Goal: Task Accomplishment & Management: Complete application form

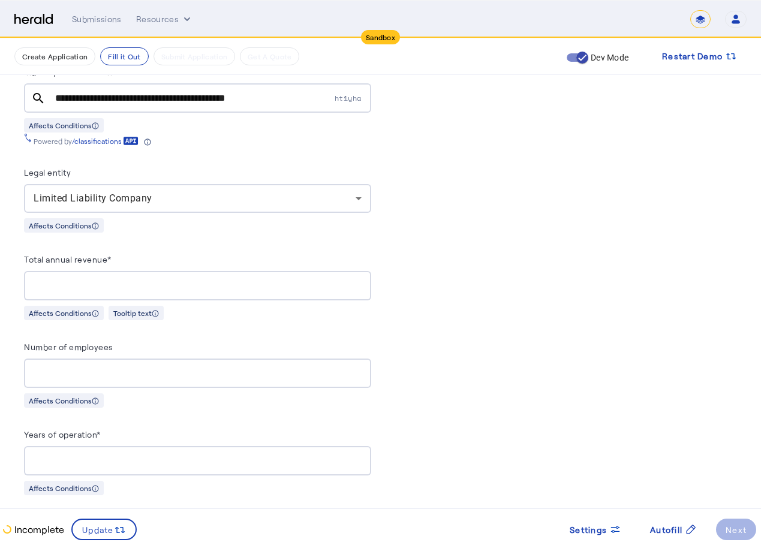
scroll to position [1019, 0]
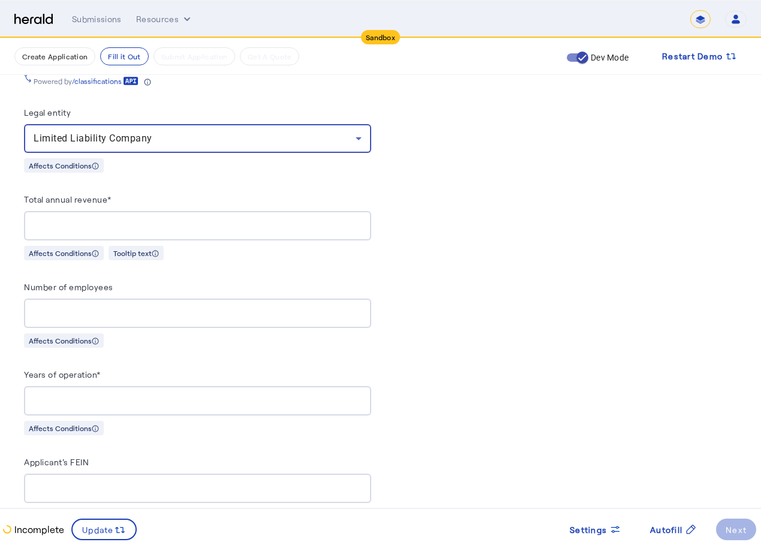
click at [268, 227] on div at bounding box center [198, 225] width 328 height 29
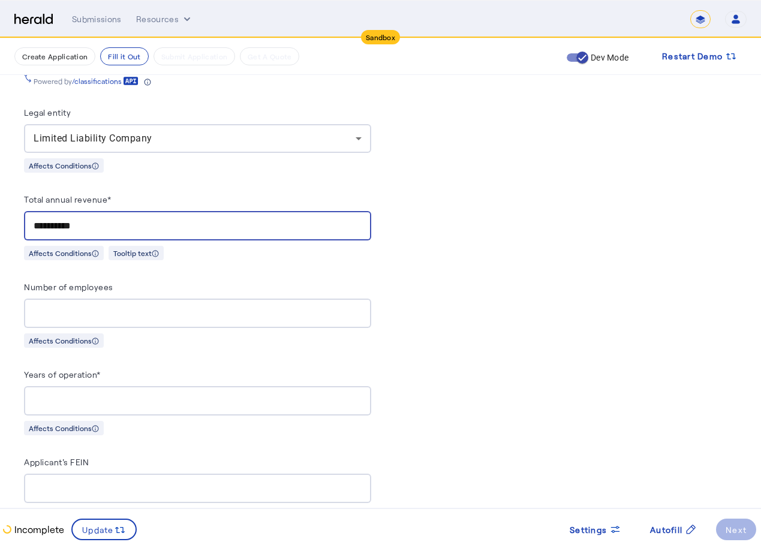
type input "**********"
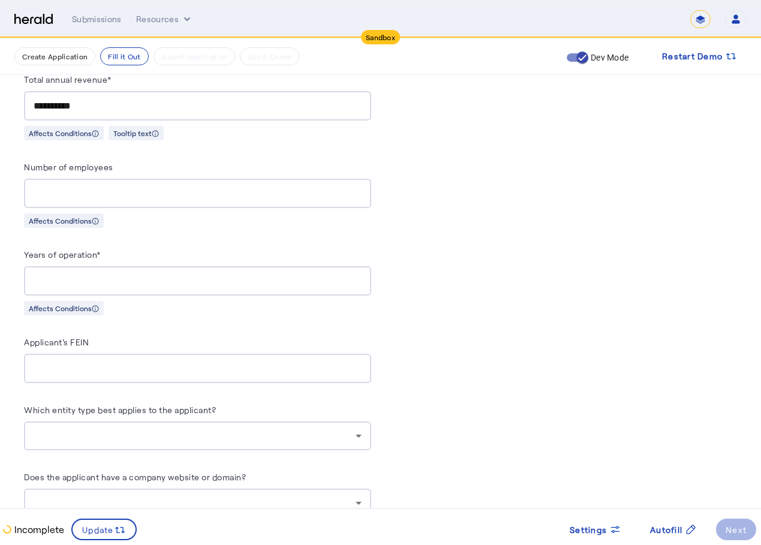
click at [221, 186] on input "Number of employees" at bounding box center [198, 193] width 328 height 14
type input "**"
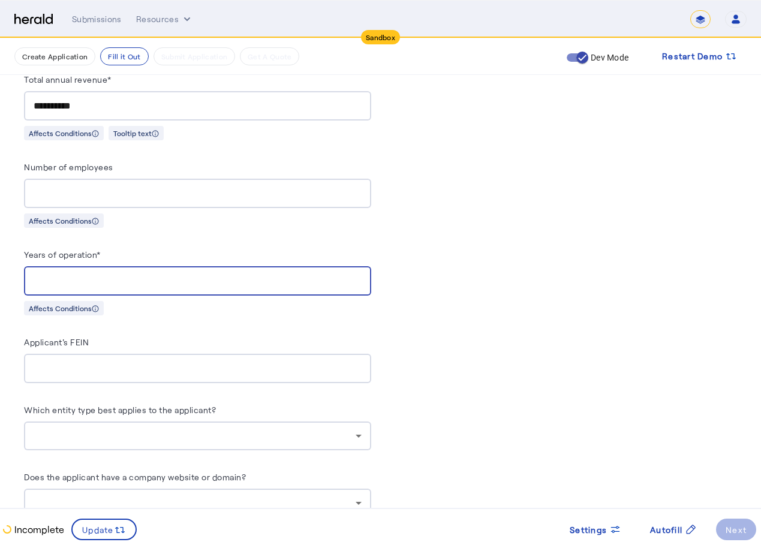
click at [194, 278] on input "Years of operation*" at bounding box center [198, 281] width 328 height 14
type input "*"
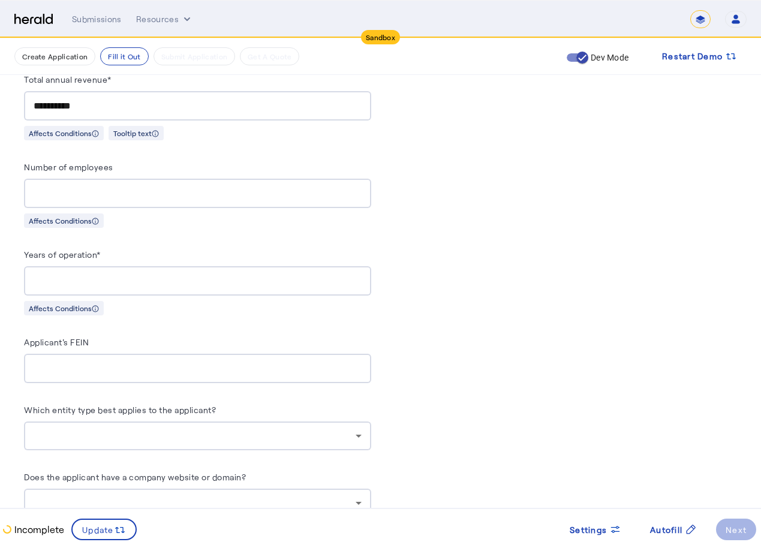
click at [222, 354] on div at bounding box center [198, 368] width 328 height 29
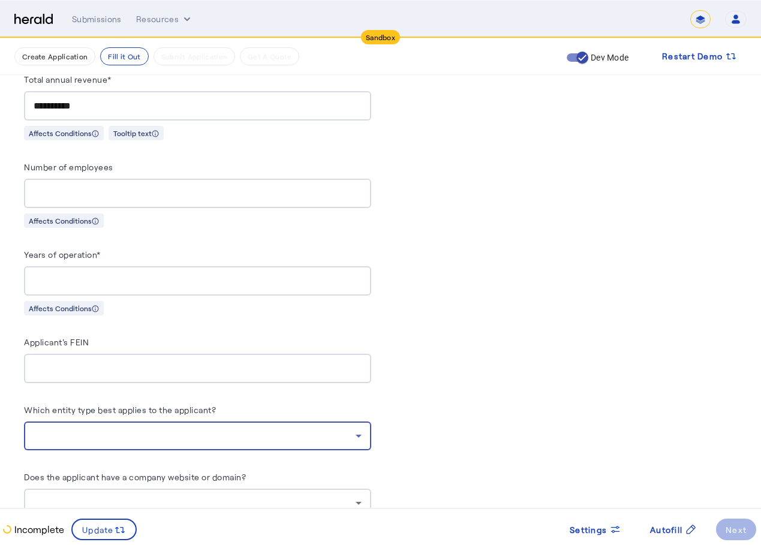
click at [191, 429] on div at bounding box center [195, 436] width 322 height 14
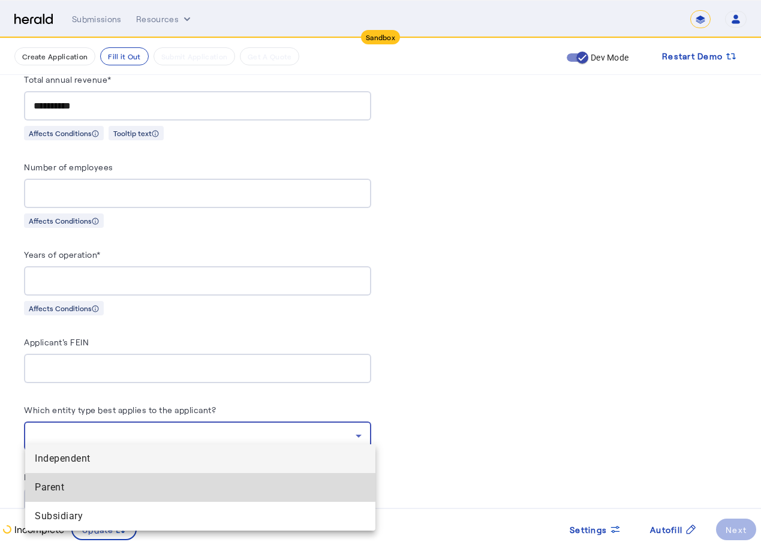
click at [155, 474] on mat-option "Parent" at bounding box center [200, 487] width 350 height 29
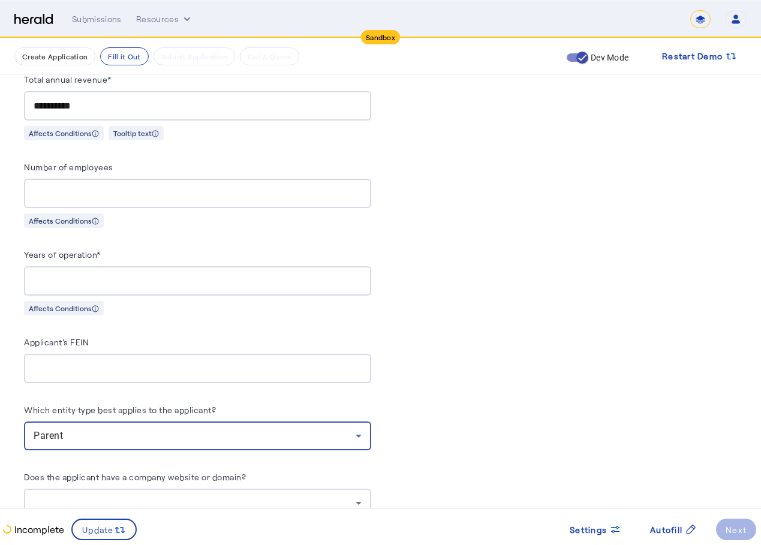
scroll to position [1379, 0]
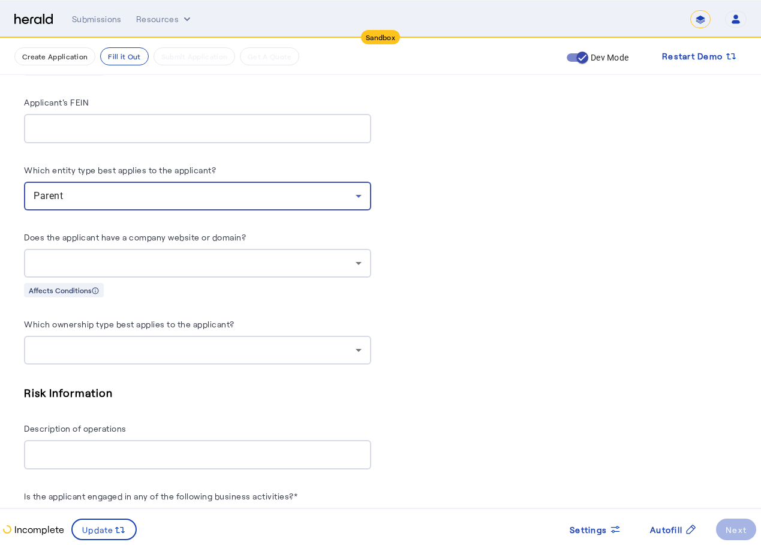
click at [130, 344] on div at bounding box center [195, 350] width 322 height 14
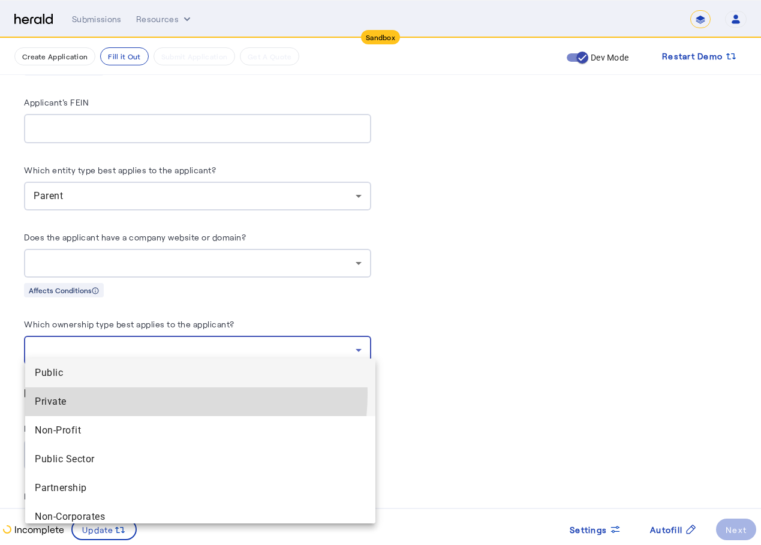
click at [122, 393] on mat-option "Private" at bounding box center [200, 401] width 350 height 29
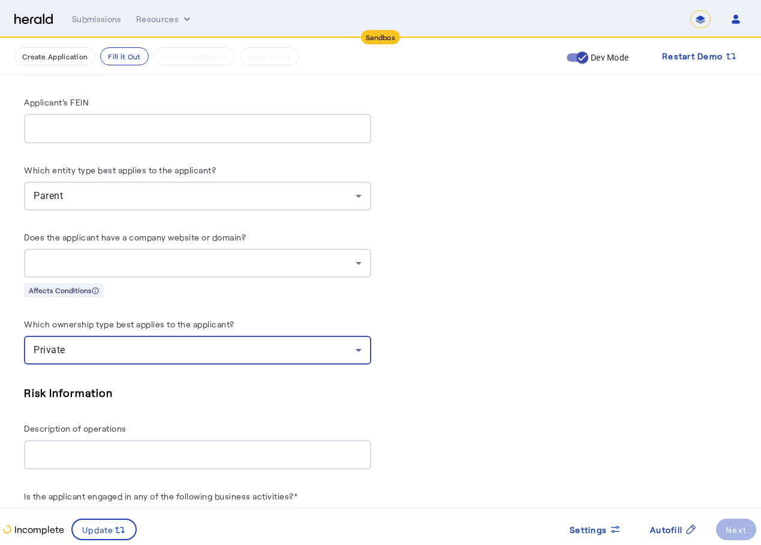
scroll to position [1499, 0]
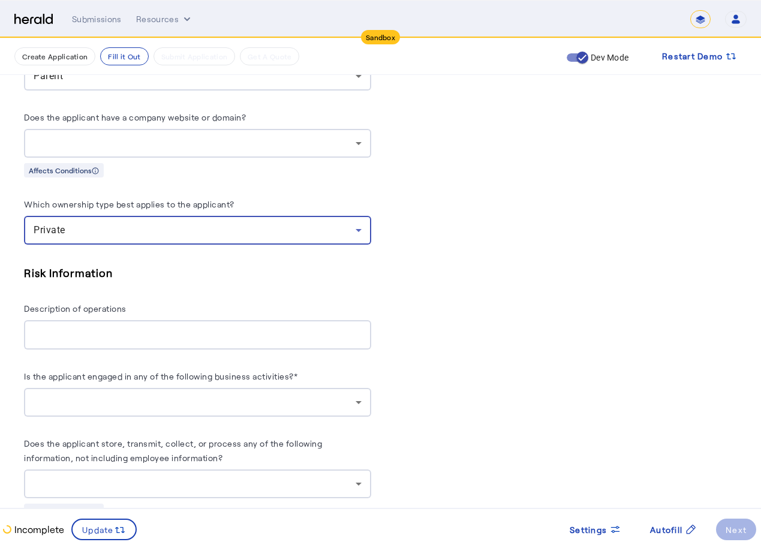
click at [157, 334] on div at bounding box center [198, 334] width 328 height 29
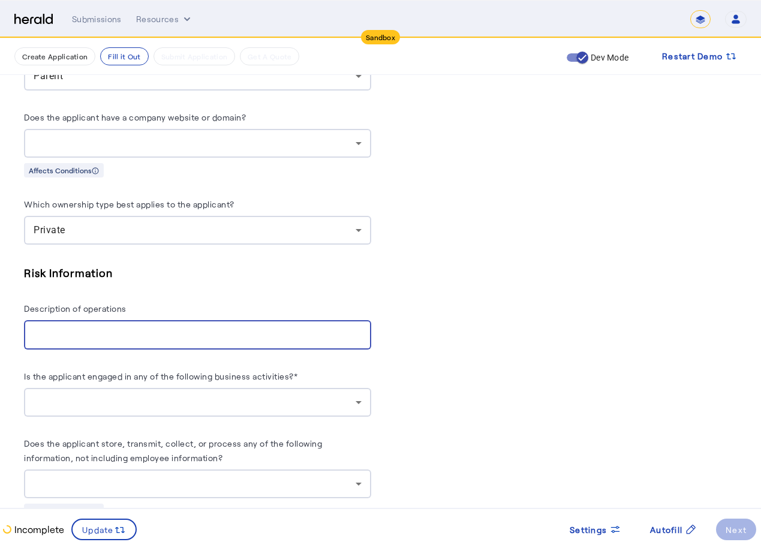
scroll to position [1678, 0]
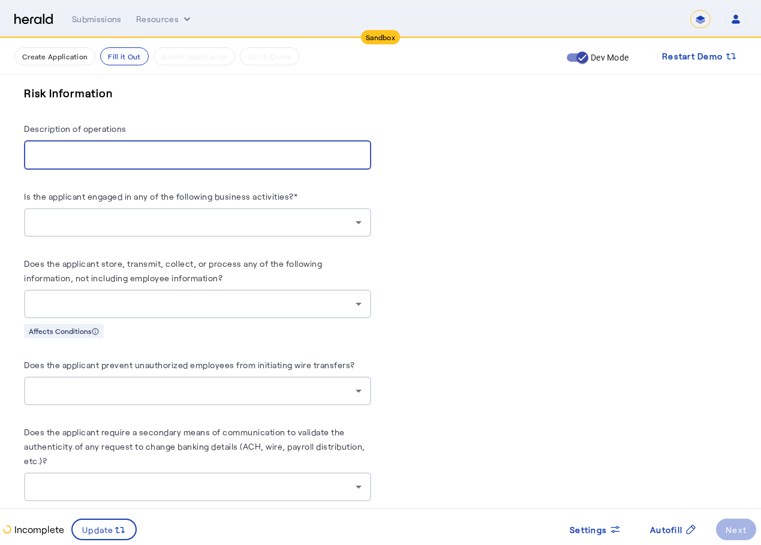
click at [208, 215] on div at bounding box center [195, 222] width 322 height 14
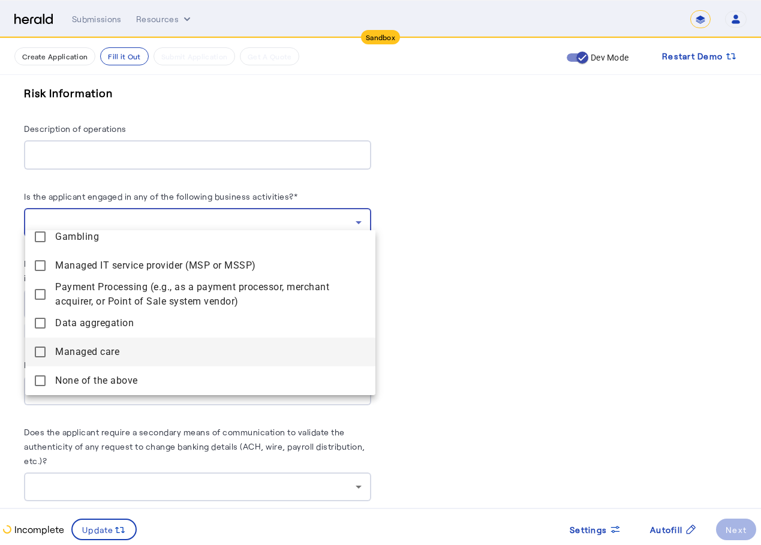
scroll to position [1858, 0]
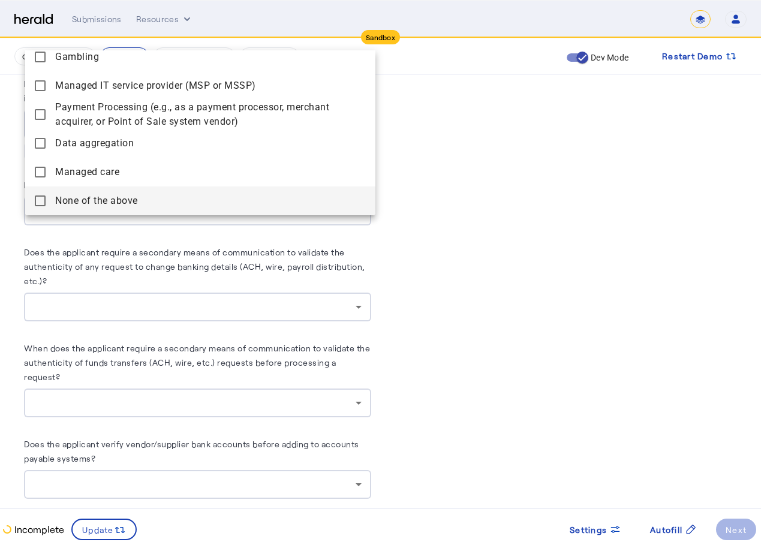
click at [109, 212] on above "None of the above" at bounding box center [200, 200] width 350 height 29
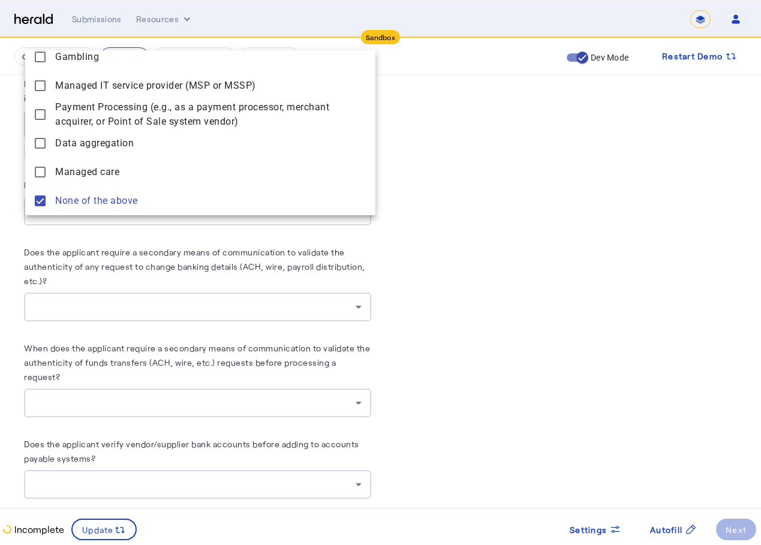
drag, startPoint x: 103, startPoint y: 305, endPoint x: 131, endPoint y: 261, distance: 51.5
click at [103, 300] on div at bounding box center [380, 272] width 761 height 545
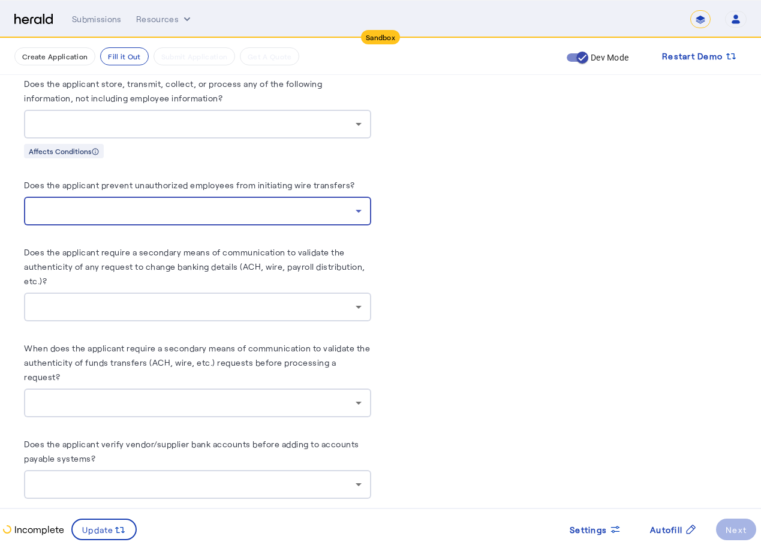
click at [164, 204] on div at bounding box center [195, 211] width 322 height 14
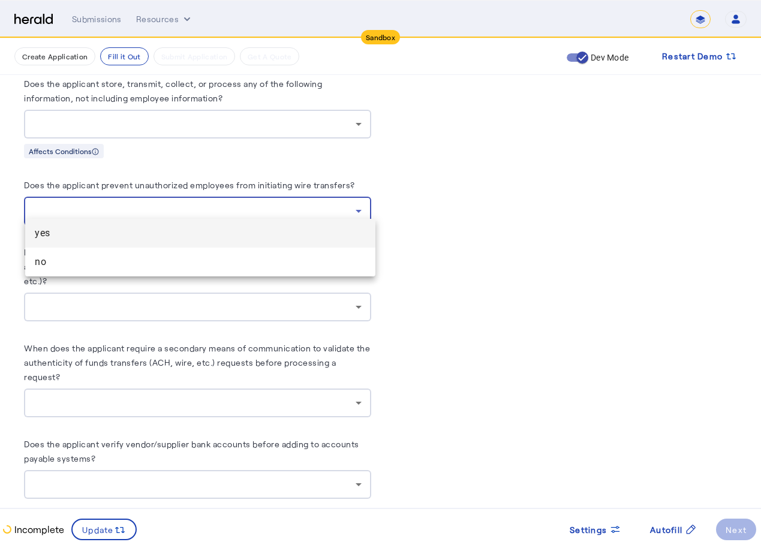
scroll to position [1738, 0]
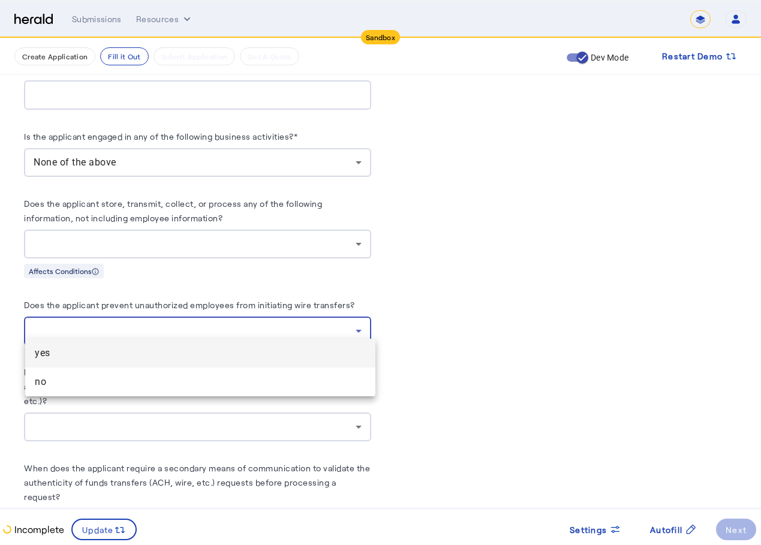
click at [165, 238] on div at bounding box center [380, 272] width 761 height 545
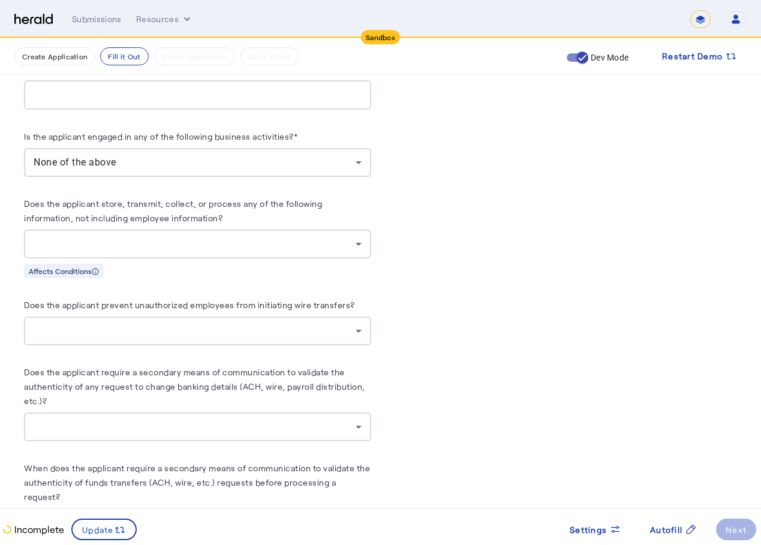
click at [154, 212] on label "Does the applicant store, transmit, collect, or process any of the following in…" at bounding box center [173, 210] width 298 height 25
click at [152, 237] on div at bounding box center [195, 244] width 322 height 14
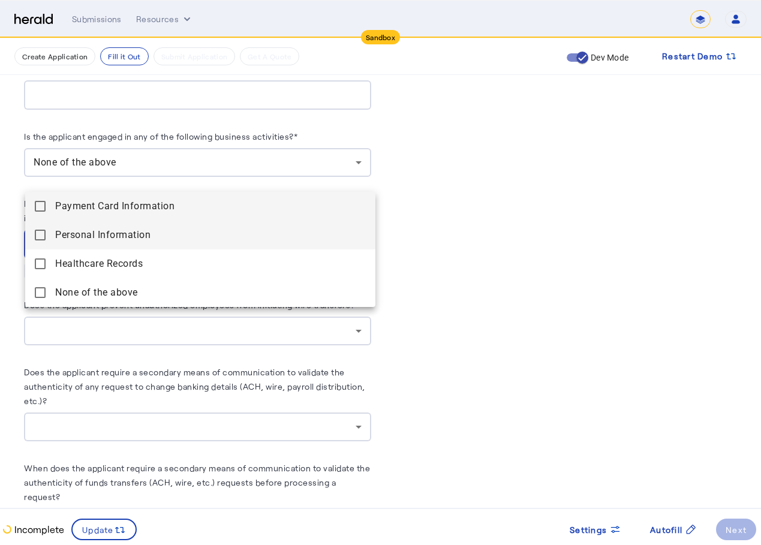
scroll to position [1918, 0]
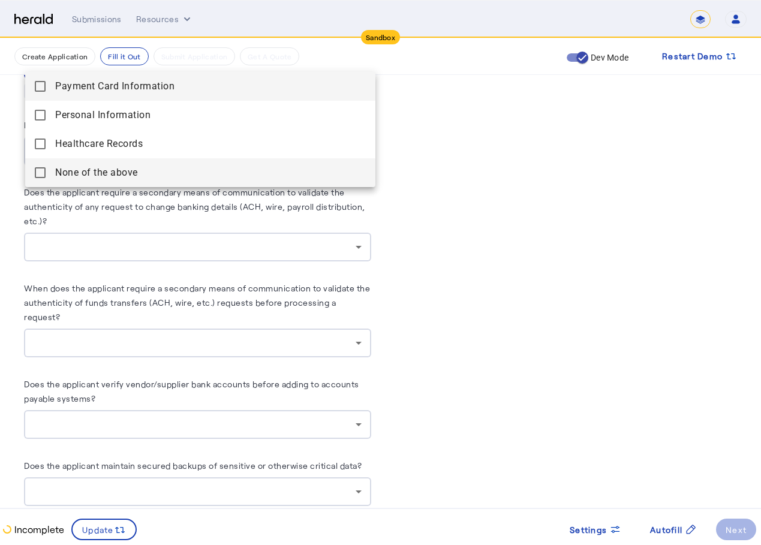
click at [137, 180] on above "None of the above" at bounding box center [200, 172] width 350 height 29
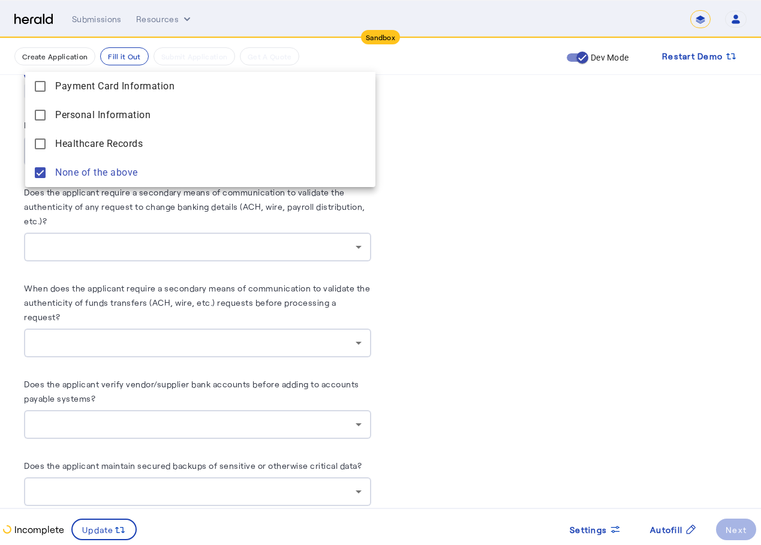
click at [124, 249] on div at bounding box center [380, 272] width 761 height 545
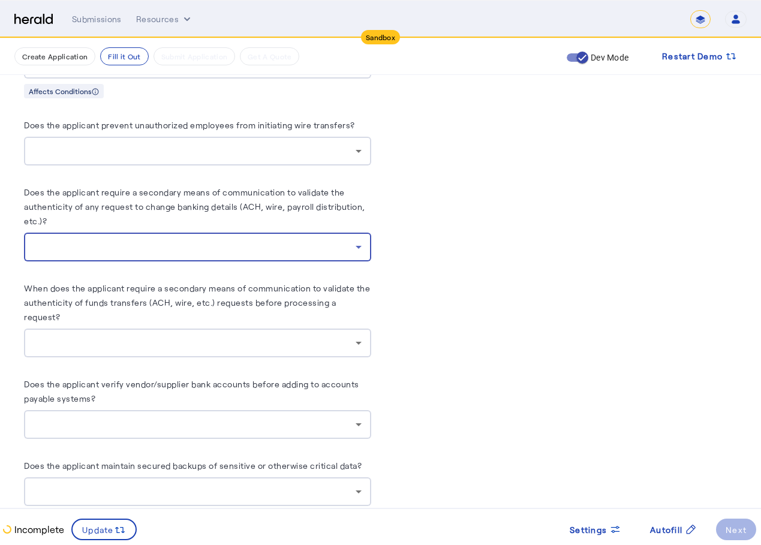
click at [129, 240] on div at bounding box center [195, 247] width 322 height 14
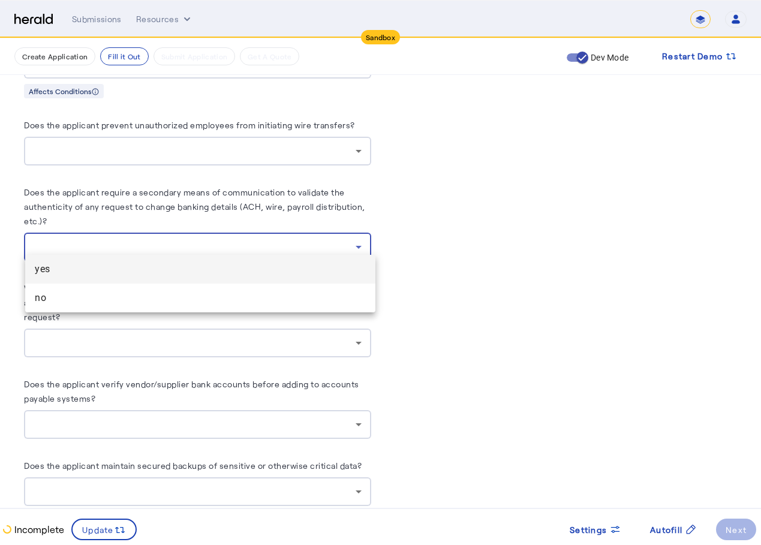
click at [162, 123] on div at bounding box center [380, 272] width 761 height 545
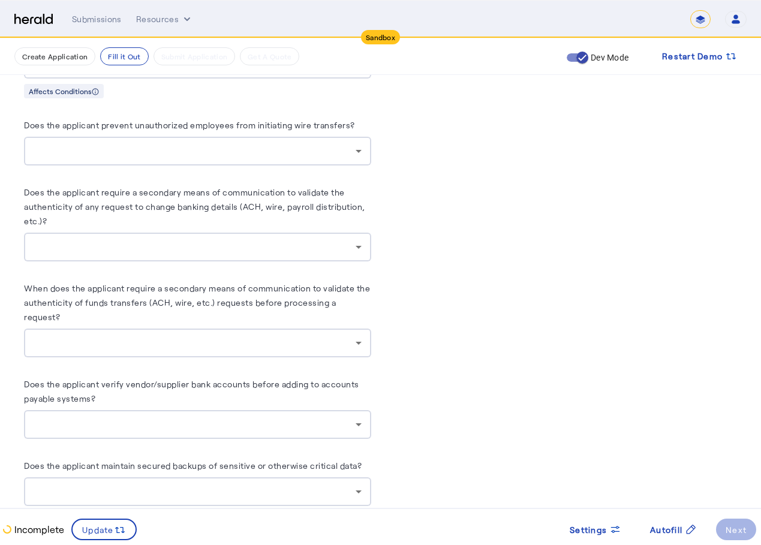
click at [159, 144] on div at bounding box center [195, 151] width 322 height 14
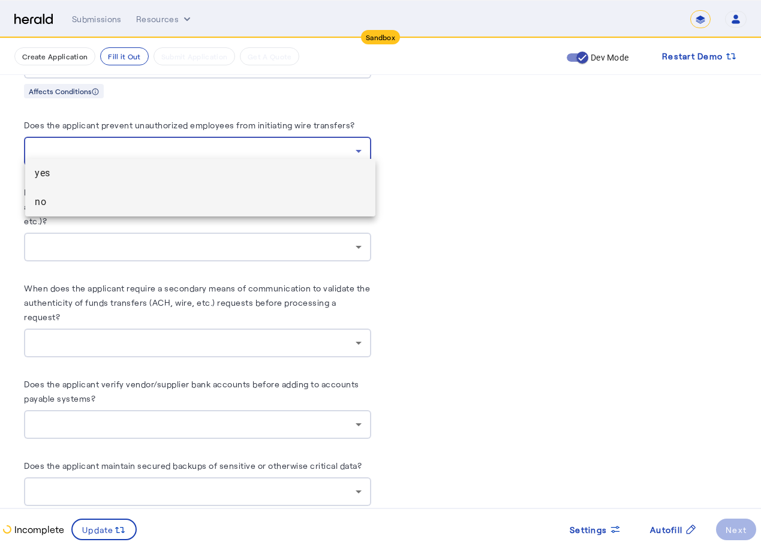
click at [132, 200] on span "no" at bounding box center [200, 202] width 331 height 14
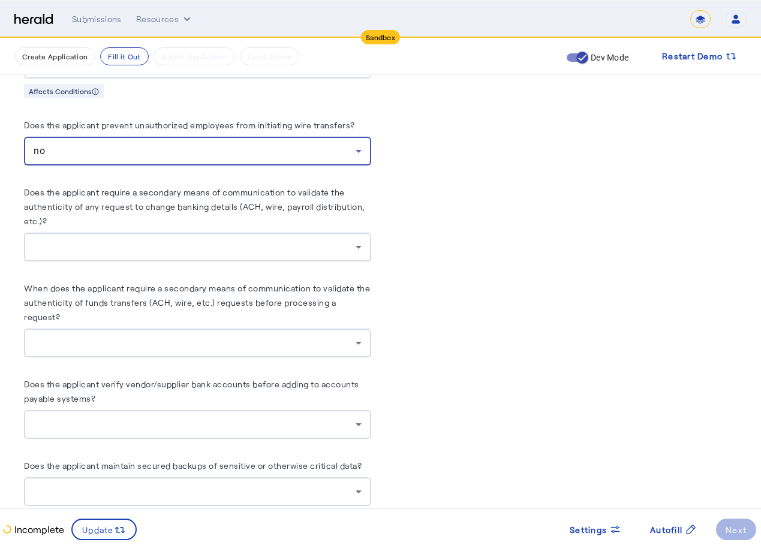
scroll to position [1858, 0]
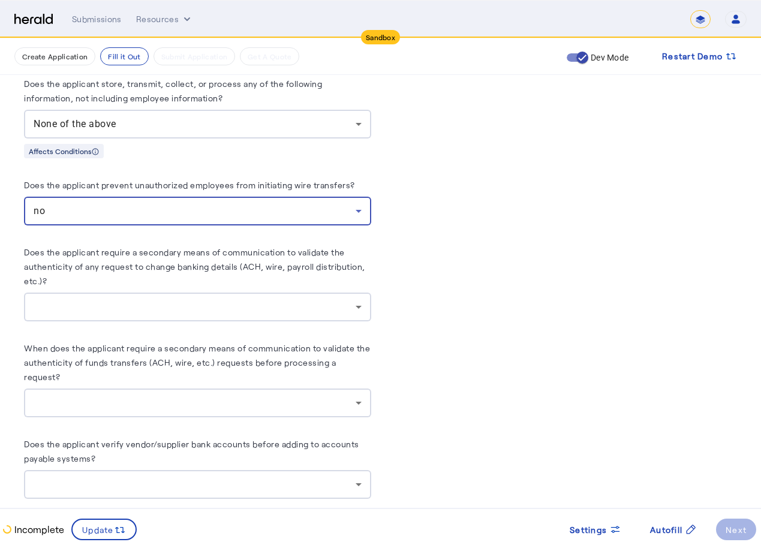
click at [168, 311] on div at bounding box center [198, 307] width 328 height 29
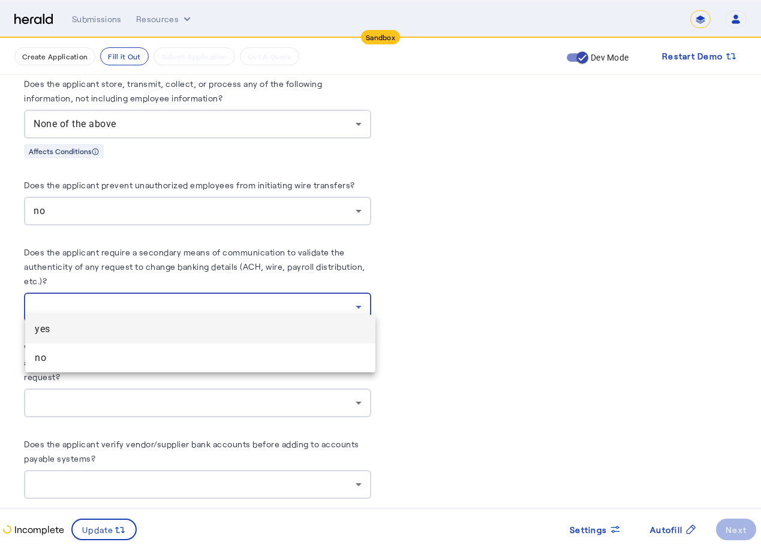
click at [170, 302] on div at bounding box center [380, 272] width 761 height 545
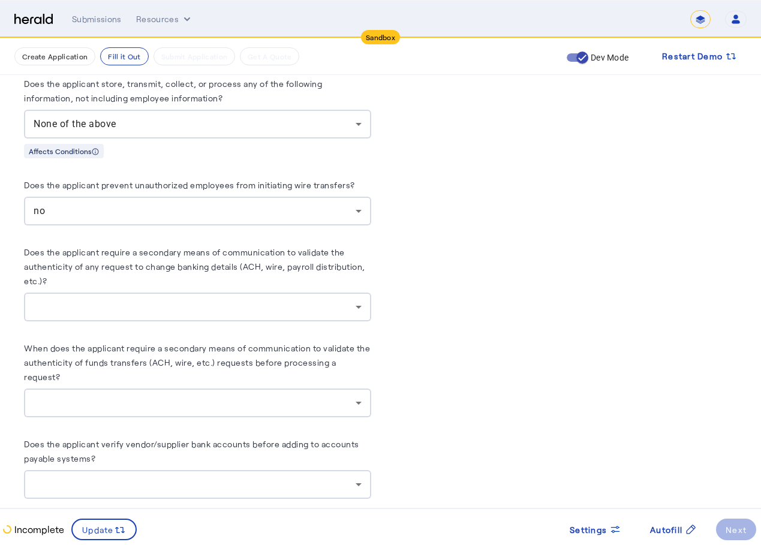
click at [170, 300] on div at bounding box center [195, 307] width 322 height 14
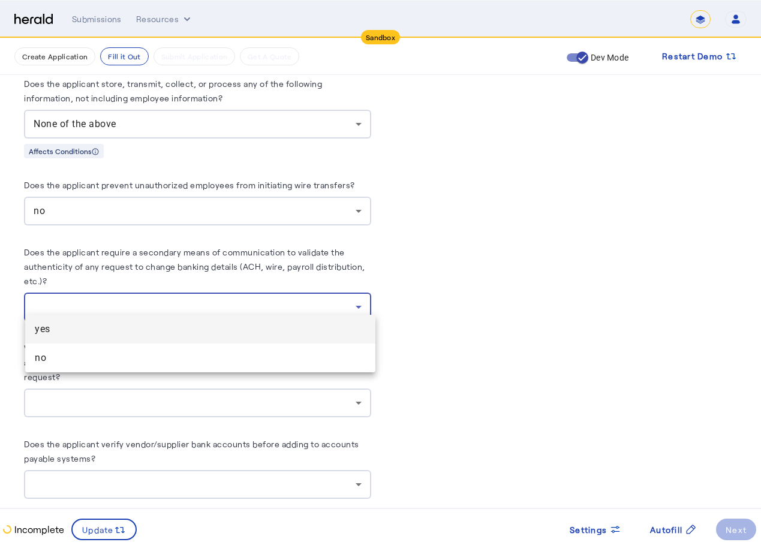
click at [149, 333] on span "yes" at bounding box center [200, 329] width 331 height 14
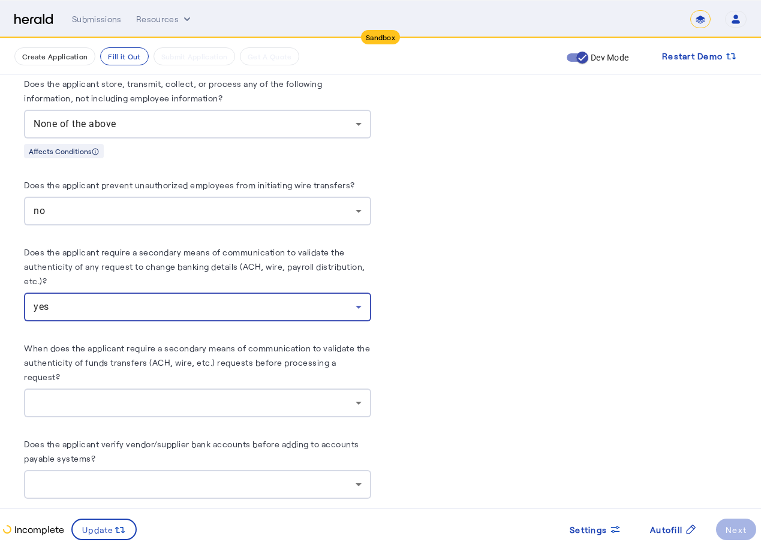
click at [141, 396] on div at bounding box center [195, 403] width 322 height 14
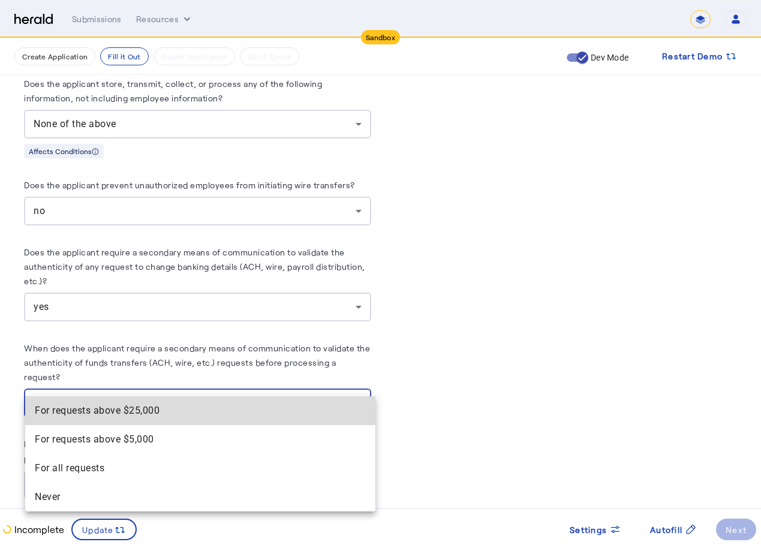
click at [117, 403] on span "For requests above $25,000" at bounding box center [200, 410] width 331 height 14
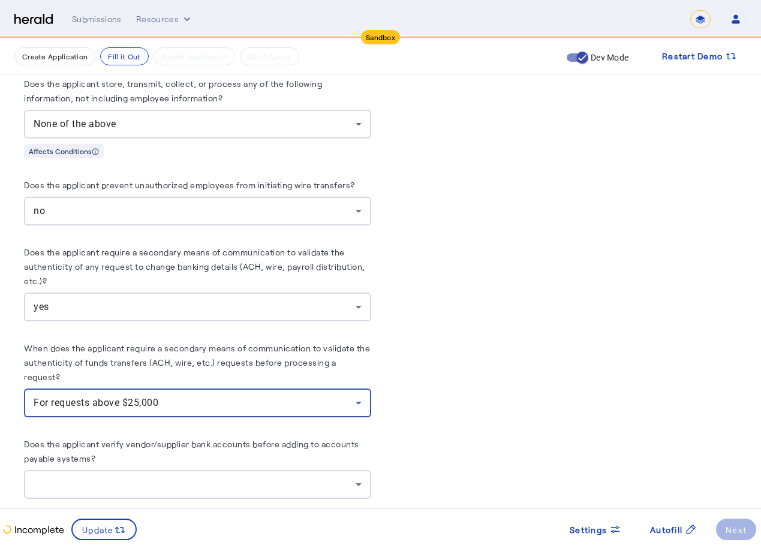
scroll to position [1918, 0]
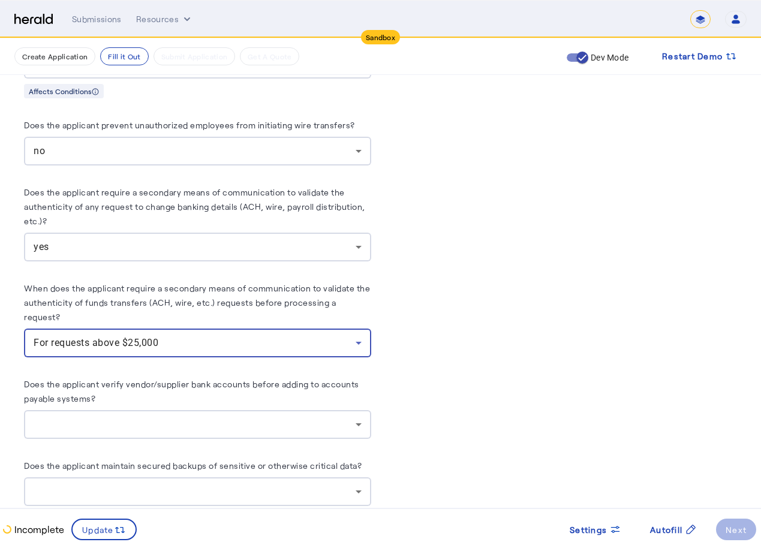
click at [130, 410] on div at bounding box center [198, 424] width 328 height 29
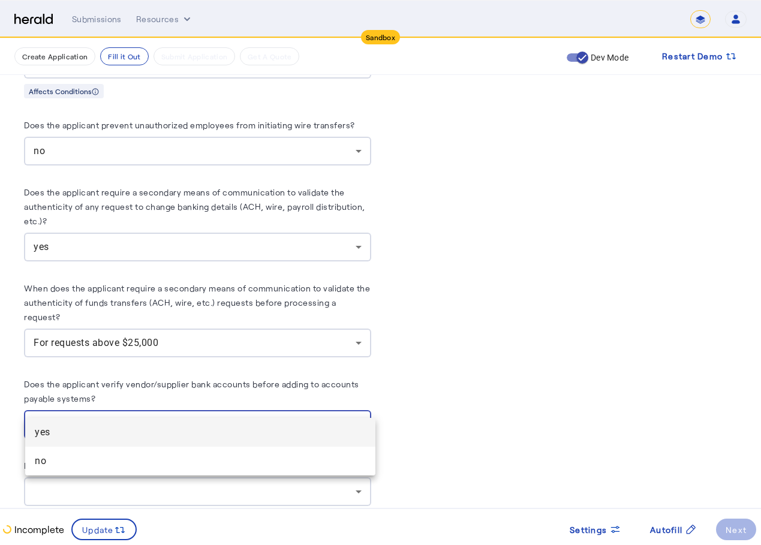
click at [118, 424] on mat-option "yes" at bounding box center [200, 432] width 350 height 29
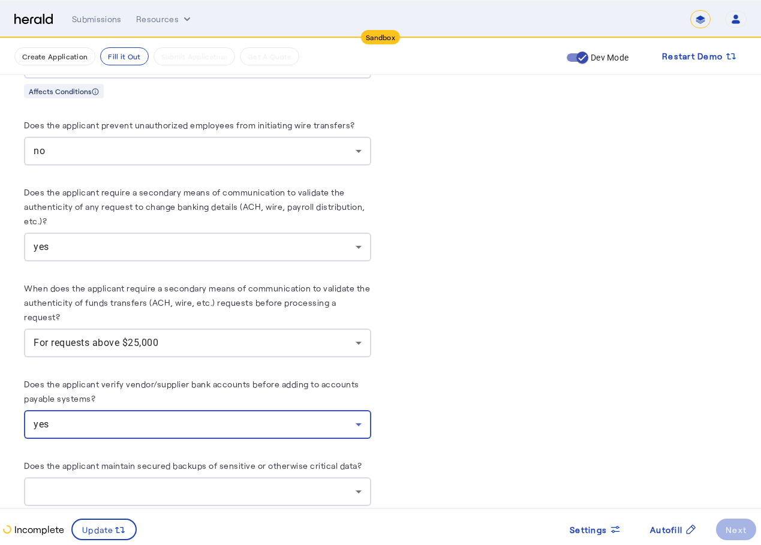
scroll to position [1978, 0]
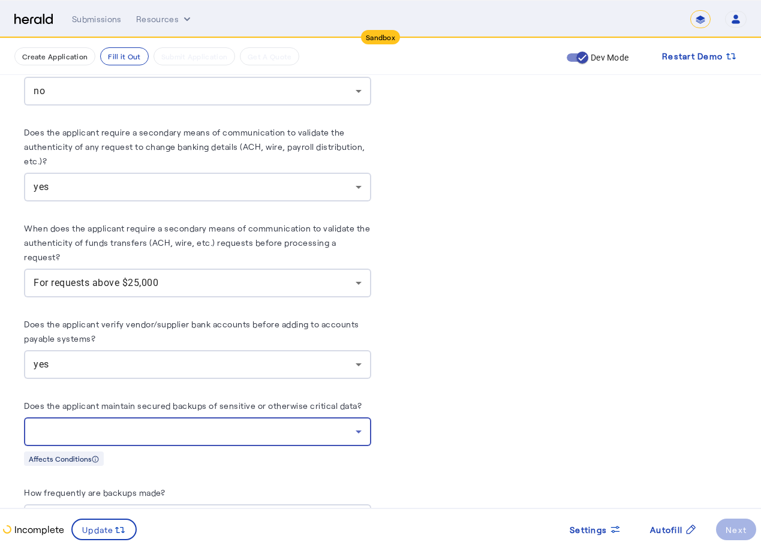
click at [131, 424] on div at bounding box center [195, 431] width 322 height 14
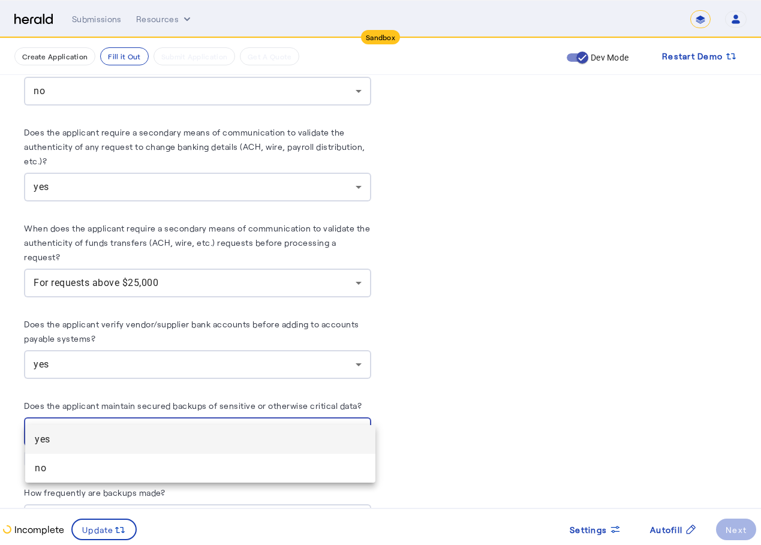
click at [105, 434] on span "yes" at bounding box center [200, 439] width 331 height 14
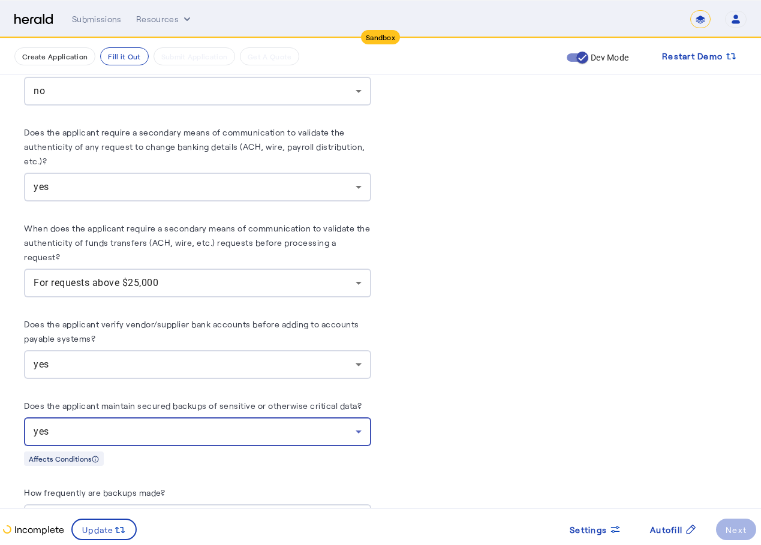
scroll to position [2098, 0]
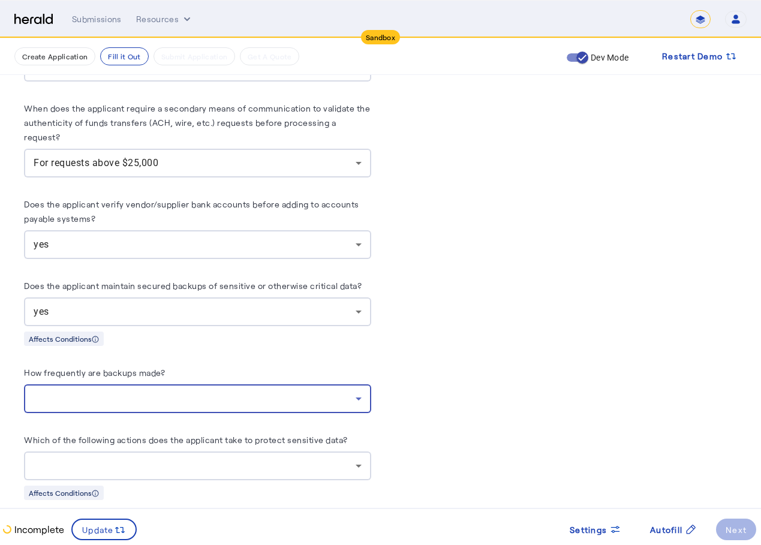
click at [137, 391] on div at bounding box center [195, 398] width 322 height 14
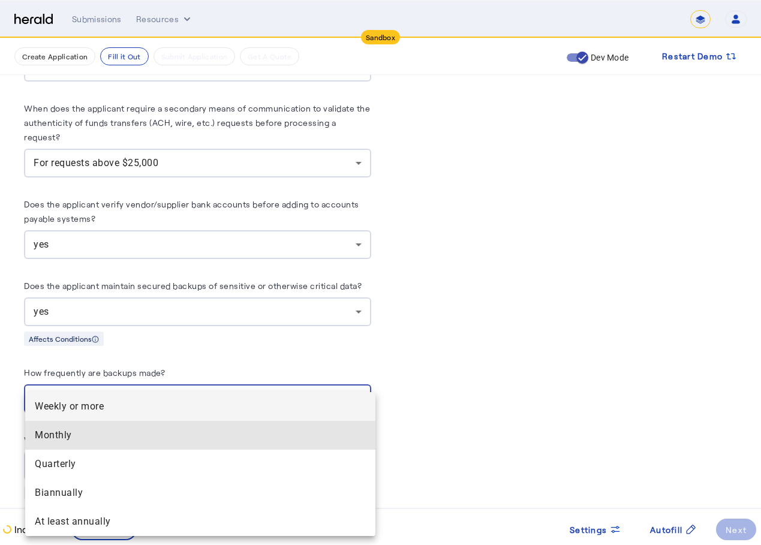
click at [105, 427] on mat-option "Monthly" at bounding box center [200, 435] width 350 height 29
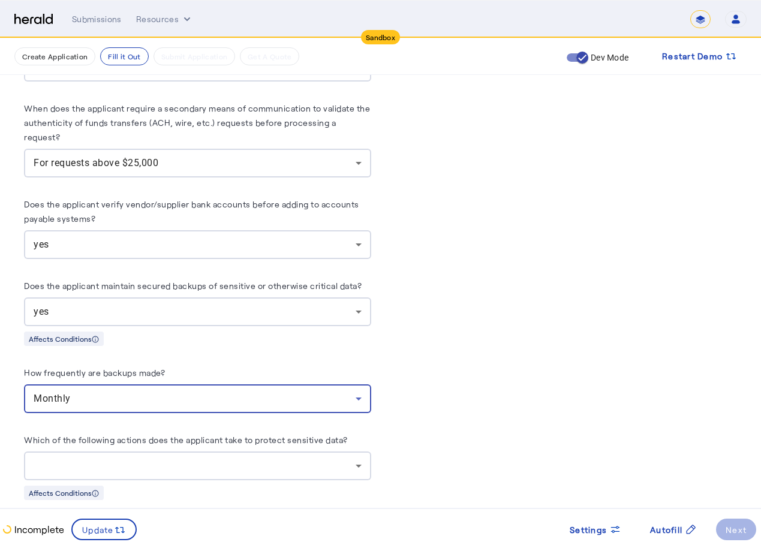
scroll to position [2158, 0]
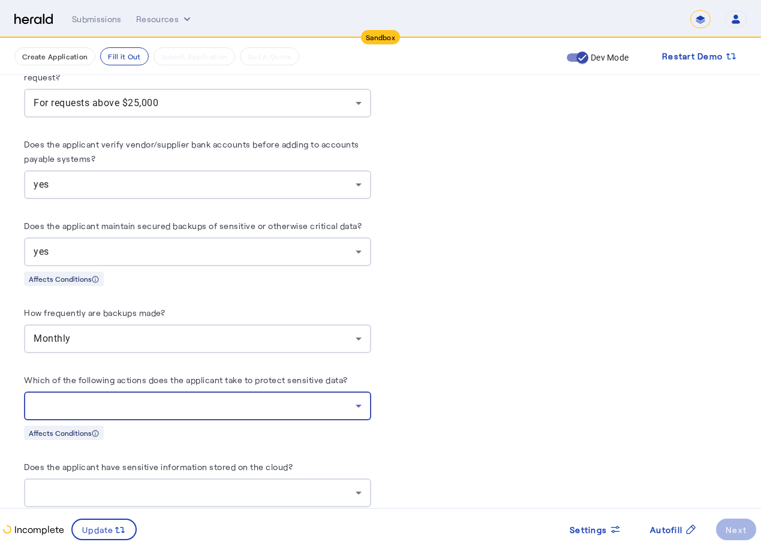
click at [76, 399] on div at bounding box center [195, 406] width 322 height 14
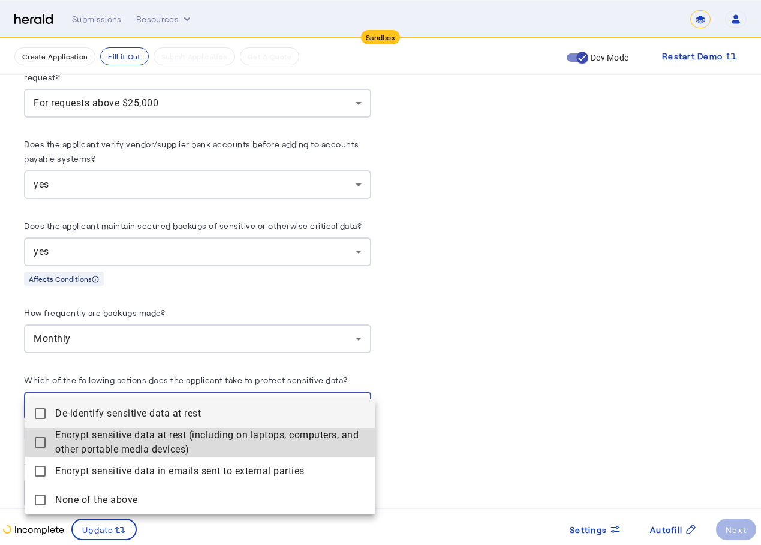
click at [68, 438] on span "Encrypt sensitive data at rest (including on laptops, computers, and other port…" at bounding box center [210, 442] width 311 height 29
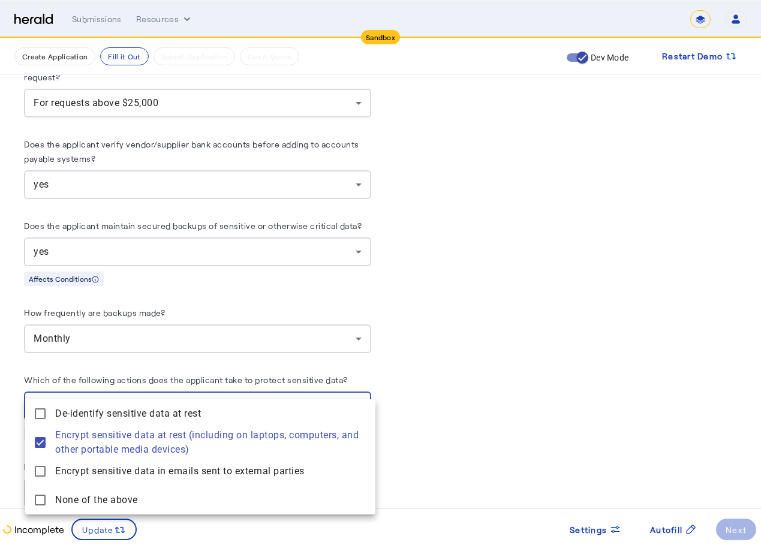
click at [168, 322] on div at bounding box center [380, 272] width 761 height 545
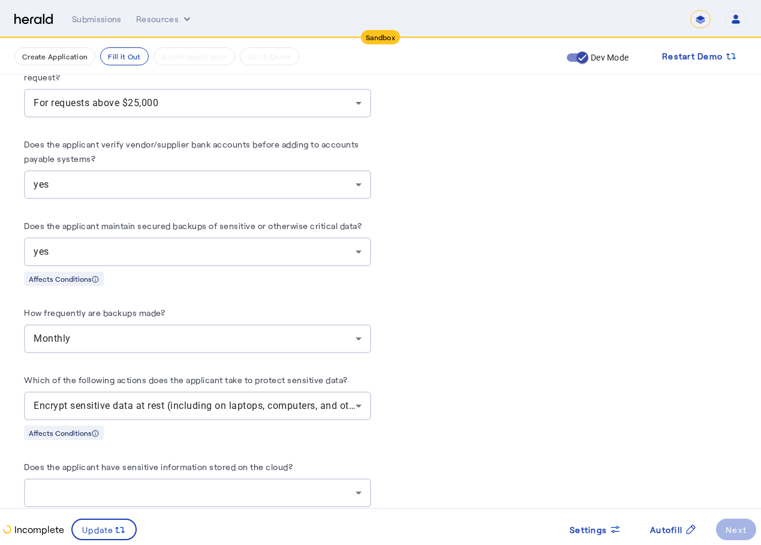
scroll to position [2278, 0]
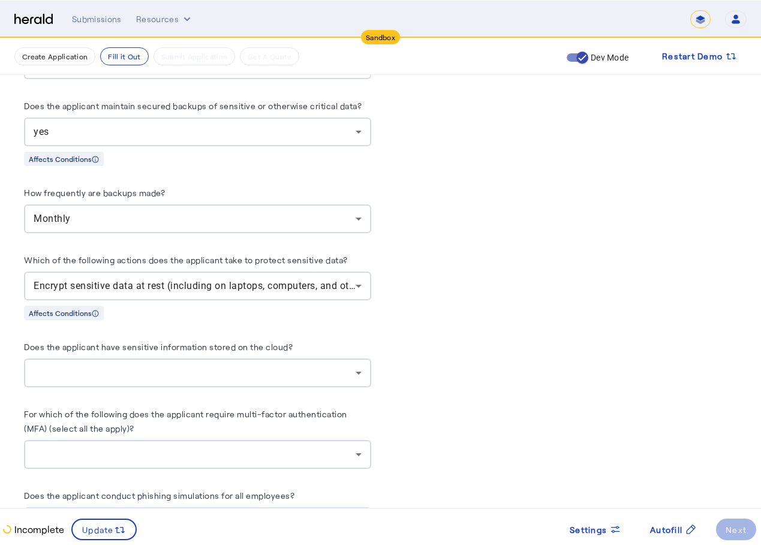
click at [121, 360] on div at bounding box center [198, 372] width 328 height 29
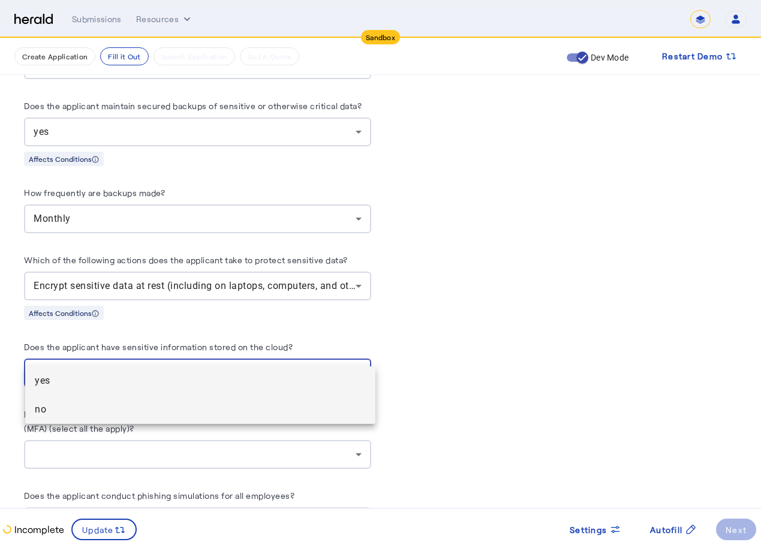
click at [83, 395] on mat-option "no" at bounding box center [200, 409] width 350 height 29
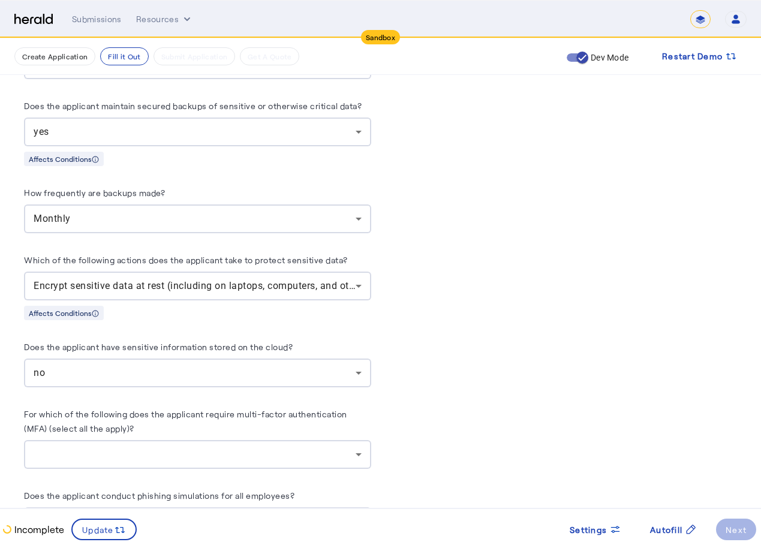
scroll to position [2398, 0]
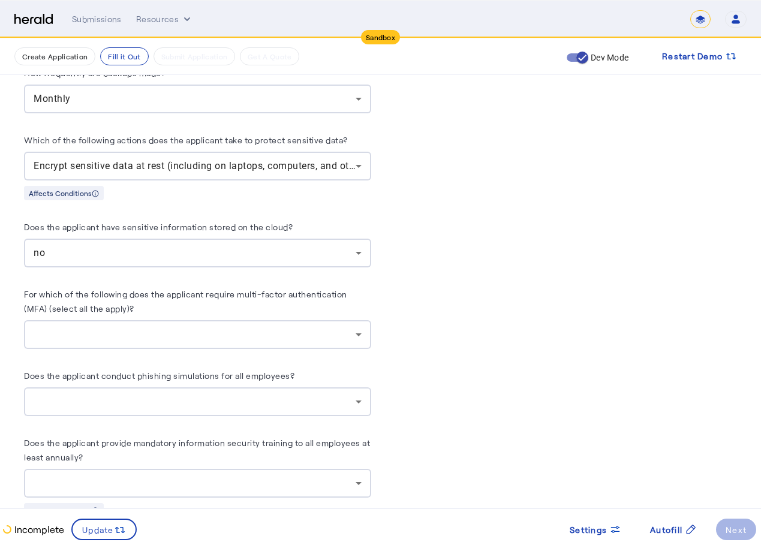
click at [308, 327] on div at bounding box center [195, 334] width 322 height 14
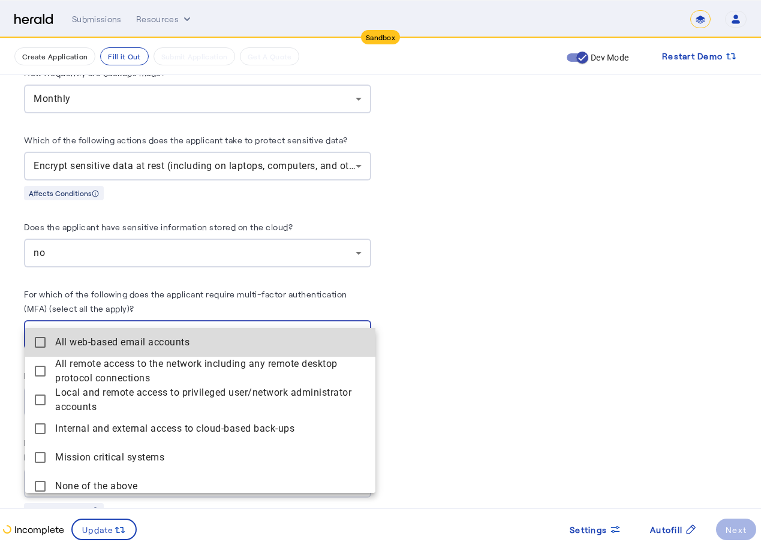
click at [239, 353] on accounts "All web-based email accounts" at bounding box center [200, 342] width 350 height 29
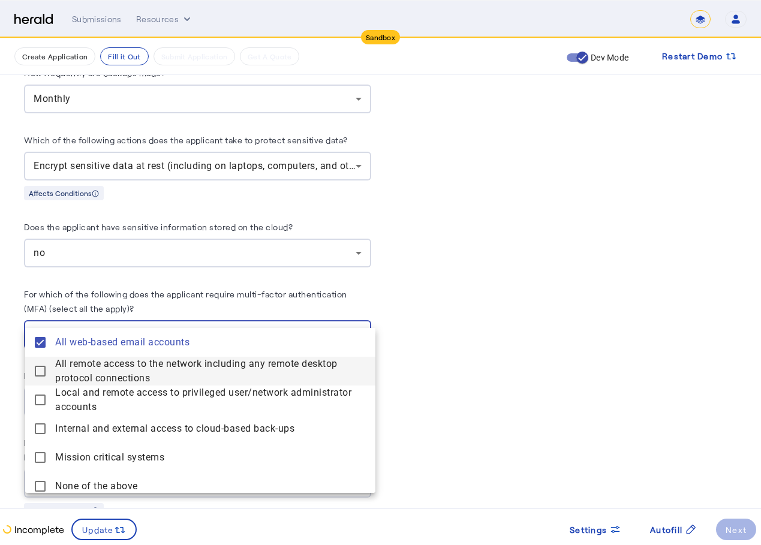
scroll to position [8, 0]
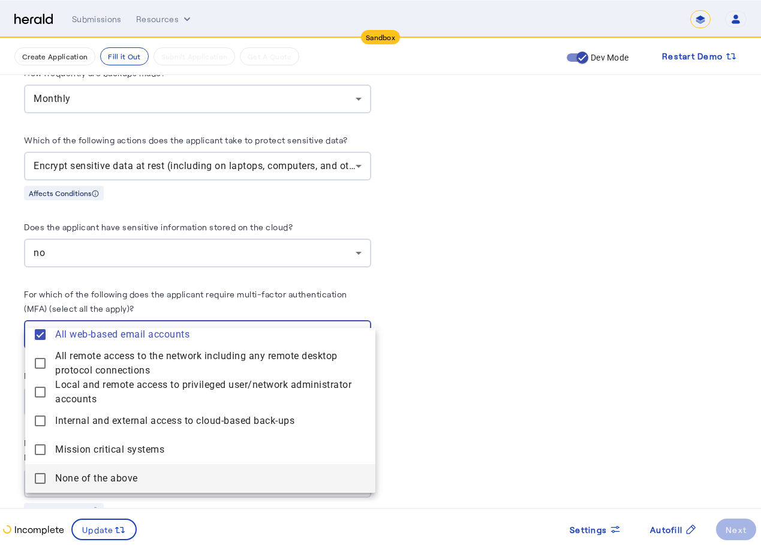
click at [198, 477] on span "None of the above" at bounding box center [210, 478] width 311 height 14
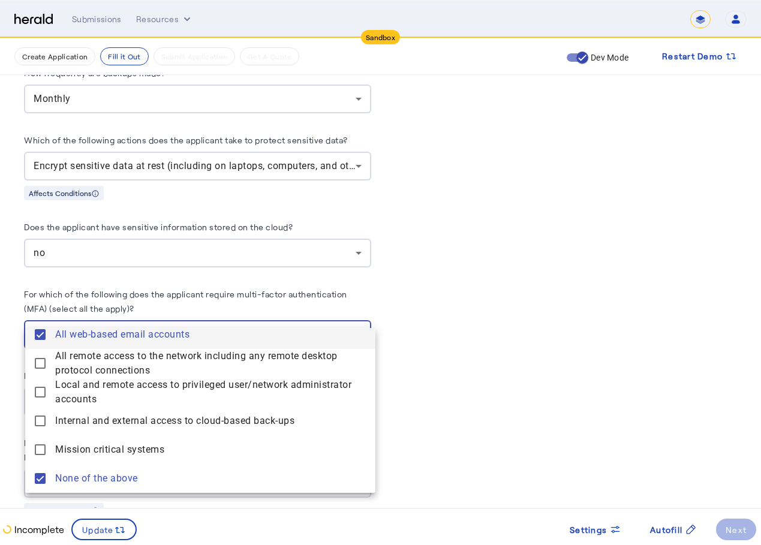
click at [221, 332] on span "All web-based email accounts" at bounding box center [210, 334] width 311 height 14
click at [435, 285] on div at bounding box center [380, 272] width 761 height 545
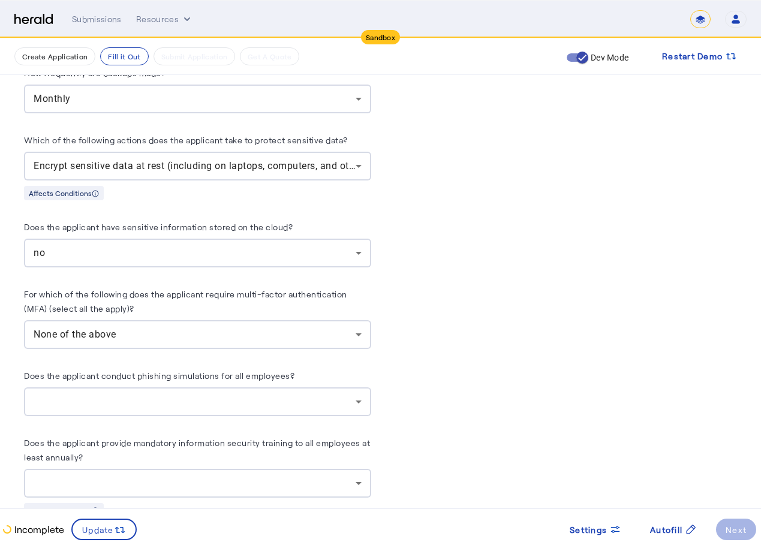
scroll to position [2458, 0]
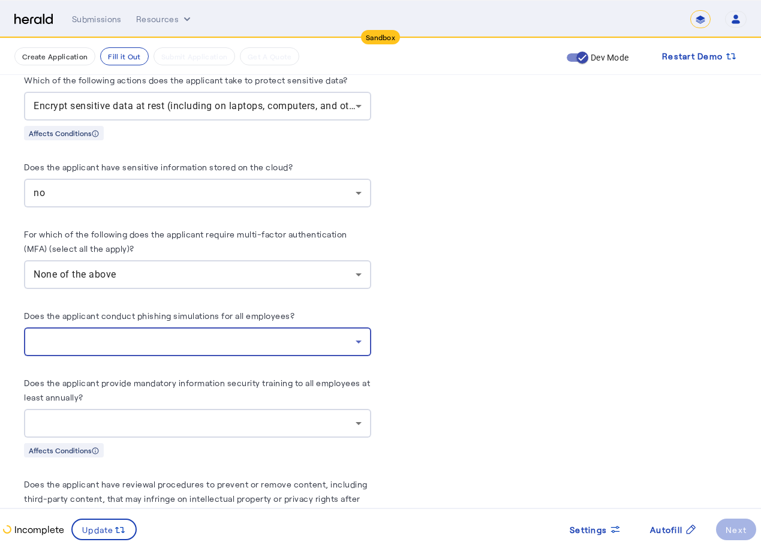
click at [271, 334] on div at bounding box center [195, 341] width 322 height 14
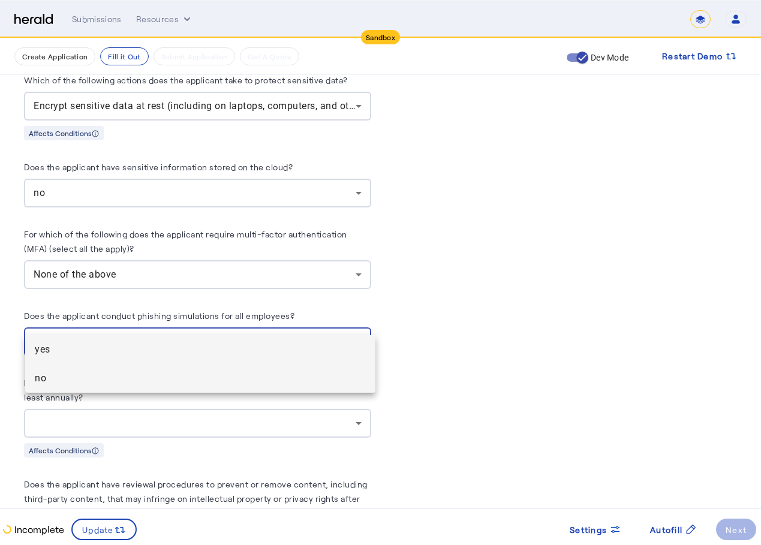
click at [224, 370] on mat-option "no" at bounding box center [200, 378] width 350 height 29
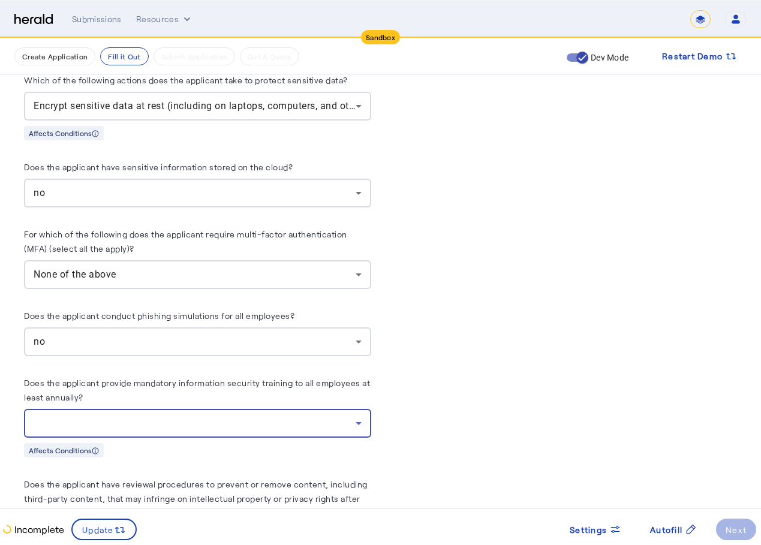
click at [228, 416] on div at bounding box center [195, 423] width 322 height 14
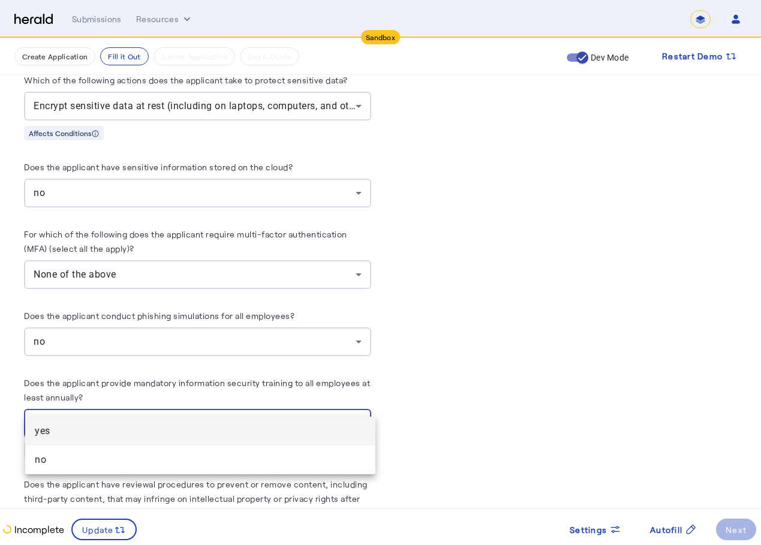
click at [229, 438] on span "yes" at bounding box center [200, 431] width 331 height 14
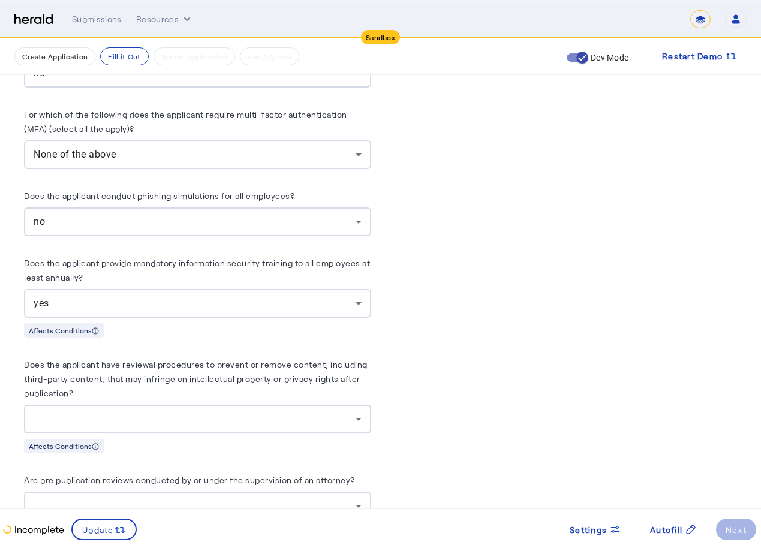
scroll to position [2637, 0]
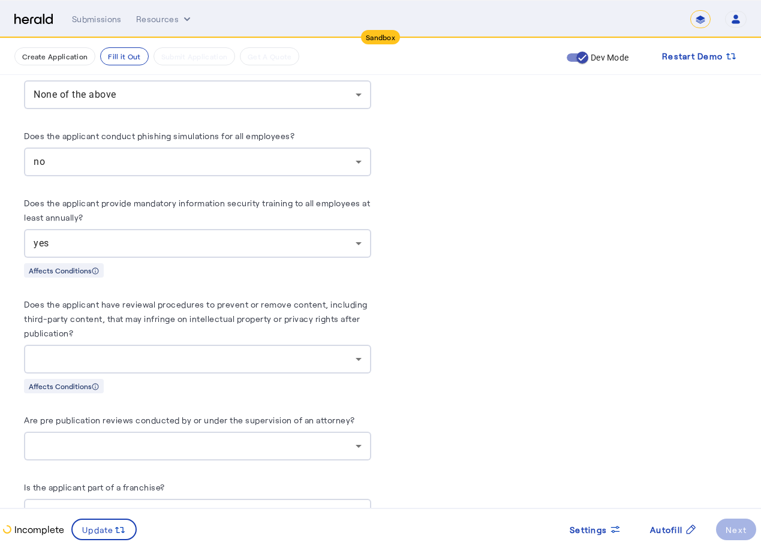
click at [292, 352] on div at bounding box center [195, 359] width 322 height 14
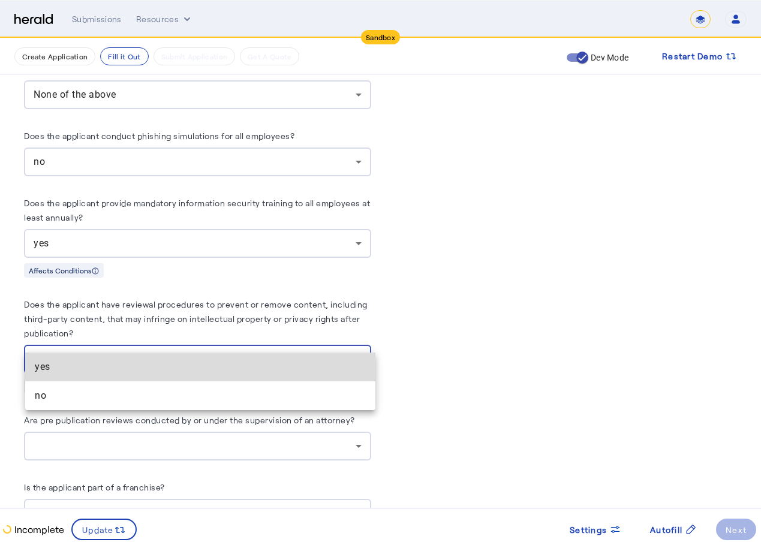
click at [238, 381] on mat-option "yes" at bounding box center [200, 366] width 350 height 29
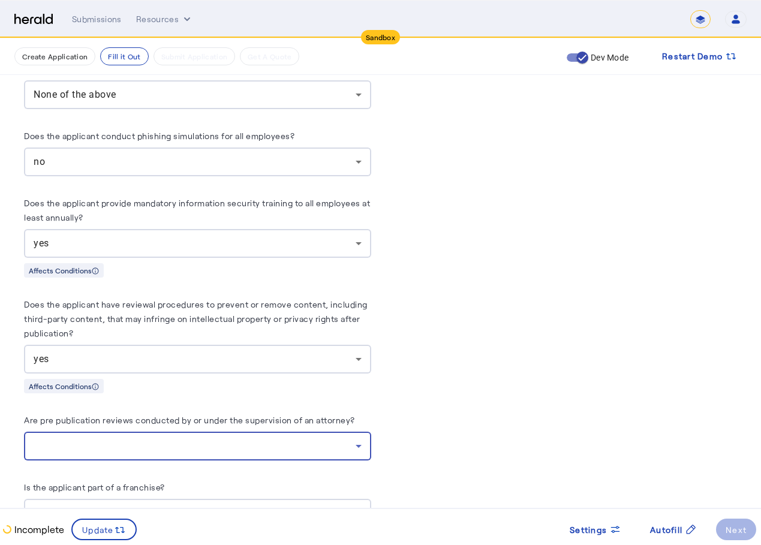
click at [224, 439] on div at bounding box center [195, 446] width 322 height 14
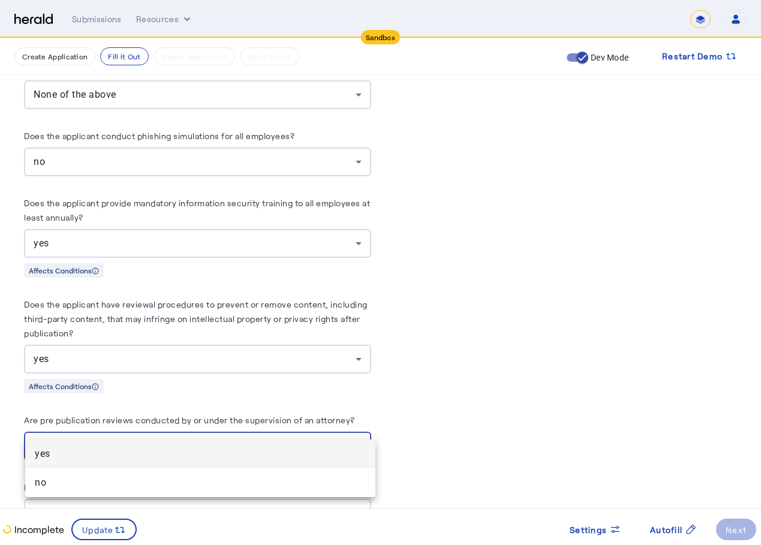
click at [204, 447] on span "yes" at bounding box center [200, 454] width 331 height 14
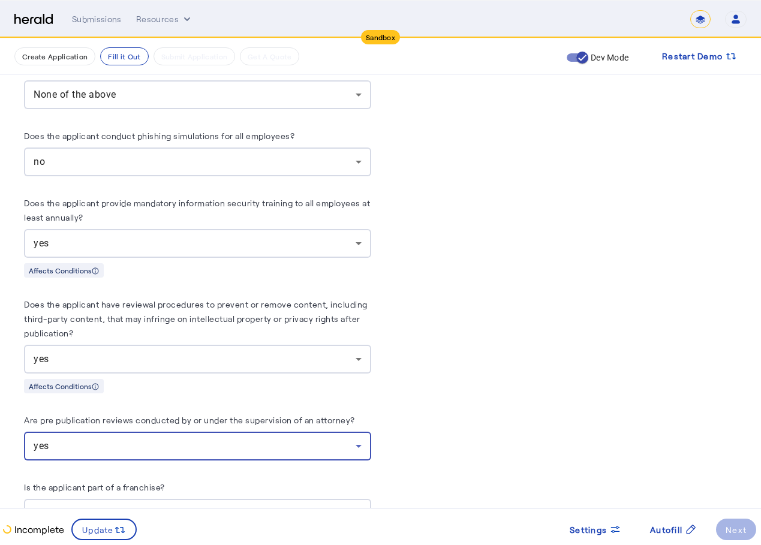
scroll to position [2757, 0]
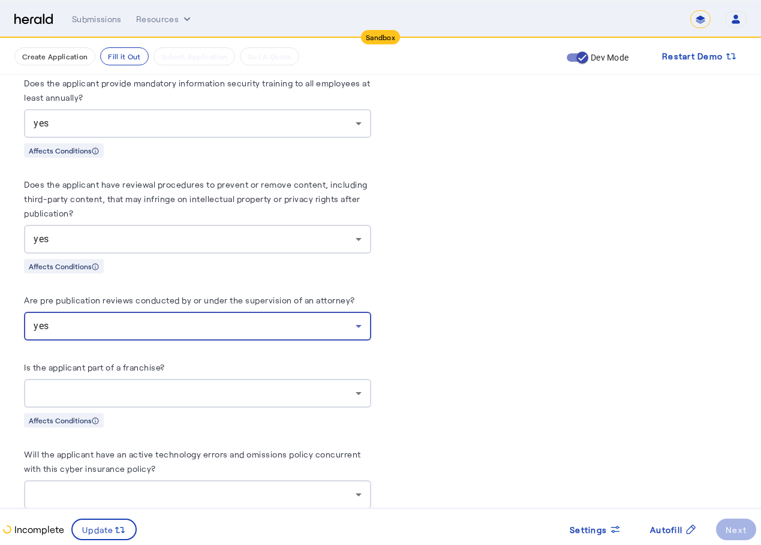
click at [210, 386] on div at bounding box center [195, 393] width 322 height 14
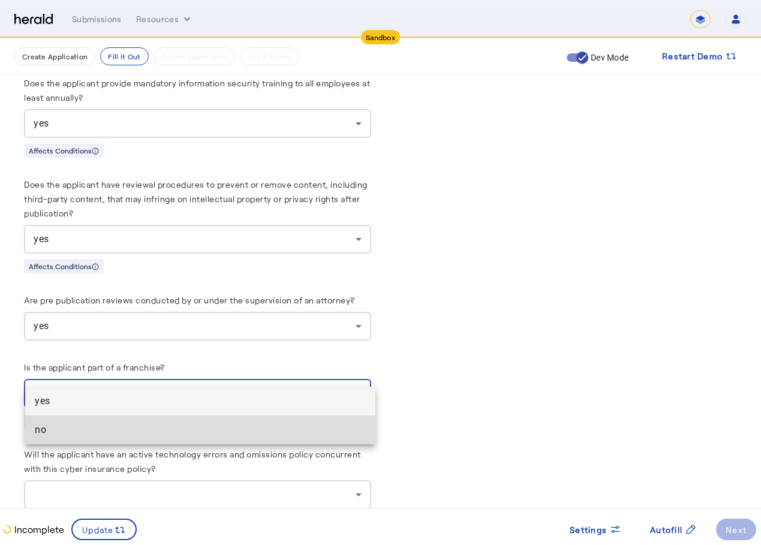
click at [171, 421] on mat-option "no" at bounding box center [200, 429] width 350 height 29
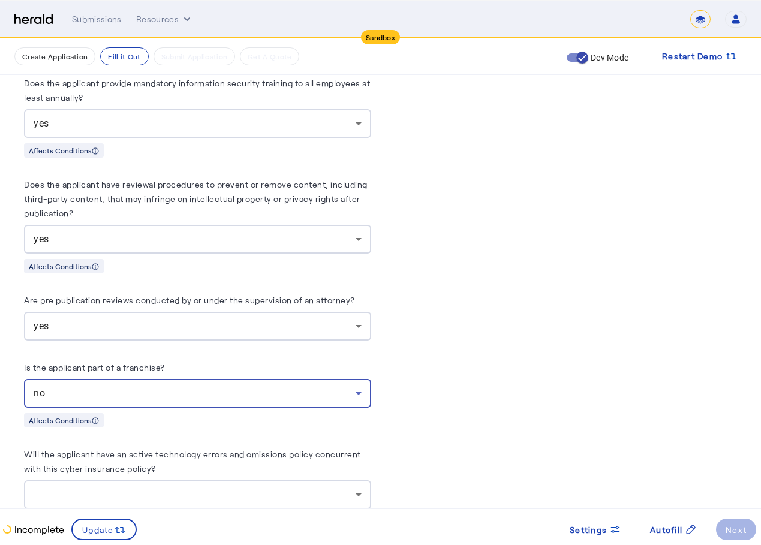
click at [153, 480] on div at bounding box center [198, 494] width 328 height 29
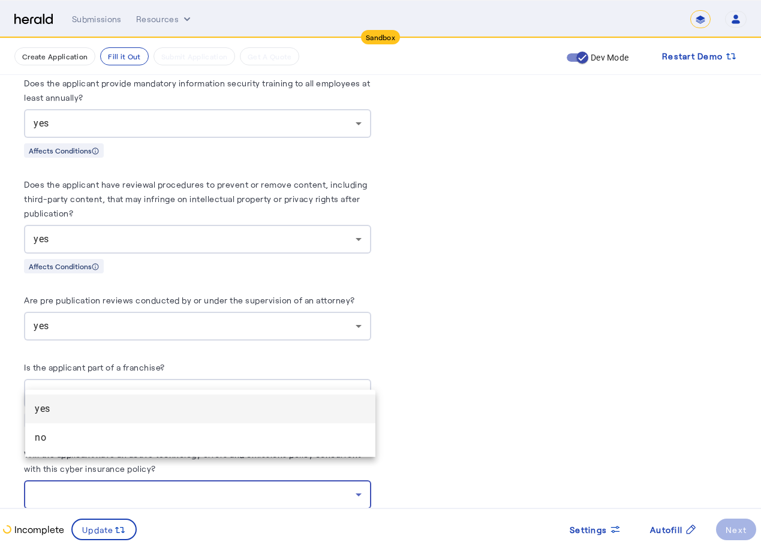
click at [155, 449] on mat-option "no" at bounding box center [200, 437] width 350 height 29
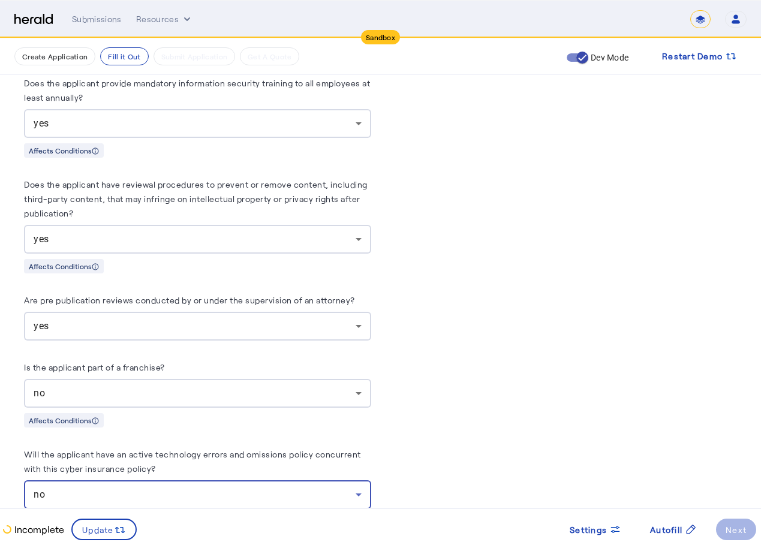
scroll to position [2877, 0]
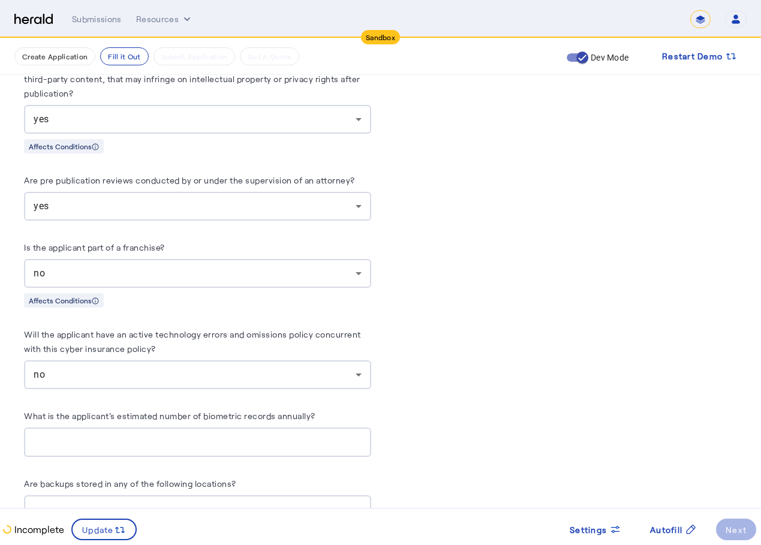
click at [152, 427] on div at bounding box center [198, 441] width 328 height 29
click at [189, 435] on input "What is the applicant's estimated number of biometric records annually?" at bounding box center [198, 442] width 328 height 14
type input "*"
click at [358, 435] on input "*" at bounding box center [198, 442] width 328 height 14
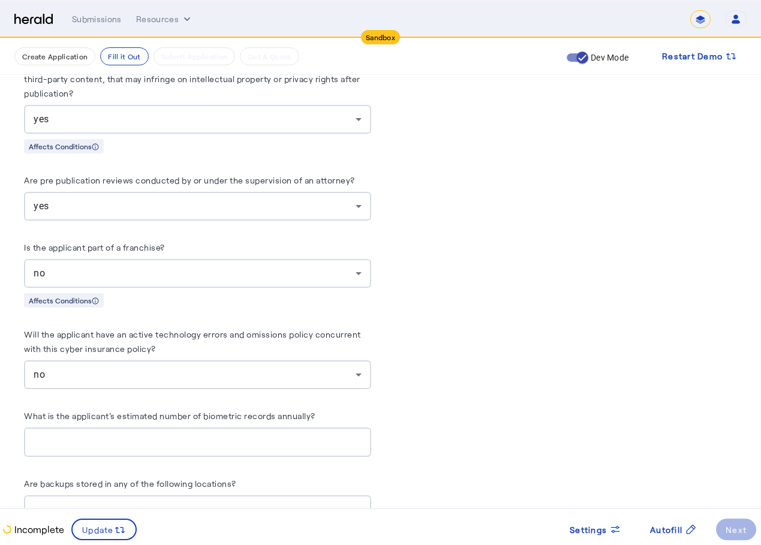
scroll to position [3057, 0]
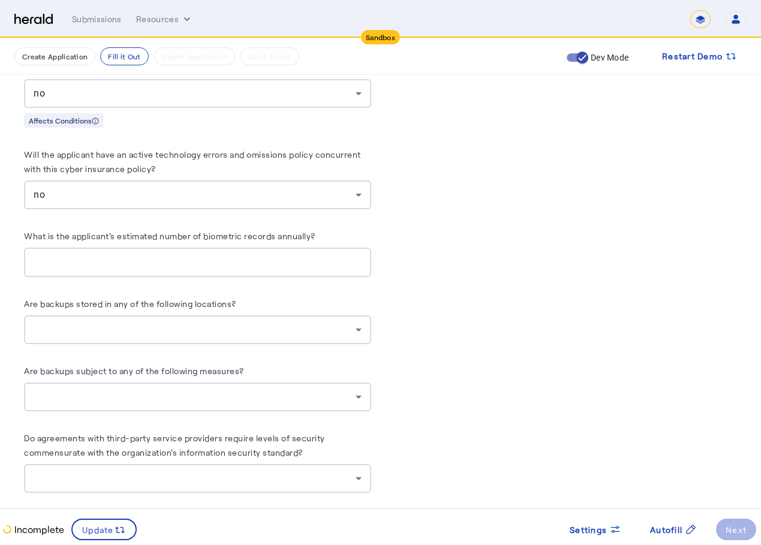
click at [308, 322] on div at bounding box center [195, 329] width 322 height 14
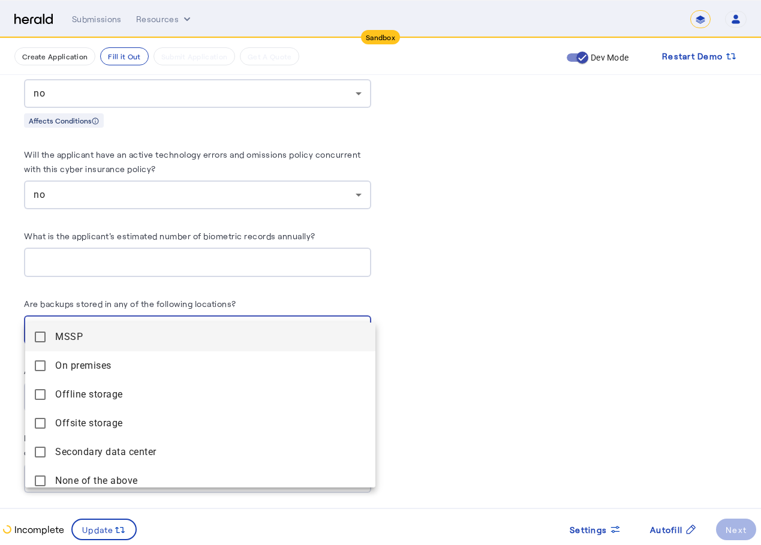
click at [250, 347] on mat-option "MSSP" at bounding box center [200, 336] width 350 height 29
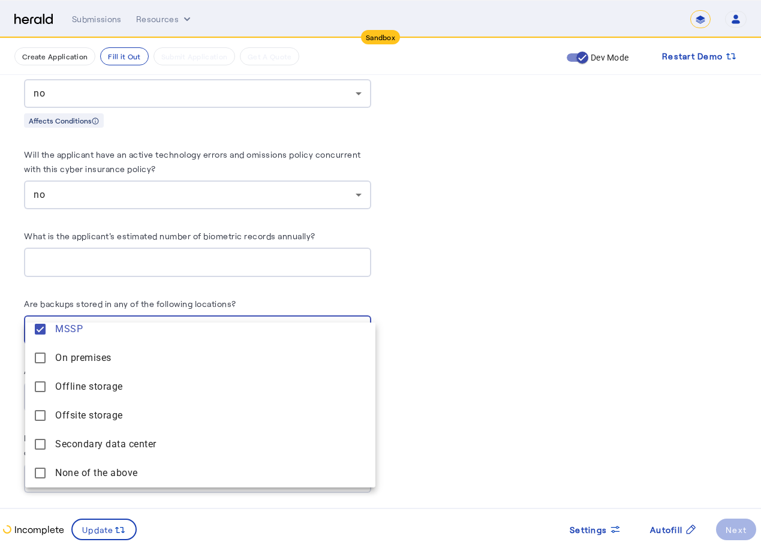
click at [429, 293] on div at bounding box center [380, 272] width 761 height 545
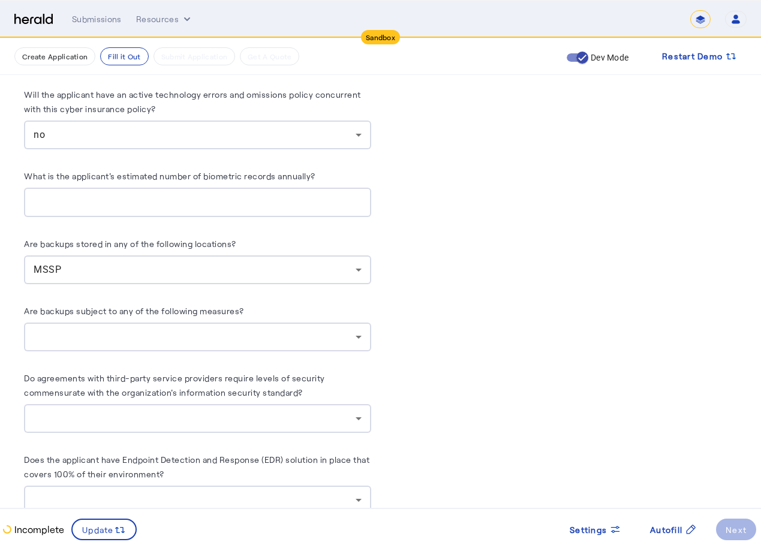
scroll to position [3177, 0]
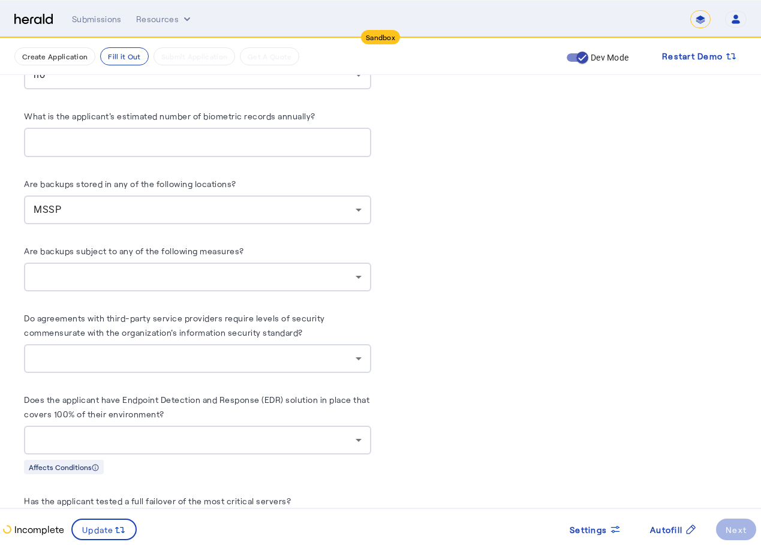
click at [350, 263] on div at bounding box center [198, 277] width 328 height 29
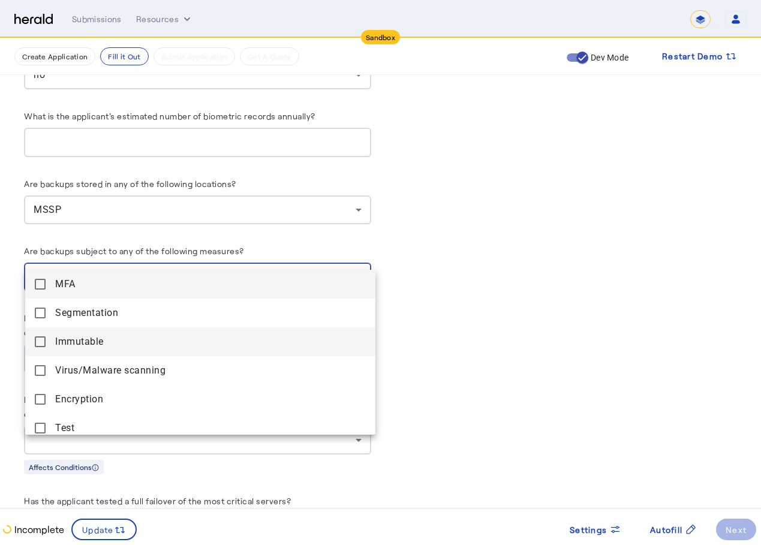
click at [280, 333] on mat-option "Immutable" at bounding box center [200, 341] width 350 height 29
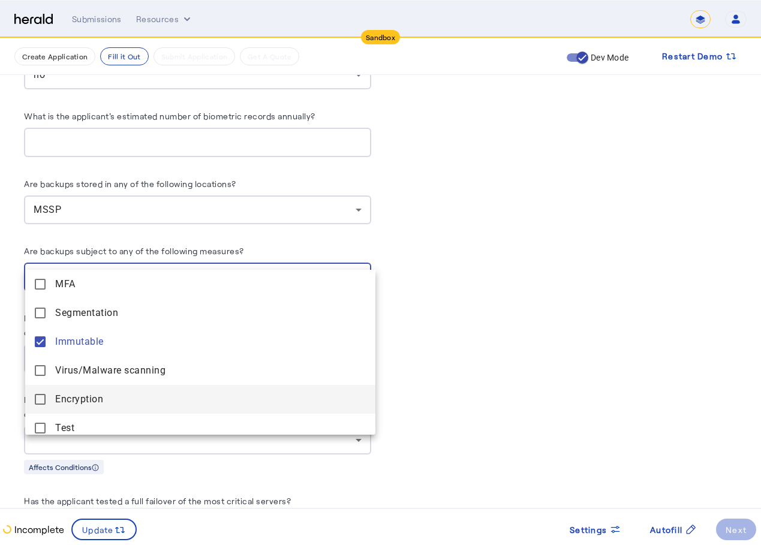
scroll to position [65, 0]
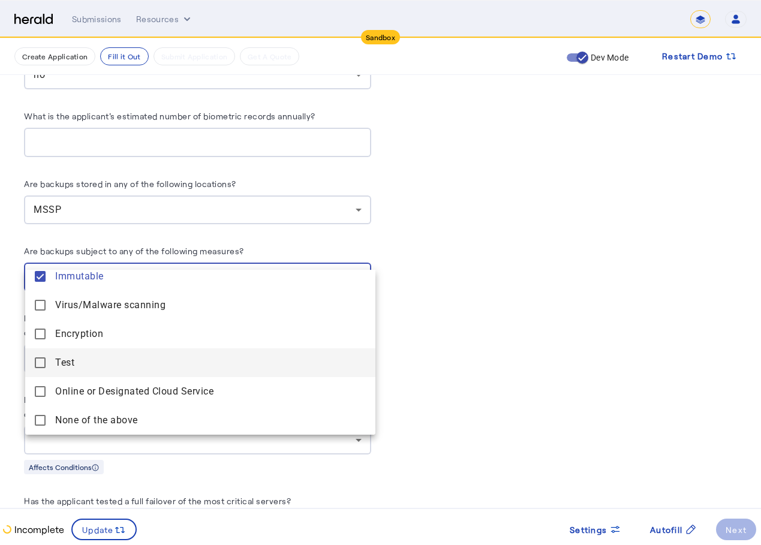
click at [225, 376] on mat-option "Test" at bounding box center [200, 362] width 350 height 29
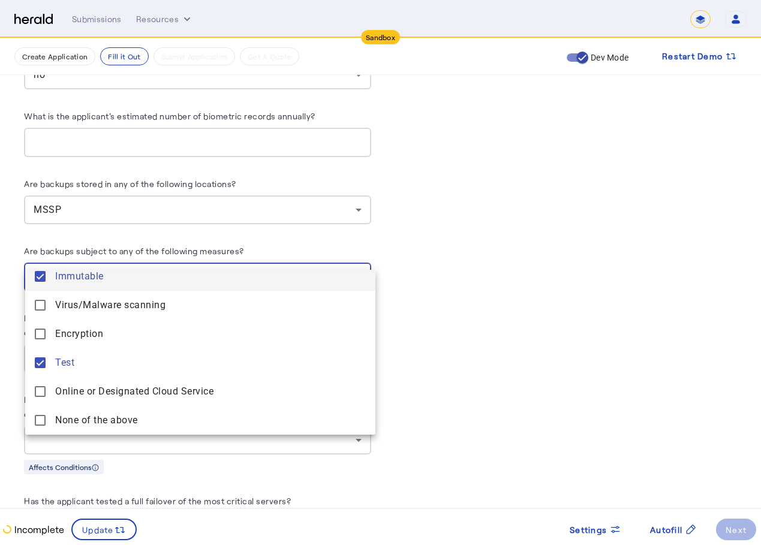
click at [197, 278] on span "Immutable" at bounding box center [210, 276] width 311 height 14
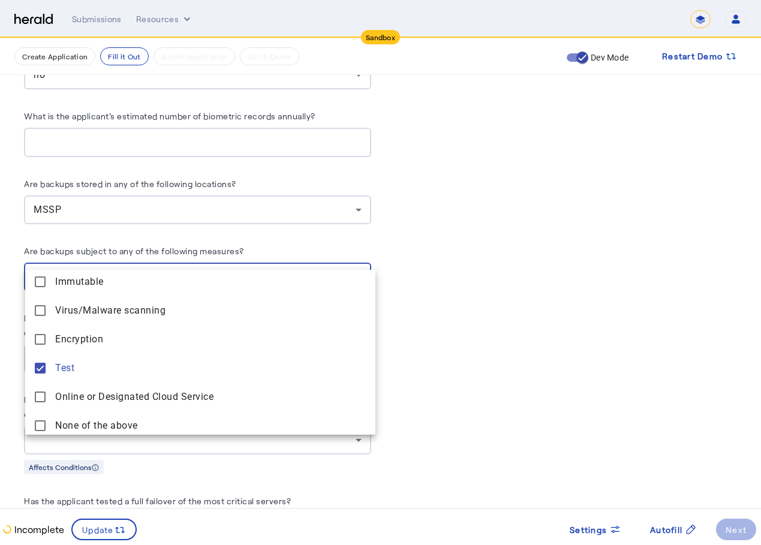
click at [438, 226] on div at bounding box center [380, 272] width 761 height 545
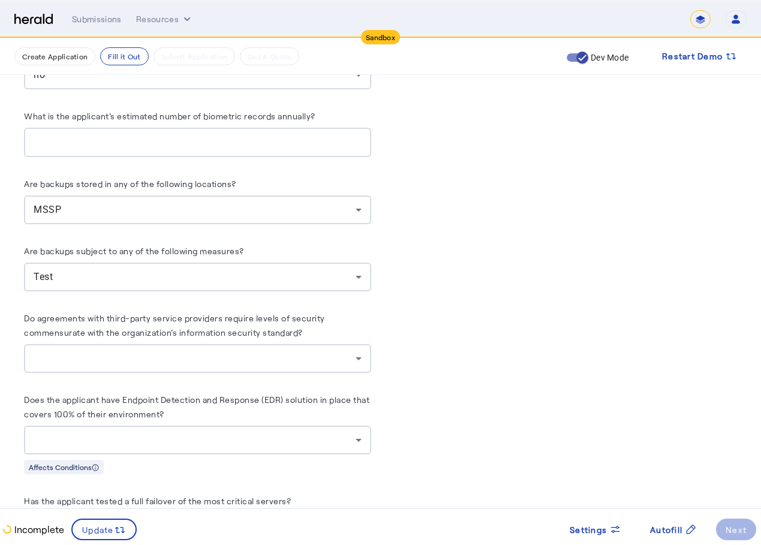
click at [281, 351] on div at bounding box center [195, 358] width 322 height 14
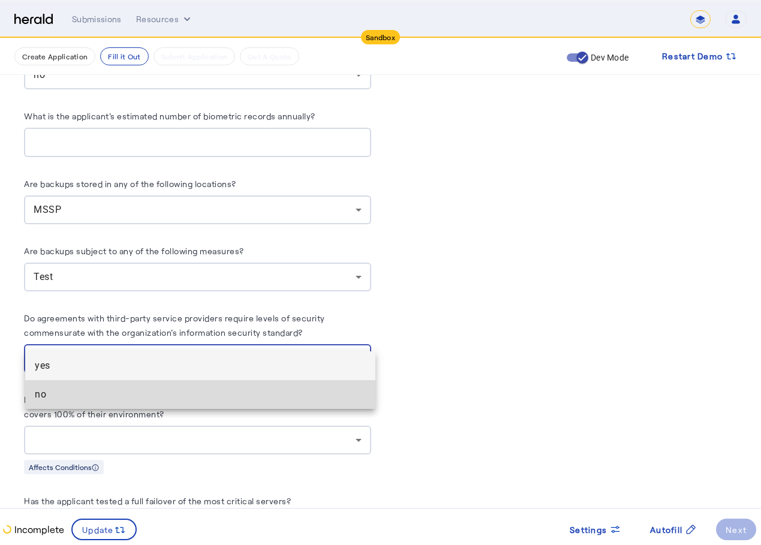
click at [209, 389] on span "no" at bounding box center [200, 394] width 331 height 14
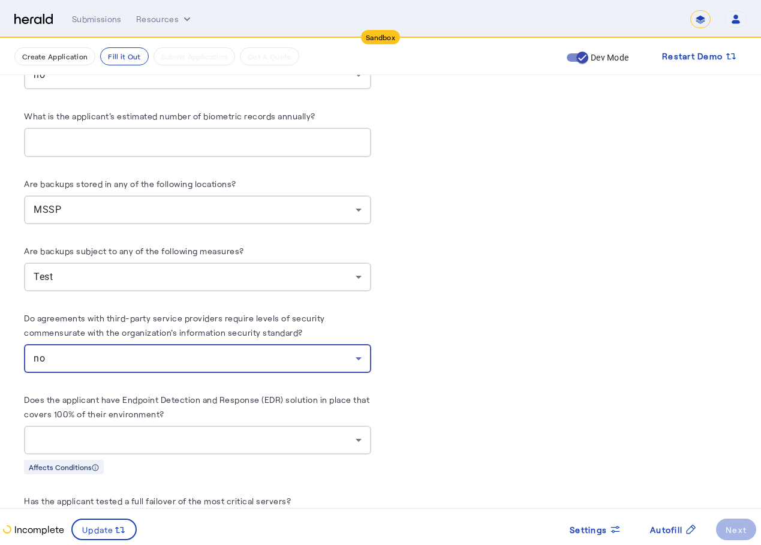
click at [202, 433] on div at bounding box center [195, 440] width 322 height 14
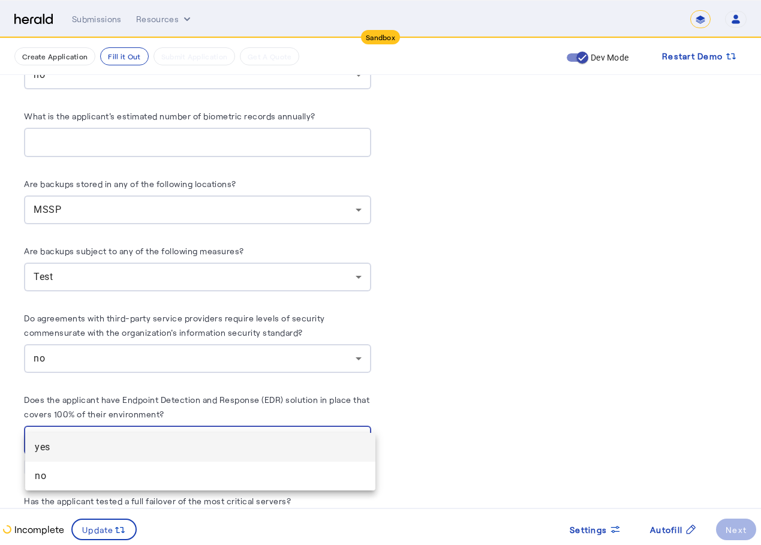
click at [187, 460] on mat-option "yes" at bounding box center [200, 447] width 350 height 29
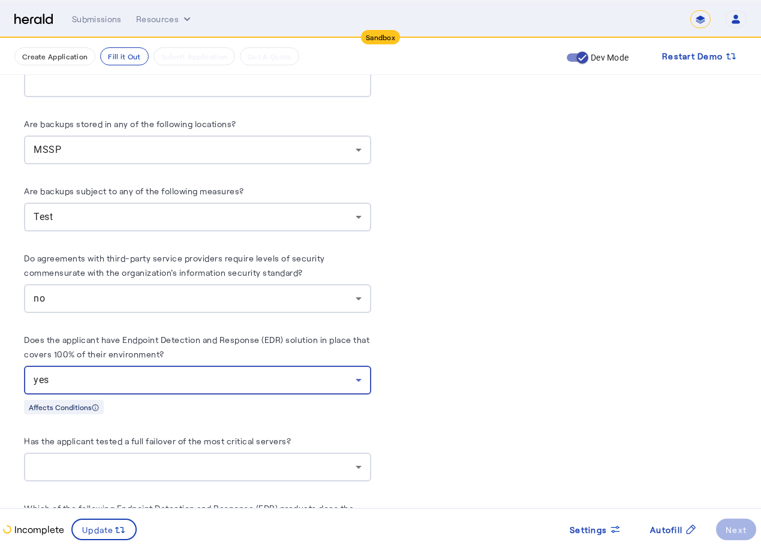
scroll to position [3357, 0]
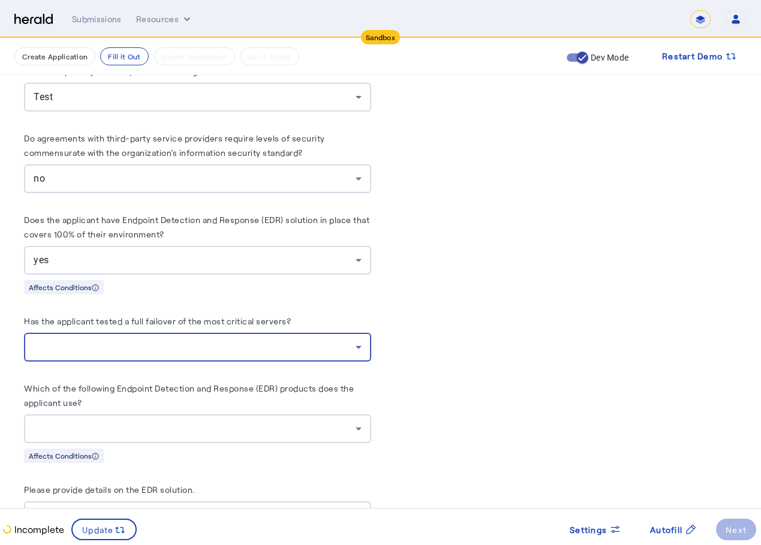
click at [194, 340] on div at bounding box center [195, 347] width 322 height 14
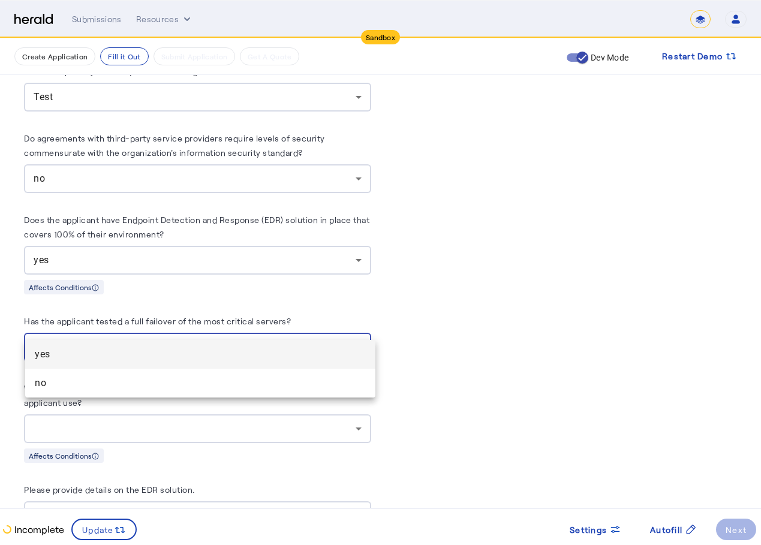
click at [146, 403] on div at bounding box center [380, 272] width 761 height 545
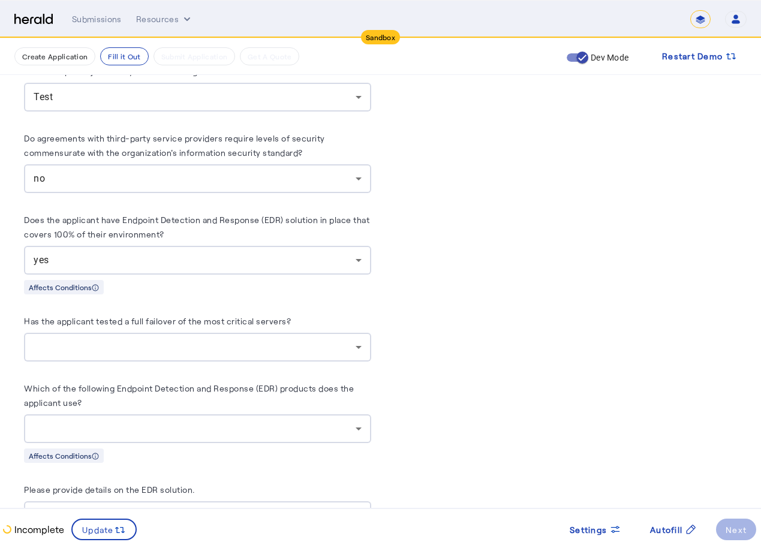
click at [186, 333] on div at bounding box center [198, 347] width 328 height 29
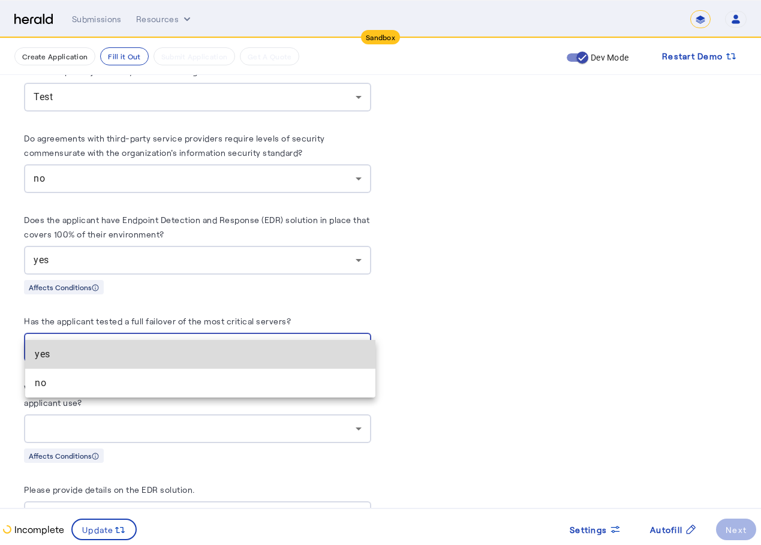
click at [169, 366] on mat-option "yes" at bounding box center [200, 354] width 350 height 29
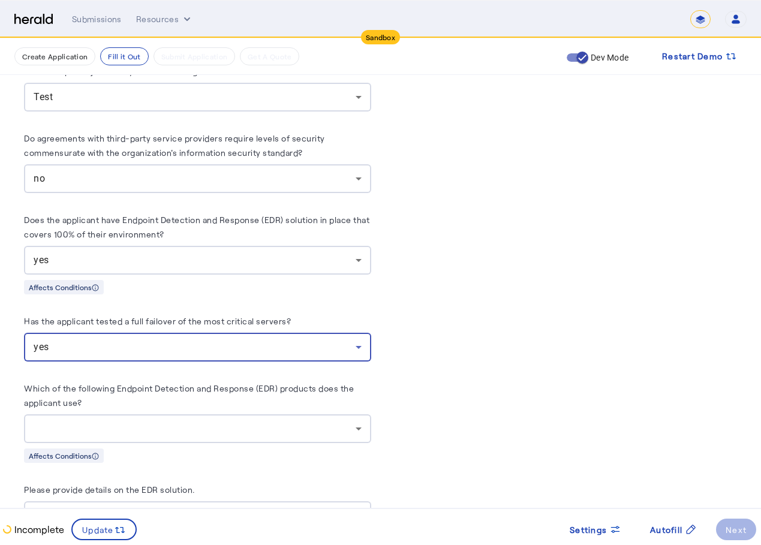
click at [158, 414] on div at bounding box center [198, 428] width 328 height 29
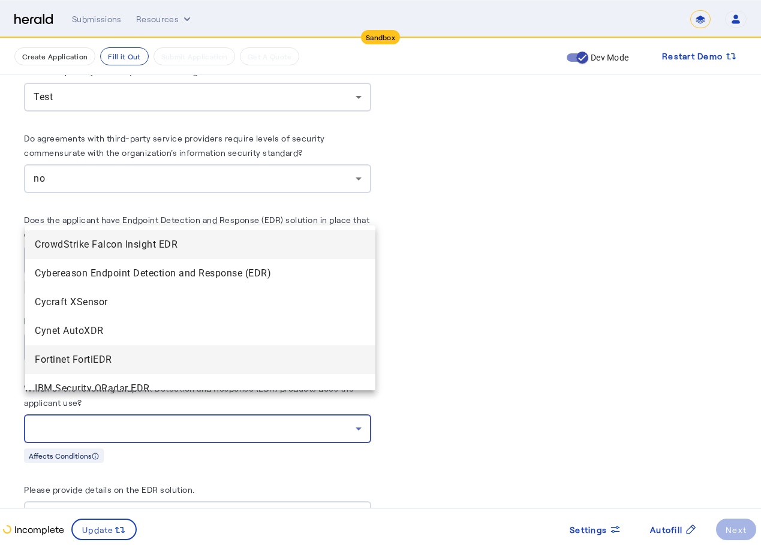
click at [152, 361] on span "Fortinet FortiEDR" at bounding box center [200, 359] width 331 height 14
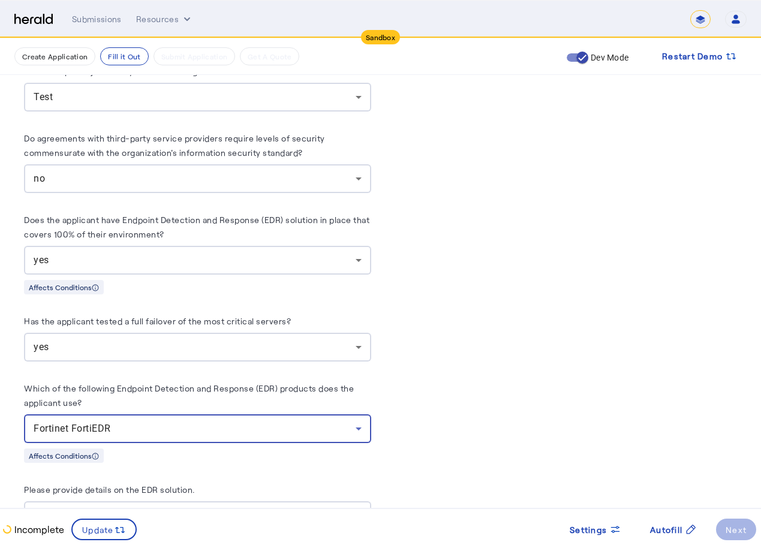
scroll to position [3477, 0]
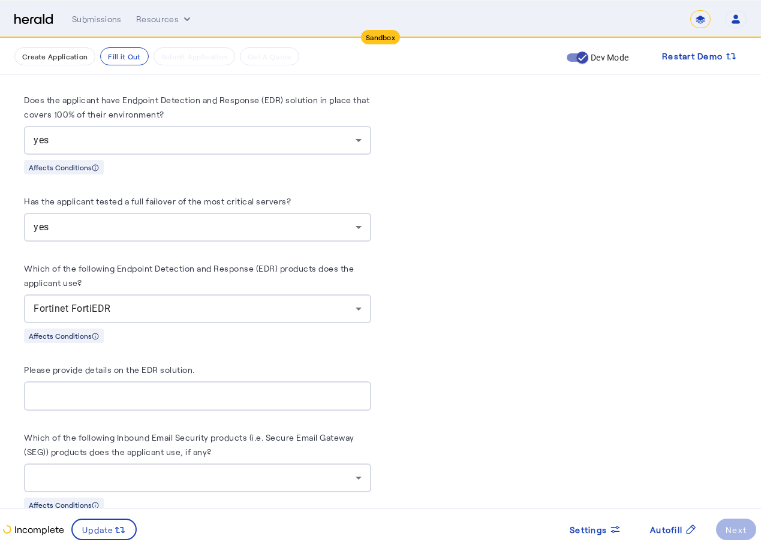
click at [198, 381] on div at bounding box center [198, 395] width 328 height 29
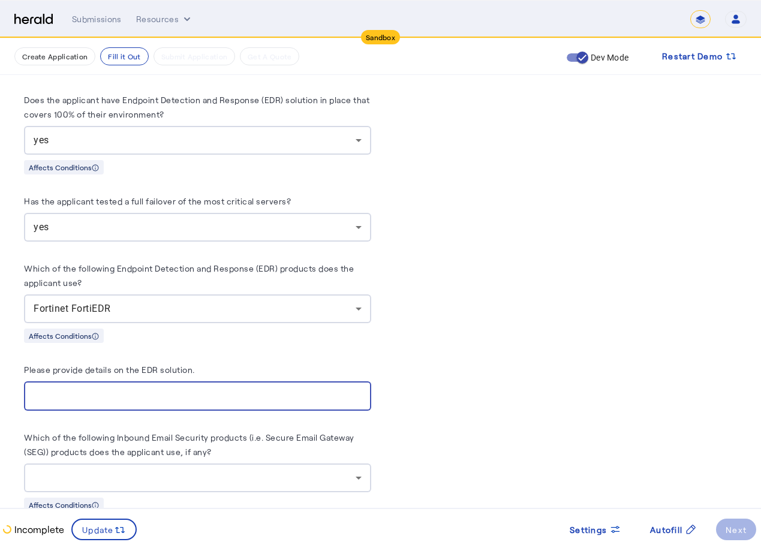
type input "*"
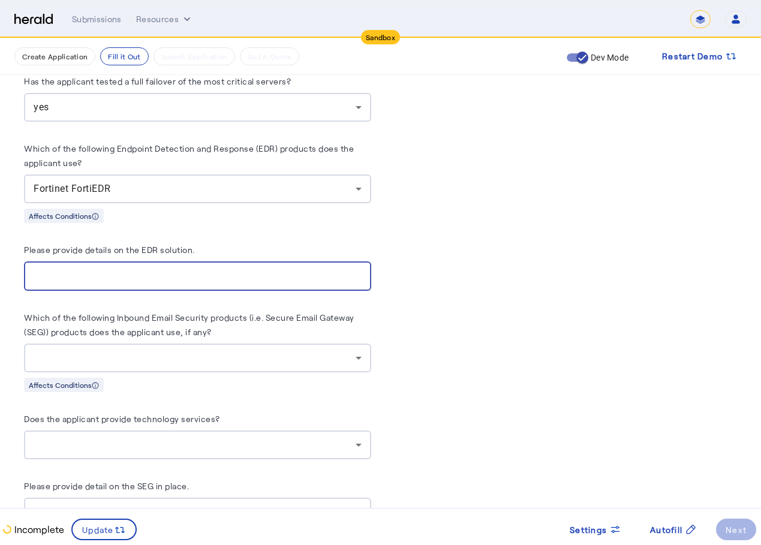
scroll to position [3776, 0]
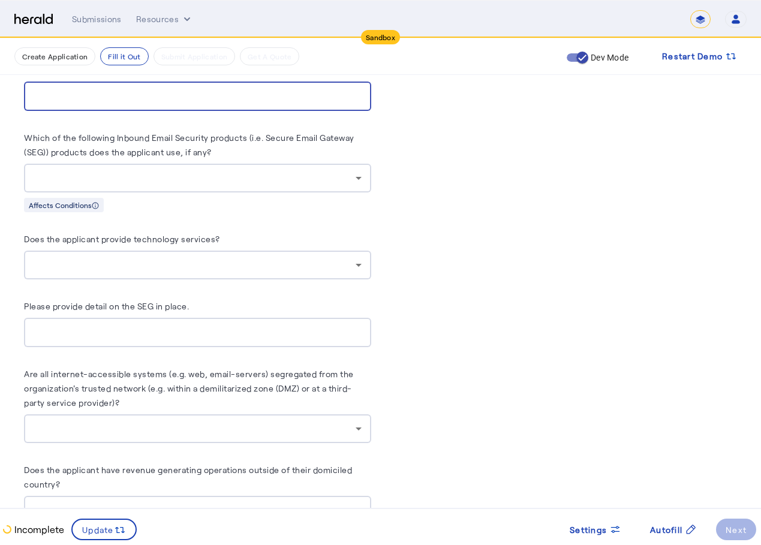
click at [252, 171] on div at bounding box center [195, 178] width 322 height 14
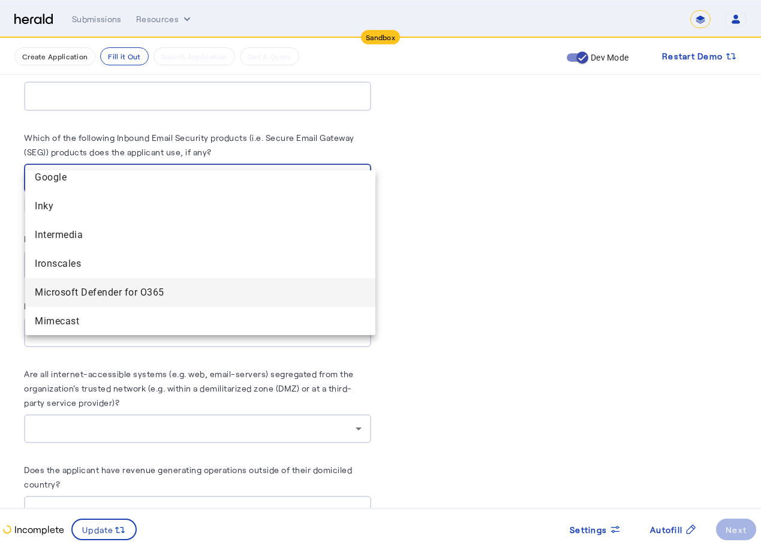
scroll to position [296, 0]
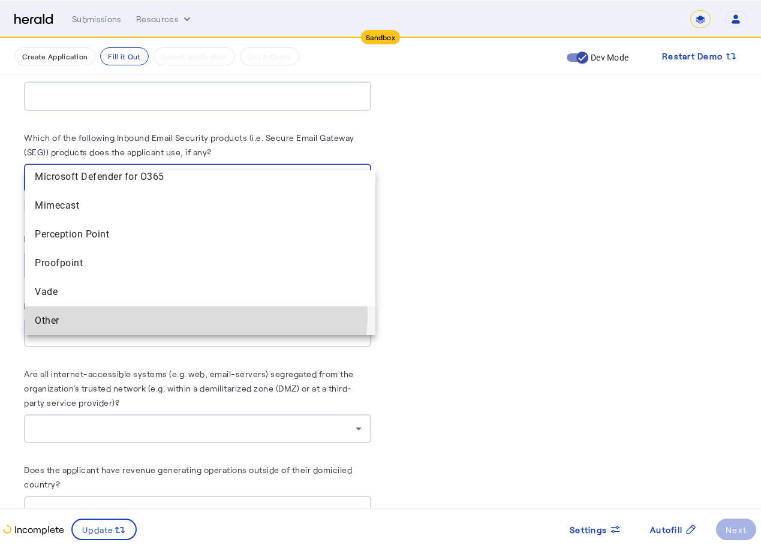
click at [188, 314] on span "Other" at bounding box center [200, 321] width 331 height 14
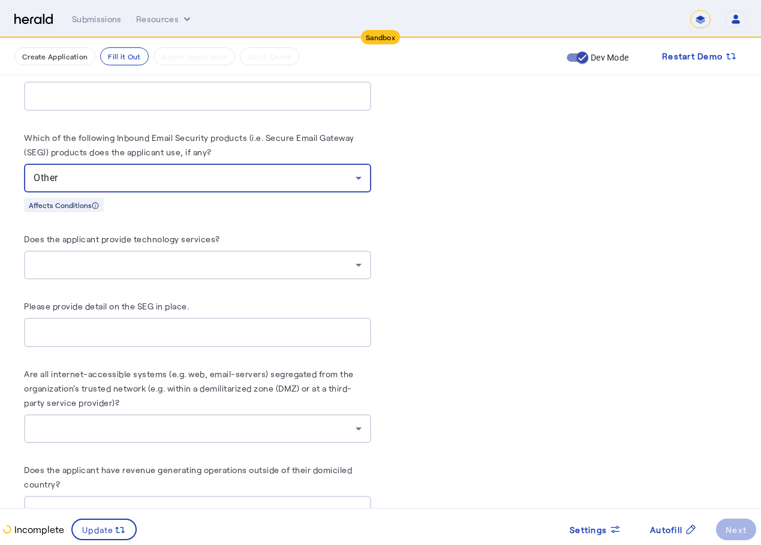
click at [200, 251] on div at bounding box center [198, 265] width 328 height 29
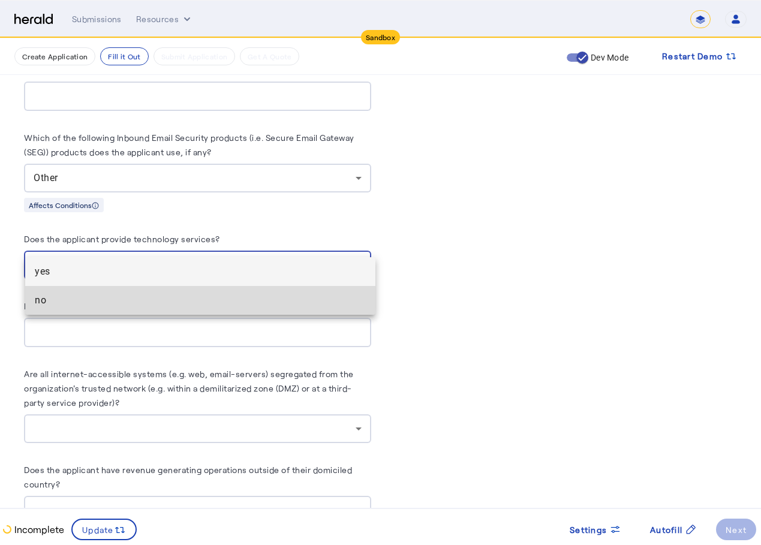
click at [186, 290] on mat-option "no" at bounding box center [200, 300] width 350 height 29
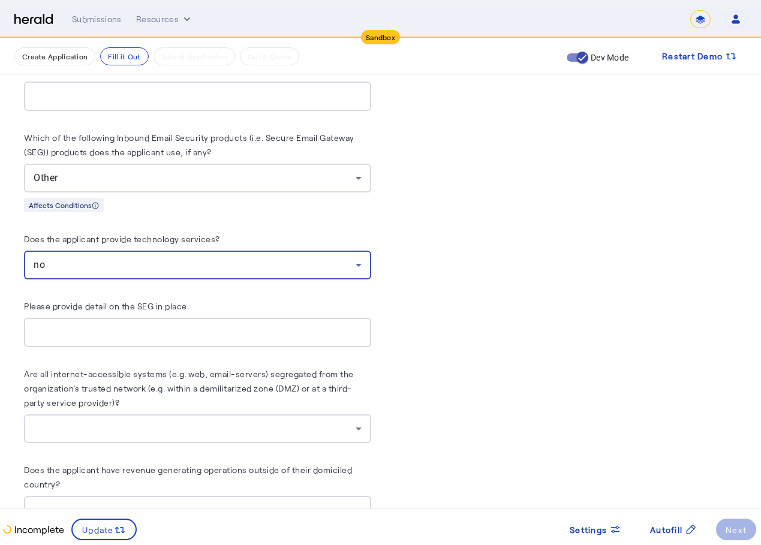
click at [183, 325] on input "Please provide detail on the SEG in place." at bounding box center [198, 332] width 328 height 14
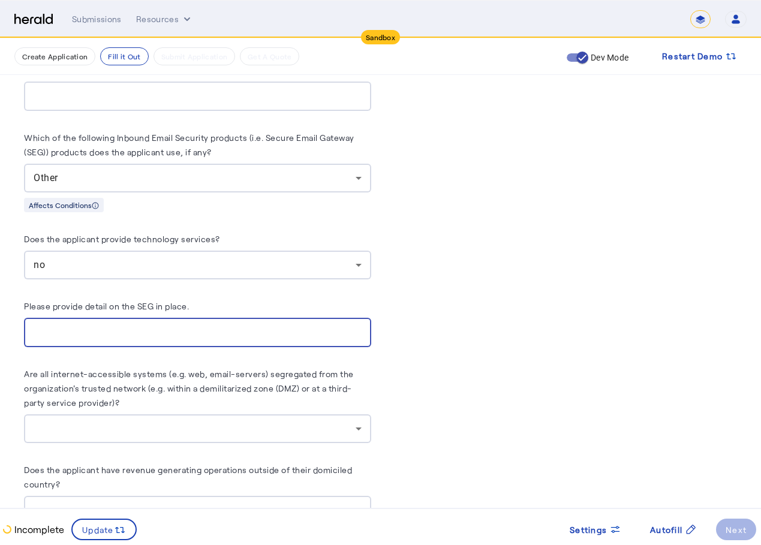
click at [262, 263] on div "**********" at bounding box center [197, 39] width 347 height 7021
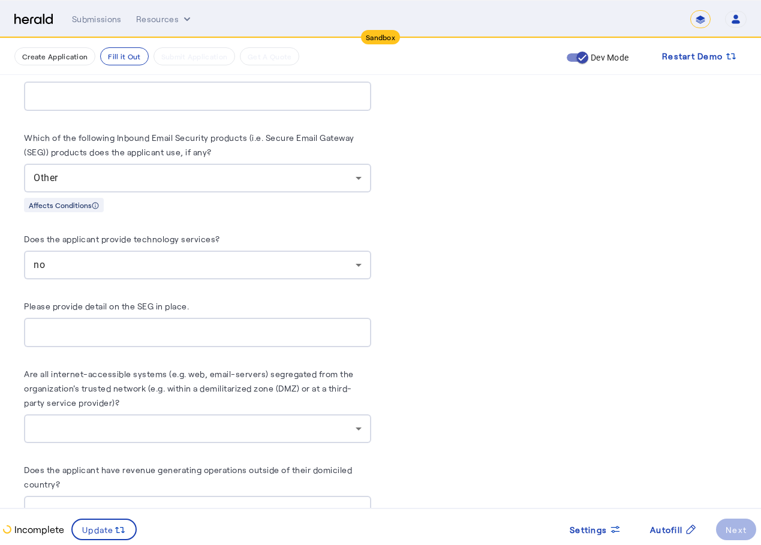
scroll to position [3896, 0]
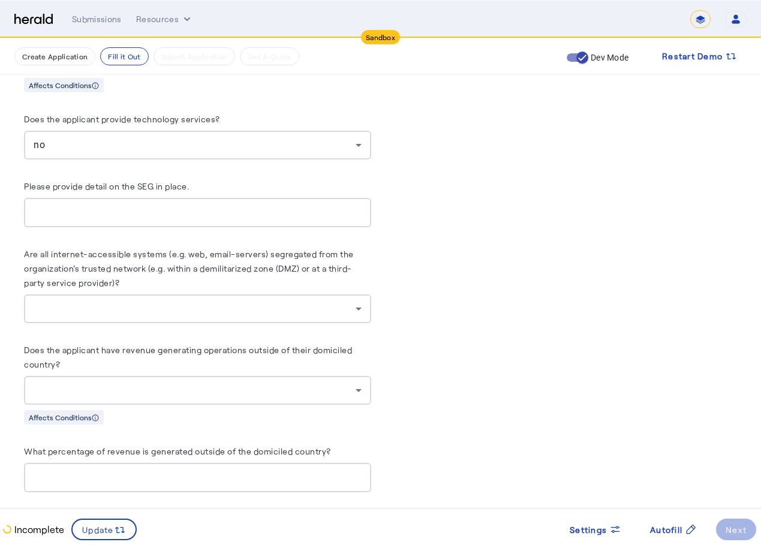
click at [261, 294] on div at bounding box center [198, 308] width 328 height 29
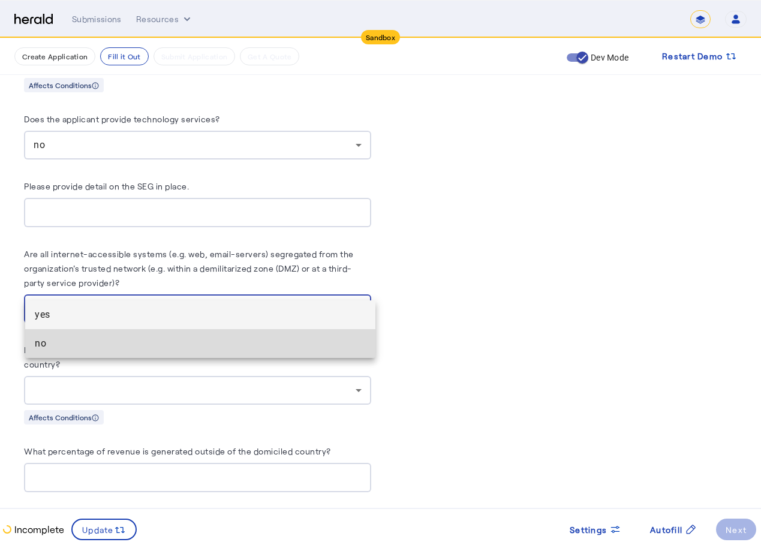
click at [187, 338] on span "no" at bounding box center [200, 343] width 331 height 14
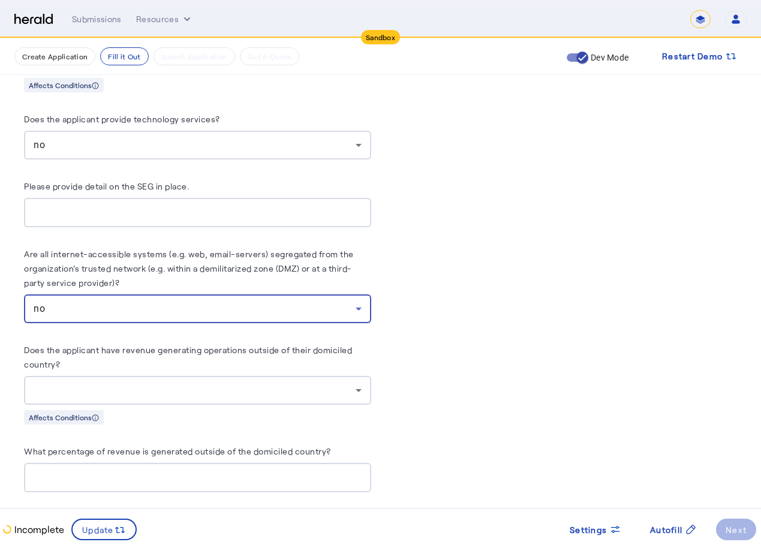
click at [177, 383] on div at bounding box center [195, 390] width 322 height 14
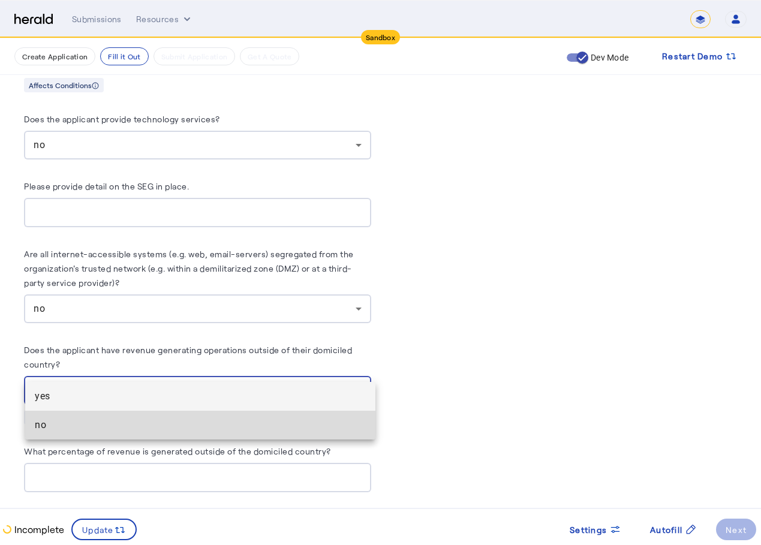
click at [131, 426] on span "no" at bounding box center [200, 425] width 331 height 14
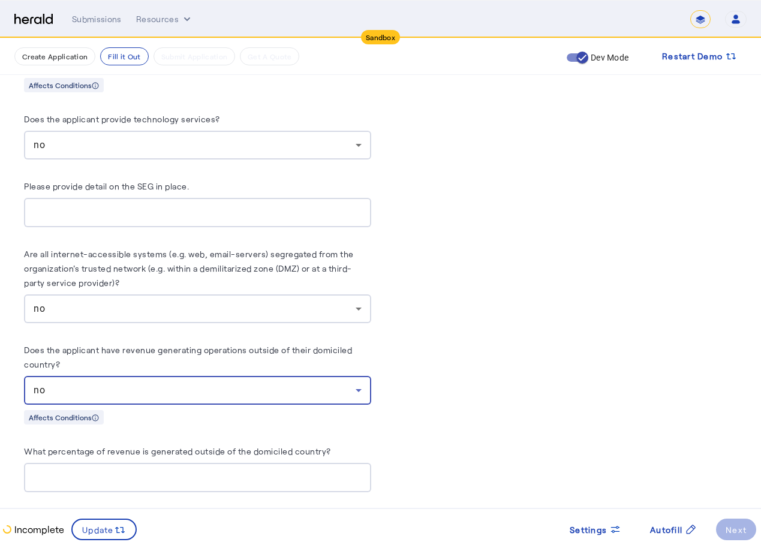
scroll to position [4016, 0]
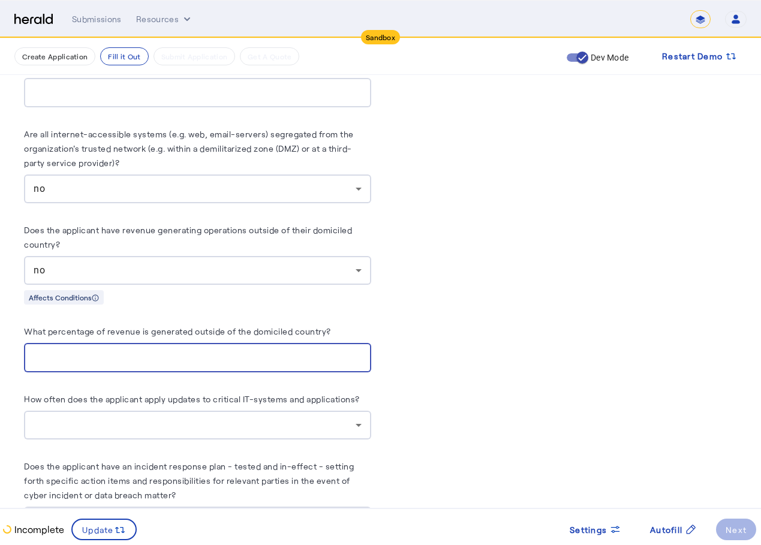
click at [142, 351] on input "What percentage of revenue is generated outside of the domiciled country?" at bounding box center [198, 358] width 328 height 14
type input "*"
click at [361, 351] on input "*" at bounding box center [198, 358] width 328 height 14
click at [325, 411] on div at bounding box center [198, 425] width 328 height 29
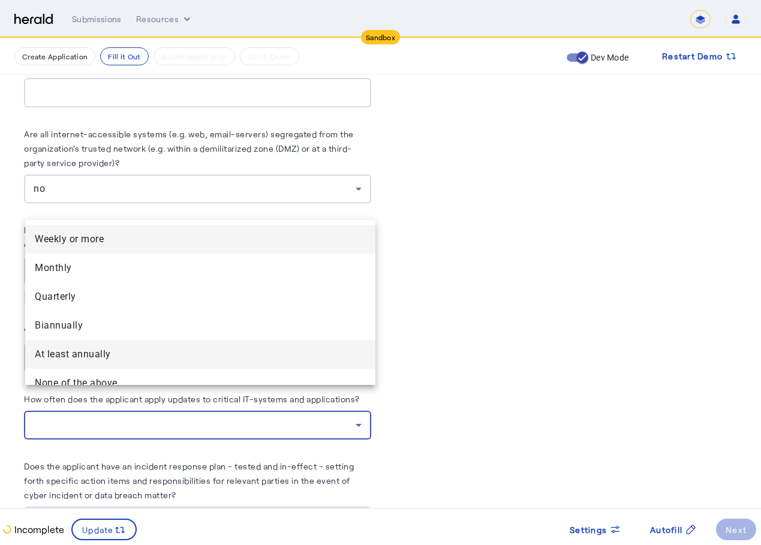
click at [291, 366] on annually "At least annually" at bounding box center [200, 354] width 350 height 29
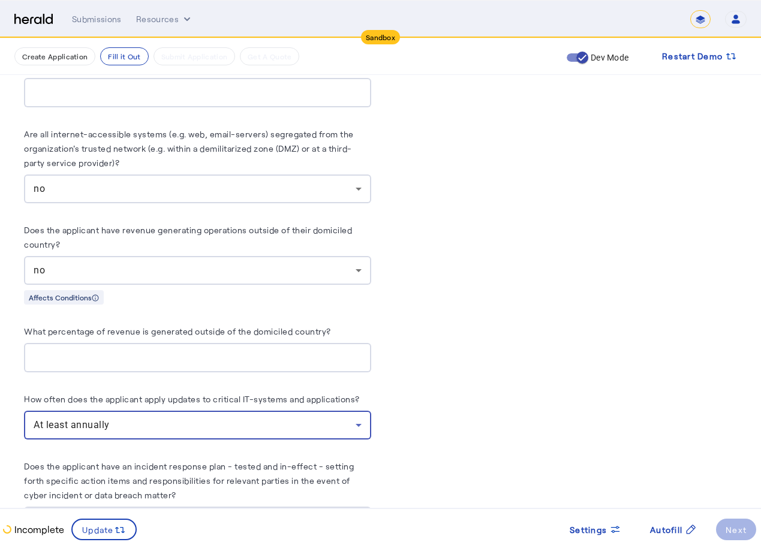
scroll to position [4136, 0]
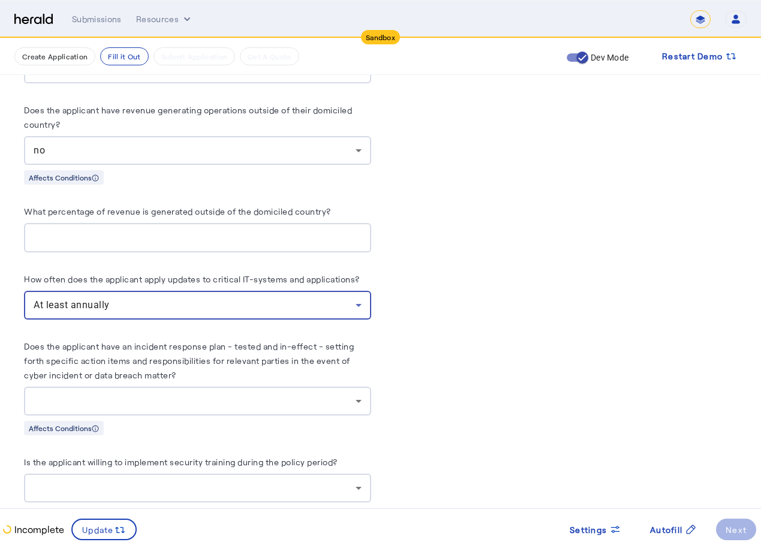
click at [303, 394] on div at bounding box center [195, 401] width 322 height 14
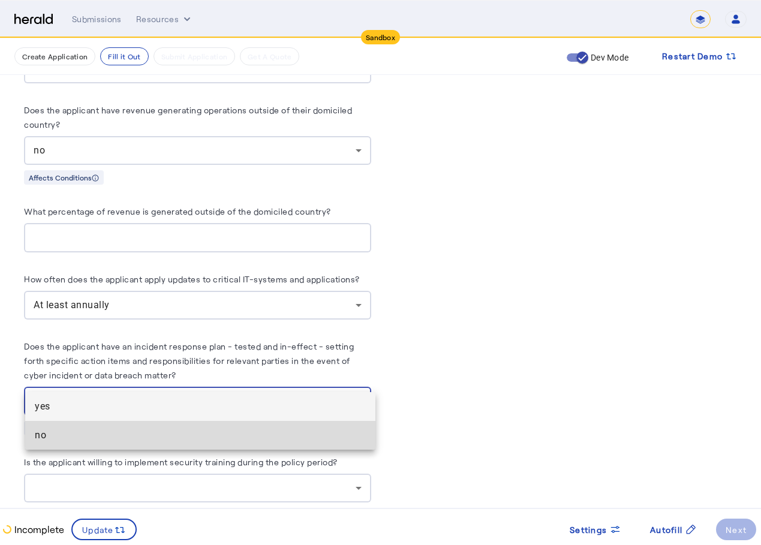
click at [272, 435] on span "no" at bounding box center [200, 435] width 331 height 14
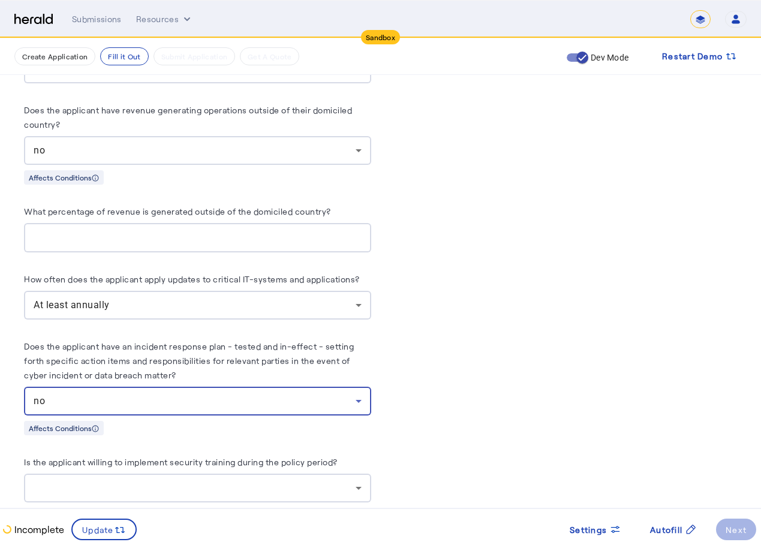
scroll to position [4256, 0]
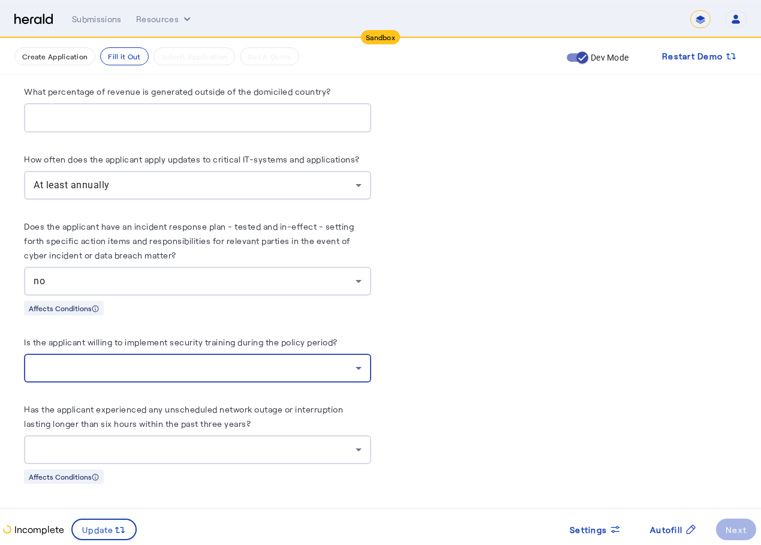
click at [287, 361] on div at bounding box center [195, 368] width 322 height 14
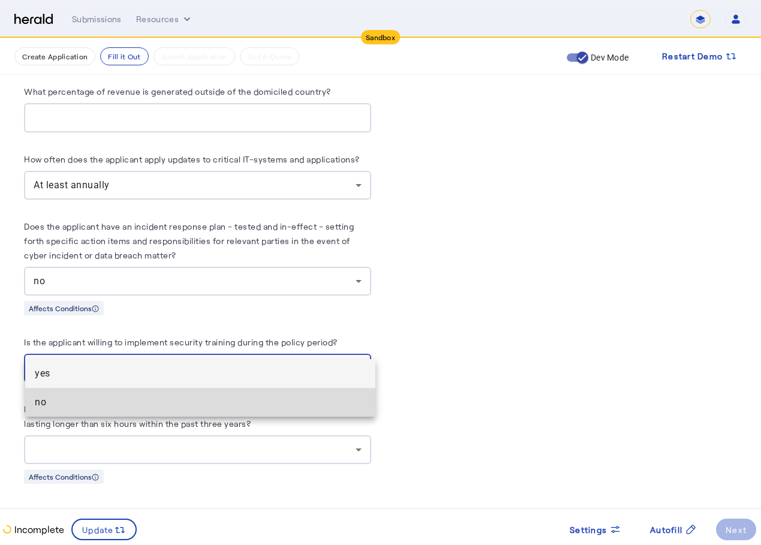
click at [268, 389] on mat-option "no" at bounding box center [200, 402] width 350 height 29
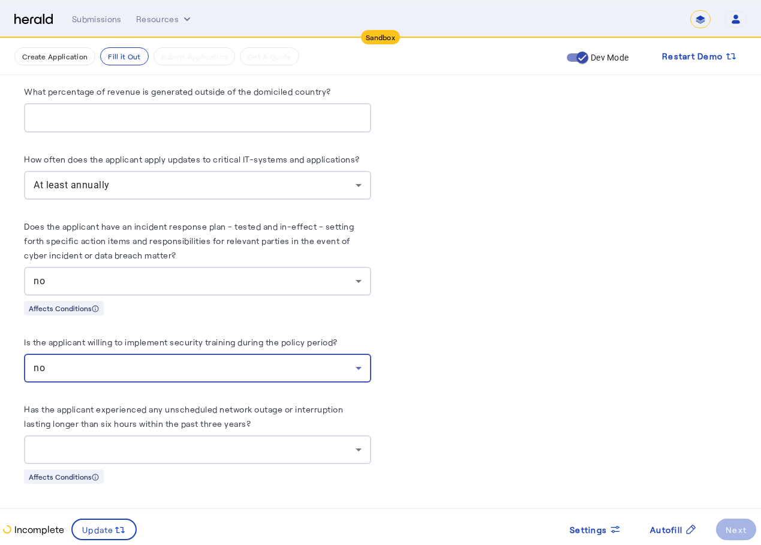
scroll to position [4316, 0]
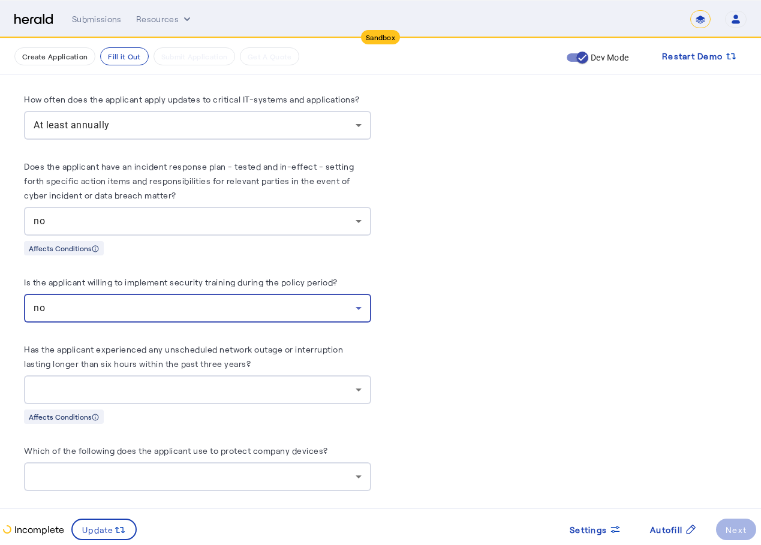
click at [277, 382] on div at bounding box center [195, 389] width 322 height 14
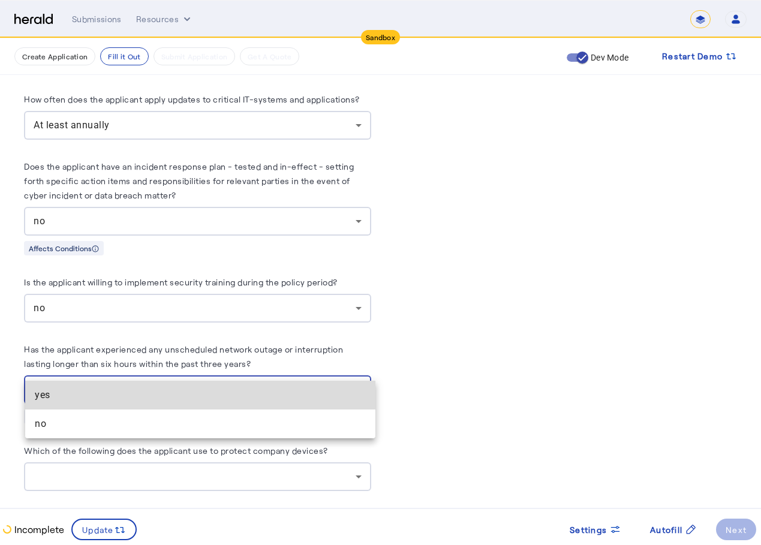
click at [195, 399] on span "yes" at bounding box center [200, 395] width 331 height 14
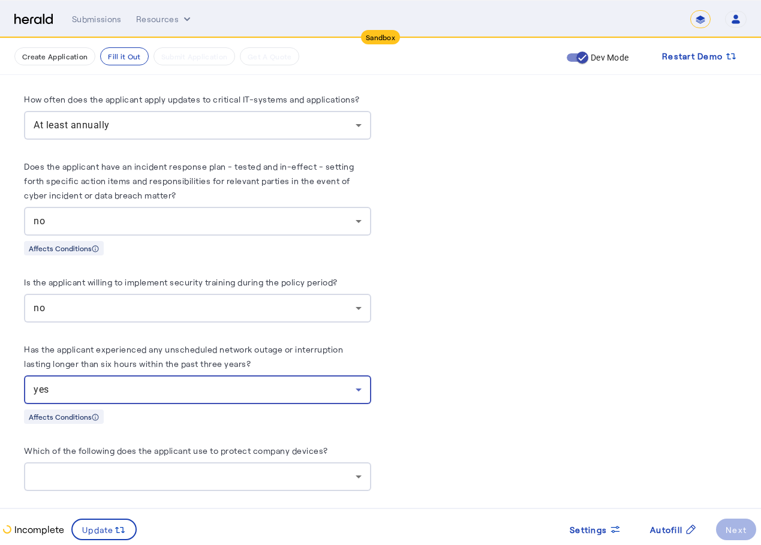
scroll to position [4376, 0]
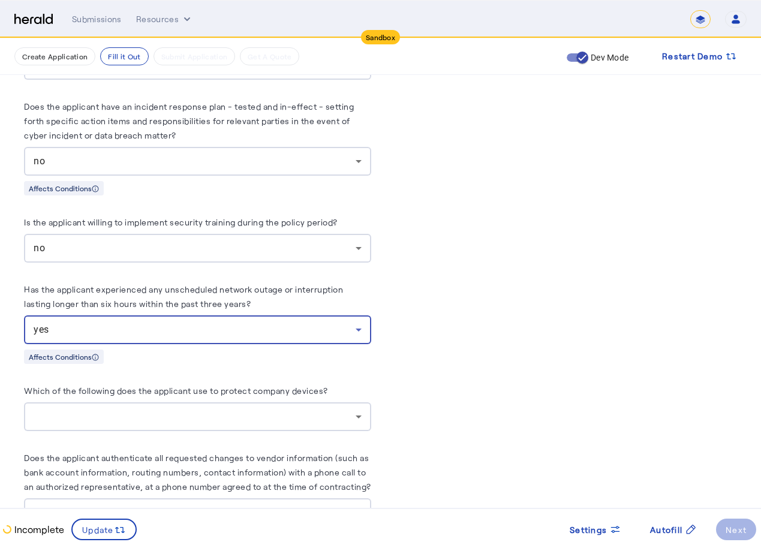
click at [204, 402] on div at bounding box center [198, 416] width 328 height 29
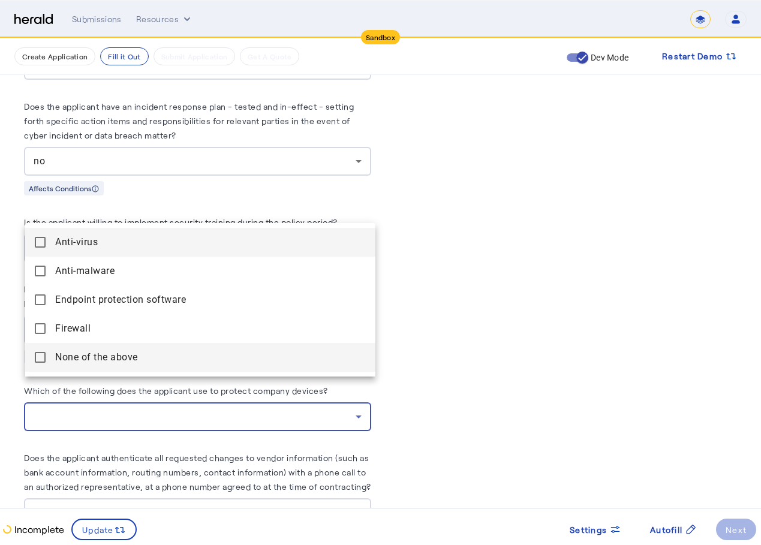
click at [230, 371] on above "None of the above" at bounding box center [200, 357] width 350 height 29
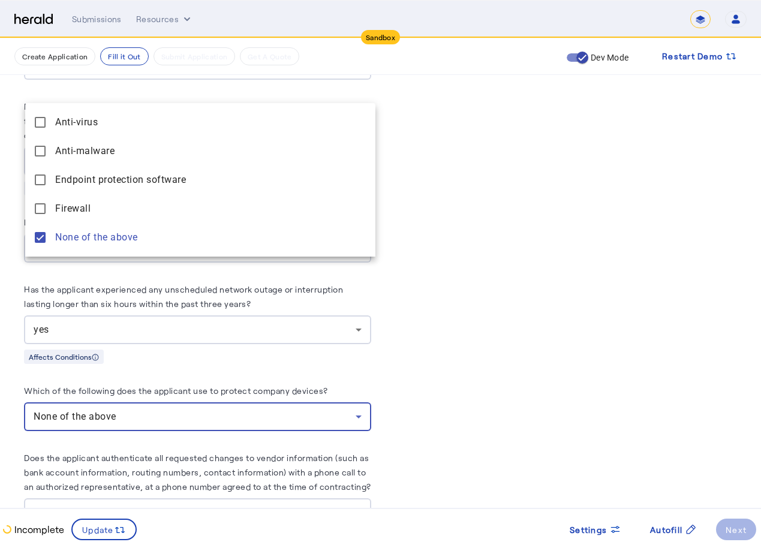
scroll to position [4496, 0]
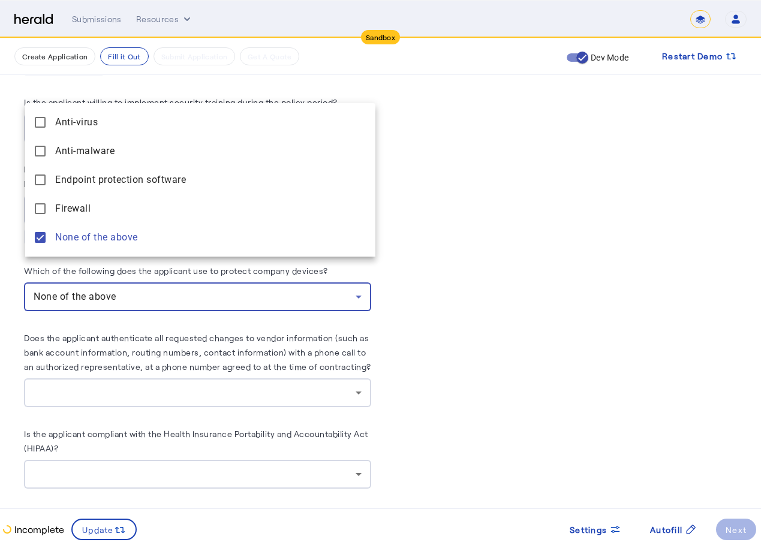
click at [325, 303] on div at bounding box center [380, 272] width 761 height 545
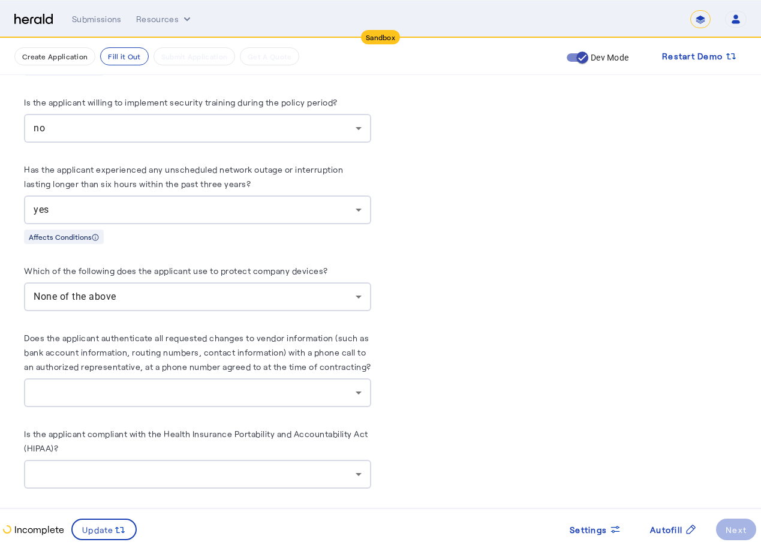
click at [285, 388] on div at bounding box center [198, 392] width 328 height 29
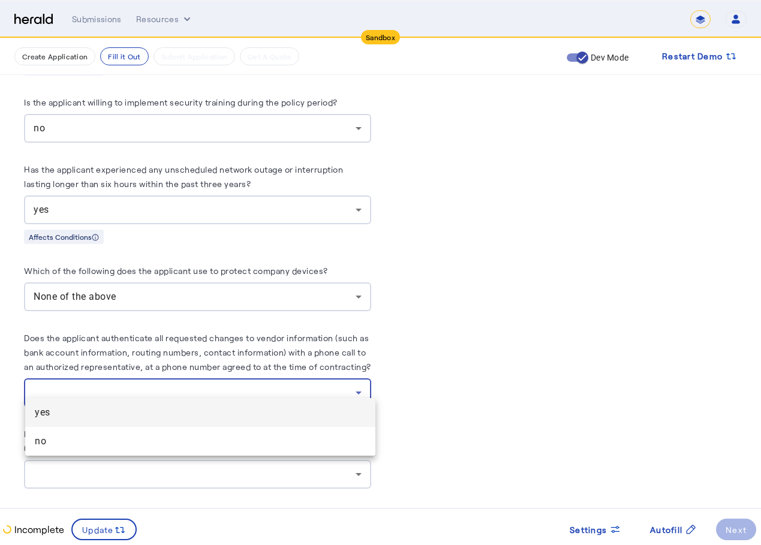
click at [263, 423] on mat-option "yes" at bounding box center [200, 412] width 350 height 29
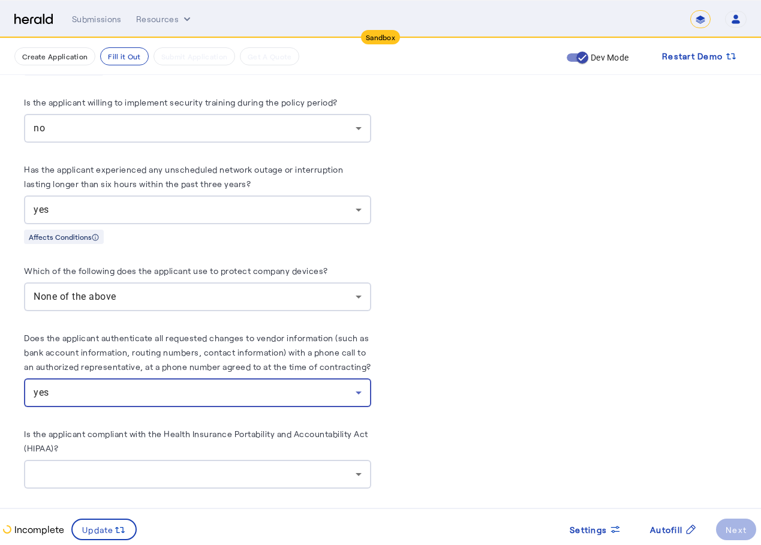
scroll to position [4616, 0]
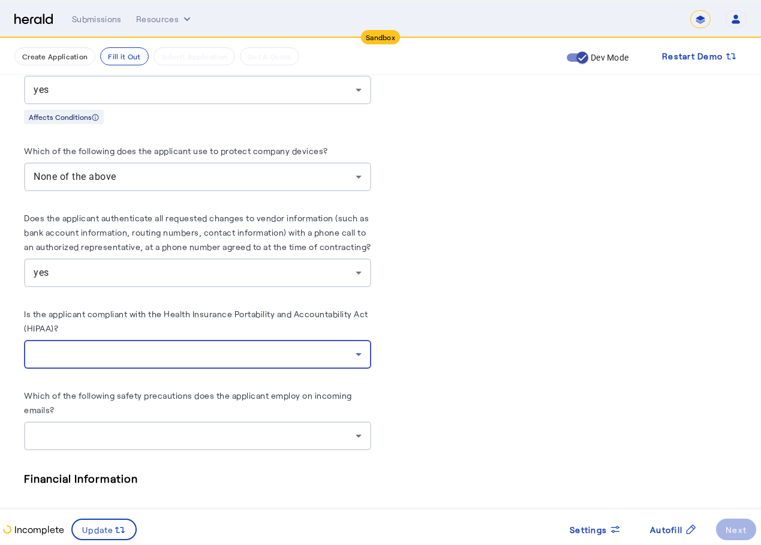
click at [272, 347] on div at bounding box center [195, 354] width 322 height 14
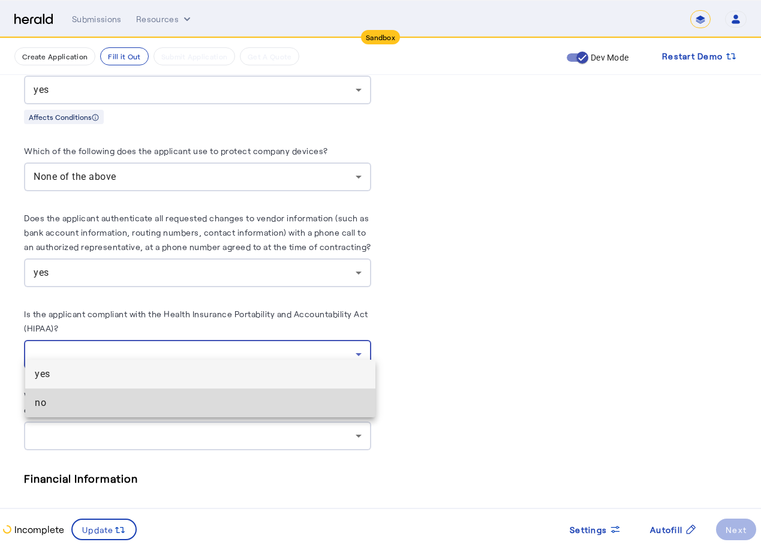
click at [255, 402] on span "no" at bounding box center [200, 403] width 331 height 14
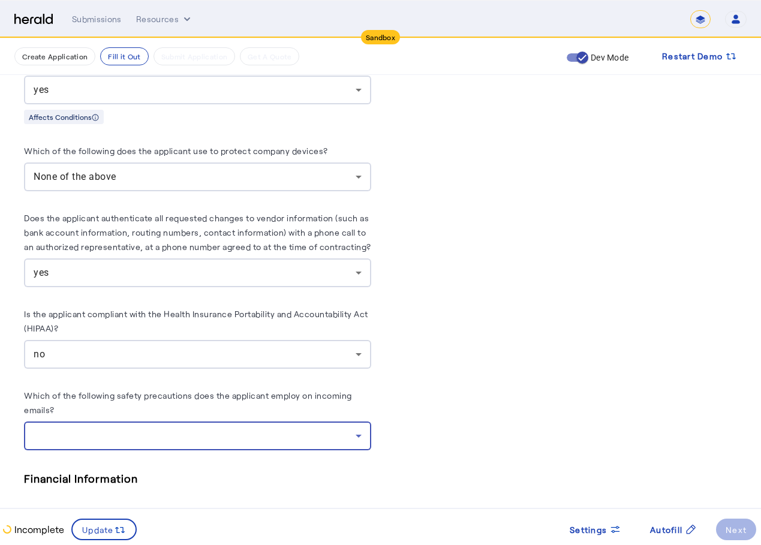
click at [257, 429] on div at bounding box center [195, 436] width 322 height 14
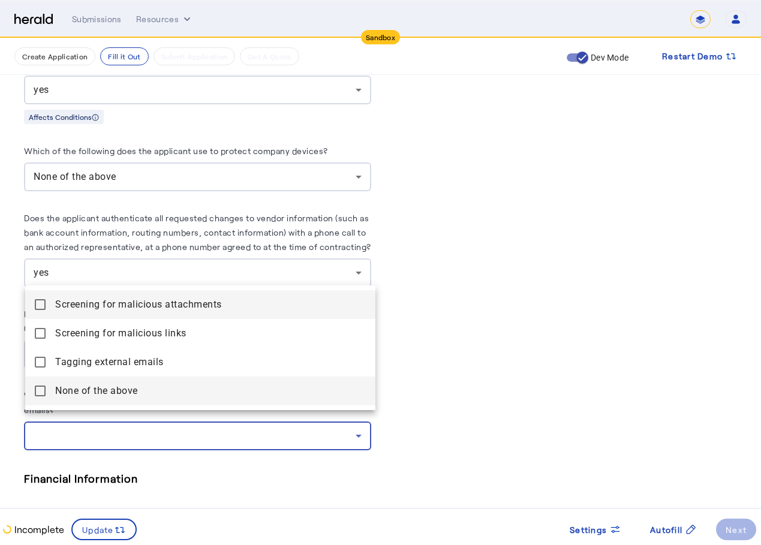
click at [253, 397] on span "None of the above" at bounding box center [210, 391] width 311 height 14
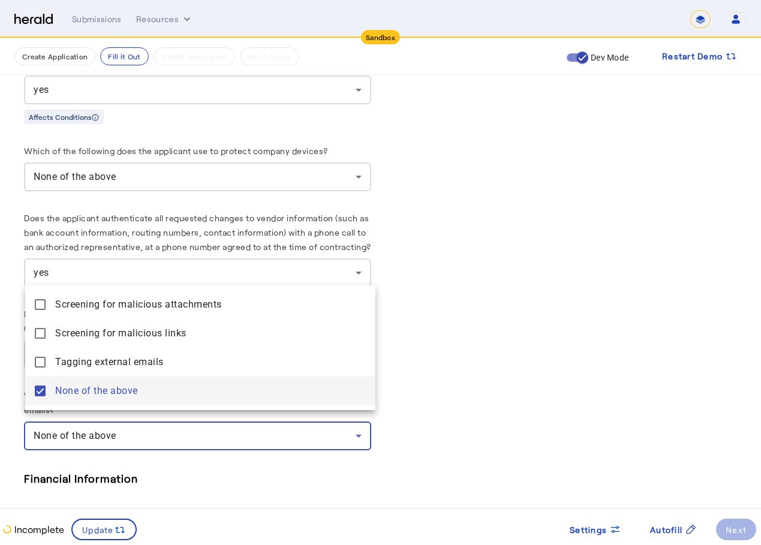
scroll to position [4795, 0]
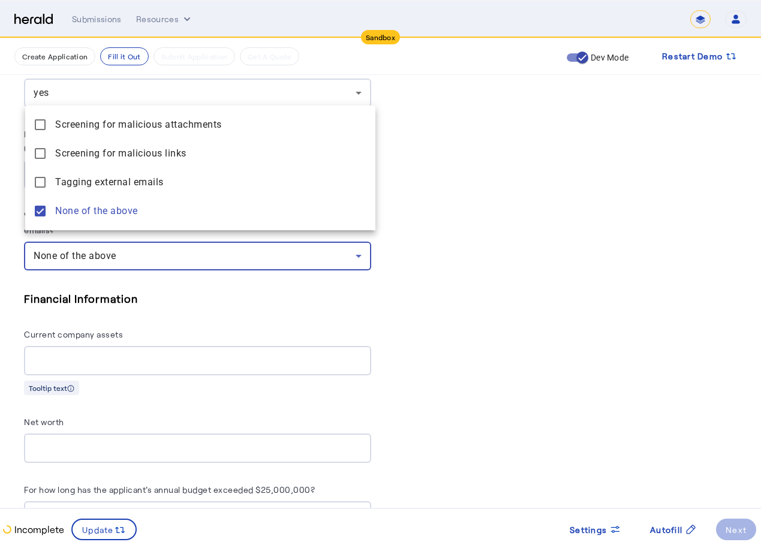
click at [287, 302] on div at bounding box center [380, 272] width 761 height 545
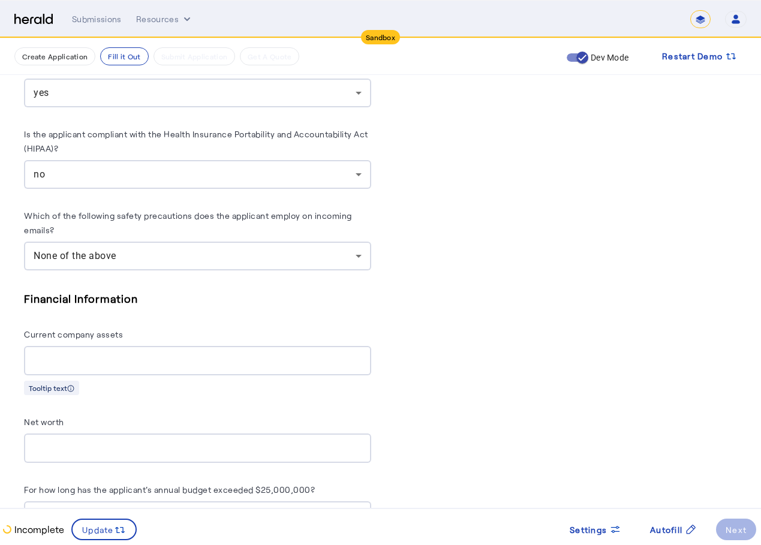
click at [266, 354] on input "Current company assets" at bounding box center [198, 361] width 328 height 14
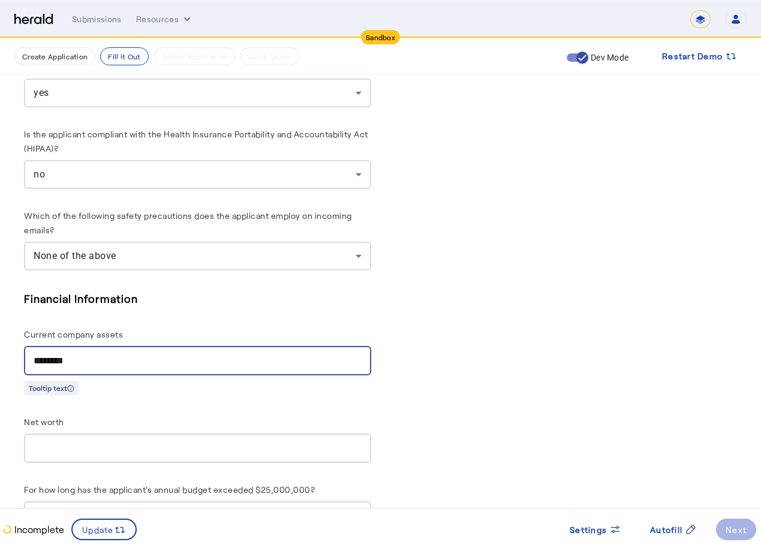
type input "********"
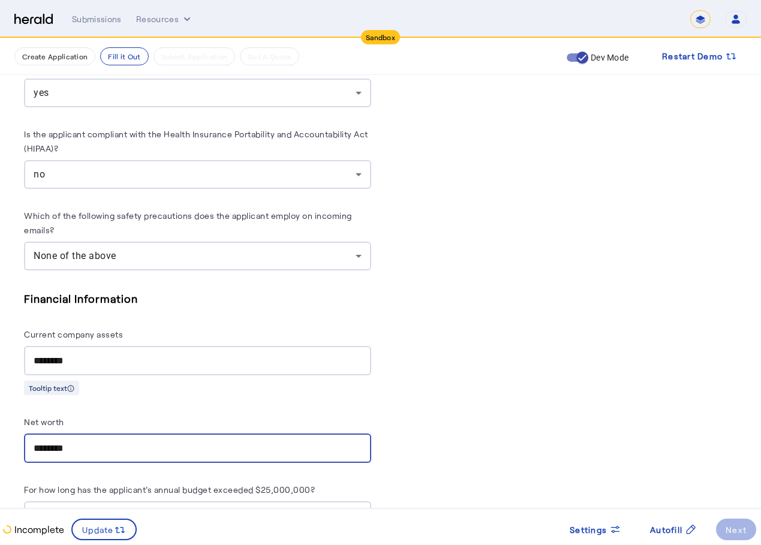
type input "********"
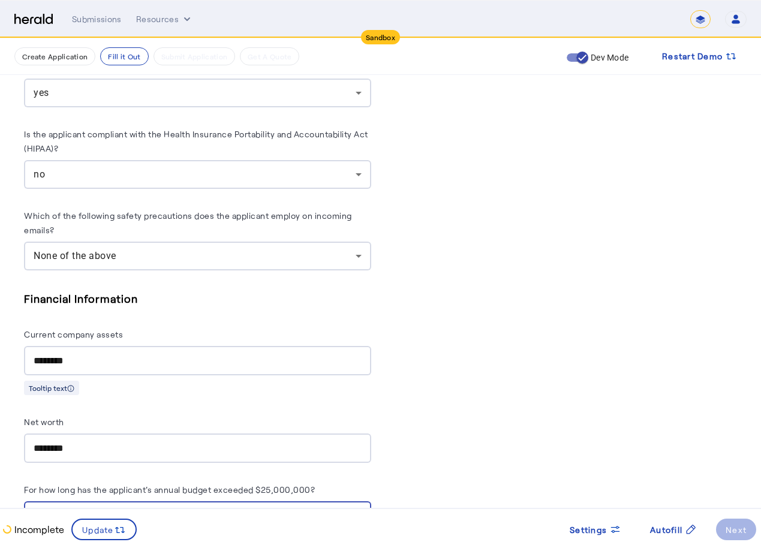
scroll to position [5095, 0]
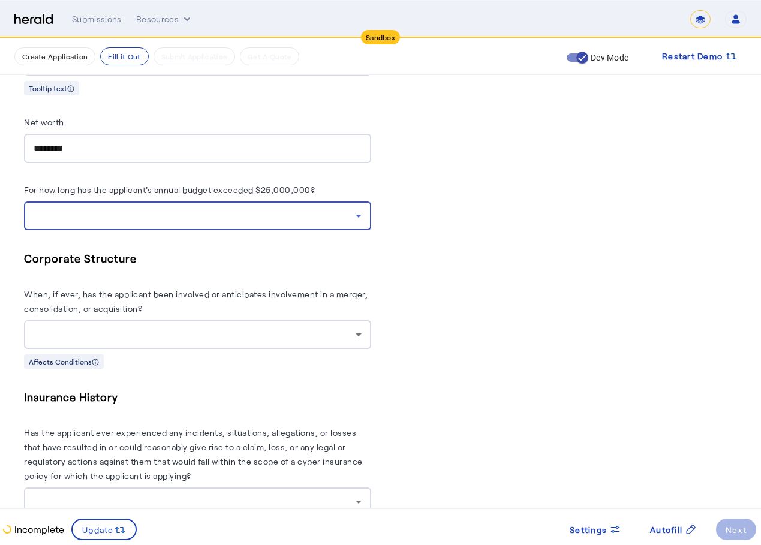
click at [215, 201] on div at bounding box center [198, 215] width 328 height 29
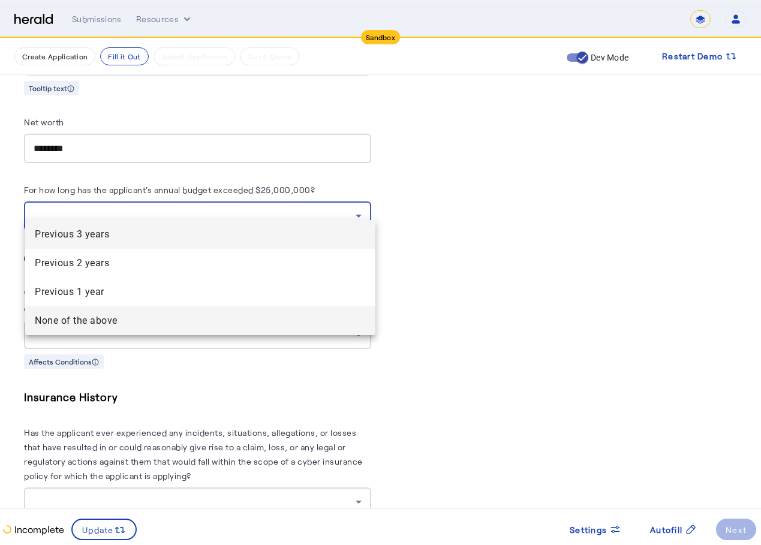
click at [188, 308] on above "None of the above" at bounding box center [200, 320] width 350 height 29
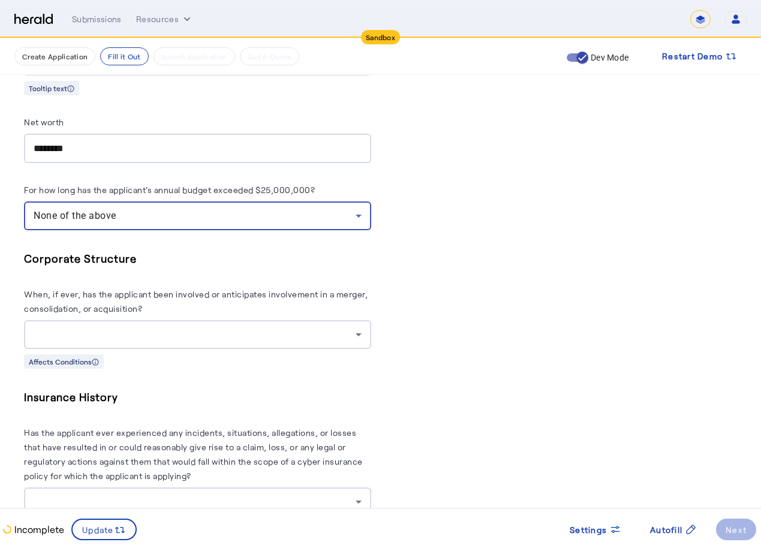
click at [204, 320] on div at bounding box center [198, 334] width 328 height 29
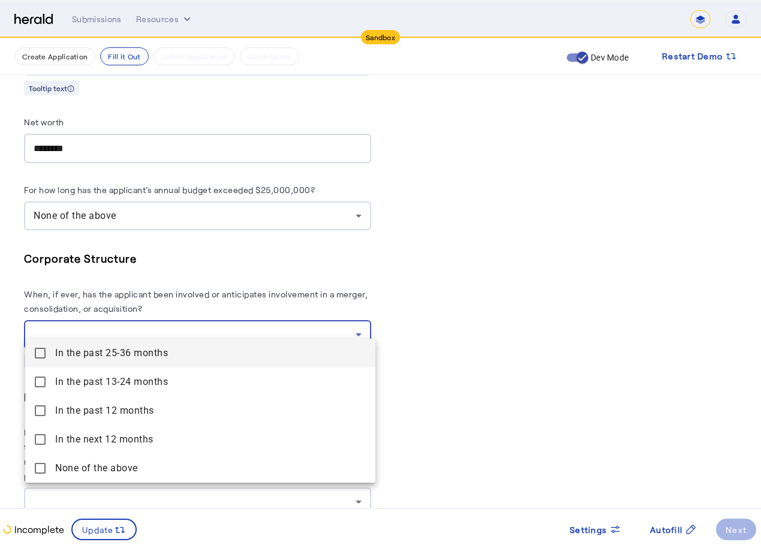
click at [200, 360] on span "In the past 25-36 months" at bounding box center [210, 353] width 311 height 14
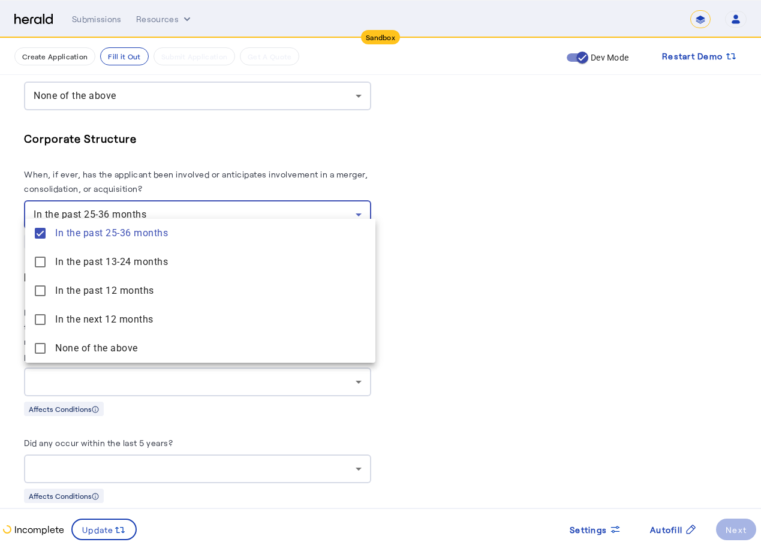
click at [621, 183] on div at bounding box center [380, 272] width 761 height 545
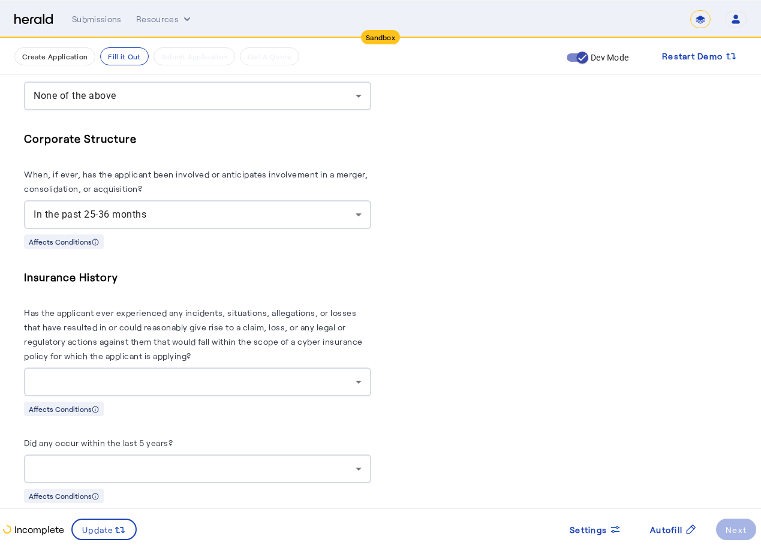
scroll to position [5335, 0]
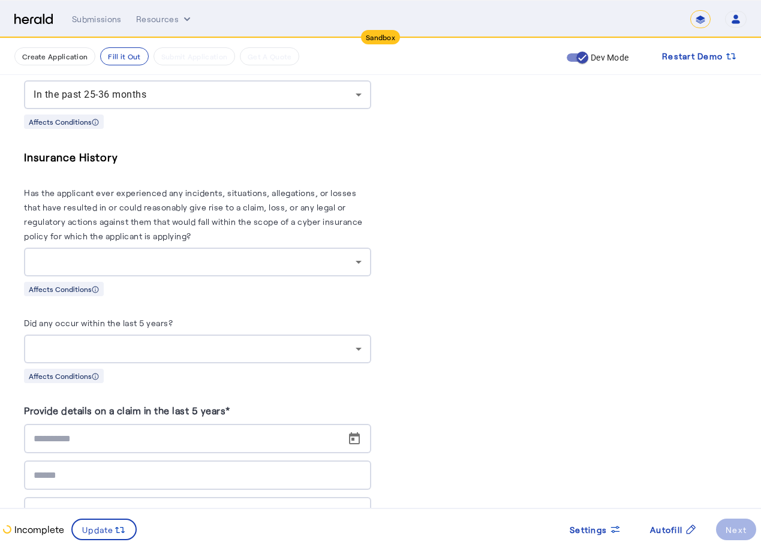
click at [279, 248] on div at bounding box center [198, 262] width 328 height 29
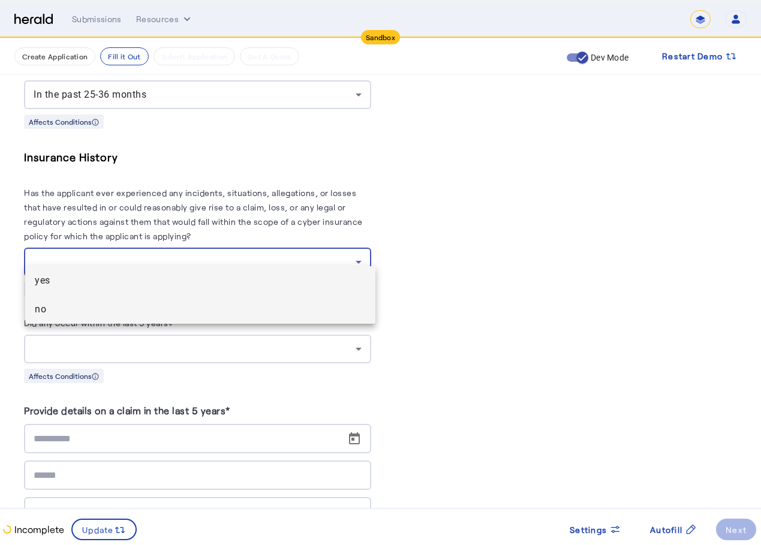
click at [256, 297] on mat-option "no" at bounding box center [200, 309] width 350 height 29
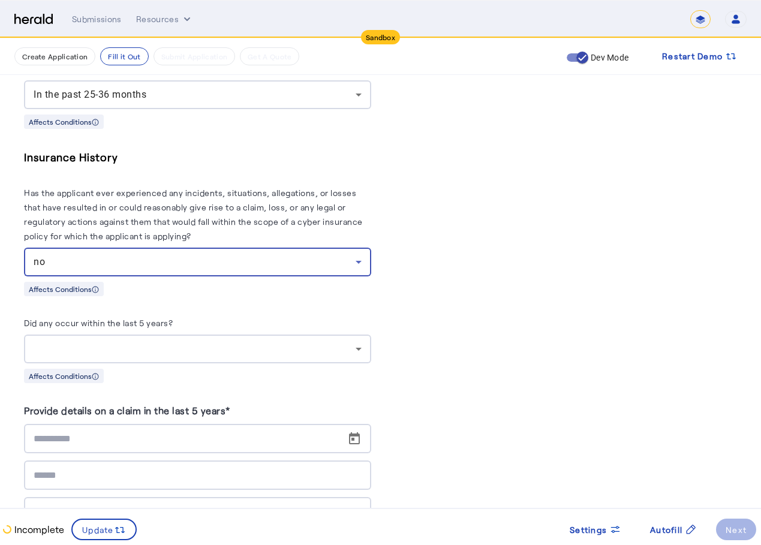
click at [237, 368] on div "Affects Conditions" at bounding box center [197, 375] width 347 height 15
click at [240, 346] on div at bounding box center [198, 348] width 328 height 29
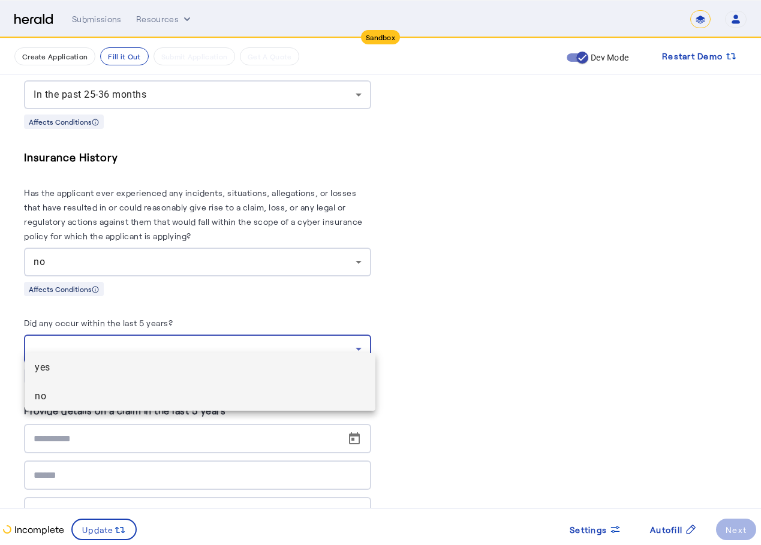
click at [216, 393] on span "no" at bounding box center [200, 396] width 331 height 14
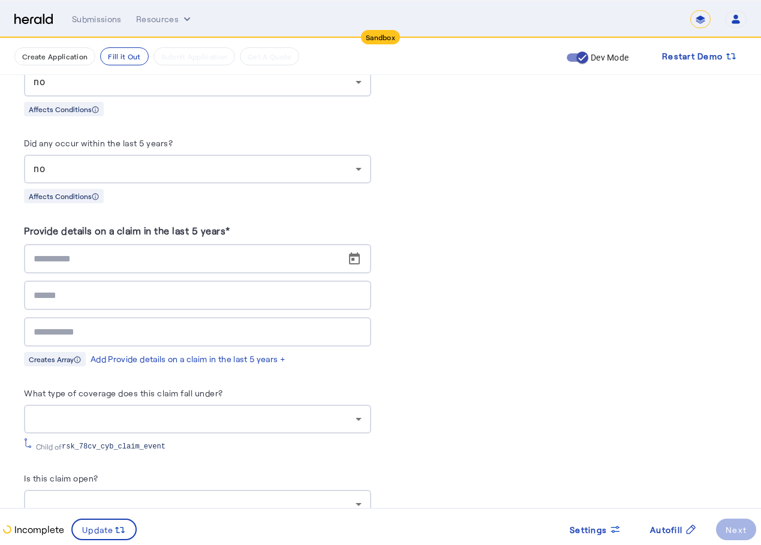
scroll to position [5575, 0]
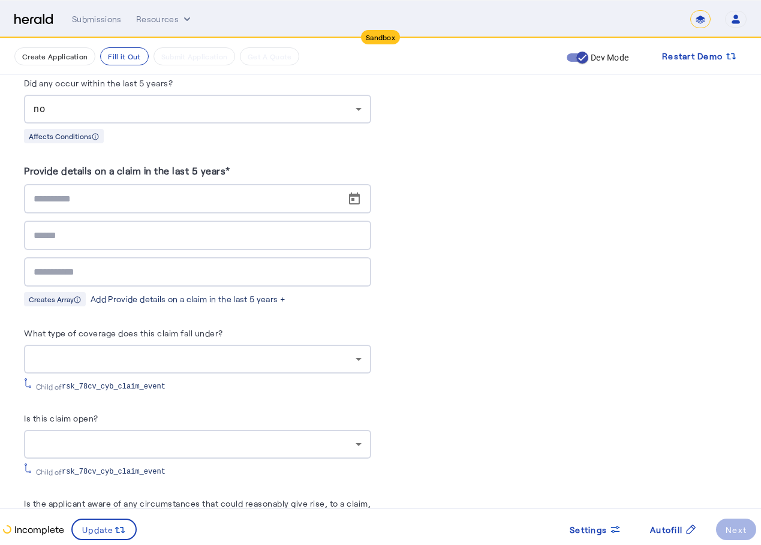
click at [202, 293] on div "Add Provide details on a claim in the last 5 years +" at bounding box center [188, 299] width 195 height 12
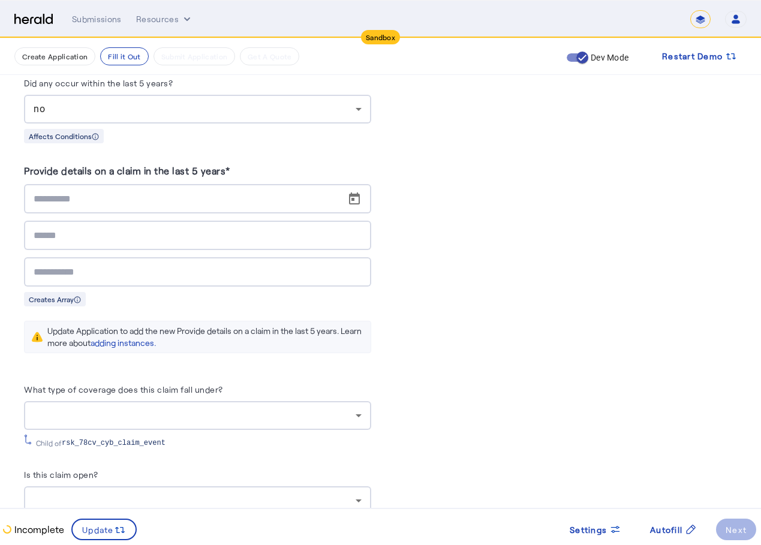
click at [229, 336] on div "Update Application to add the new Provide details on a claim in the last 5 year…" at bounding box center [197, 337] width 347 height 32
drag, startPoint x: 242, startPoint y: 305, endPoint x: 245, endPoint y: 296, distance: 9.1
click at [242, 311] on warning-box "Update Application to add the new Provide details on a claim in the last 5 year…" at bounding box center [197, 337] width 347 height 52
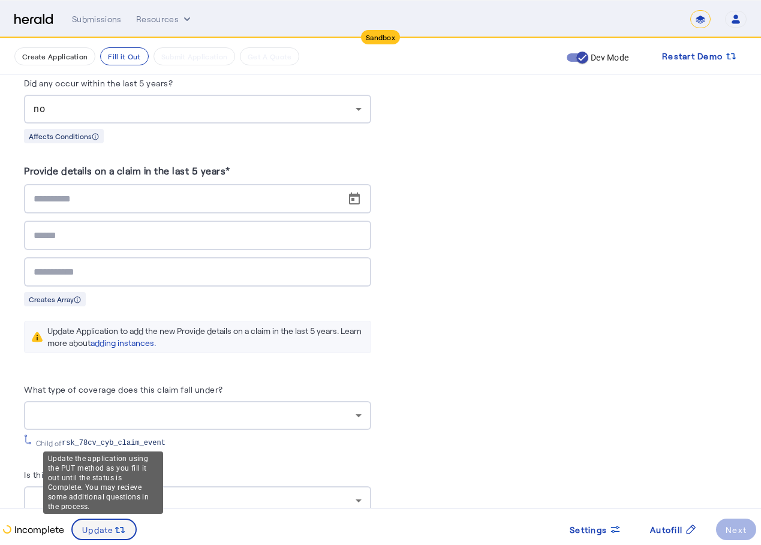
click at [113, 530] on span "Update" at bounding box center [98, 529] width 32 height 13
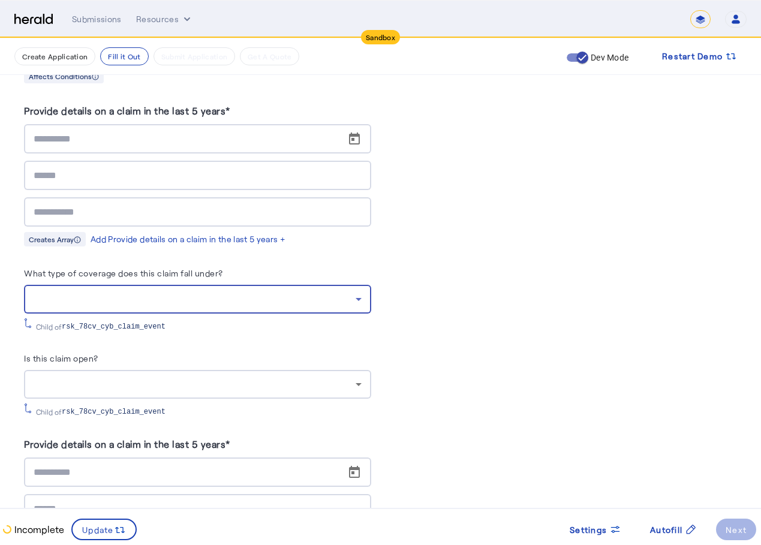
click at [210, 292] on div at bounding box center [195, 299] width 322 height 14
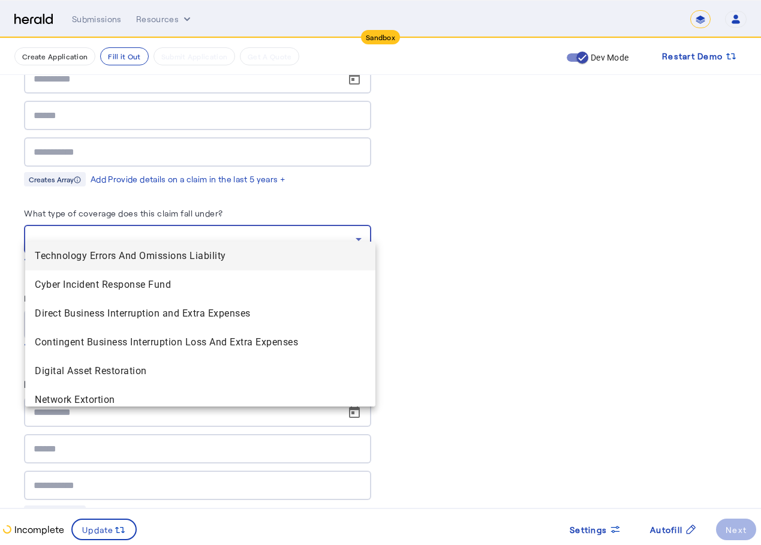
scroll to position [5755, 0]
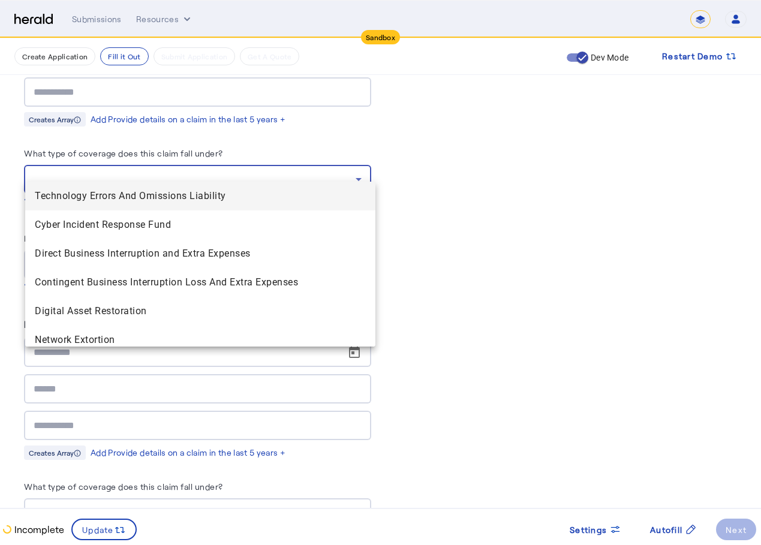
click at [442, 257] on div at bounding box center [380, 272] width 761 height 545
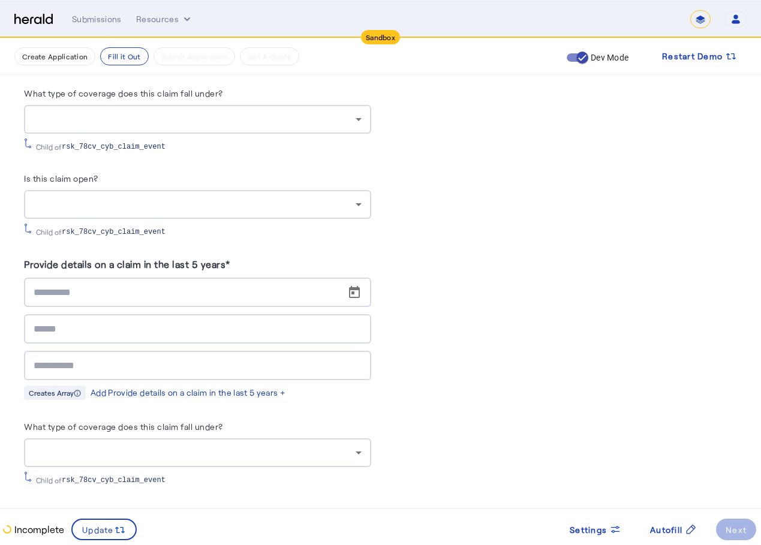
scroll to position [5874, 0]
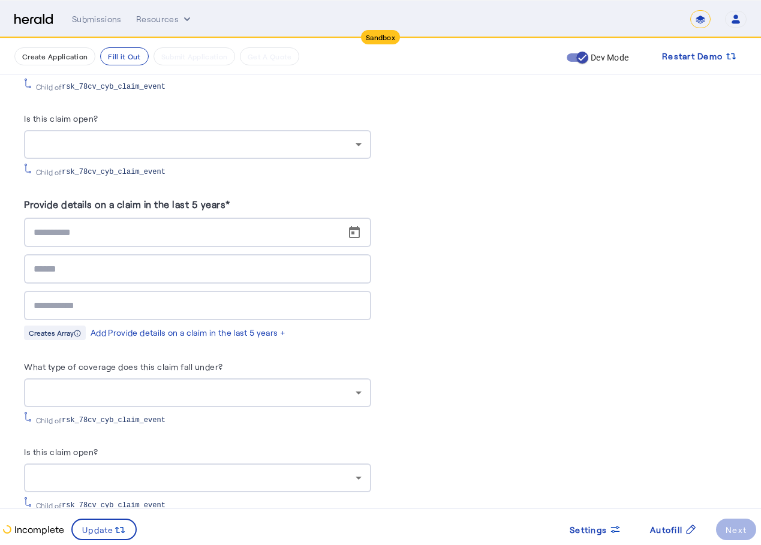
click at [283, 385] on div at bounding box center [195, 392] width 322 height 14
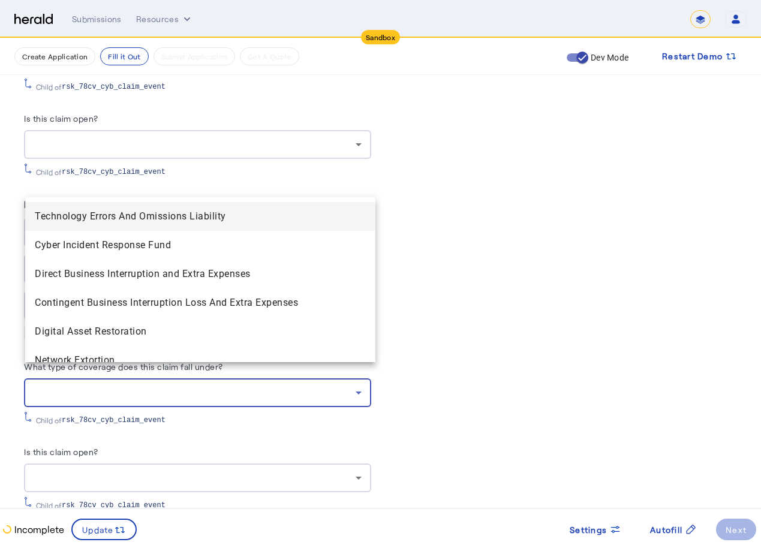
scroll to position [180, 0]
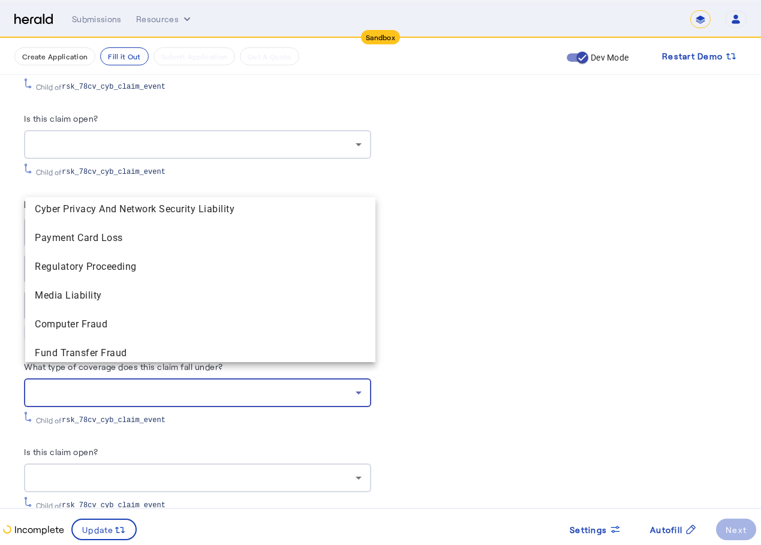
click at [518, 253] on div at bounding box center [380, 272] width 761 height 545
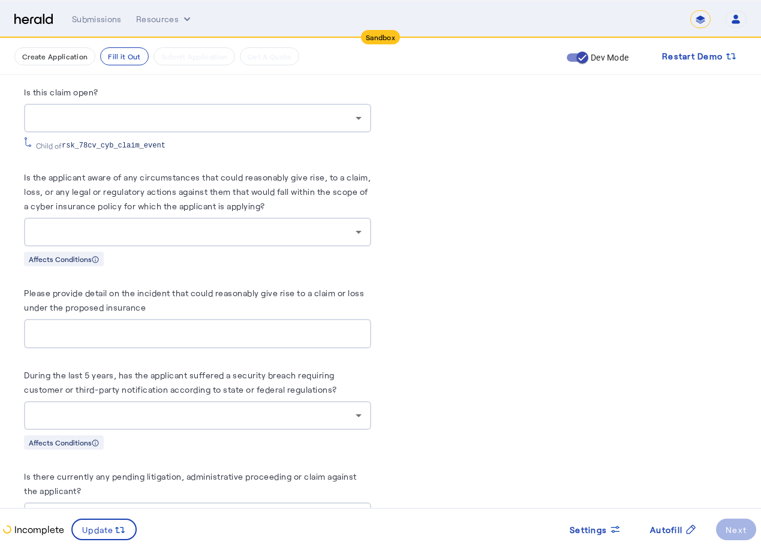
scroll to position [6294, 0]
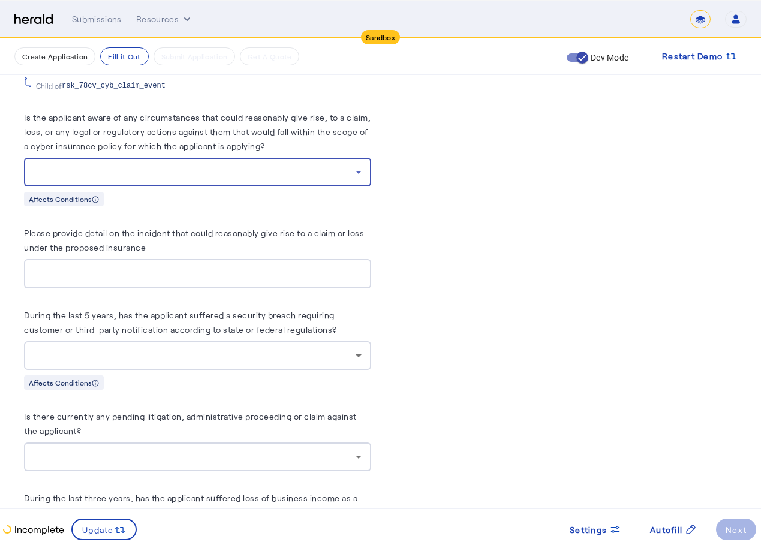
click at [294, 165] on div at bounding box center [195, 172] width 322 height 14
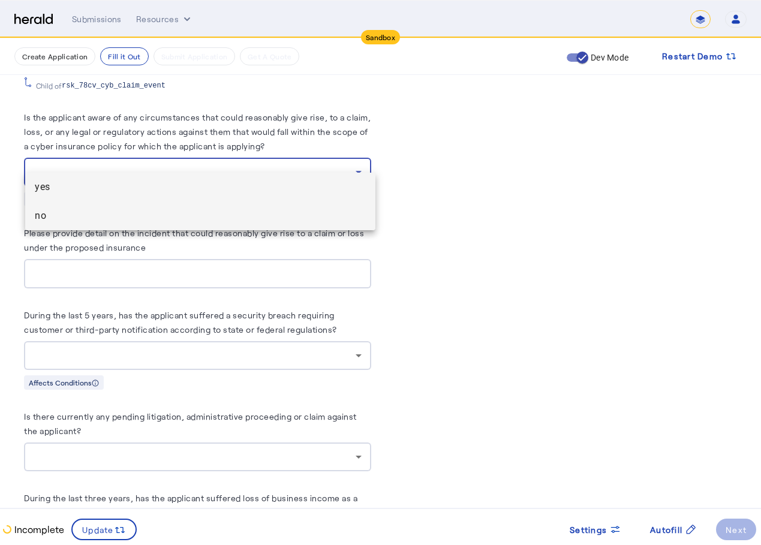
click at [237, 206] on mat-option "no" at bounding box center [200, 215] width 350 height 29
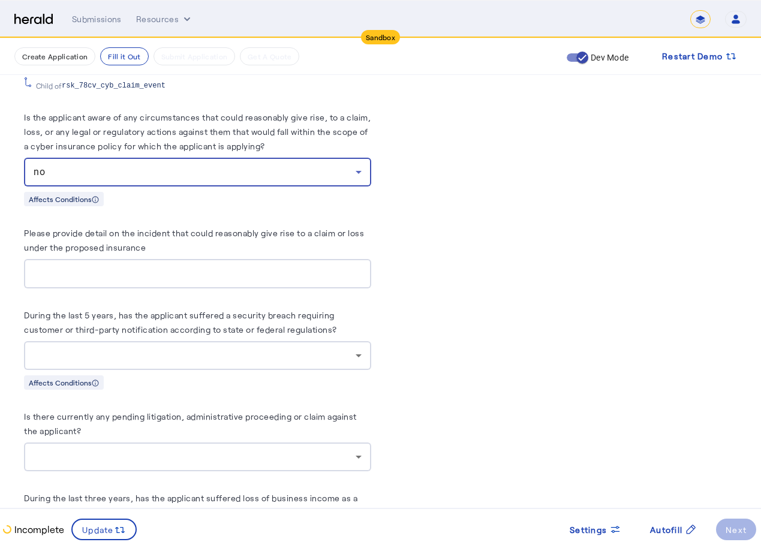
click at [227, 348] on div at bounding box center [195, 355] width 322 height 14
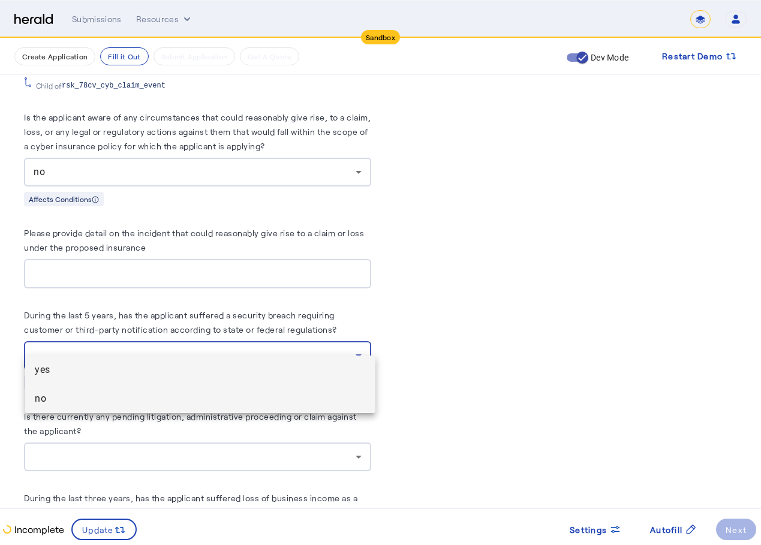
click at [174, 394] on span "no" at bounding box center [200, 398] width 331 height 14
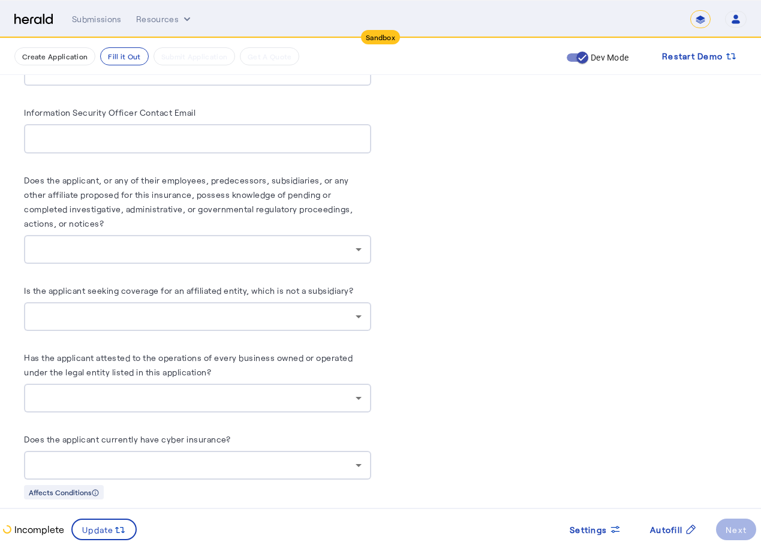
scroll to position [7164, 0]
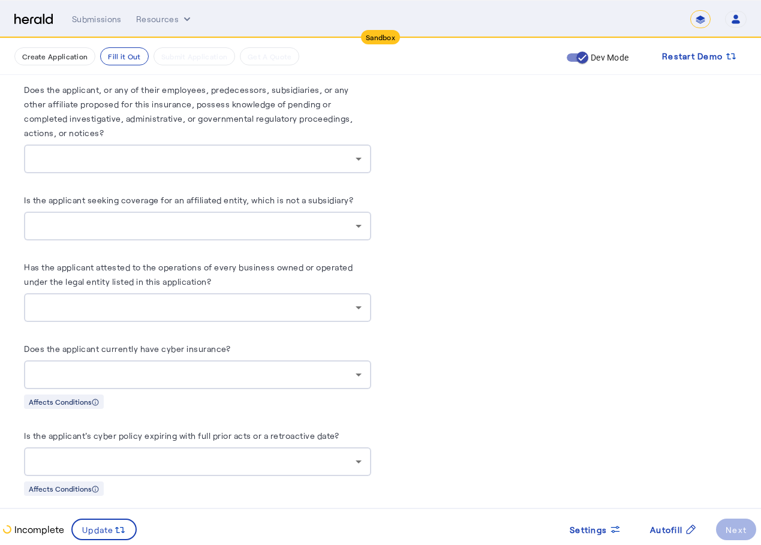
click at [221, 343] on label "Does the applicant currently have cyber insurance?" at bounding box center [127, 348] width 206 height 10
click at [212, 367] on div at bounding box center [195, 374] width 322 height 14
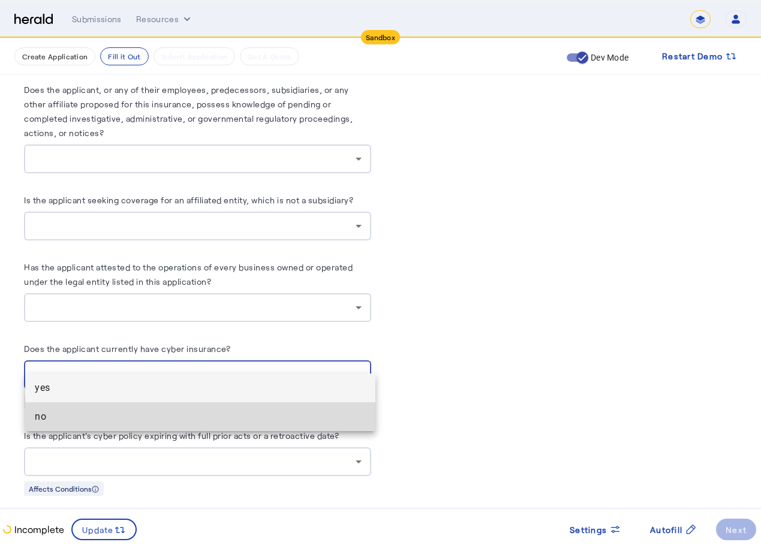
click at [174, 402] on mat-option "no" at bounding box center [200, 416] width 350 height 29
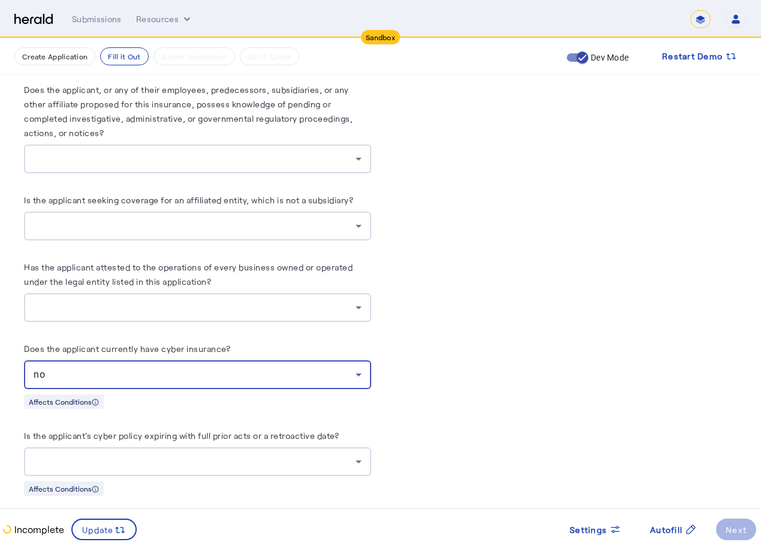
click at [117, 454] on div at bounding box center [195, 461] width 322 height 14
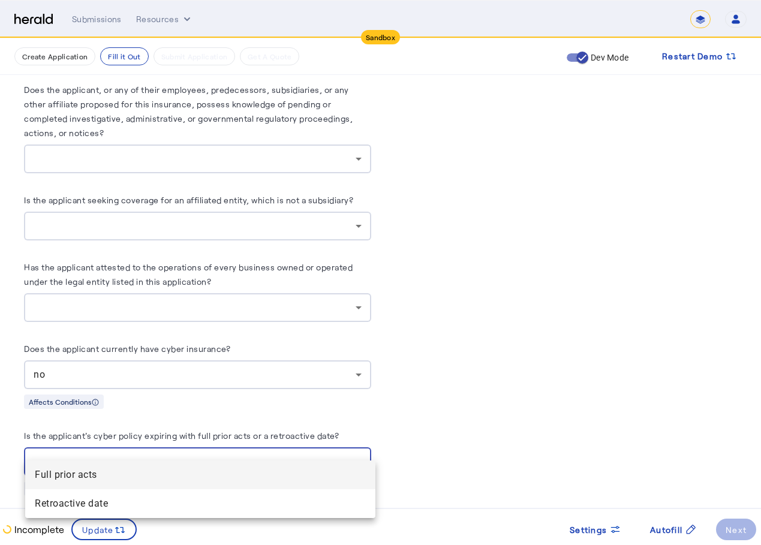
click at [80, 481] on span "Full prior acts" at bounding box center [200, 475] width 331 height 14
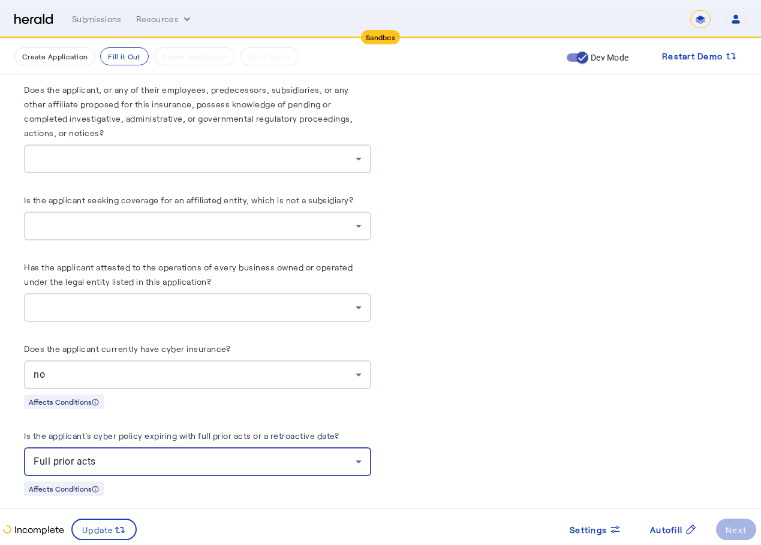
click at [115, 56] on button "Fill it Out" at bounding box center [124, 56] width 48 height 18
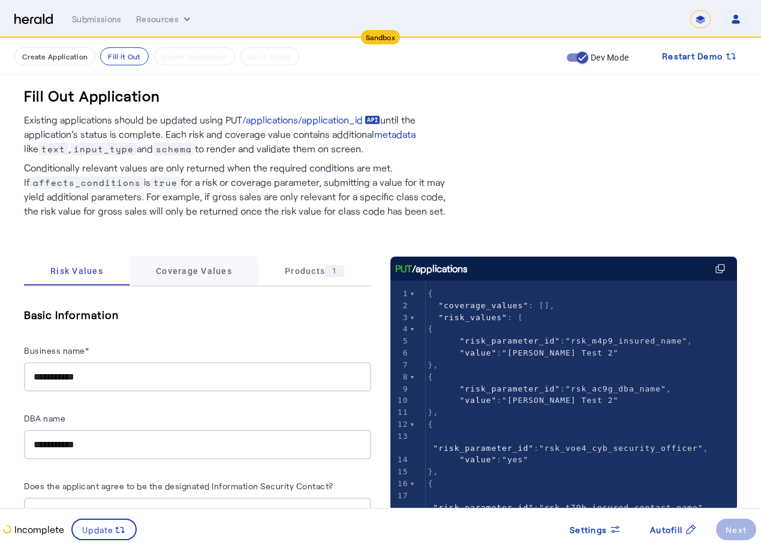
click at [195, 273] on span "Coverage Values" at bounding box center [194, 271] width 76 height 8
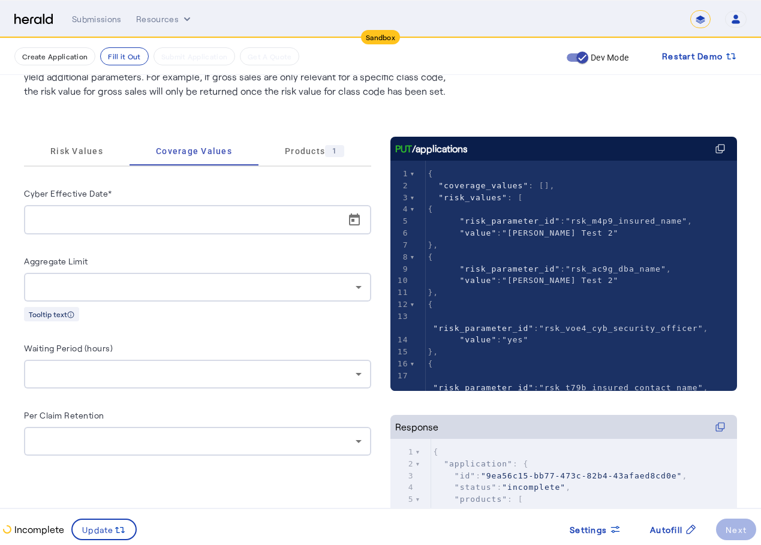
scroll to position [180, 0]
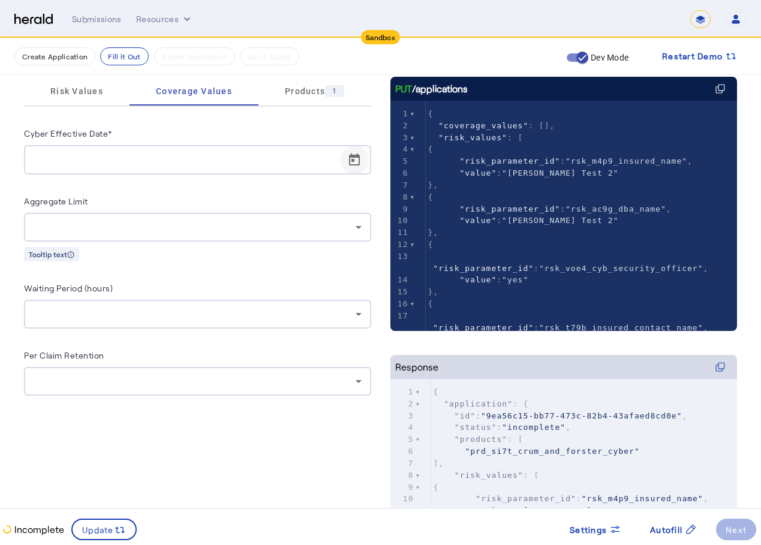
click at [357, 158] on span "Open calendar" at bounding box center [354, 160] width 29 height 29
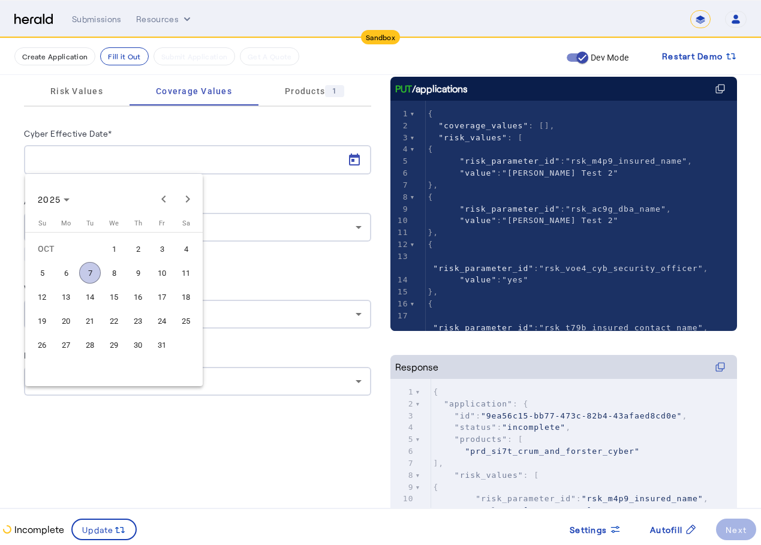
click at [152, 346] on span "31" at bounding box center [162, 345] width 22 height 22
type input "**********"
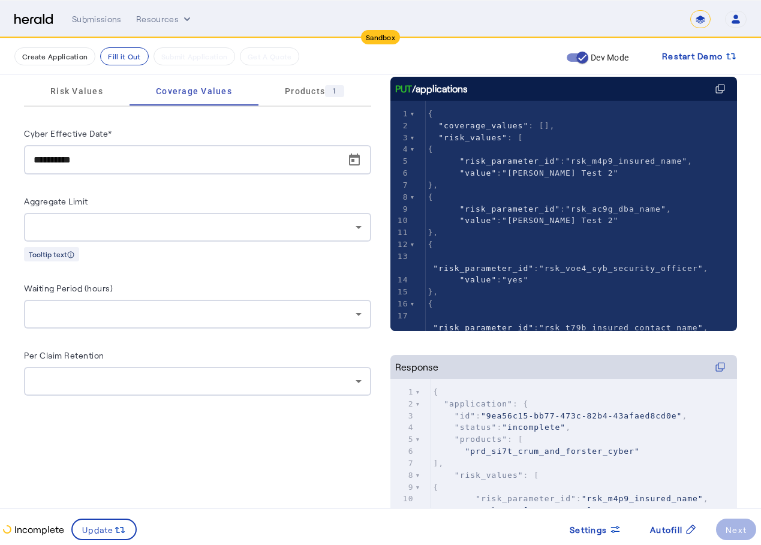
click at [243, 243] on div "Aggregate Limit Tooltip text" at bounding box center [197, 228] width 347 height 68
click at [252, 227] on div at bounding box center [195, 227] width 322 height 14
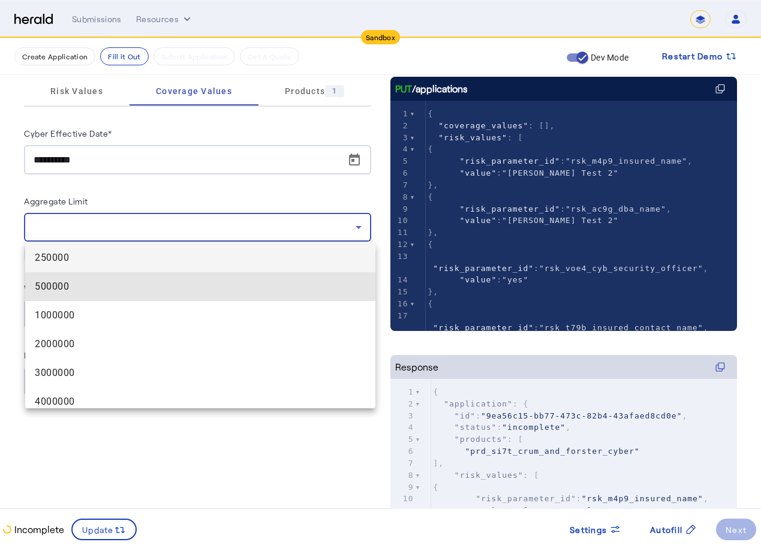
click at [214, 284] on span "500000" at bounding box center [200, 286] width 331 height 14
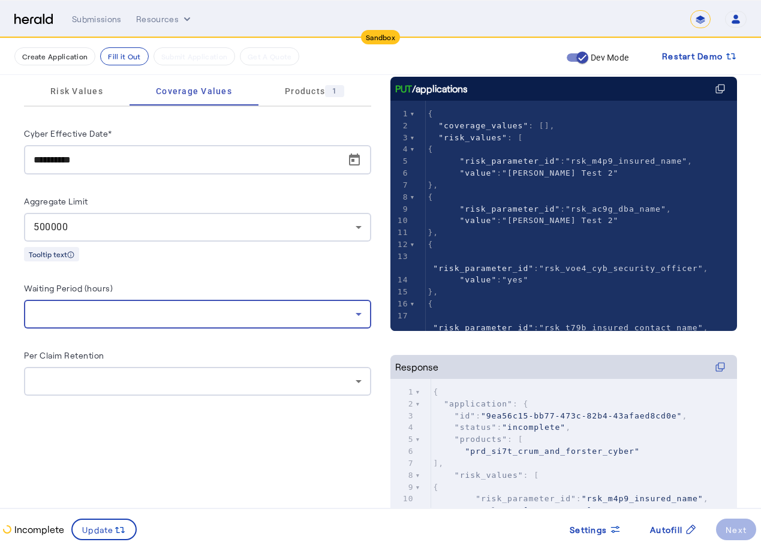
click at [217, 311] on div at bounding box center [195, 314] width 322 height 14
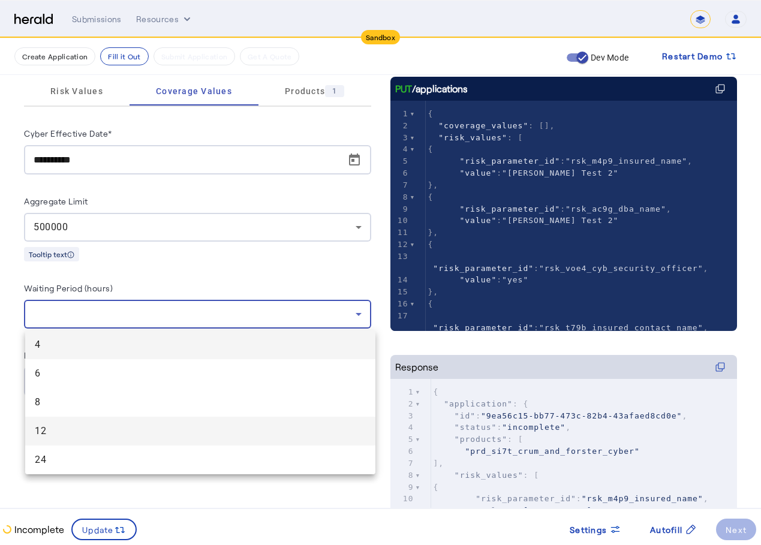
click at [119, 429] on span "12" at bounding box center [200, 431] width 331 height 14
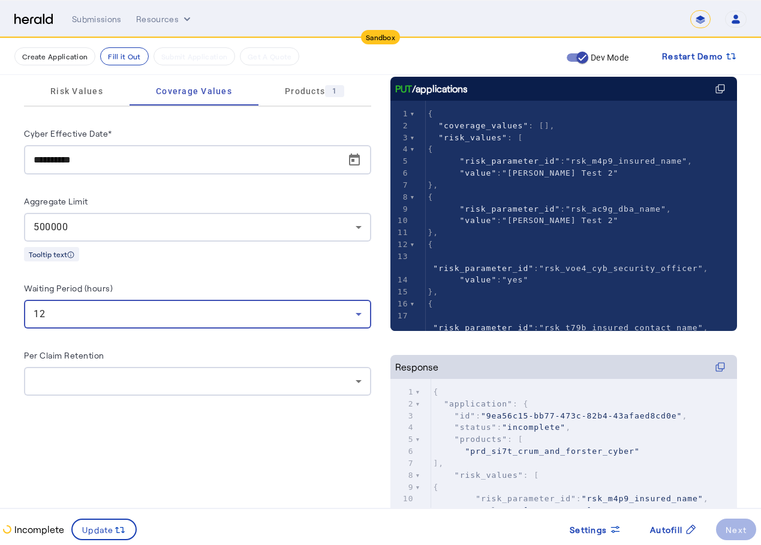
click at [166, 366] on div "Per Claim Retention" at bounding box center [197, 357] width 347 height 19
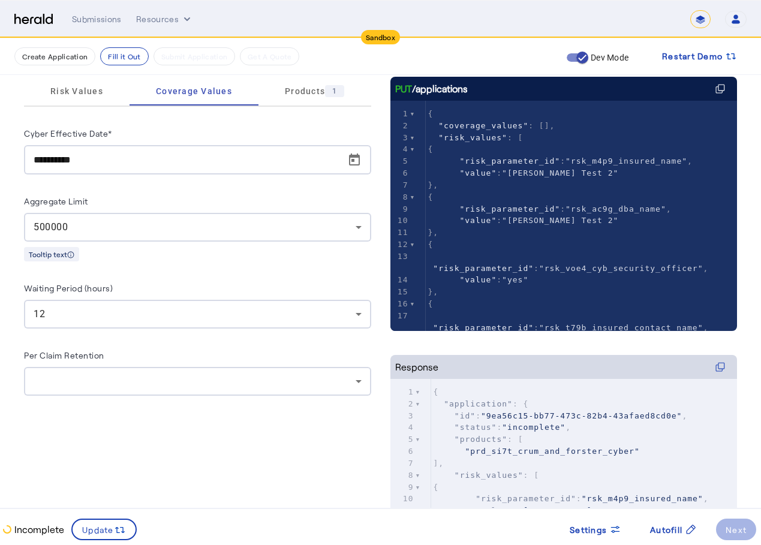
click at [158, 385] on div at bounding box center [195, 381] width 322 height 14
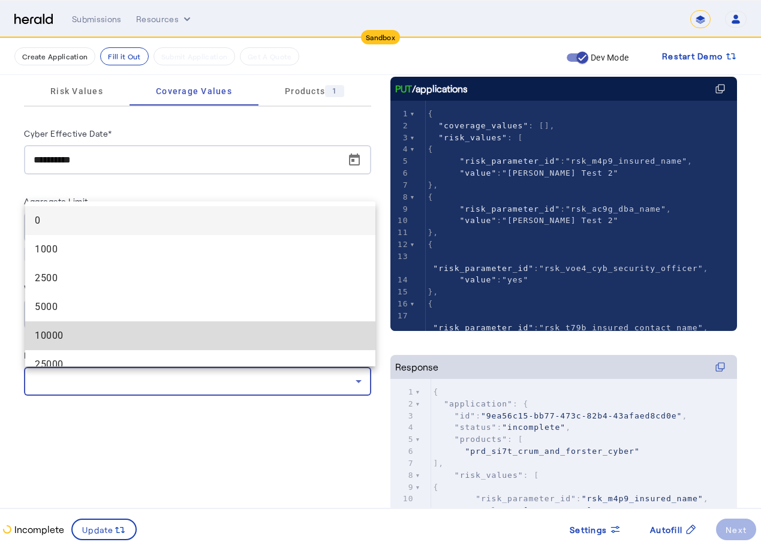
click at [218, 334] on span "10000" at bounding box center [200, 335] width 331 height 14
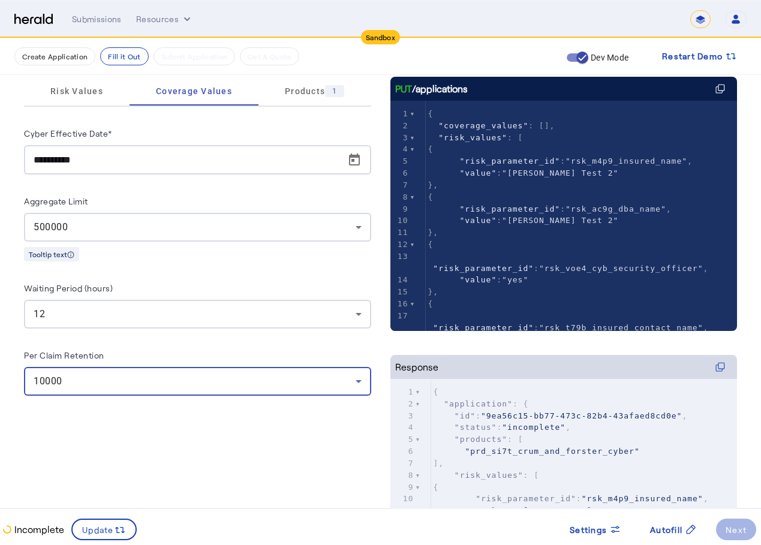
click at [128, 444] on div "**********" at bounding box center [197, 355] width 347 height 556
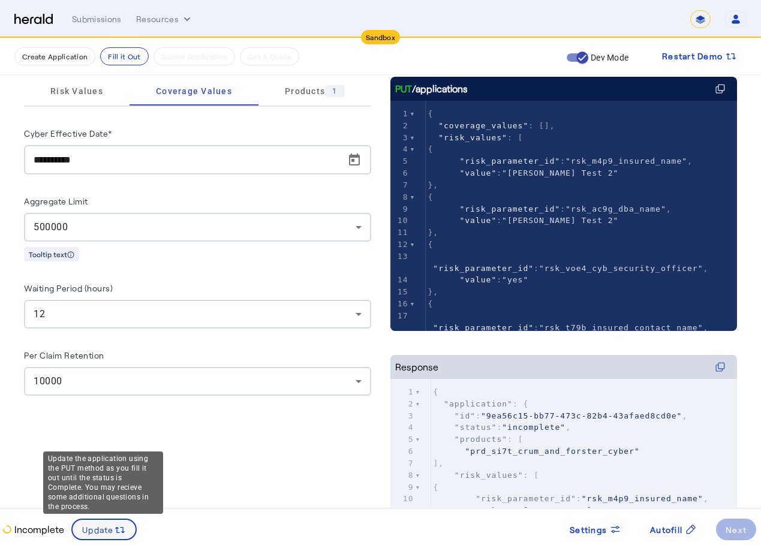
click at [94, 537] on span at bounding box center [104, 529] width 63 height 29
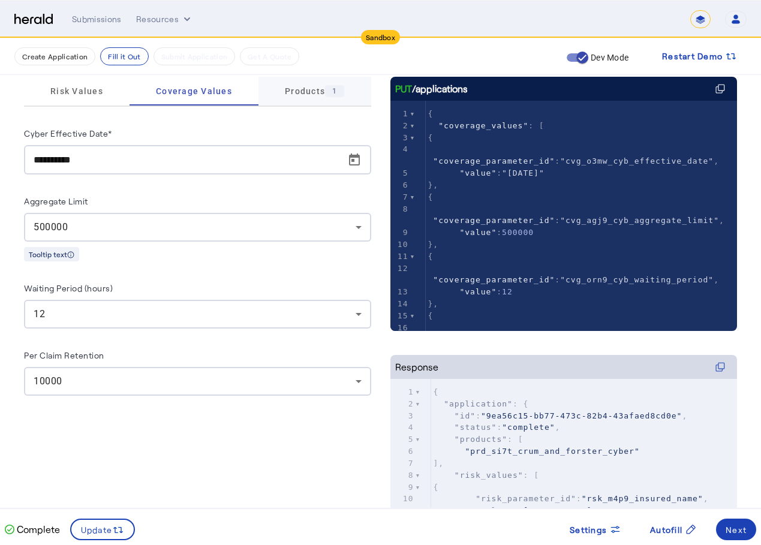
click at [309, 99] on span "Products 1" at bounding box center [314, 91] width 59 height 29
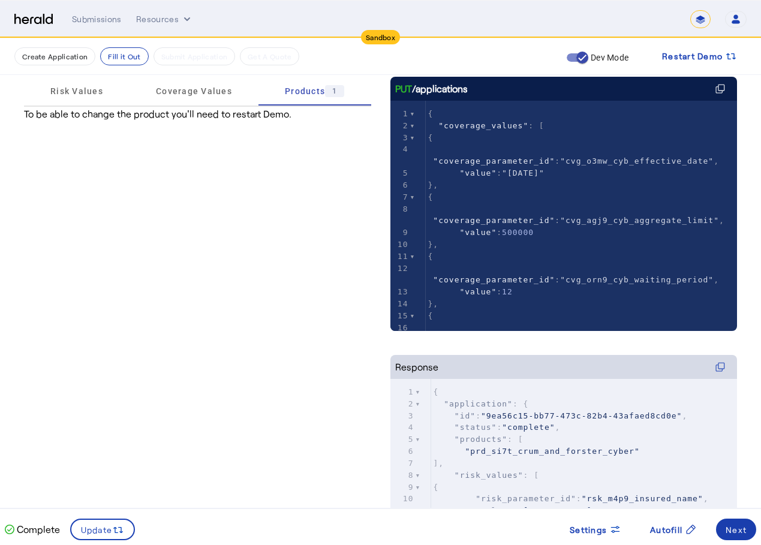
click at [750, 535] on span at bounding box center [736, 529] width 40 height 29
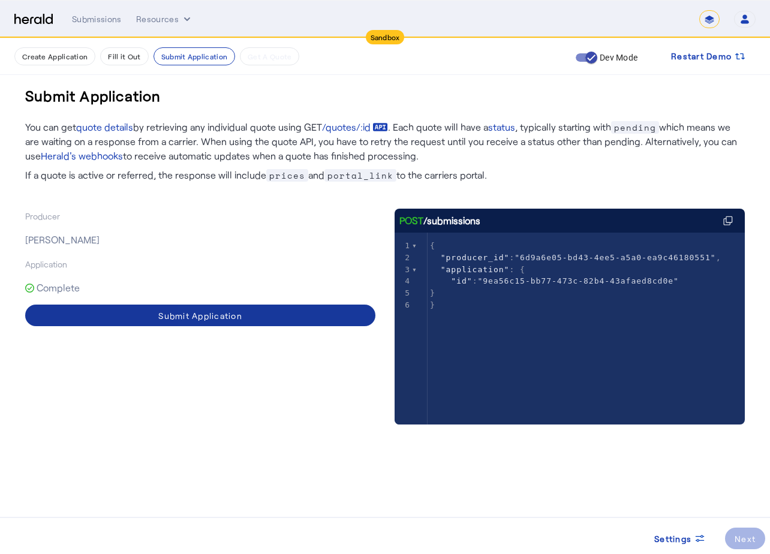
click at [266, 316] on span at bounding box center [200, 315] width 350 height 29
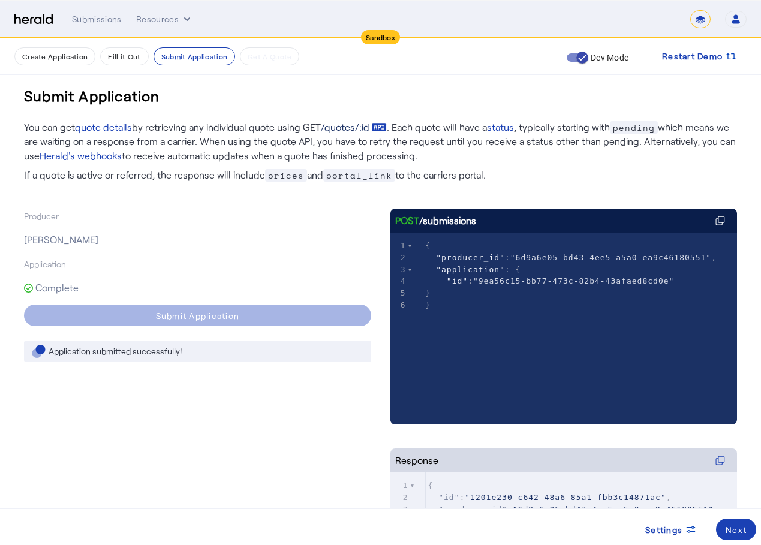
click at [331, 134] on link "/quotes/:id" at bounding box center [354, 127] width 66 height 14
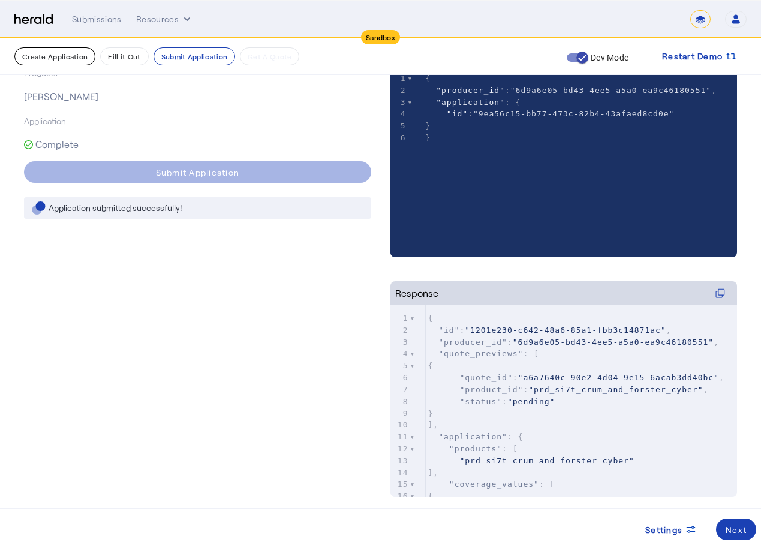
click at [40, 53] on button "Create Application" at bounding box center [54, 56] width 81 height 18
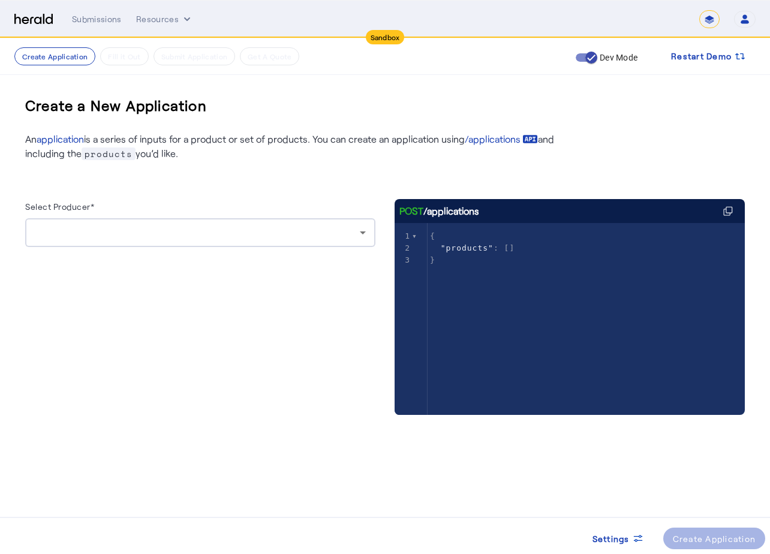
click at [185, 237] on div at bounding box center [197, 232] width 325 height 14
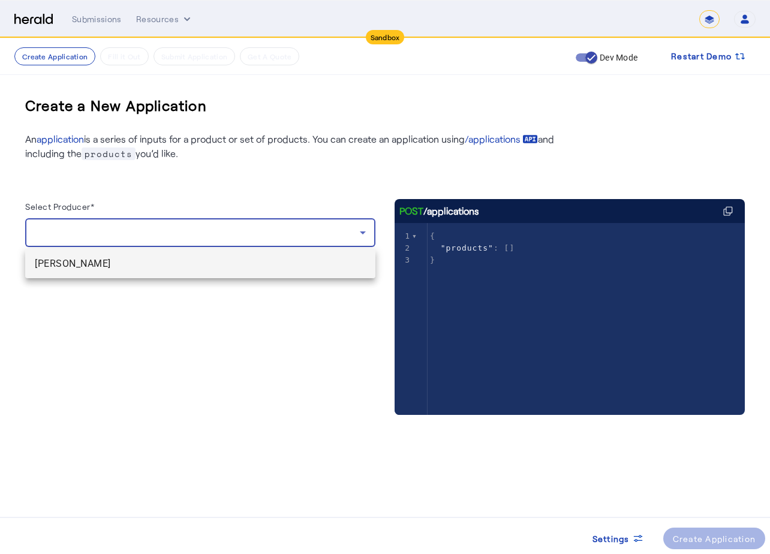
click at [166, 270] on span "[PERSON_NAME]" at bounding box center [200, 264] width 331 height 14
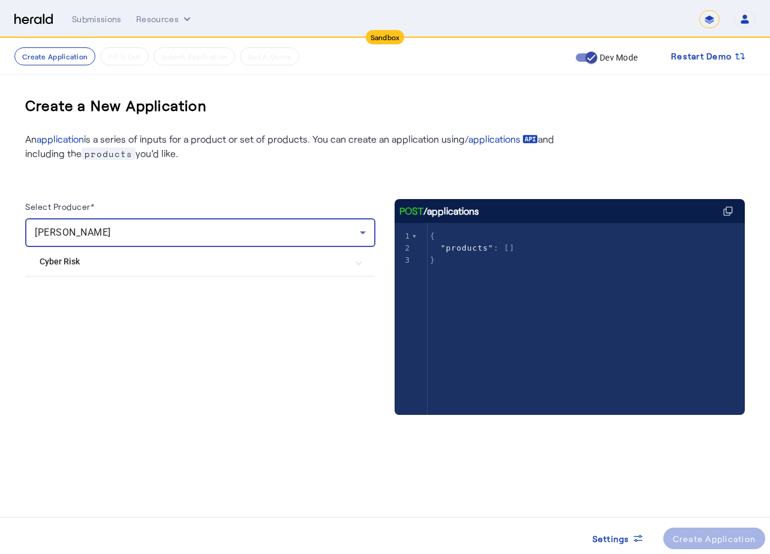
click at [182, 267] on Risk "Cyber Risk" at bounding box center [193, 261] width 307 height 13
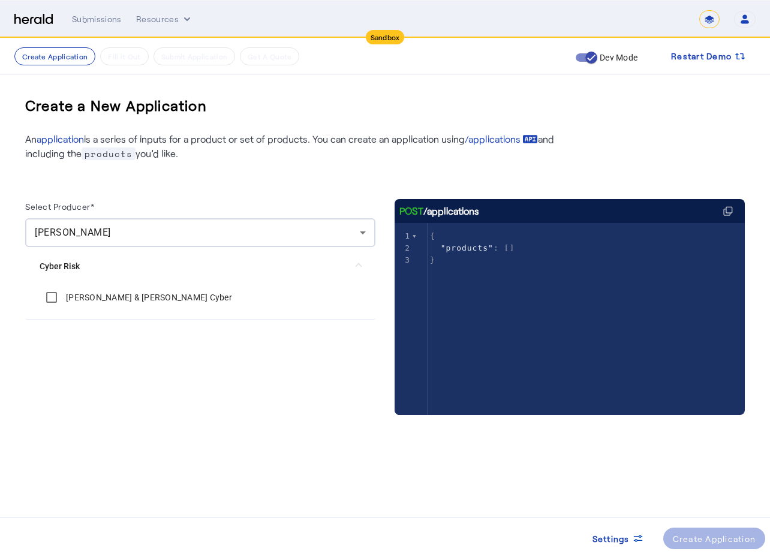
click at [163, 314] on div "[PERSON_NAME] & [PERSON_NAME] Cyber" at bounding box center [200, 302] width 350 height 34
click at [163, 305] on Cyber "[PERSON_NAME] & [PERSON_NAME] Cyber" at bounding box center [200, 297] width 321 height 24
click at [170, 295] on Cyber "[PERSON_NAME] & [PERSON_NAME] Cyber" at bounding box center [200, 297] width 321 height 24
click at [110, 299] on label "[PERSON_NAME] & [PERSON_NAME] Cyber" at bounding box center [148, 297] width 168 height 12
click at [720, 538] on div "Create Application" at bounding box center [714, 538] width 83 height 13
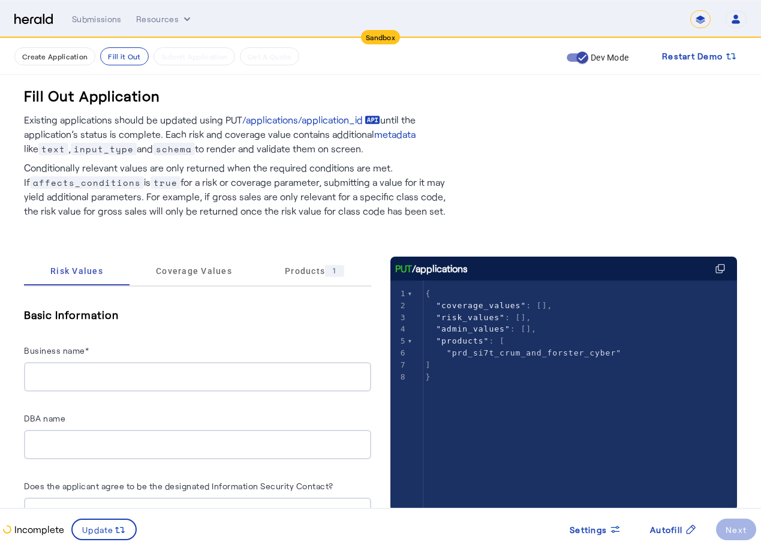
scroll to position [120, 0]
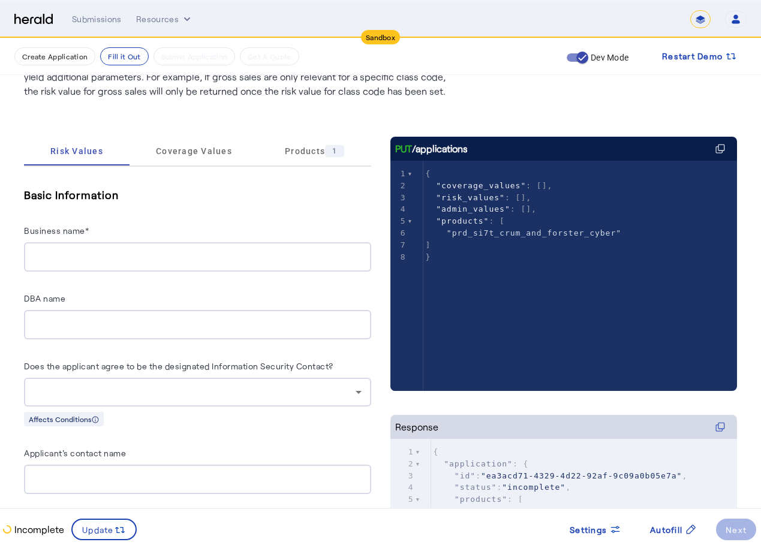
click at [137, 258] on input "Business name*" at bounding box center [198, 257] width 328 height 14
click at [227, 203] on h5 "Basic Information" at bounding box center [197, 195] width 347 height 18
click at [201, 259] on input "Business name*" at bounding box center [198, 257] width 328 height 14
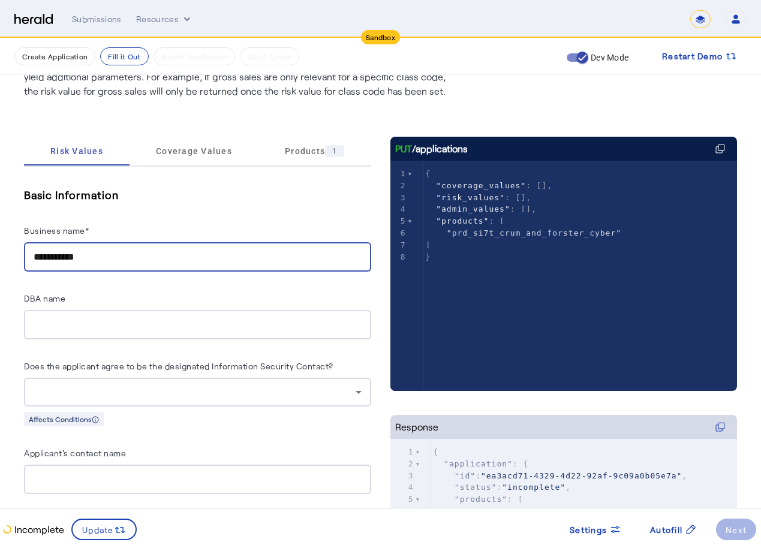
type input "**********"
click at [140, 318] on input "DBA name" at bounding box center [198, 325] width 328 height 14
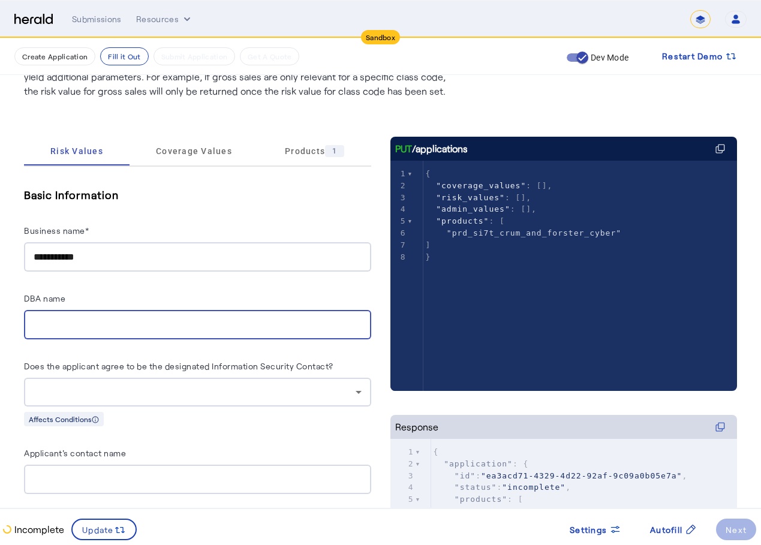
scroll to position [300, 0]
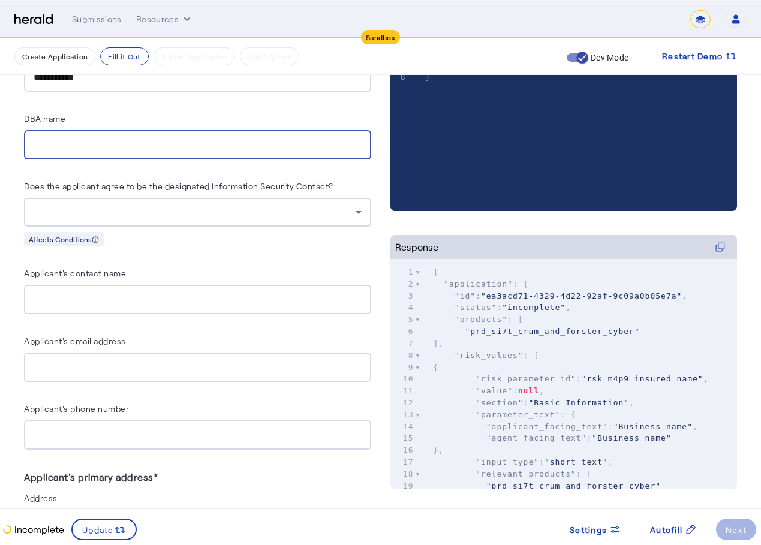
click at [162, 210] on div at bounding box center [195, 212] width 322 height 14
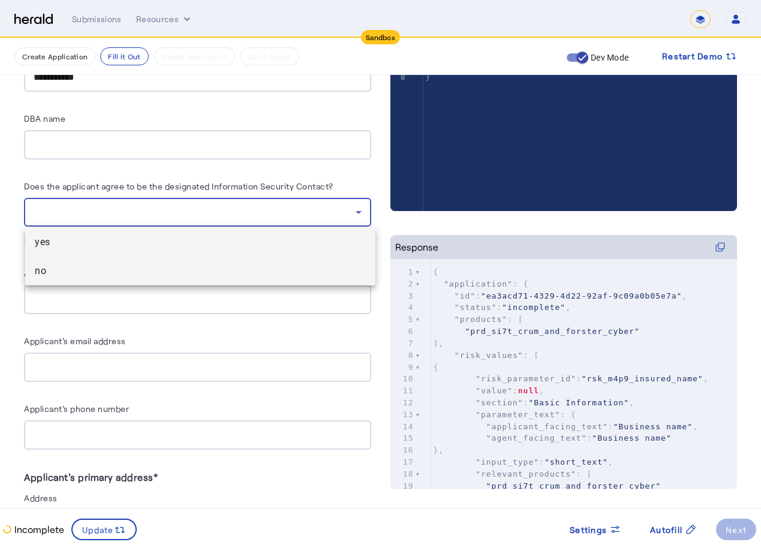
click at [161, 270] on span "no" at bounding box center [200, 271] width 331 height 14
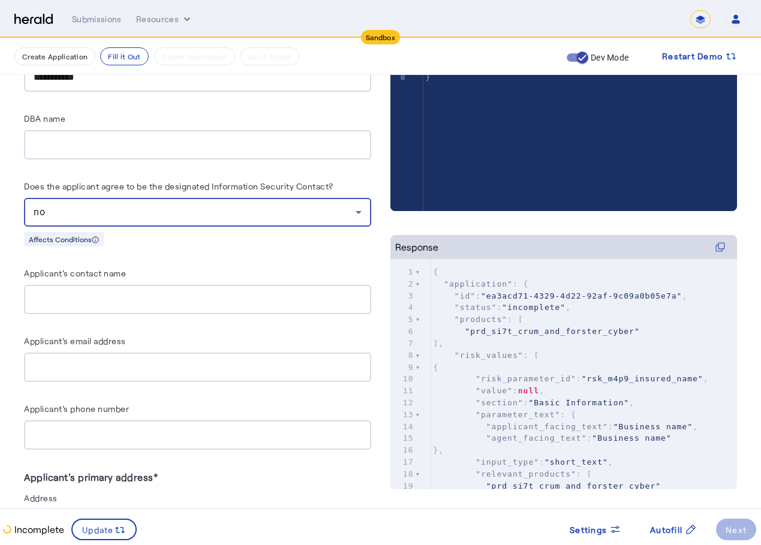
click at [177, 217] on div "no" at bounding box center [195, 212] width 322 height 14
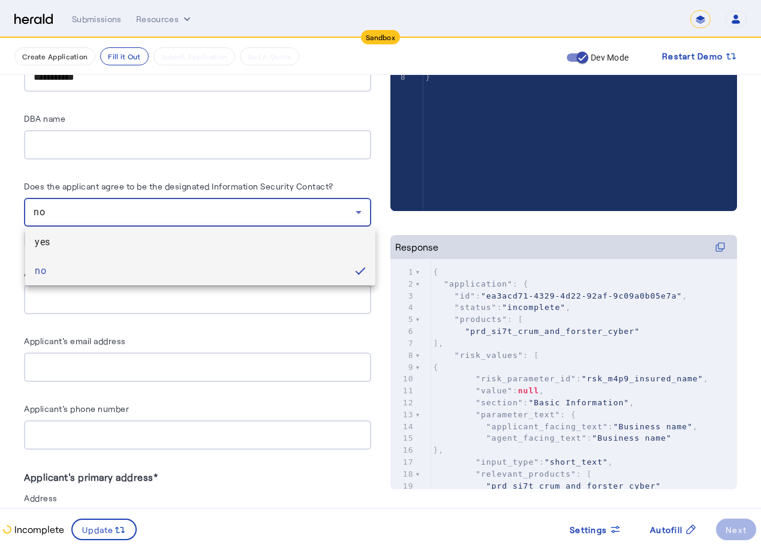
click at [158, 239] on span "yes" at bounding box center [200, 242] width 331 height 14
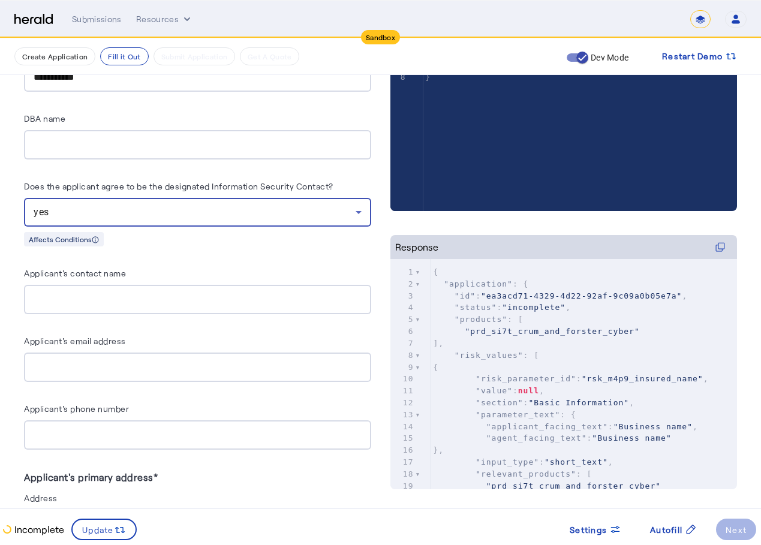
scroll to position [420, 0]
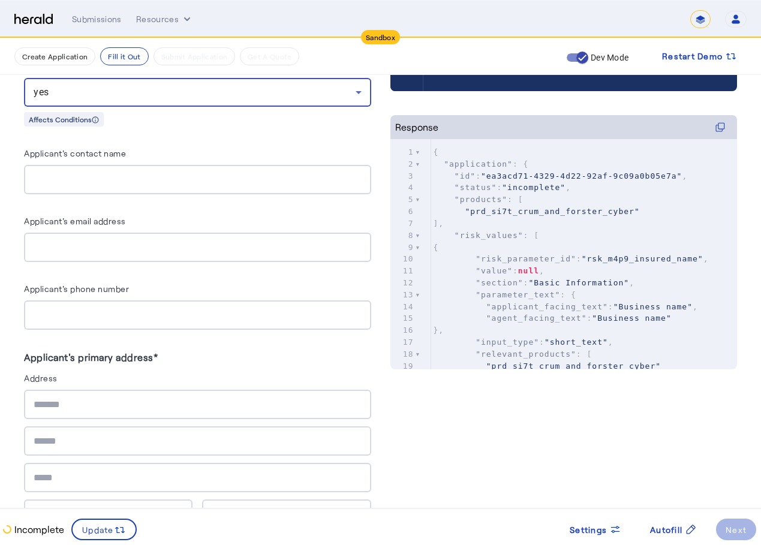
click at [111, 406] on input "text" at bounding box center [198, 404] width 328 height 14
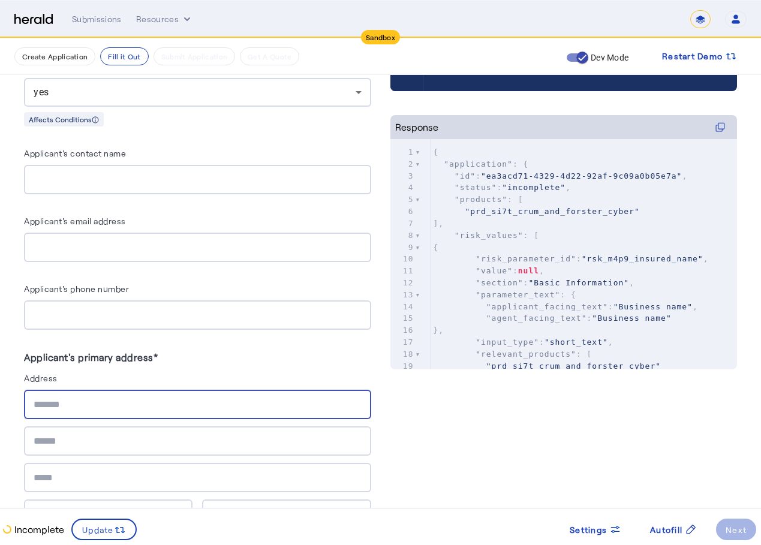
type input "**********"
type input "*******"
type input "*****"
type input "**********"
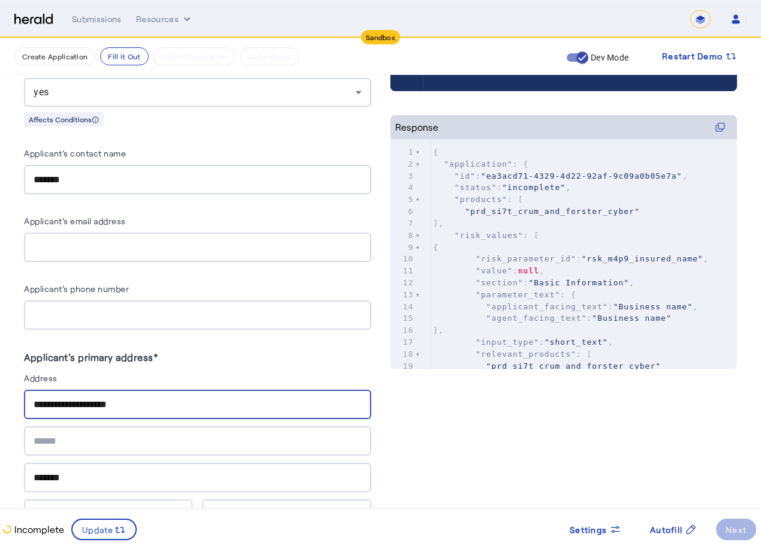
type input "**********"
type input "*******"
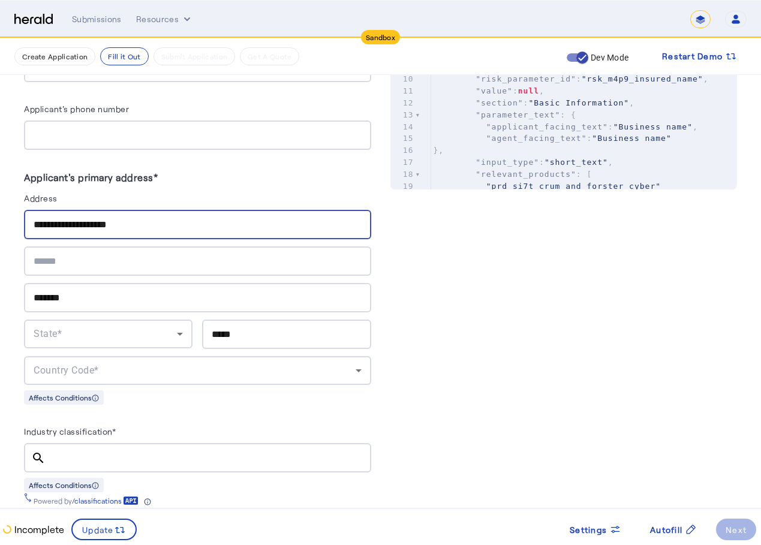
scroll to position [659, 0]
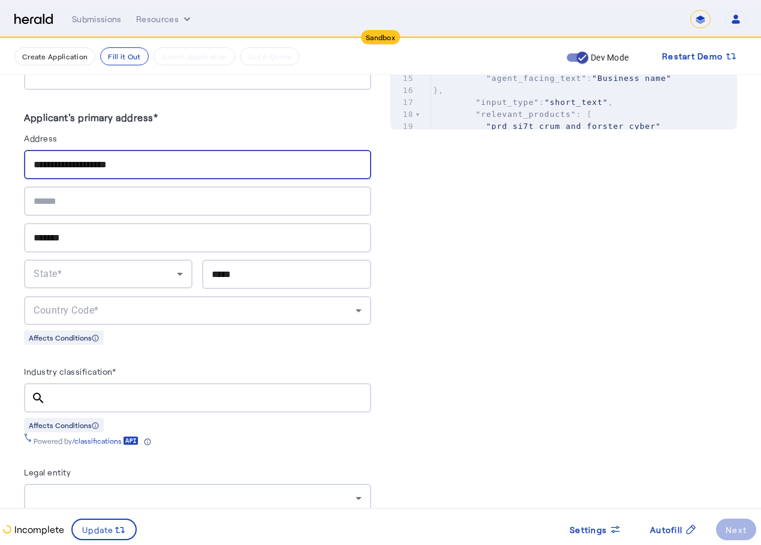
click at [117, 275] on div "State*" at bounding box center [105, 274] width 143 height 14
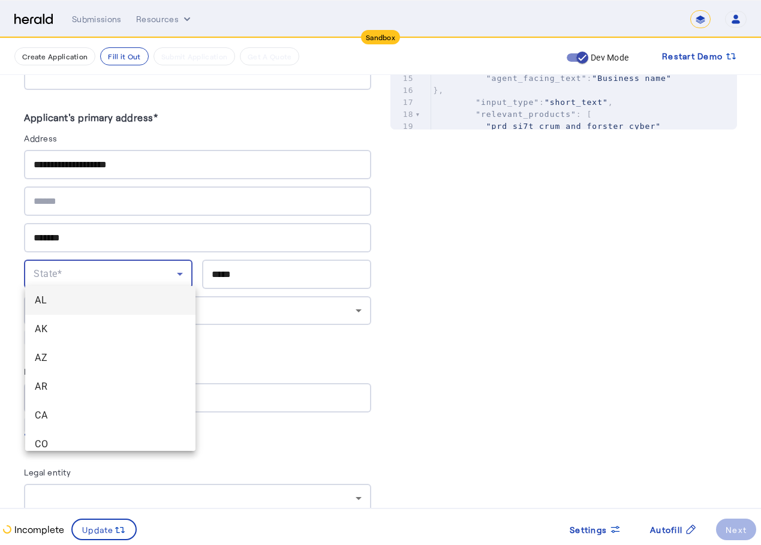
scroll to position [0, 0]
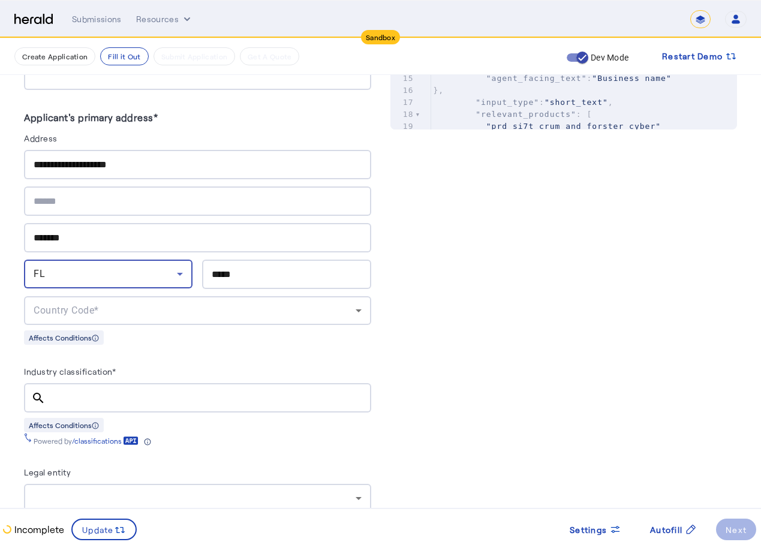
click at [124, 303] on div "Country Code*" at bounding box center [195, 310] width 322 height 14
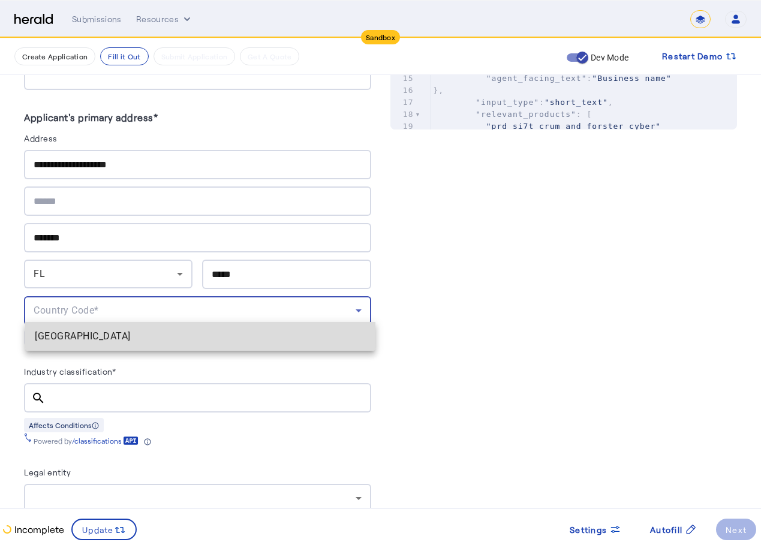
click at [105, 337] on span "[GEOGRAPHIC_DATA]" at bounding box center [200, 336] width 331 height 14
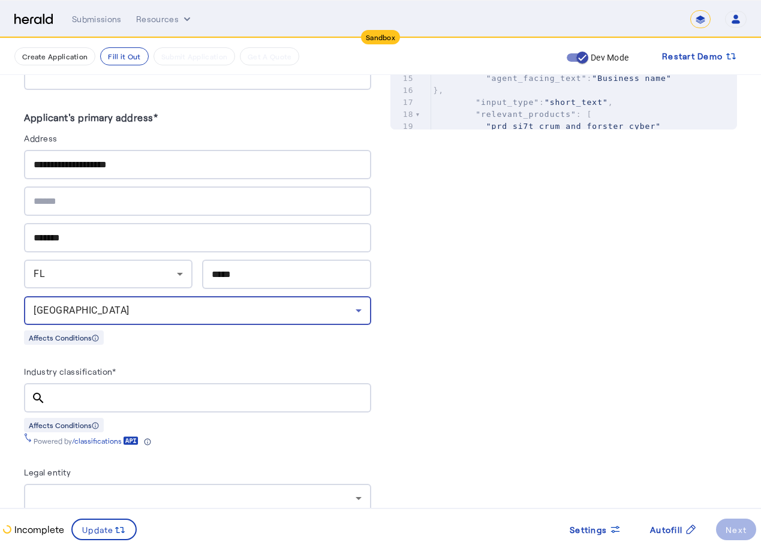
drag, startPoint x: 62, startPoint y: 154, endPoint x: 51, endPoint y: 163, distance: 14.5
click at [62, 158] on input "**********" at bounding box center [198, 165] width 328 height 14
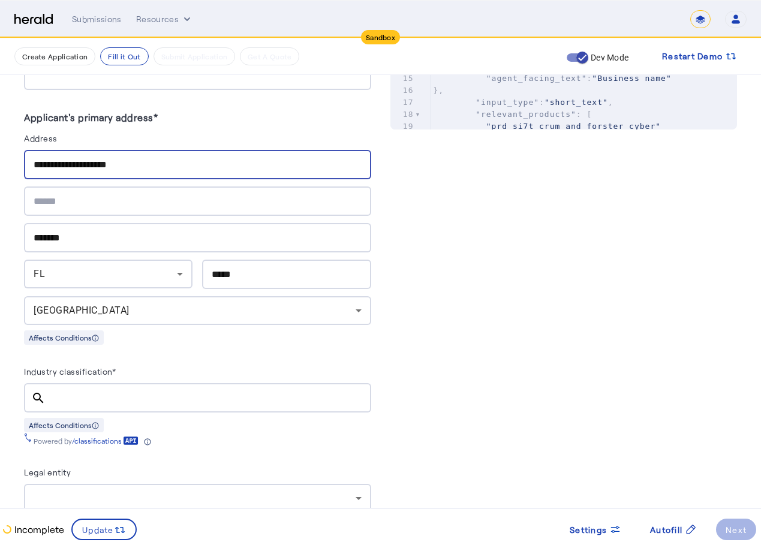
click at [53, 161] on input "**********" at bounding box center [198, 165] width 328 height 14
click at [288, 131] on herald-label "Address" at bounding box center [197, 140] width 347 height 19
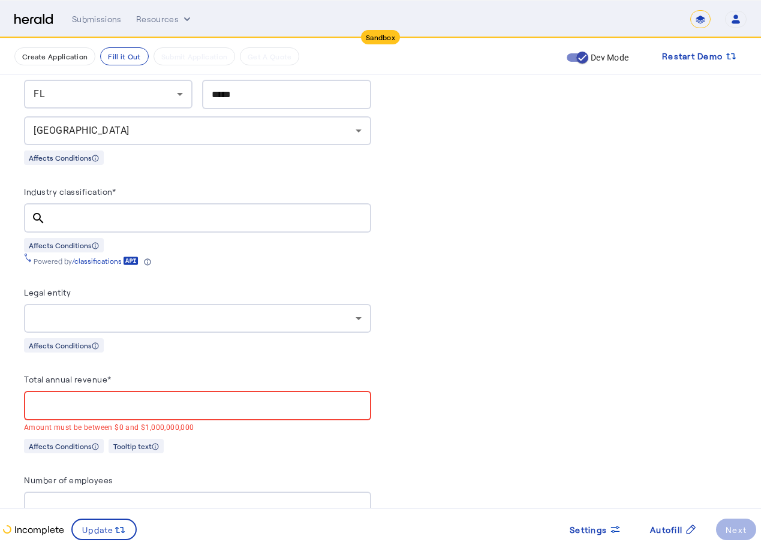
click at [219, 399] on input "Total annual revenue*" at bounding box center [198, 406] width 328 height 14
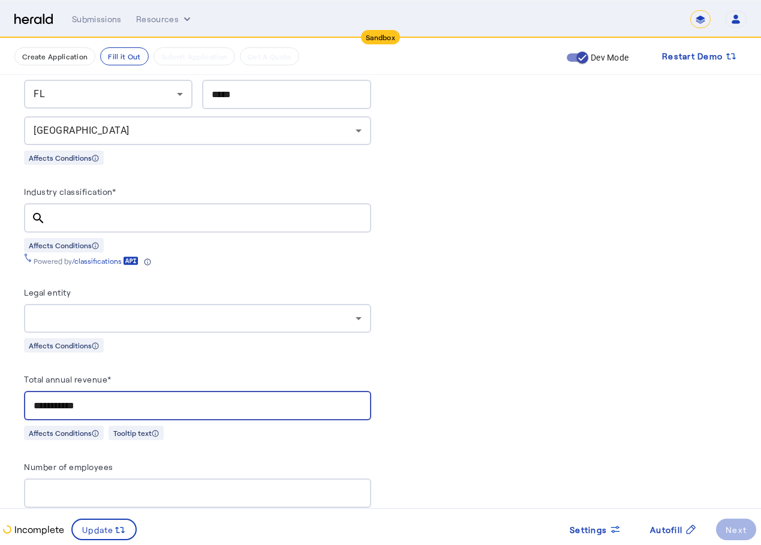
type input "**********"
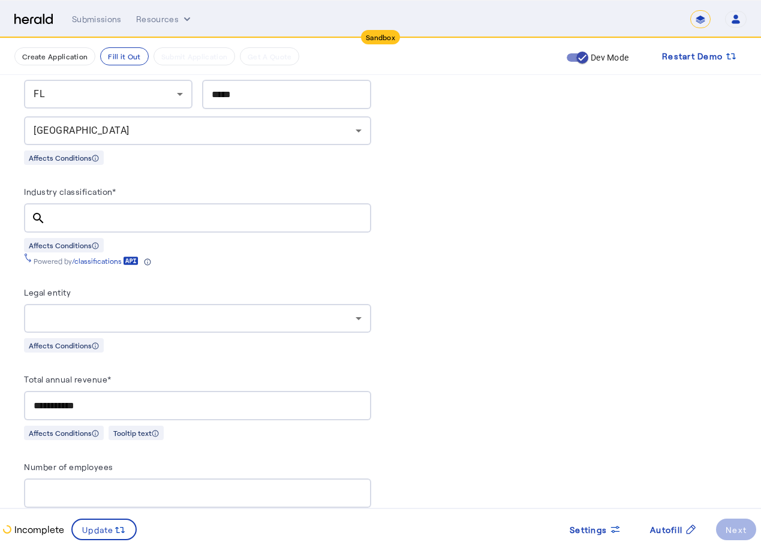
drag, startPoint x: 233, startPoint y: 352, endPoint x: 225, endPoint y: 355, distance: 8.3
click at [239, 314] on div at bounding box center [195, 318] width 322 height 14
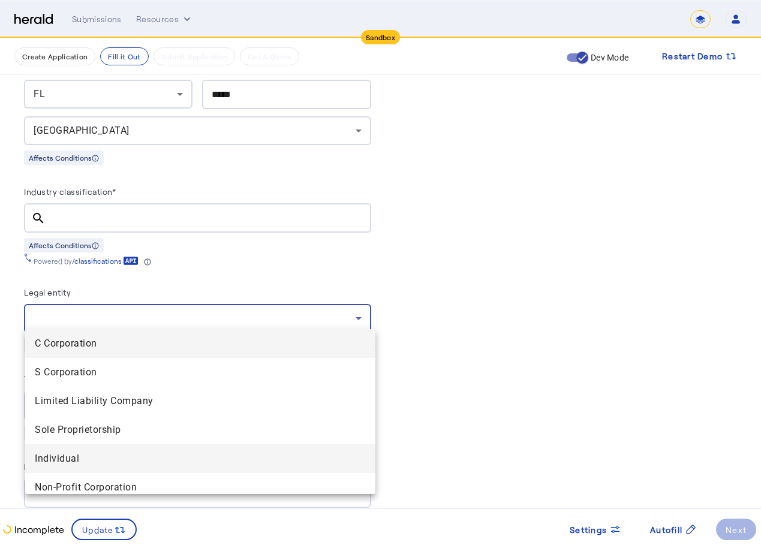
click at [98, 463] on span "Individual" at bounding box center [200, 458] width 331 height 14
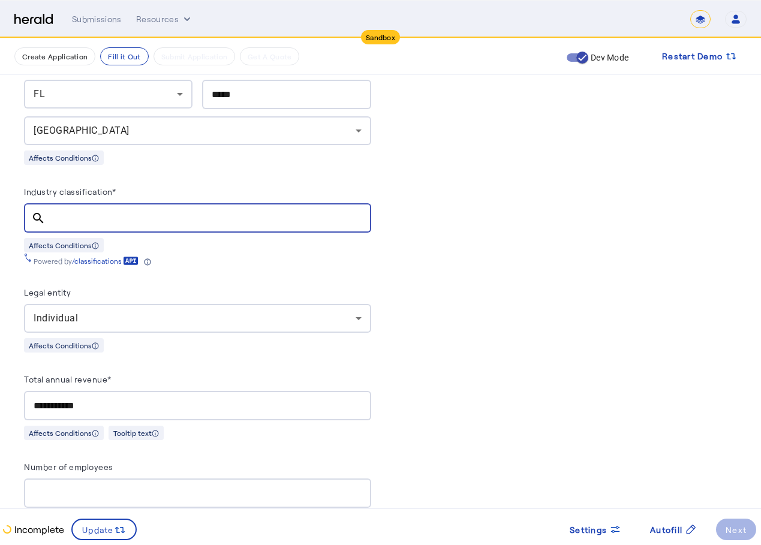
click at [264, 212] on input "Industry classification*" at bounding box center [208, 218] width 306 height 14
click at [249, 258] on div "Powered by /classifications" at bounding box center [197, 258] width 347 height 13
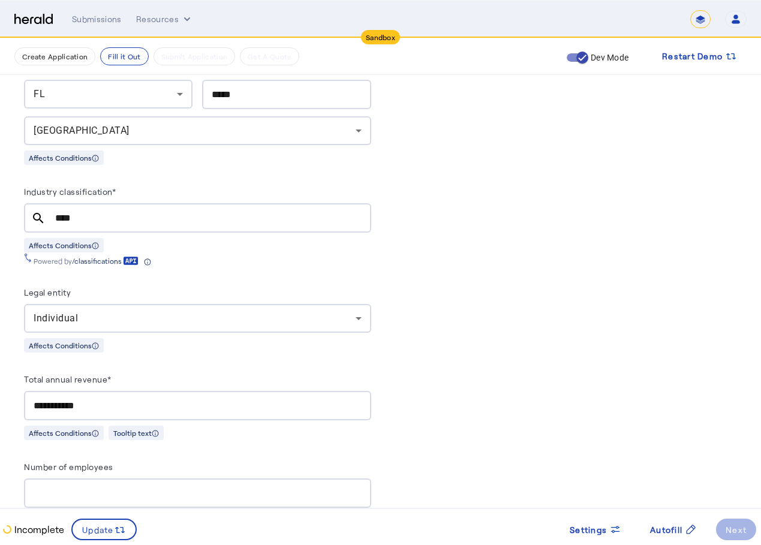
click at [103, 256] on link "/classifications" at bounding box center [105, 261] width 67 height 10
click at [116, 203] on div "****" at bounding box center [208, 217] width 306 height 29
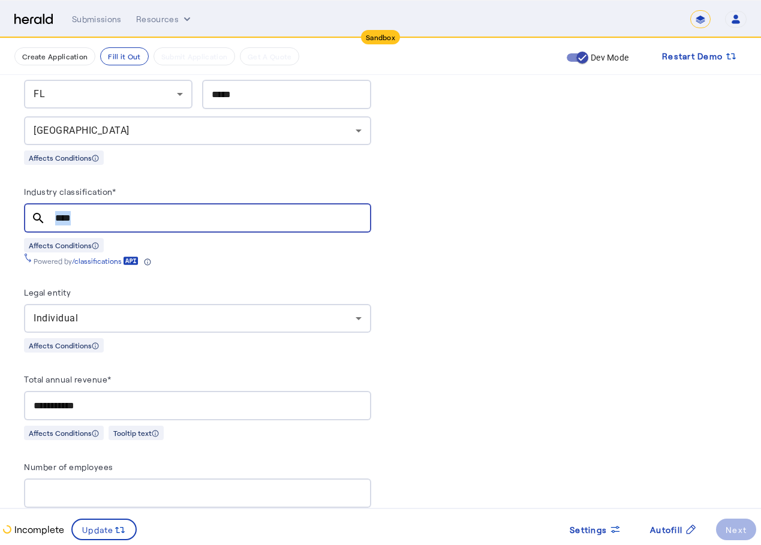
click at [116, 203] on div "****" at bounding box center [208, 217] width 306 height 29
click at [123, 212] on input "****" at bounding box center [208, 218] width 306 height 14
type input "*********"
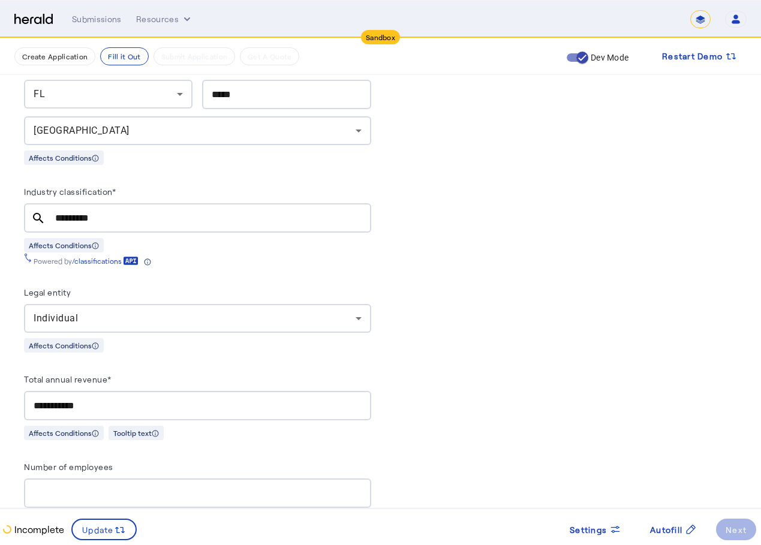
click at [143, 194] on div "Industry classification*" at bounding box center [197, 193] width 347 height 19
click at [160, 211] on input "*********" at bounding box center [208, 218] width 306 height 14
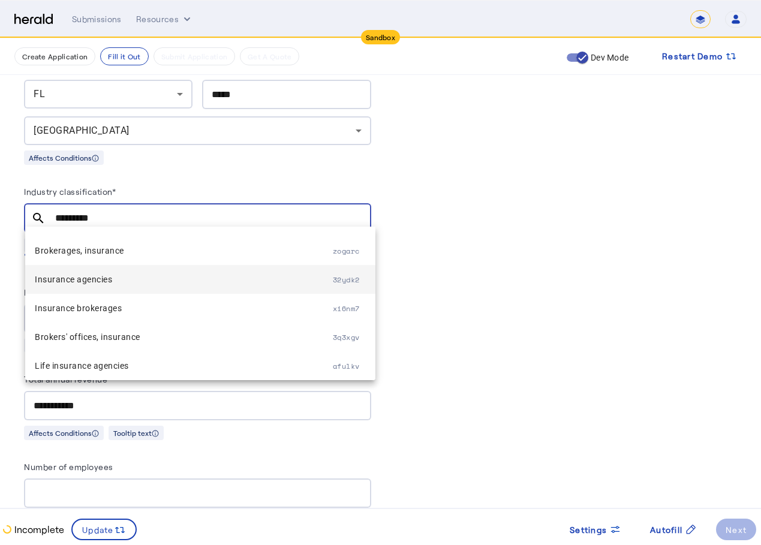
scroll to position [0, 0]
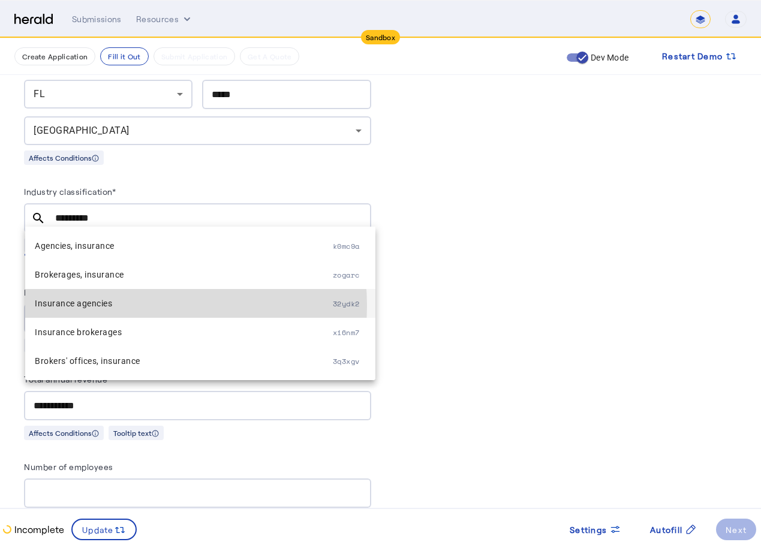
click at [116, 306] on span "Insurance agencies" at bounding box center [184, 303] width 298 height 14
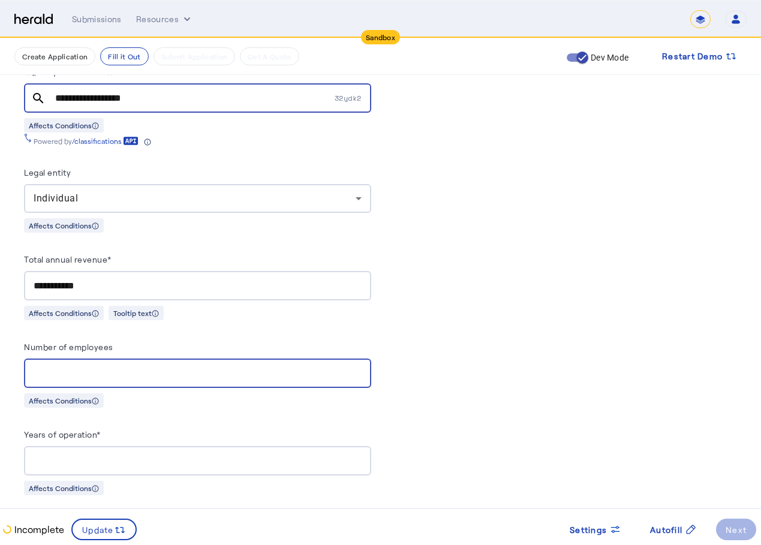
click at [195, 367] on input "Number of employees" at bounding box center [198, 373] width 328 height 14
type input "**"
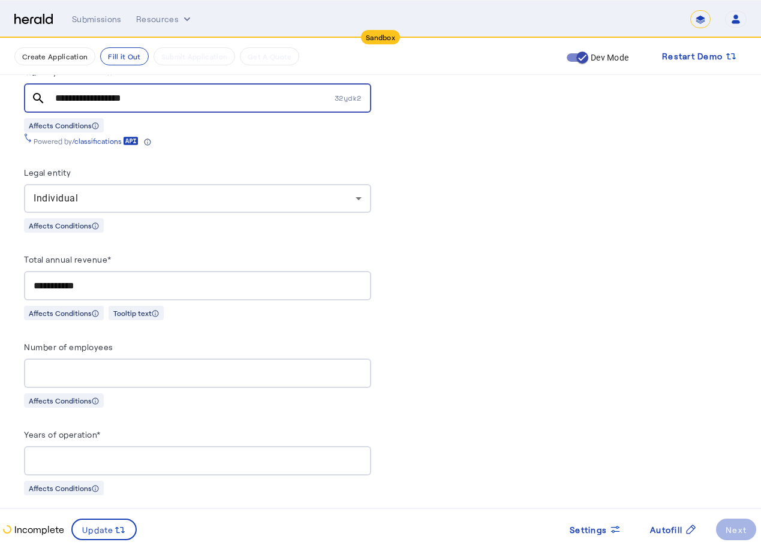
scroll to position [1139, 0]
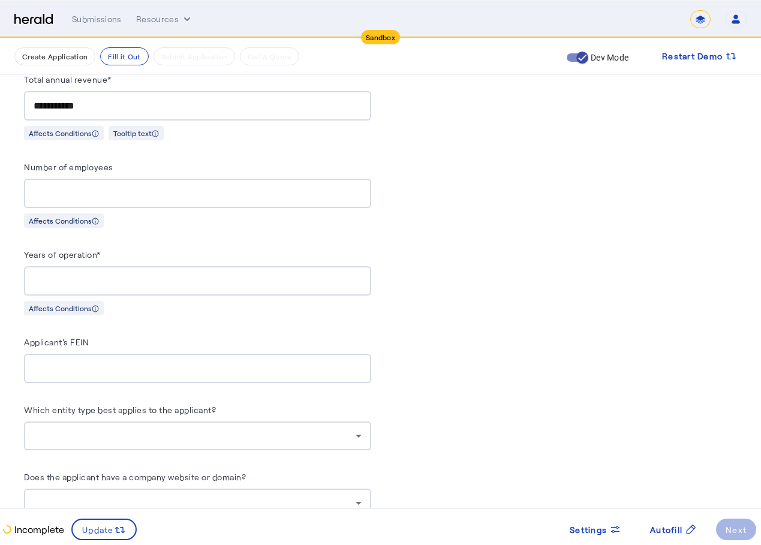
click at [242, 276] on input "Years of operation*" at bounding box center [198, 281] width 328 height 14
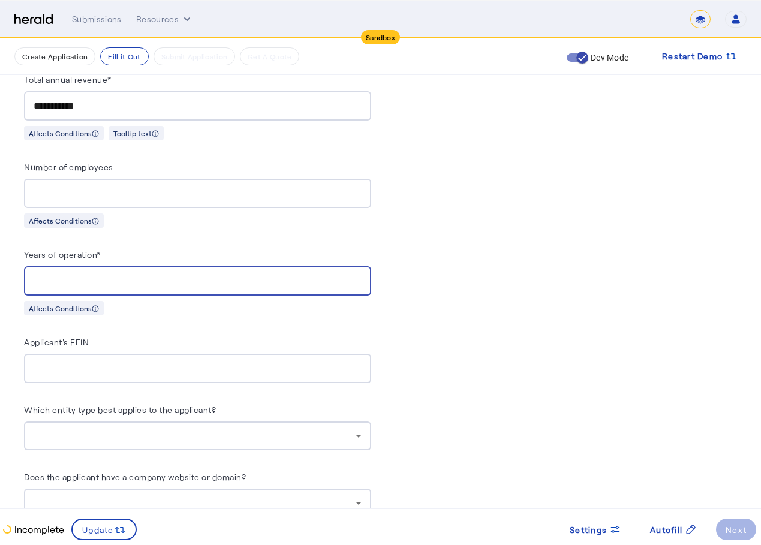
type input "**"
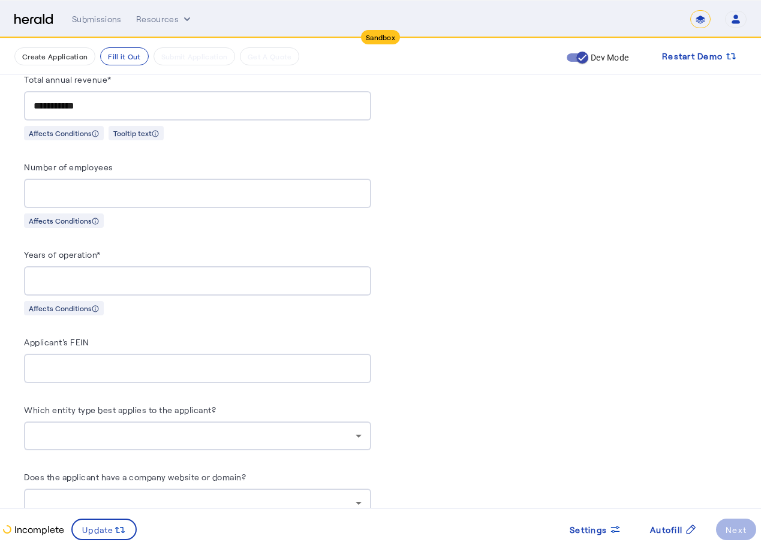
click at [303, 334] on div "Applicant's FEIN" at bounding box center [197, 343] width 347 height 19
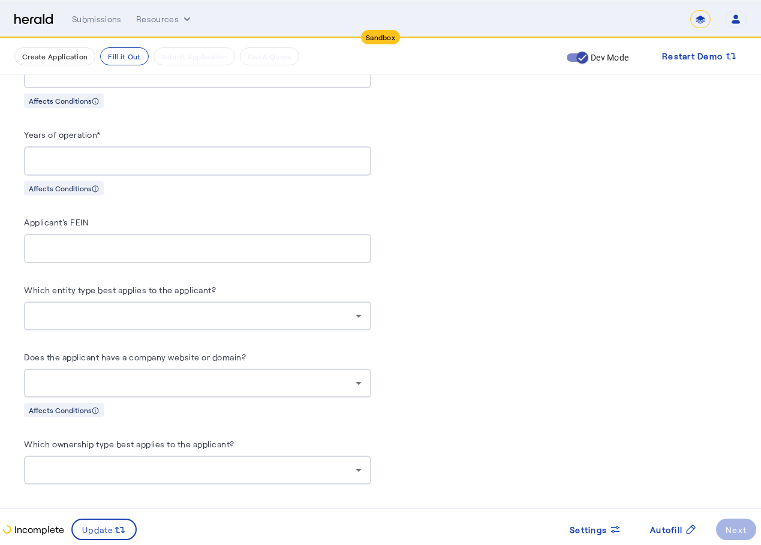
scroll to position [1439, 0]
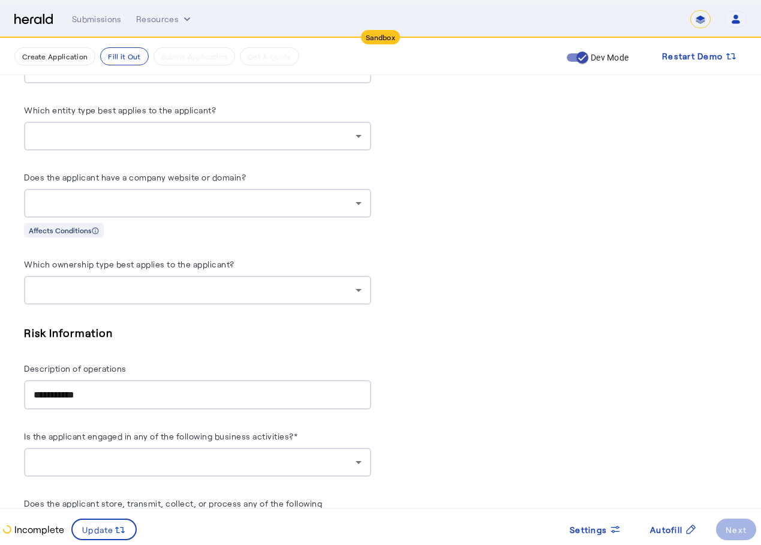
click at [334, 196] on div at bounding box center [195, 203] width 322 height 14
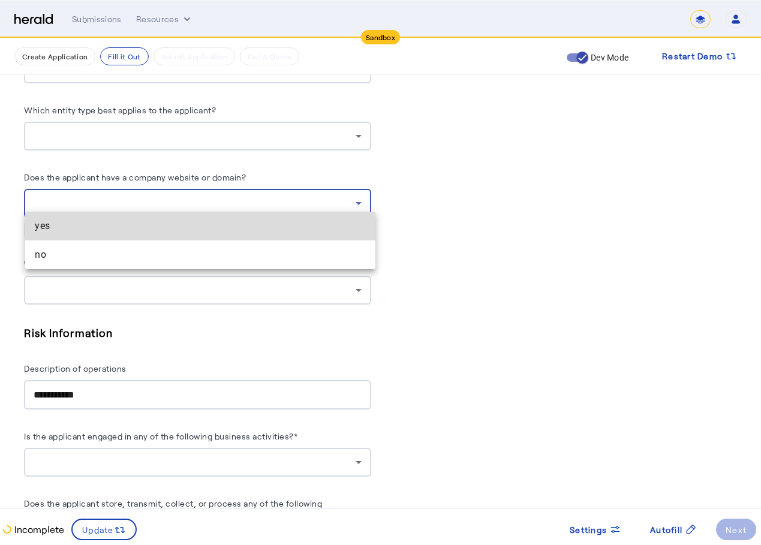
click at [231, 239] on mat-option "yes" at bounding box center [200, 226] width 350 height 29
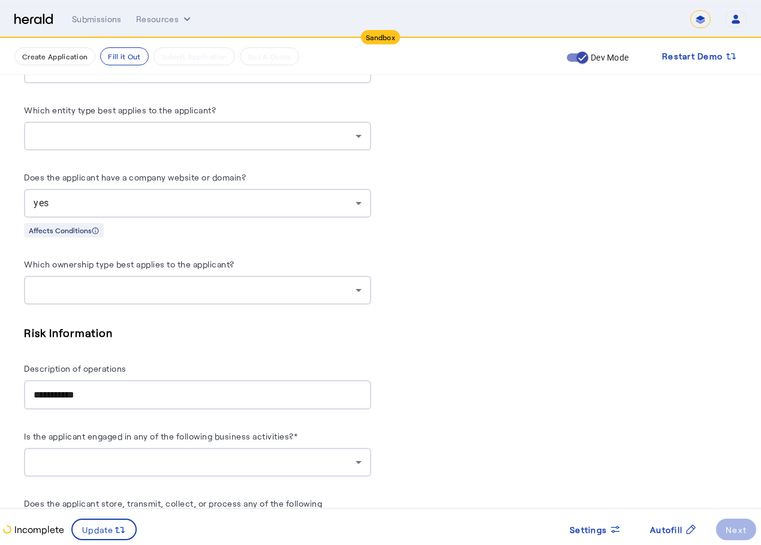
click at [237, 284] on div at bounding box center [195, 290] width 322 height 14
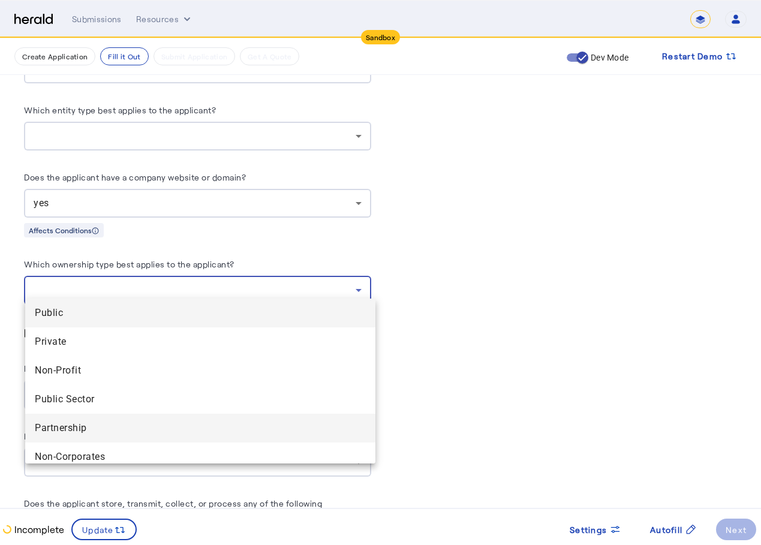
click at [148, 414] on mat-option "Partnership" at bounding box center [200, 428] width 350 height 29
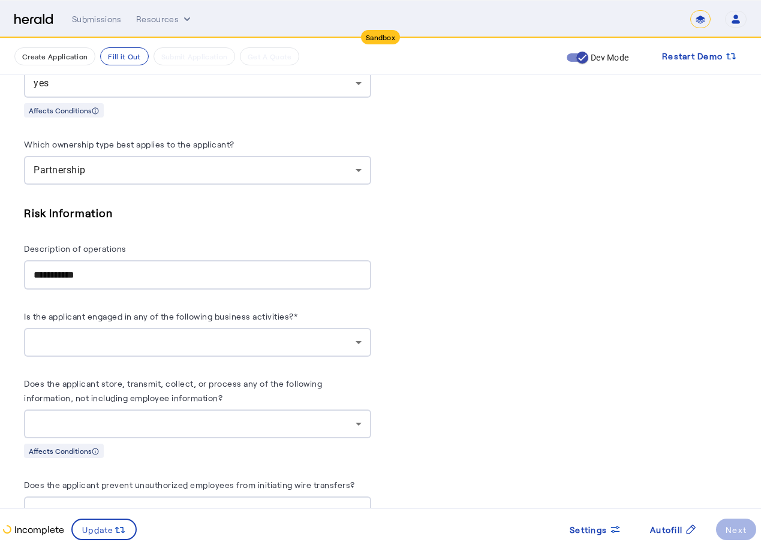
click at [270, 268] on input "**********" at bounding box center [198, 275] width 328 height 14
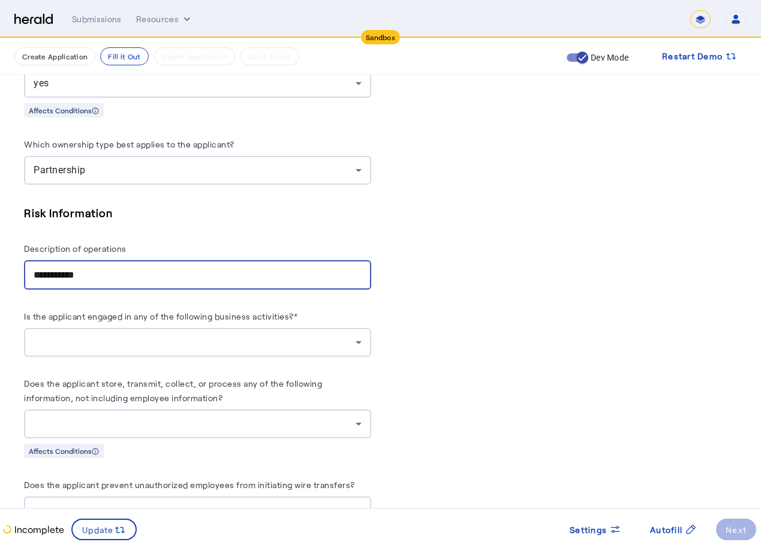
click at [270, 268] on input "**********" at bounding box center [198, 275] width 328 height 14
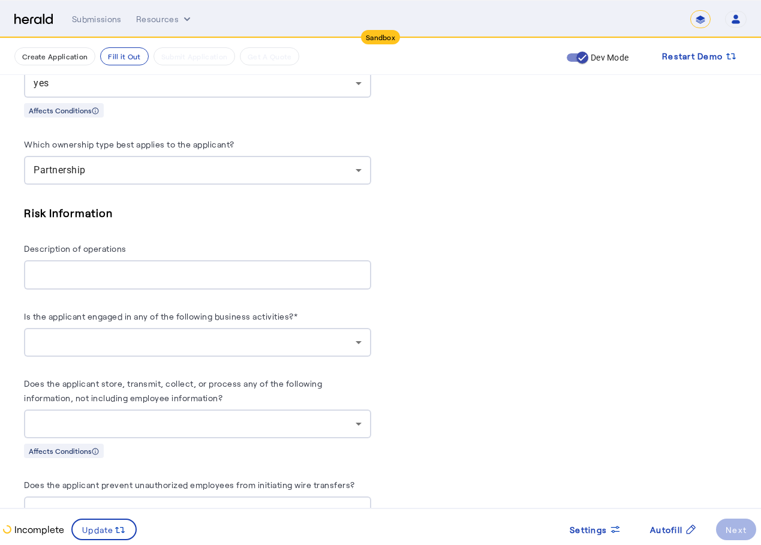
scroll to position [1738, 0]
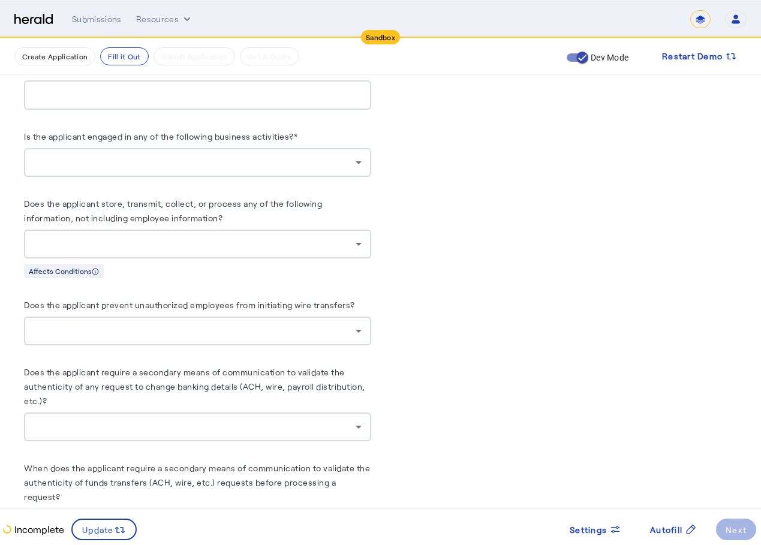
click at [159, 237] on div at bounding box center [195, 244] width 322 height 14
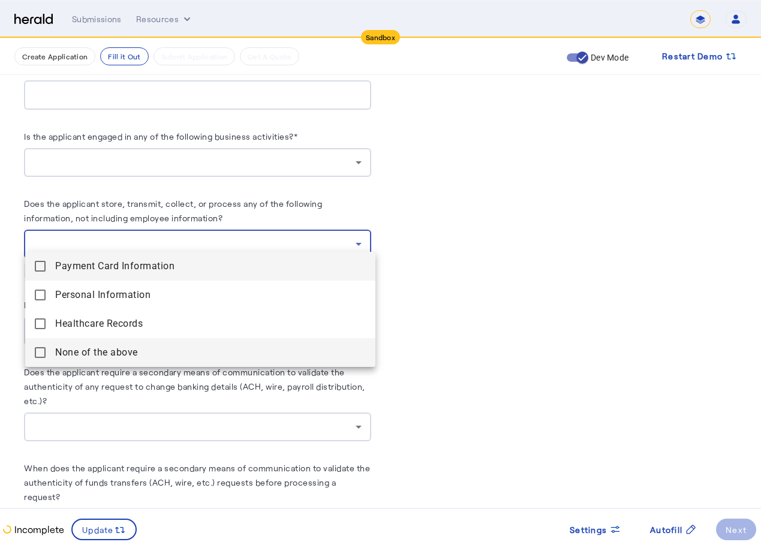
click at [71, 355] on span "None of the above" at bounding box center [210, 352] width 311 height 14
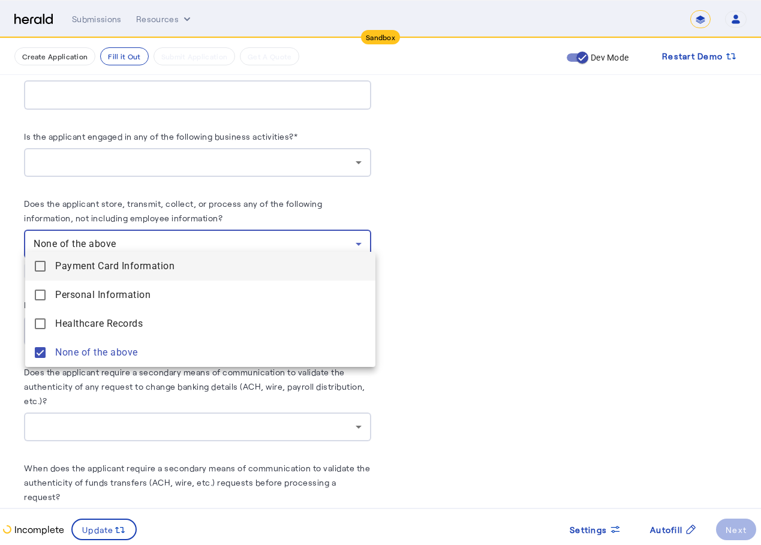
scroll to position [1918, 0]
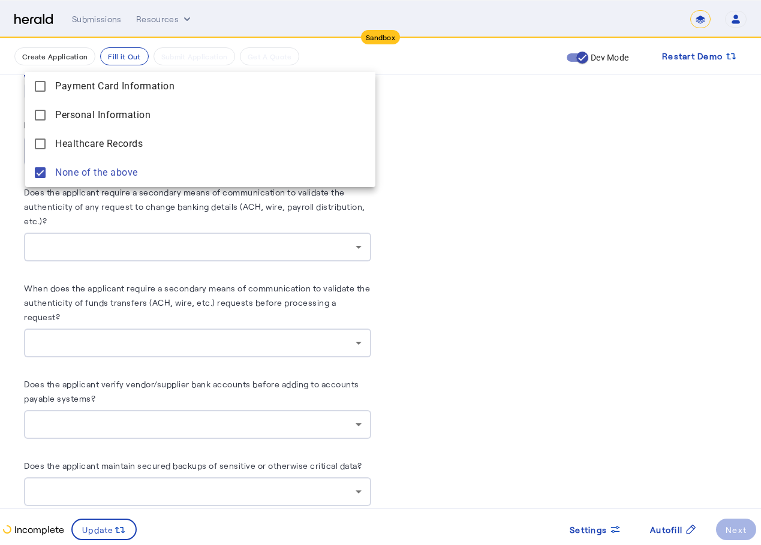
click at [463, 231] on div at bounding box center [380, 272] width 761 height 545
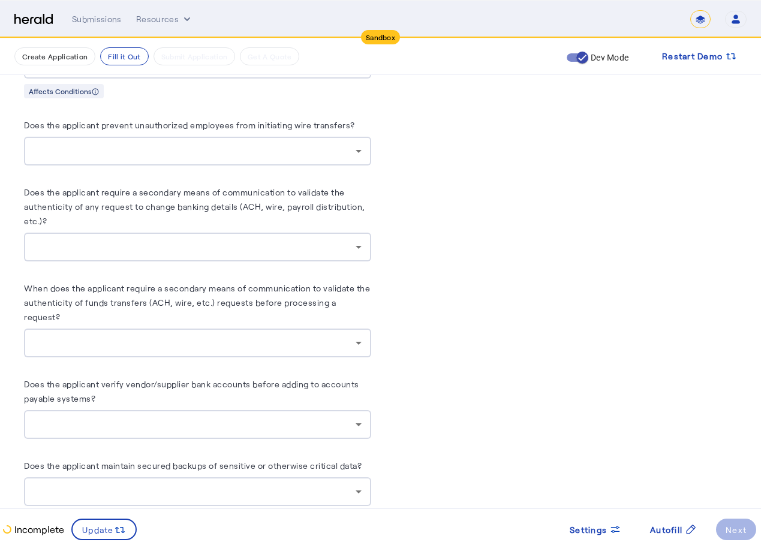
scroll to position [2098, 0]
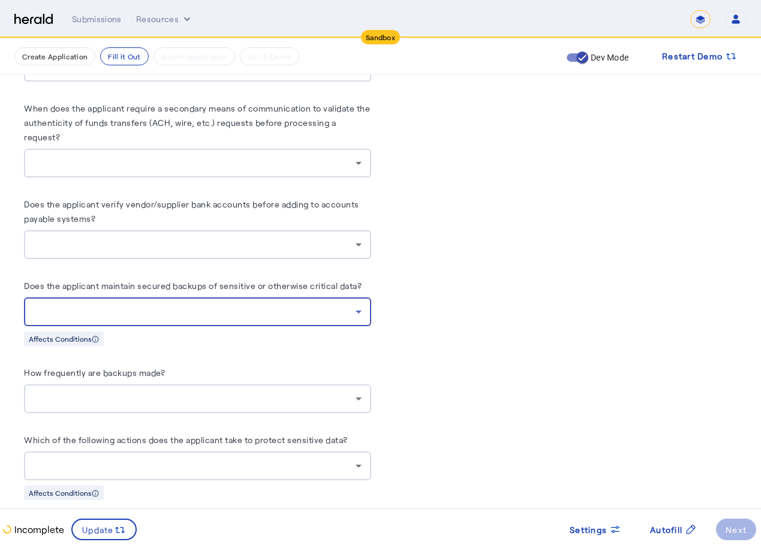
click at [179, 305] on div at bounding box center [195, 312] width 322 height 14
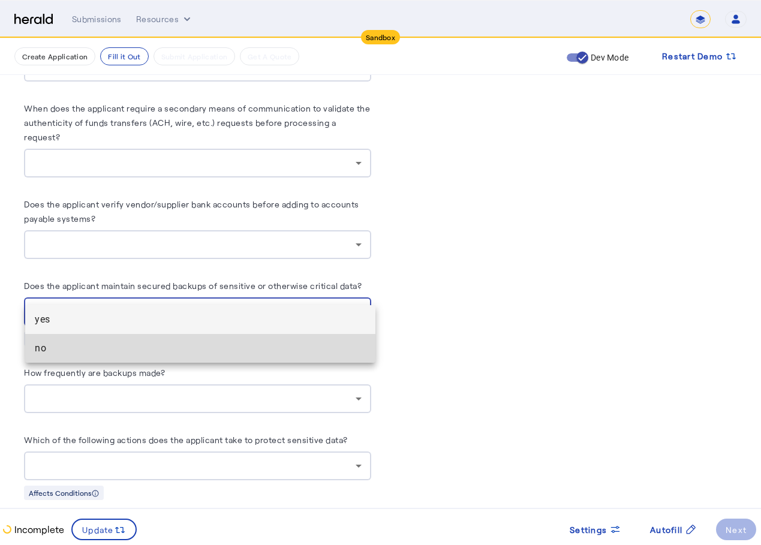
click at [131, 358] on mat-option "no" at bounding box center [200, 348] width 350 height 29
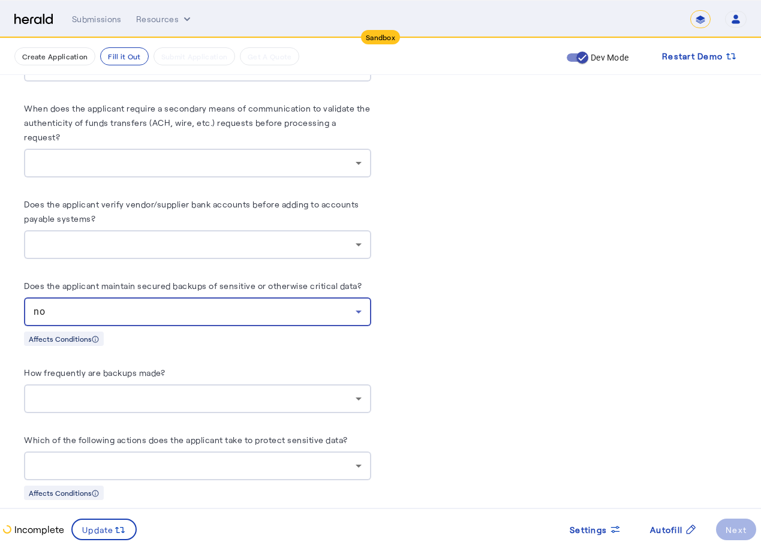
scroll to position [2278, 0]
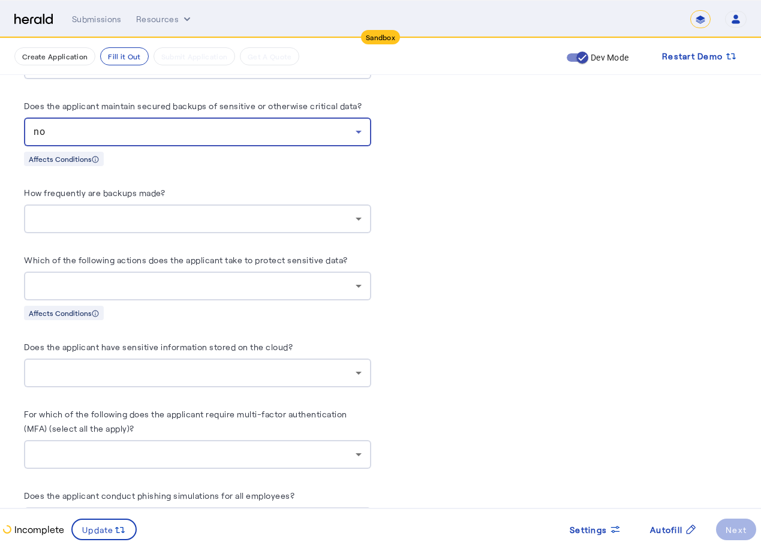
click at [212, 272] on div at bounding box center [198, 286] width 328 height 29
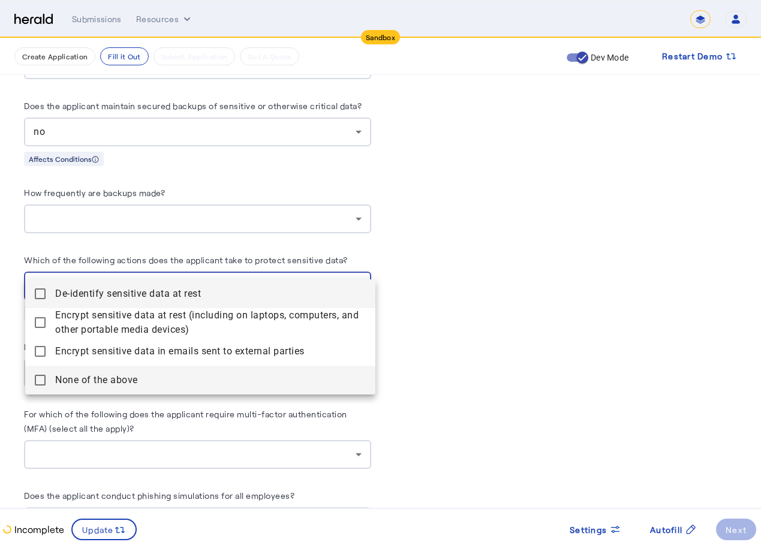
click at [162, 373] on above "None of the above" at bounding box center [200, 380] width 350 height 29
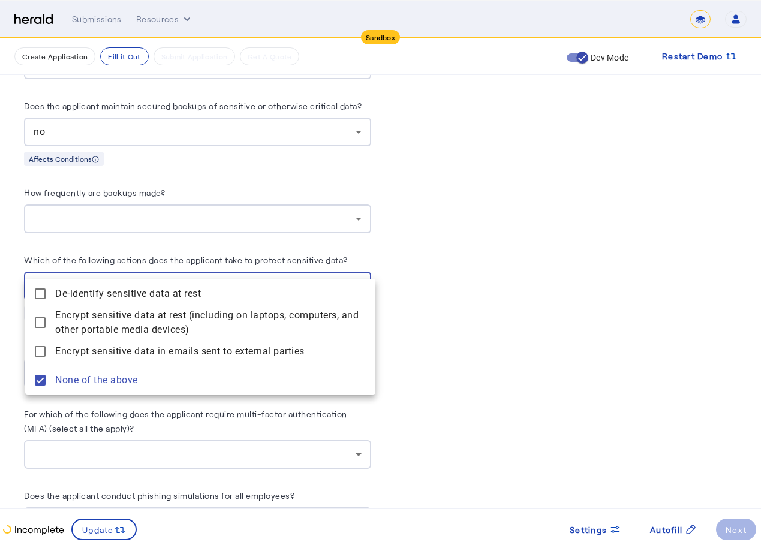
click at [435, 286] on div at bounding box center [380, 272] width 761 height 545
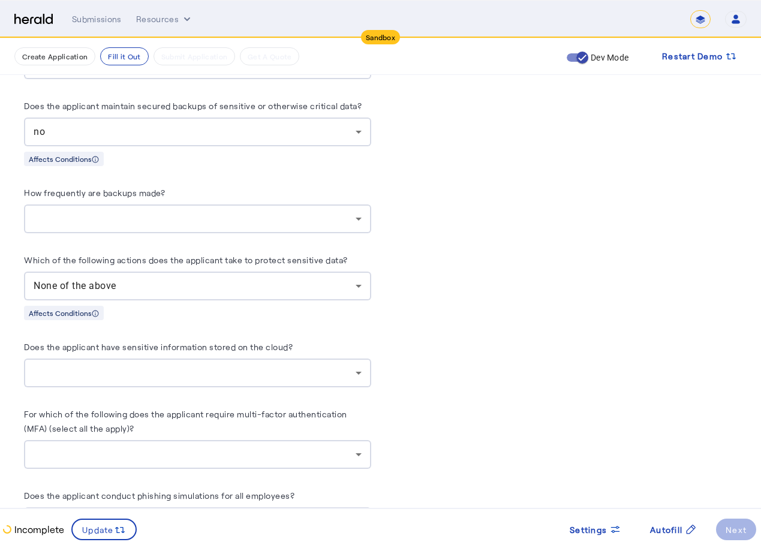
click at [340, 125] on div "no" at bounding box center [195, 132] width 322 height 14
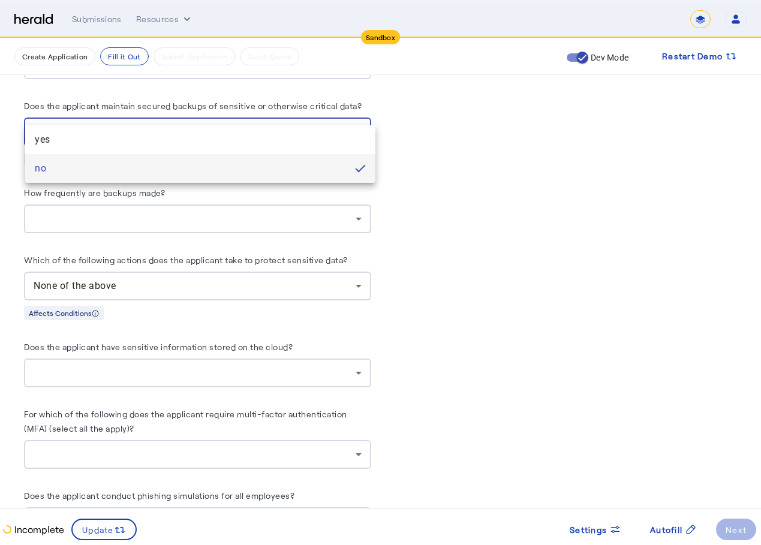
click at [351, 103] on div at bounding box center [380, 272] width 761 height 545
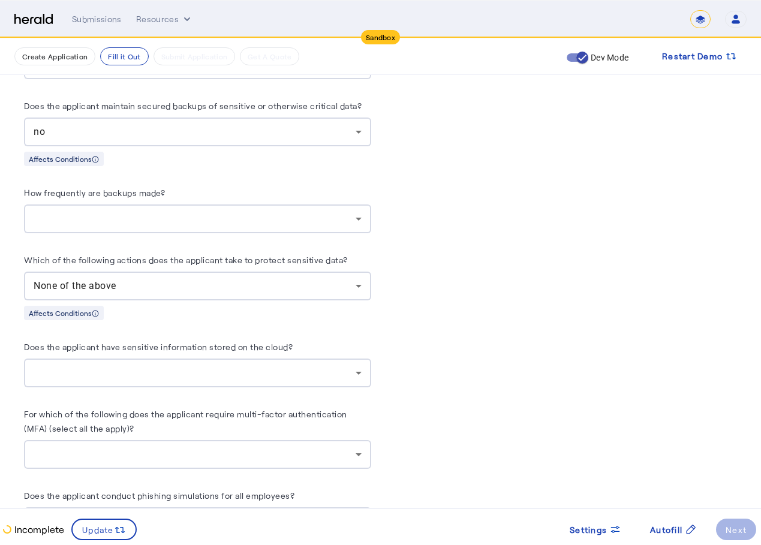
click at [311, 279] on div "None of the above" at bounding box center [195, 286] width 322 height 14
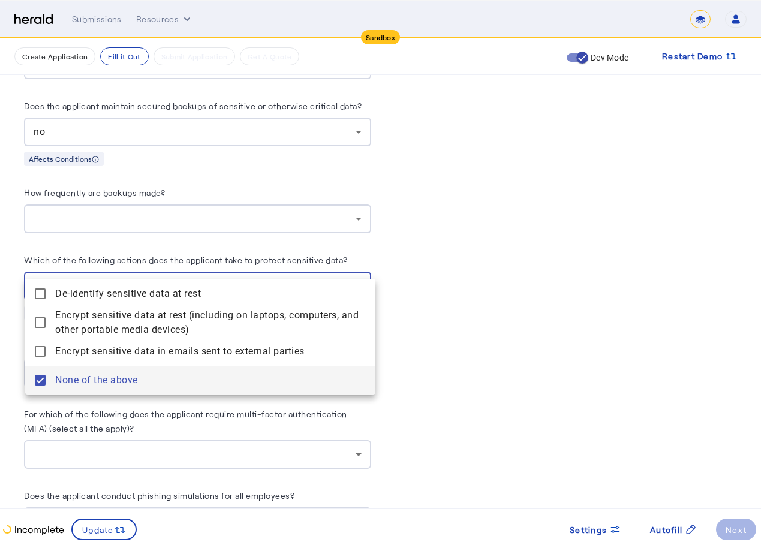
click at [494, 215] on div at bounding box center [380, 272] width 761 height 545
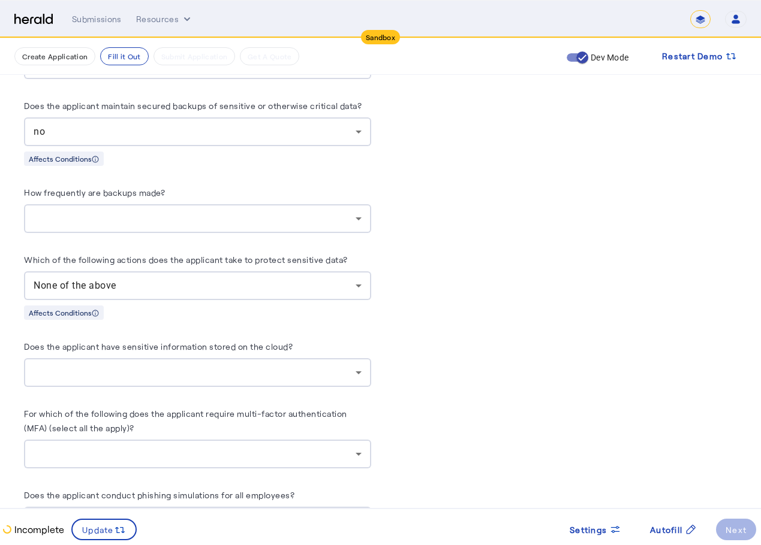
drag, startPoint x: 605, startPoint y: 266, endPoint x: 586, endPoint y: 254, distance: 23.1
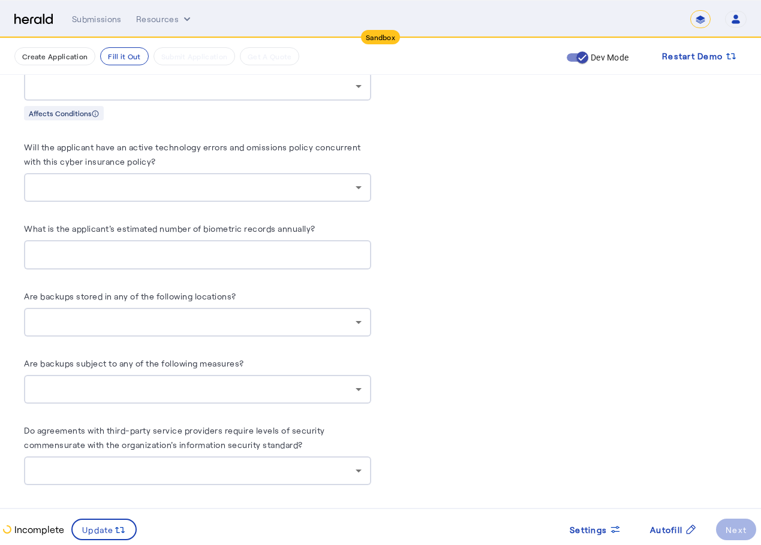
scroll to position [2088, 0]
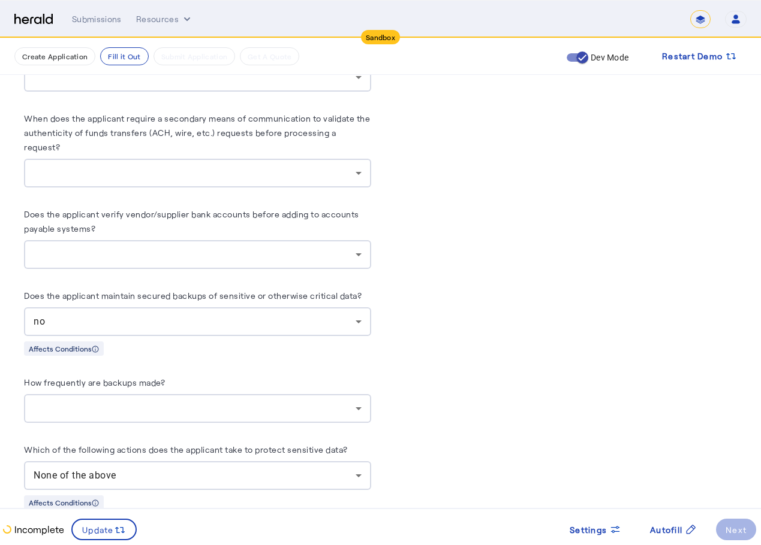
click at [162, 395] on div at bounding box center [198, 408] width 328 height 29
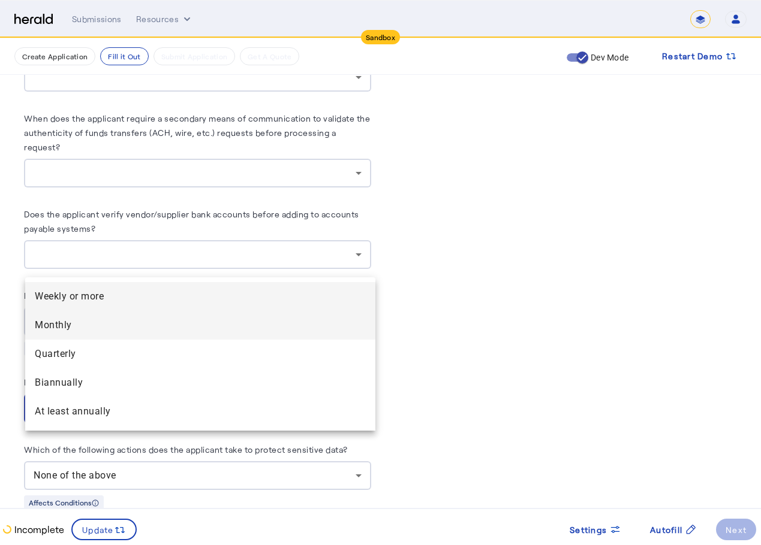
scroll to position [2028, 0]
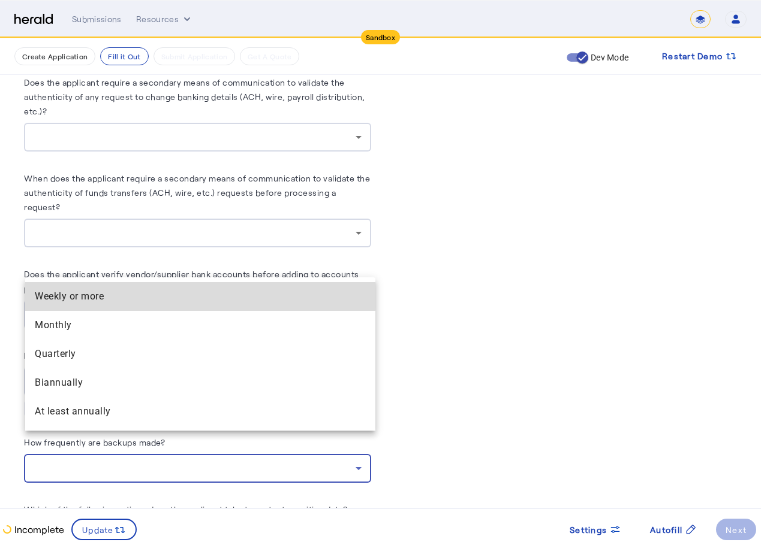
click at [94, 291] on span "Weekly or more" at bounding box center [200, 297] width 331 height 14
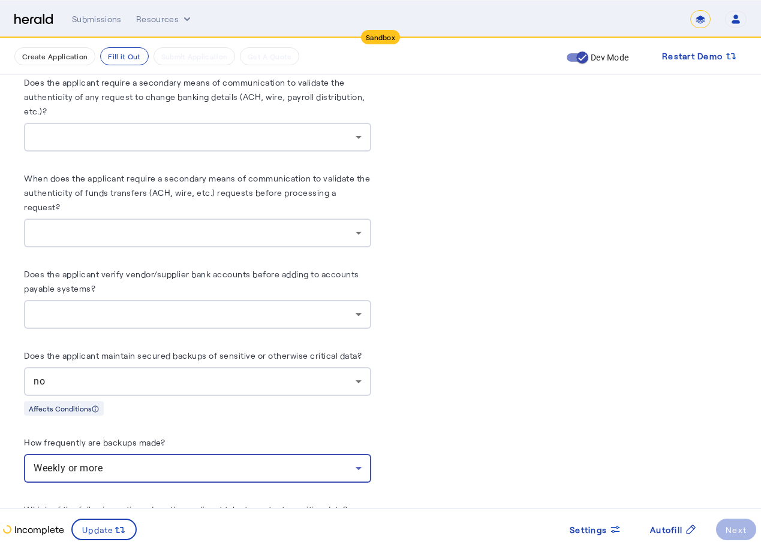
click at [142, 401] on div "Affects Conditions" at bounding box center [197, 408] width 347 height 15
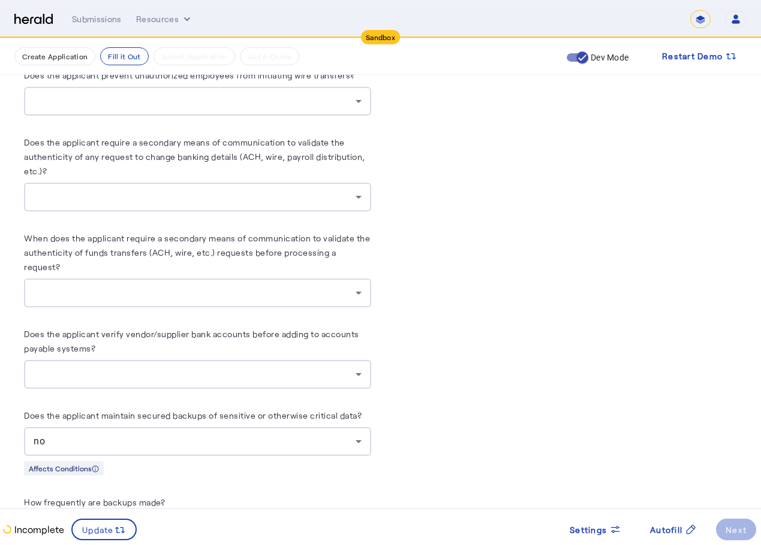
scroll to position [2088, 0]
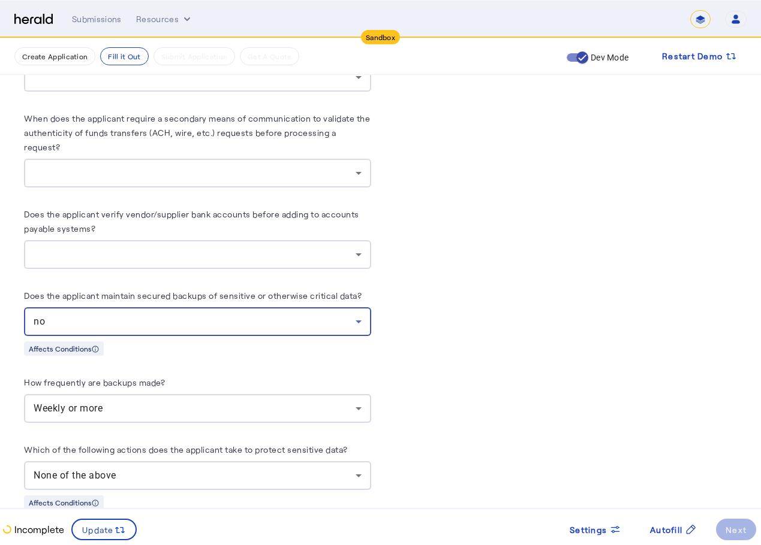
click at [142, 315] on div "no" at bounding box center [195, 322] width 322 height 14
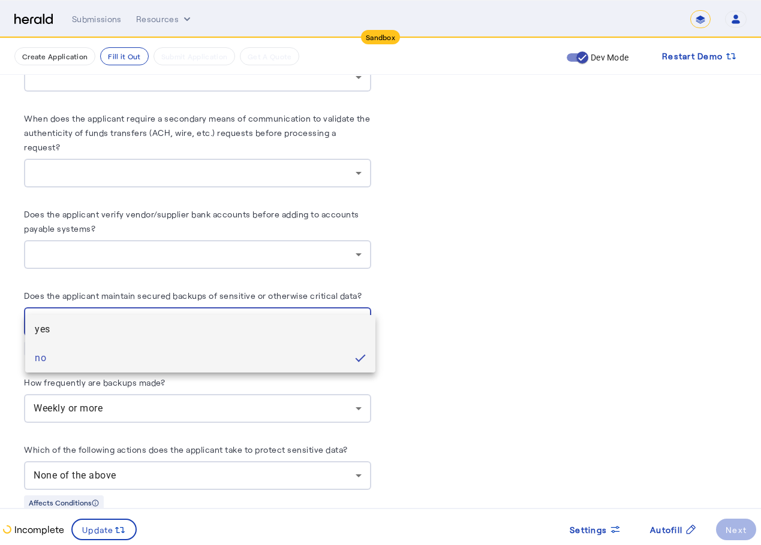
click at [98, 327] on span "yes" at bounding box center [200, 329] width 331 height 14
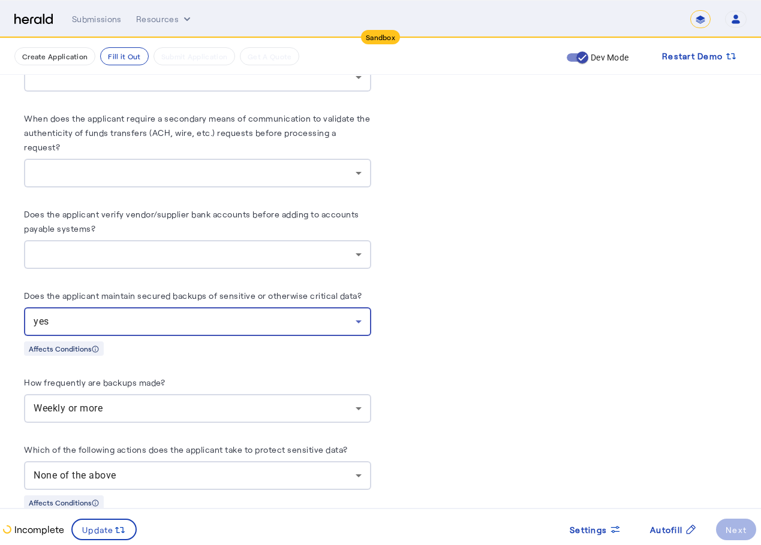
click at [153, 315] on div "yes" at bounding box center [195, 322] width 322 height 14
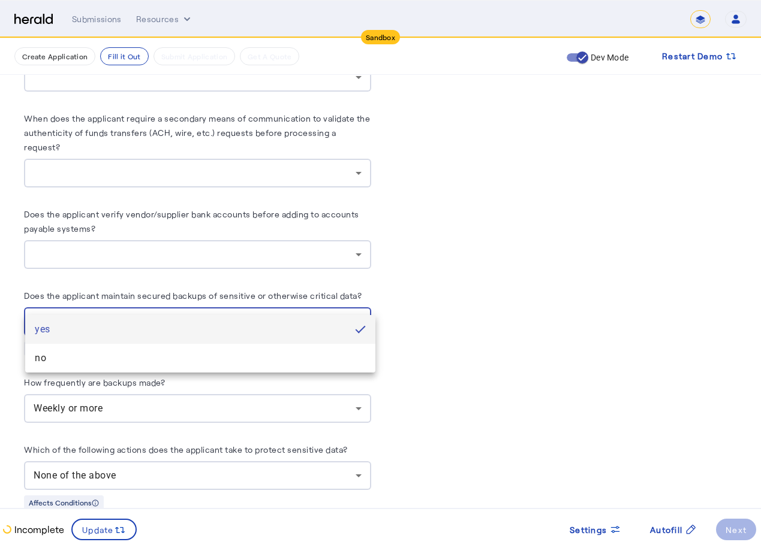
click at [469, 296] on div at bounding box center [380, 272] width 761 height 545
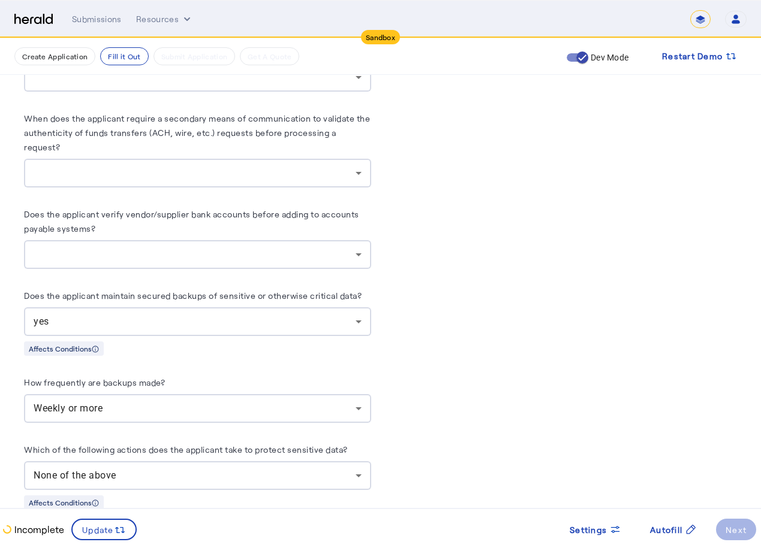
scroll to position [3064, 0]
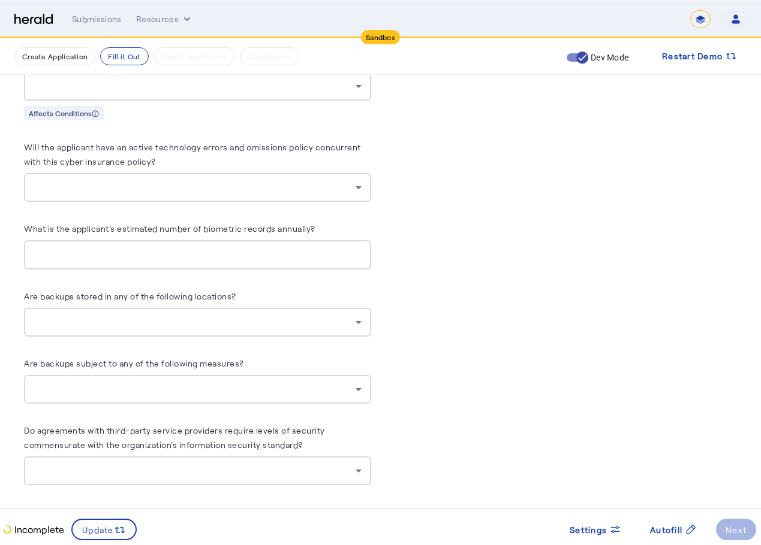
click at [170, 315] on div at bounding box center [195, 322] width 322 height 14
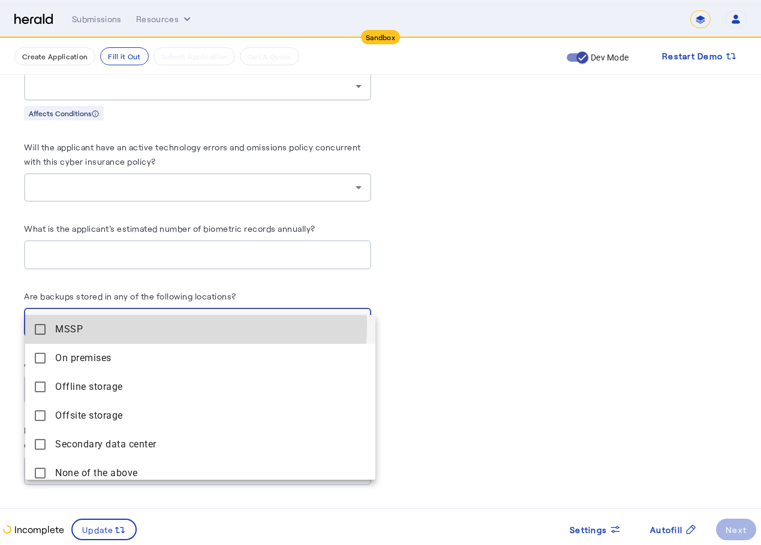
click at [91, 324] on span "MSSP" at bounding box center [210, 329] width 311 height 14
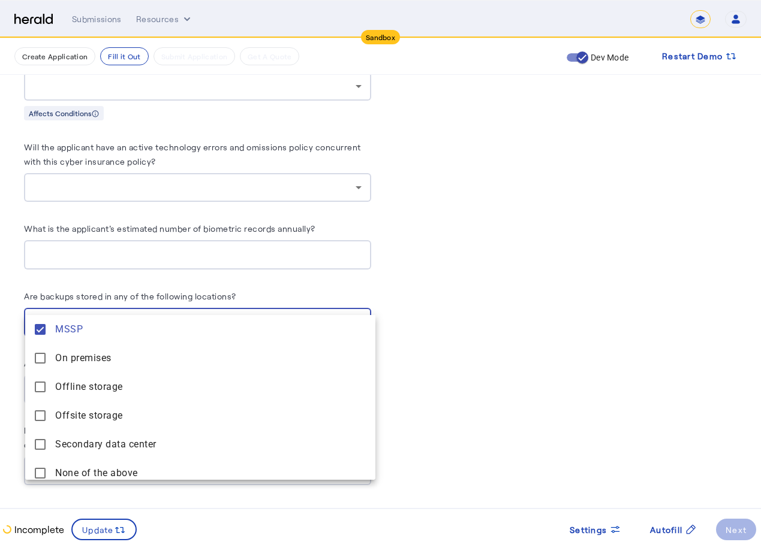
click at [445, 275] on div at bounding box center [380, 272] width 761 height 545
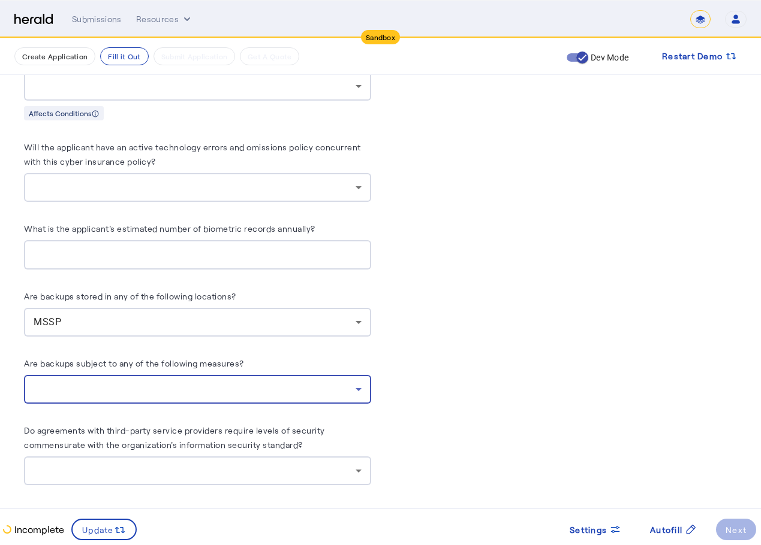
click at [248, 382] on div at bounding box center [195, 389] width 322 height 14
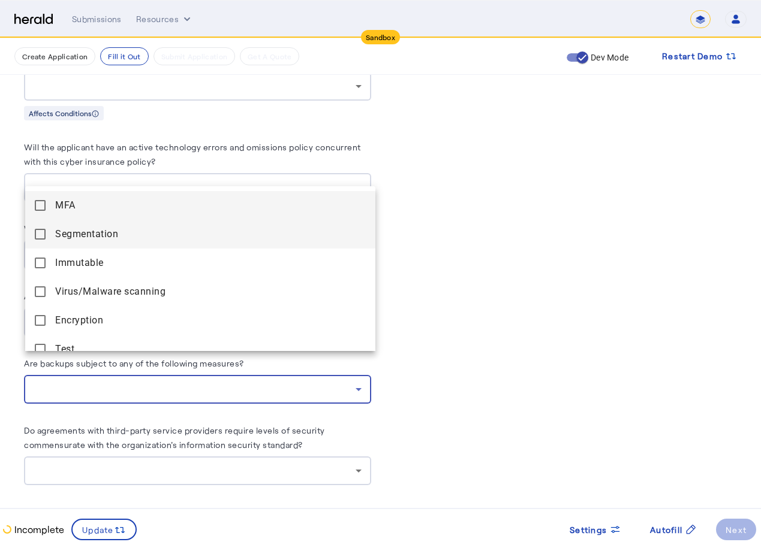
click at [125, 239] on span "Segmentation" at bounding box center [210, 234] width 311 height 14
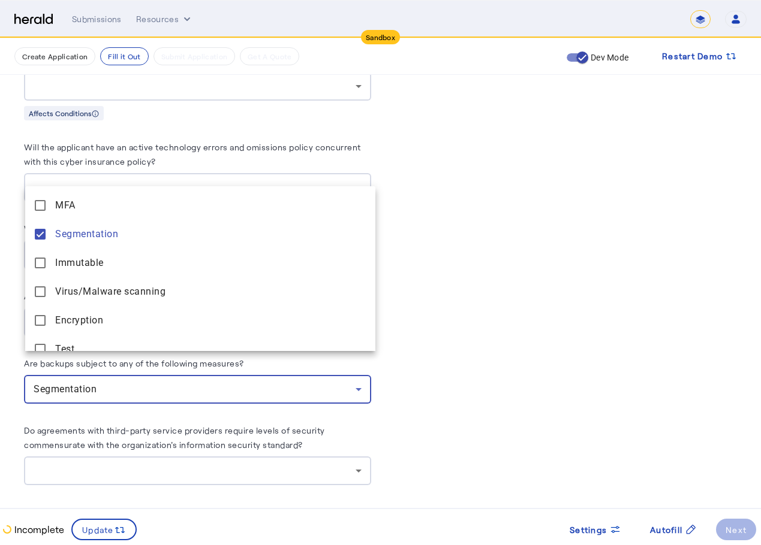
click at [433, 270] on div at bounding box center [380, 272] width 761 height 545
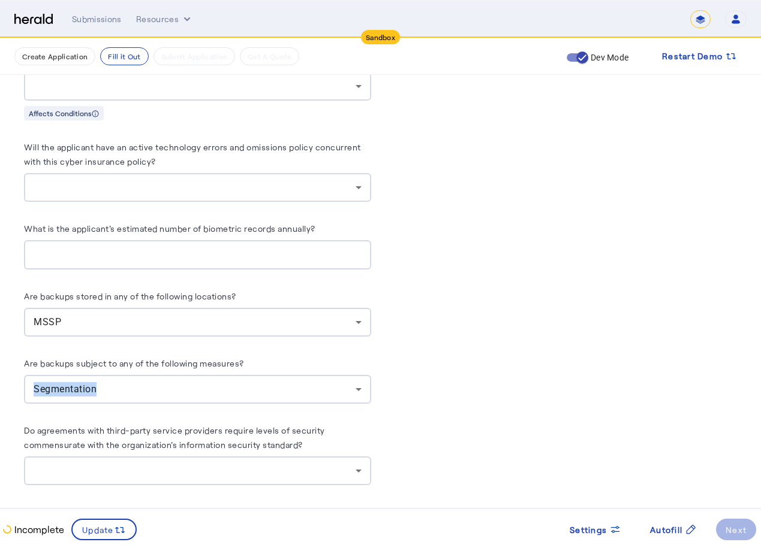
click at [145, 375] on div "Segmentation" at bounding box center [198, 389] width 328 height 29
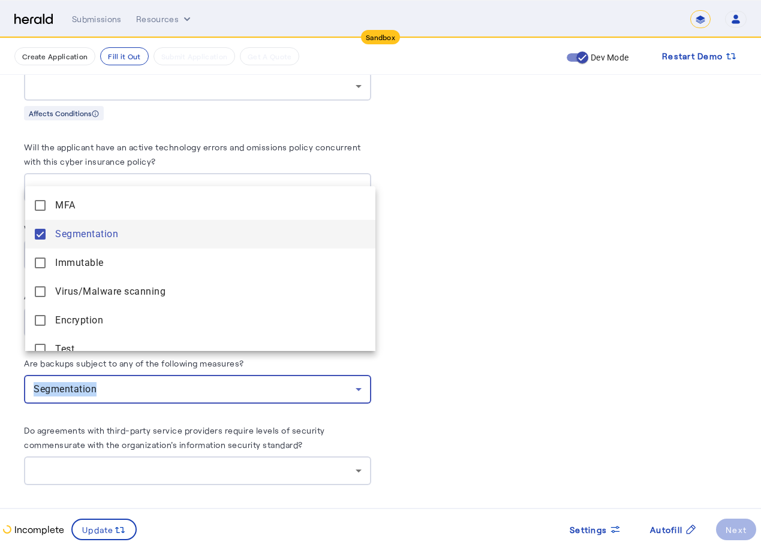
scroll to position [3244, 0]
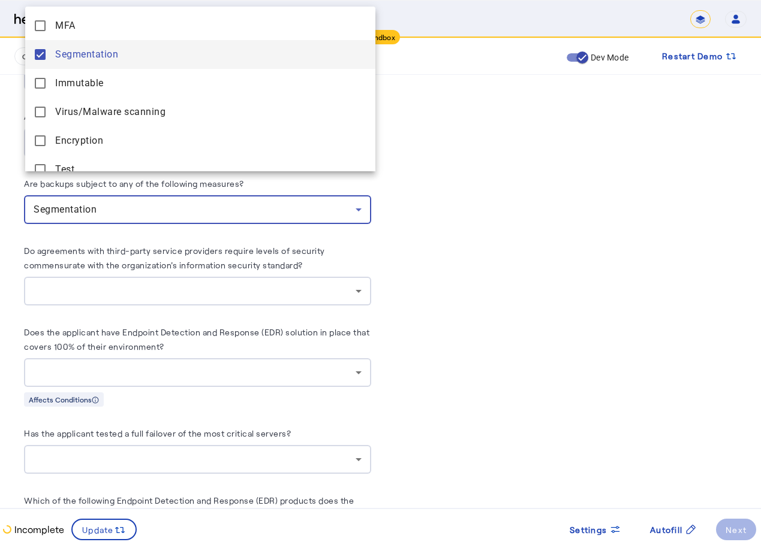
click at [465, 228] on div at bounding box center [380, 272] width 761 height 545
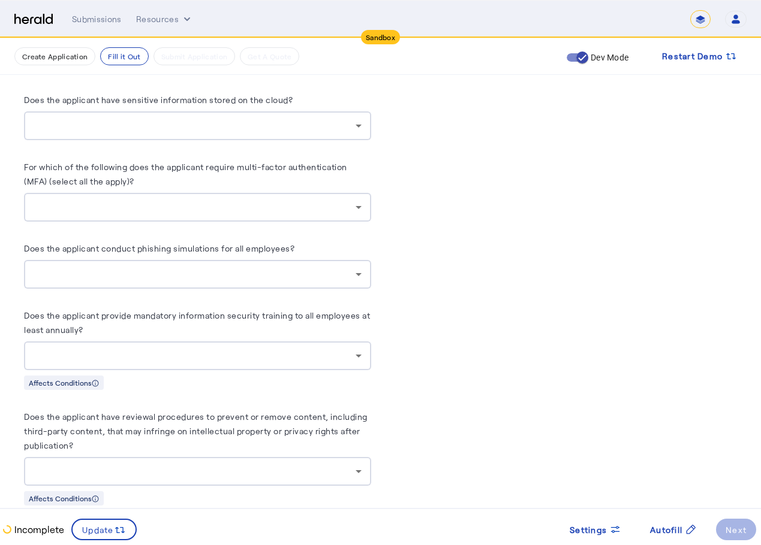
scroll to position [2585, 0]
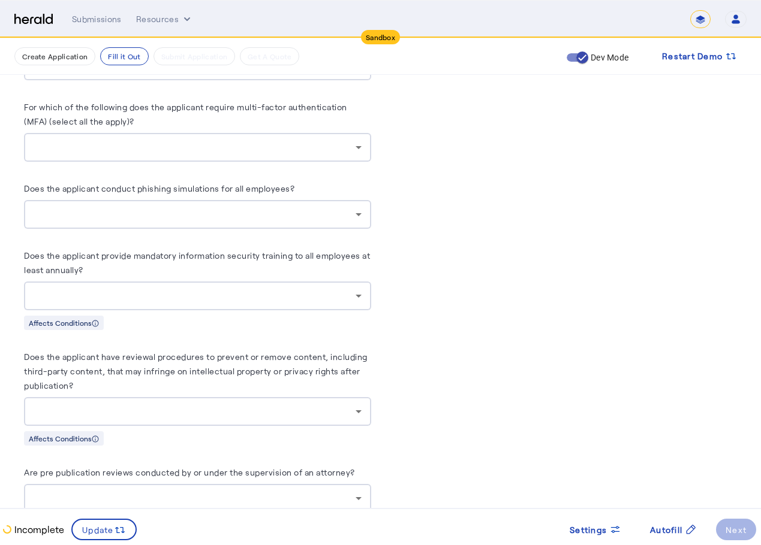
click at [111, 289] on div at bounding box center [195, 296] width 322 height 14
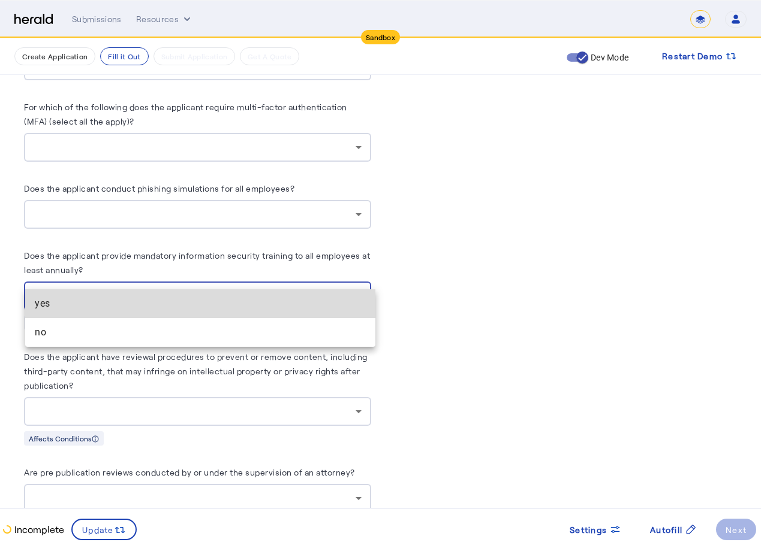
click at [78, 317] on mat-option "yes" at bounding box center [200, 304] width 350 height 29
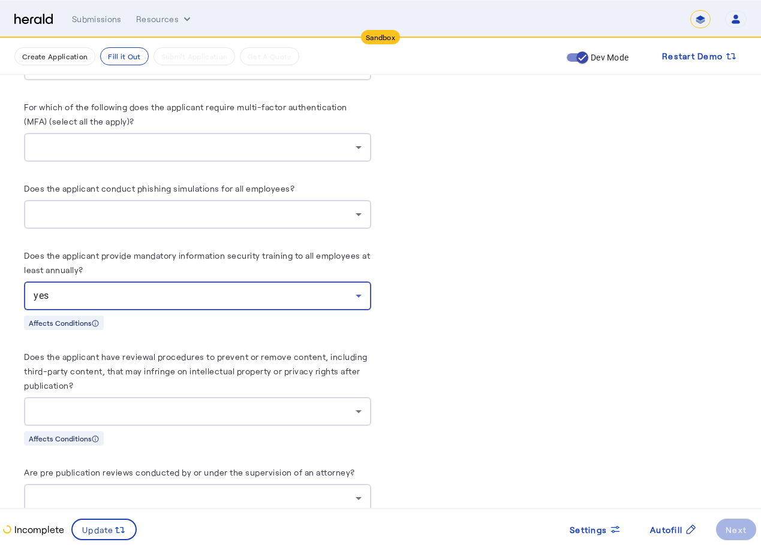
click at [82, 405] on div at bounding box center [195, 412] width 322 height 14
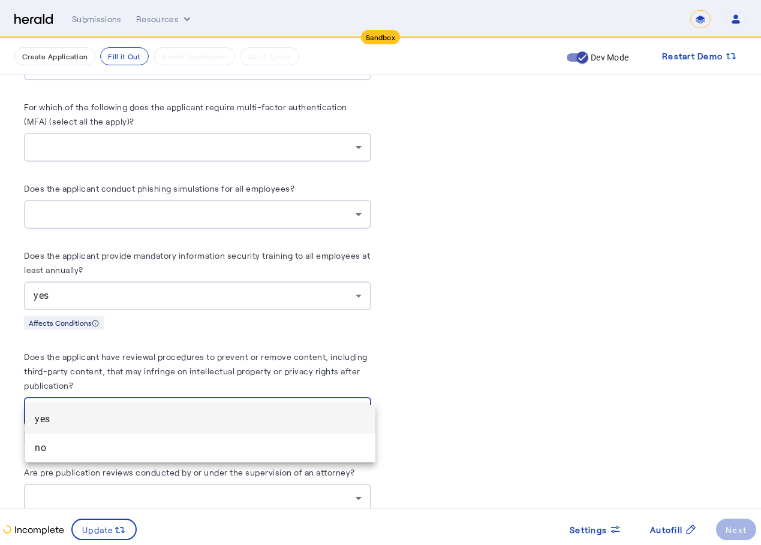
click at [87, 410] on mat-option "yes" at bounding box center [200, 419] width 350 height 29
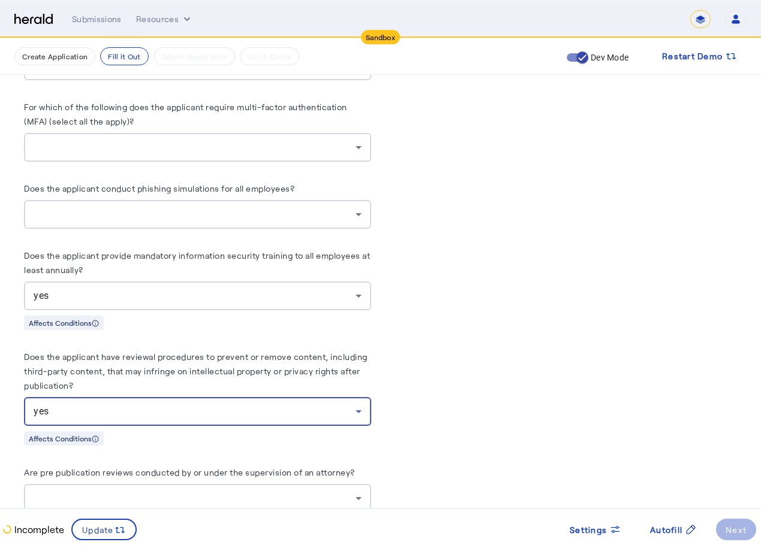
scroll to position [2825, 0]
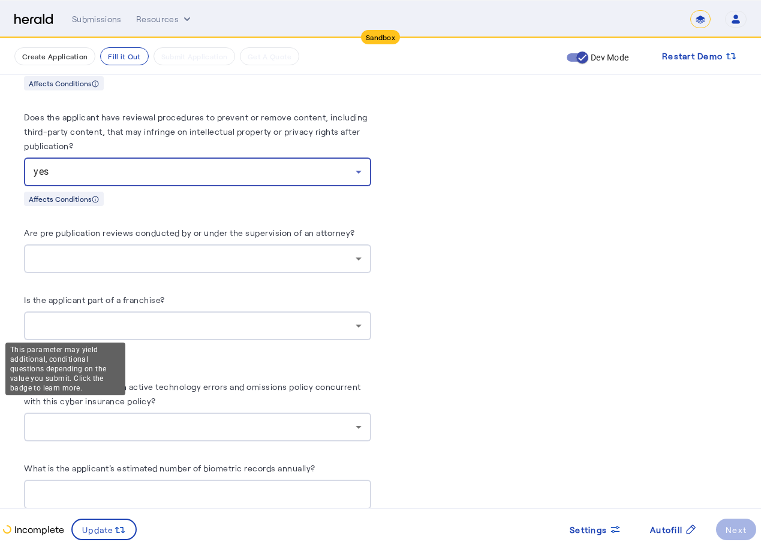
click at [97, 319] on div at bounding box center [195, 326] width 322 height 14
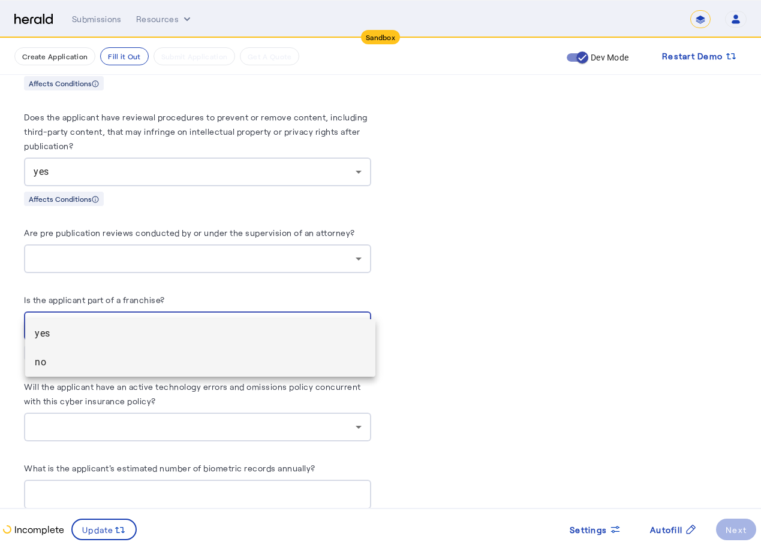
click at [68, 375] on mat-option "no" at bounding box center [200, 362] width 350 height 29
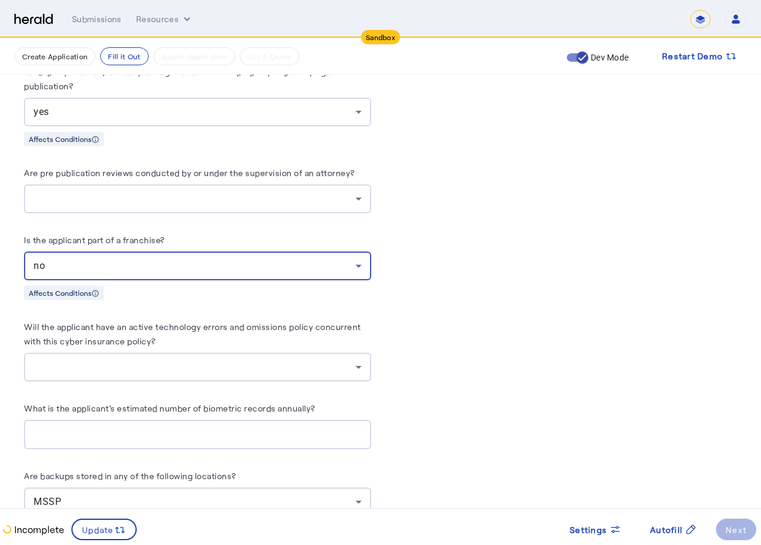
scroll to position [2705, 0]
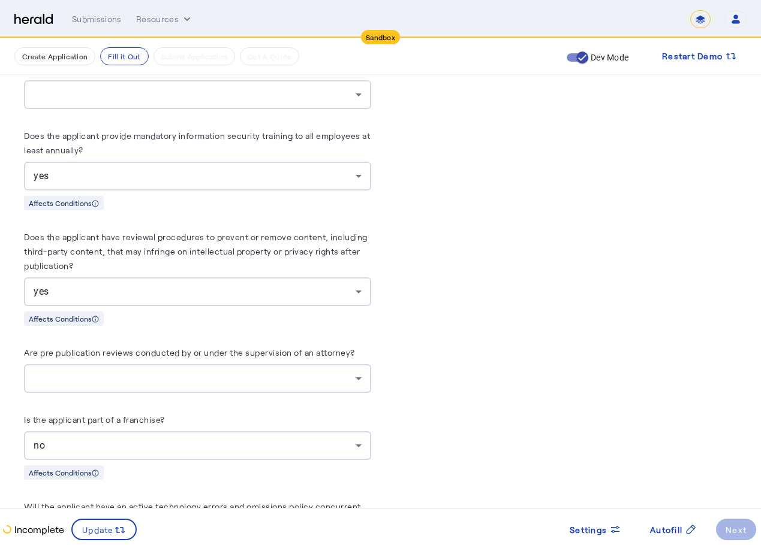
scroll to position [2410, 0]
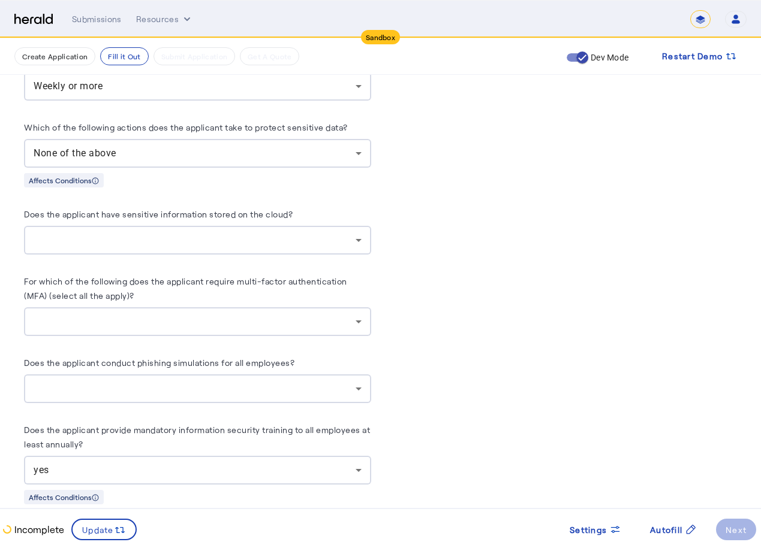
click at [155, 315] on div at bounding box center [195, 322] width 322 height 14
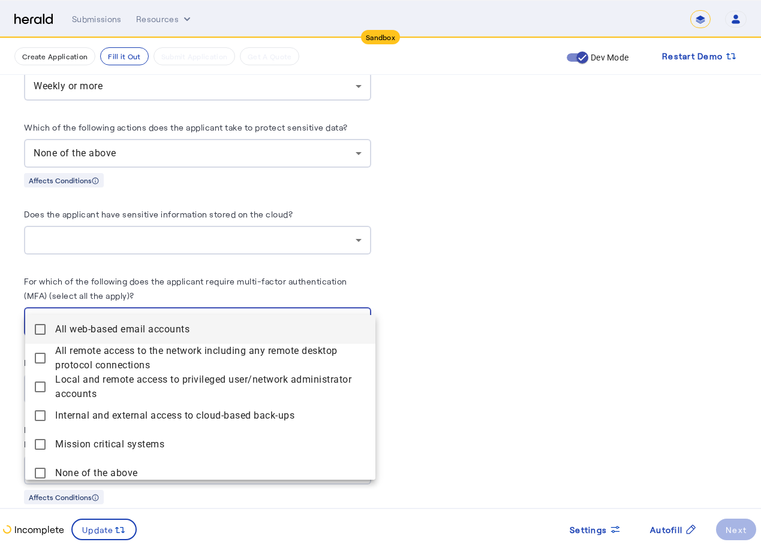
click at [132, 331] on span "All web-based email accounts" at bounding box center [210, 329] width 311 height 14
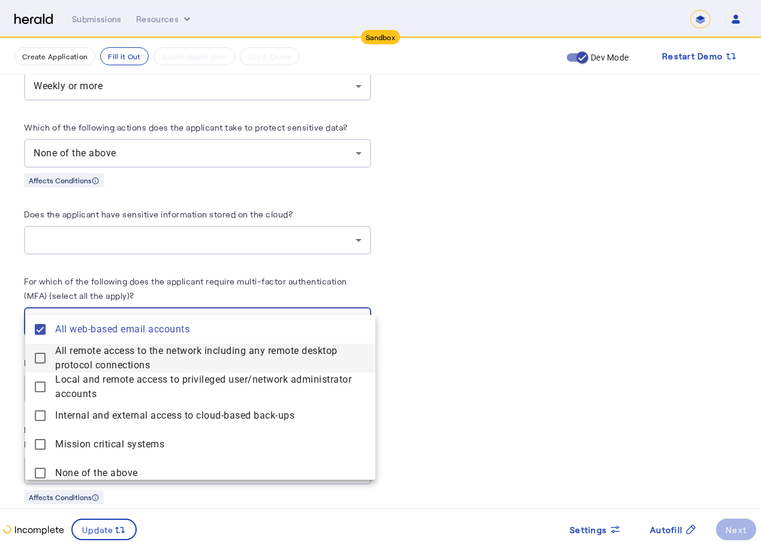
click at [139, 356] on span "All remote access to the network including any remote desktop protocol connecti…" at bounding box center [210, 358] width 311 height 29
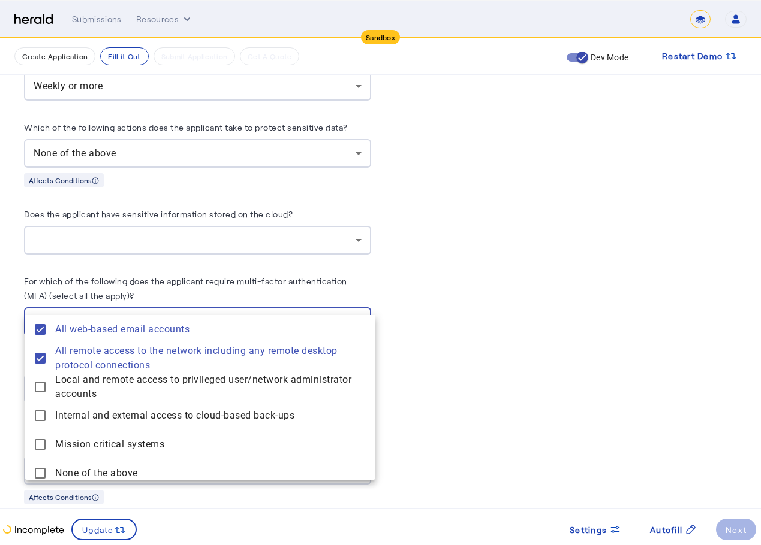
click at [447, 281] on div at bounding box center [380, 272] width 761 height 545
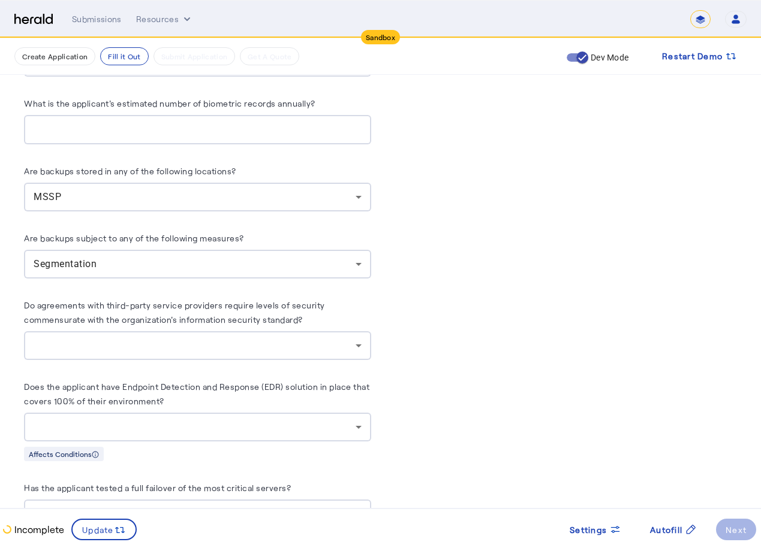
scroll to position [3309, 0]
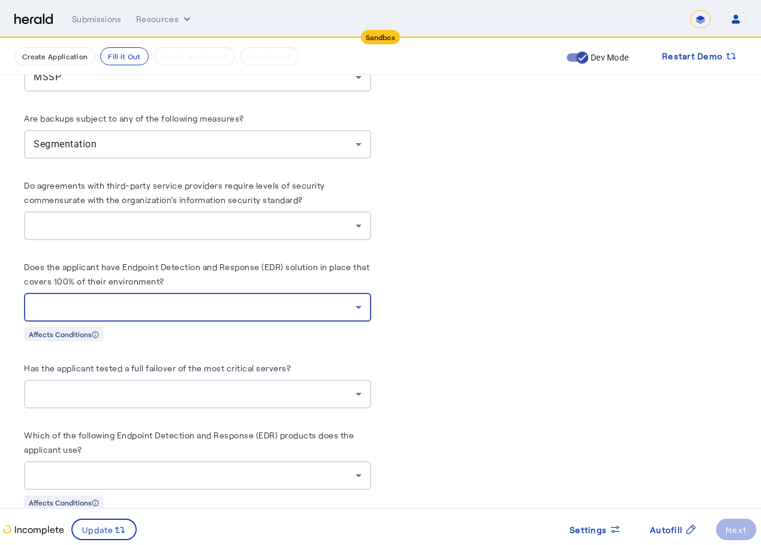
click at [192, 300] on div at bounding box center [195, 307] width 322 height 14
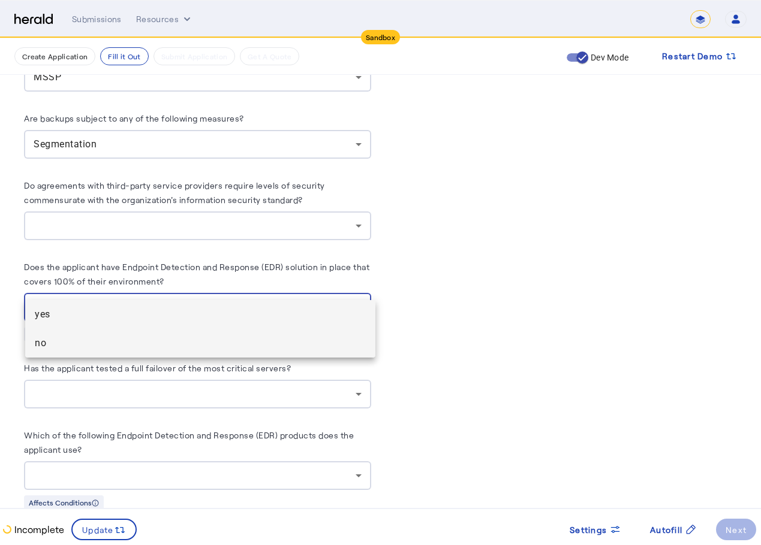
click at [156, 340] on span "no" at bounding box center [200, 343] width 331 height 14
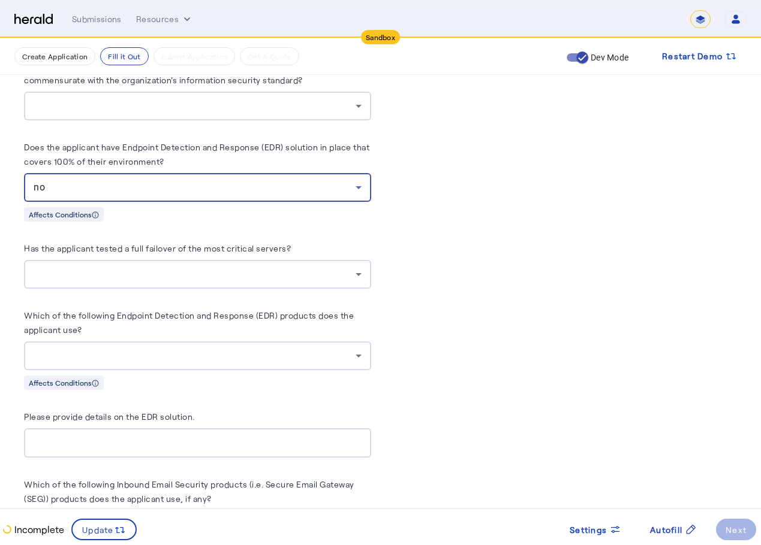
scroll to position [3489, 0]
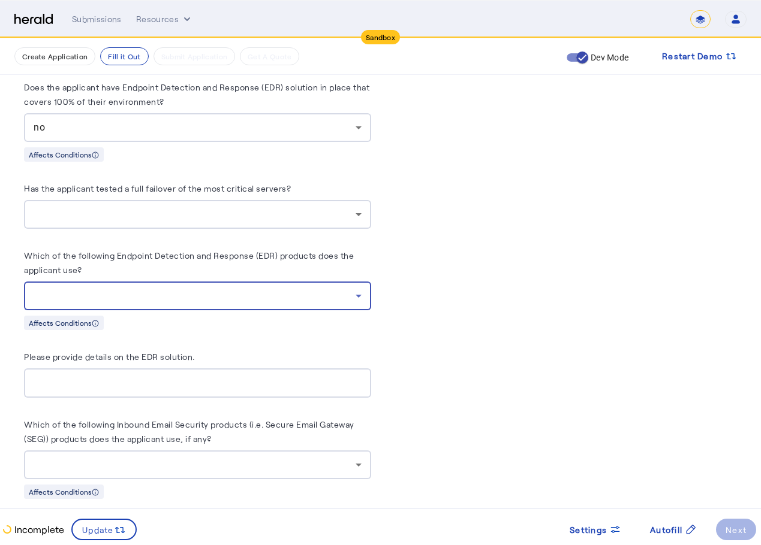
click at [186, 289] on div at bounding box center [195, 296] width 322 height 14
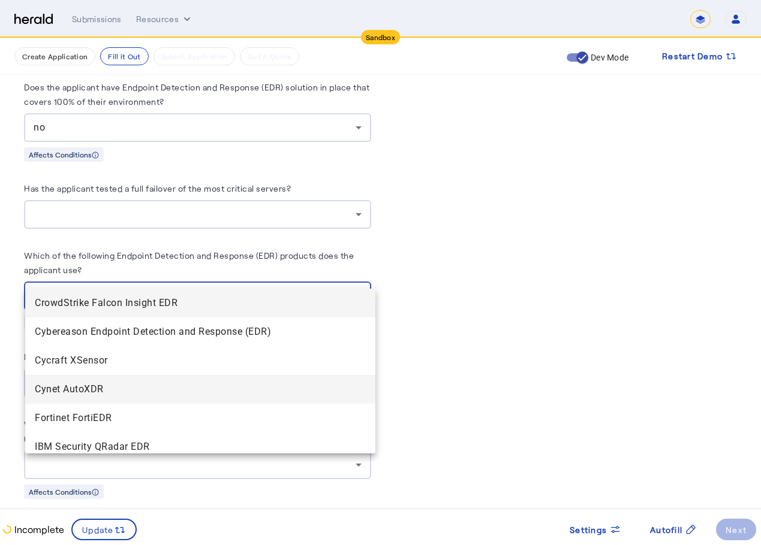
click at [132, 393] on span "Cynet AutoXDR" at bounding box center [200, 389] width 331 height 14
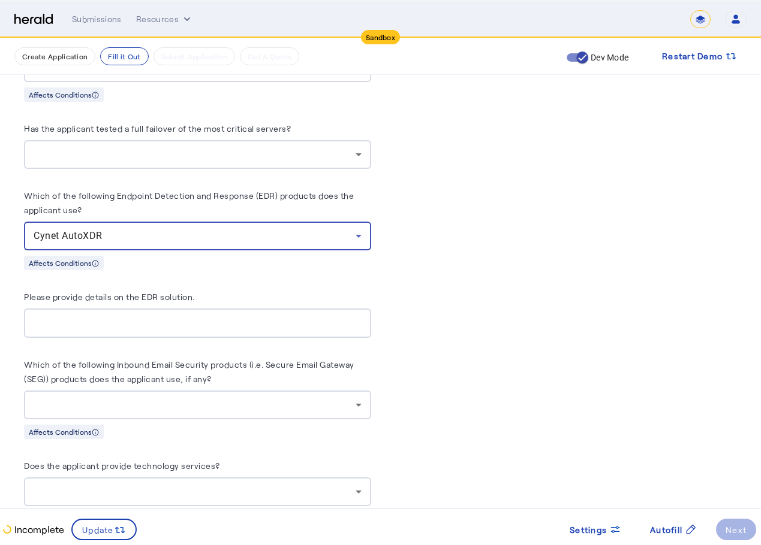
scroll to position [3609, 0]
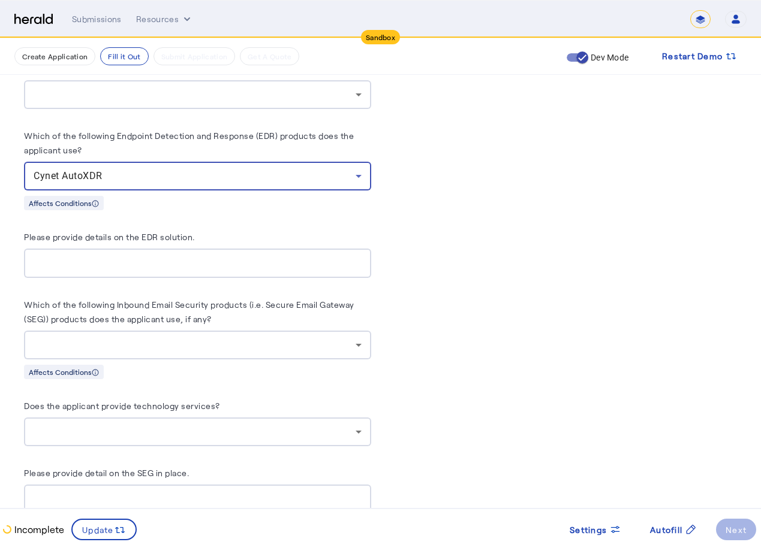
click at [166, 338] on div at bounding box center [195, 345] width 322 height 14
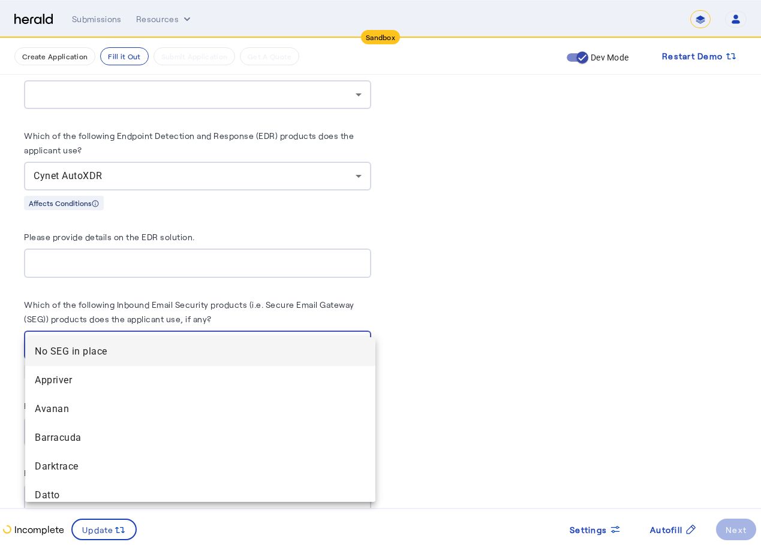
click at [149, 351] on span "No SEG in place" at bounding box center [200, 352] width 331 height 14
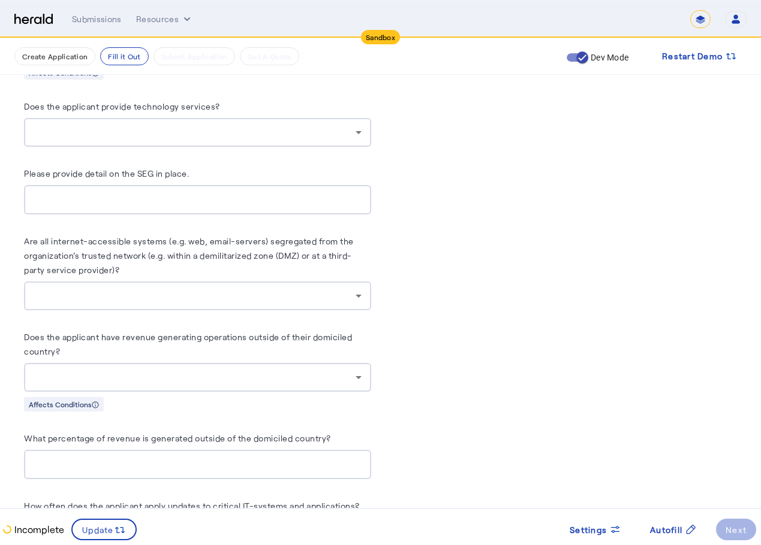
scroll to position [3969, 0]
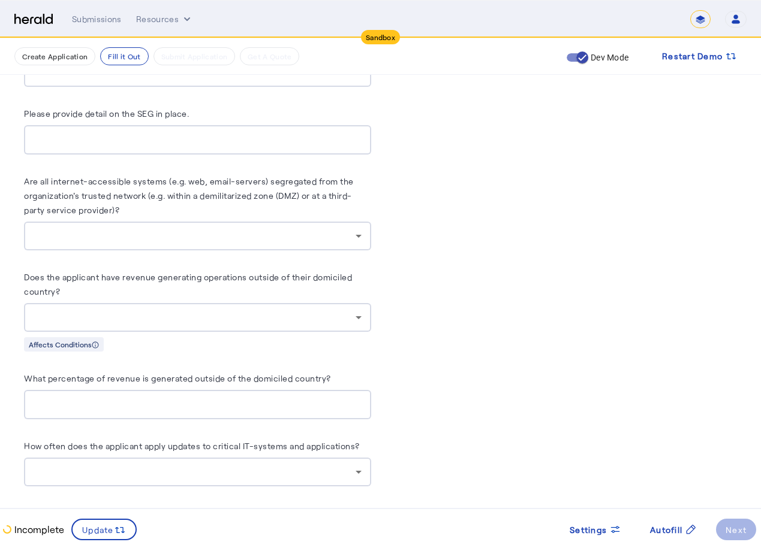
click at [214, 311] on div at bounding box center [195, 318] width 322 height 14
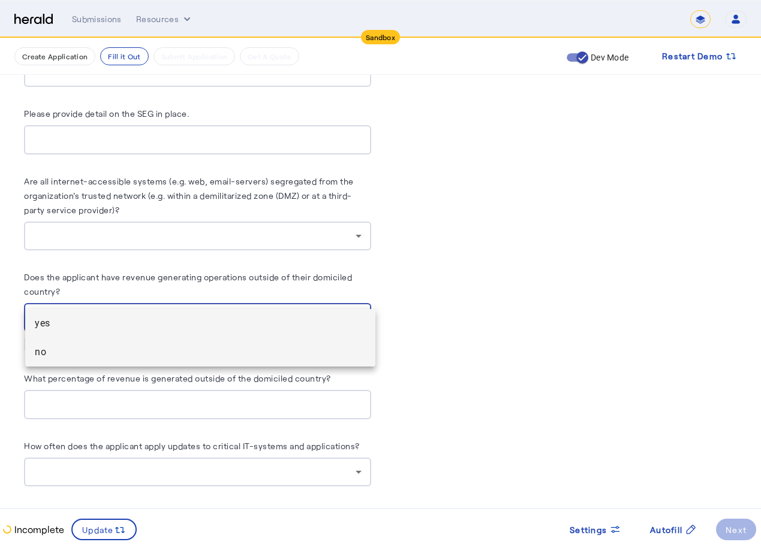
click at [141, 366] on mat-option "no" at bounding box center [200, 352] width 350 height 29
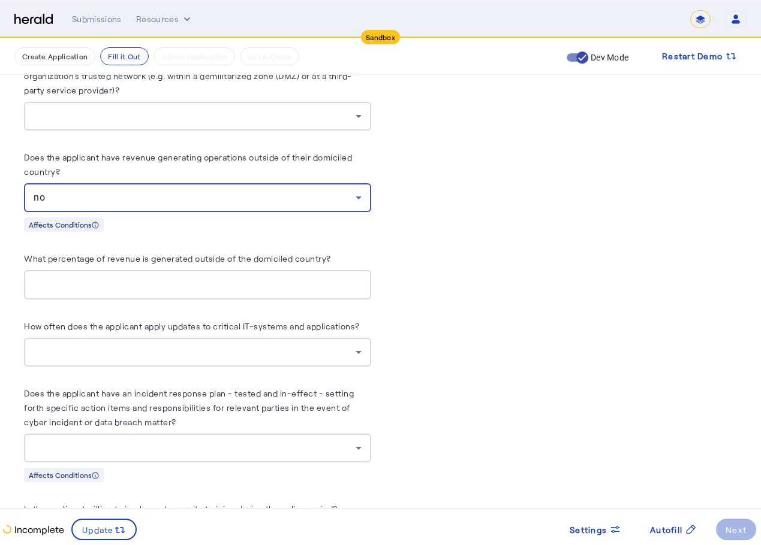
scroll to position [4149, 0]
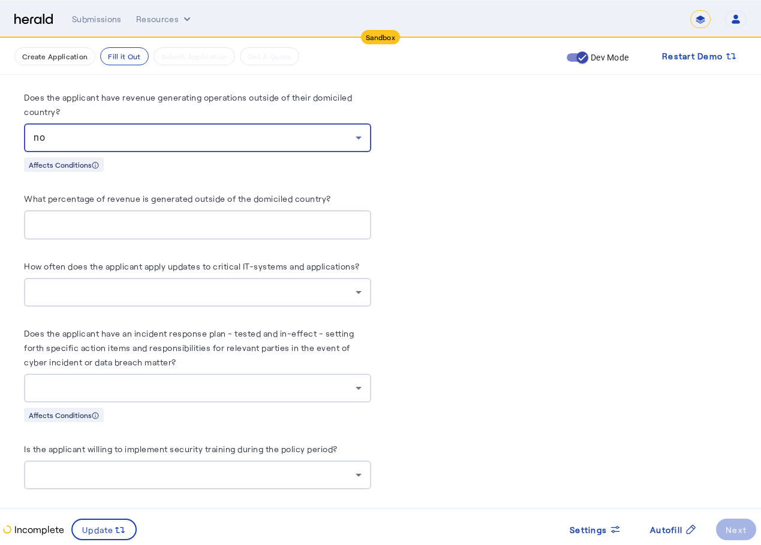
click at [198, 374] on div at bounding box center [198, 388] width 328 height 29
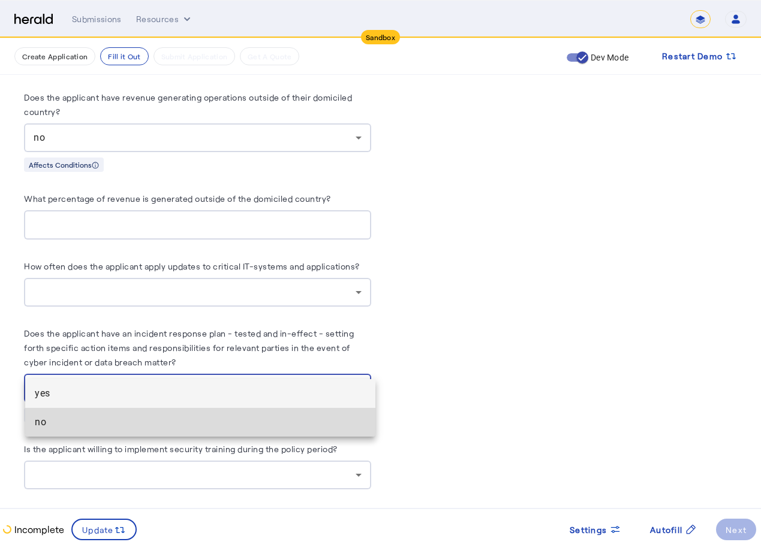
click at [151, 415] on mat-option "no" at bounding box center [200, 422] width 350 height 29
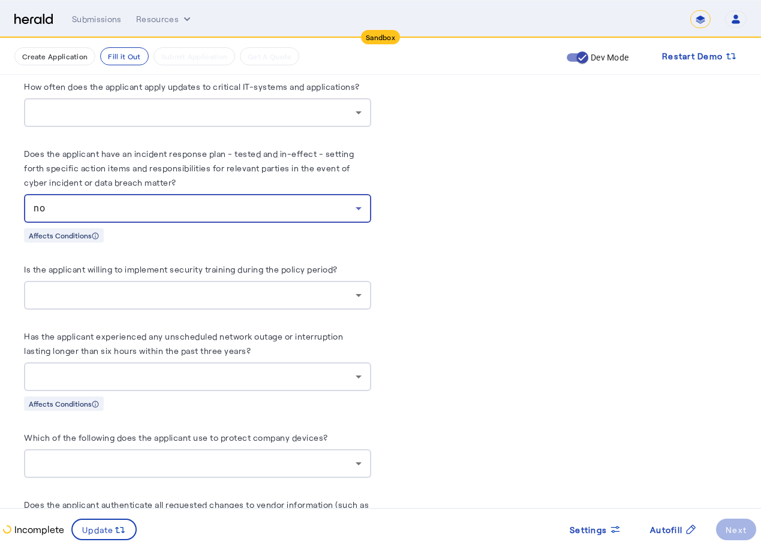
scroll to position [4388, 0]
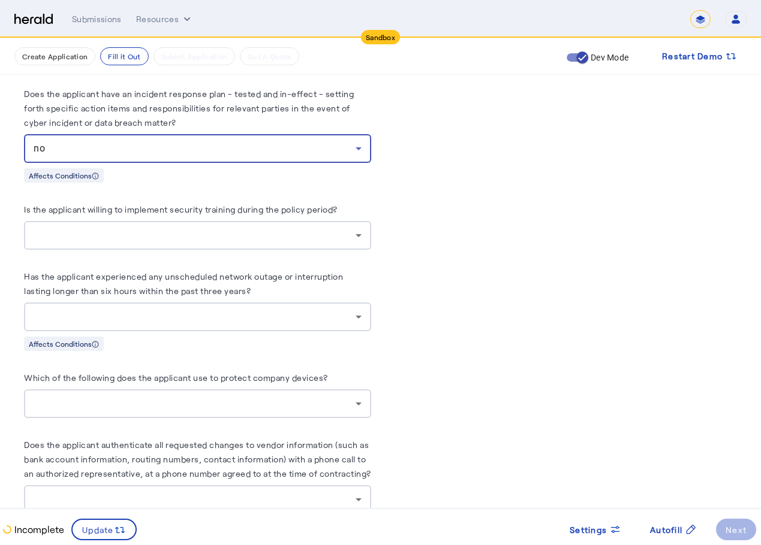
click at [212, 303] on div at bounding box center [198, 317] width 328 height 29
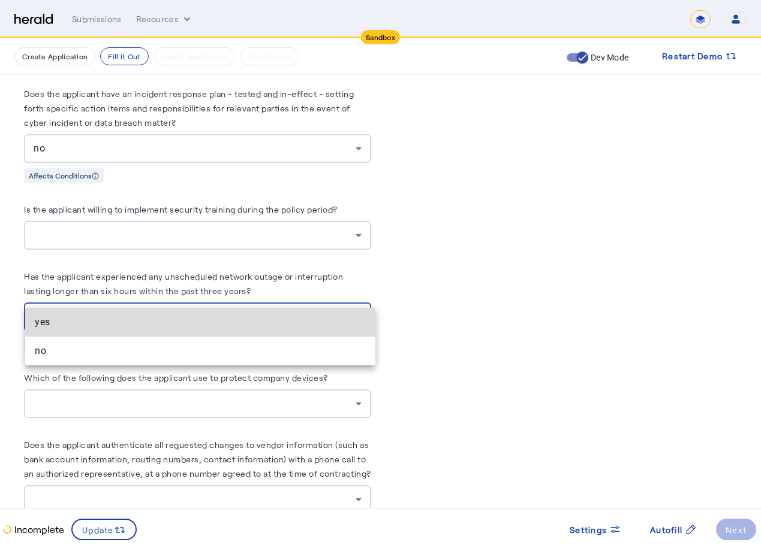
click at [113, 330] on mat-option "yes" at bounding box center [200, 322] width 350 height 29
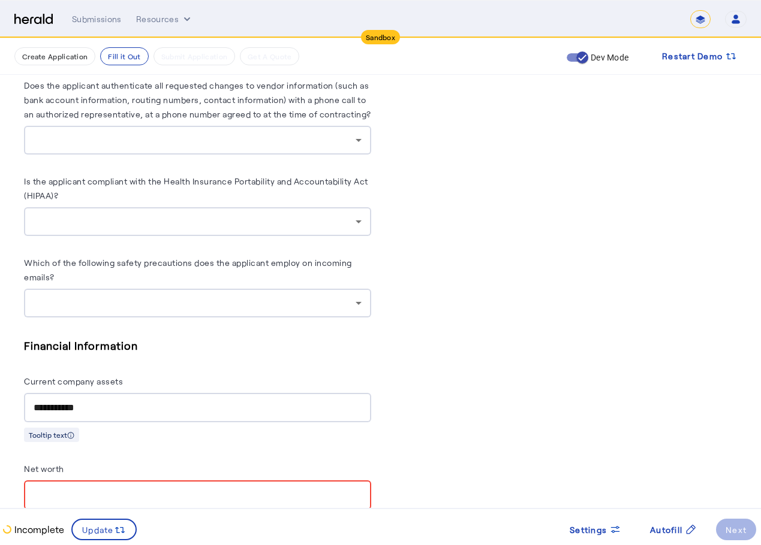
scroll to position [4928, 0]
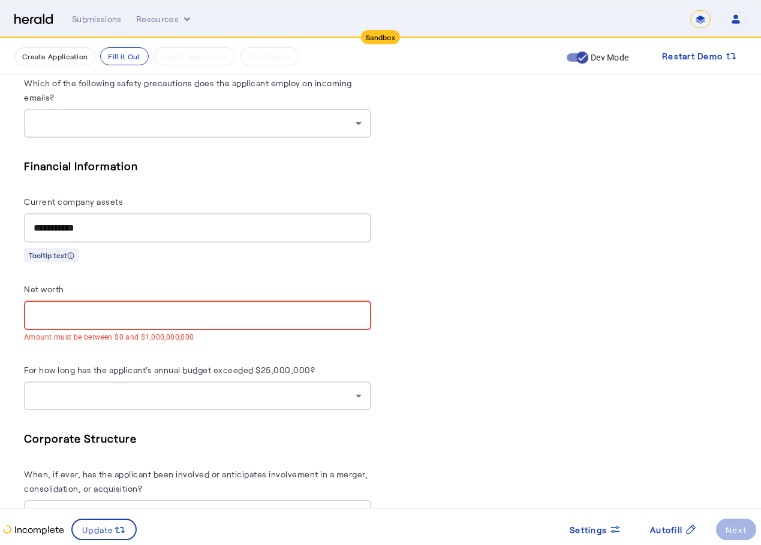
click at [149, 221] on input "**********" at bounding box center [198, 228] width 328 height 14
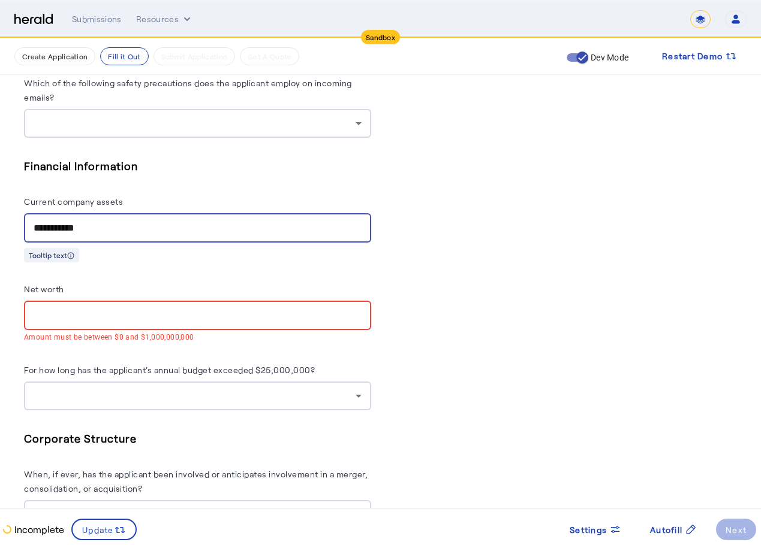
click at [149, 221] on input "**********" at bounding box center [198, 228] width 328 height 14
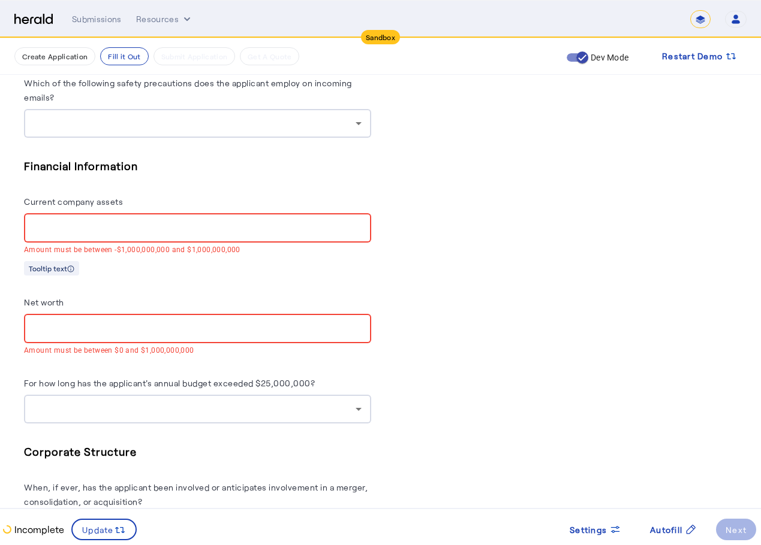
click at [137, 322] on input "Net worth" at bounding box center [198, 329] width 328 height 14
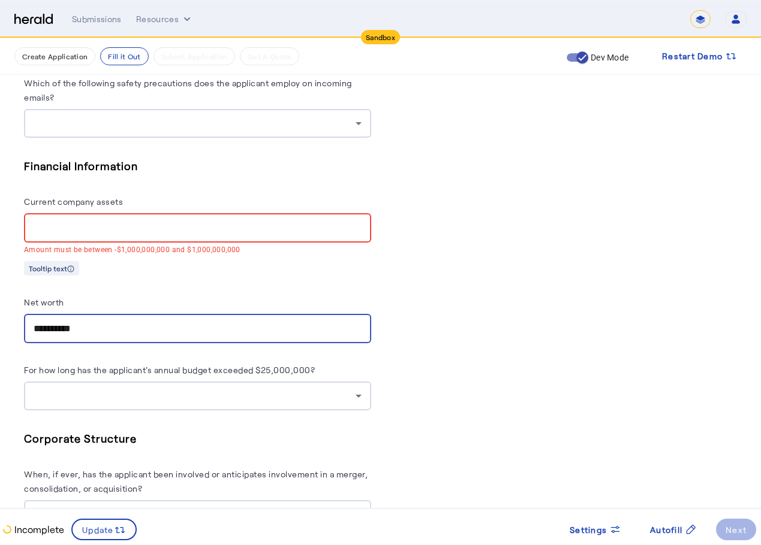
type input "**********"
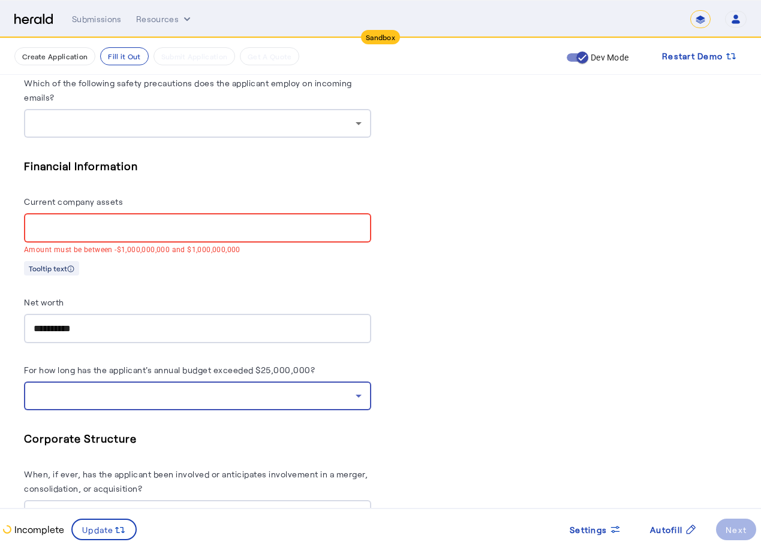
click at [201, 261] on div "Tooltip text" at bounding box center [197, 268] width 347 height 15
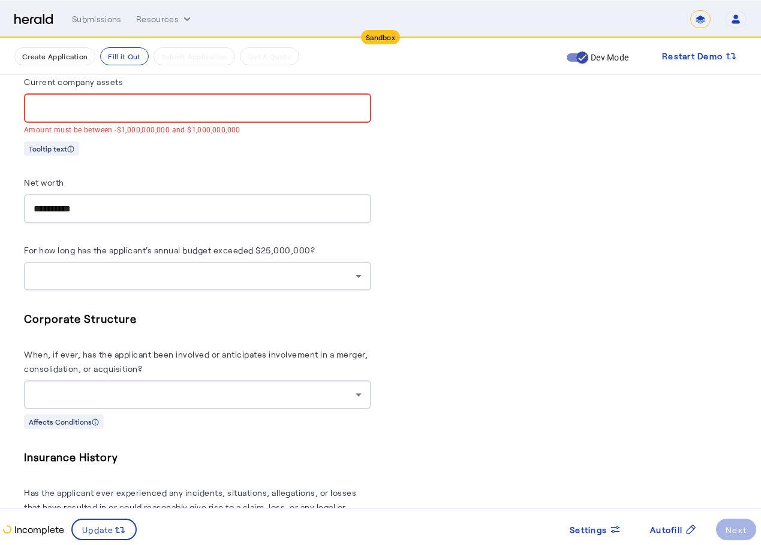
scroll to position [5168, 0]
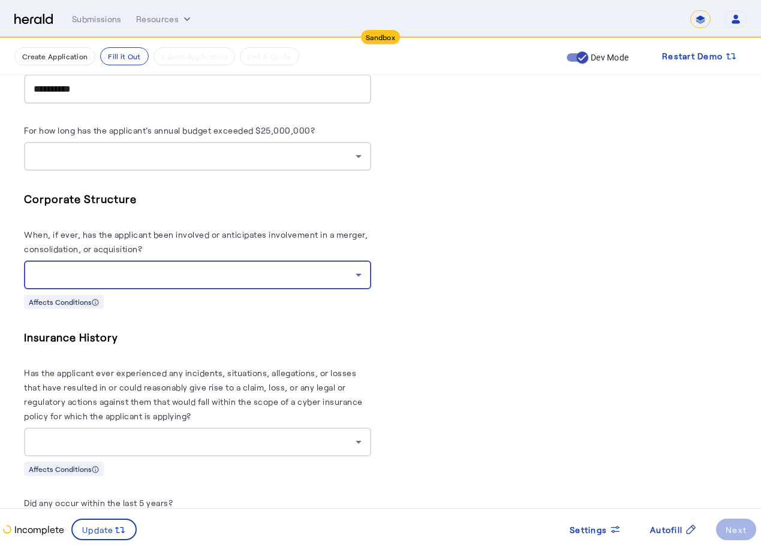
click at [109, 268] on div at bounding box center [195, 275] width 322 height 14
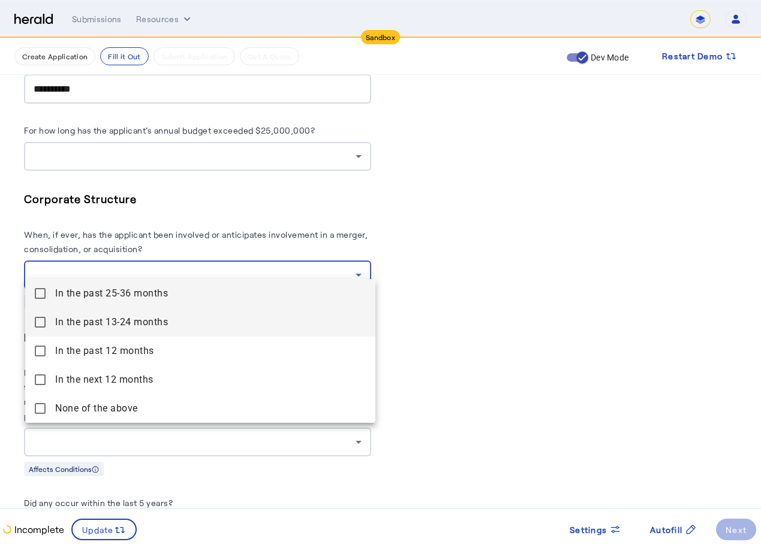
click at [54, 321] on months "In the past 13-24 months" at bounding box center [200, 322] width 350 height 29
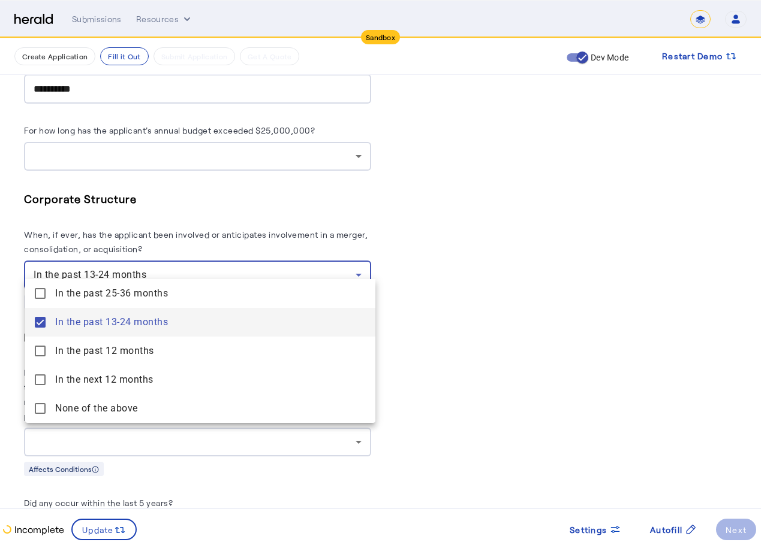
click at [100, 309] on months "In the past 13-24 months" at bounding box center [200, 322] width 350 height 29
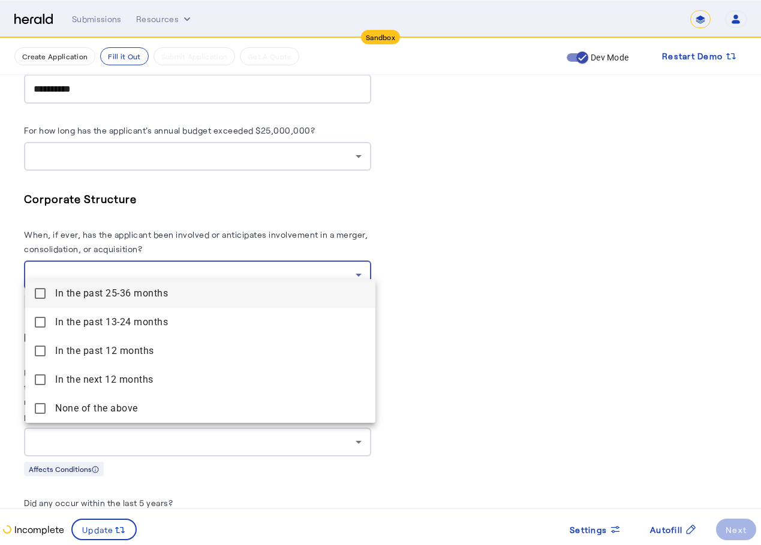
click at [96, 297] on span "In the past 25-36 months" at bounding box center [210, 294] width 311 height 14
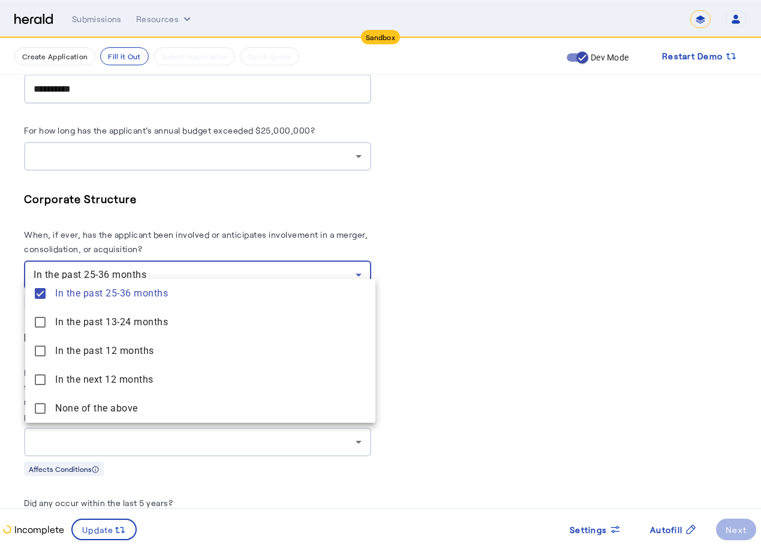
click at [228, 182] on div at bounding box center [380, 272] width 761 height 545
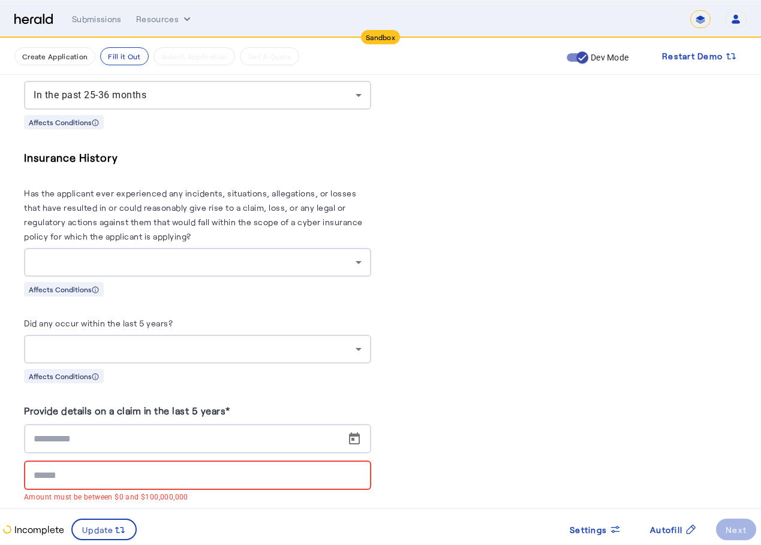
scroll to position [5407, 0]
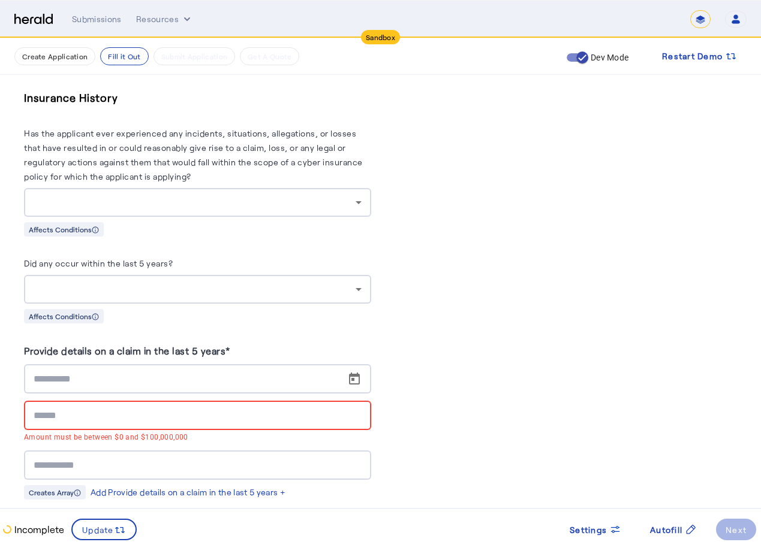
click at [194, 409] on input at bounding box center [198, 416] width 328 height 14
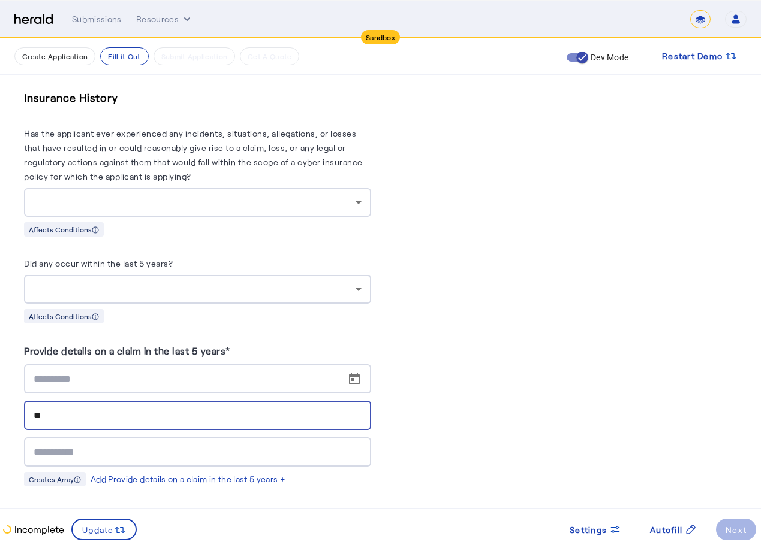
type input "**"
click at [270, 282] on div at bounding box center [195, 289] width 322 height 14
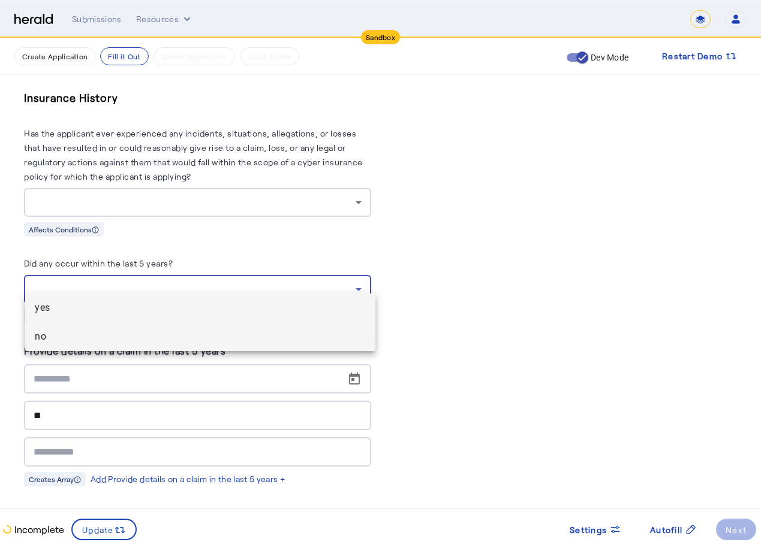
click at [200, 338] on span "no" at bounding box center [200, 337] width 331 height 14
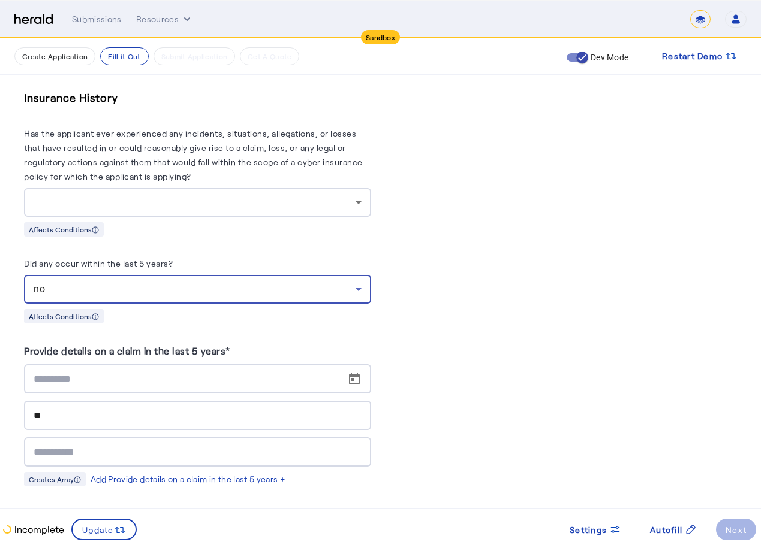
click at [267, 195] on div at bounding box center [195, 202] width 322 height 14
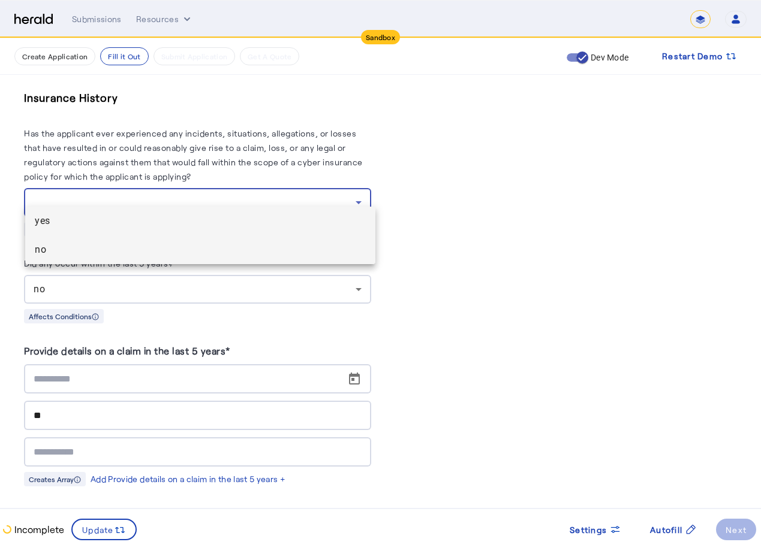
click at [219, 253] on span "no" at bounding box center [200, 250] width 331 height 14
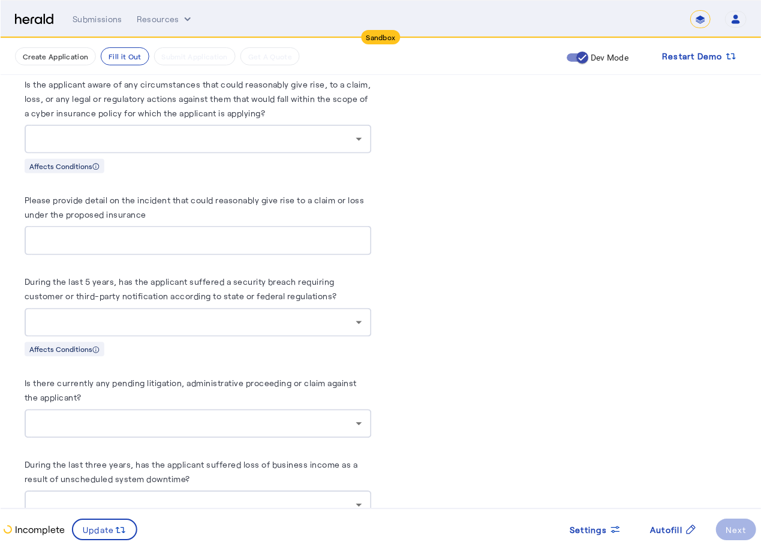
scroll to position [6067, 0]
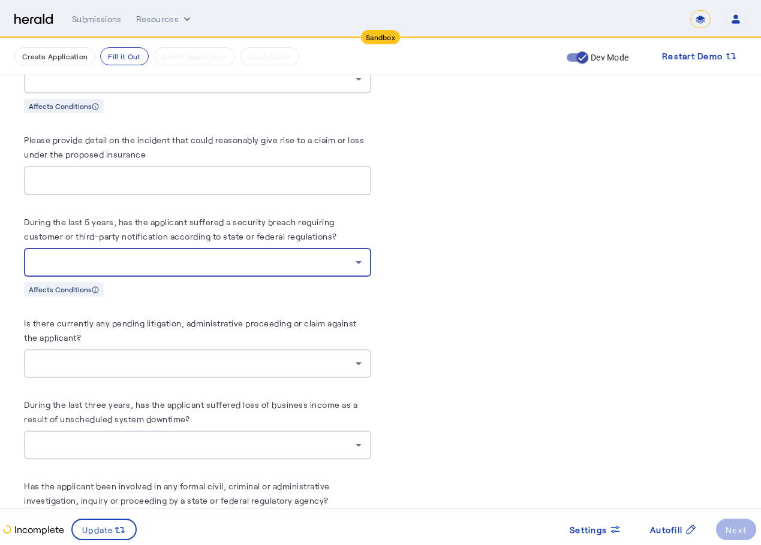
click at [186, 255] on div at bounding box center [195, 262] width 322 height 14
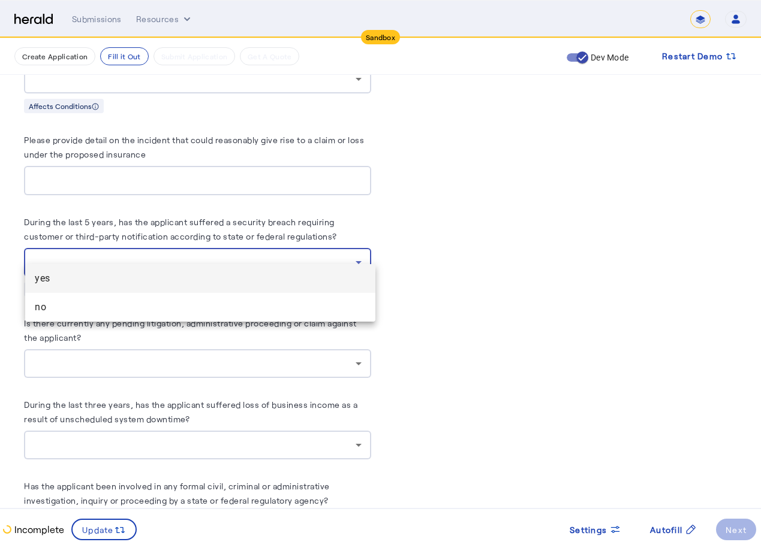
click at [491, 249] on div at bounding box center [380, 272] width 761 height 545
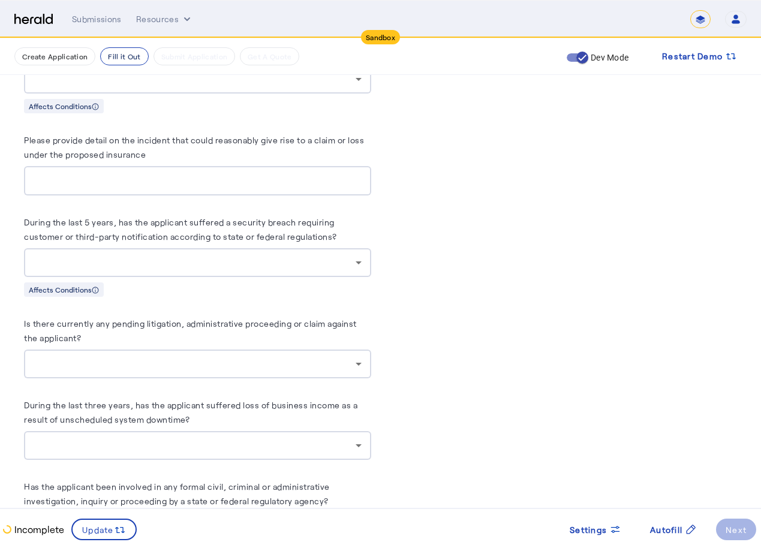
click at [108, 48] on button "Fill it Out" at bounding box center [124, 56] width 48 height 18
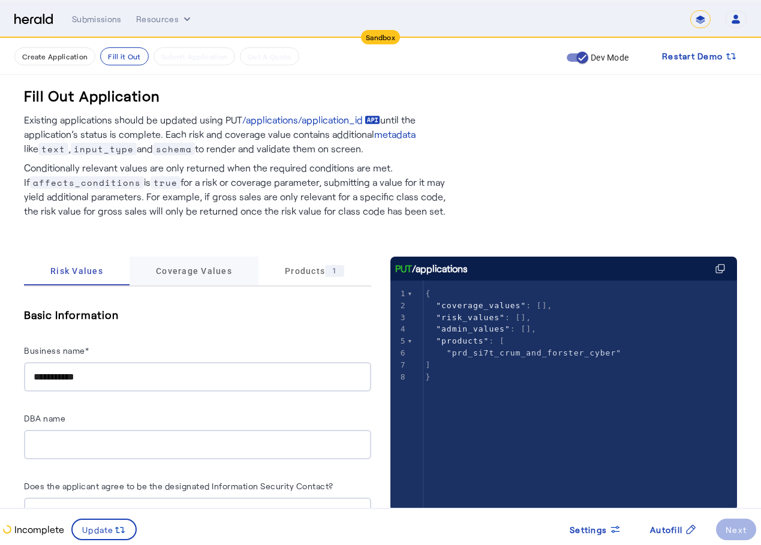
click at [203, 261] on span "Coverage Values" at bounding box center [194, 271] width 76 height 29
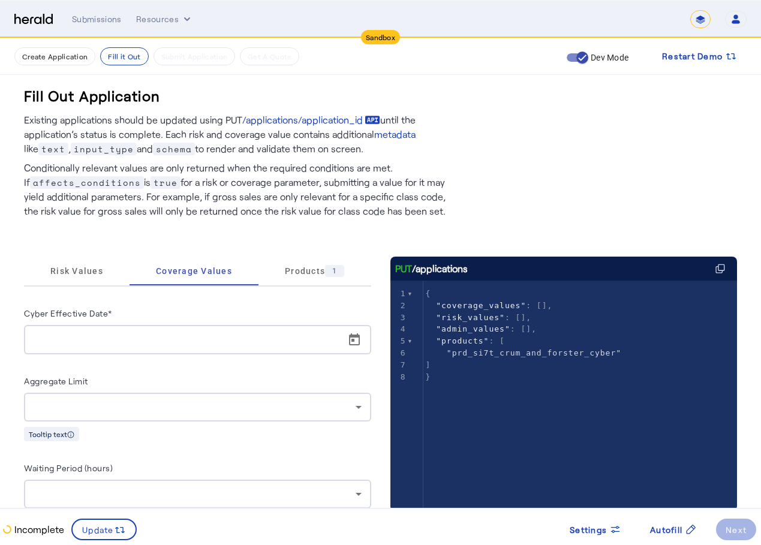
click at [144, 336] on input "Cyber Effective Date*" at bounding box center [201, 340] width 335 height 14
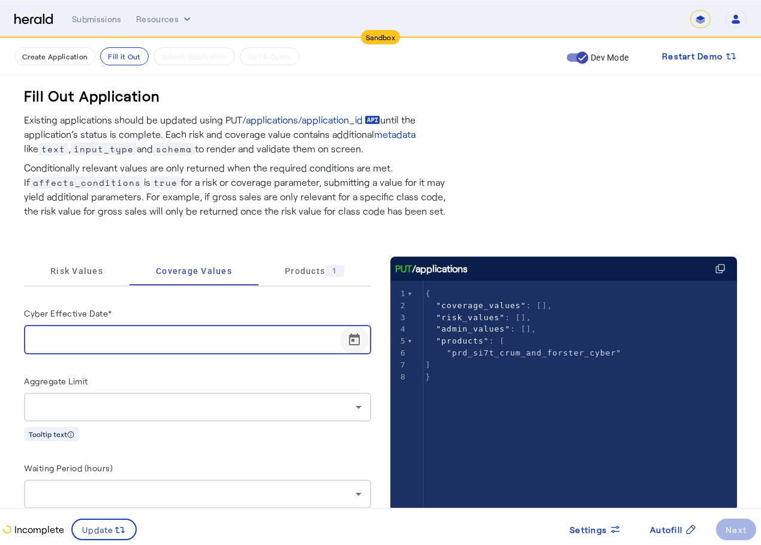
click at [366, 335] on span "Open calendar" at bounding box center [354, 339] width 29 height 29
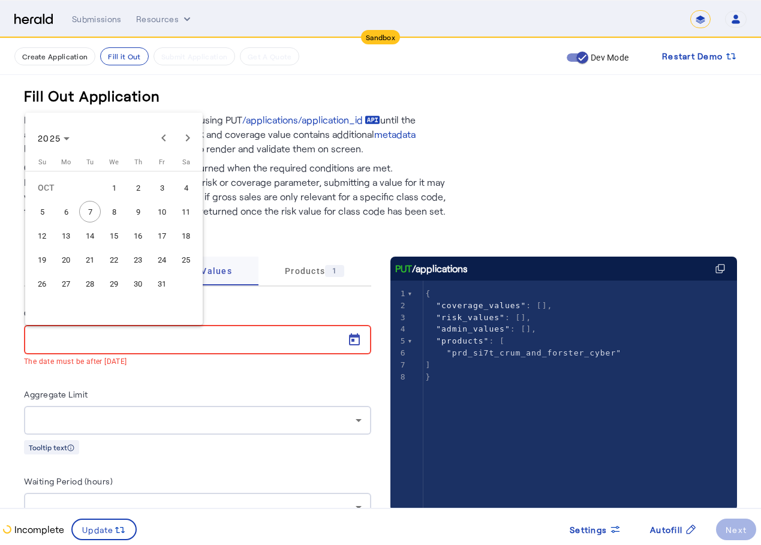
click at [164, 282] on span "31" at bounding box center [162, 284] width 22 height 22
type input "**********"
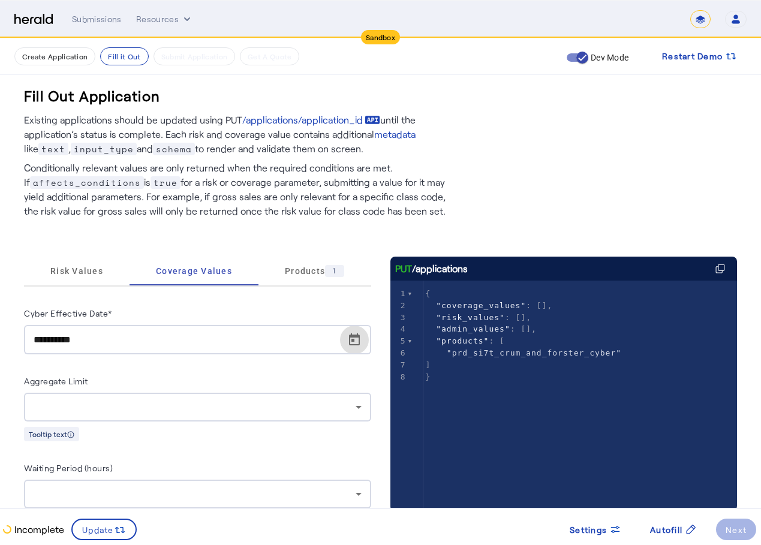
click at [122, 415] on div at bounding box center [198, 407] width 328 height 29
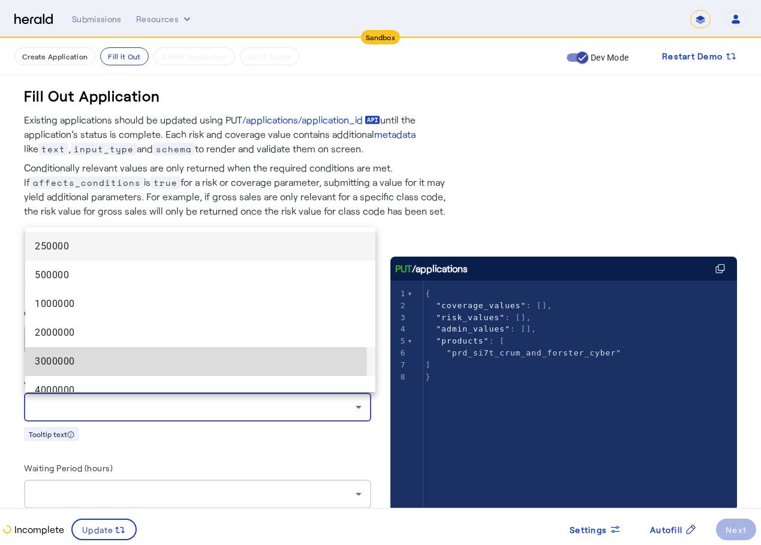
click at [106, 363] on span "3000000" at bounding box center [200, 361] width 331 height 14
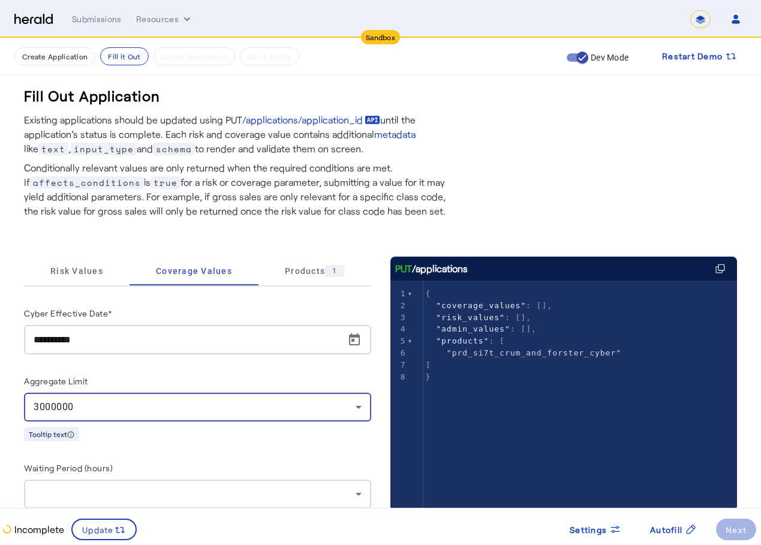
scroll to position [120, 0]
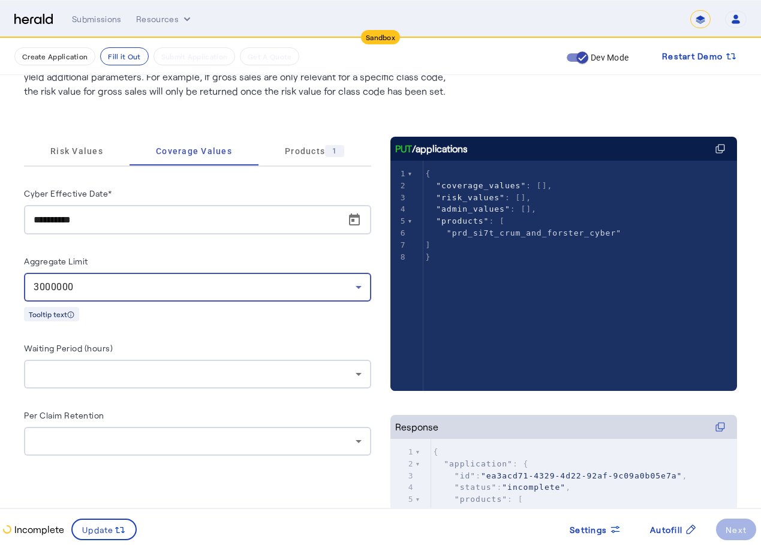
click at [123, 357] on div "Waiting Period (hours)" at bounding box center [197, 349] width 347 height 19
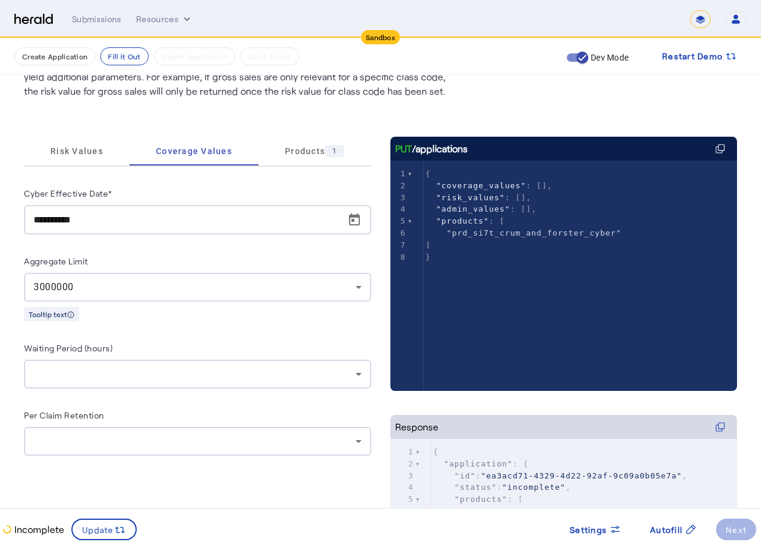
click at [104, 381] on div at bounding box center [198, 374] width 328 height 29
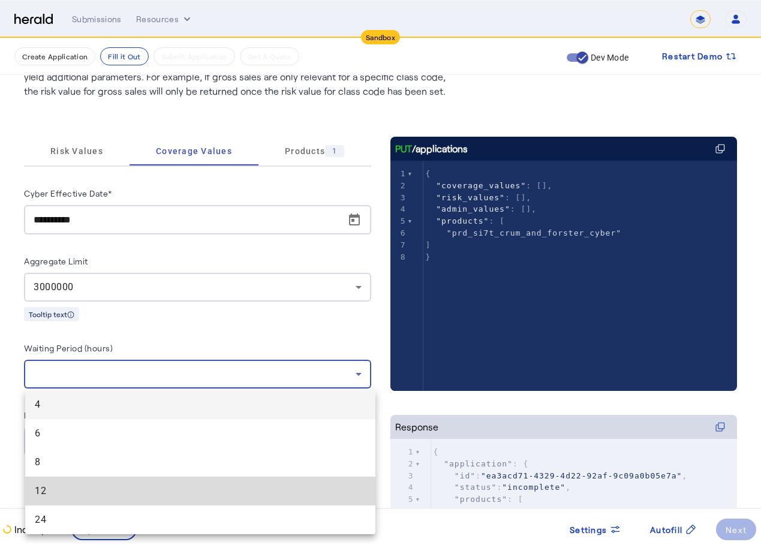
click at [37, 498] on span "12" at bounding box center [200, 491] width 331 height 14
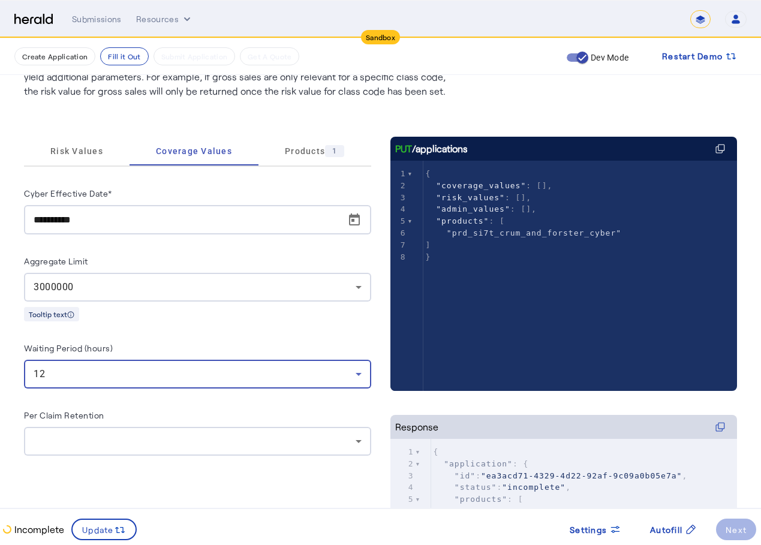
click at [101, 435] on div at bounding box center [195, 441] width 322 height 14
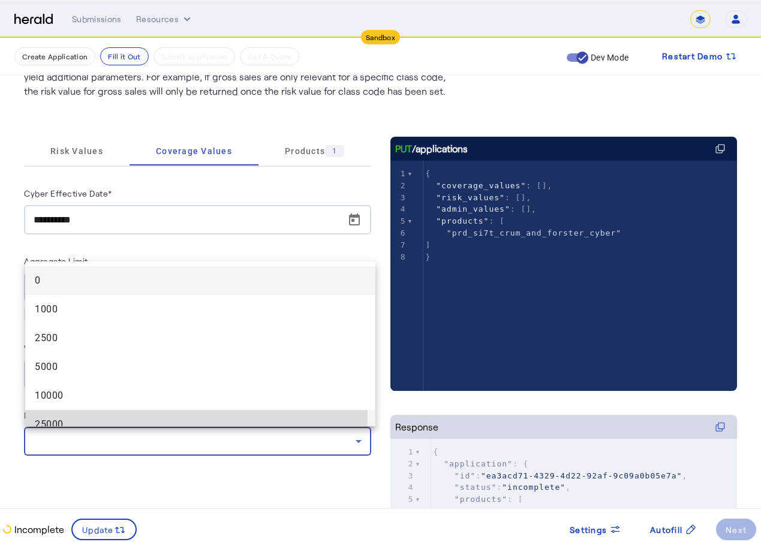
click at [109, 415] on mat-option "25000" at bounding box center [200, 424] width 350 height 29
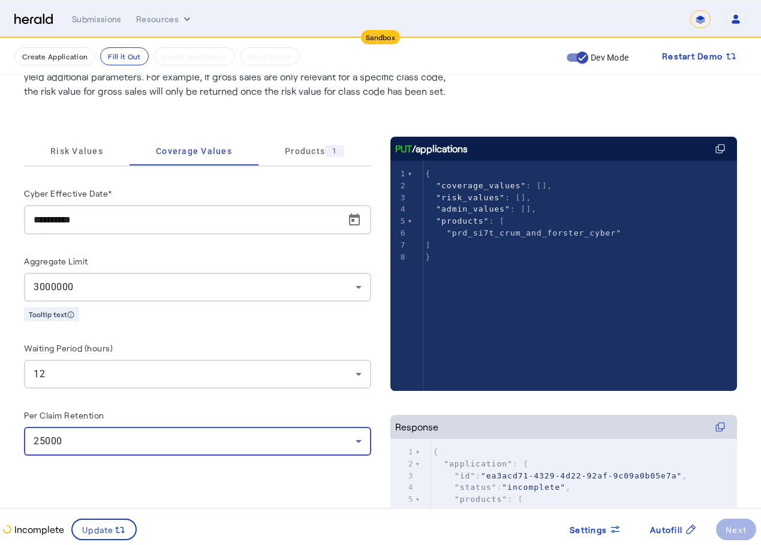
click at [139, 475] on div "**********" at bounding box center [197, 415] width 347 height 556
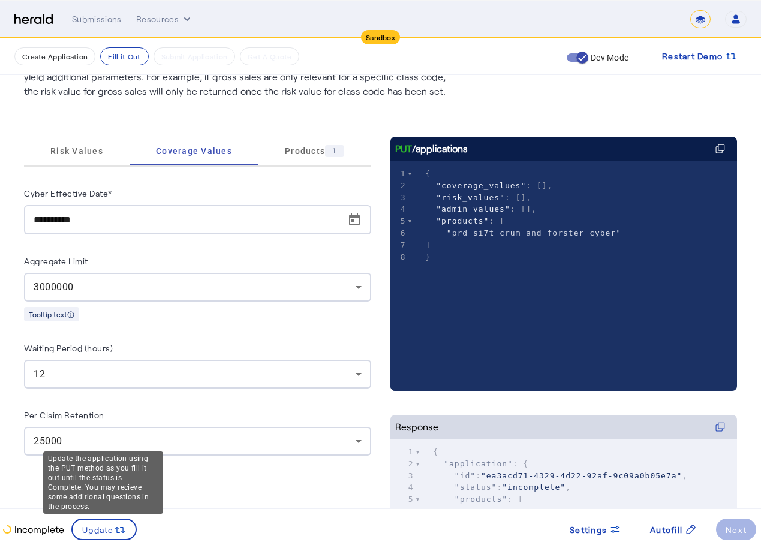
click at [100, 514] on div "Update the application using the PUT method as you fill it out until the status…" at bounding box center [103, 482] width 120 height 62
click at [91, 533] on span "Update" at bounding box center [98, 529] width 32 height 13
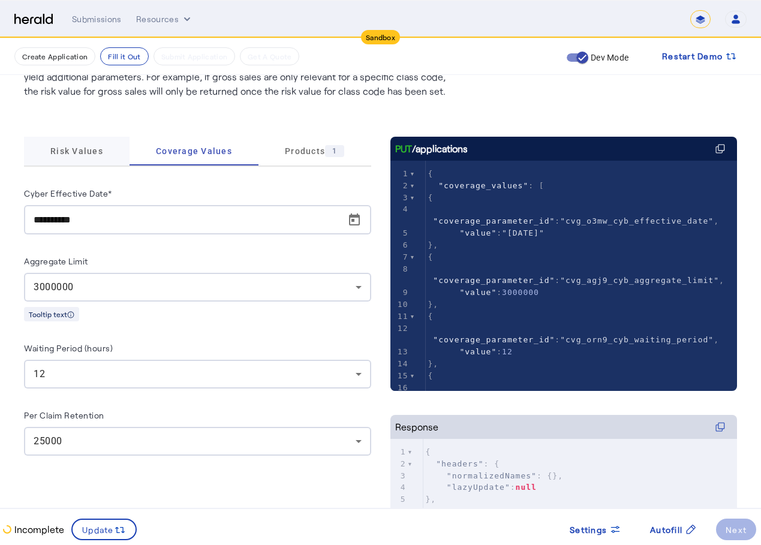
click at [71, 150] on span "Risk Values" at bounding box center [76, 151] width 53 height 8
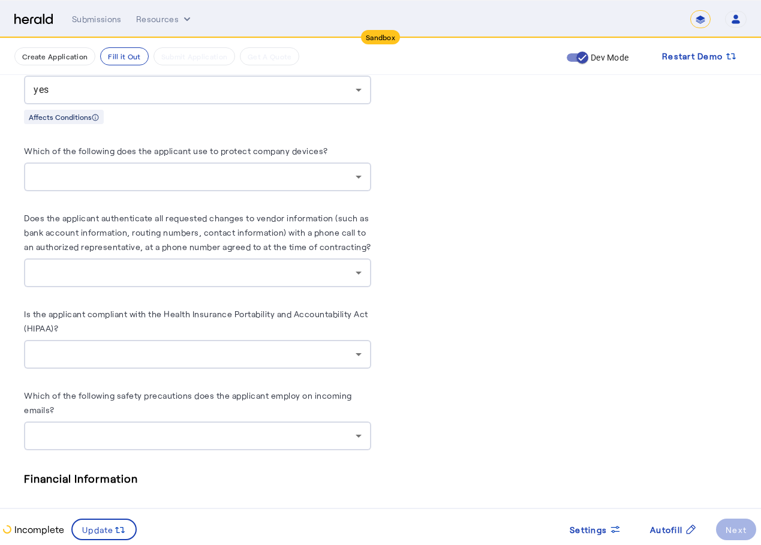
scroll to position [4915, 0]
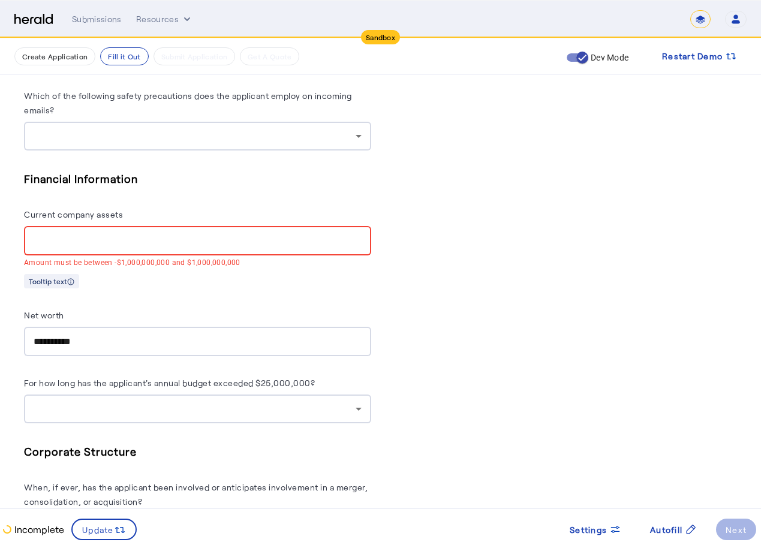
click at [230, 234] on input "Current company assets" at bounding box center [198, 241] width 328 height 14
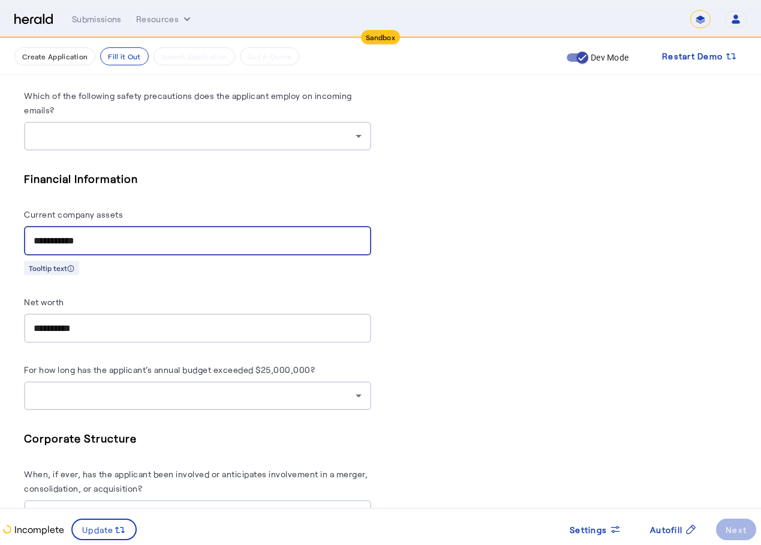
type input "**********"
click at [303, 182] on div "**********" at bounding box center [197, 222] width 347 height 105
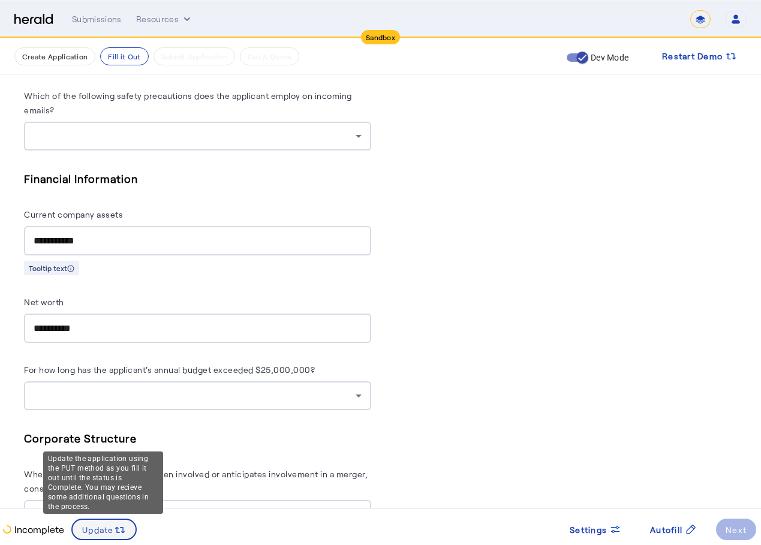
click at [110, 536] on span at bounding box center [104, 529] width 63 height 29
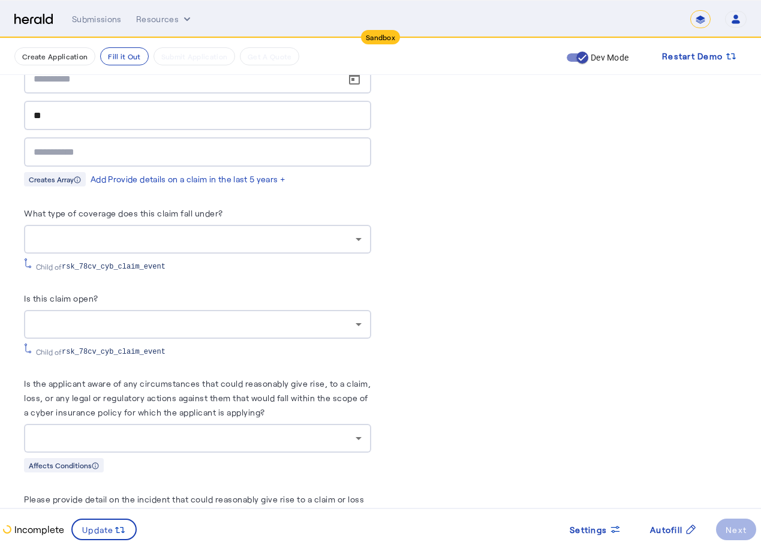
scroll to position [5755, 0]
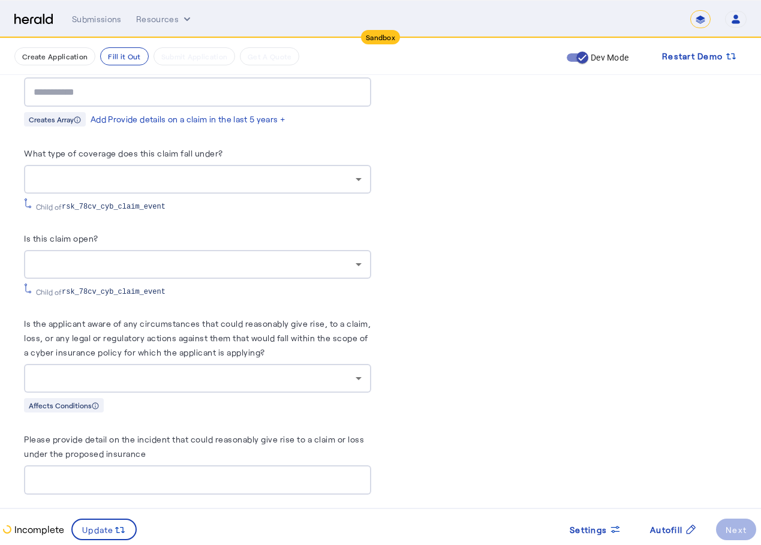
click at [117, 371] on div at bounding box center [195, 378] width 322 height 14
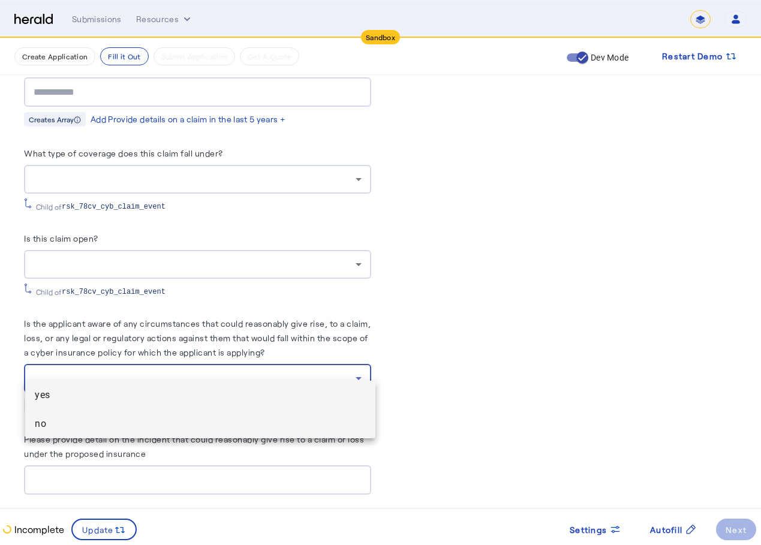
click at [56, 432] on mat-option "no" at bounding box center [200, 423] width 350 height 29
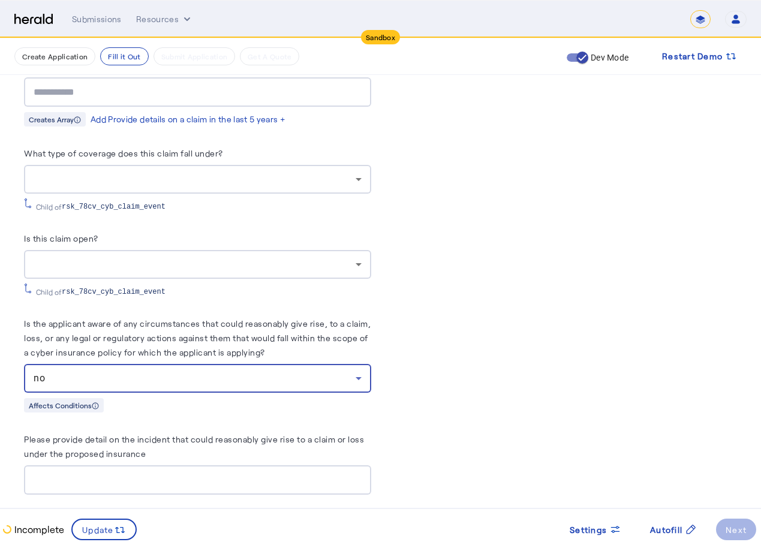
scroll to position [5994, 0]
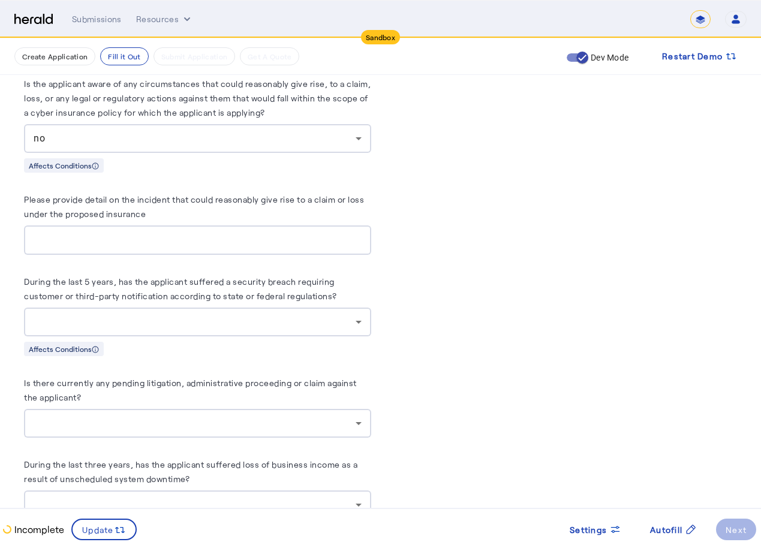
click at [138, 316] on div at bounding box center [198, 322] width 328 height 29
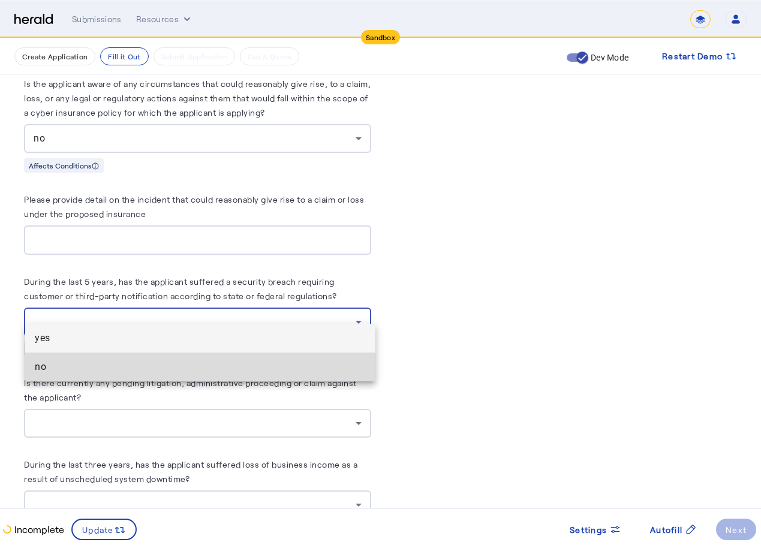
click at [99, 361] on span "no" at bounding box center [200, 367] width 331 height 14
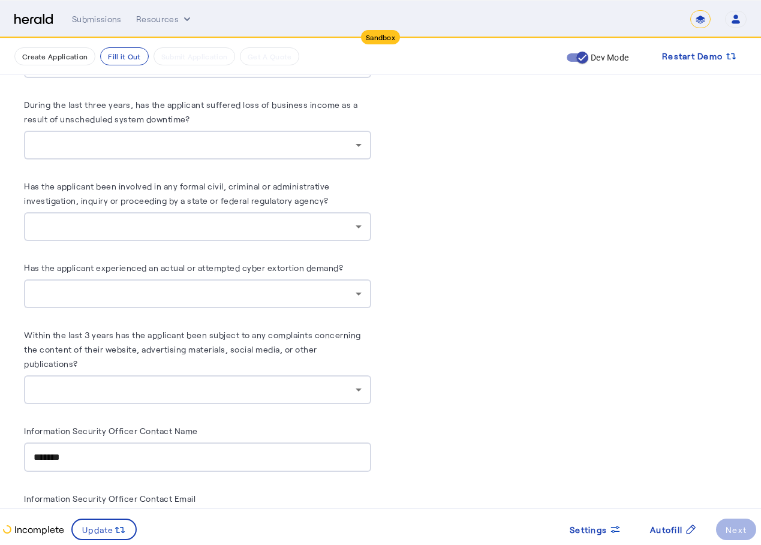
scroll to position [6534, 0]
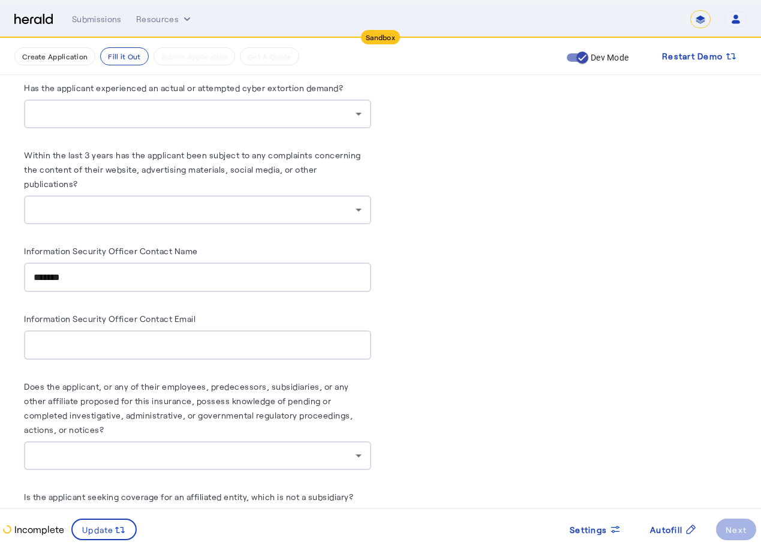
click at [186, 270] on input "*******" at bounding box center [198, 277] width 328 height 14
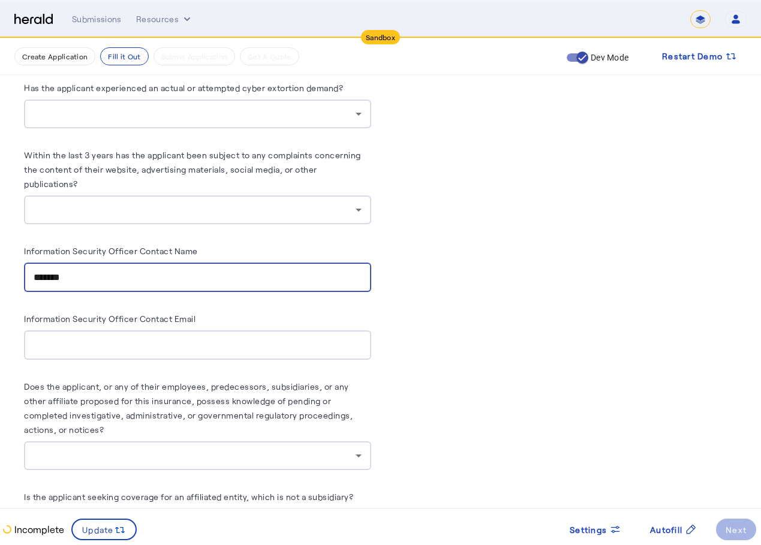
click at [186, 270] on input "*******" at bounding box center [198, 277] width 328 height 14
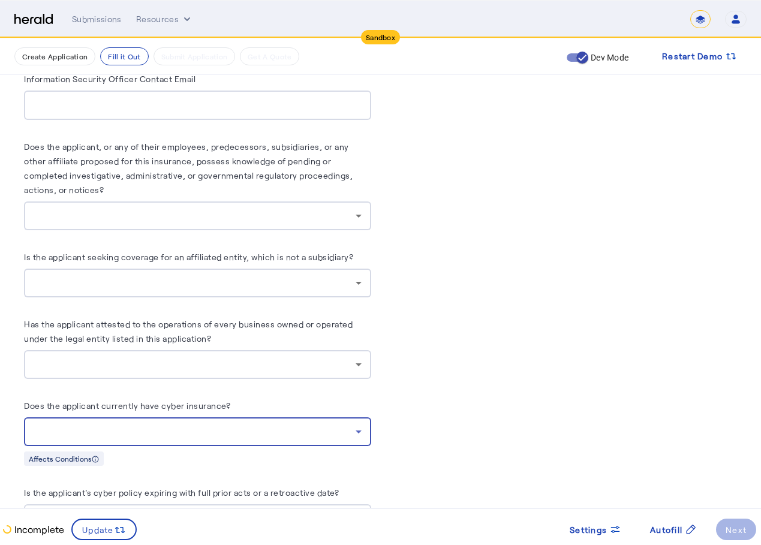
click at [114, 424] on div at bounding box center [195, 431] width 322 height 14
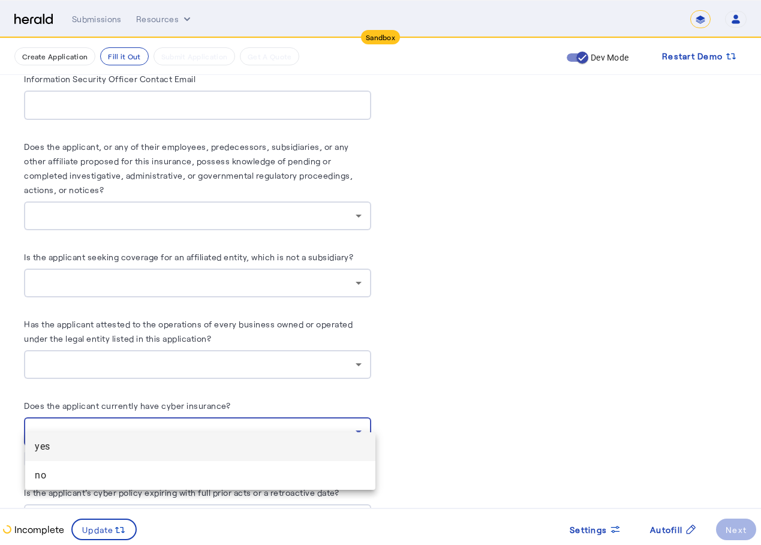
click at [96, 447] on span "yes" at bounding box center [200, 446] width 331 height 14
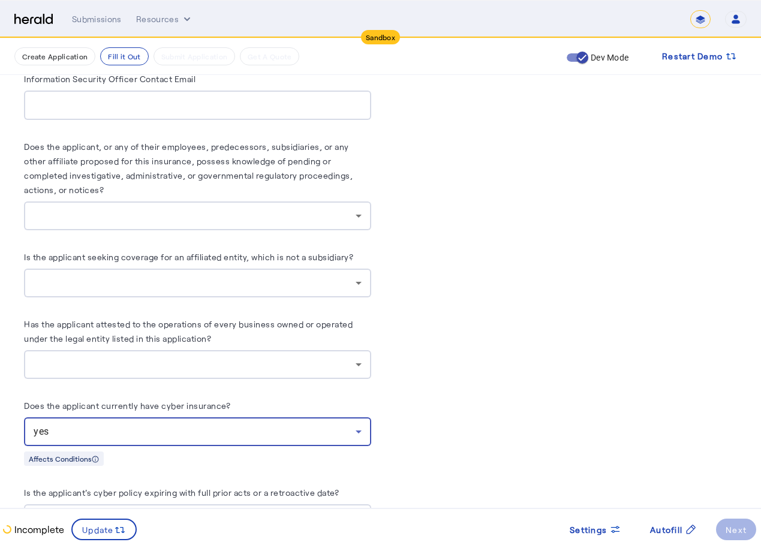
scroll to position [6832, 0]
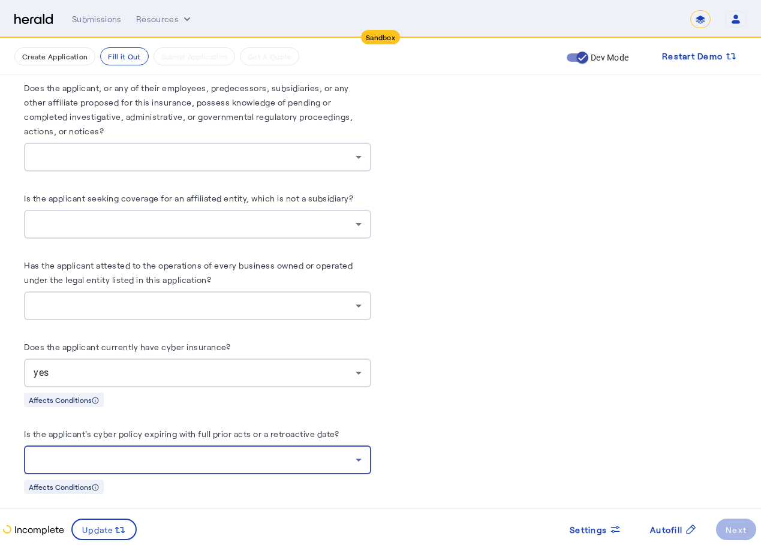
click at [113, 453] on div at bounding box center [195, 460] width 322 height 14
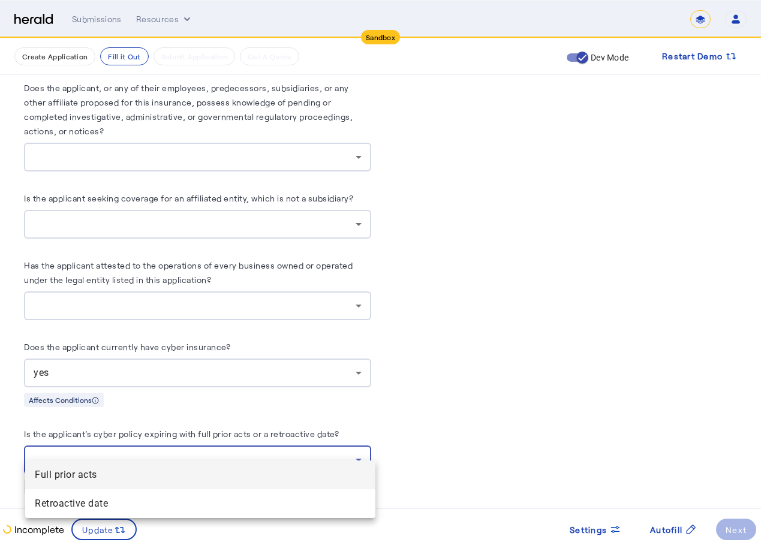
click at [89, 469] on span "Full prior acts" at bounding box center [200, 475] width 331 height 14
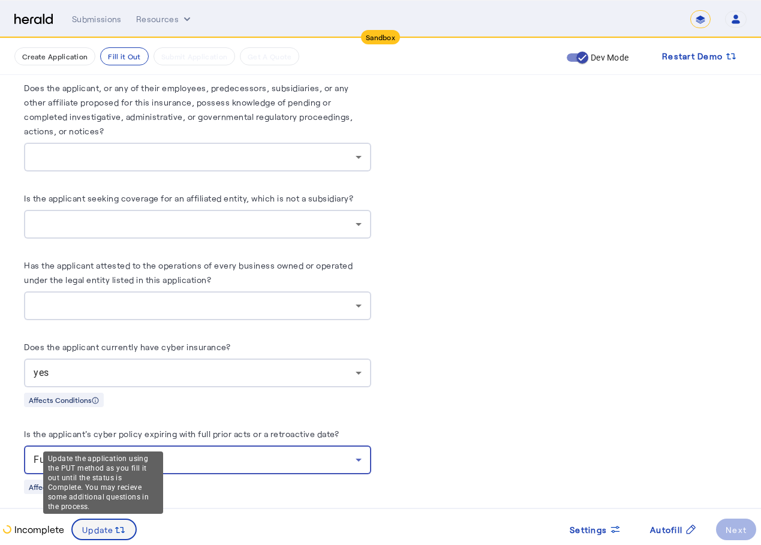
click at [100, 540] on span at bounding box center [104, 529] width 63 height 29
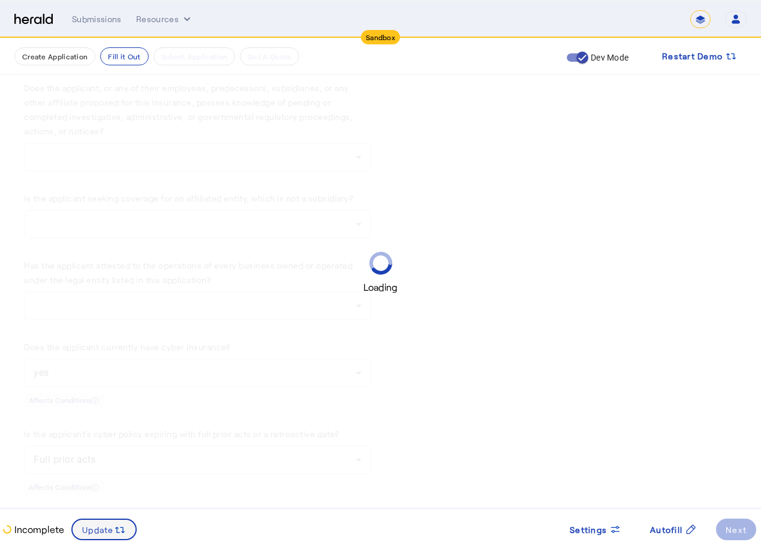
scroll to position [0, 0]
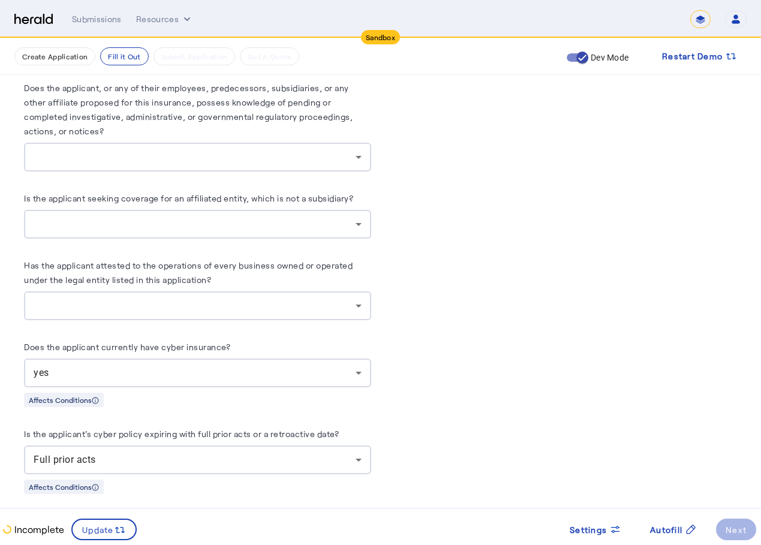
drag, startPoint x: 482, startPoint y: 259, endPoint x: 473, endPoint y: 265, distance: 10.8
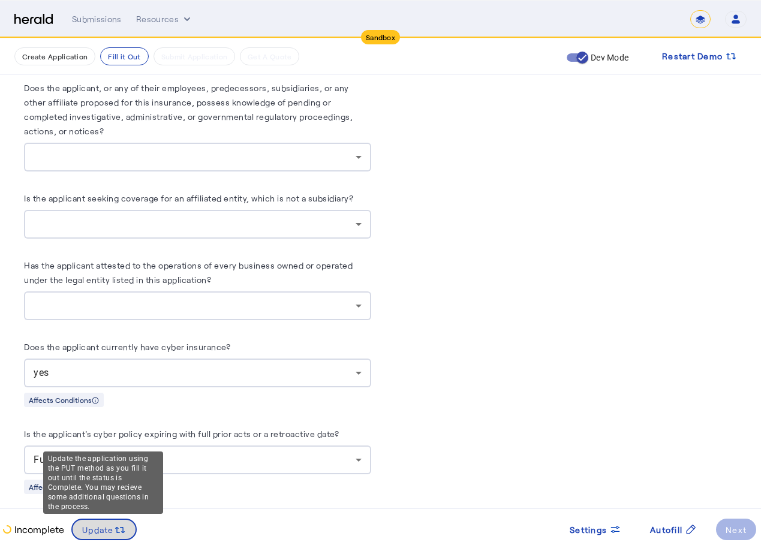
click at [126, 525] on span at bounding box center [104, 529] width 63 height 29
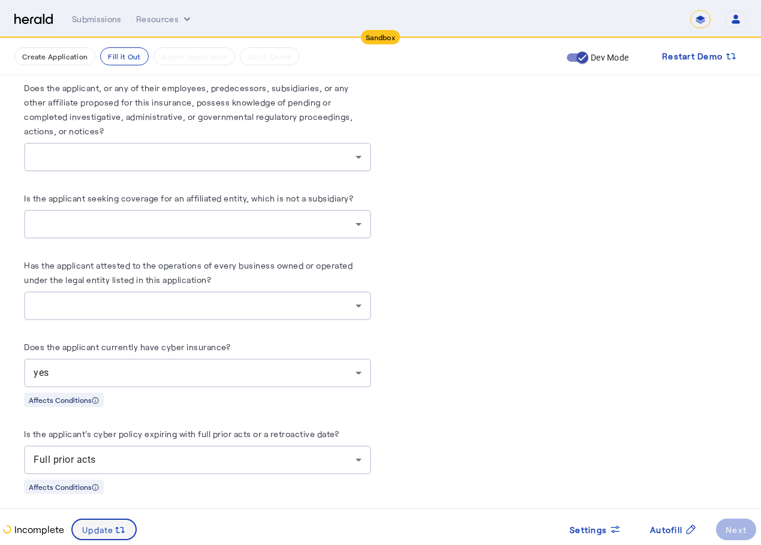
click at [126, 525] on span at bounding box center [104, 529] width 63 height 29
click at [186, 299] on div at bounding box center [195, 306] width 322 height 14
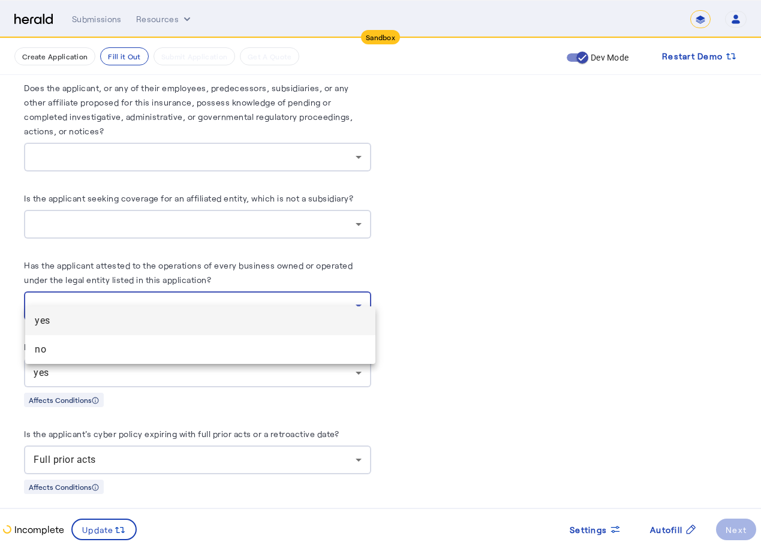
click at [98, 344] on span "no" at bounding box center [200, 349] width 331 height 14
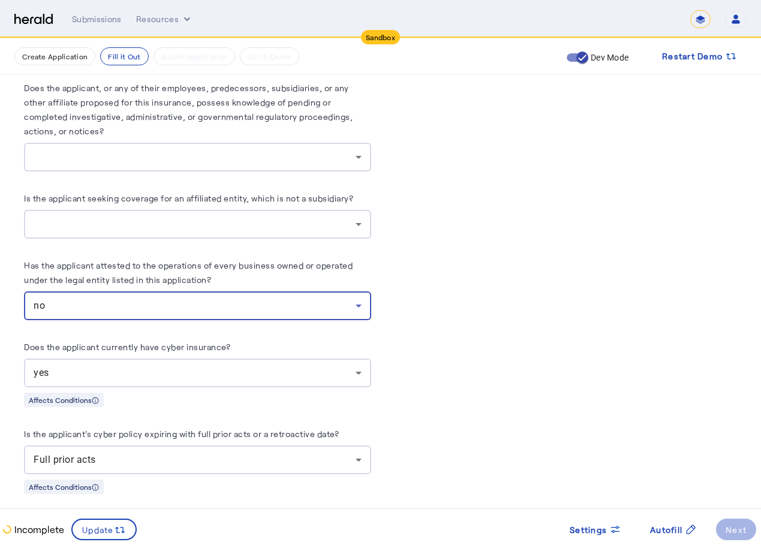
click at [183, 217] on div at bounding box center [195, 224] width 322 height 14
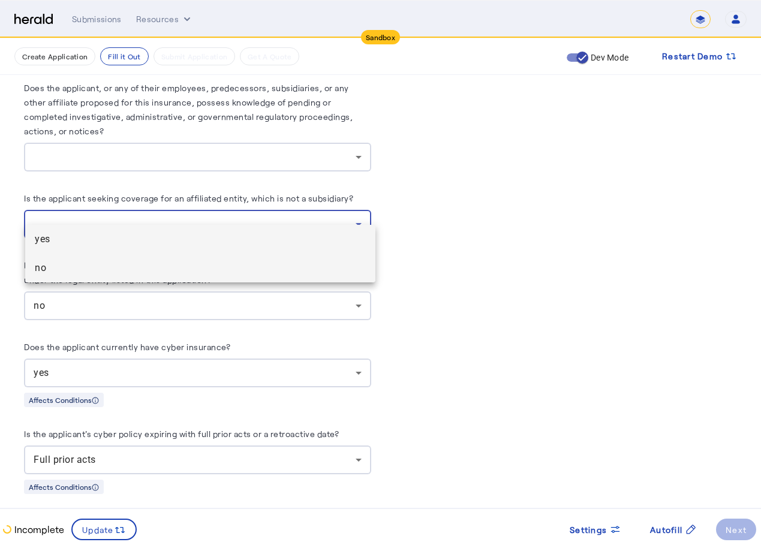
click at [149, 267] on span "no" at bounding box center [200, 268] width 331 height 14
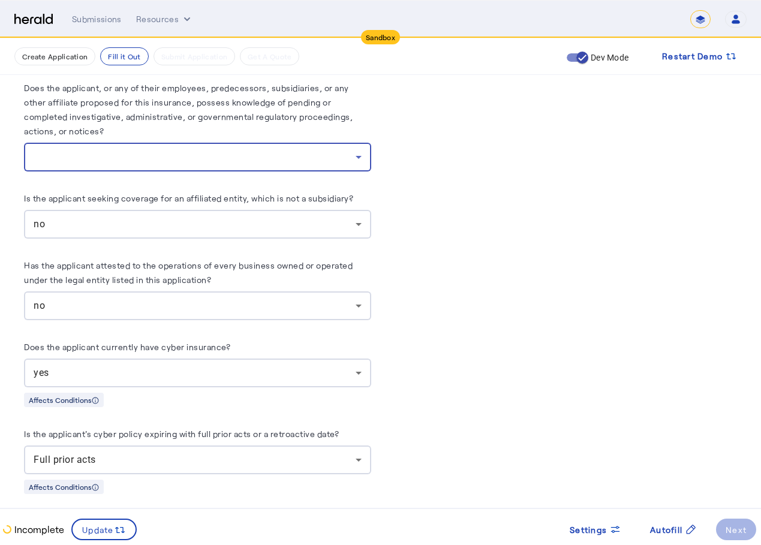
click at [151, 150] on div at bounding box center [195, 157] width 322 height 14
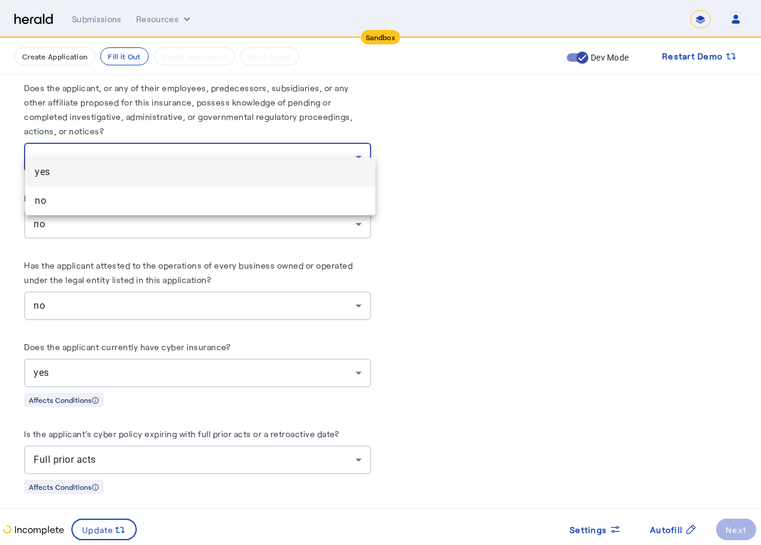
click at [123, 176] on span "yes" at bounding box center [200, 172] width 331 height 14
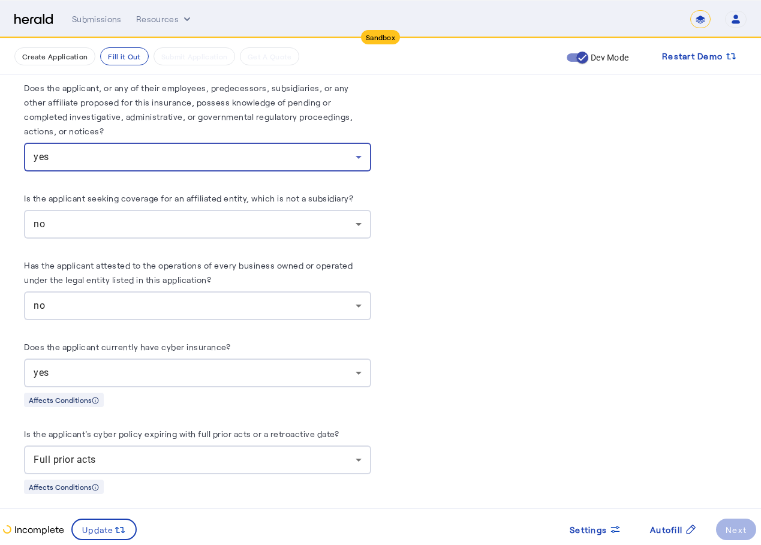
scroll to position [6652, 0]
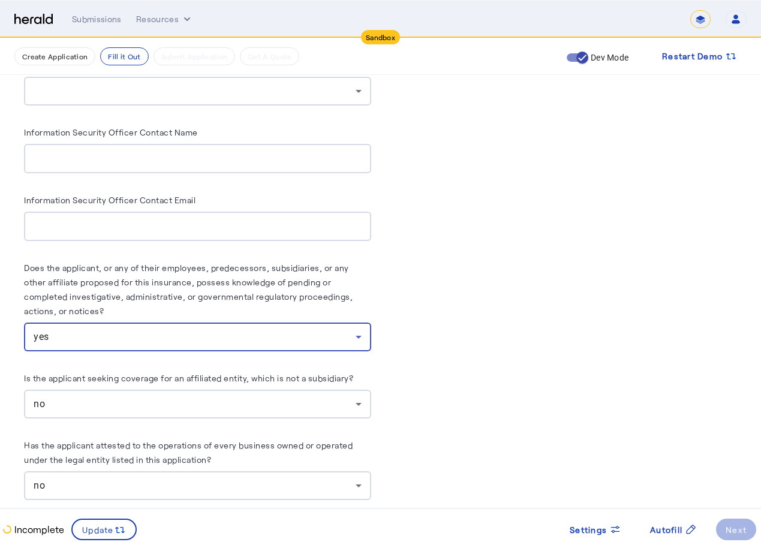
click at [200, 192] on div "Information Security Officer Contact Email" at bounding box center [197, 201] width 347 height 19
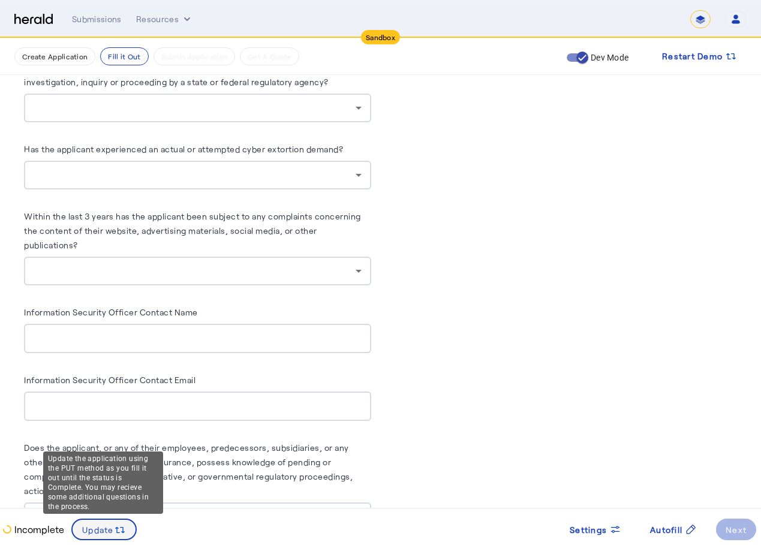
click at [101, 530] on span "Update" at bounding box center [98, 529] width 32 height 13
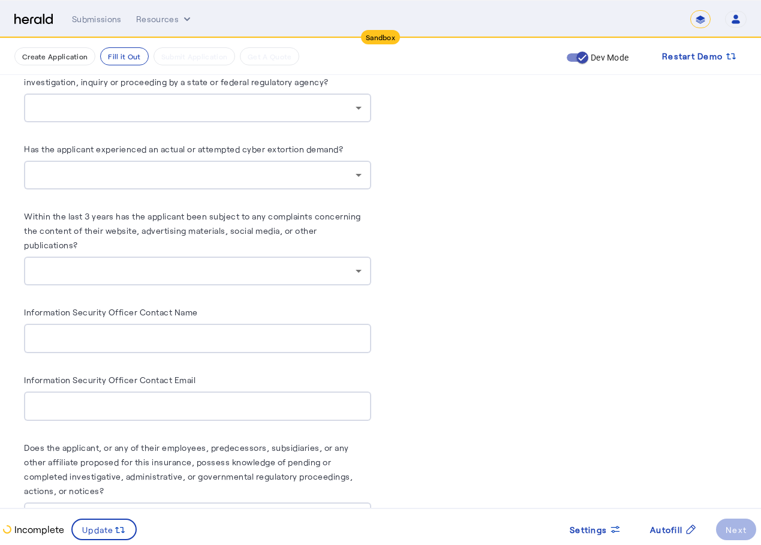
scroll to position [6233, 0]
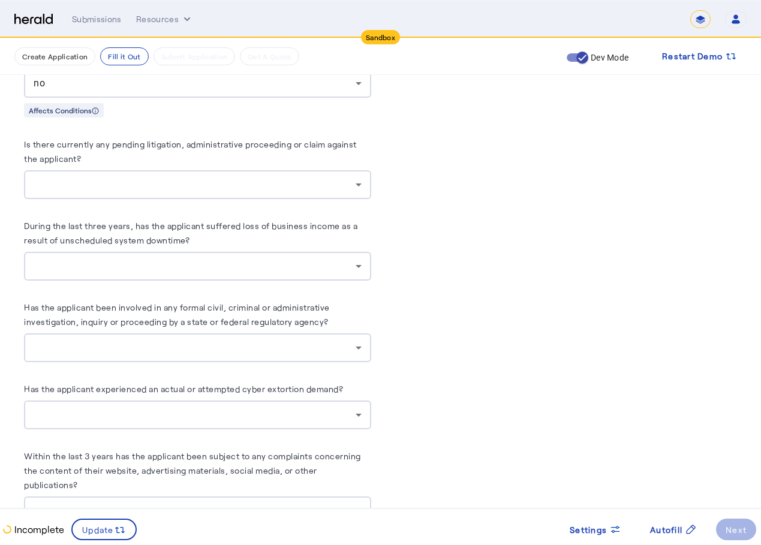
click at [198, 177] on div at bounding box center [195, 184] width 322 height 14
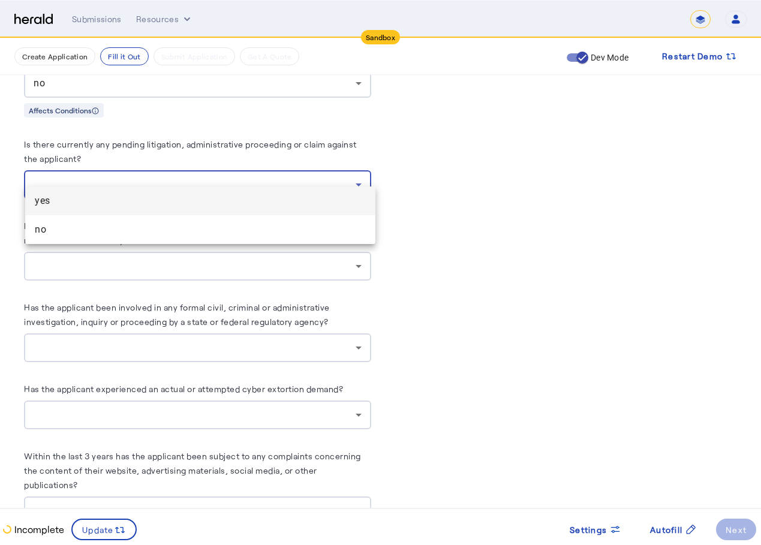
click at [122, 236] on span "no" at bounding box center [200, 229] width 331 height 14
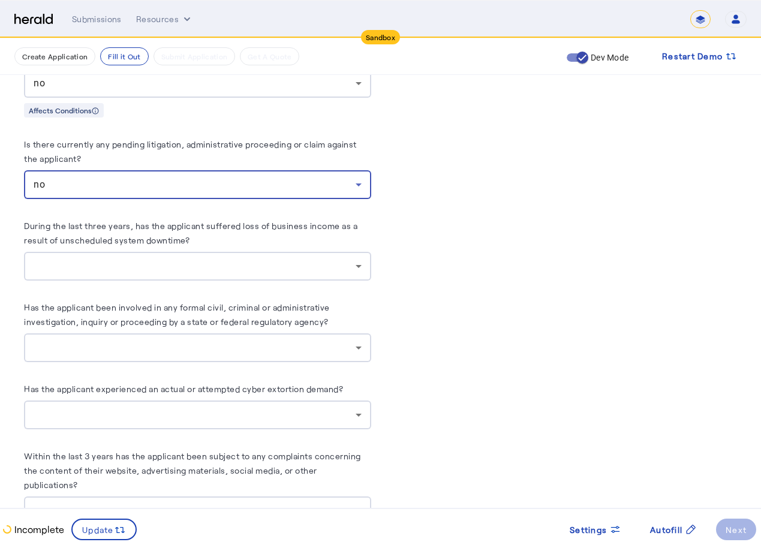
click at [116, 259] on div at bounding box center [195, 266] width 322 height 14
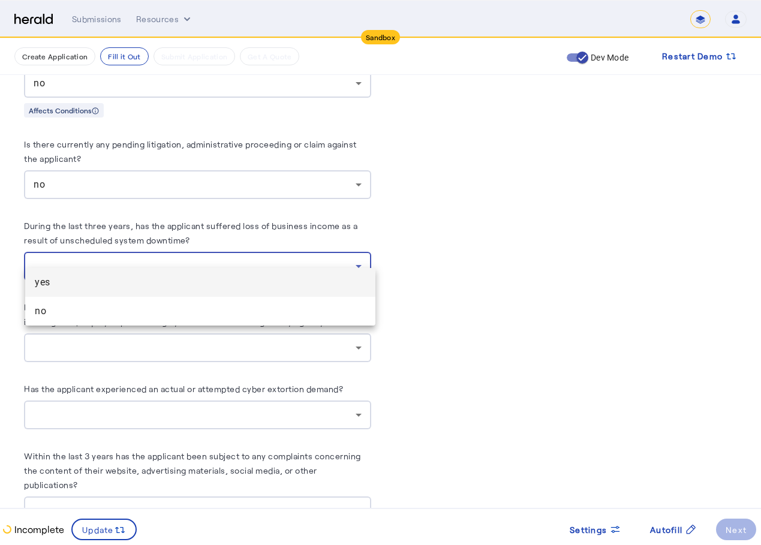
click at [96, 277] on span "yes" at bounding box center [200, 282] width 331 height 14
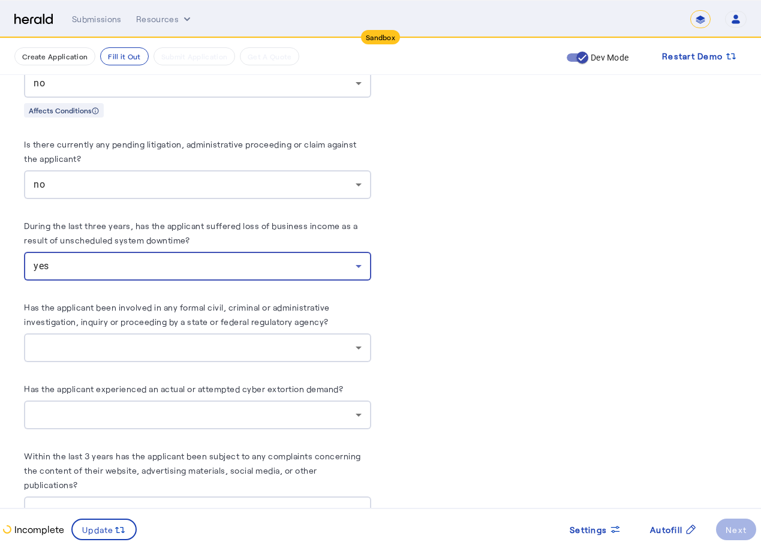
scroll to position [6053, 0]
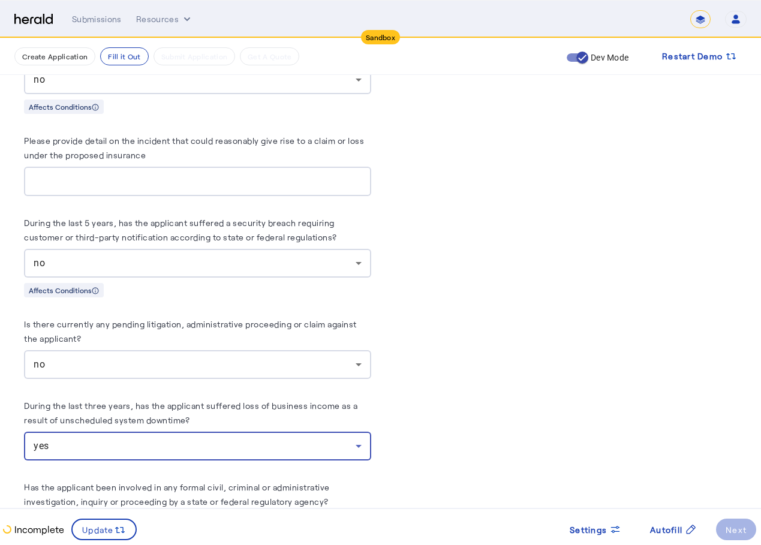
click at [198, 174] on input "Please provide detail on the incident that could reasonably give rise to a clai…" at bounding box center [198, 181] width 328 height 14
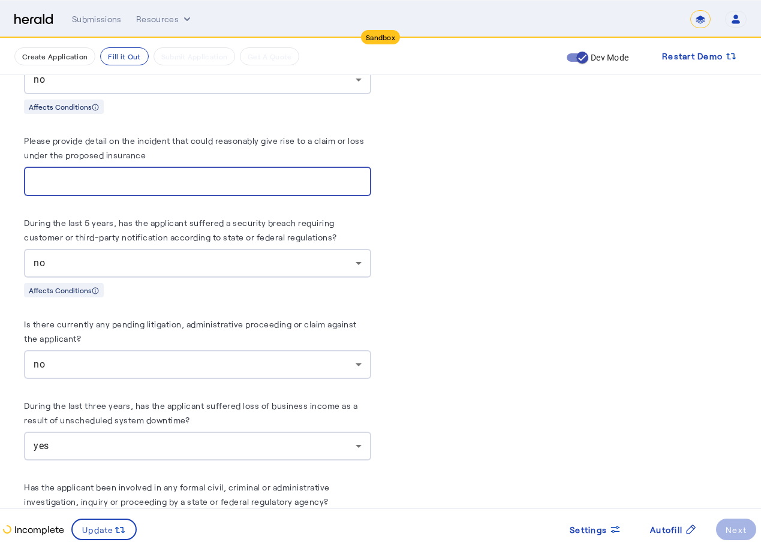
click at [152, 174] on input "Please provide detail on the incident that could reasonably give rise to a clai…" at bounding box center [198, 181] width 328 height 14
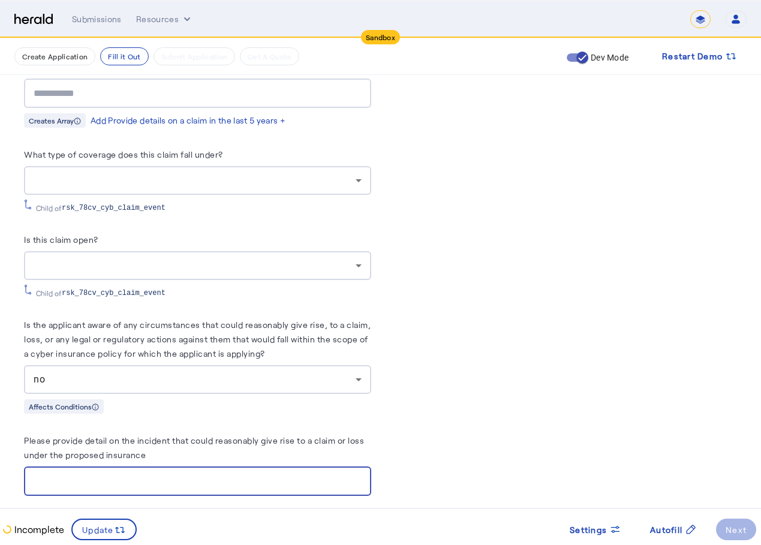
scroll to position [5693, 0]
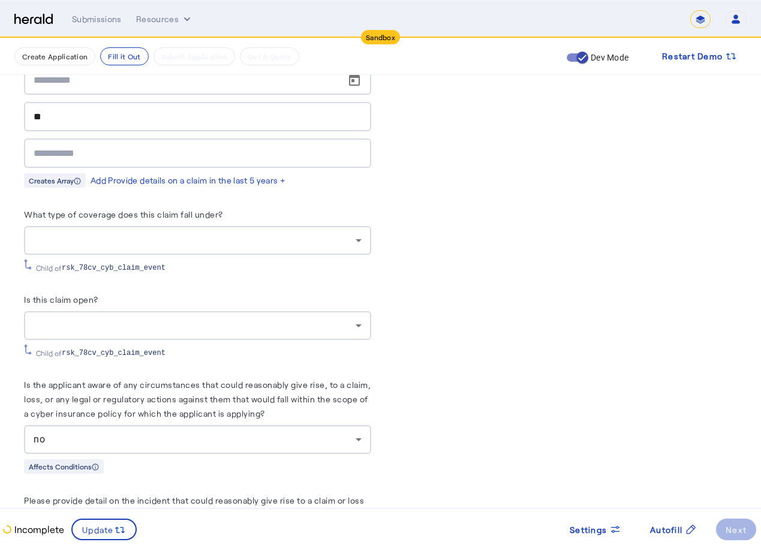
click at [105, 318] on div at bounding box center [195, 325] width 322 height 14
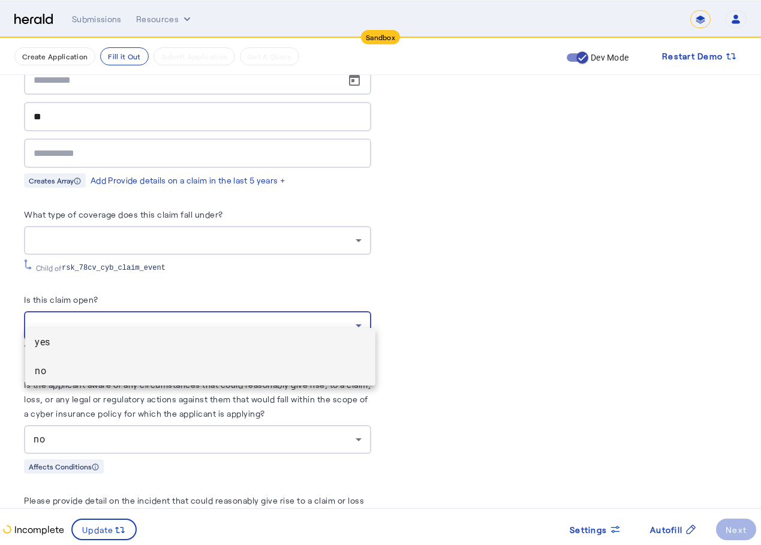
click at [75, 370] on span "no" at bounding box center [200, 371] width 331 height 14
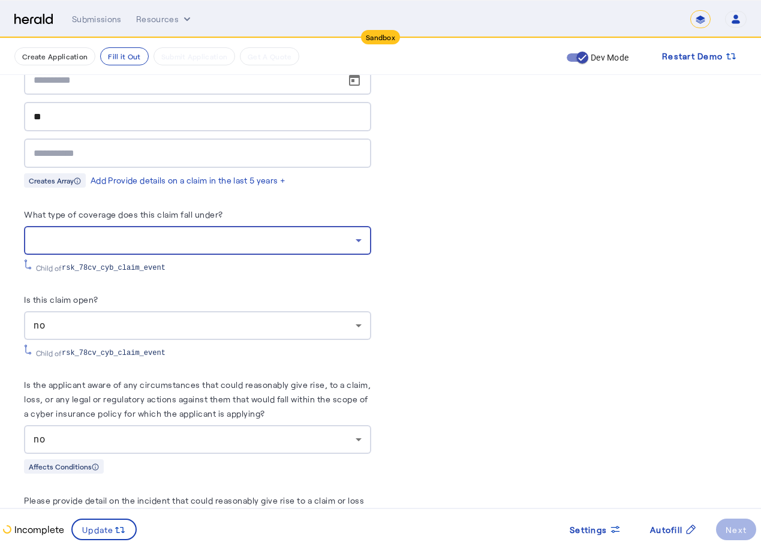
click at [142, 233] on div at bounding box center [195, 240] width 322 height 14
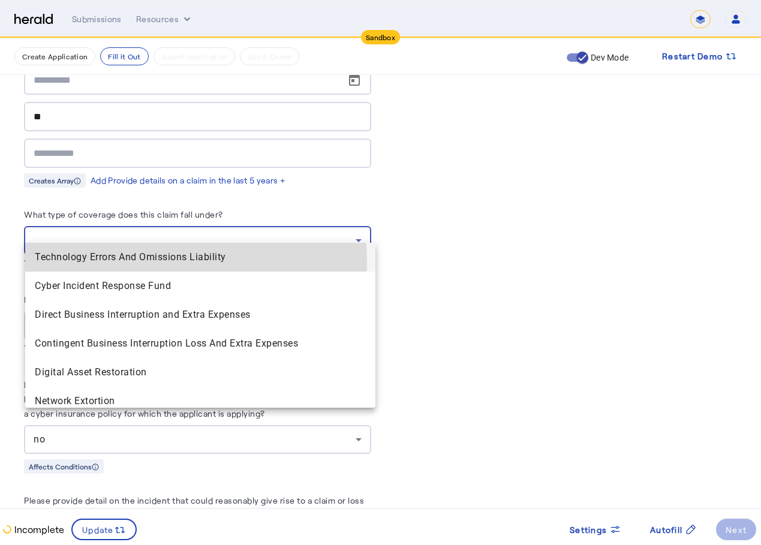
click at [125, 261] on span "Technology Errors And Omissions Liability" at bounding box center [200, 257] width 331 height 14
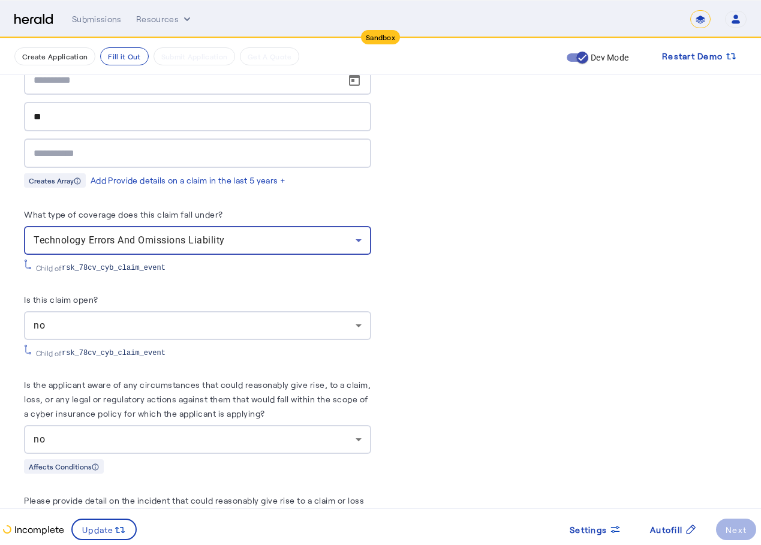
scroll to position [5633, 0]
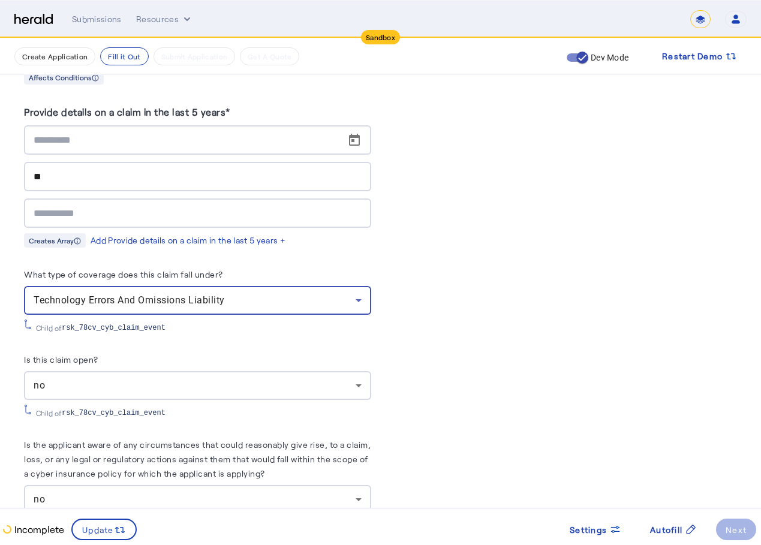
click at [135, 206] on input "text" at bounding box center [198, 213] width 328 height 14
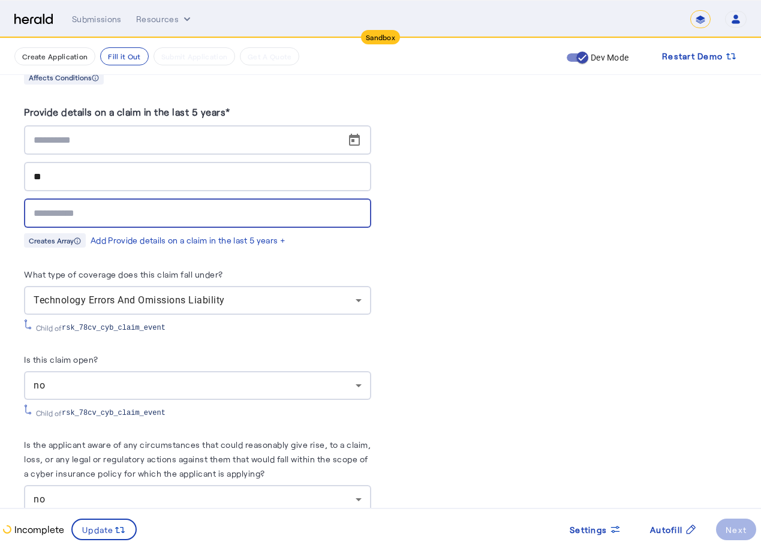
click at [144, 170] on input "**" at bounding box center [198, 177] width 328 height 14
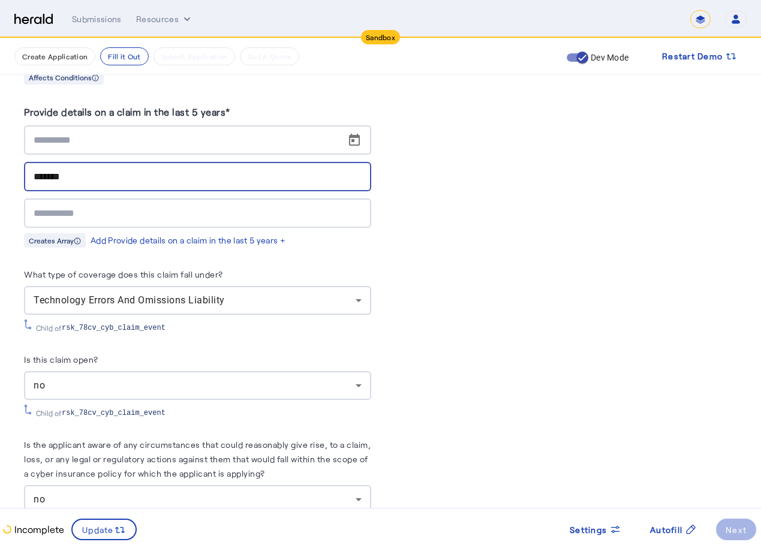
type input "*******"
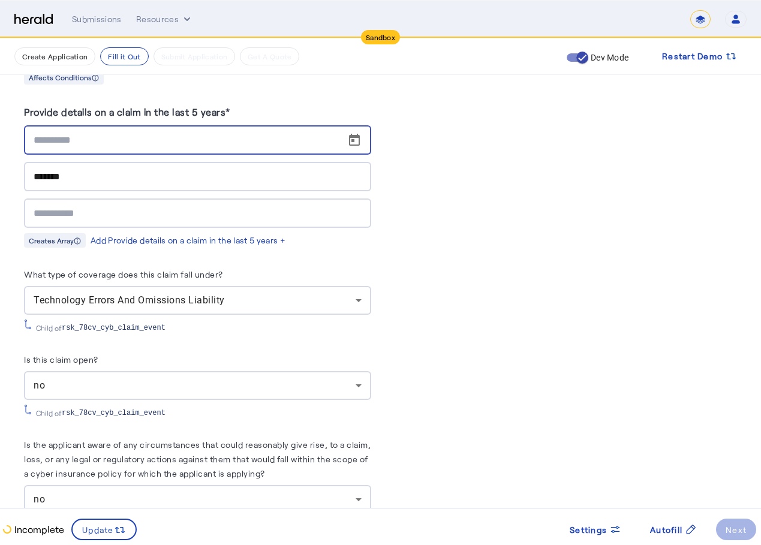
click at [184, 133] on input at bounding box center [201, 140] width 335 height 14
click at [357, 126] on span "Open calendar" at bounding box center [354, 140] width 29 height 29
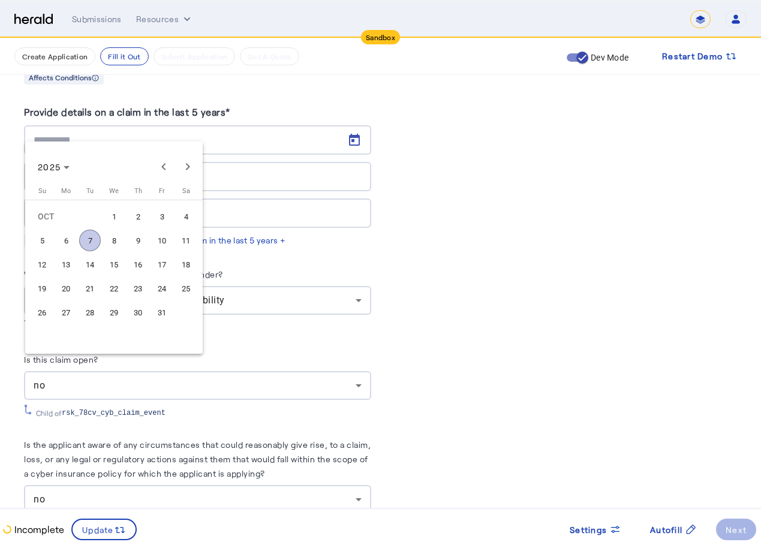
click at [121, 212] on span "1" at bounding box center [114, 217] width 22 height 22
type input "**********"
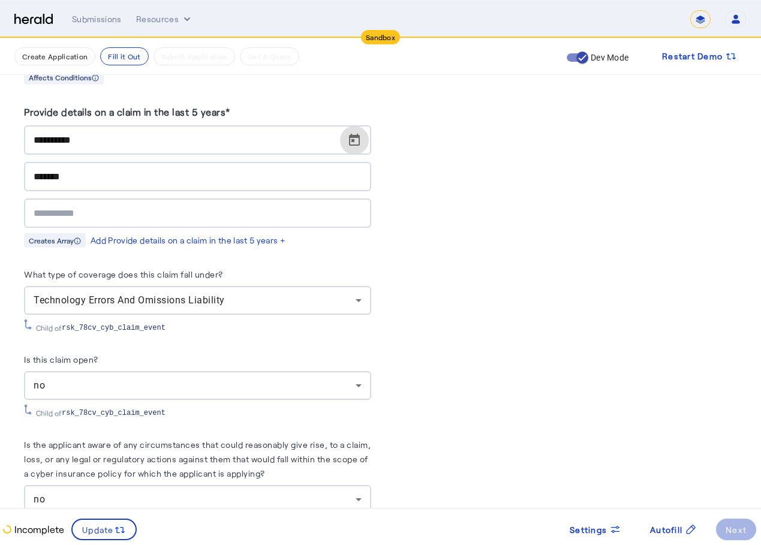
scroll to position [5454, 0]
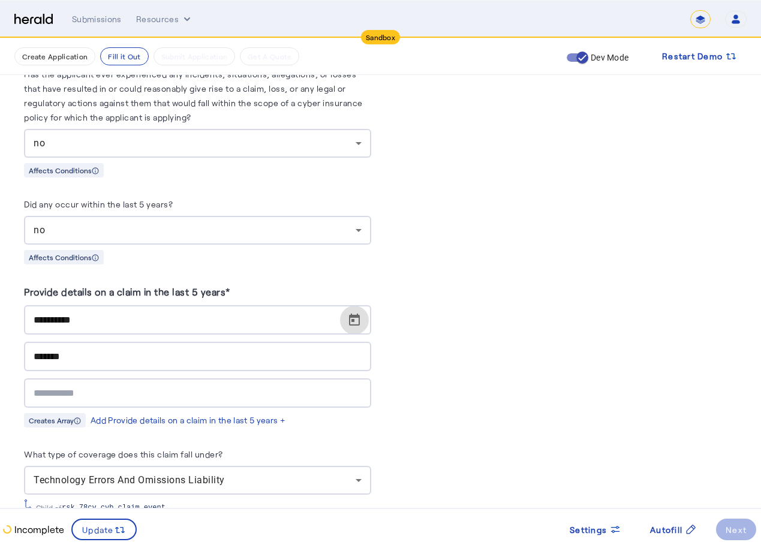
click at [110, 223] on div "no" at bounding box center [195, 230] width 322 height 14
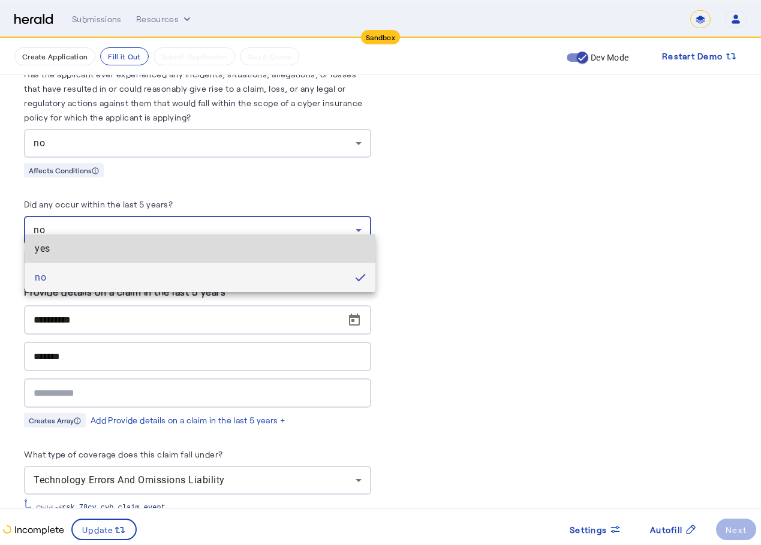
click at [80, 251] on span "yes" at bounding box center [200, 249] width 331 height 14
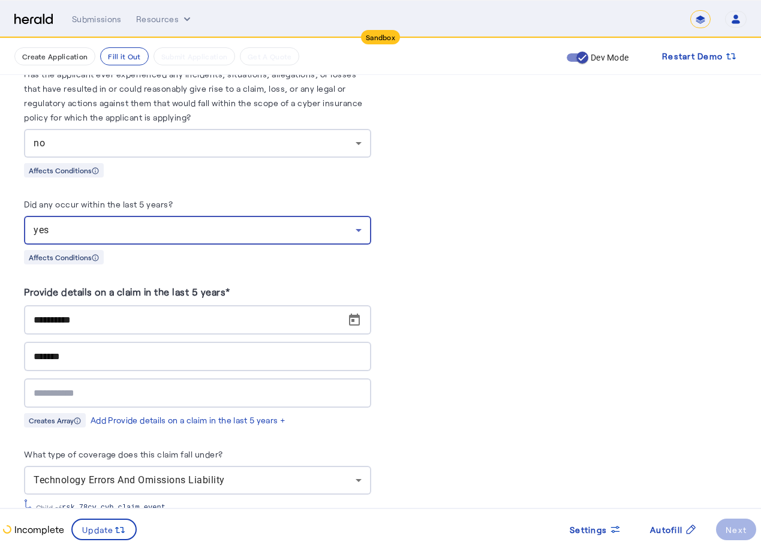
scroll to position [5274, 0]
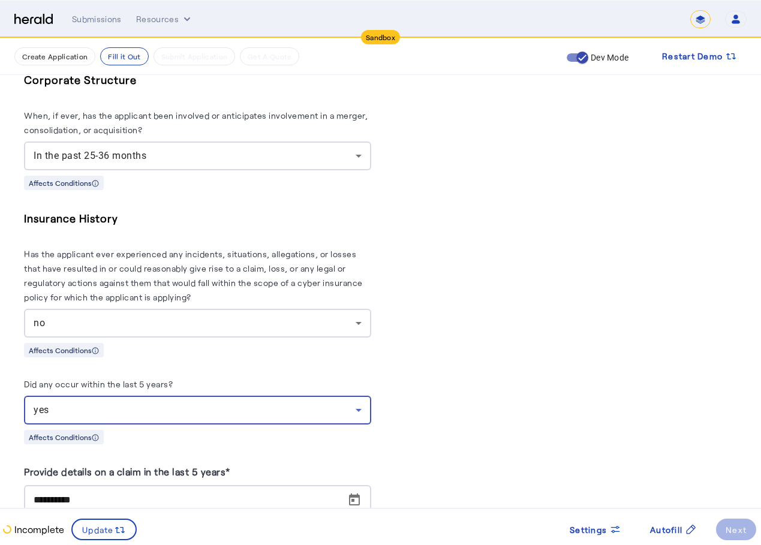
click at [122, 316] on div "no" at bounding box center [195, 323] width 322 height 14
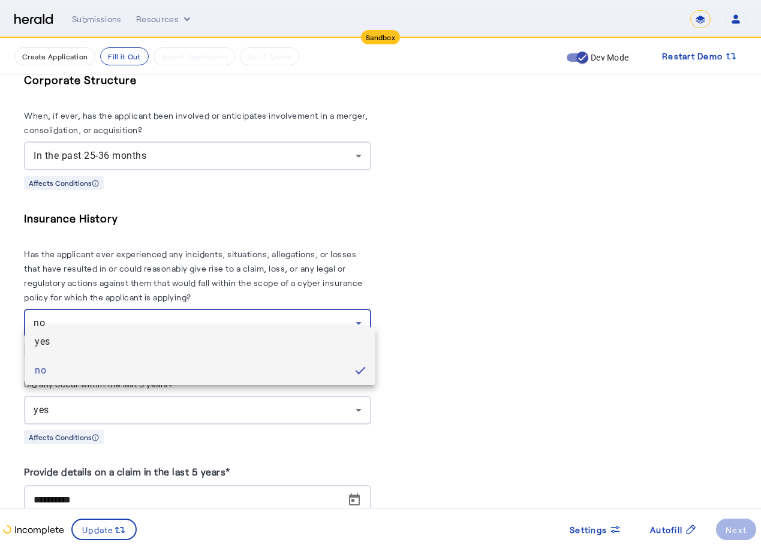
click at [66, 348] on span "yes" at bounding box center [200, 341] width 331 height 14
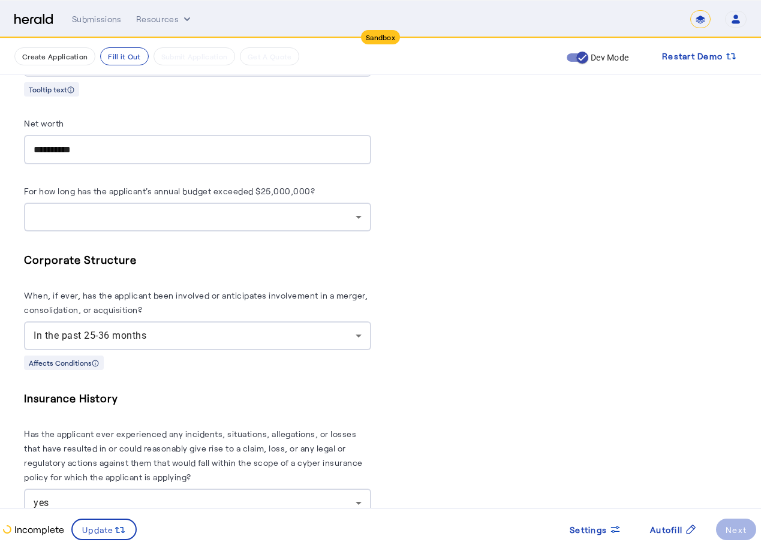
scroll to position [4974, 0]
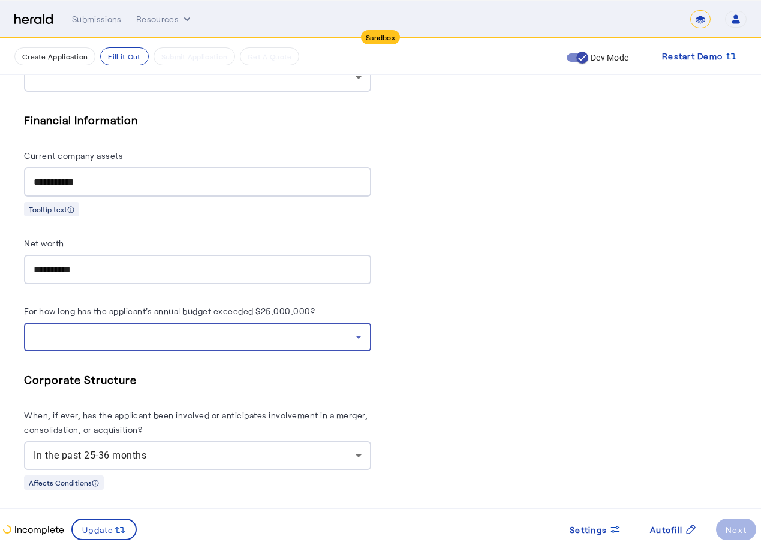
click at [129, 330] on div at bounding box center [195, 337] width 322 height 14
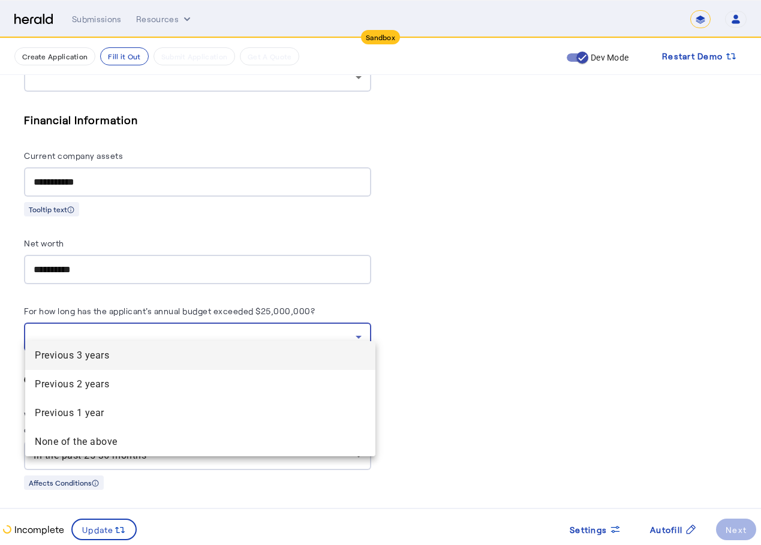
click at [68, 369] on years "Previous 3 years" at bounding box center [200, 355] width 350 height 29
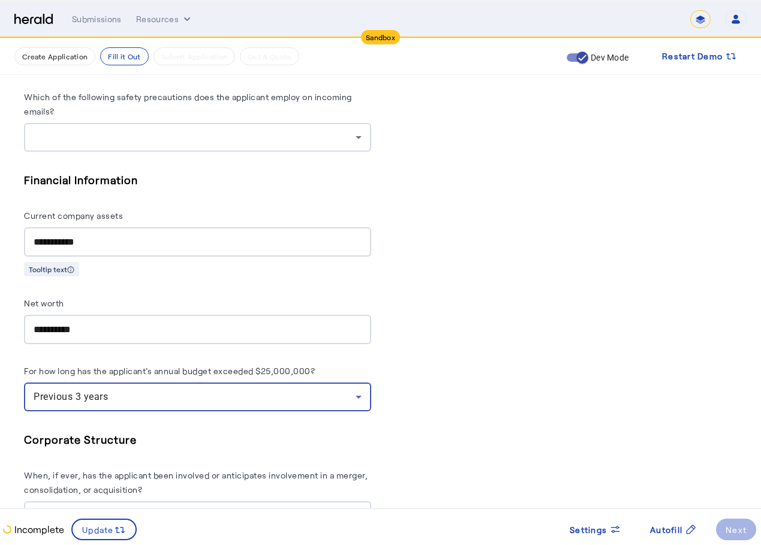
scroll to position [4794, 0]
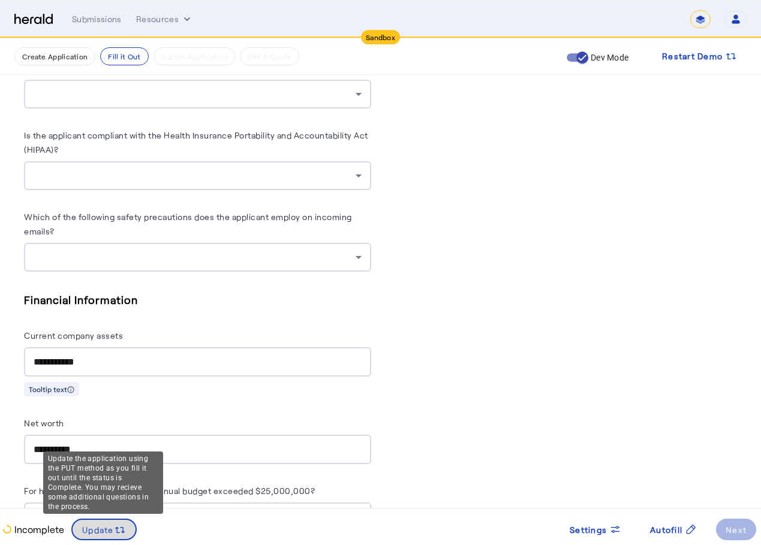
click at [90, 531] on span "Update" at bounding box center [98, 529] width 32 height 13
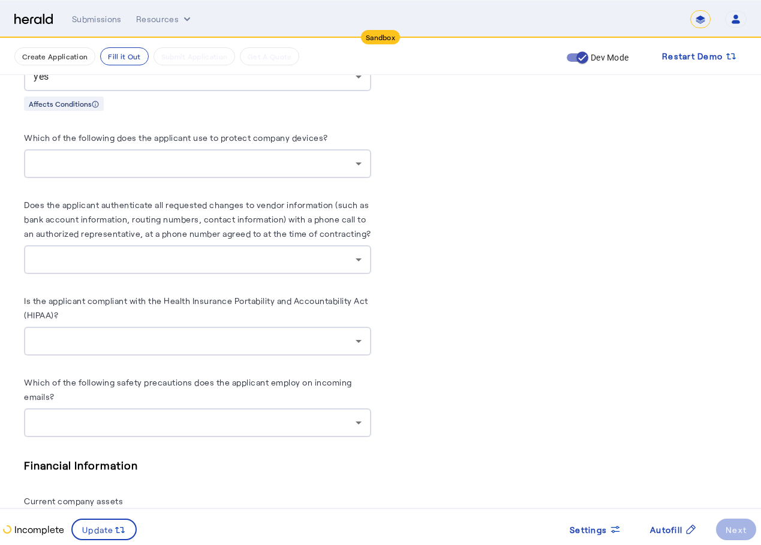
click at [293, 245] on div at bounding box center [198, 259] width 328 height 29
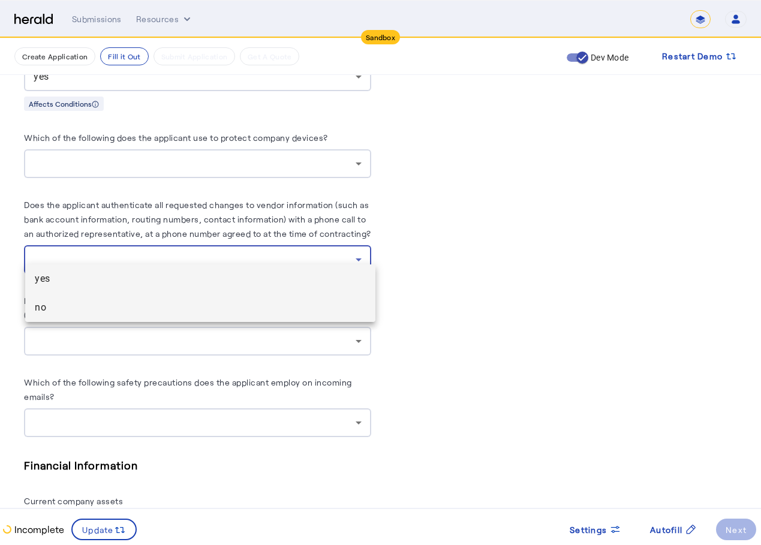
click at [254, 295] on mat-option "no" at bounding box center [200, 307] width 350 height 29
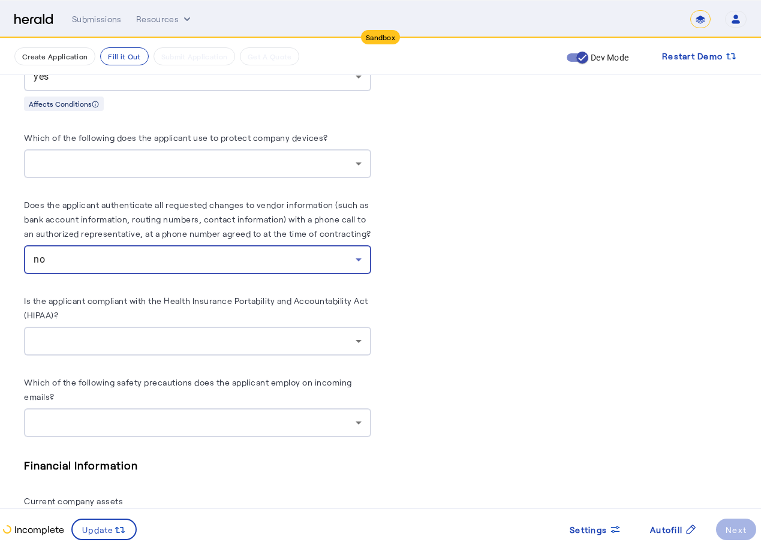
click at [230, 334] on div at bounding box center [195, 341] width 322 height 14
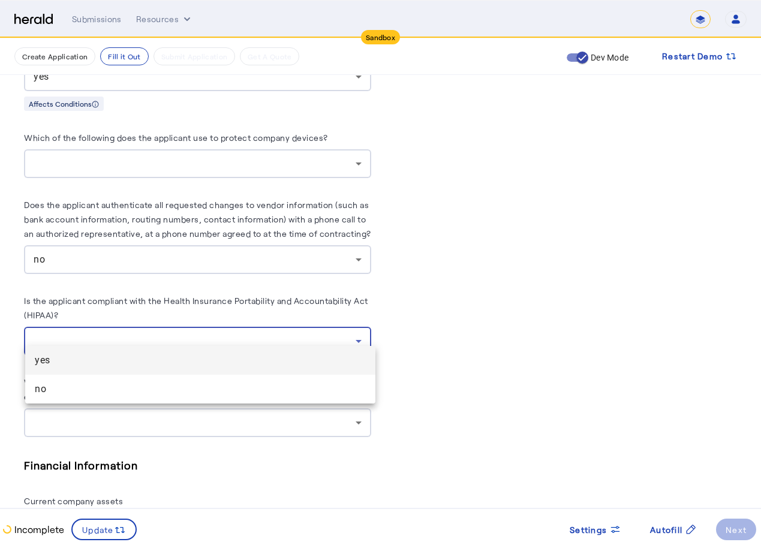
click at [200, 370] on mat-option "yes" at bounding box center [200, 360] width 350 height 29
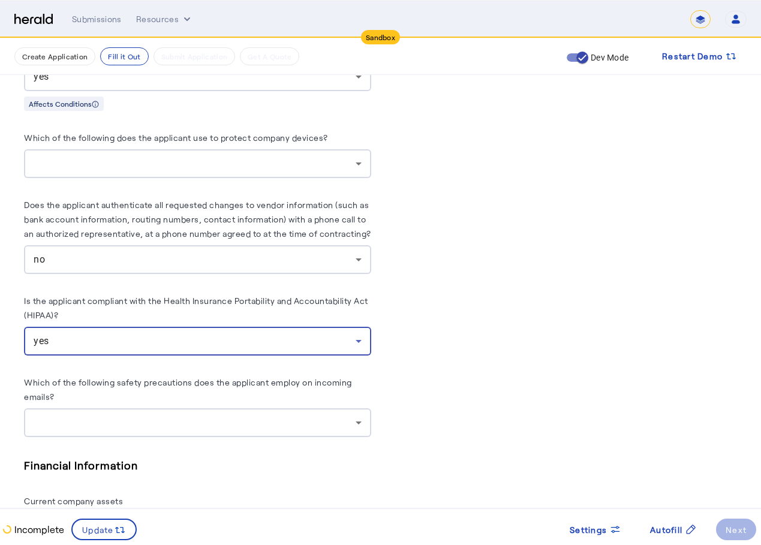
click at [189, 415] on div at bounding box center [195, 422] width 322 height 14
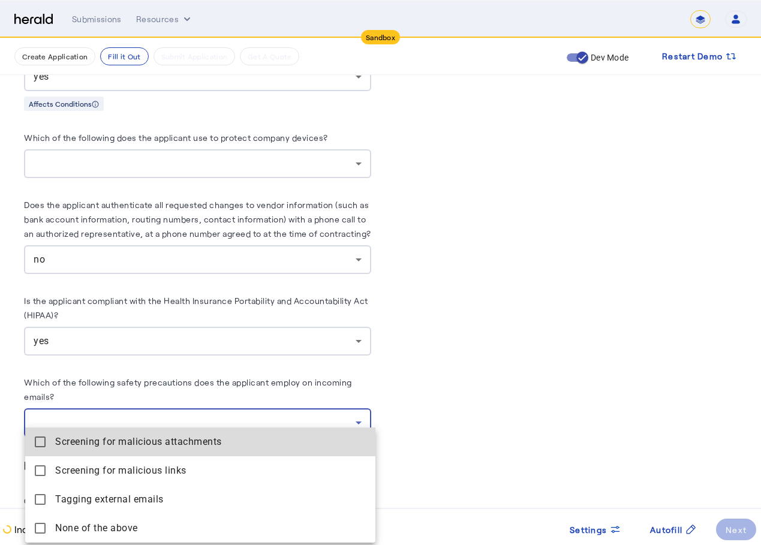
click at [154, 454] on attachments "Screening for malicious attachments" at bounding box center [200, 441] width 350 height 29
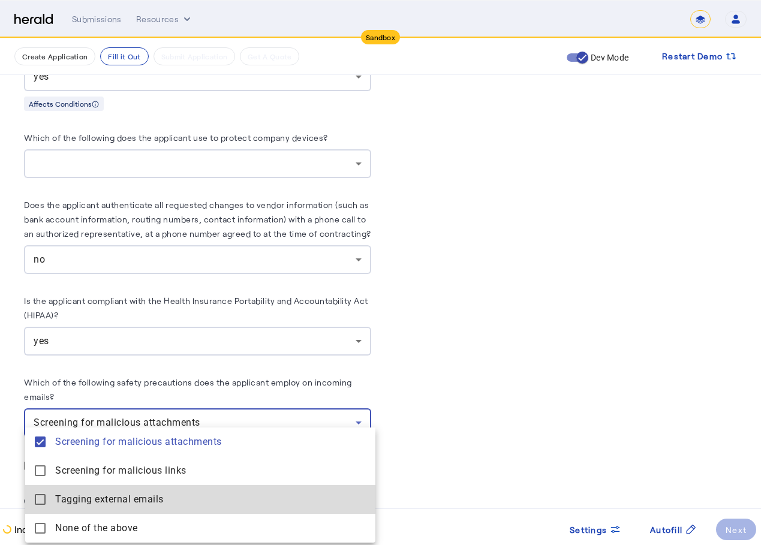
click at [140, 488] on emails "Tagging external emails" at bounding box center [200, 499] width 350 height 29
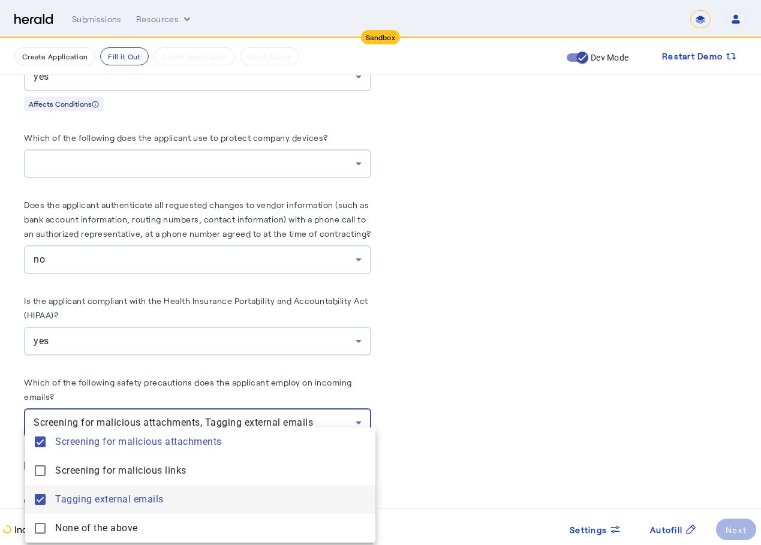
click at [140, 487] on emails "Tagging external emails" at bounding box center [200, 499] width 350 height 29
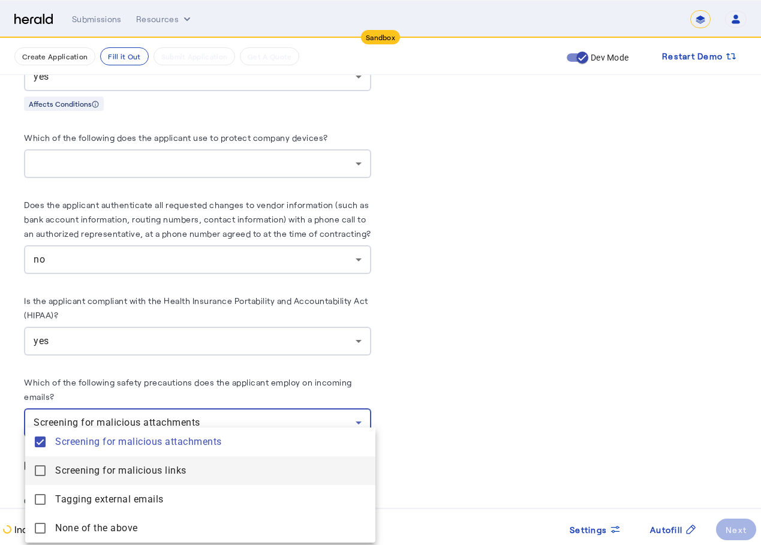
click at [140, 478] on links "Screening for malicious links" at bounding box center [200, 470] width 350 height 29
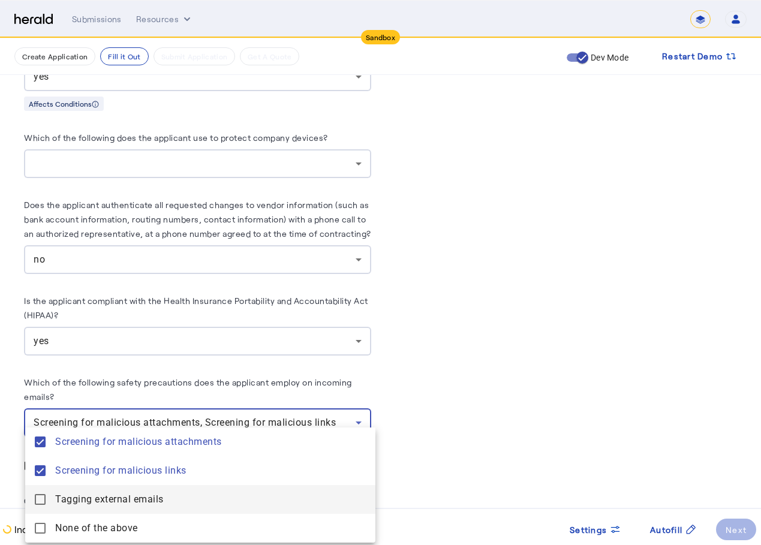
click at [129, 498] on span "Tagging external emails" at bounding box center [210, 499] width 311 height 14
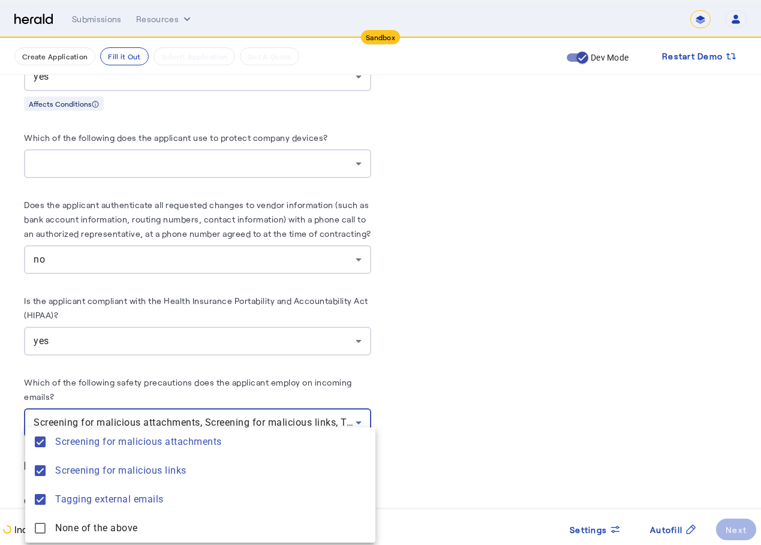
click at [504, 407] on div at bounding box center [380, 272] width 761 height 545
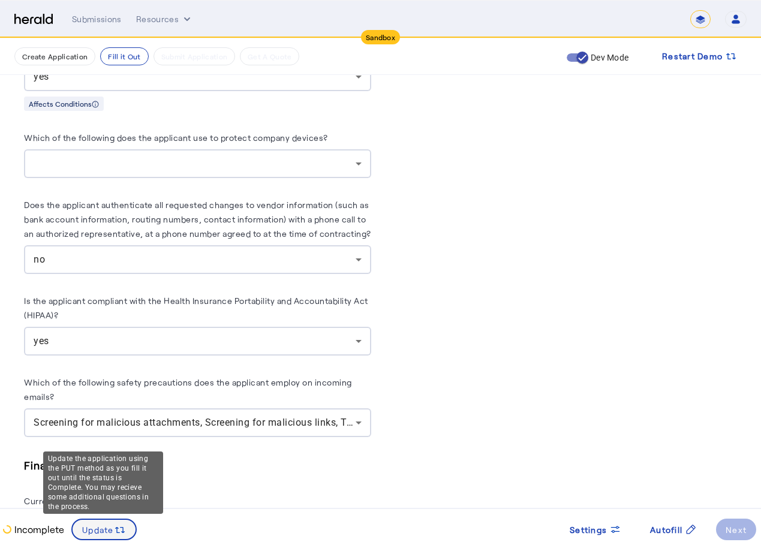
click at [79, 526] on span at bounding box center [104, 529] width 63 height 29
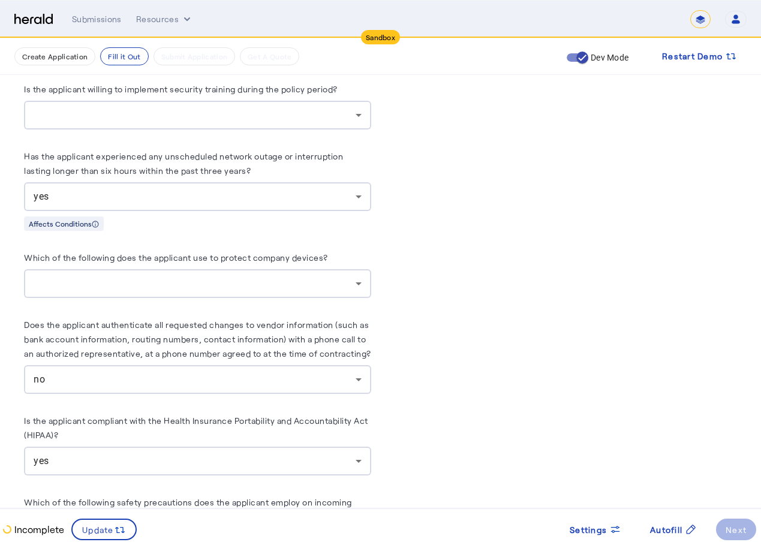
scroll to position [4495, 0]
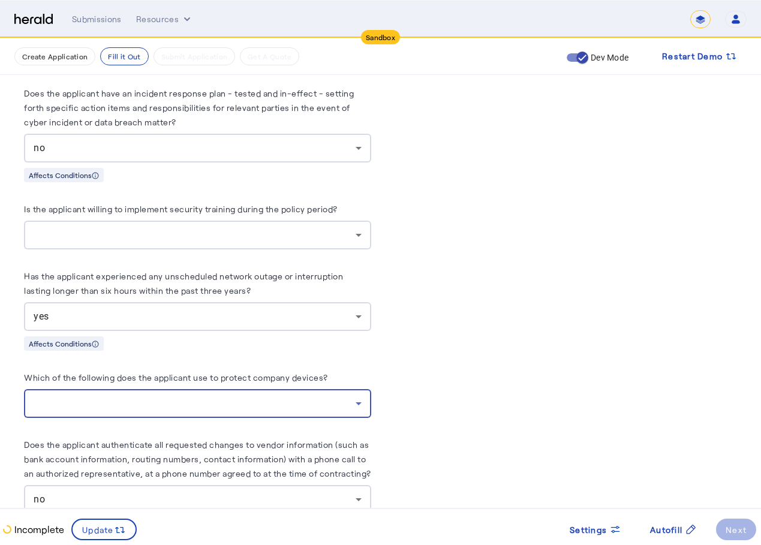
click at [138, 396] on div at bounding box center [195, 403] width 322 height 14
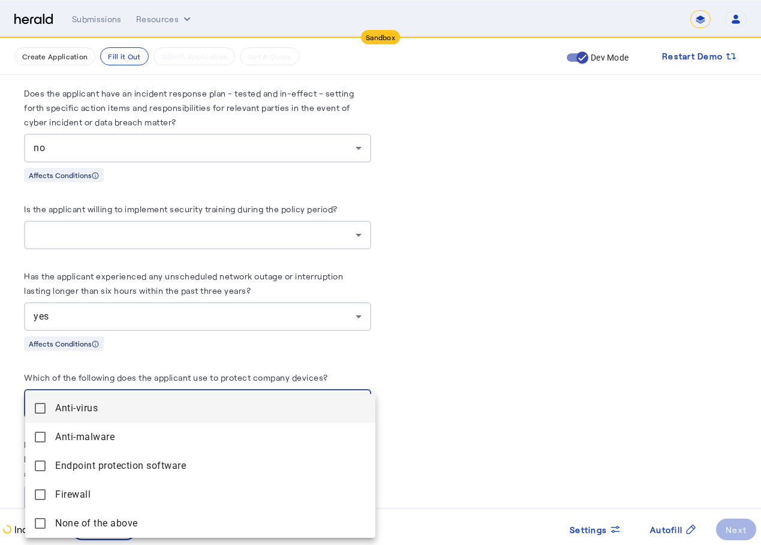
click at [83, 412] on span "Anti-virus" at bounding box center [210, 408] width 311 height 14
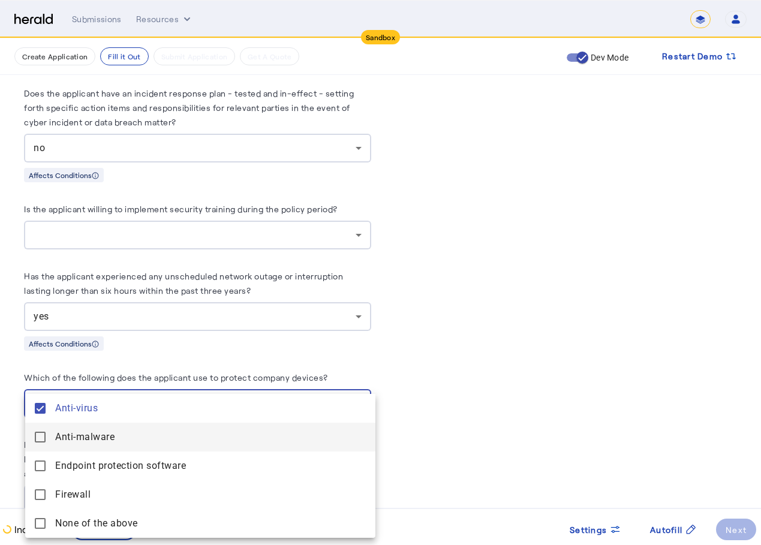
drag, startPoint x: 98, startPoint y: 439, endPoint x: 96, endPoint y: 450, distance: 10.5
click at [98, 439] on span "Anti-malware" at bounding box center [210, 437] width 311 height 14
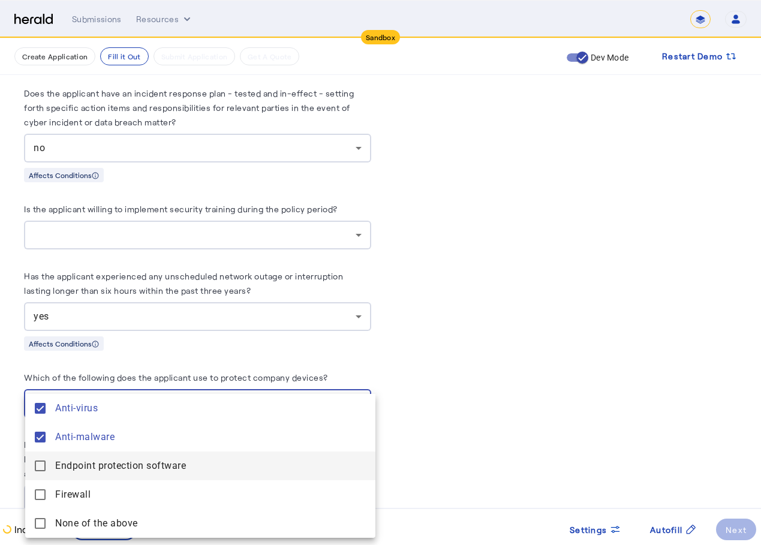
click at [97, 468] on span "Endpoint protection software" at bounding box center [210, 466] width 311 height 14
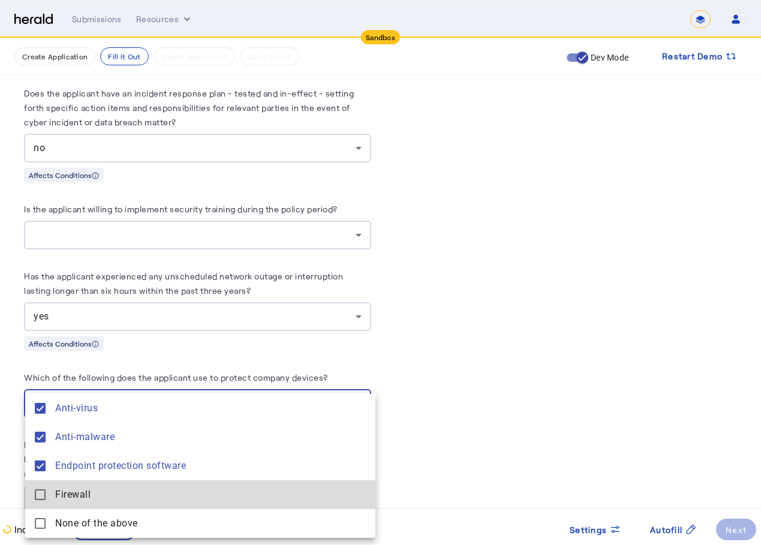
click at [86, 504] on mat-option "Firewall" at bounding box center [200, 494] width 350 height 29
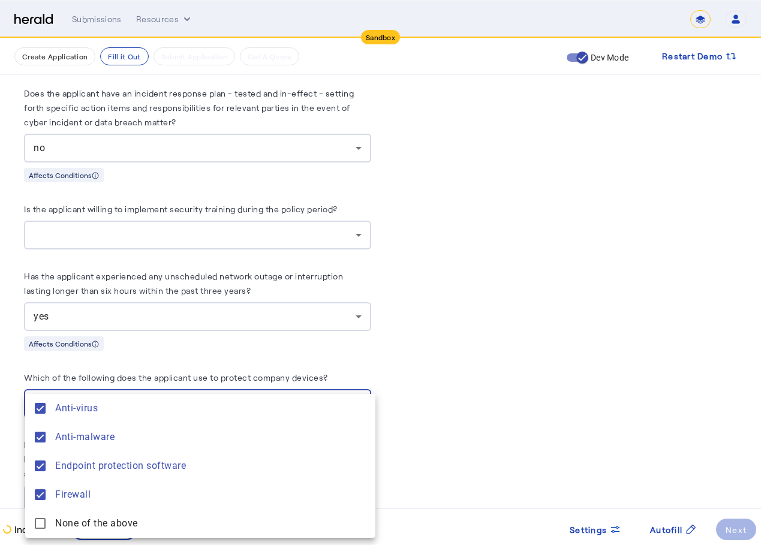
click at [481, 285] on div at bounding box center [380, 272] width 761 height 545
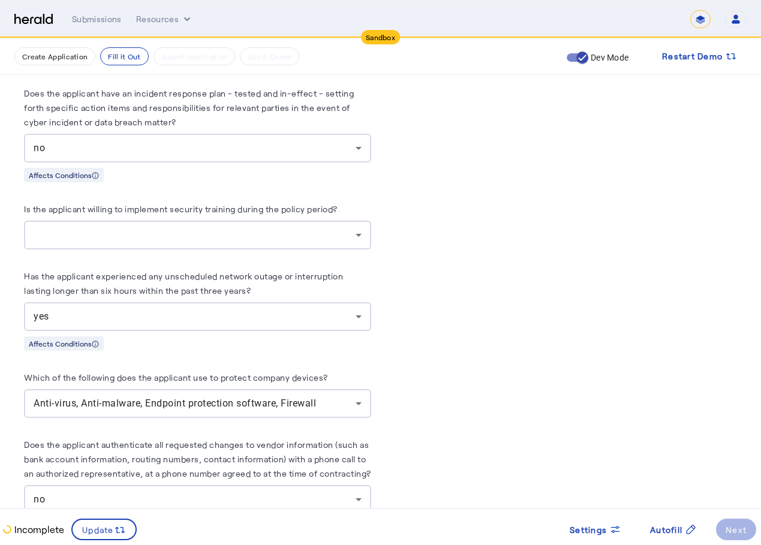
click at [209, 228] on div at bounding box center [195, 235] width 322 height 14
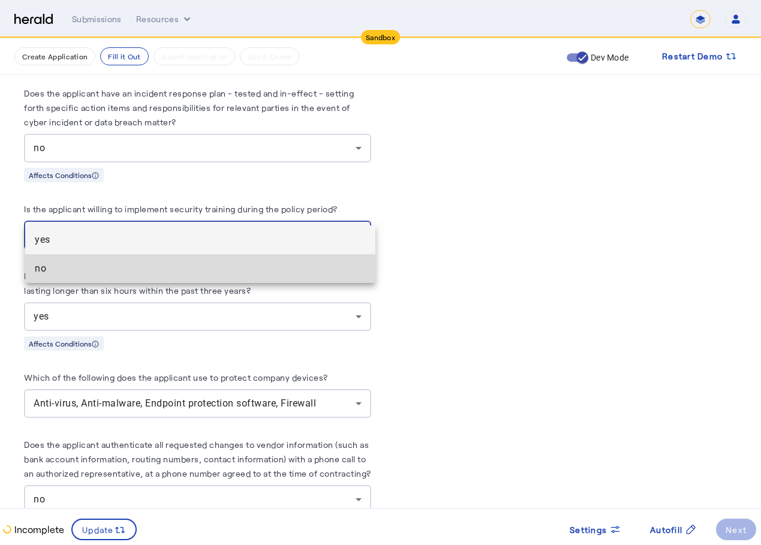
click at [106, 263] on span "no" at bounding box center [200, 268] width 331 height 14
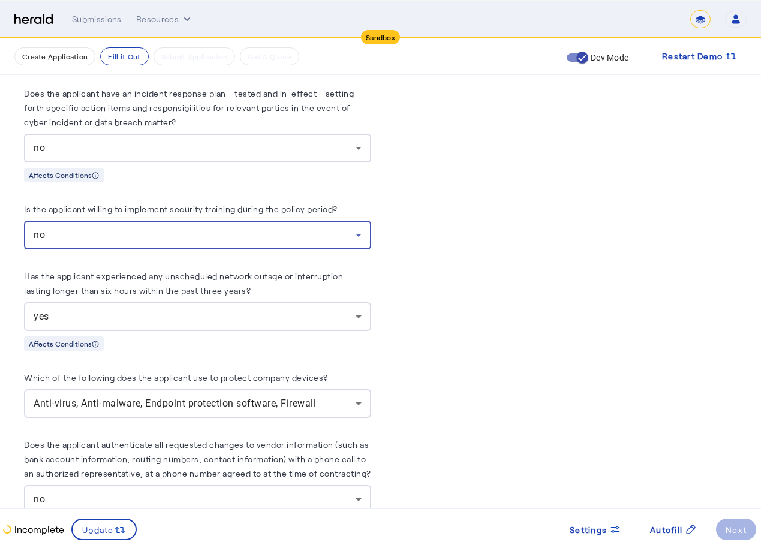
scroll to position [4315, 0]
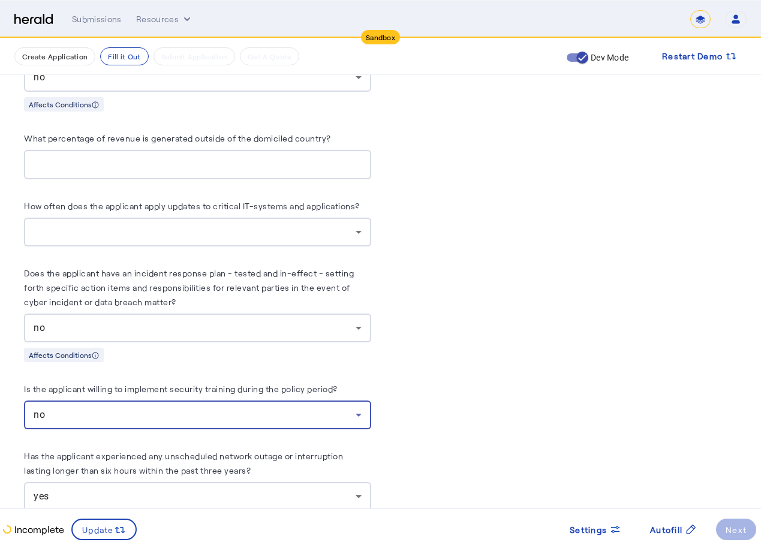
click at [215, 225] on div at bounding box center [195, 232] width 322 height 14
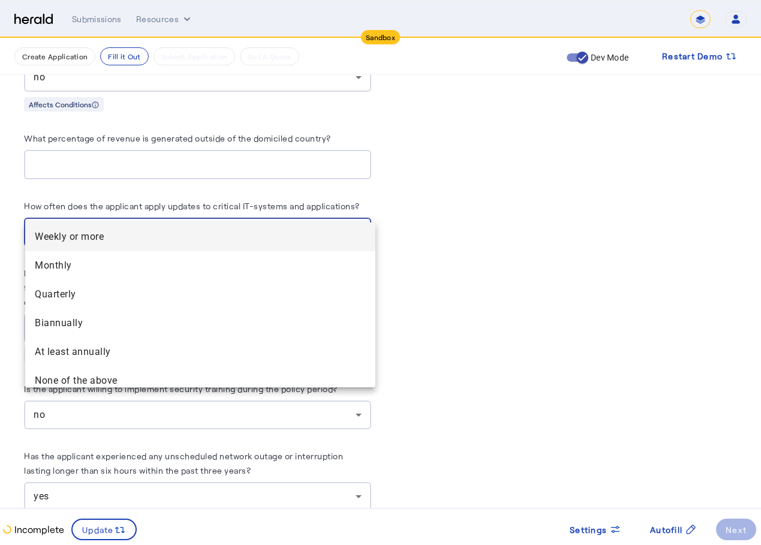
click at [165, 259] on span "Monthly" at bounding box center [200, 265] width 331 height 14
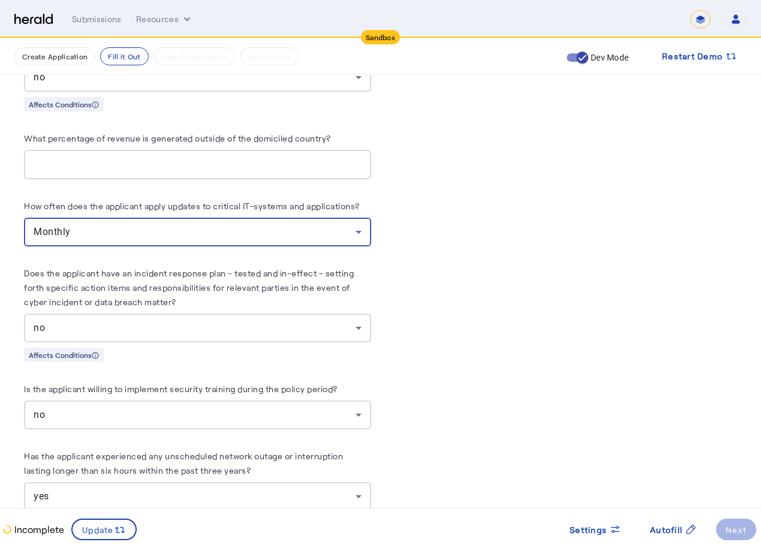
scroll to position [4255, 0]
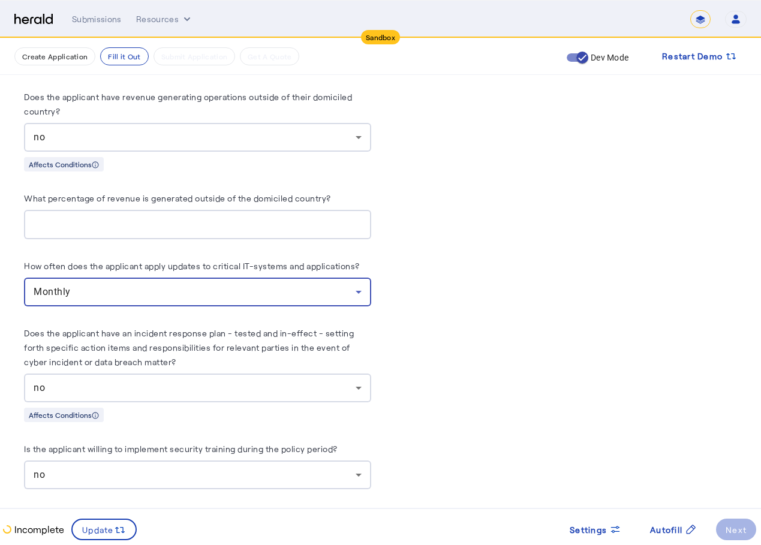
click at [163, 285] on div "Monthly" at bounding box center [195, 292] width 322 height 14
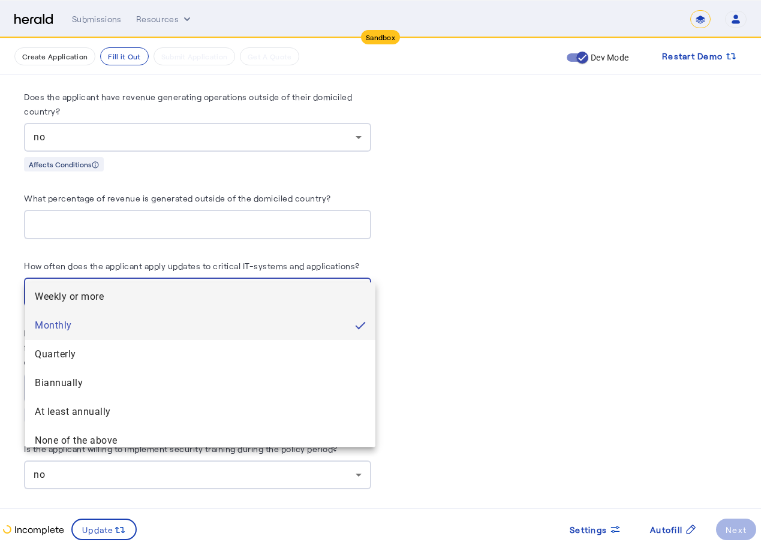
click at [140, 290] on span "Weekly or more" at bounding box center [200, 297] width 331 height 14
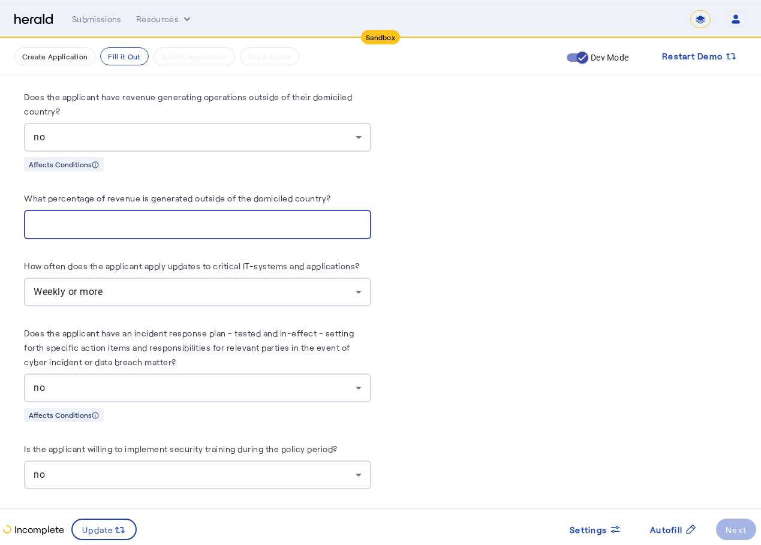
click at [195, 218] on input "What percentage of revenue is generated outside of the domiciled country?" at bounding box center [198, 225] width 328 height 14
click at [361, 218] on input "*" at bounding box center [198, 225] width 328 height 14
click at [325, 218] on input "*" at bounding box center [198, 225] width 328 height 14
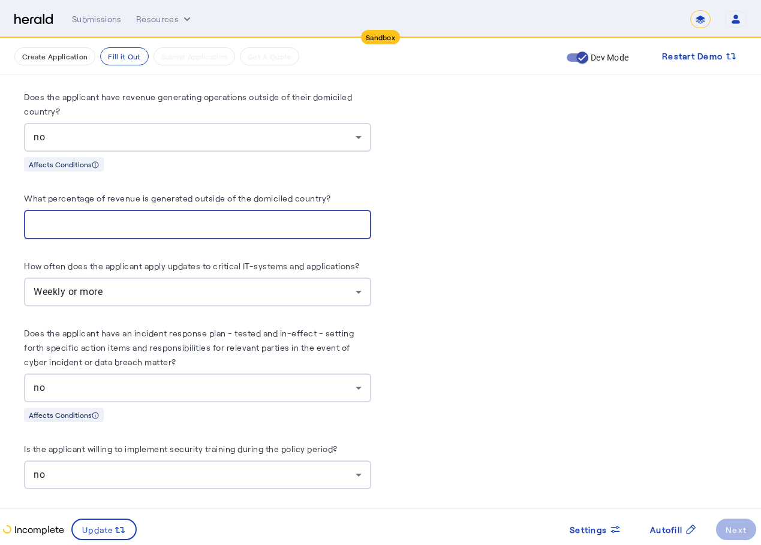
click at [325, 218] on input "*" at bounding box center [198, 225] width 328 height 14
type input "*"
type input "***"
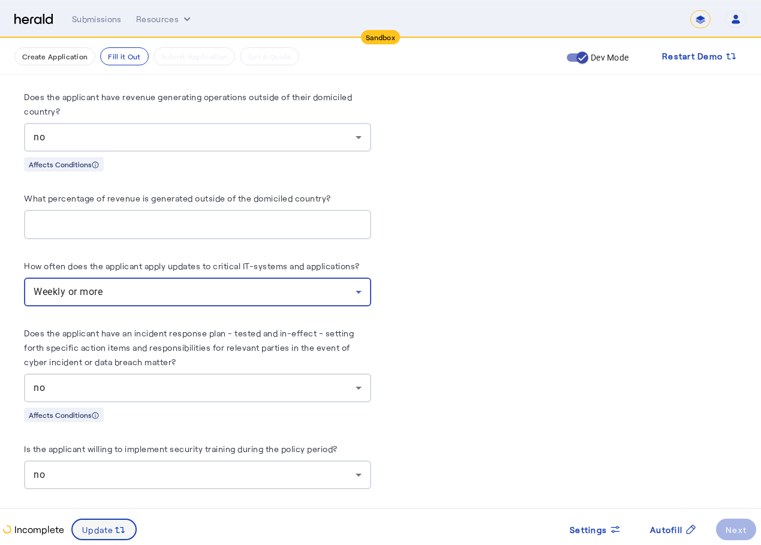
click at [113, 536] on span at bounding box center [104, 529] width 63 height 29
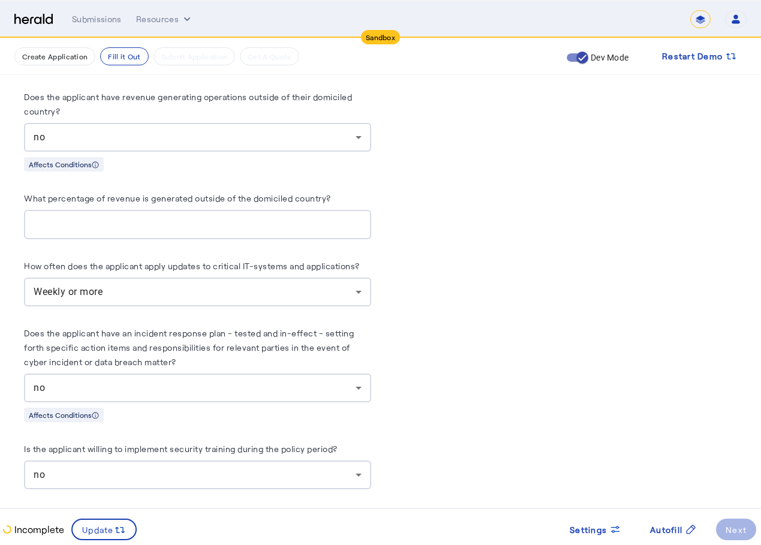
scroll to position [4015, 0]
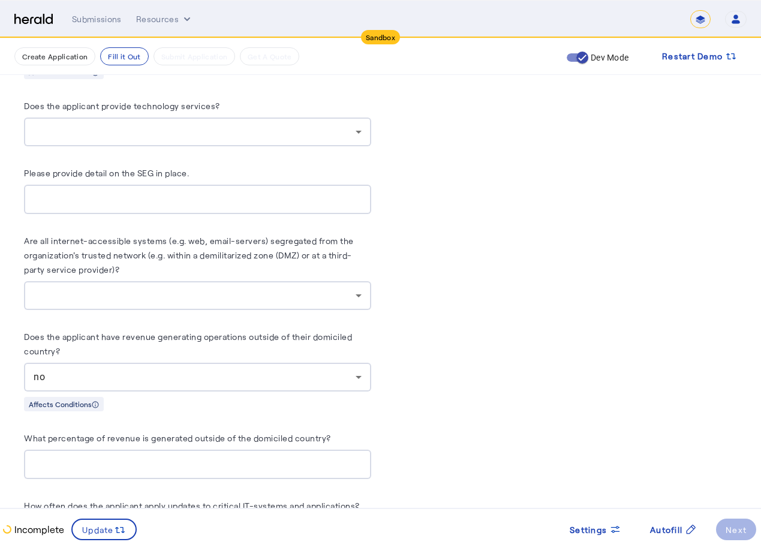
click at [236, 281] on div at bounding box center [198, 295] width 328 height 29
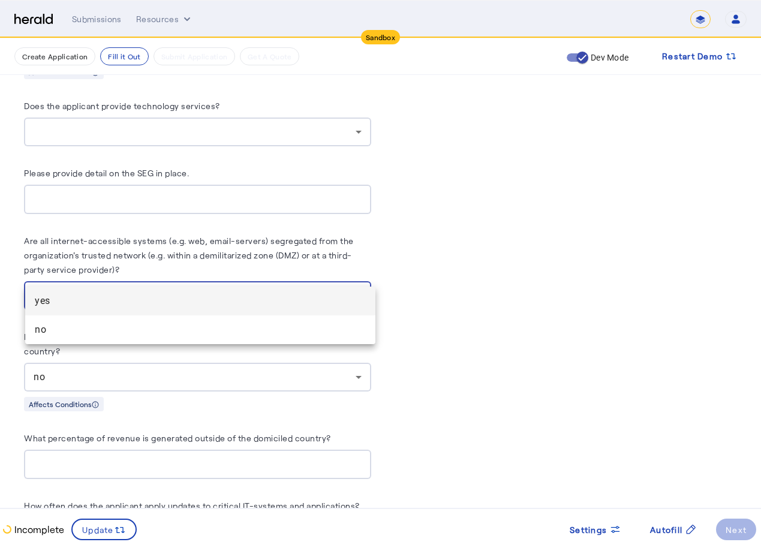
click at [182, 307] on span "yes" at bounding box center [200, 301] width 331 height 14
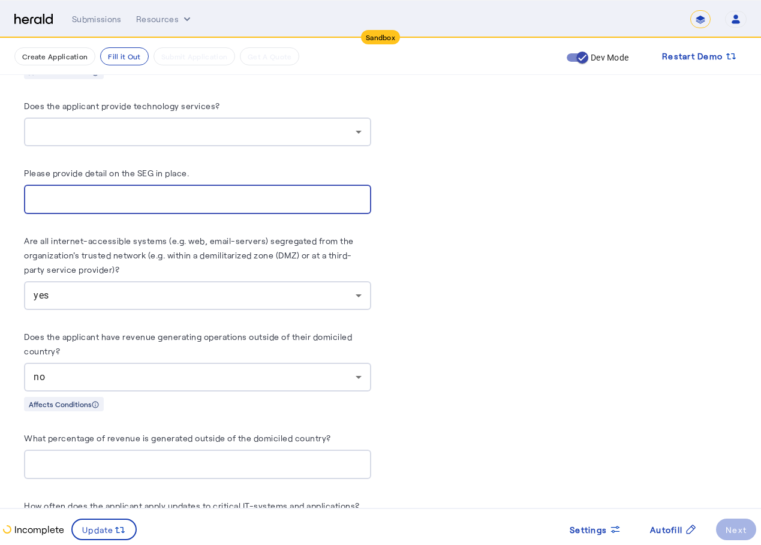
click at [185, 192] on input "Please provide detail on the SEG in place." at bounding box center [198, 199] width 328 height 14
click at [221, 117] on div at bounding box center [198, 131] width 328 height 29
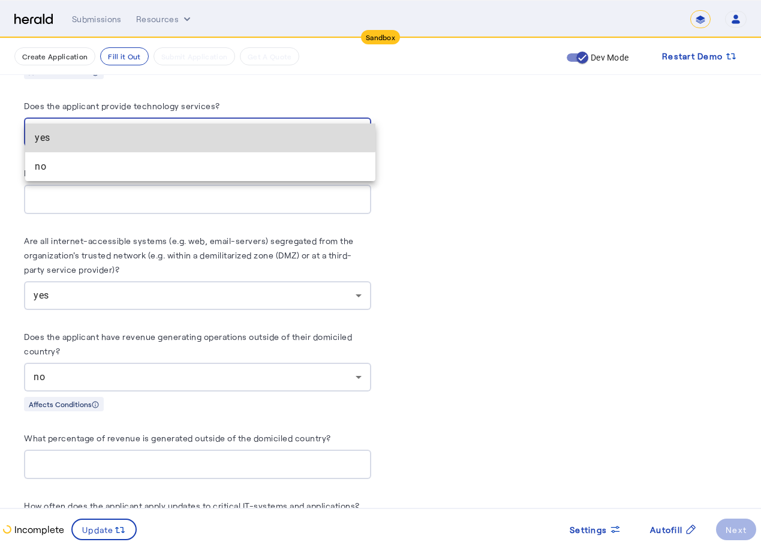
click at [188, 130] on mat-option "yes" at bounding box center [200, 137] width 350 height 29
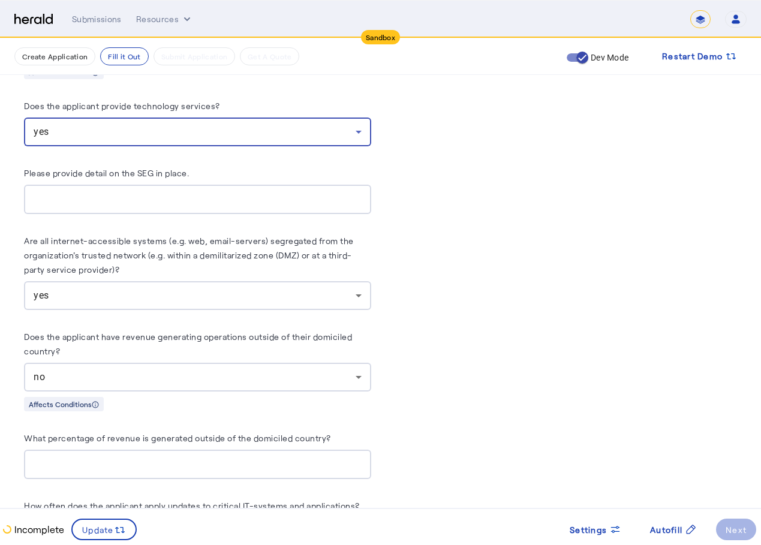
scroll to position [3835, 0]
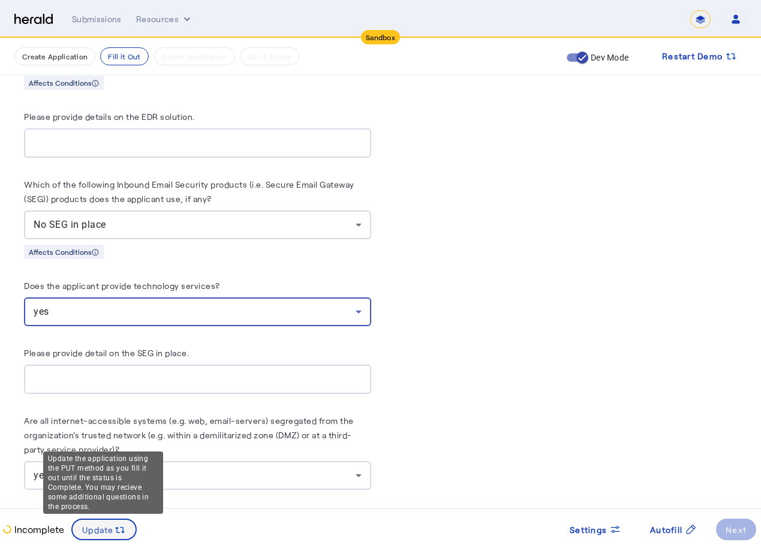
click at [106, 530] on span "Update" at bounding box center [98, 529] width 32 height 13
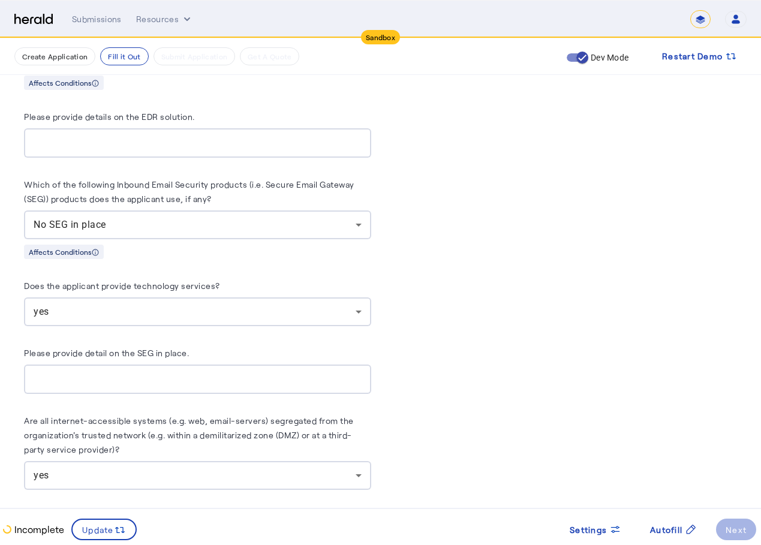
click at [237, 136] on input "Please provide details on the EDR solution." at bounding box center [198, 143] width 328 height 14
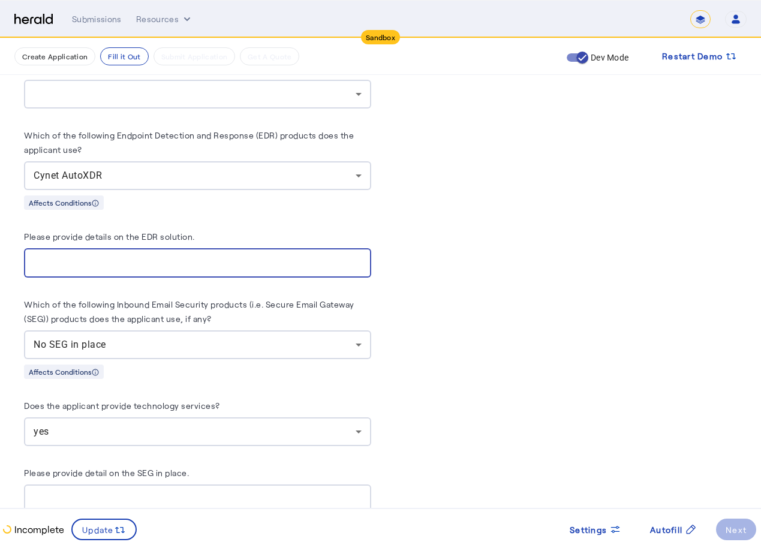
scroll to position [3535, 0]
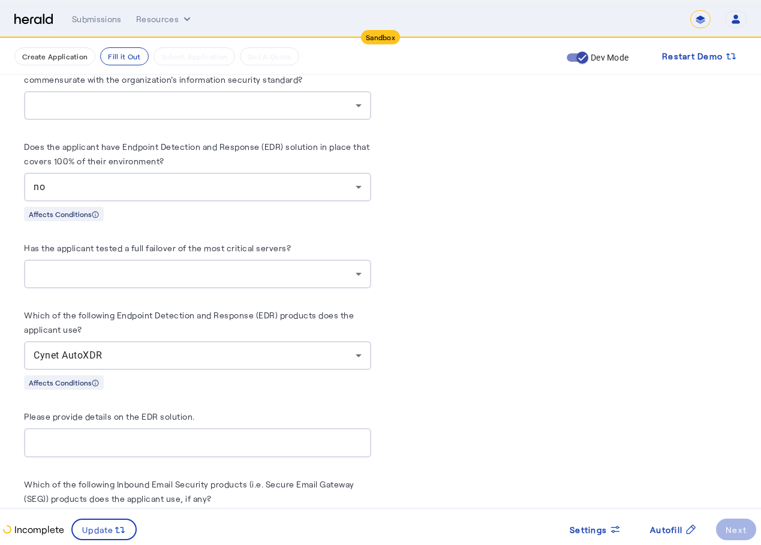
click at [144, 260] on div at bounding box center [198, 274] width 328 height 29
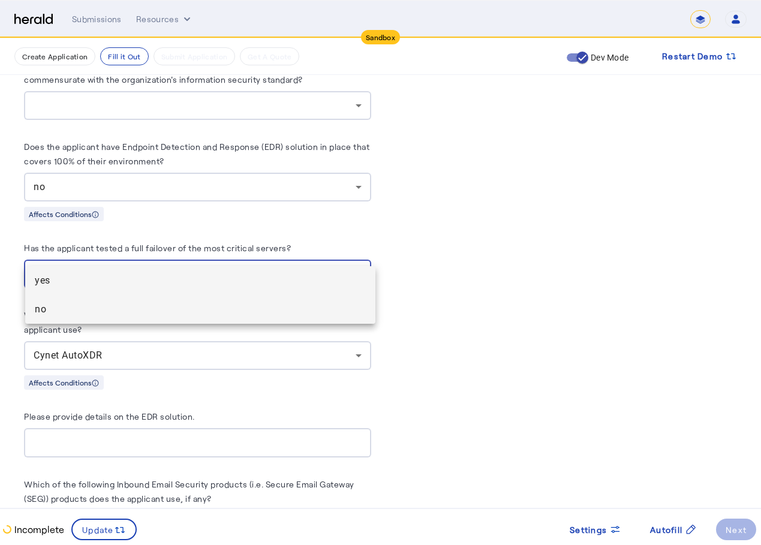
click at [123, 310] on span "no" at bounding box center [200, 309] width 331 height 14
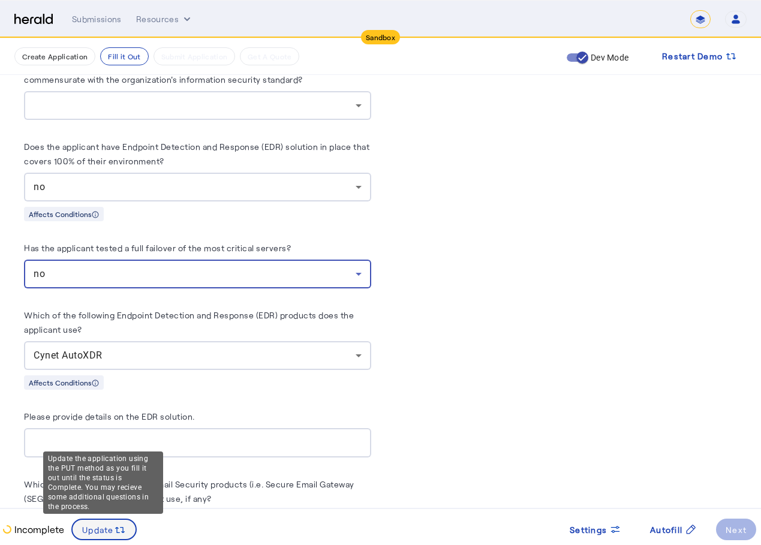
click at [94, 538] on span at bounding box center [104, 529] width 63 height 29
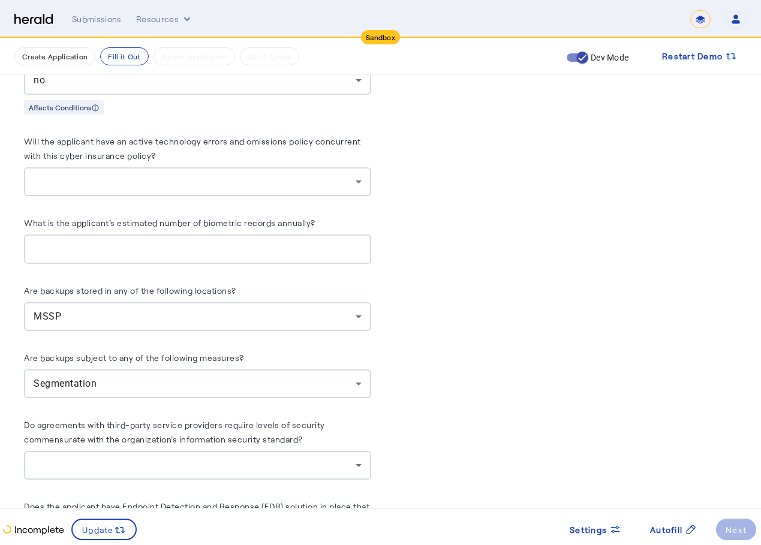
scroll to position [3116, 0]
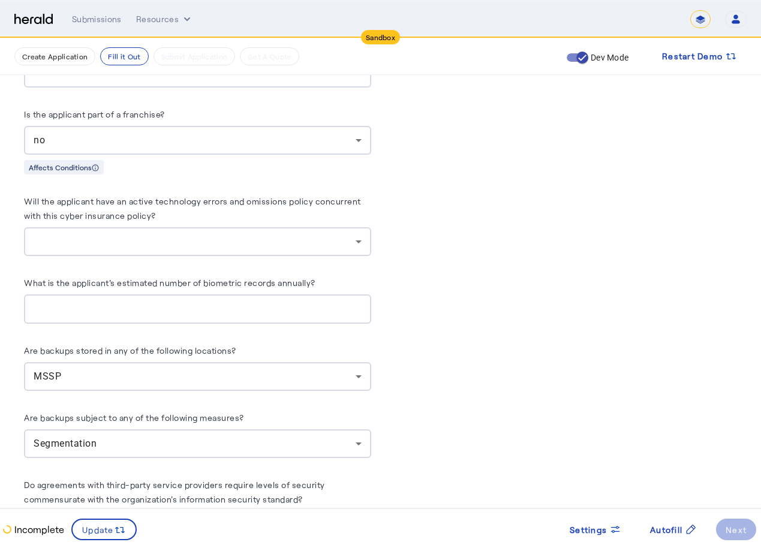
click at [288, 234] on div at bounding box center [195, 241] width 322 height 14
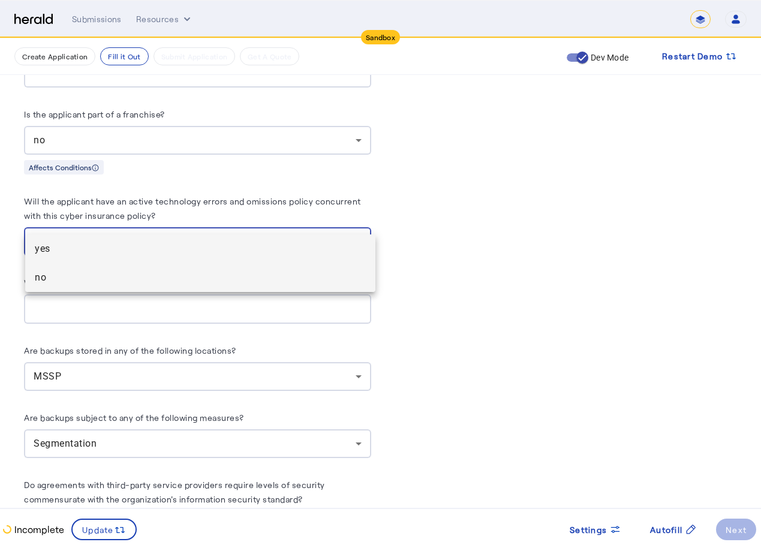
click at [222, 276] on span "no" at bounding box center [200, 277] width 331 height 14
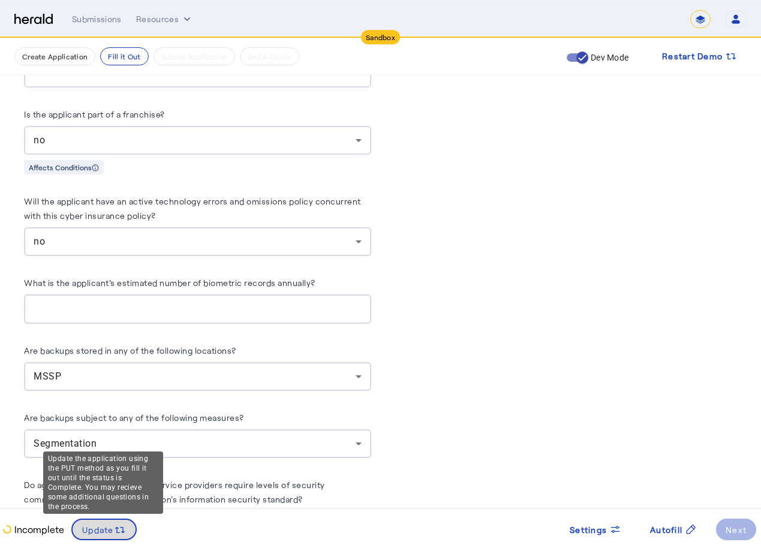
click at [120, 519] on span at bounding box center [104, 529] width 63 height 29
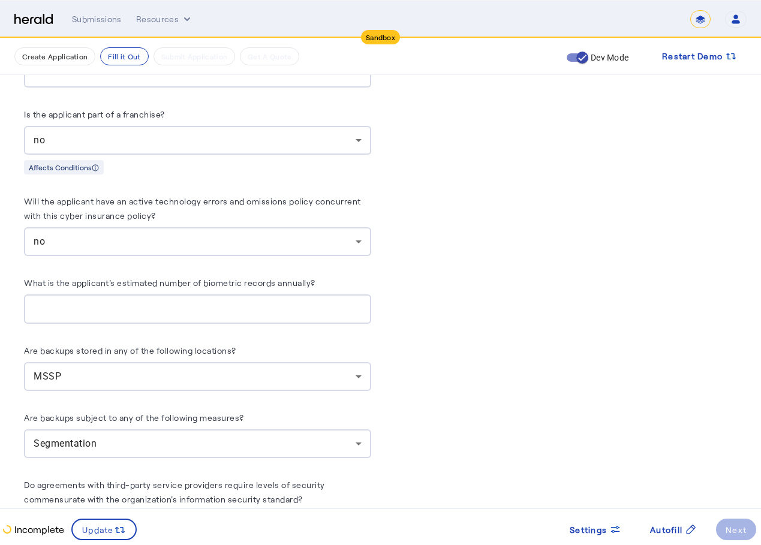
scroll to position [2936, 0]
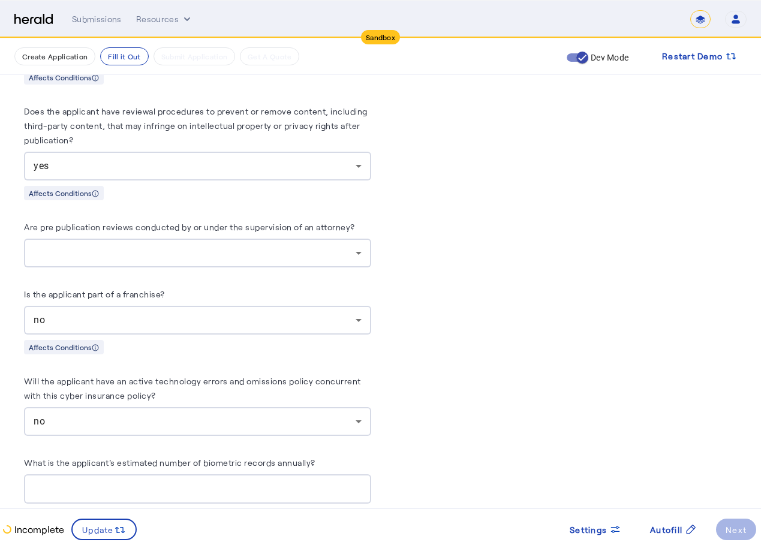
click at [261, 246] on div at bounding box center [195, 253] width 322 height 14
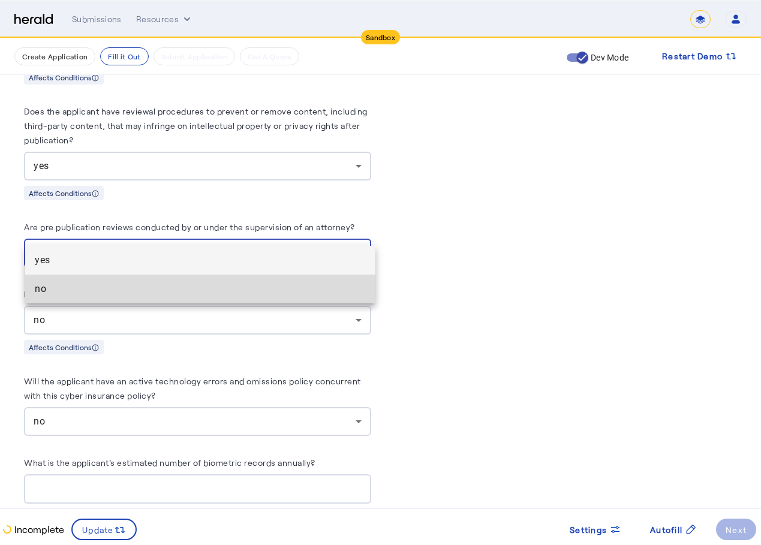
click at [213, 277] on mat-option "no" at bounding box center [200, 289] width 350 height 29
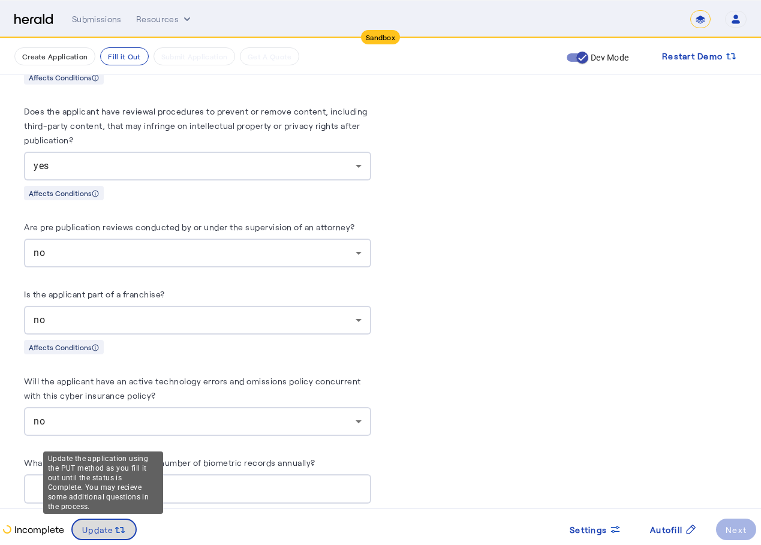
click at [126, 525] on span at bounding box center [104, 529] width 63 height 29
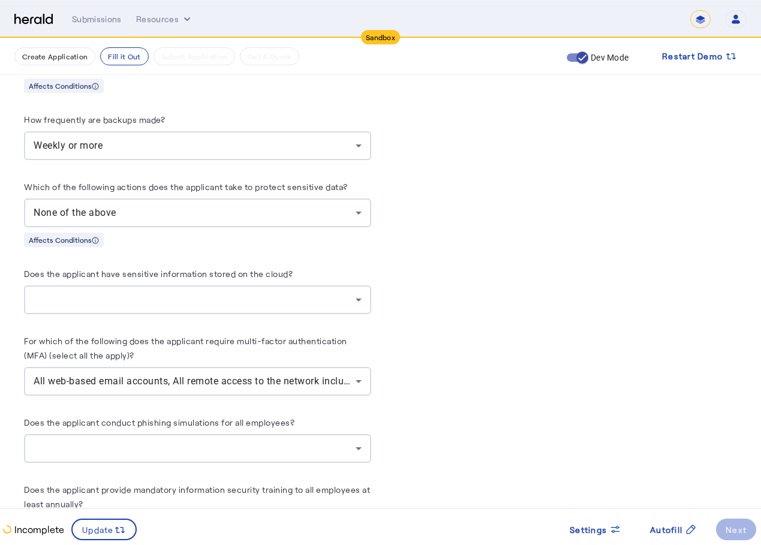
scroll to position [2157, 0]
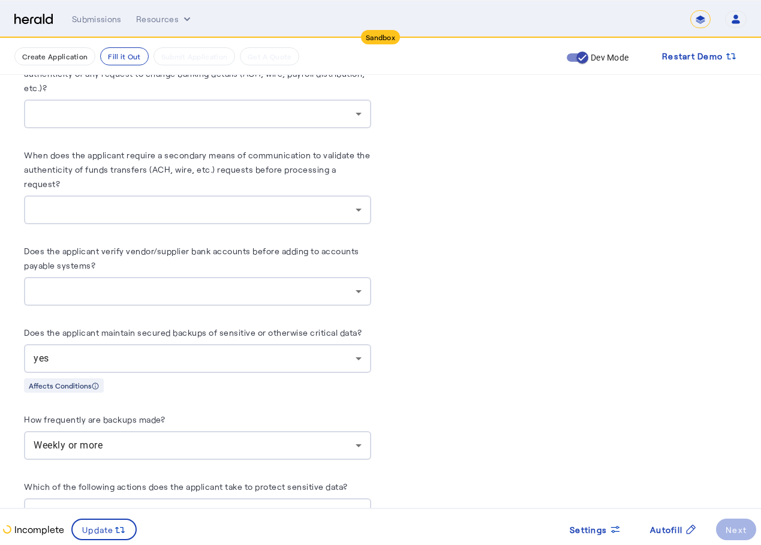
click at [231, 284] on div at bounding box center [195, 291] width 322 height 14
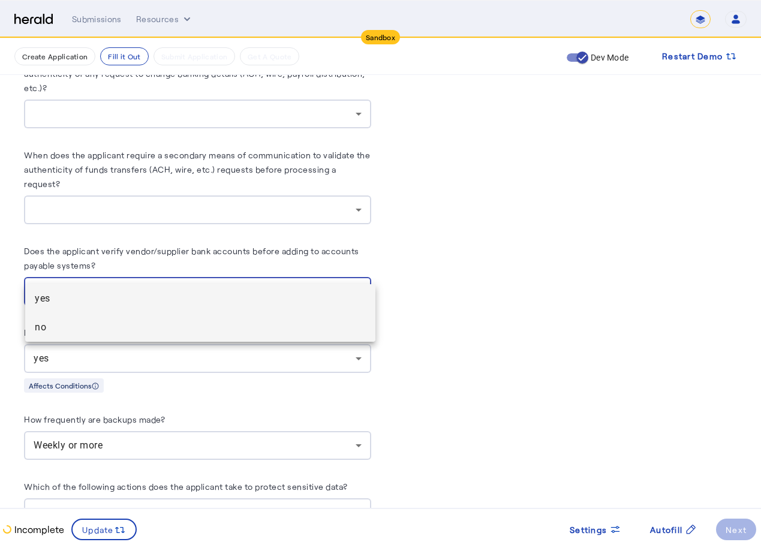
click at [192, 316] on mat-option "no" at bounding box center [200, 327] width 350 height 29
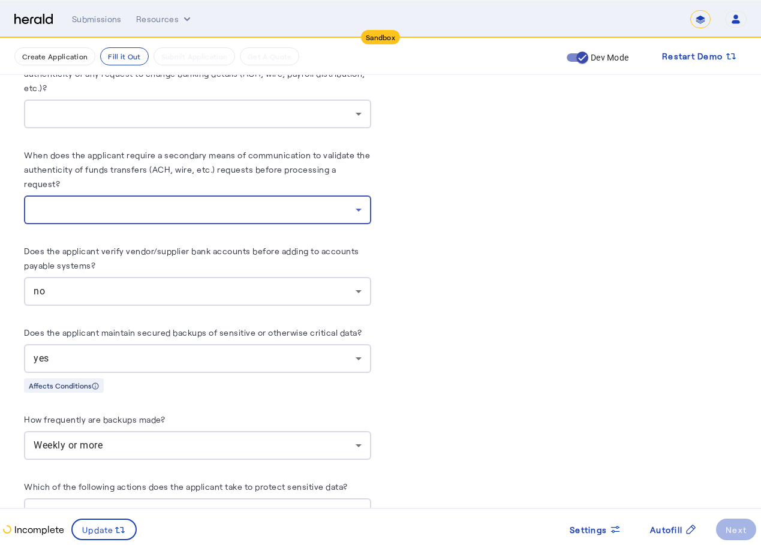
click at [246, 203] on div at bounding box center [195, 210] width 322 height 14
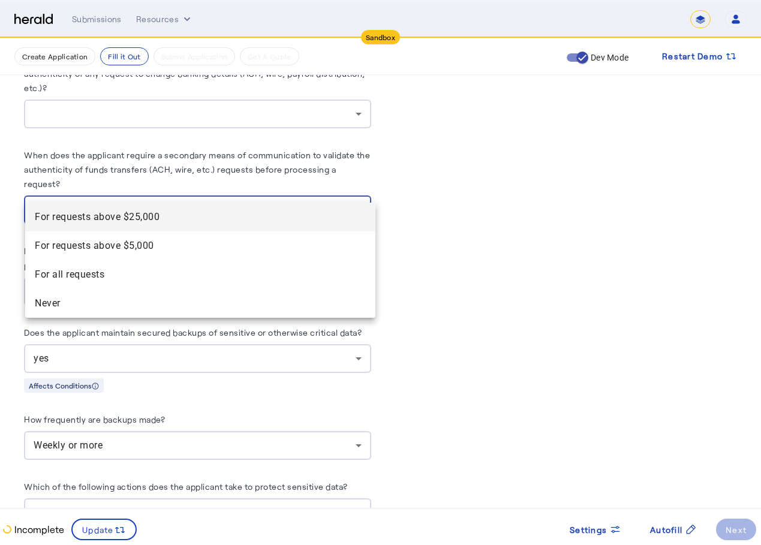
click at [219, 220] on span "For requests above $25,000" at bounding box center [200, 217] width 331 height 14
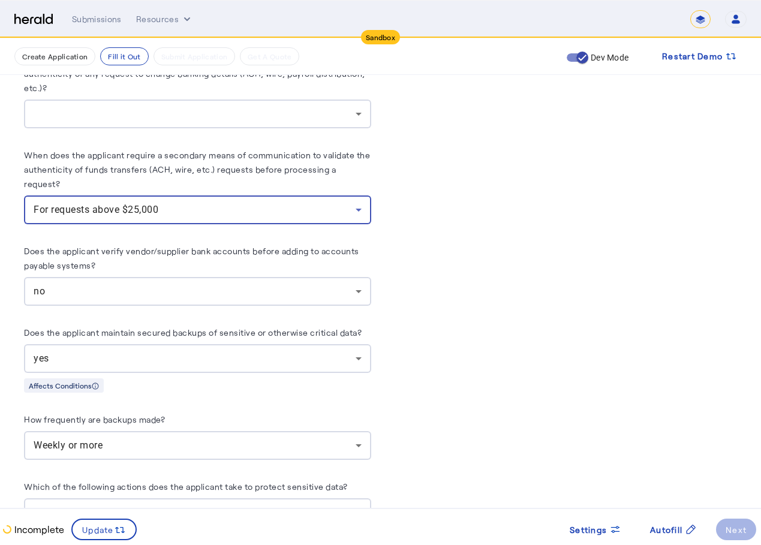
scroll to position [1977, 0]
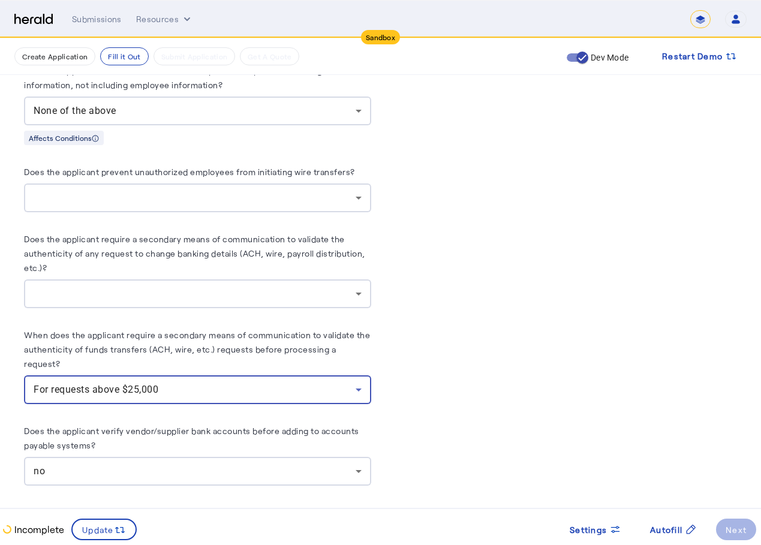
click at [187, 261] on herald-label "Does the applicant require a secondary means of communication to validate the a…" at bounding box center [197, 255] width 347 height 48
click at [165, 287] on div at bounding box center [195, 294] width 322 height 14
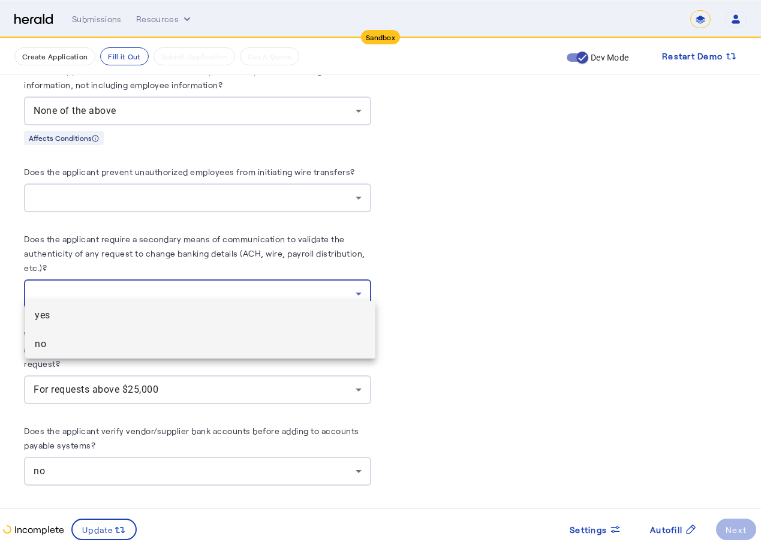
click at [129, 332] on mat-option "no" at bounding box center [200, 344] width 350 height 29
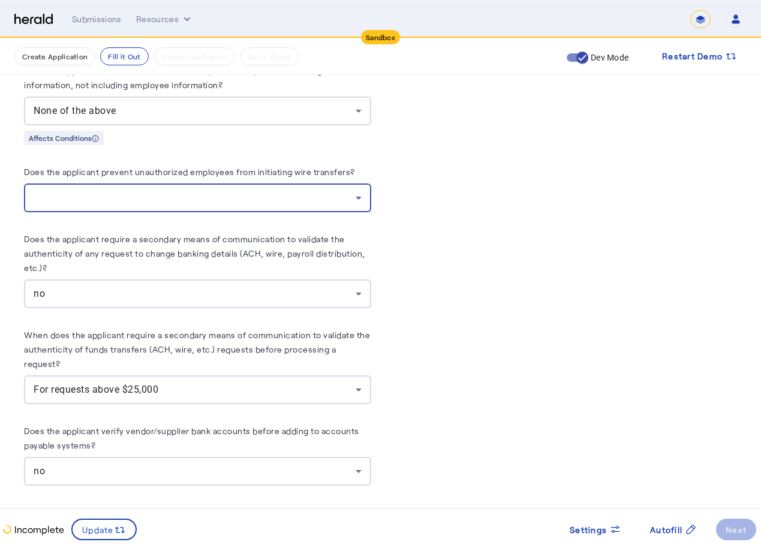
click at [198, 191] on div at bounding box center [195, 198] width 322 height 14
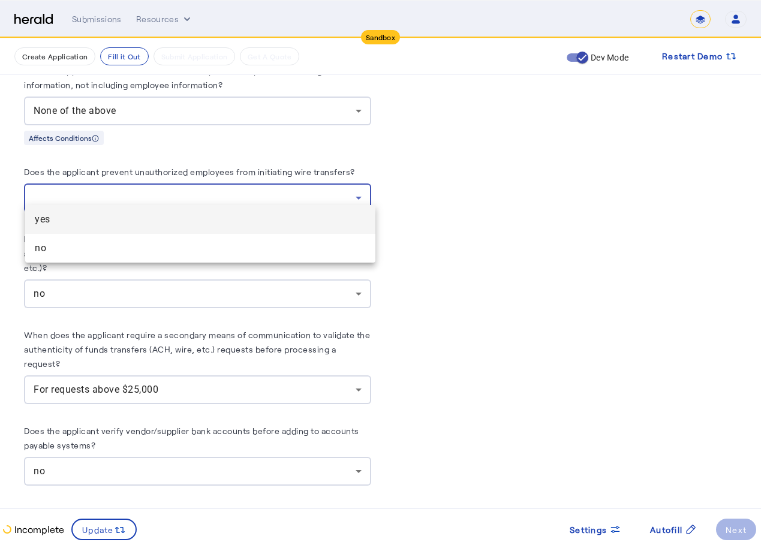
click at [161, 230] on mat-option "yes" at bounding box center [200, 219] width 350 height 29
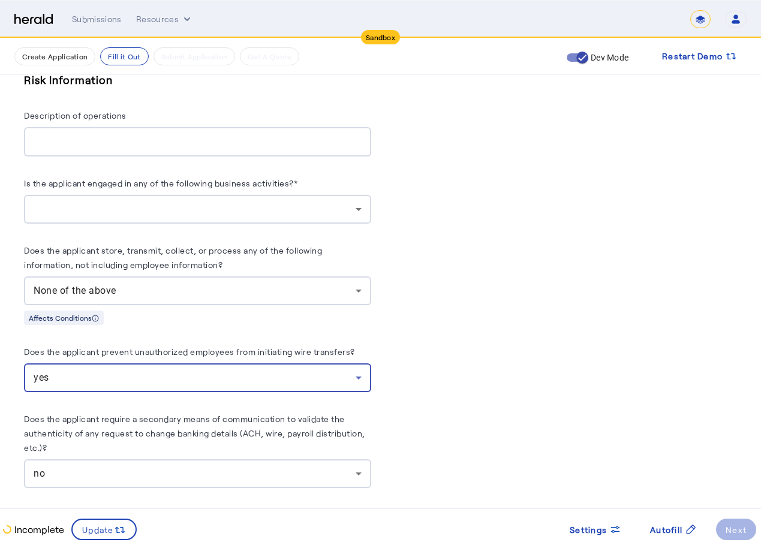
scroll to position [1677, 0]
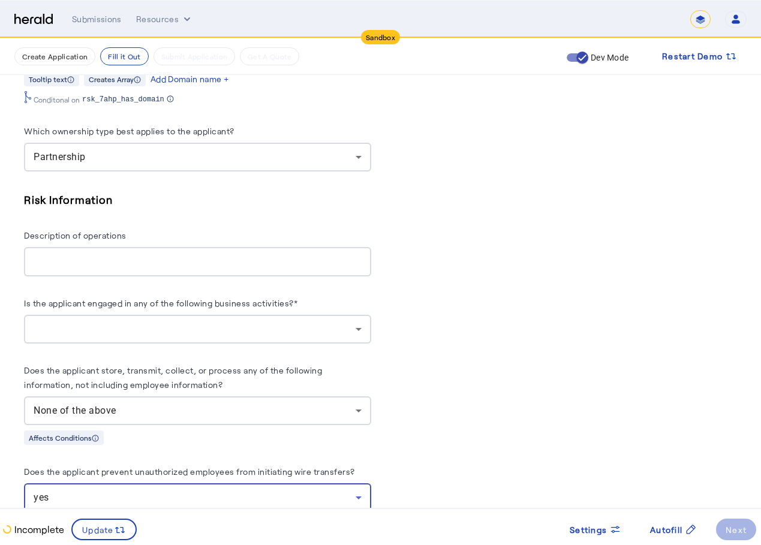
click at [170, 328] on div at bounding box center [198, 329] width 328 height 29
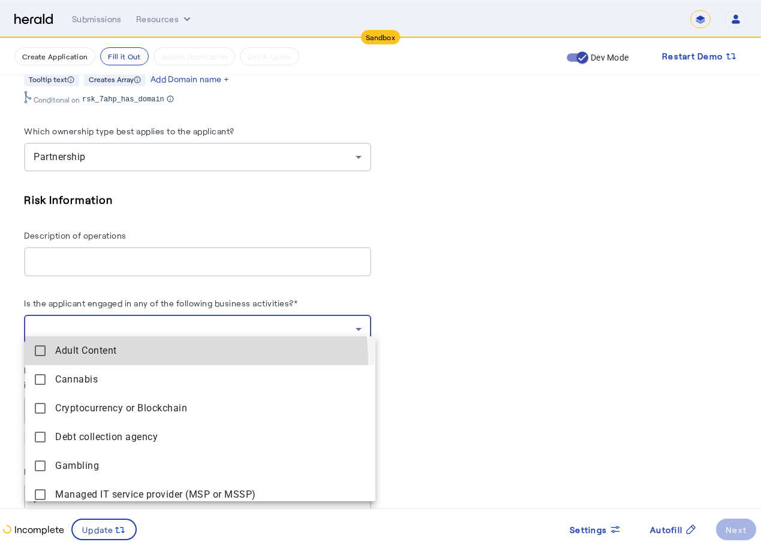
click at [106, 364] on Content "Adult Content" at bounding box center [200, 350] width 350 height 29
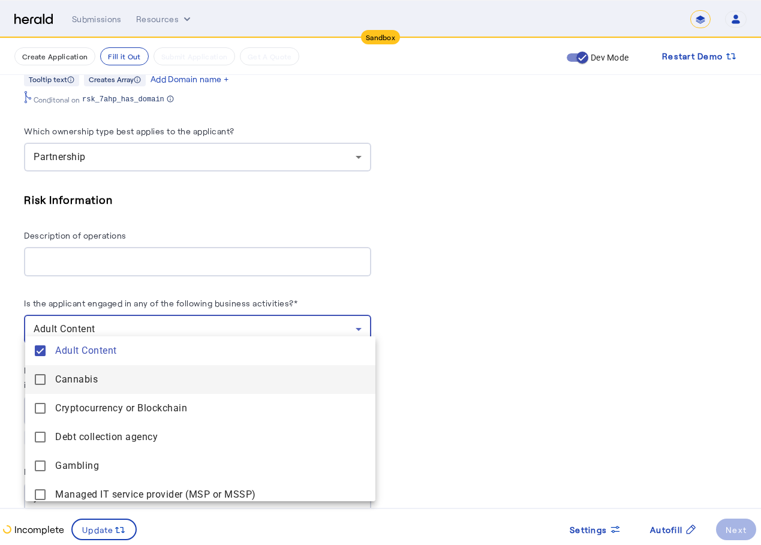
click at [101, 373] on mat-option "Cannabis" at bounding box center [200, 379] width 350 height 29
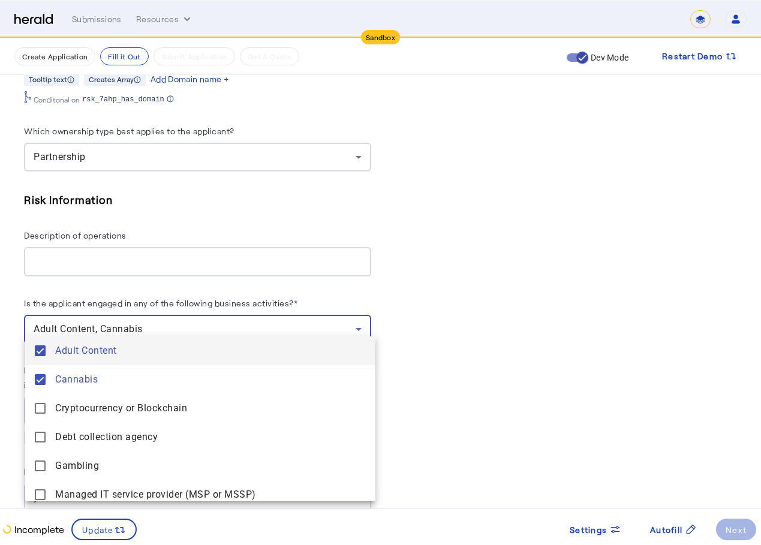
click at [133, 341] on Content "Adult Content" at bounding box center [200, 350] width 350 height 29
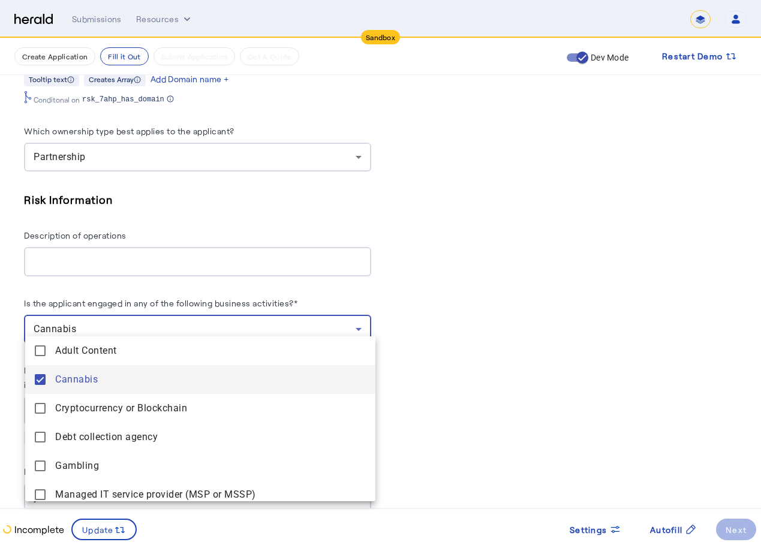
click at [116, 366] on mat-option "Cannabis" at bounding box center [200, 379] width 350 height 29
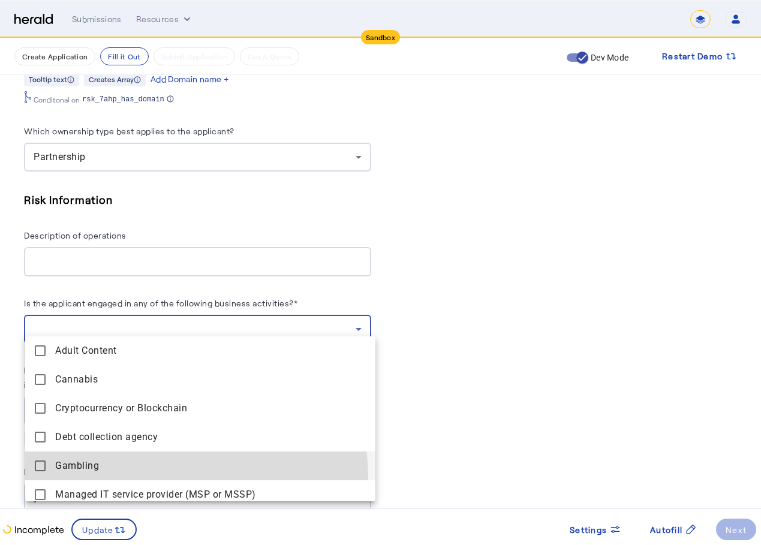
click at [123, 478] on mat-option "Gambling" at bounding box center [200, 465] width 350 height 29
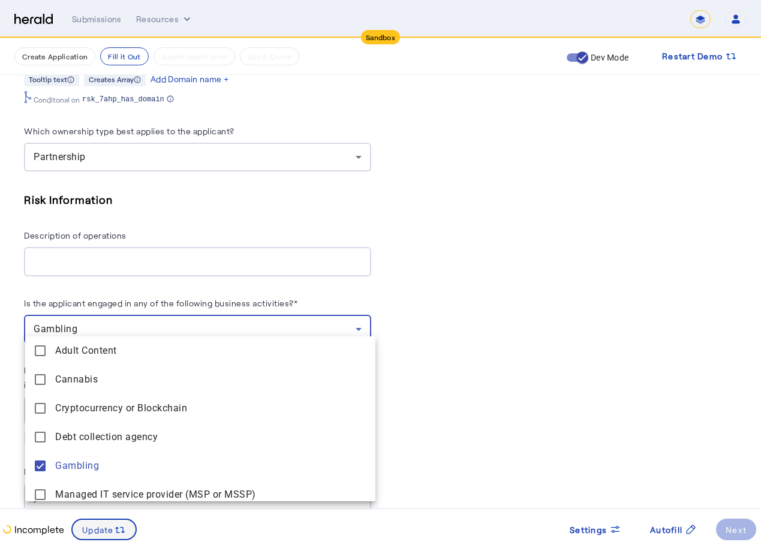
click at [121, 529] on div at bounding box center [380, 272] width 761 height 545
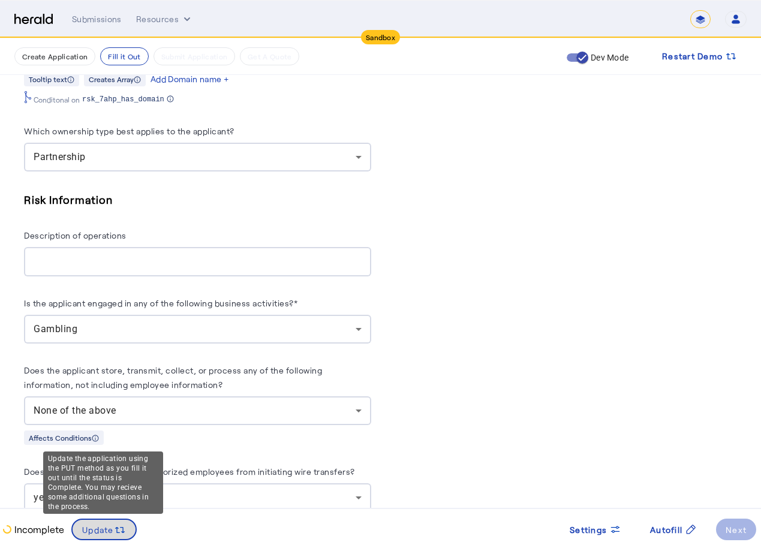
click at [109, 531] on span "Update" at bounding box center [98, 529] width 32 height 13
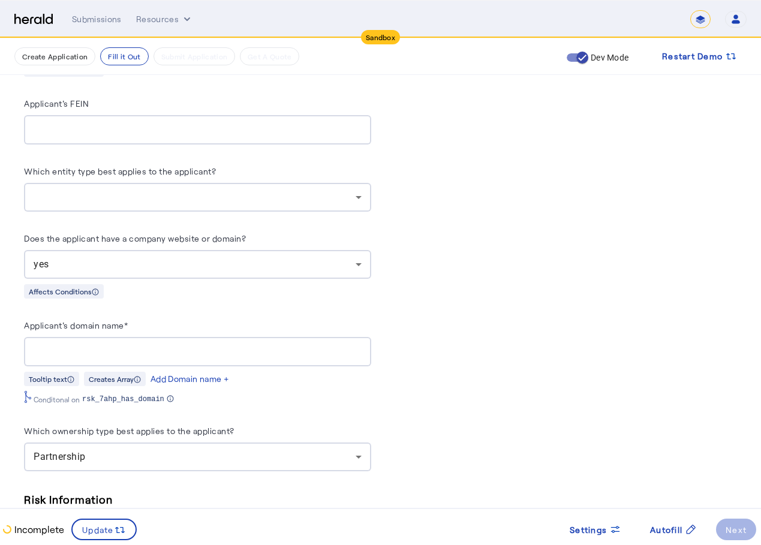
scroll to position [1318, 0]
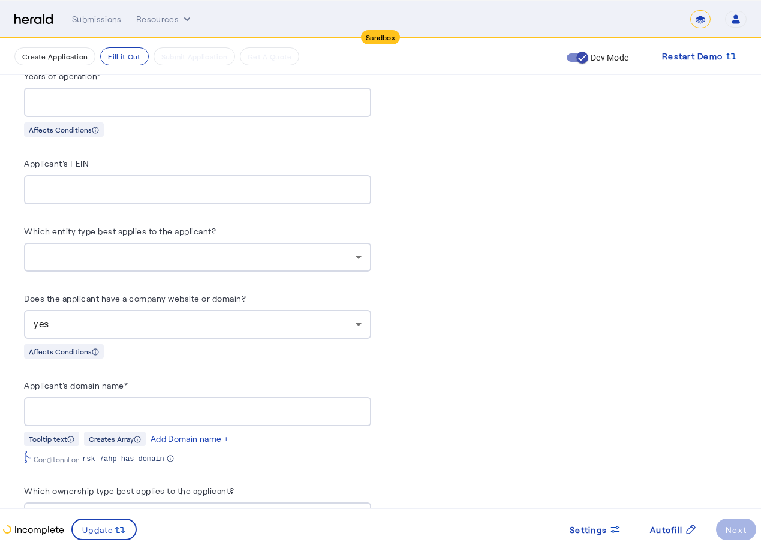
click at [289, 259] on div at bounding box center [198, 257] width 328 height 29
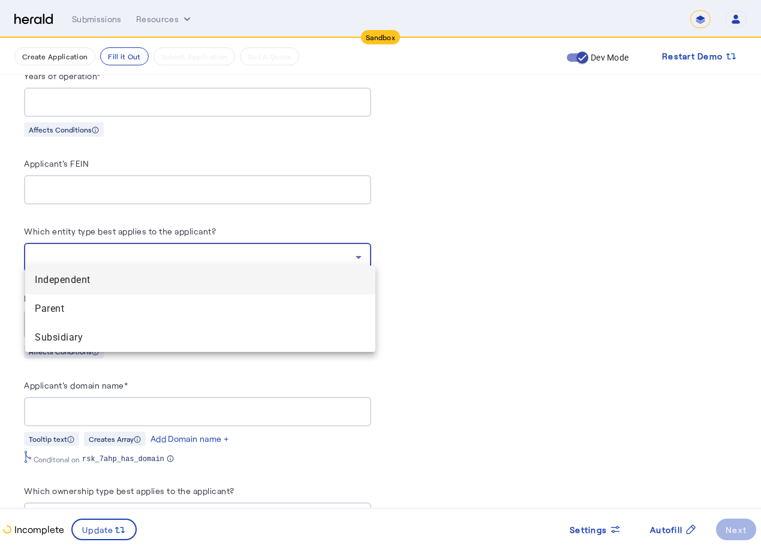
click at [191, 303] on span "Parent" at bounding box center [200, 309] width 331 height 14
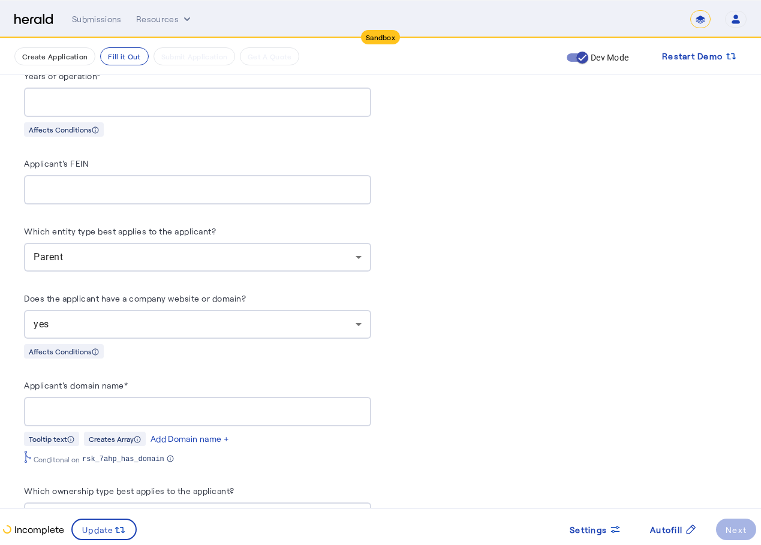
click at [346, 255] on div "Parent" at bounding box center [195, 257] width 322 height 14
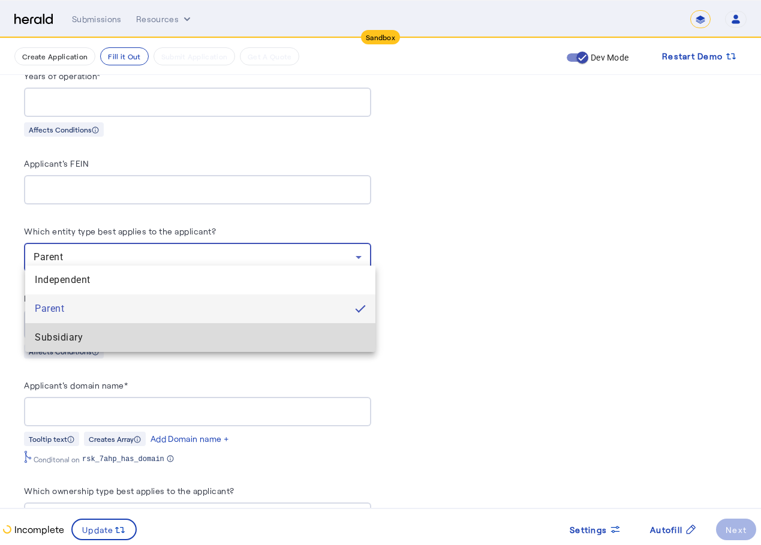
click at [191, 333] on span "Subsidiary" at bounding box center [200, 337] width 331 height 14
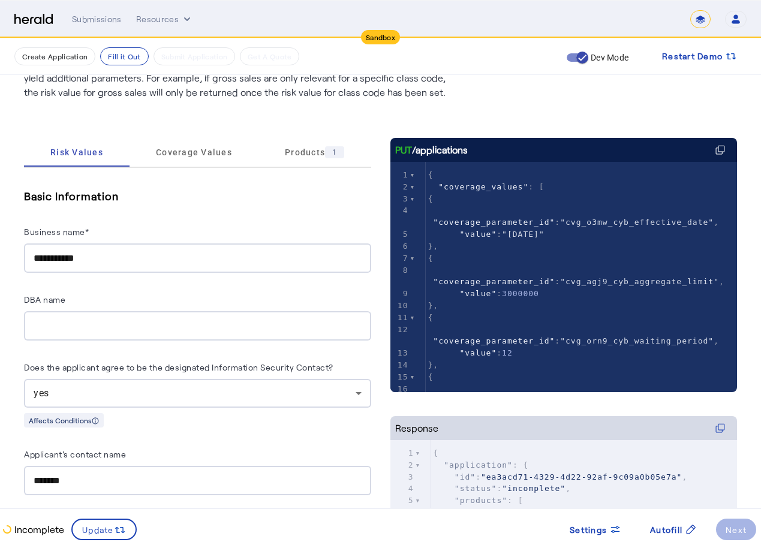
scroll to position [59, 0]
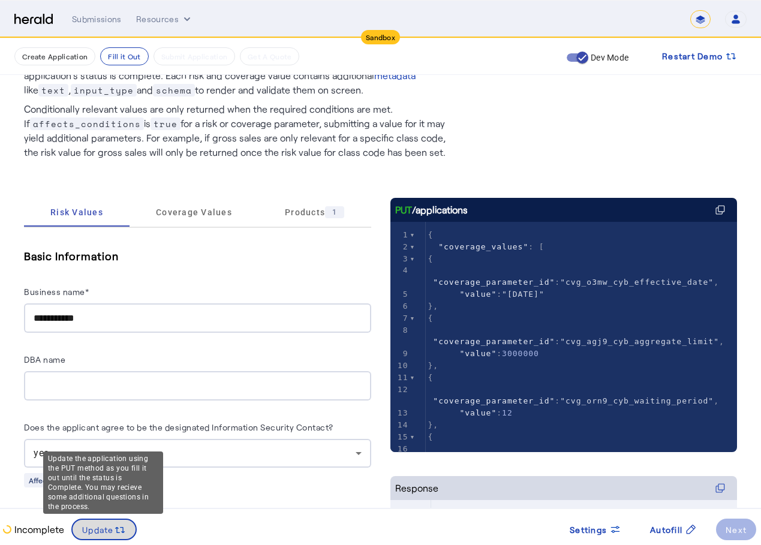
click at [117, 536] on icon at bounding box center [120, 530] width 12 height 12
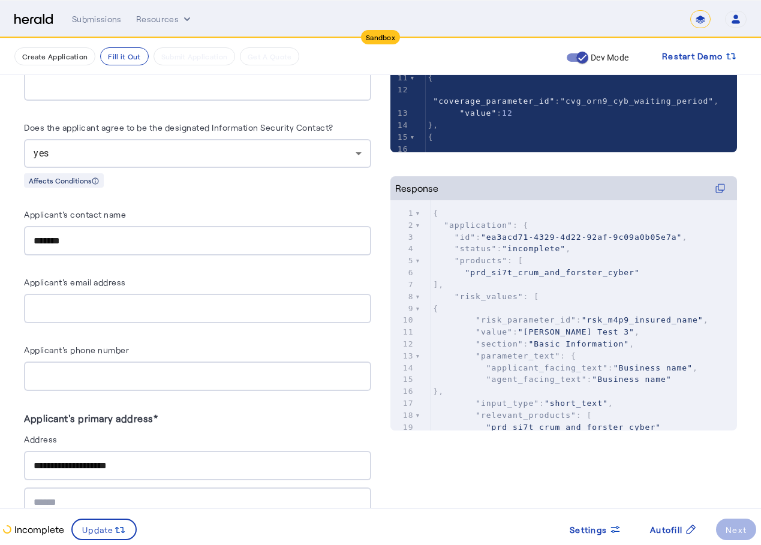
scroll to position [478, 0]
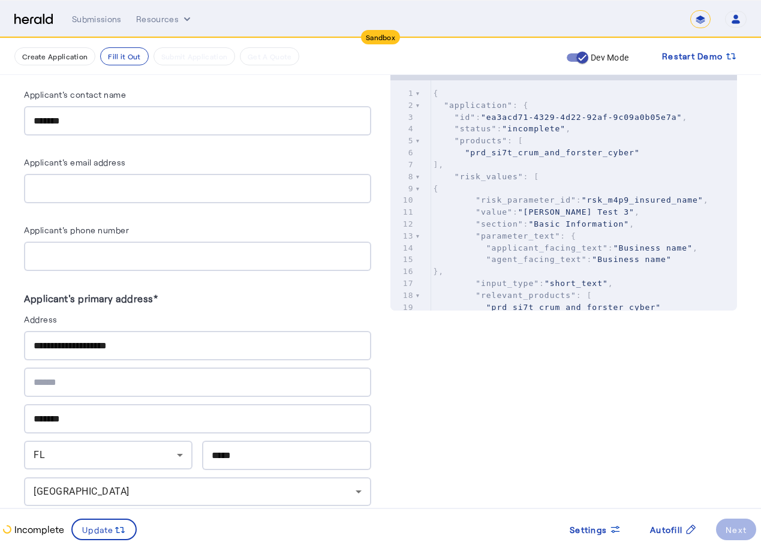
click at [46, 342] on input "**********" at bounding box center [198, 346] width 328 height 14
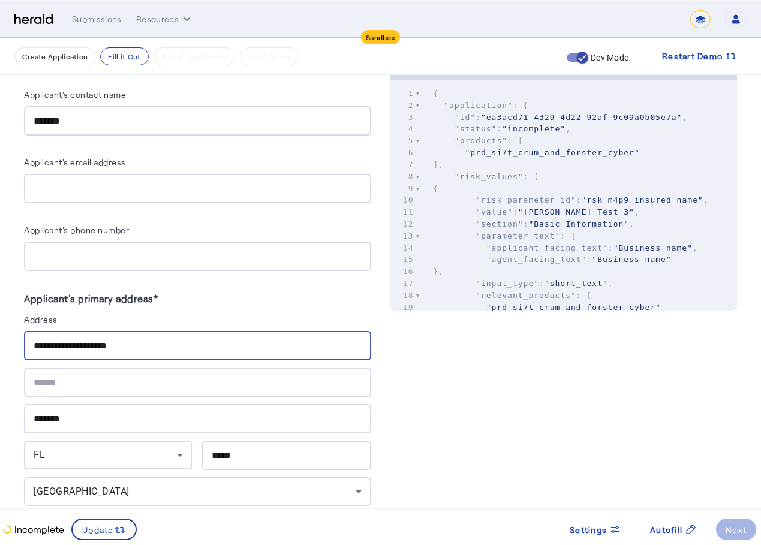
click at [46, 342] on input "**********" at bounding box center [198, 346] width 328 height 14
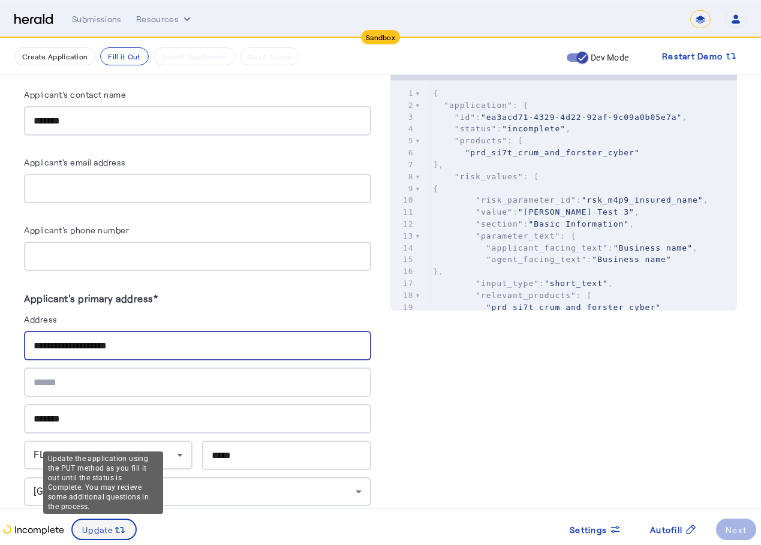
type input "**********"
click at [102, 527] on span "Update" at bounding box center [98, 529] width 32 height 13
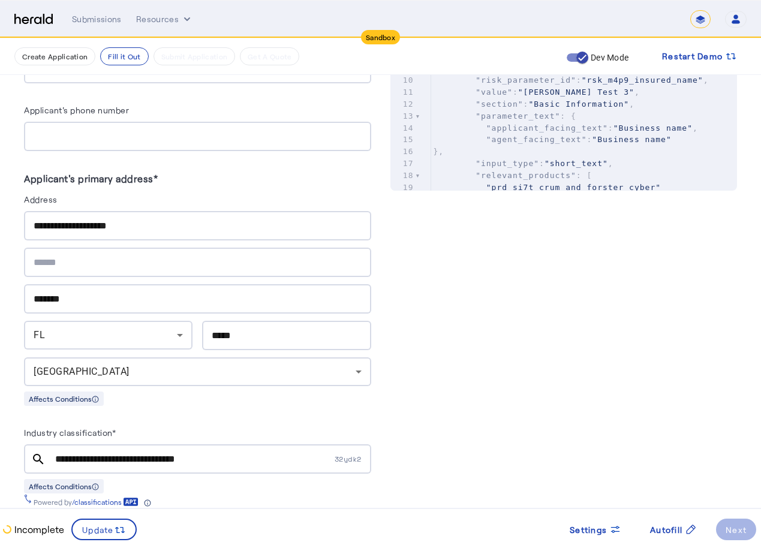
scroll to position [718, 0]
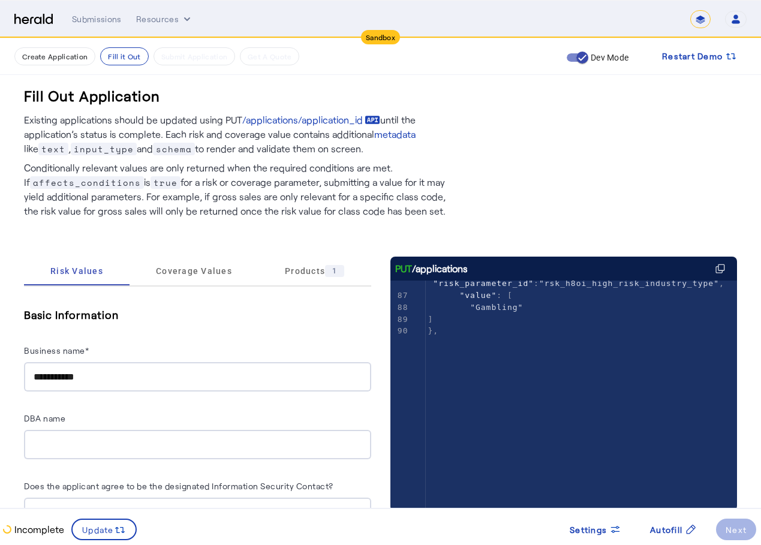
scroll to position [0, 0]
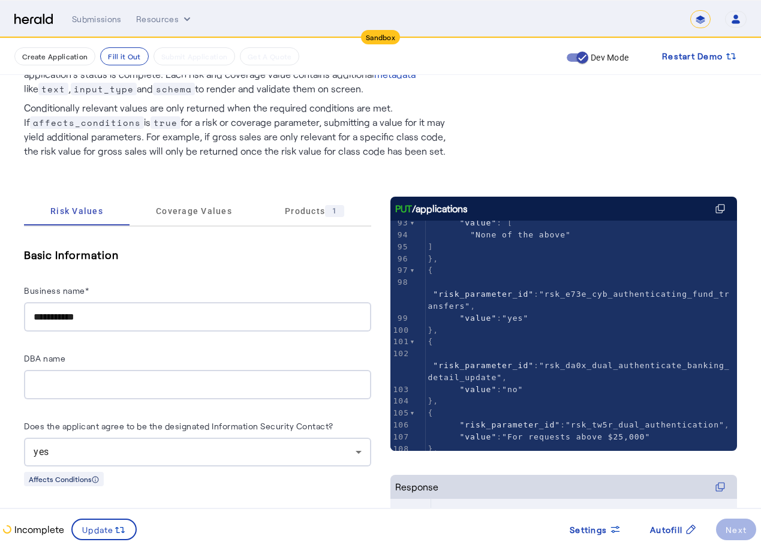
click at [213, 209] on span "Coverage Values" at bounding box center [194, 211] width 76 height 8
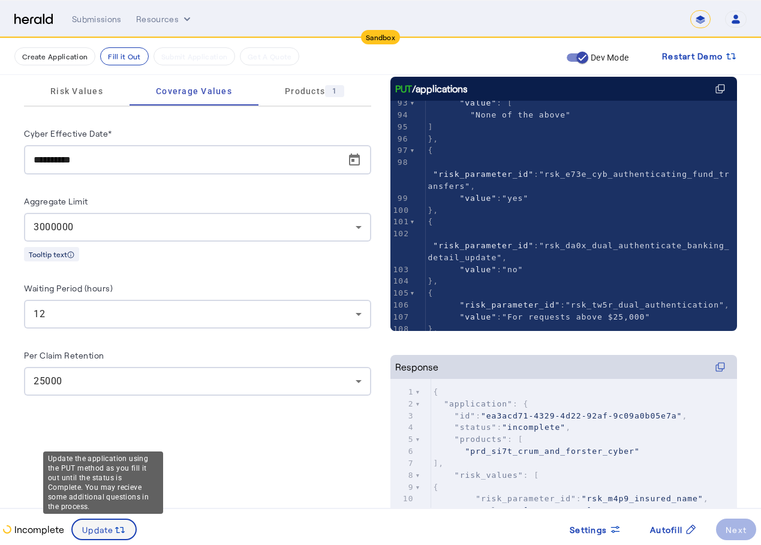
click at [106, 523] on span "Update" at bounding box center [98, 529] width 32 height 13
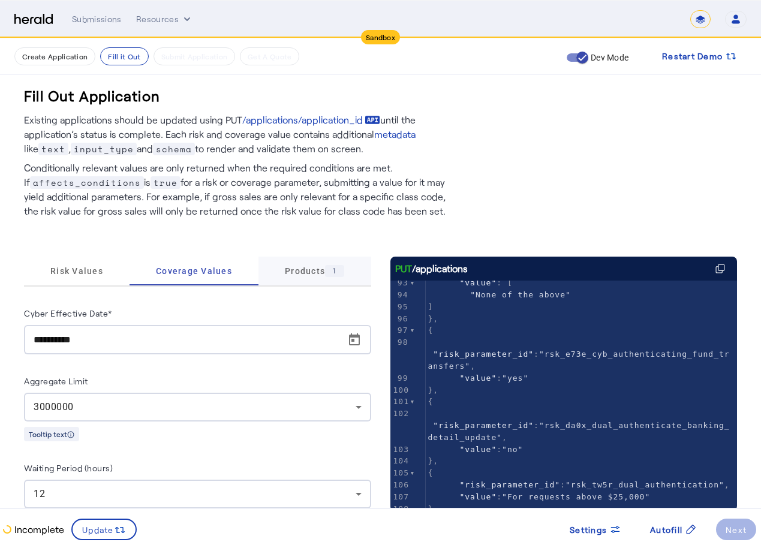
click at [311, 266] on span "Products 1" at bounding box center [314, 271] width 59 height 12
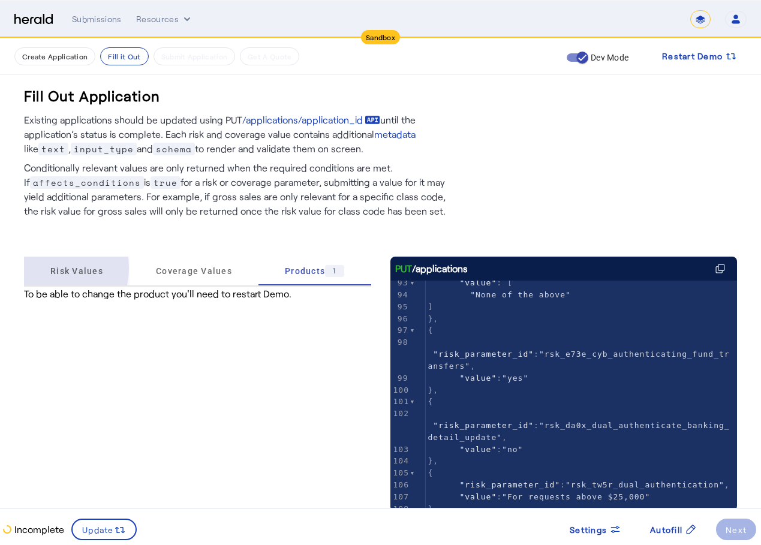
click at [51, 268] on span "Risk Values" at bounding box center [76, 271] width 53 height 8
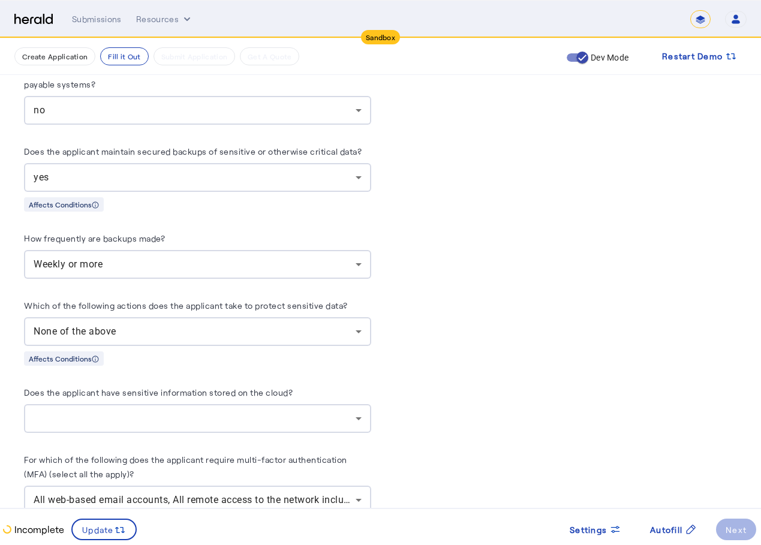
scroll to position [2398, 0]
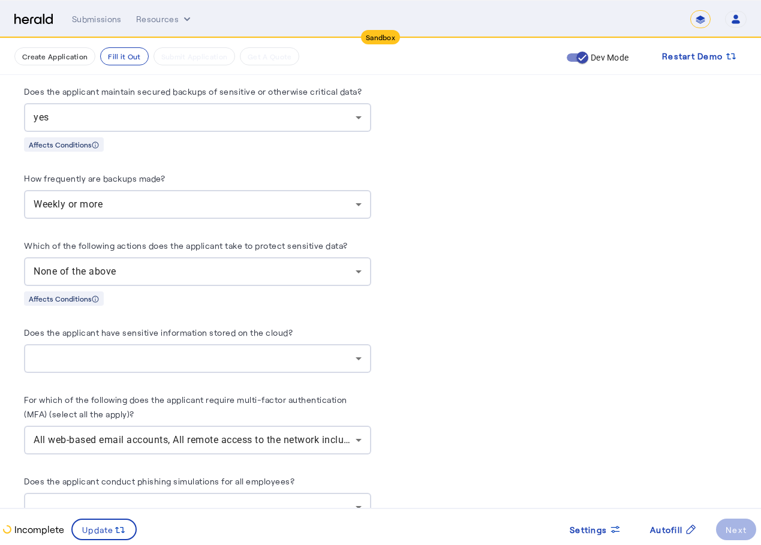
click at [336, 344] on div at bounding box center [198, 358] width 328 height 29
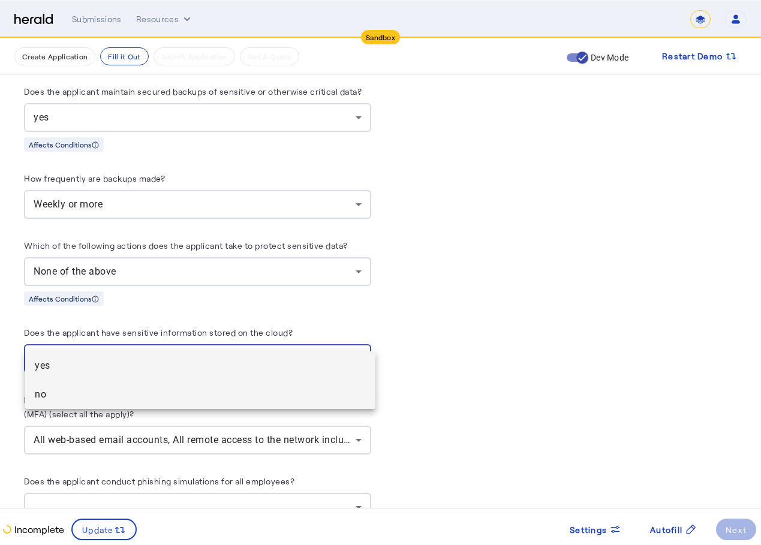
click at [167, 383] on mat-option "no" at bounding box center [200, 394] width 350 height 29
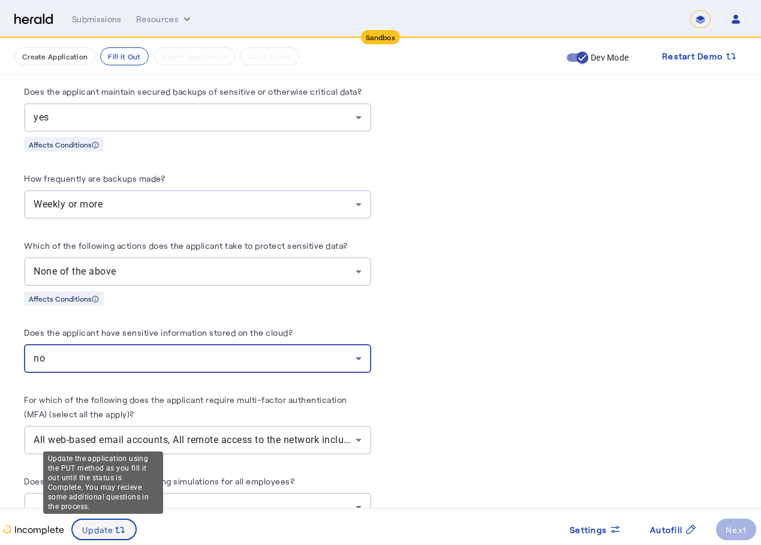
click at [92, 529] on span "Update" at bounding box center [98, 529] width 32 height 13
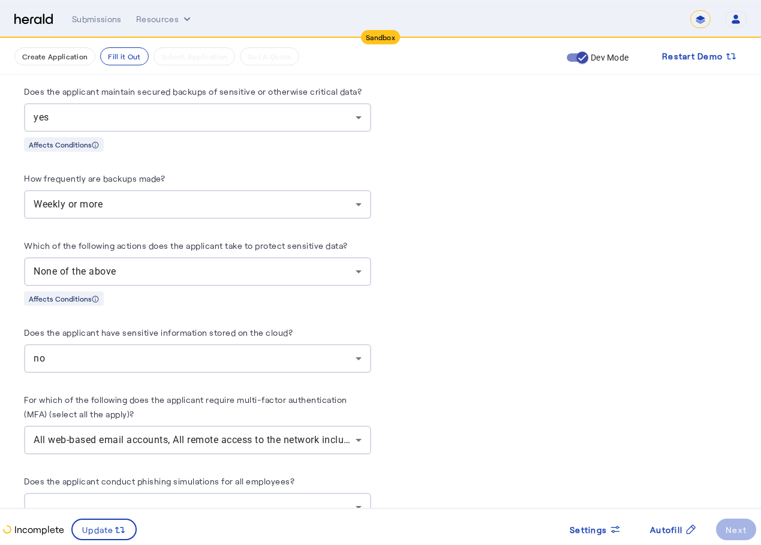
click at [252, 500] on div at bounding box center [195, 507] width 322 height 14
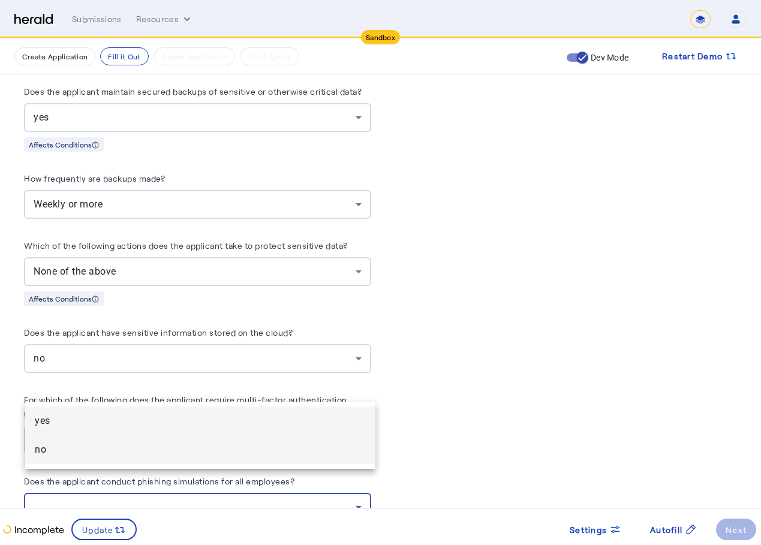
click at [225, 435] on mat-option "no" at bounding box center [200, 449] width 350 height 29
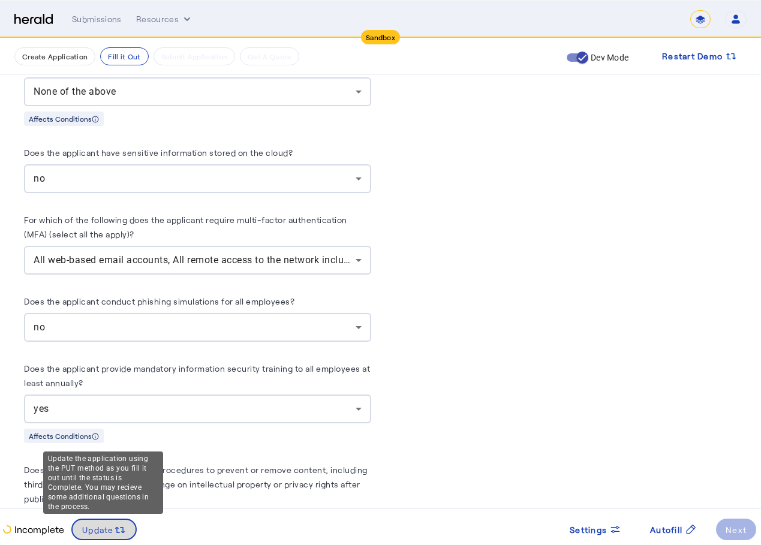
click at [110, 531] on span "Update" at bounding box center [98, 529] width 32 height 13
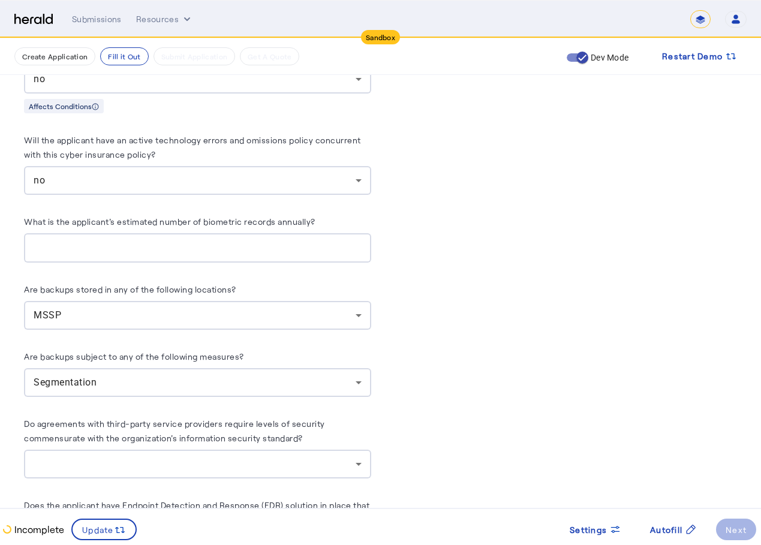
click at [369, 233] on div at bounding box center [197, 247] width 347 height 29
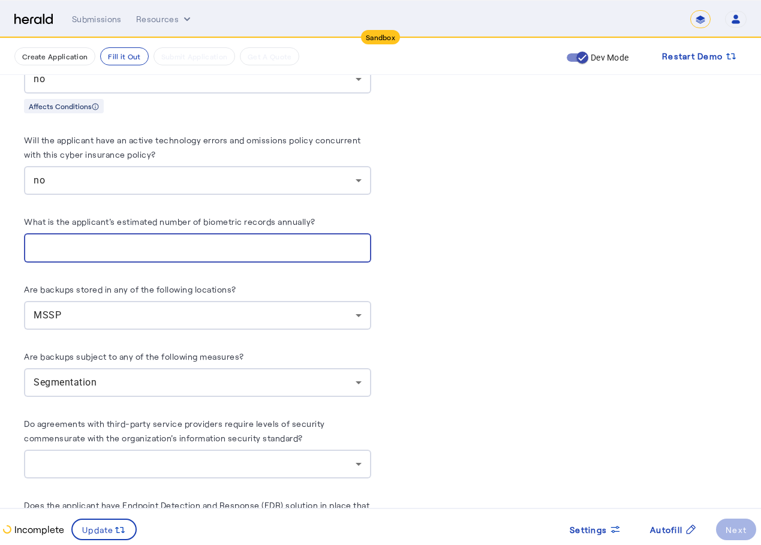
click at [361, 241] on input "*" at bounding box center [198, 248] width 328 height 14
type input "**"
click at [361, 241] on input "**" at bounding box center [198, 248] width 328 height 14
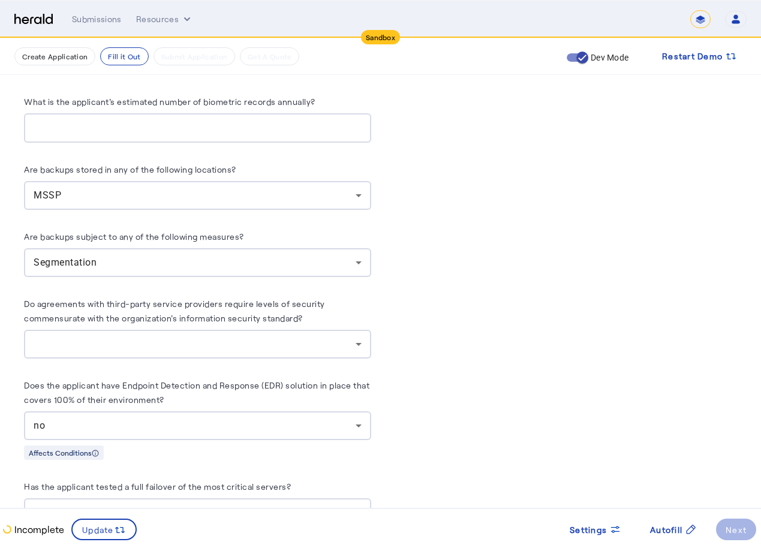
click at [296, 330] on div at bounding box center [198, 344] width 328 height 29
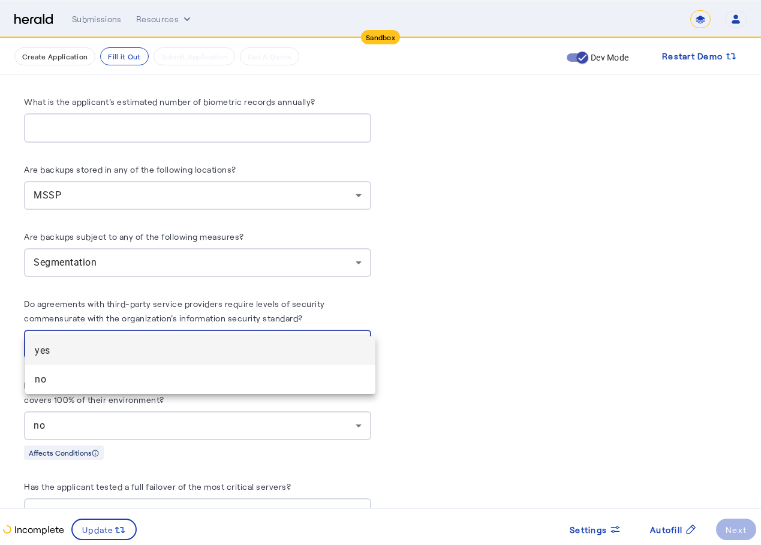
click at [222, 356] on span "yes" at bounding box center [200, 350] width 331 height 14
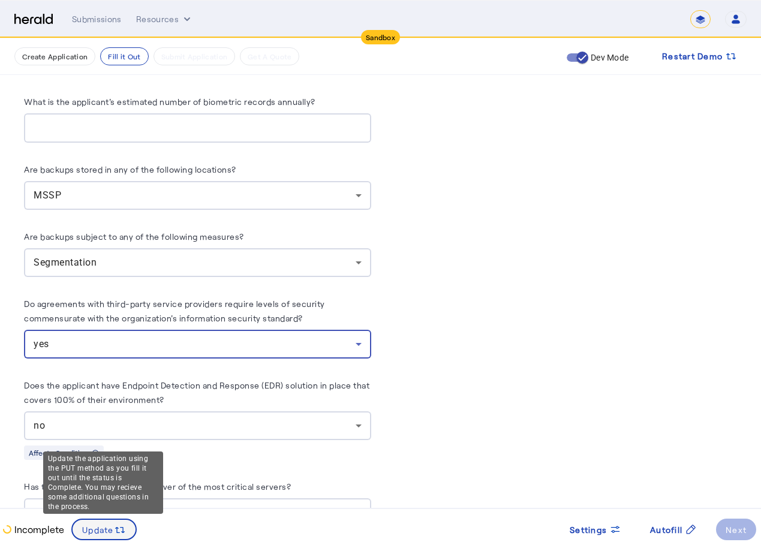
click at [102, 538] on span at bounding box center [104, 529] width 63 height 29
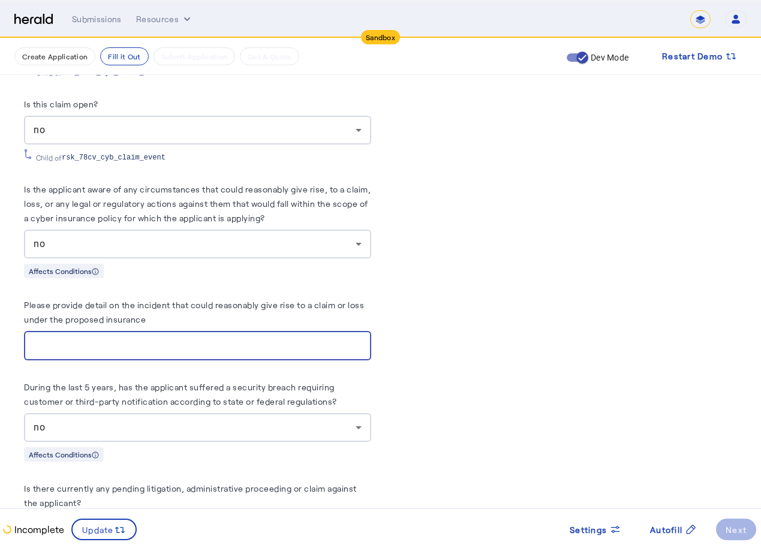
click at [331, 339] on input "Please provide detail on the incident that could reasonably give rise to a clai…" at bounding box center [198, 346] width 328 height 14
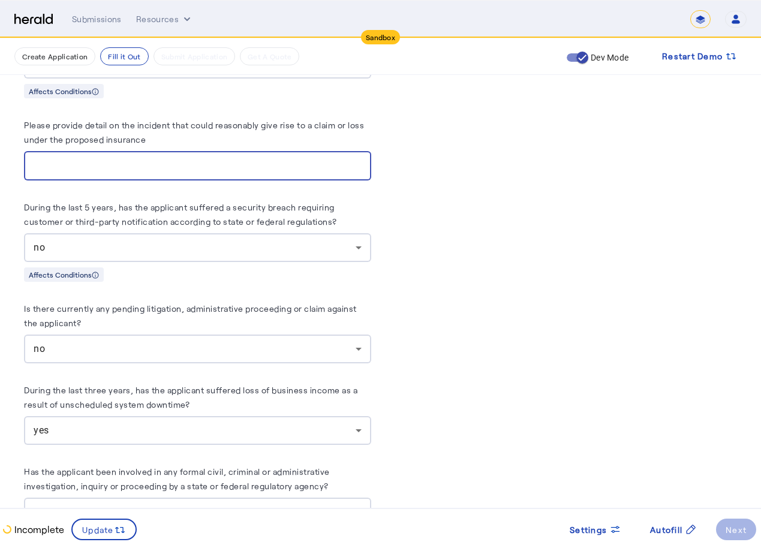
scroll to position [6354, 0]
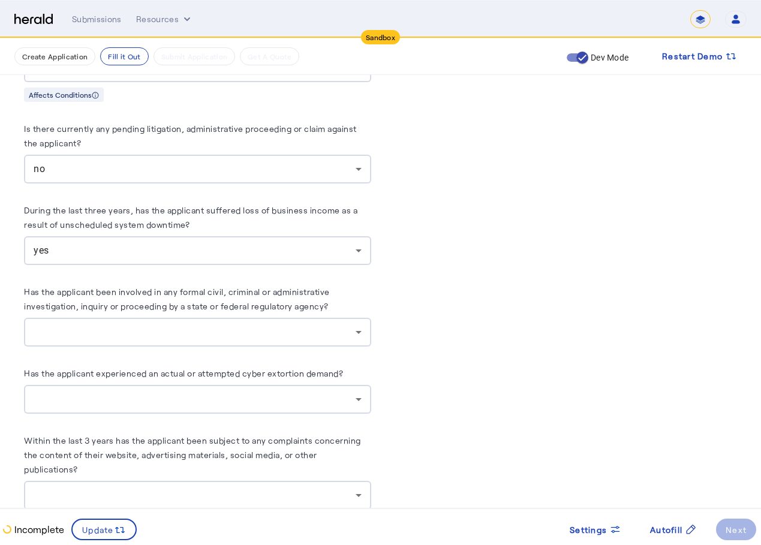
click at [327, 385] on div at bounding box center [198, 399] width 328 height 29
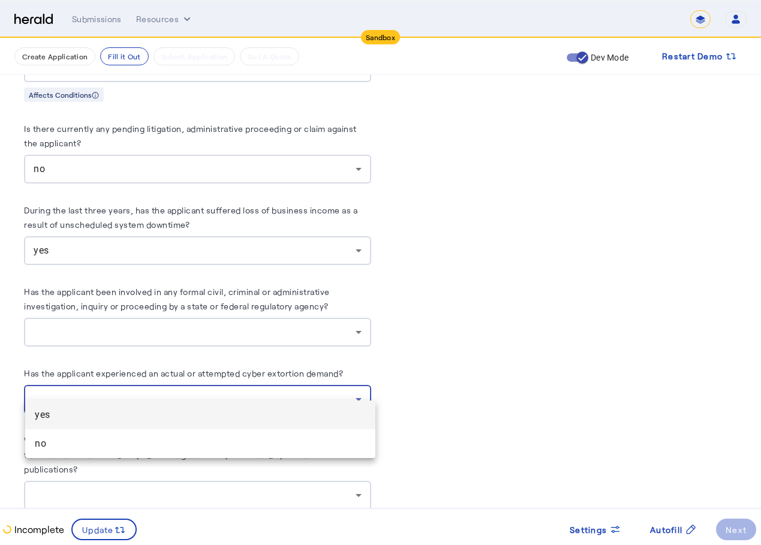
click at [252, 411] on span "yes" at bounding box center [200, 415] width 331 height 14
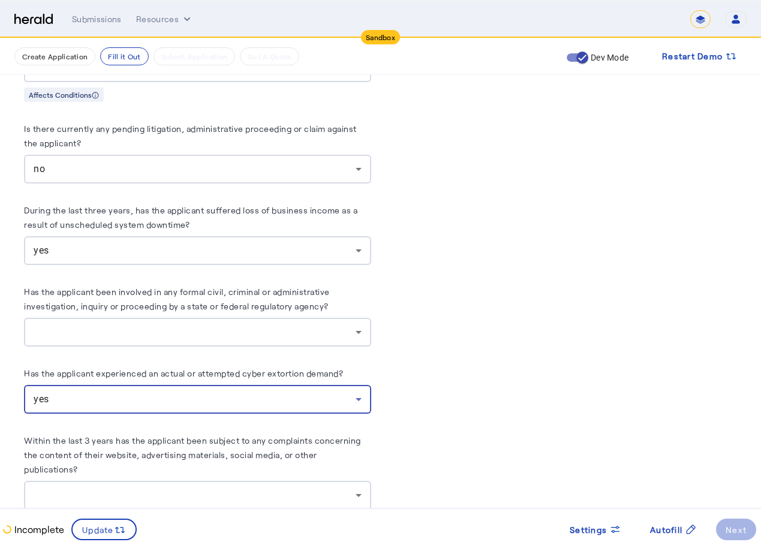
click at [236, 325] on div at bounding box center [195, 332] width 322 height 14
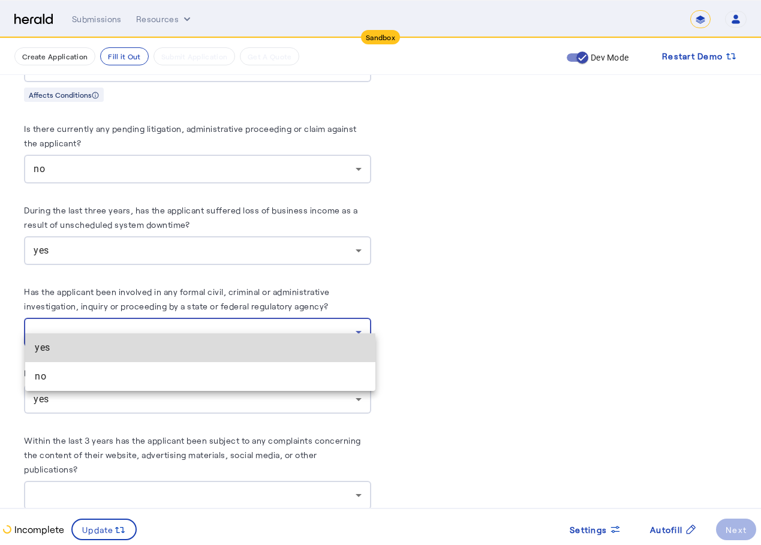
click at [177, 351] on span "yes" at bounding box center [200, 347] width 331 height 14
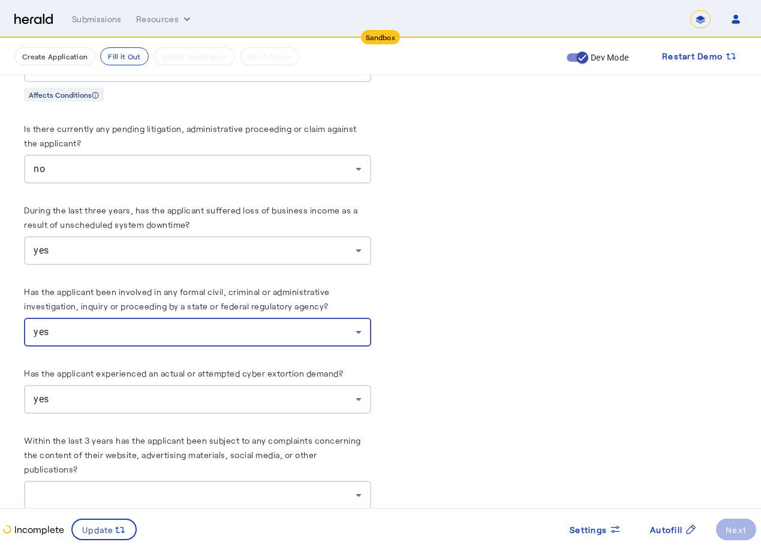
scroll to position [6534, 0]
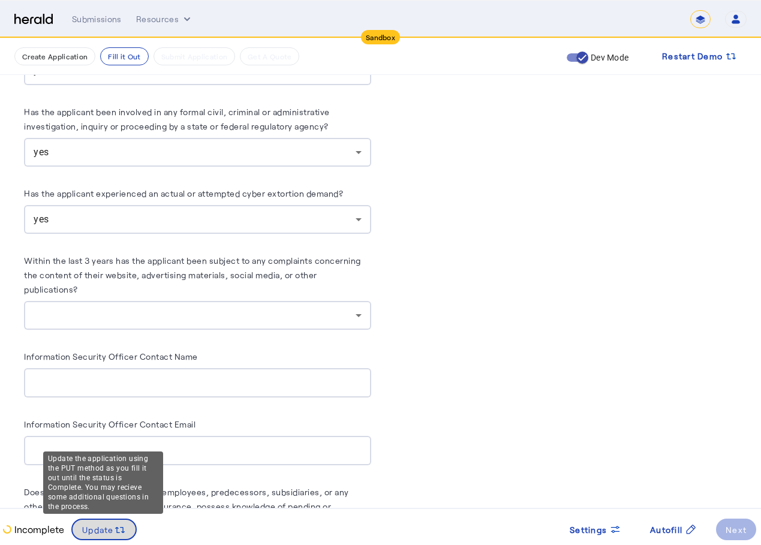
click at [108, 521] on span at bounding box center [104, 529] width 63 height 29
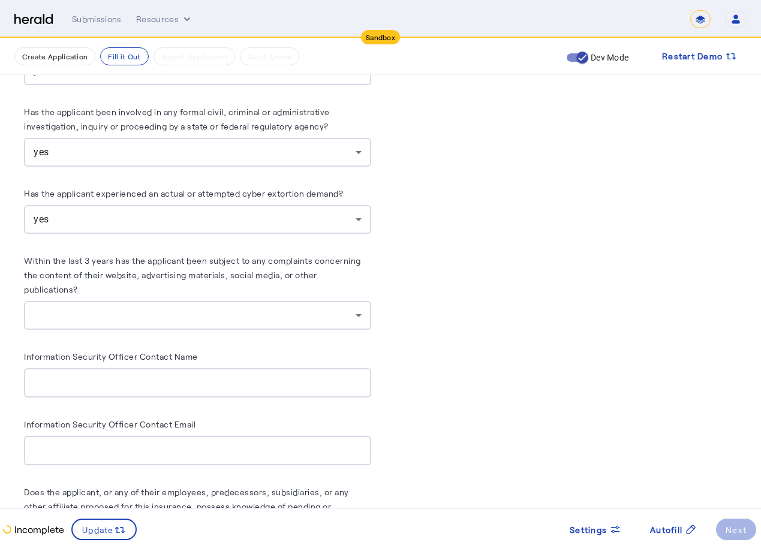
click at [246, 301] on div at bounding box center [198, 315] width 328 height 29
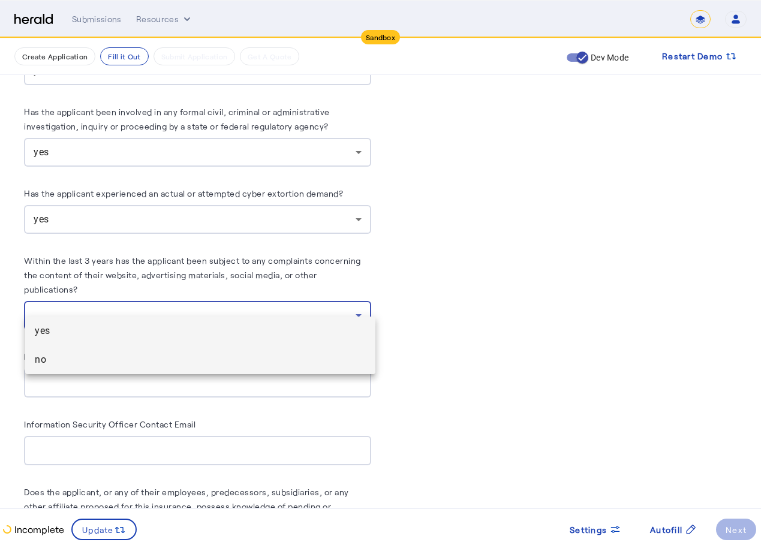
click at [162, 346] on div "yes no" at bounding box center [200, 345] width 350 height 58
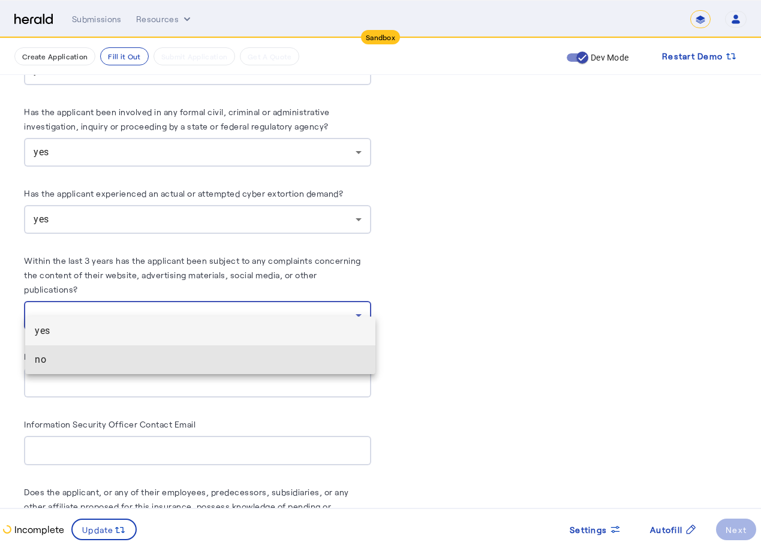
click at [155, 373] on mat-option "no" at bounding box center [200, 359] width 350 height 29
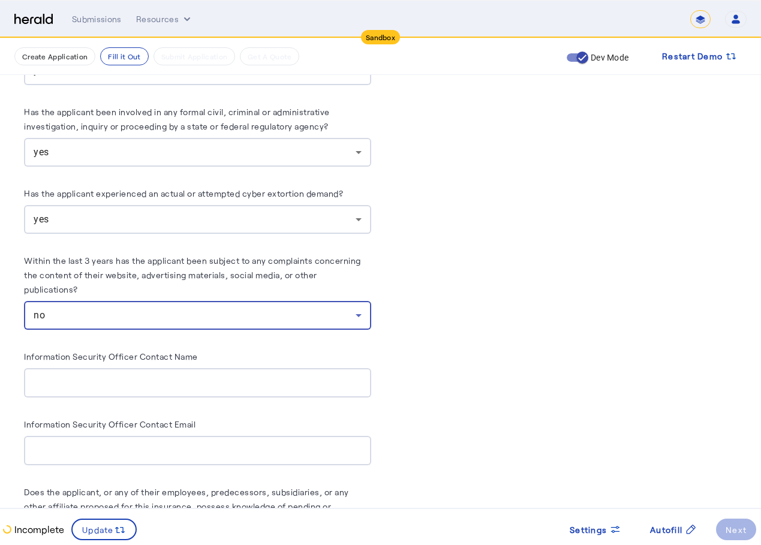
click at [162, 376] on input "Information Security Officer Contact Name" at bounding box center [198, 383] width 328 height 14
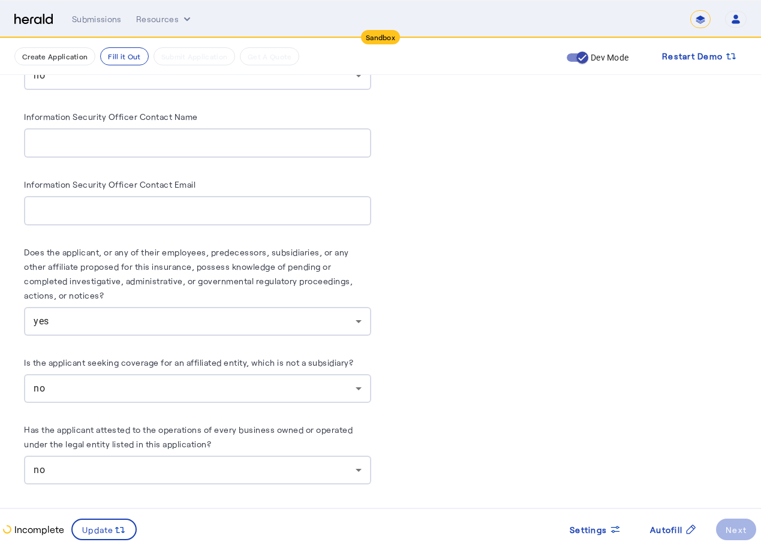
scroll to position [6937, 0]
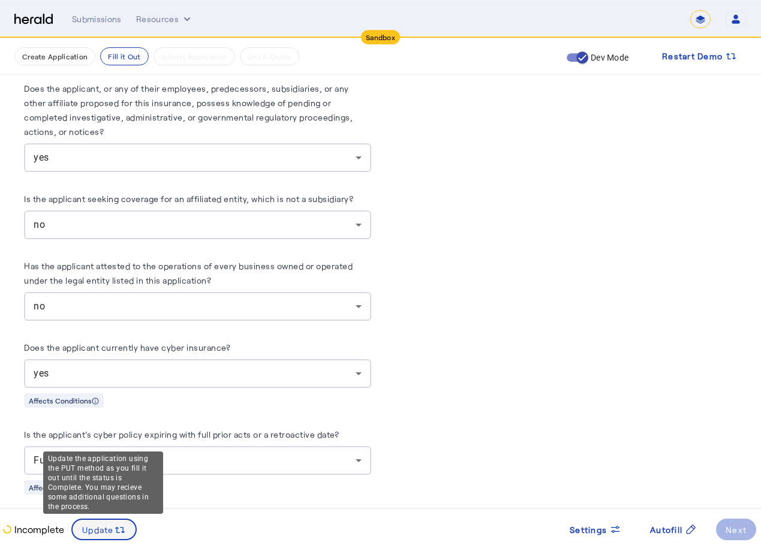
click at [105, 523] on span "Update" at bounding box center [98, 529] width 32 height 13
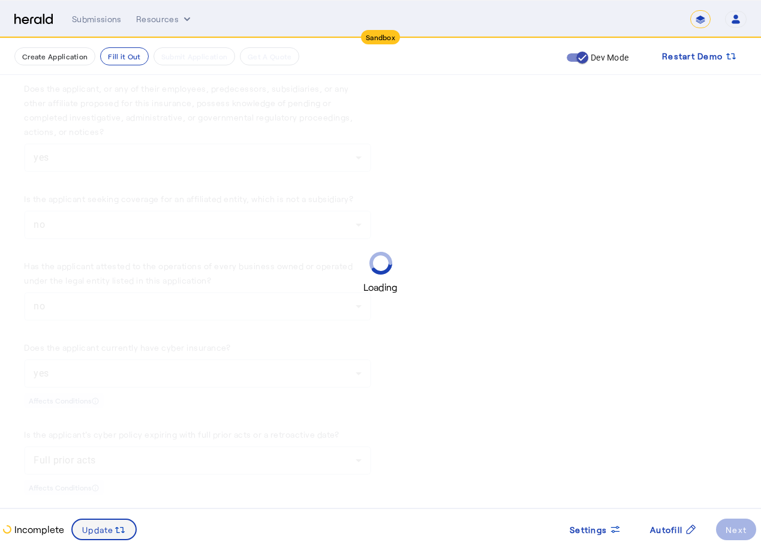
scroll to position [0, 0]
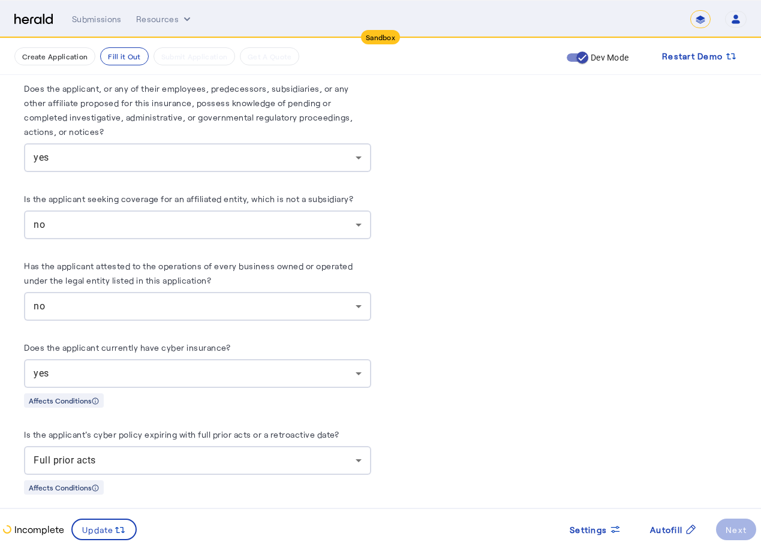
click at [731, 542] on div "Incomplete Update Settings Autofill Next" at bounding box center [380, 526] width 761 height 37
click at [740, 530] on herald-button "Next" at bounding box center [736, 530] width 40 height 22
click at [738, 530] on herald-button "Next" at bounding box center [736, 530] width 40 height 22
drag, startPoint x: 734, startPoint y: 529, endPoint x: 725, endPoint y: 518, distance: 14.5
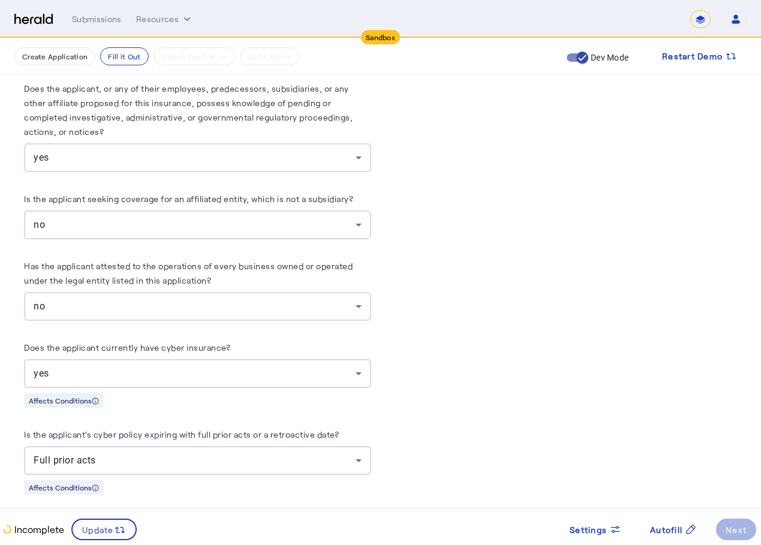
click at [734, 529] on herald-button "Next" at bounding box center [736, 530] width 40 height 22
click at [104, 59] on button "Fill it Out" at bounding box center [124, 56] width 48 height 18
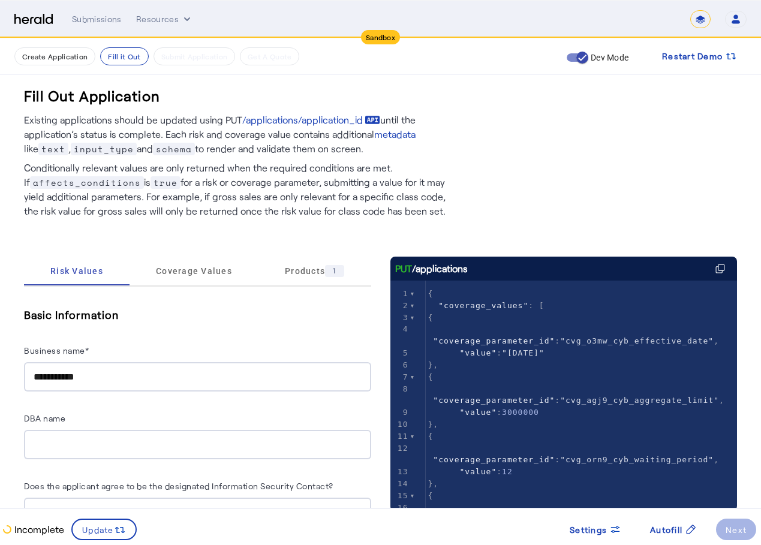
scroll to position [180, 0]
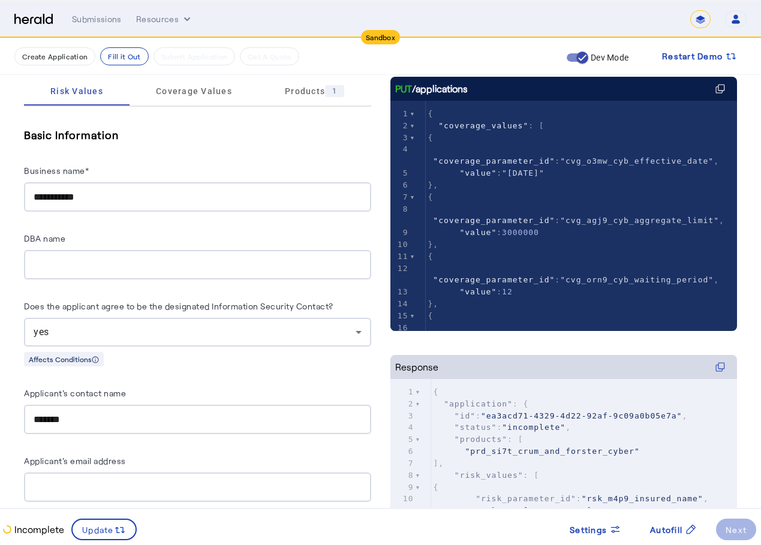
click at [23, 528] on p "Incomplete" at bounding box center [38, 529] width 52 height 14
click at [20, 533] on p "Incomplete" at bounding box center [38, 529] width 52 height 14
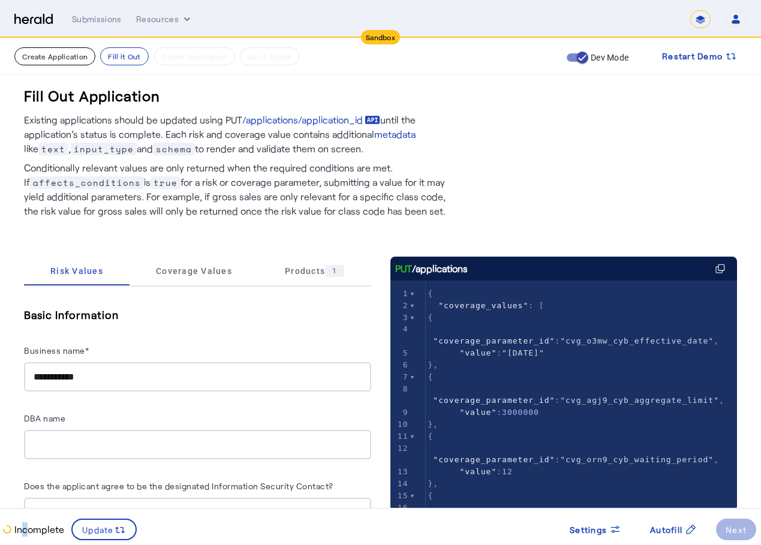
click at [64, 58] on button "Create Application" at bounding box center [54, 56] width 81 height 18
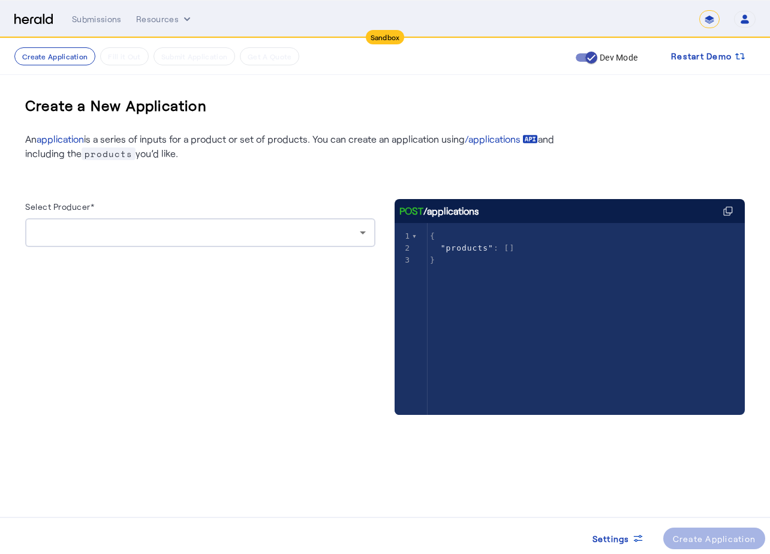
click at [145, 220] on div at bounding box center [200, 232] width 331 height 29
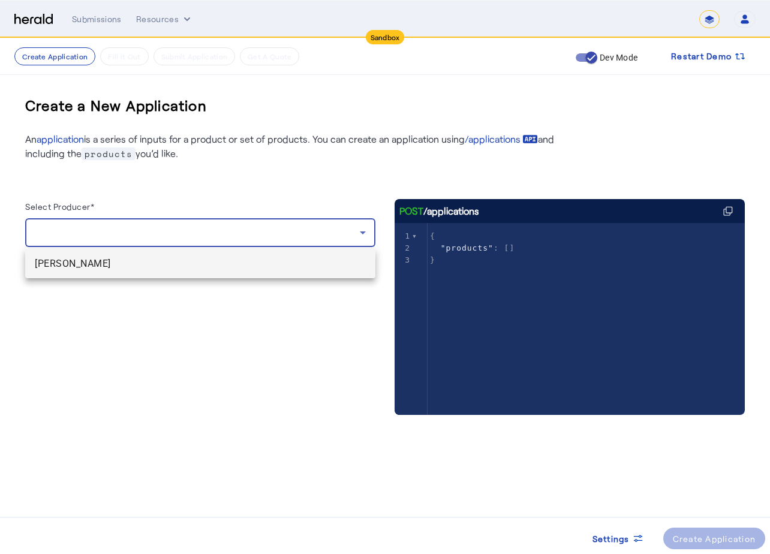
click at [135, 275] on mat-option "[PERSON_NAME]" at bounding box center [200, 263] width 350 height 29
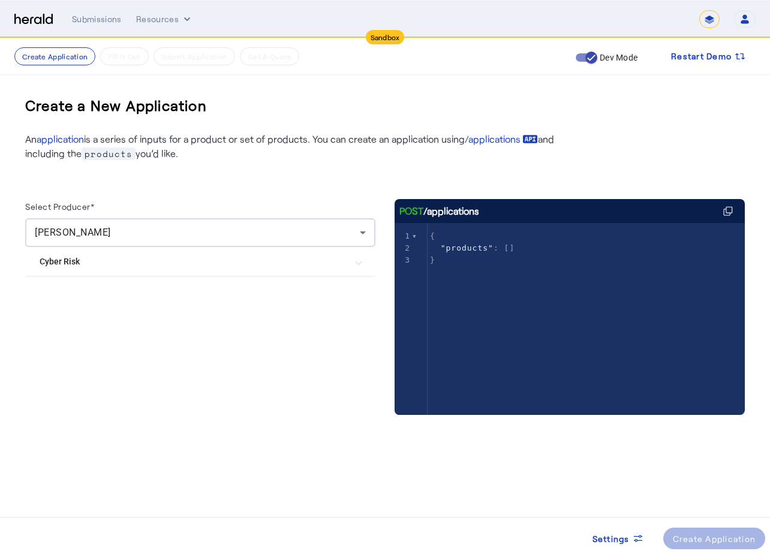
click at [149, 263] on Risk "Cyber Risk" at bounding box center [193, 261] width 307 height 13
click at [146, 306] on div "[PERSON_NAME] & [PERSON_NAME] Cyber" at bounding box center [136, 297] width 192 height 24
click at [147, 295] on label "[PERSON_NAME] & [PERSON_NAME] Cyber" at bounding box center [148, 297] width 168 height 12
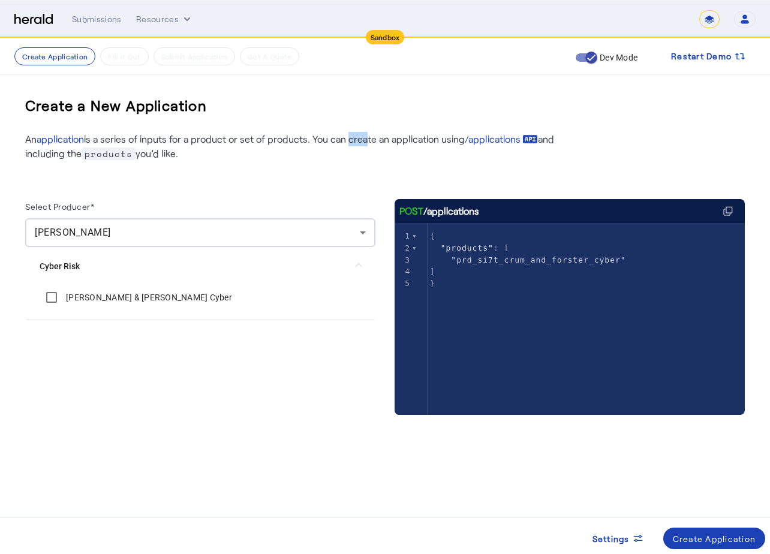
click at [361, 142] on p "An application is a series of inputs for a product or set of products. You can …" at bounding box center [294, 146] width 539 height 29
drag, startPoint x: 361, startPoint y: 142, endPoint x: 387, endPoint y: 175, distance: 41.8
click at [387, 175] on div "Select Producer* [PERSON_NAME] Cyber Risk [PERSON_NAME] & [PERSON_NAME] Cyber P…" at bounding box center [384, 300] width 719 height 278
click at [725, 539] on div "Create Application" at bounding box center [714, 538] width 83 height 13
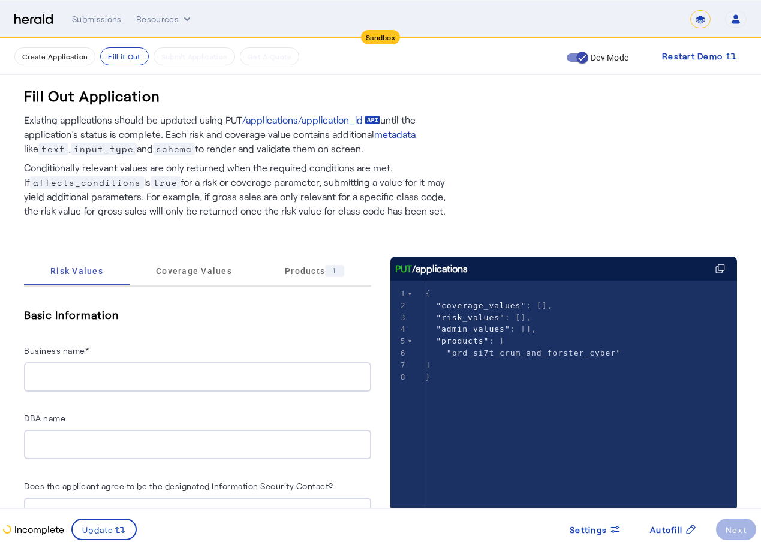
click at [86, 12] on div "Submissions Resources ******* Open user menu [PERSON_NAME] Herald API Profile M…" at bounding box center [409, 19] width 674 height 18
click at [101, 29] on nav "Sandbox Menu Submissions Resources ******* Open user menu [PERSON_NAME] Herald …" at bounding box center [380, 19] width 761 height 37
click at [101, 16] on div "Submissions" at bounding box center [97, 19] width 50 height 12
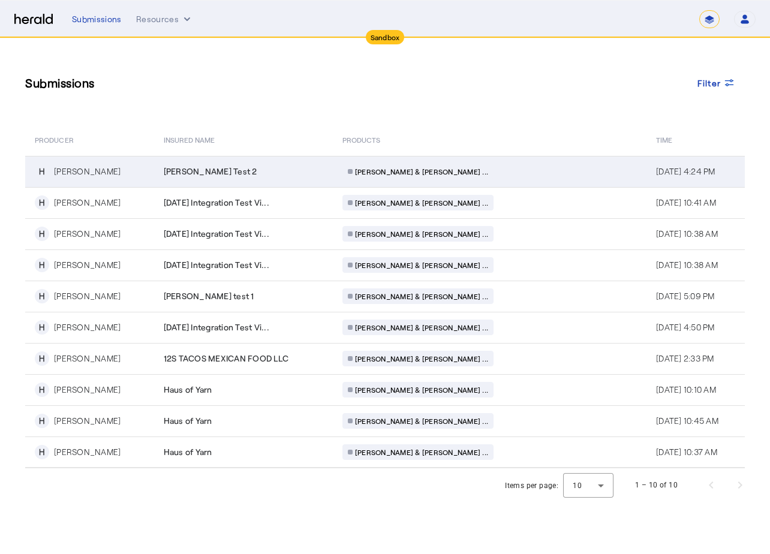
click at [254, 179] on td "[PERSON_NAME] Test 2" at bounding box center [243, 171] width 179 height 31
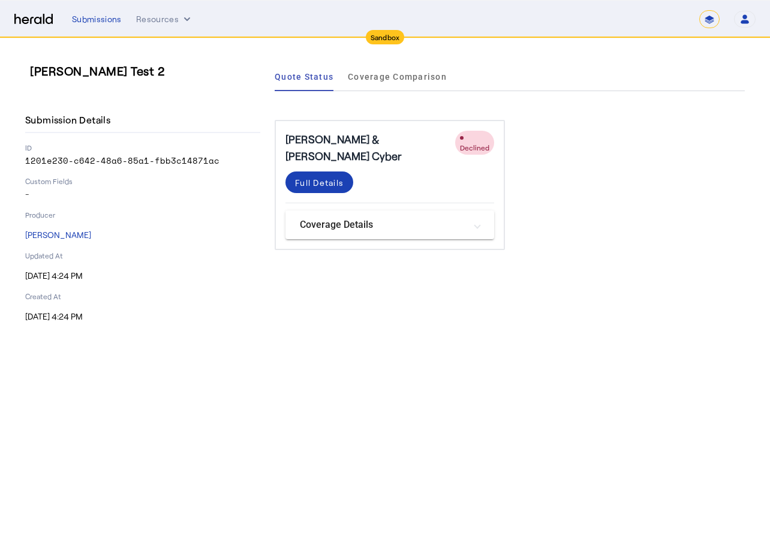
click at [484, 142] on div "Declined" at bounding box center [474, 142] width 29 height 19
click at [324, 176] on div "Full Details" at bounding box center [319, 182] width 49 height 13
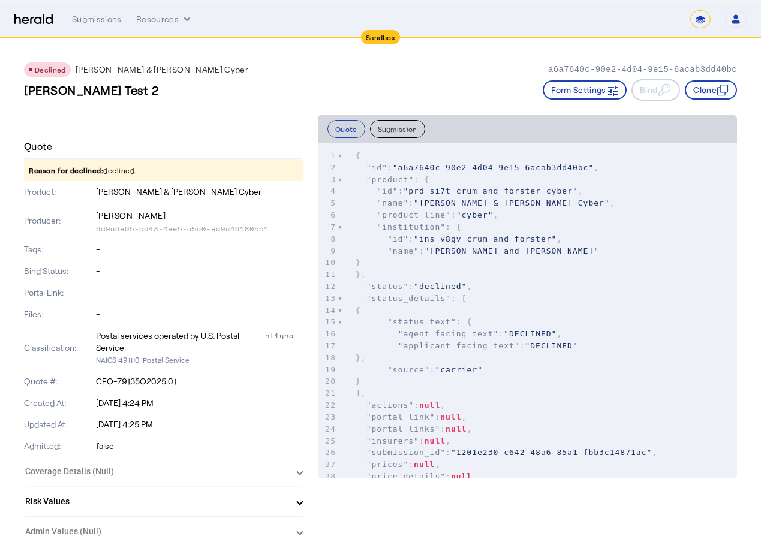
click at [118, 380] on p "CFQ-79135Q2025.01" at bounding box center [200, 381] width 208 height 12
copy div "CFQ-79135Q2025.01"
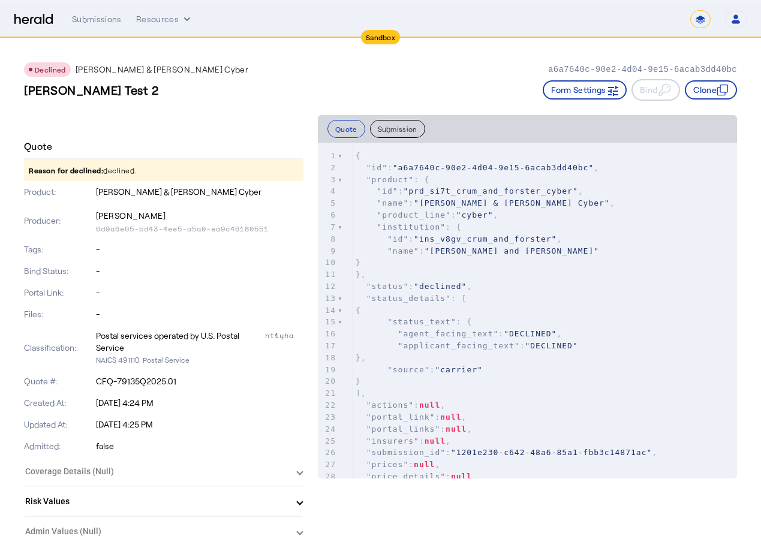
click at [496, 88] on div "[PERSON_NAME] Test 2 Form Settings Bind Clone" at bounding box center [380, 90] width 713 height 22
click at [87, 17] on div "Submissions" at bounding box center [97, 19] width 50 height 12
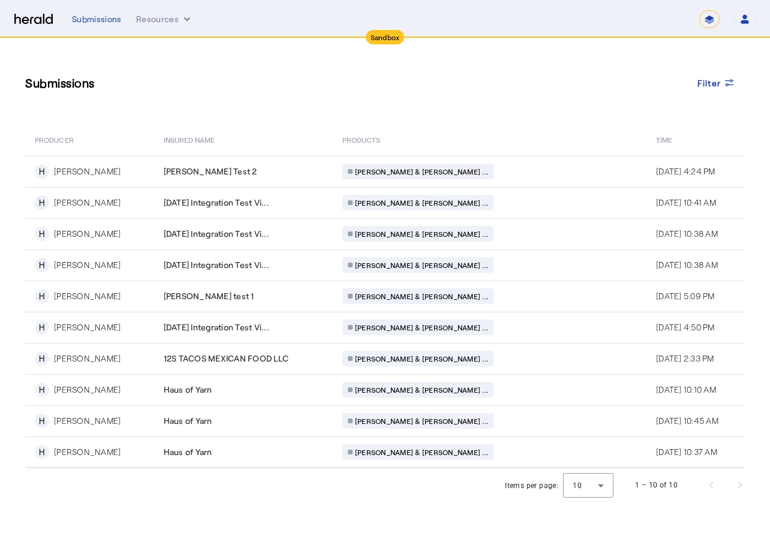
click at [40, 19] on img at bounding box center [33, 19] width 38 height 11
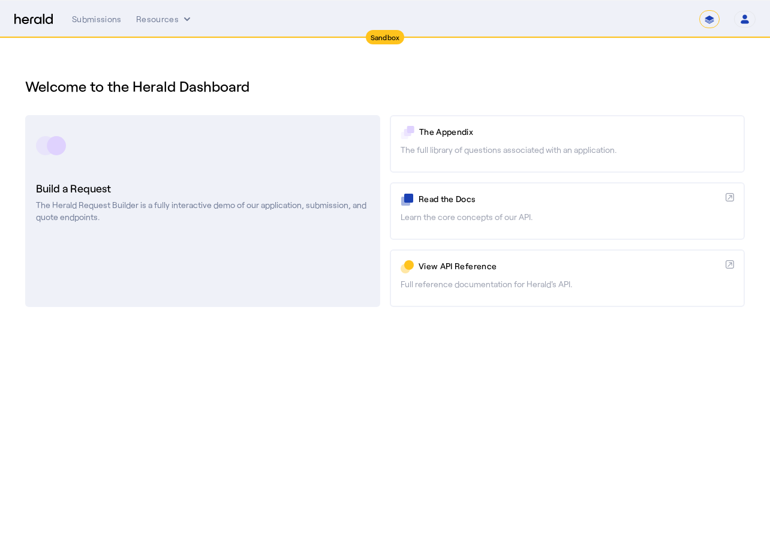
click at [114, 231] on link "Build a Request The Herald Request Builder is a fully interactive demo of our a…" at bounding box center [202, 211] width 355 height 192
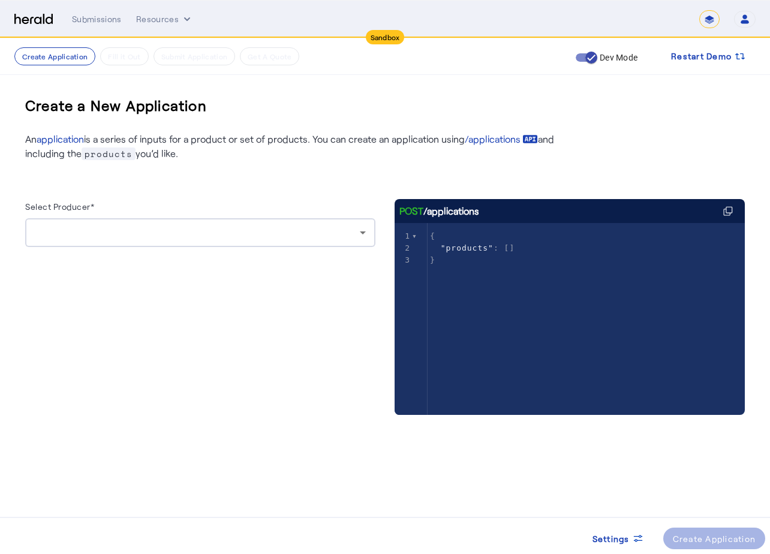
click at [118, 228] on div at bounding box center [197, 232] width 325 height 14
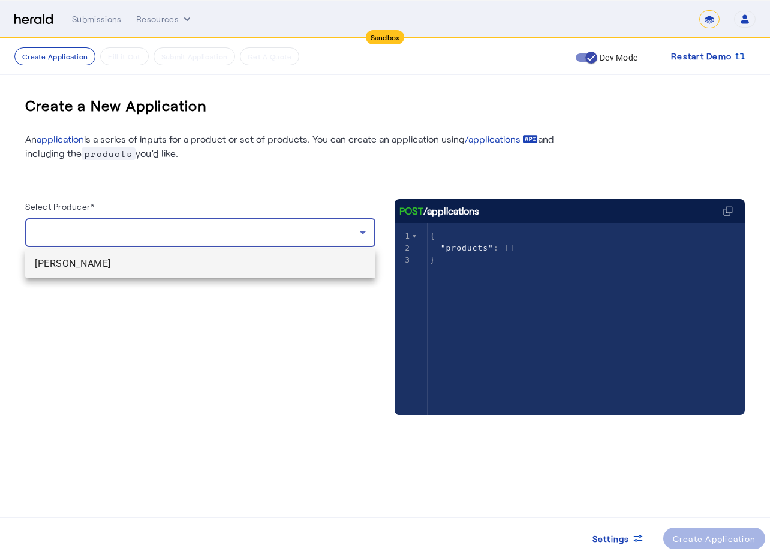
click at [104, 277] on mat-option "[PERSON_NAME]" at bounding box center [200, 263] width 350 height 29
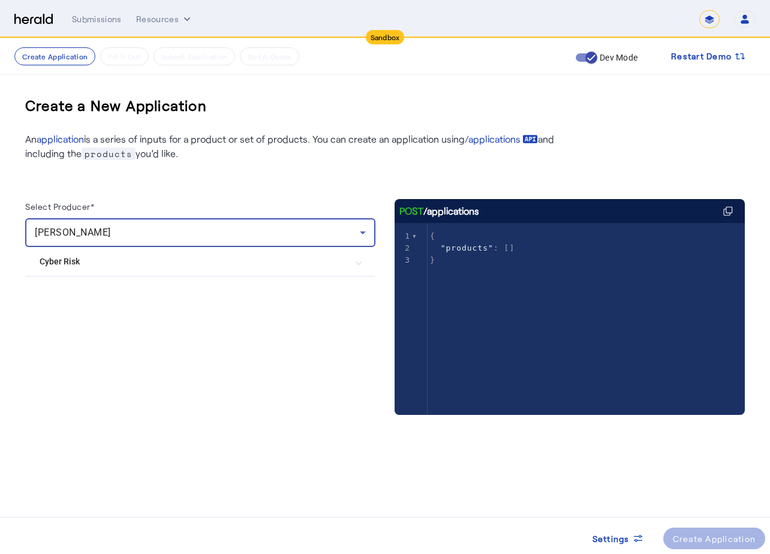
click at [123, 266] on Risk "Cyber Risk" at bounding box center [193, 261] width 307 height 13
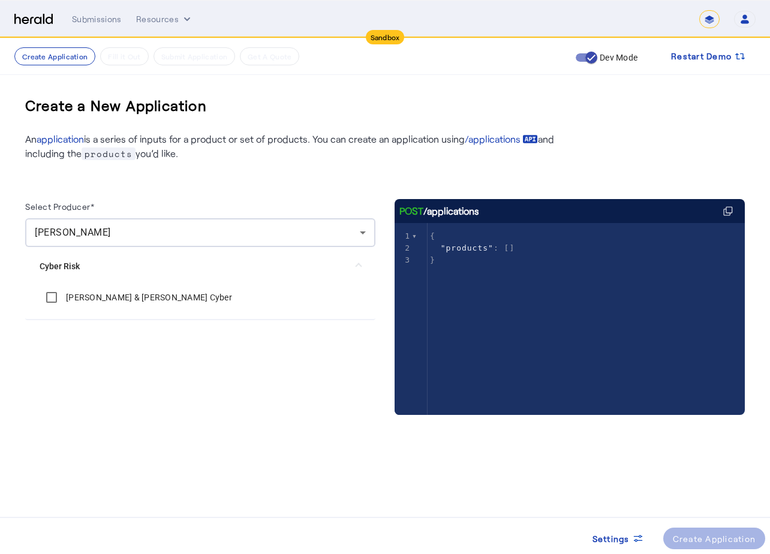
click at [122, 296] on label "[PERSON_NAME] & [PERSON_NAME] Cyber" at bounding box center [148, 297] width 168 height 12
click at [126, 324] on div at bounding box center [200, 329] width 350 height 19
drag, startPoint x: 733, startPoint y: 547, endPoint x: 712, endPoint y: 541, distance: 21.2
click at [731, 544] on span at bounding box center [714, 538] width 103 height 29
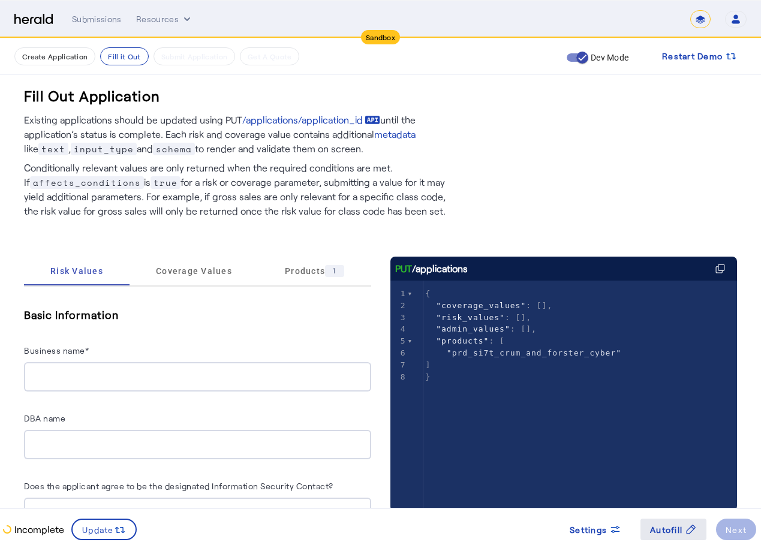
click at [661, 530] on span "Autofill" at bounding box center [666, 529] width 32 height 13
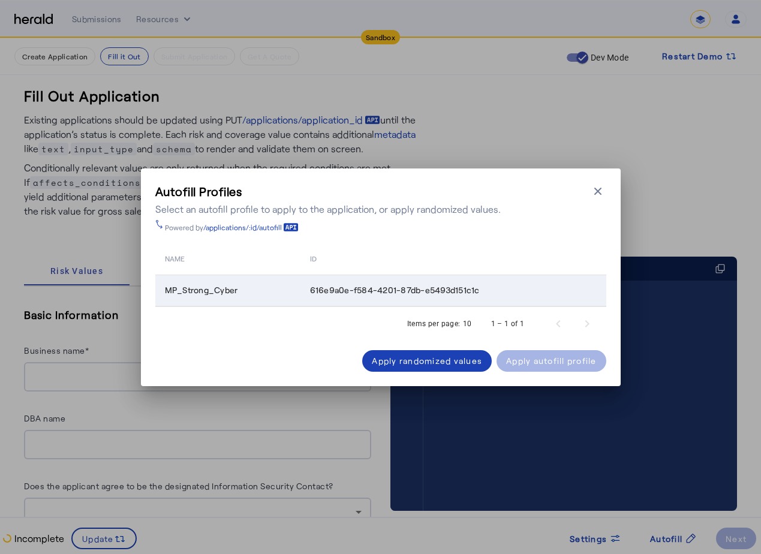
click at [255, 284] on td "MP_Strong_Cyber" at bounding box center [227, 290] width 145 height 31
drag, startPoint x: 333, startPoint y: 309, endPoint x: 330, endPoint y: 316, distance: 8.0
click at [333, 309] on div "Items per page: 10 1 – 1 of 1" at bounding box center [380, 324] width 451 height 34
click at [432, 233] on div "name id MP_Strong_Cyber 616e9a0e-f584-4201-87db-e5493d151c1c Items per page: 10…" at bounding box center [380, 302] width 451 height 140
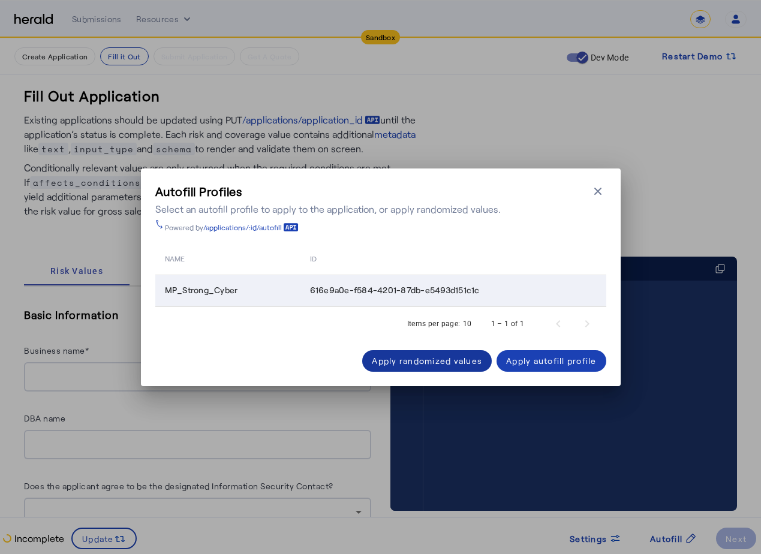
click at [445, 361] on div "Apply randomized values" at bounding box center [427, 360] width 110 height 13
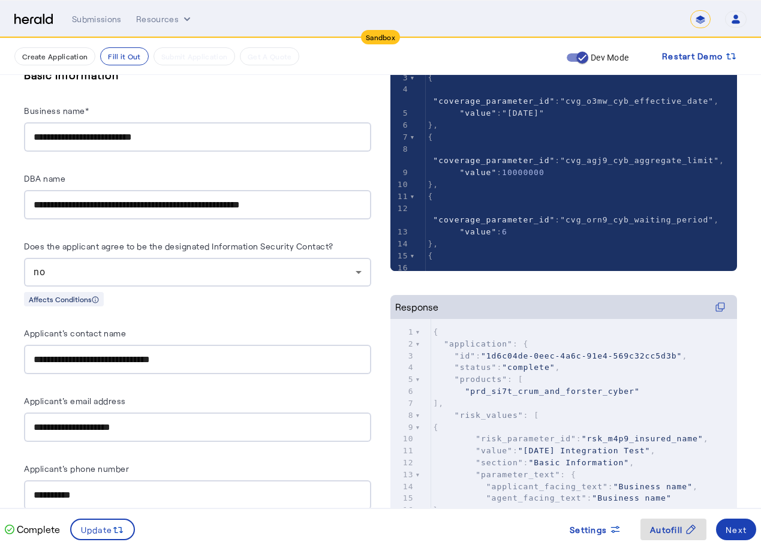
scroll to position [60, 0]
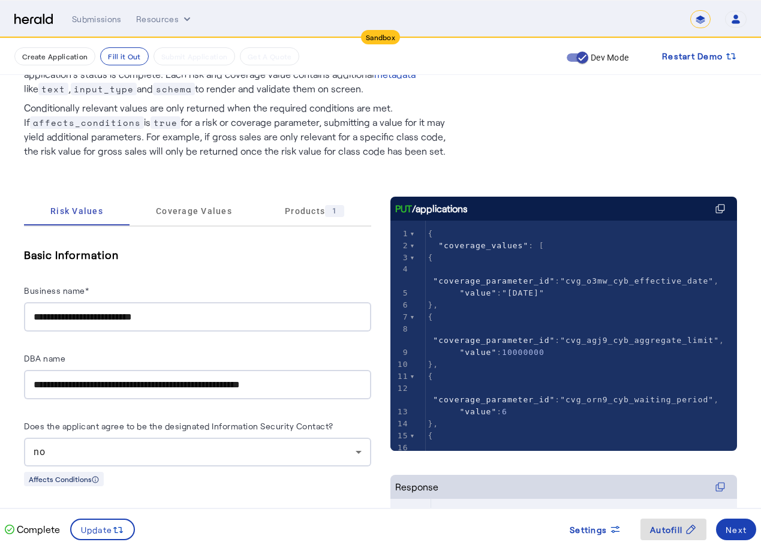
click at [172, 312] on input "**********" at bounding box center [198, 317] width 328 height 14
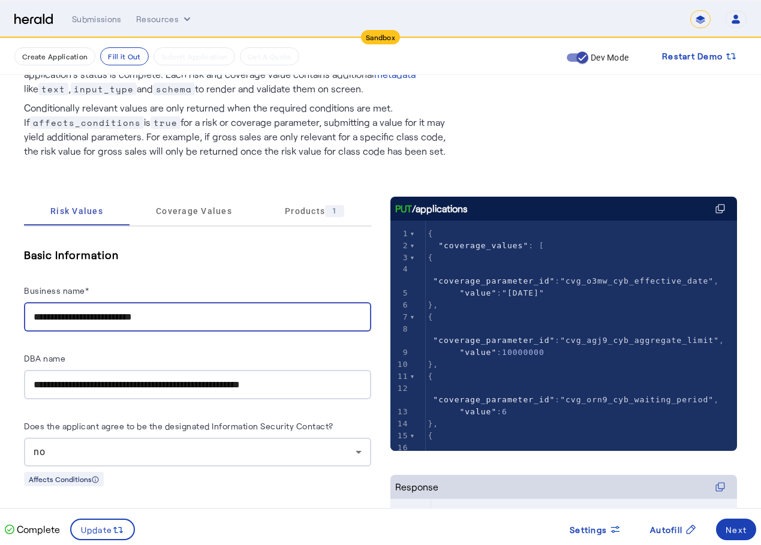
click at [172, 312] on input "**********" at bounding box center [198, 317] width 328 height 14
click at [79, 314] on input "**********" at bounding box center [198, 317] width 328 height 14
type input "**********"
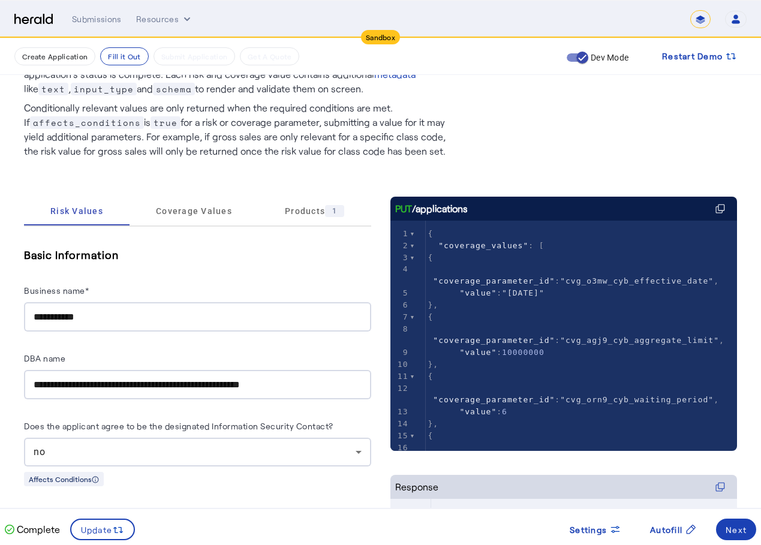
click at [189, 273] on div "**********" at bounding box center [197, 289] width 347 height 86
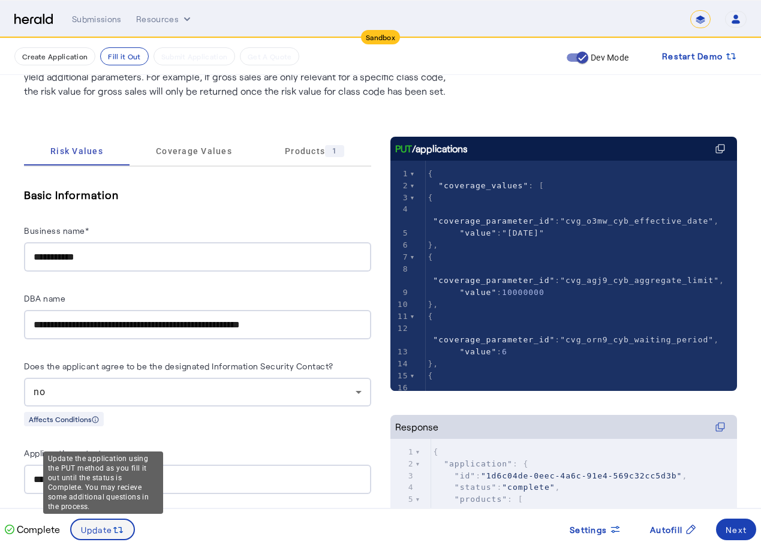
click at [124, 531] on icon at bounding box center [118, 530] width 12 height 12
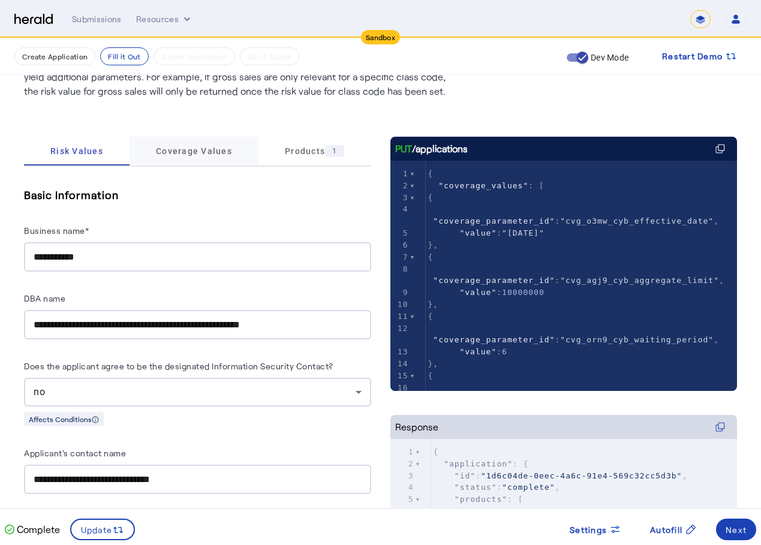
click at [203, 159] on span "Coverage Values" at bounding box center [194, 151] width 76 height 29
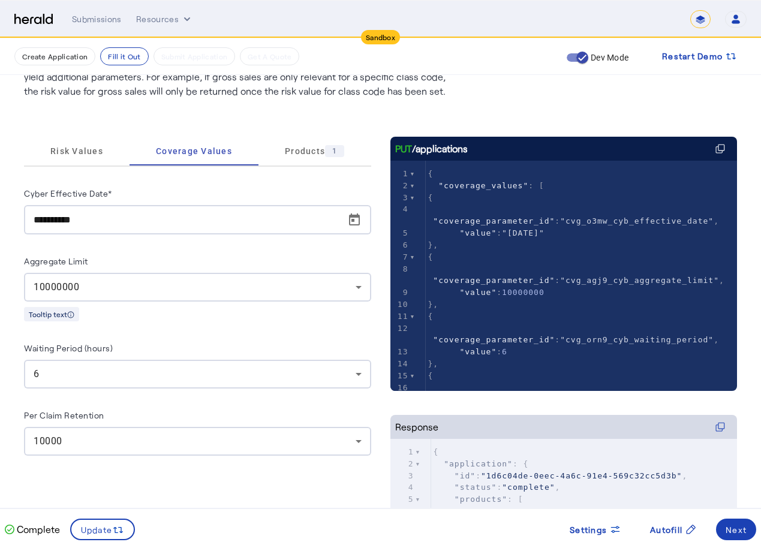
click at [210, 181] on div "**********" at bounding box center [197, 321] width 347 height 308
click at [305, 140] on span "Products 1" at bounding box center [314, 151] width 59 height 29
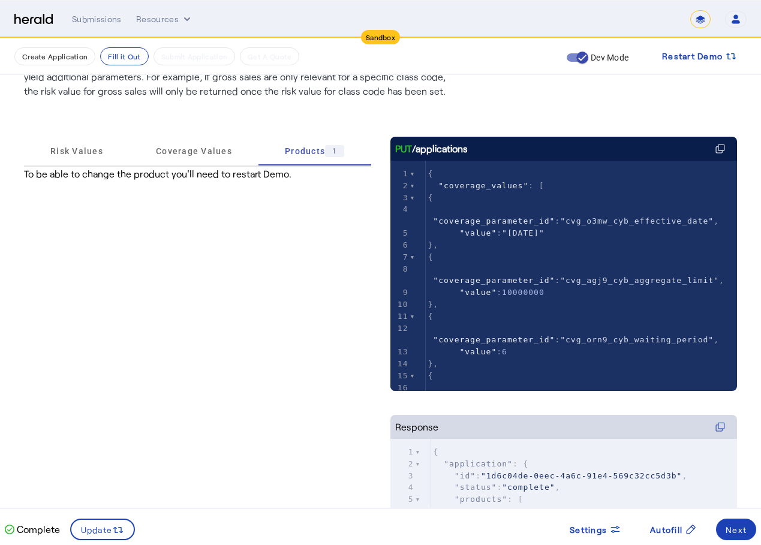
click at [327, 117] on div "Risk Values Coverage Values Products 1 To be able to change the product you'll …" at bounding box center [380, 395] width 713 height 595
click at [737, 527] on div "Next" at bounding box center [735, 529] width 21 height 13
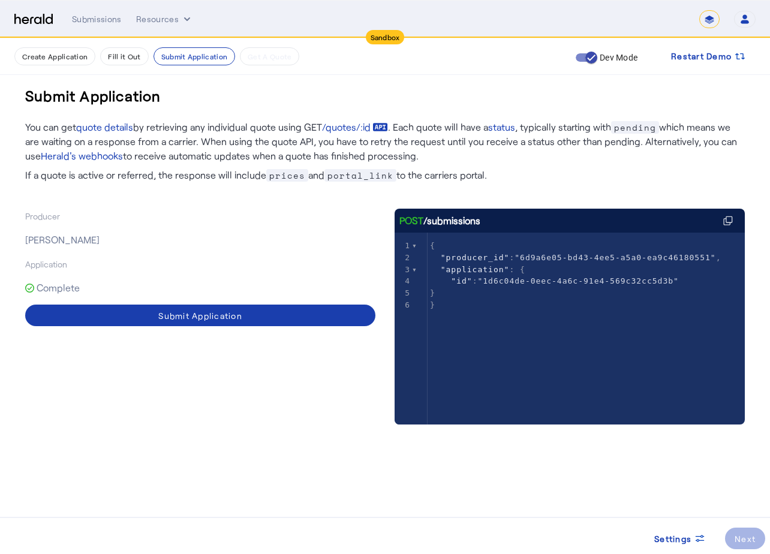
click at [266, 322] on span at bounding box center [200, 315] width 350 height 29
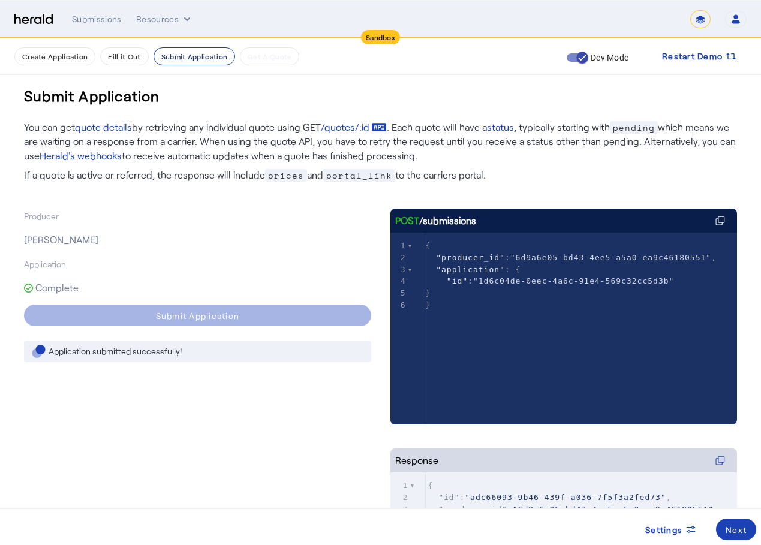
click at [178, 58] on button "Submit Application" at bounding box center [194, 56] width 82 height 18
click at [80, 58] on button "Create Application" at bounding box center [54, 56] width 81 height 18
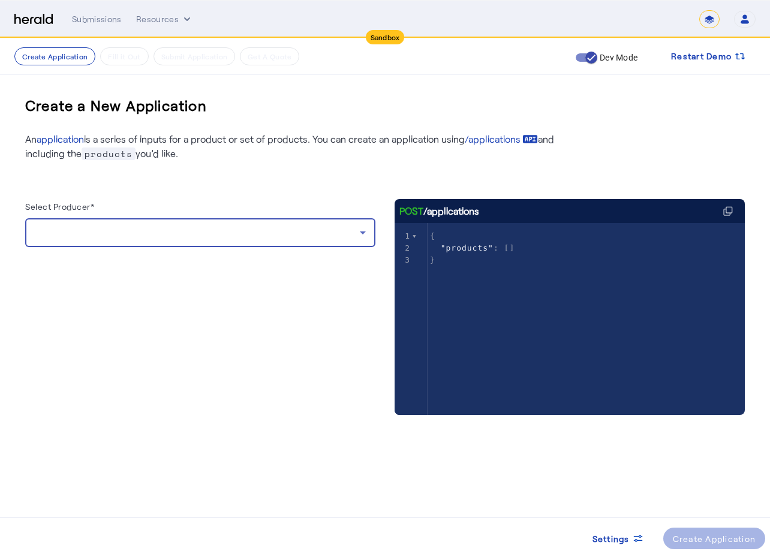
click at [168, 231] on div at bounding box center [197, 232] width 325 height 14
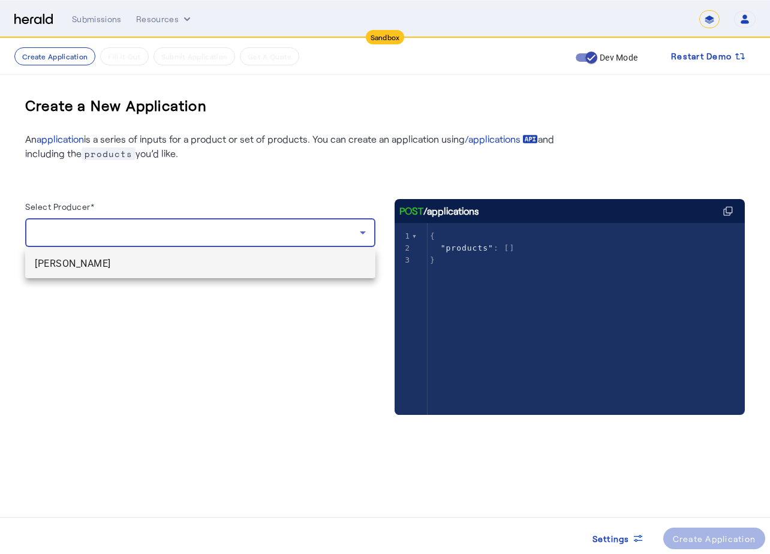
click at [149, 266] on span "[PERSON_NAME]" at bounding box center [200, 264] width 331 height 14
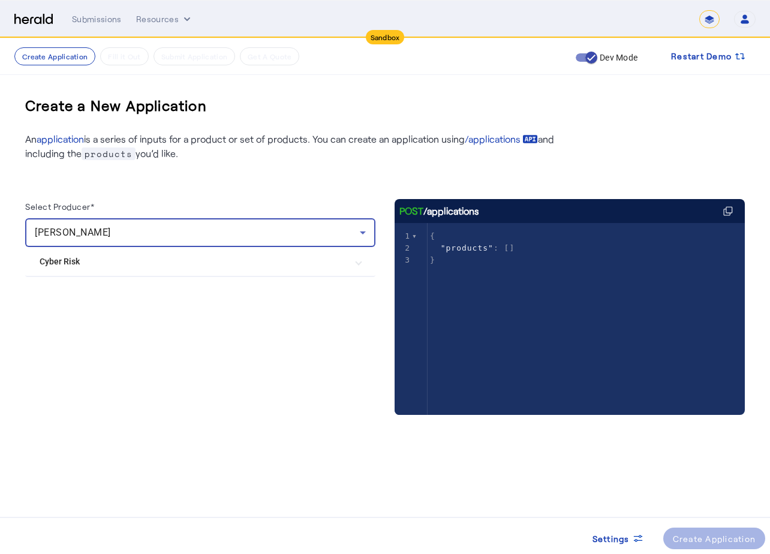
click at [146, 266] on Risk "Cyber Risk" at bounding box center [193, 261] width 307 height 13
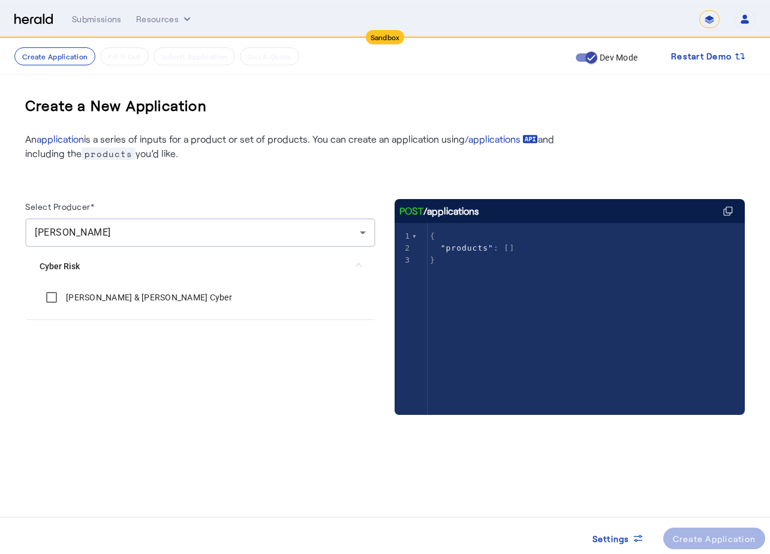
click at [118, 291] on label "[PERSON_NAME] & [PERSON_NAME] Cyber" at bounding box center [148, 297] width 168 height 12
click at [235, 378] on div "Select Producer* [PERSON_NAME] Cyber Risk [PERSON_NAME] & [PERSON_NAME] Cyber" at bounding box center [200, 319] width 350 height 240
click at [697, 539] on div "Create Application" at bounding box center [714, 538] width 83 height 13
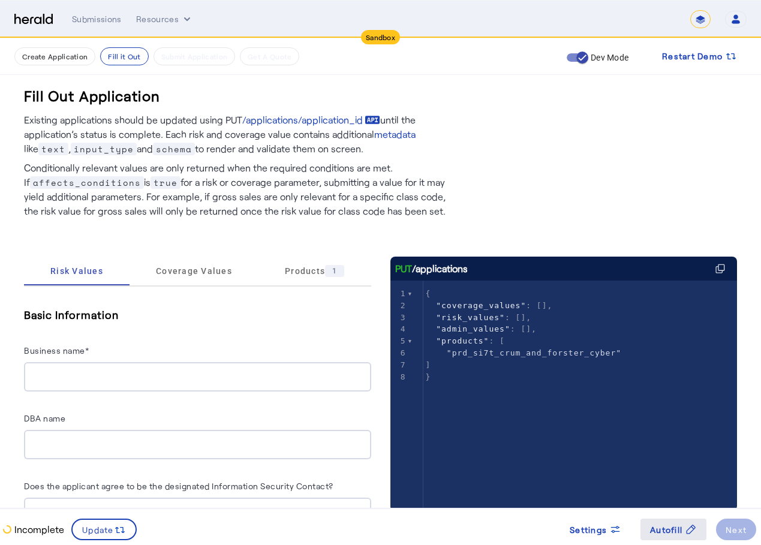
click at [674, 533] on span "Autofill" at bounding box center [666, 529] width 32 height 13
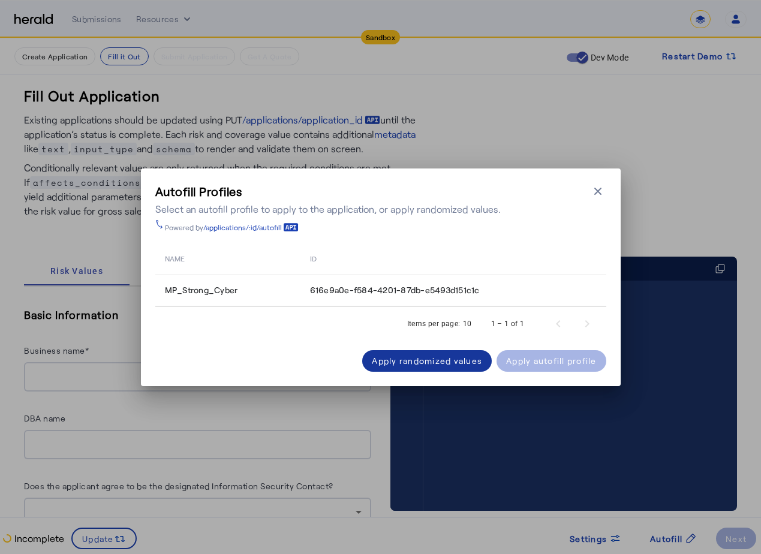
click at [410, 363] on div "Apply randomized values" at bounding box center [427, 360] width 110 height 13
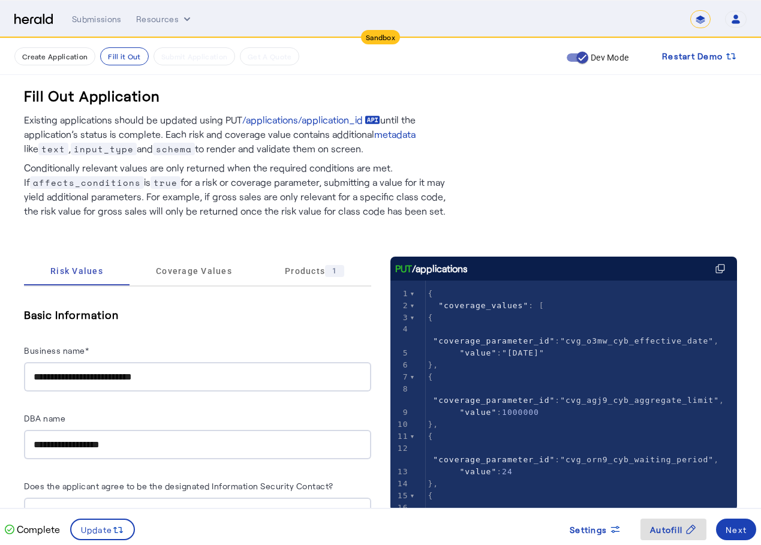
scroll to position [60, 0]
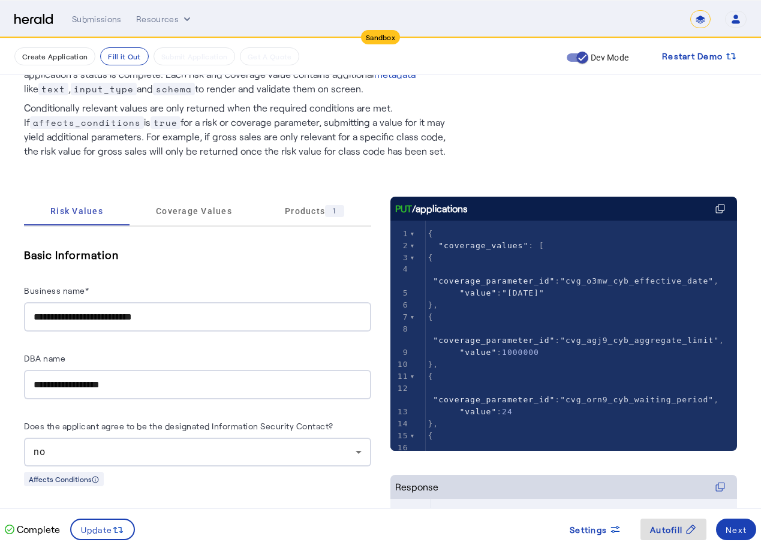
click at [227, 311] on input "**********" at bounding box center [198, 317] width 328 height 14
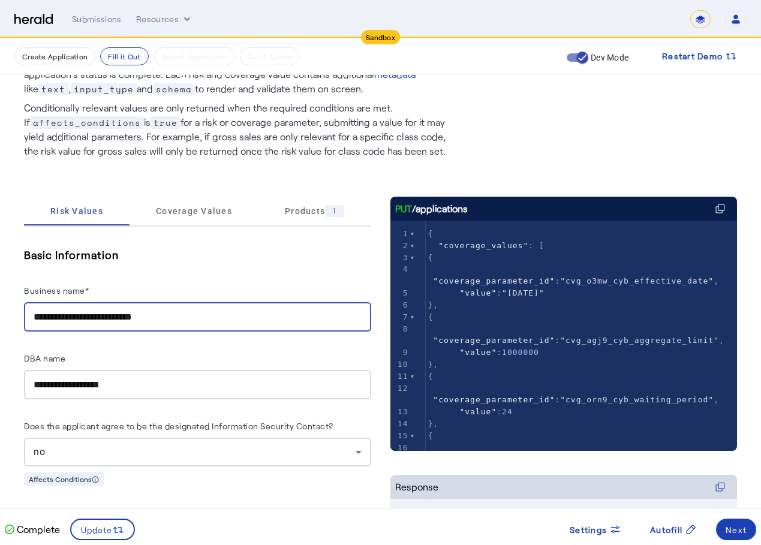
click at [227, 311] on input "**********" at bounding box center [198, 317] width 328 height 14
click at [216, 317] on input "**********" at bounding box center [198, 317] width 328 height 14
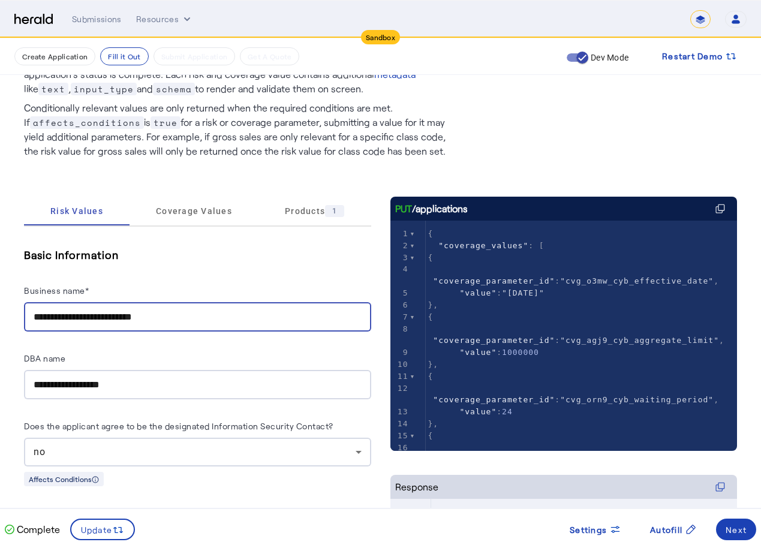
click at [217, 317] on input "**********" at bounding box center [198, 317] width 328 height 14
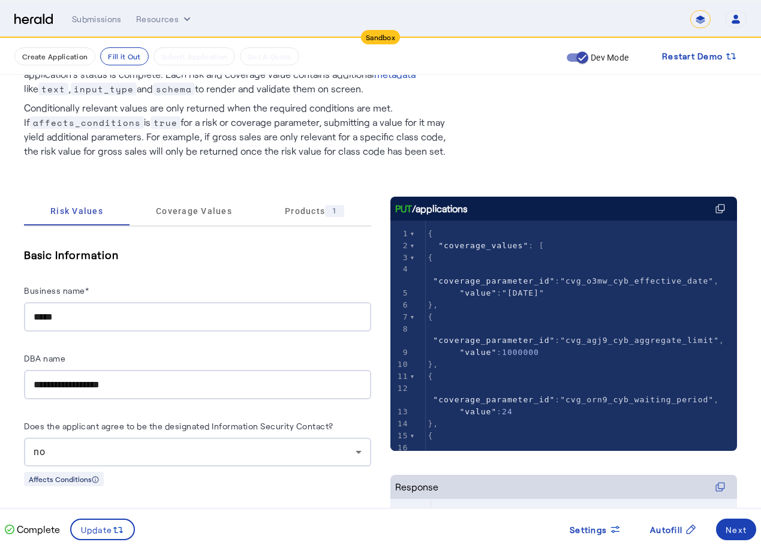
click at [150, 387] on input "**********" at bounding box center [198, 385] width 328 height 14
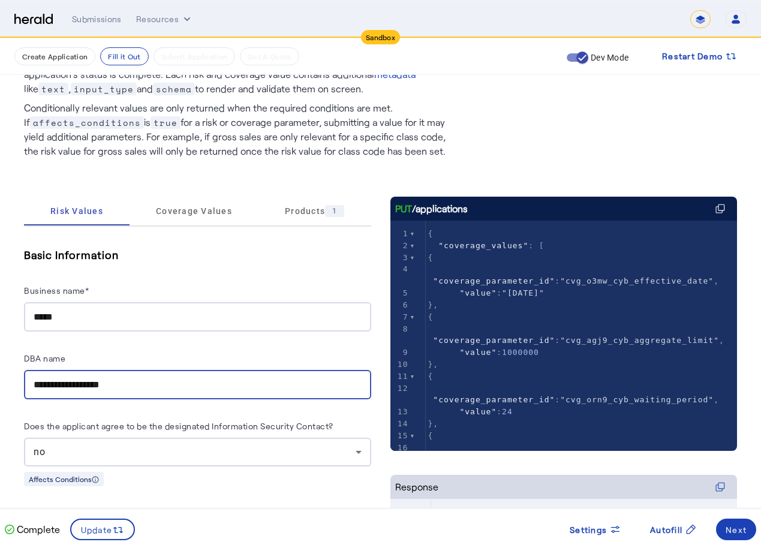
click at [150, 387] on input "**********" at bounding box center [198, 385] width 328 height 14
click at [168, 322] on input "****" at bounding box center [198, 317] width 328 height 14
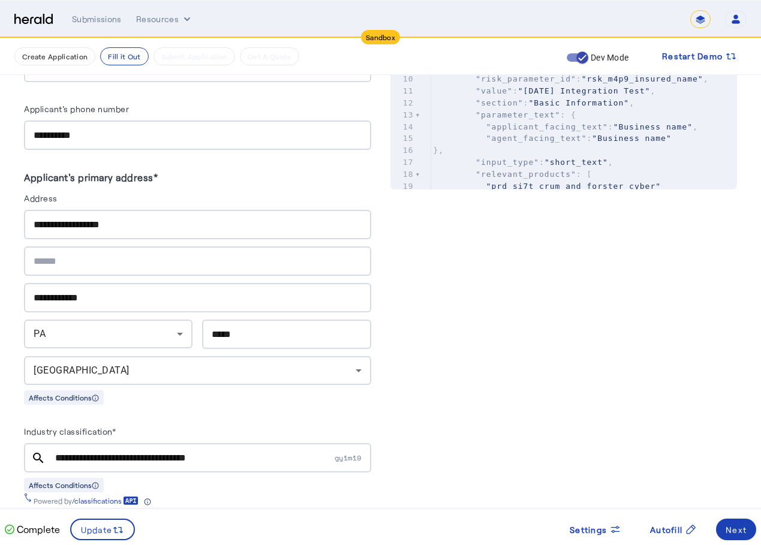
scroll to position [779, 0]
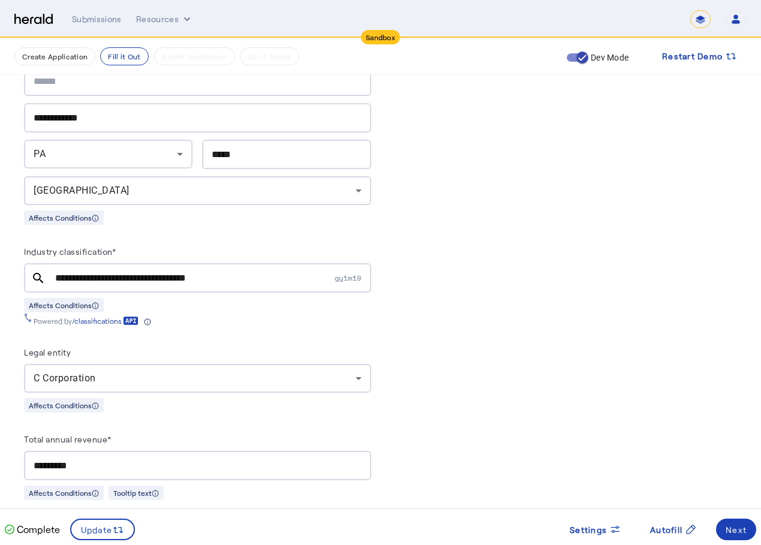
type input "**********"
click at [157, 287] on div "**********" at bounding box center [197, 285] width 347 height 82
click at [175, 271] on input "**********" at bounding box center [193, 278] width 277 height 14
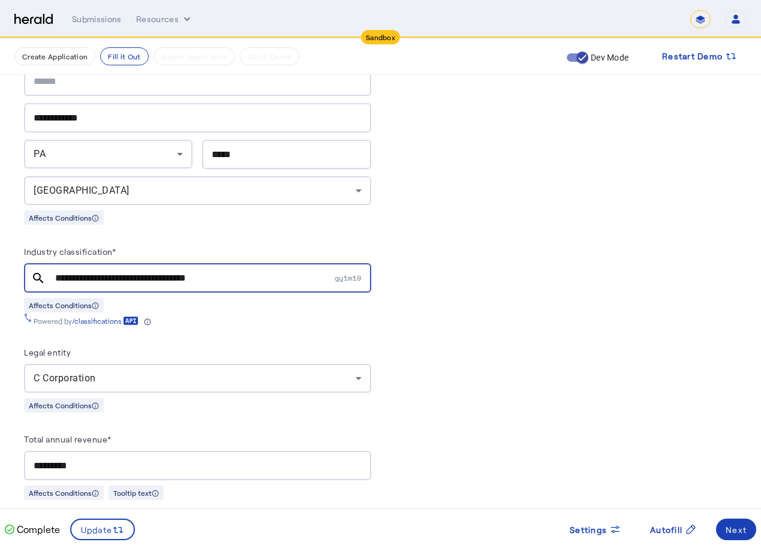
click at [175, 271] on input "**********" at bounding box center [193, 278] width 277 height 14
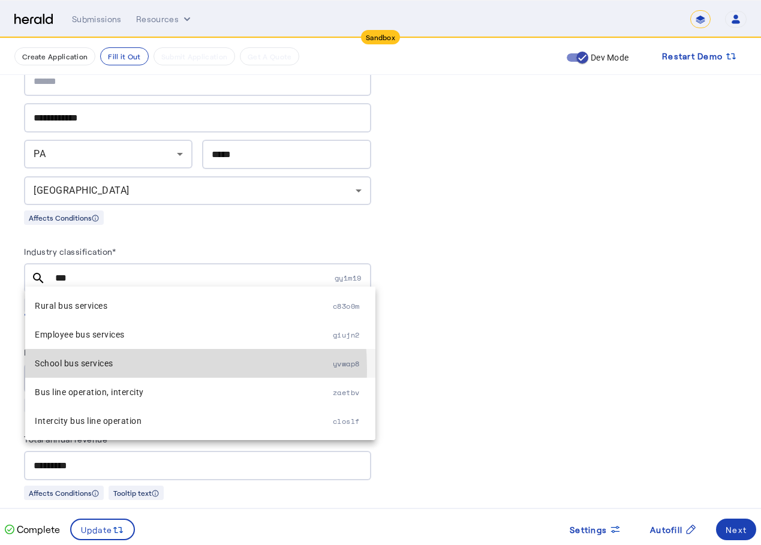
click at [80, 369] on span "School bus services" at bounding box center [184, 363] width 298 height 14
type input "**********"
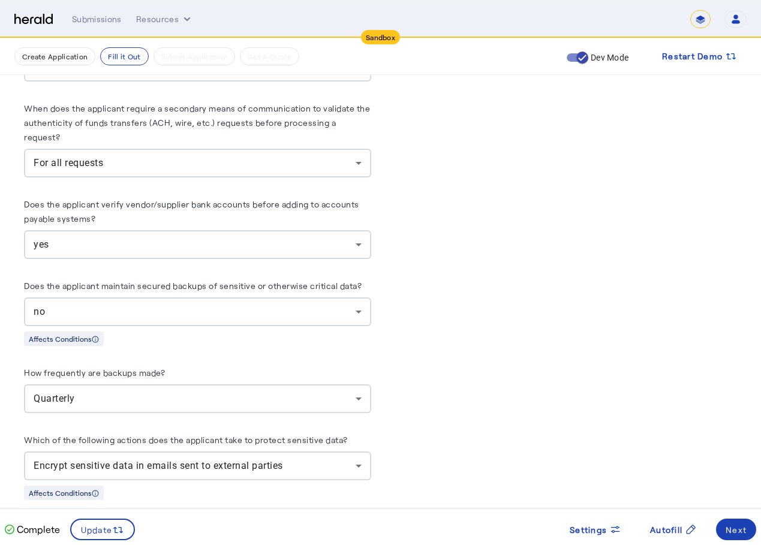
scroll to position [2458, 0]
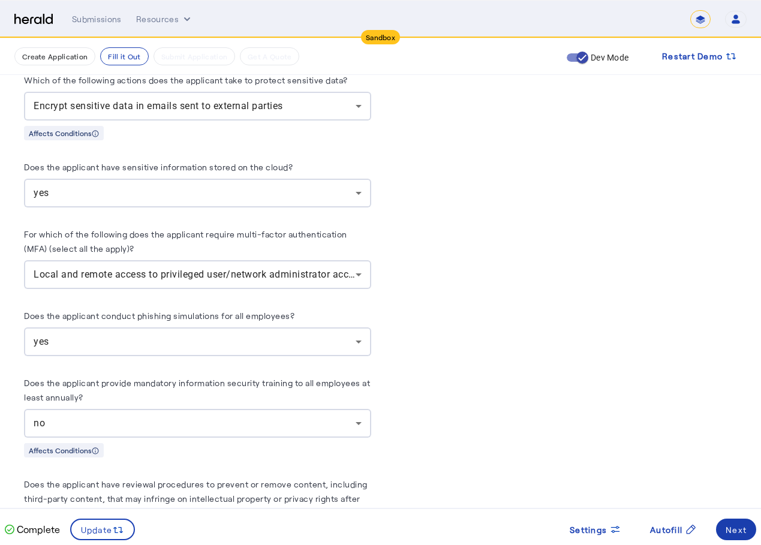
click at [741, 525] on div "Next" at bounding box center [735, 529] width 21 height 13
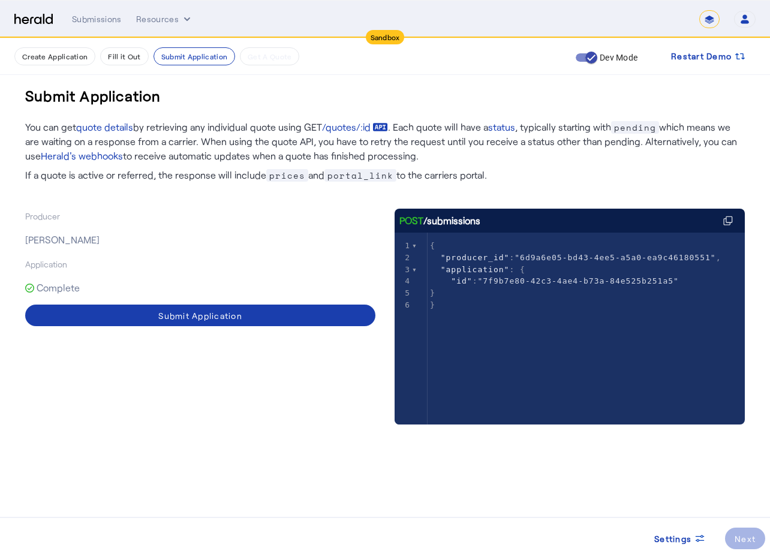
click at [264, 321] on span at bounding box center [200, 315] width 350 height 29
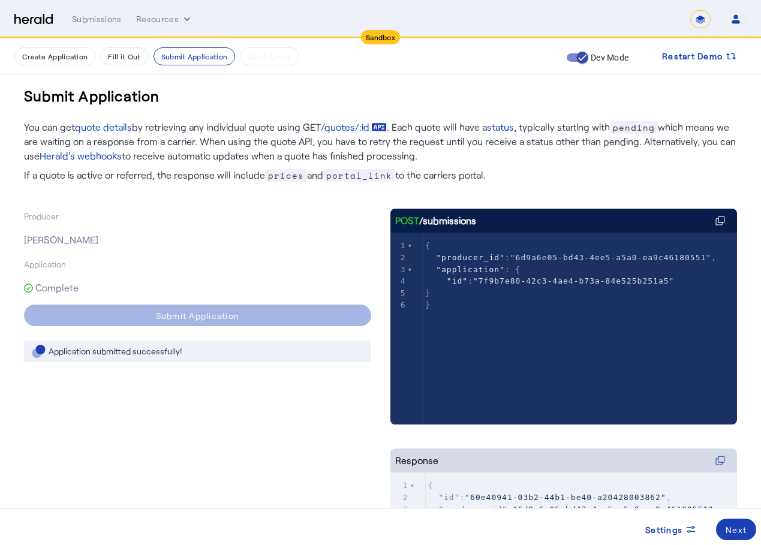
click at [108, 263] on div "Producer [PERSON_NAME] Application Complete Submit Application Application subm…" at bounding box center [197, 425] width 347 height 432
click at [82, 22] on div "Submissions" at bounding box center [97, 19] width 50 height 12
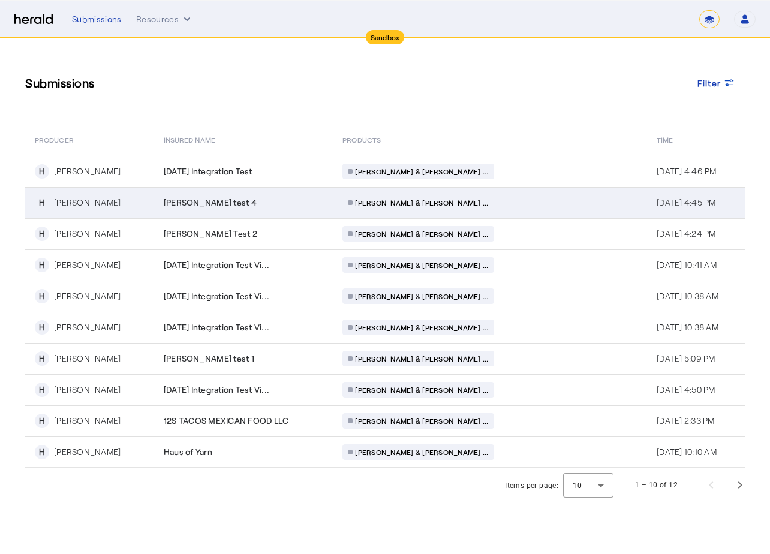
click at [296, 200] on div "[PERSON_NAME] test 4" at bounding box center [246, 203] width 165 height 12
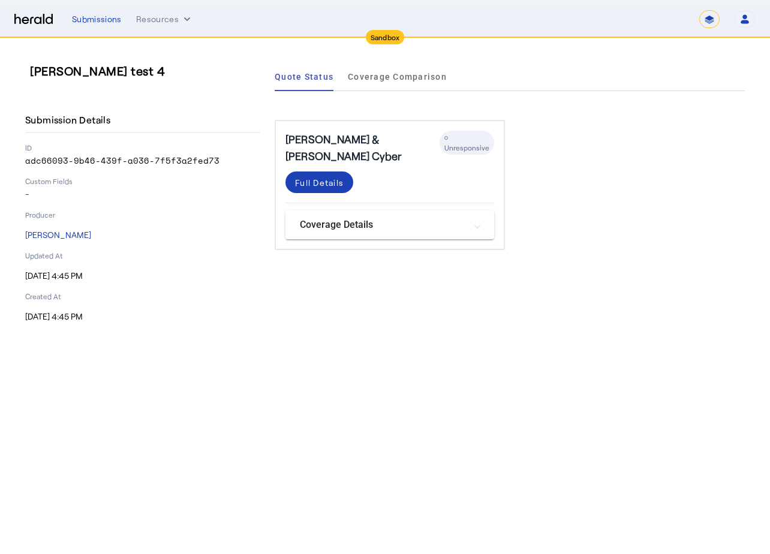
click at [108, 27] on div "Submissions Resources ******* Open user menu [PERSON_NAME] Herald API Profile M…" at bounding box center [413, 19] width 683 height 18
click at [103, 16] on div "Submissions" at bounding box center [97, 19] width 50 height 12
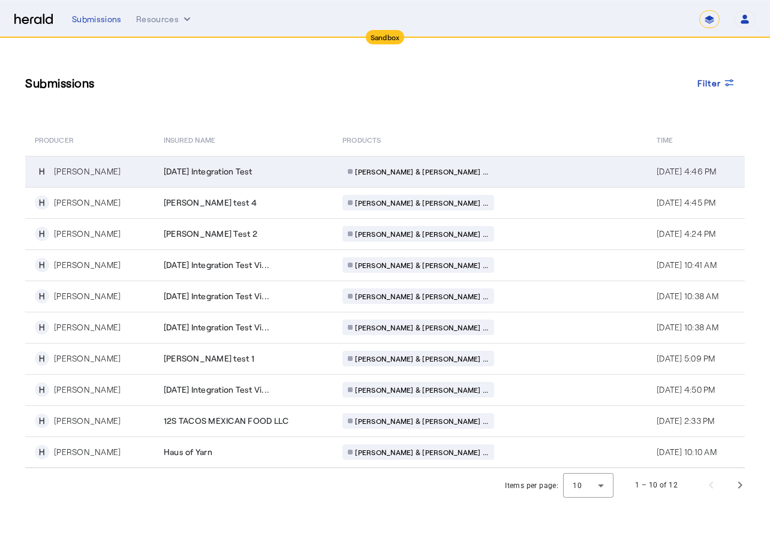
click at [248, 173] on span "[DATE] Integration Test" at bounding box center [208, 171] width 89 height 12
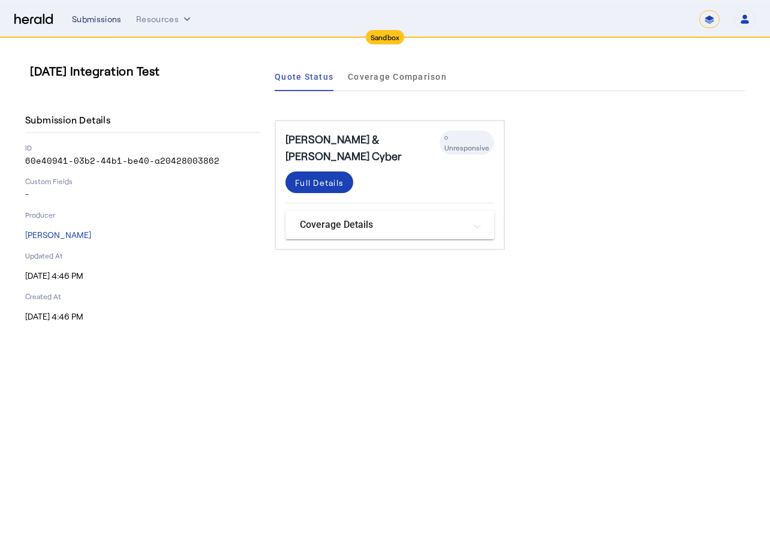
click at [104, 15] on div "Submissions" at bounding box center [97, 19] width 50 height 12
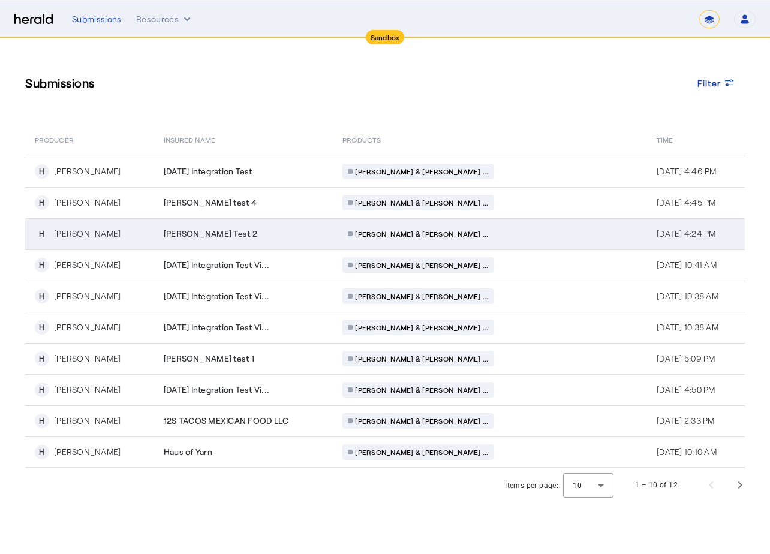
click at [219, 237] on div "[PERSON_NAME] Test 2" at bounding box center [246, 234] width 165 height 12
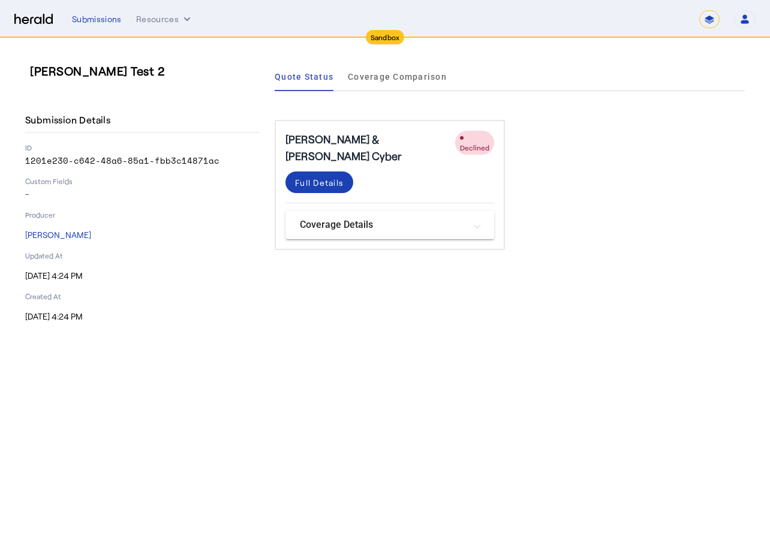
click at [107, 28] on nav "Sandbox Menu Submissions Resources ******* Open user menu [PERSON_NAME] Herald …" at bounding box center [385, 19] width 770 height 37
click at [107, 20] on div "Submissions" at bounding box center [97, 19] width 50 height 12
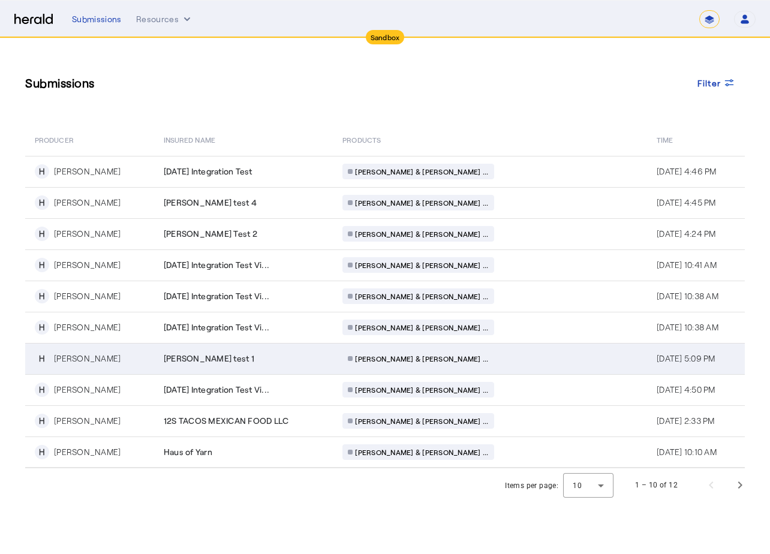
click at [248, 346] on td "[PERSON_NAME] test 1" at bounding box center [243, 358] width 179 height 31
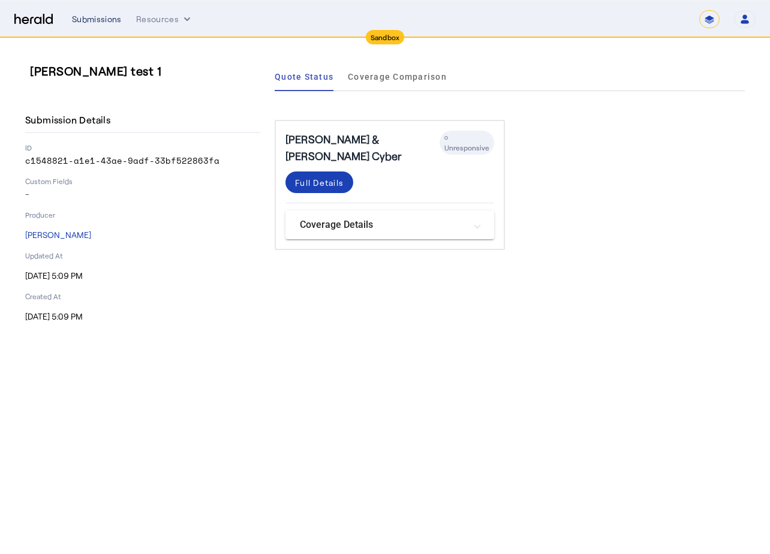
click at [107, 20] on div "Submissions" at bounding box center [97, 19] width 50 height 12
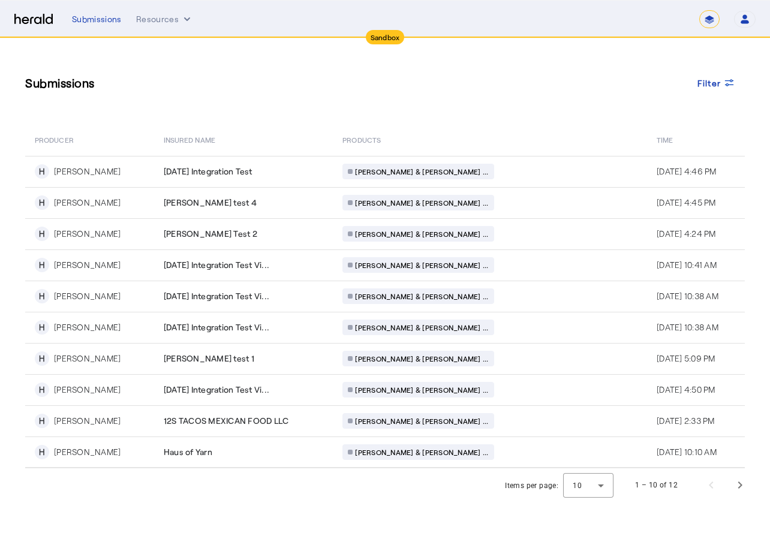
click at [118, 104] on div "Submissions Filter PRODUCER Insured Name PRODUCTS Time H [PERSON_NAME] [DATE] I…" at bounding box center [384, 253] width 767 height 430
click at [49, 14] on img at bounding box center [33, 19] width 38 height 11
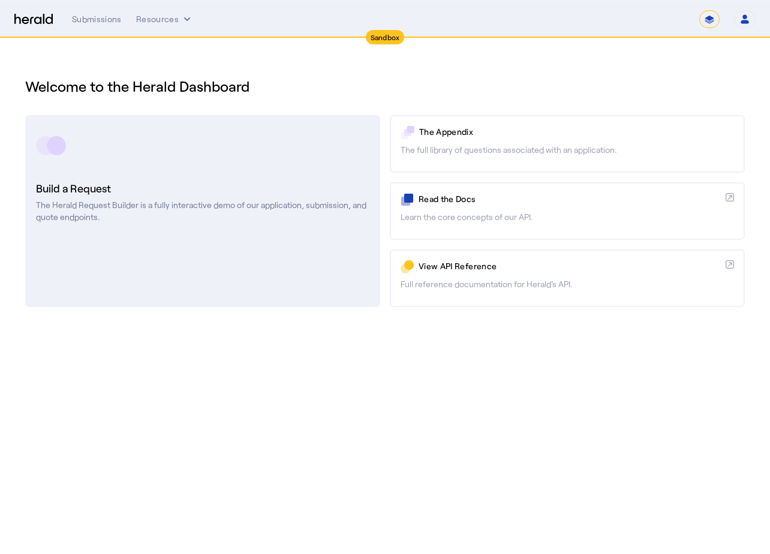
click at [248, 178] on link "Build a Request The Herald Request Builder is a fully interactive demo of our a…" at bounding box center [202, 211] width 355 height 192
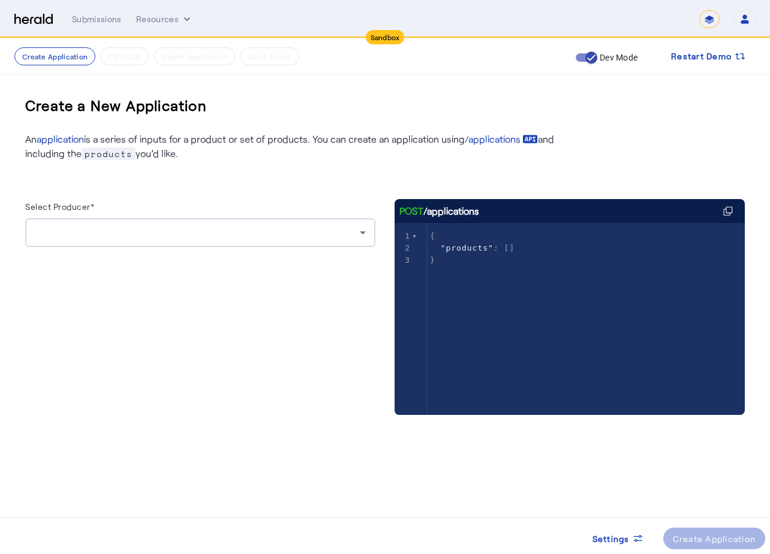
click at [248, 247] on form "Select Producer*" at bounding box center [200, 232] width 350 height 67
click at [254, 237] on div at bounding box center [197, 232] width 325 height 14
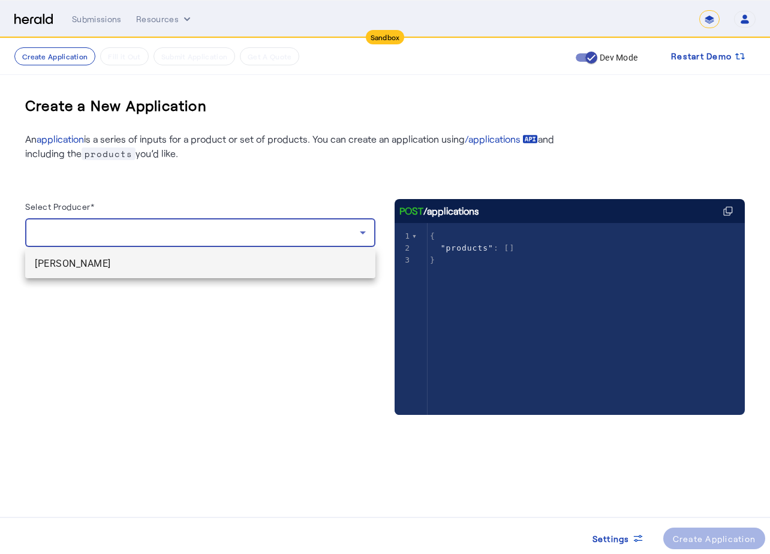
click at [222, 270] on span "[PERSON_NAME]" at bounding box center [200, 264] width 331 height 14
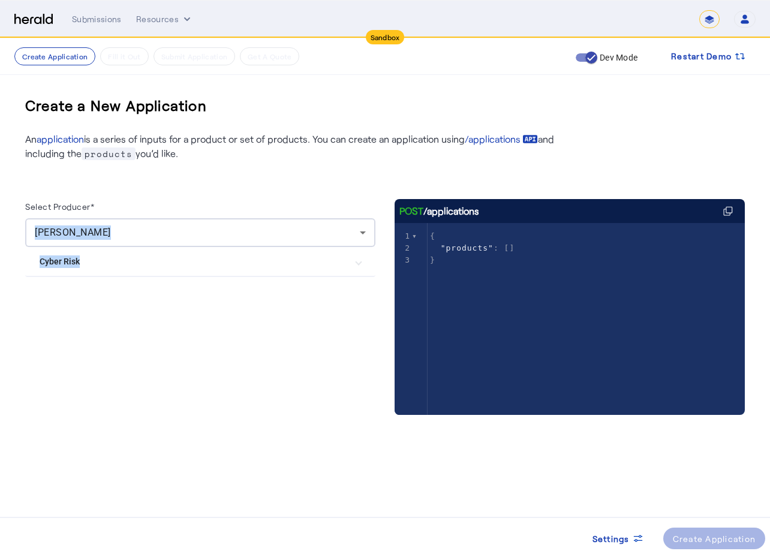
click at [199, 258] on Risk "Cyber Risk" at bounding box center [193, 261] width 307 height 13
click at [168, 298] on Cyber "[PERSON_NAME] & [PERSON_NAME] Cyber" at bounding box center [200, 297] width 321 height 24
click at [110, 296] on label "[PERSON_NAME] & [PERSON_NAME] Cyber" at bounding box center [148, 297] width 168 height 12
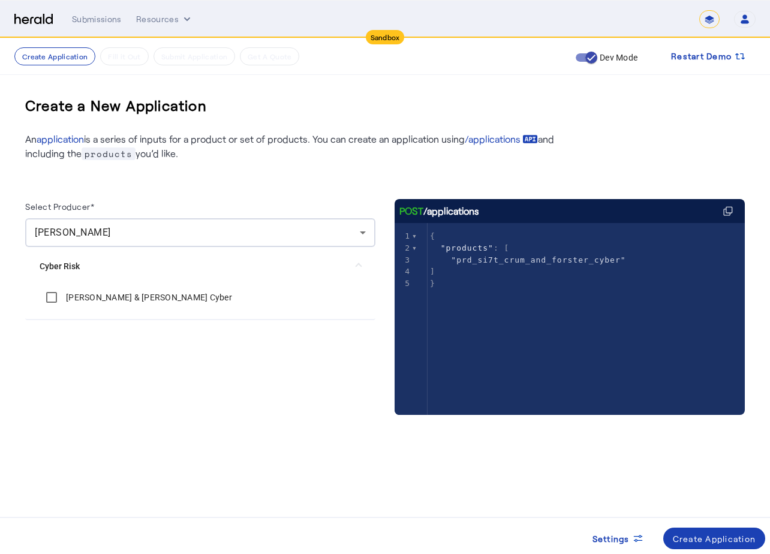
click at [195, 183] on div "Select Producer* [PERSON_NAME] Cyber Risk [PERSON_NAME] & [PERSON_NAME] Cyber P…" at bounding box center [384, 300] width 719 height 278
click at [676, 532] on div "Create Application" at bounding box center [714, 538] width 83 height 13
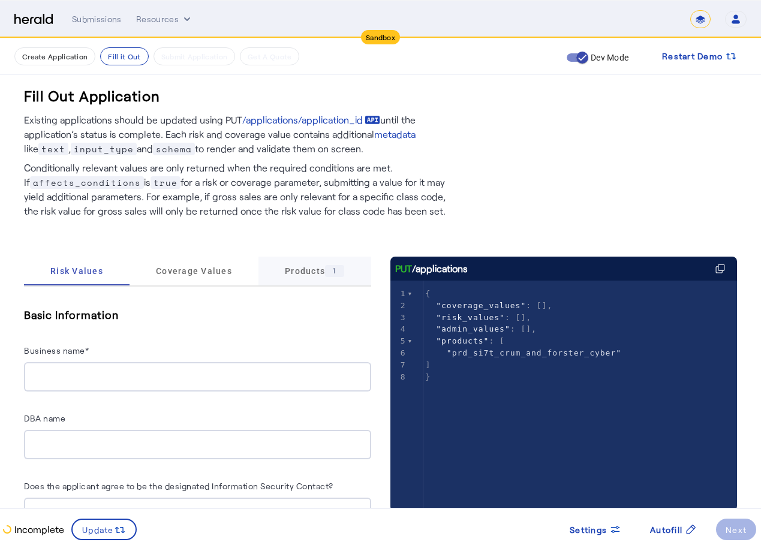
scroll to position [60, 0]
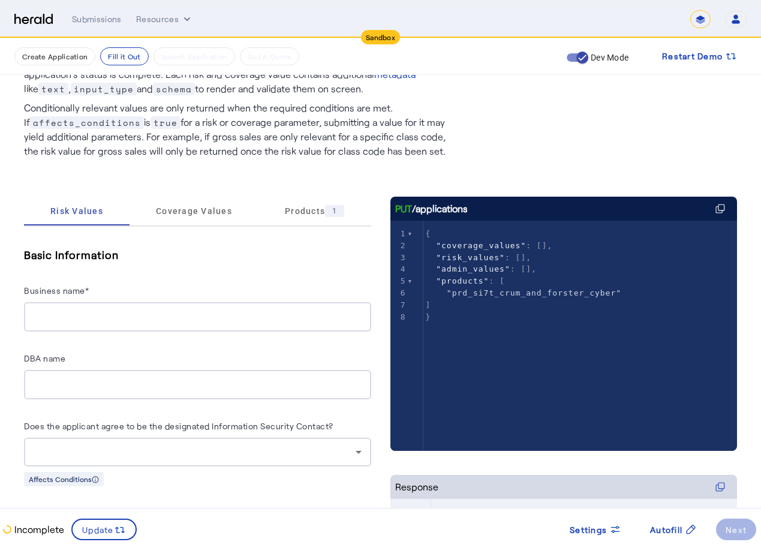
click at [222, 316] on input "Business name*" at bounding box center [198, 317] width 328 height 14
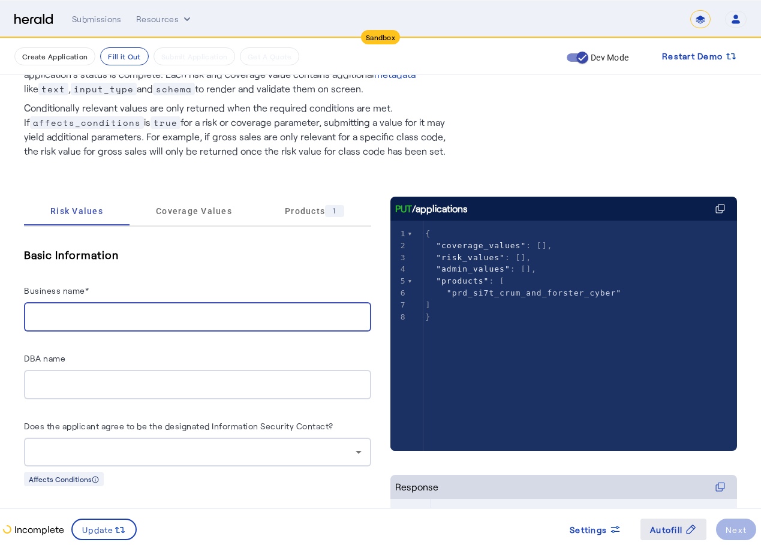
click at [653, 530] on span "Autofill" at bounding box center [666, 529] width 32 height 13
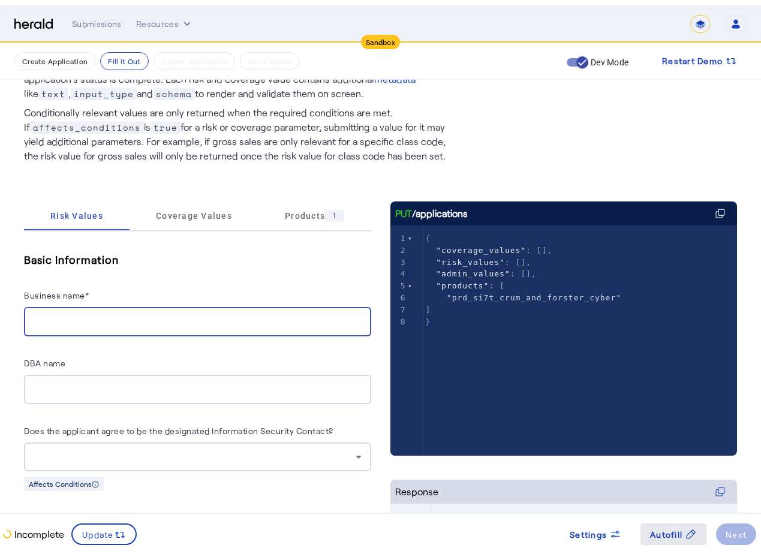
scroll to position [0, 0]
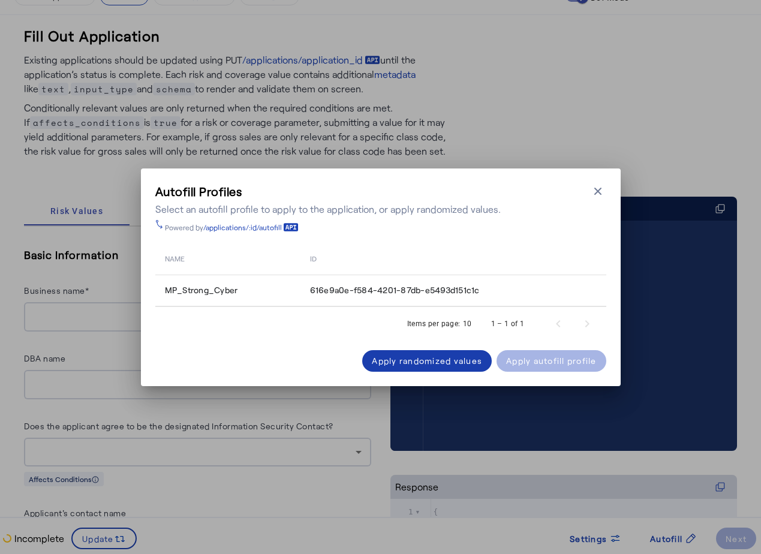
click at [421, 367] on button "Apply randomized values" at bounding box center [426, 361] width 129 height 22
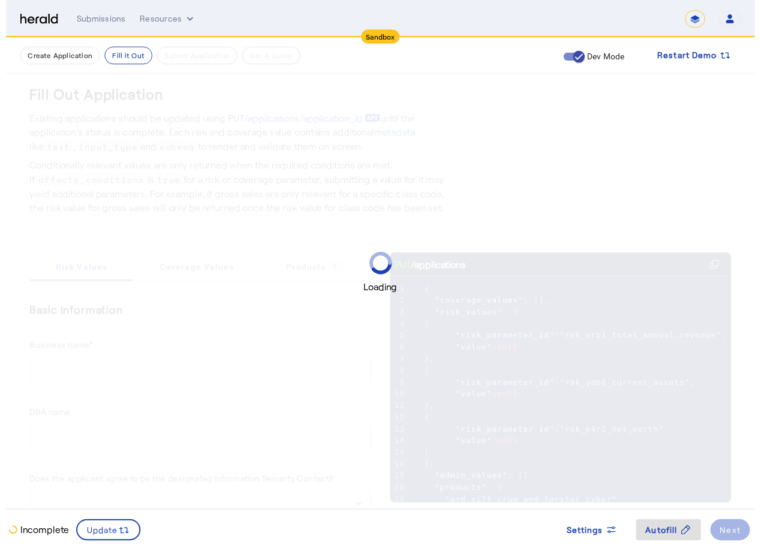
scroll to position [60, 0]
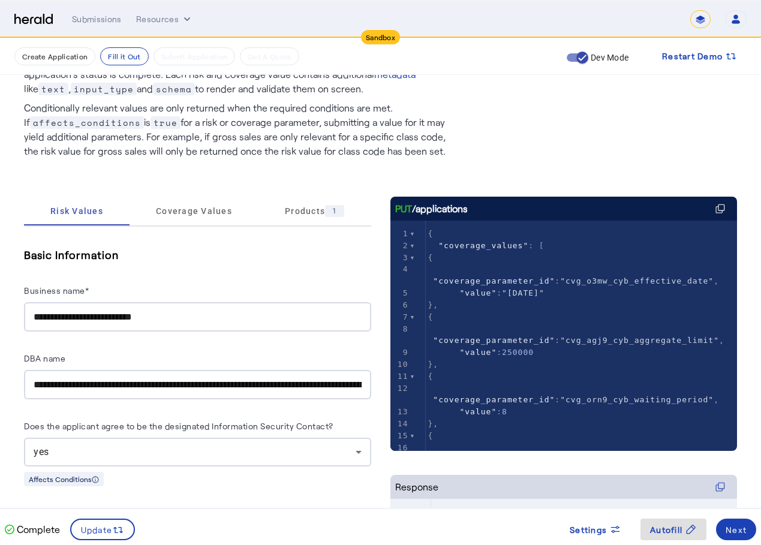
click at [357, 249] on h5 "Basic Information" at bounding box center [197, 255] width 347 height 18
click at [275, 314] on input "**********" at bounding box center [198, 317] width 328 height 14
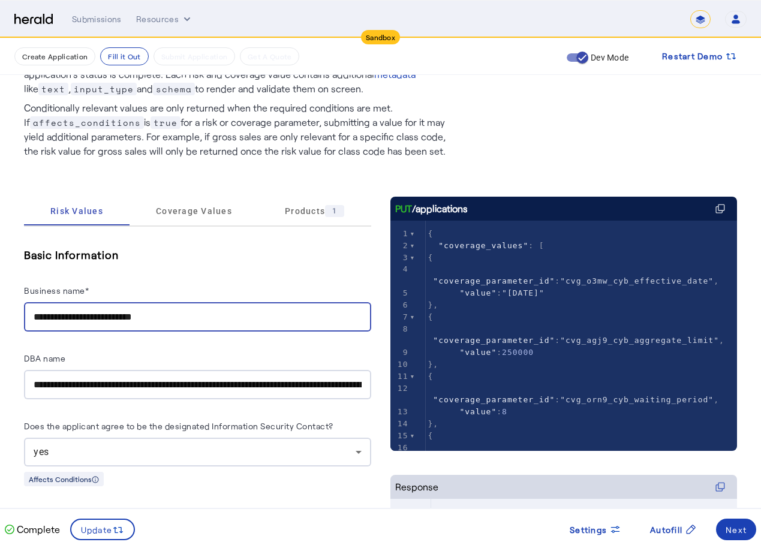
click at [275, 314] on input "**********" at bounding box center [198, 317] width 328 height 14
type input "**********"
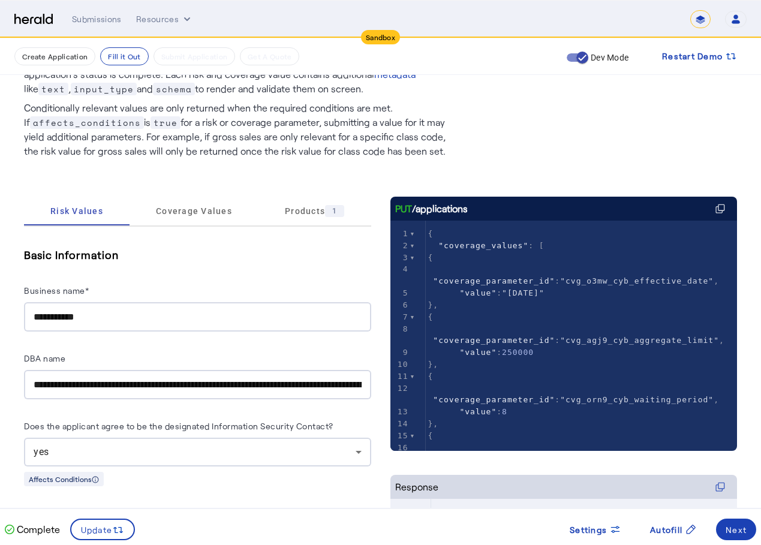
click at [300, 273] on div "**********" at bounding box center [197, 289] width 347 height 86
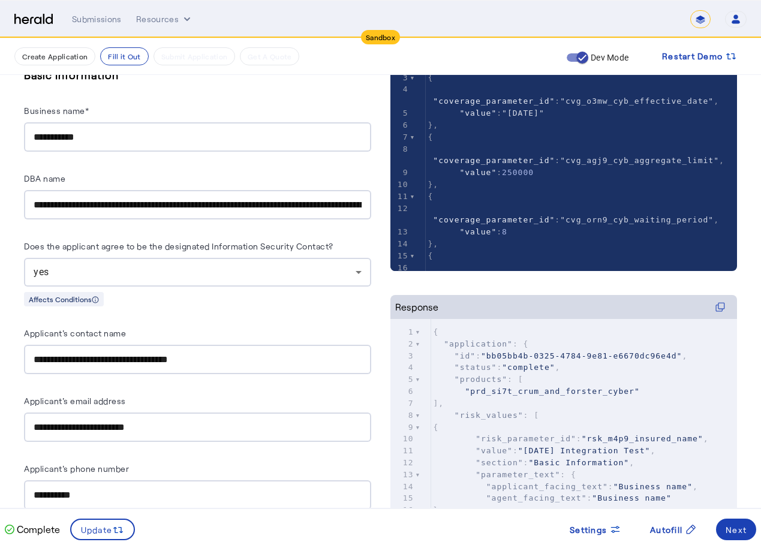
click at [147, 198] on input "**********" at bounding box center [198, 205] width 328 height 14
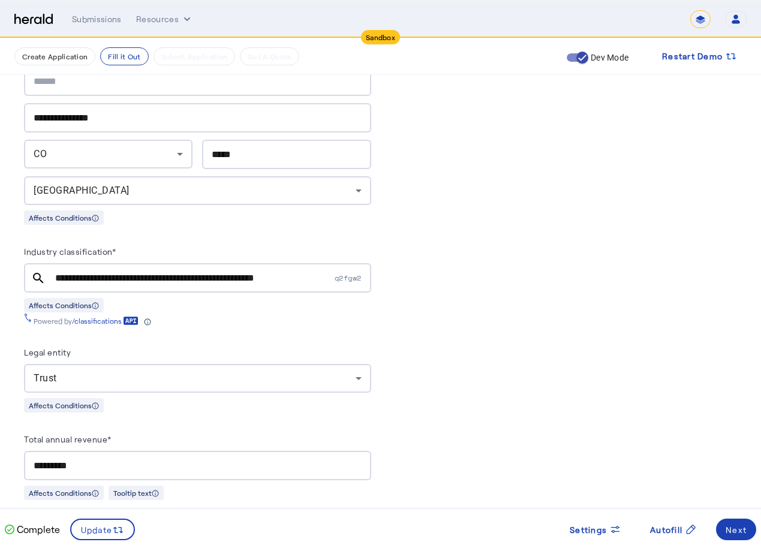
scroll to position [899, 0]
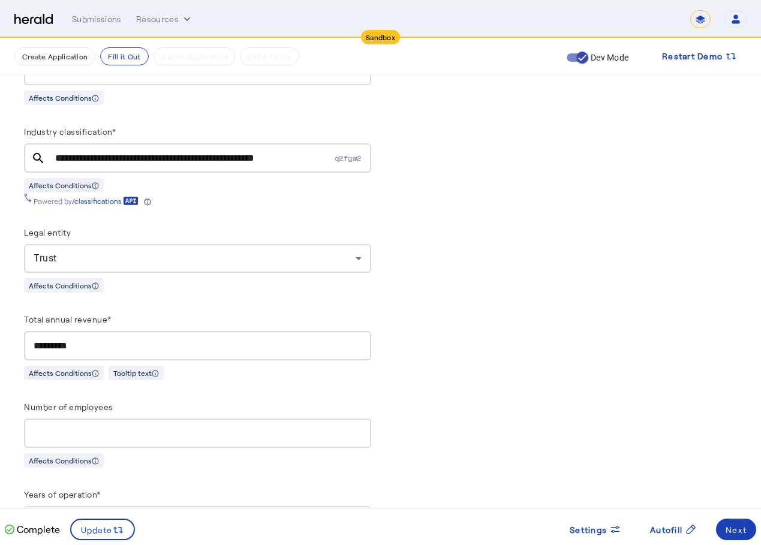
click at [209, 151] on input "**********" at bounding box center [193, 158] width 277 height 14
click at [167, 251] on div "Trust" at bounding box center [195, 258] width 322 height 14
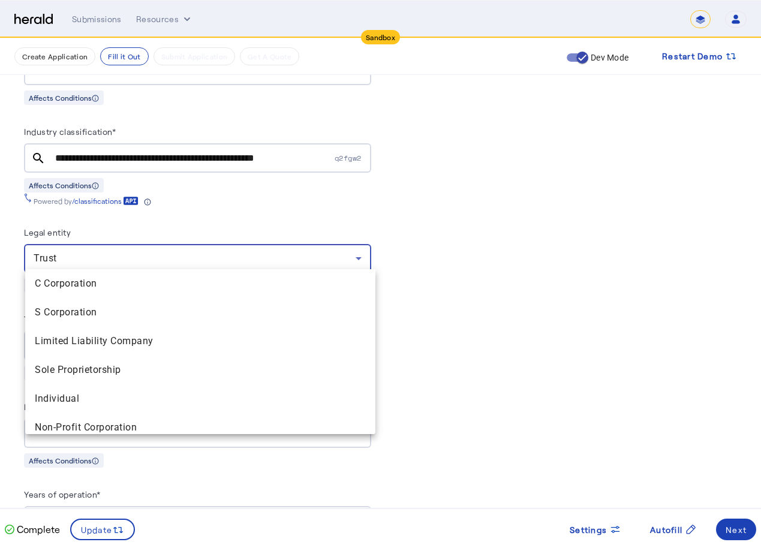
scroll to position [154, 0]
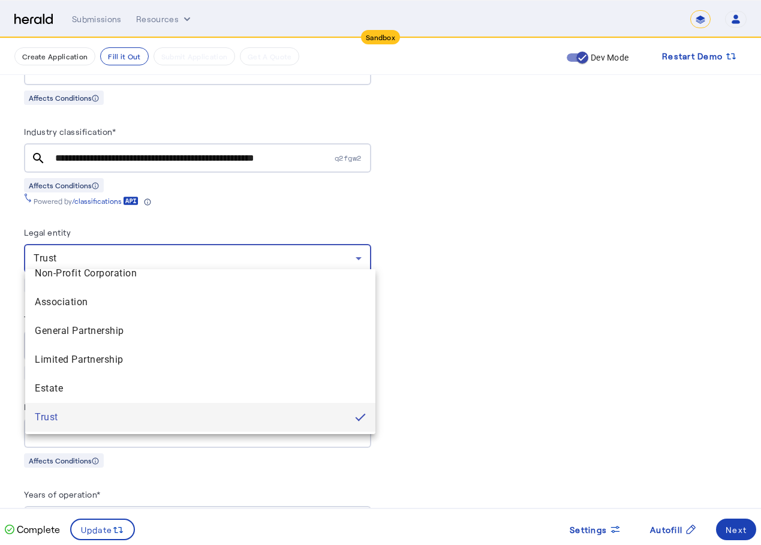
click at [189, 150] on div at bounding box center [380, 272] width 761 height 545
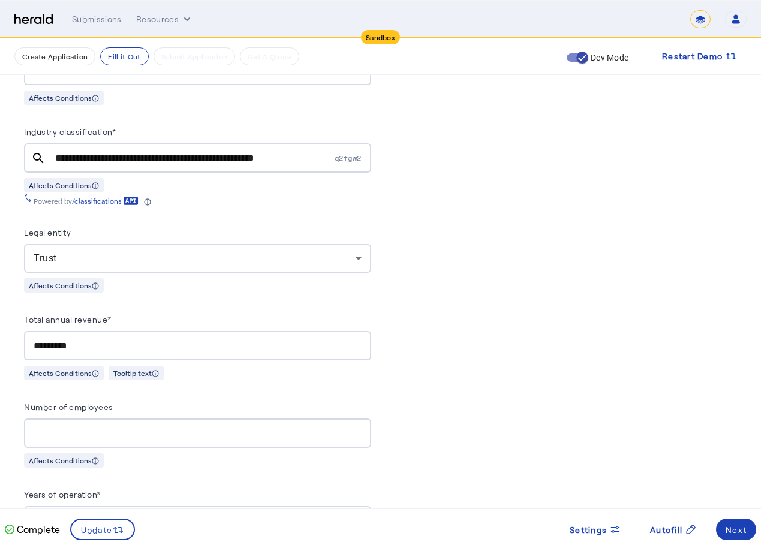
click at [189, 151] on input "**********" at bounding box center [193, 158] width 277 height 14
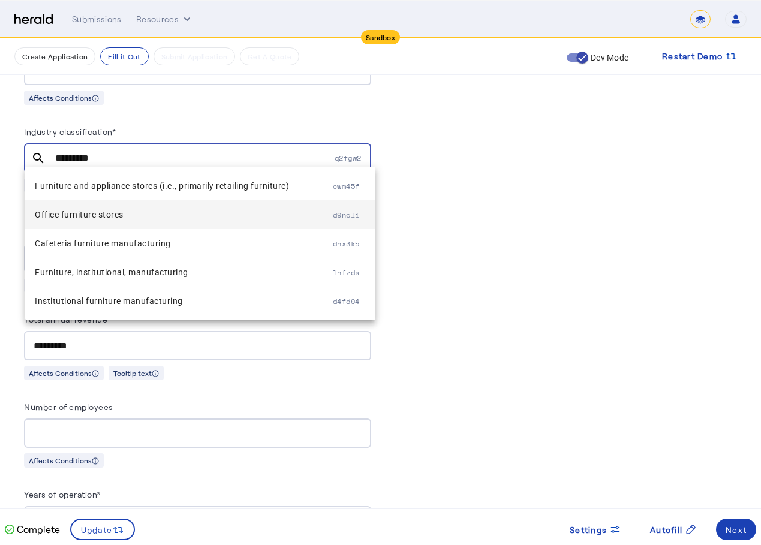
click at [149, 212] on span "Office furniture stores" at bounding box center [184, 214] width 298 height 14
type input "**********"
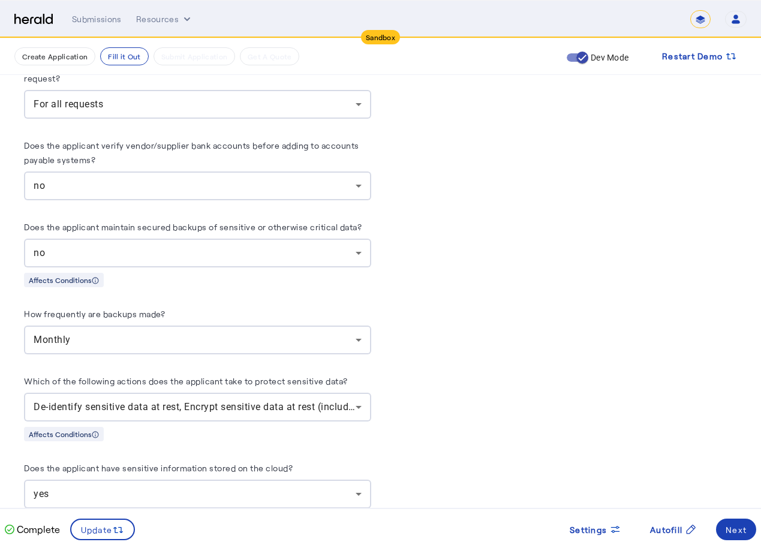
scroll to position [2398, 0]
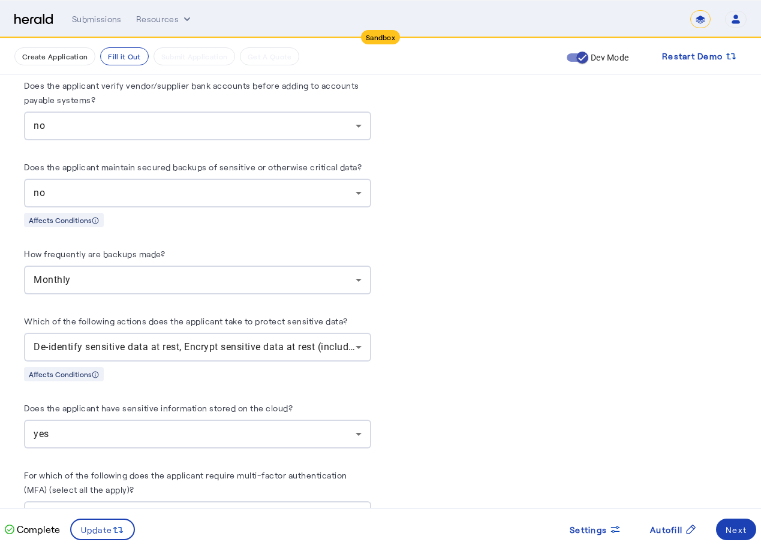
click at [209, 273] on div "Monthly" at bounding box center [195, 280] width 322 height 14
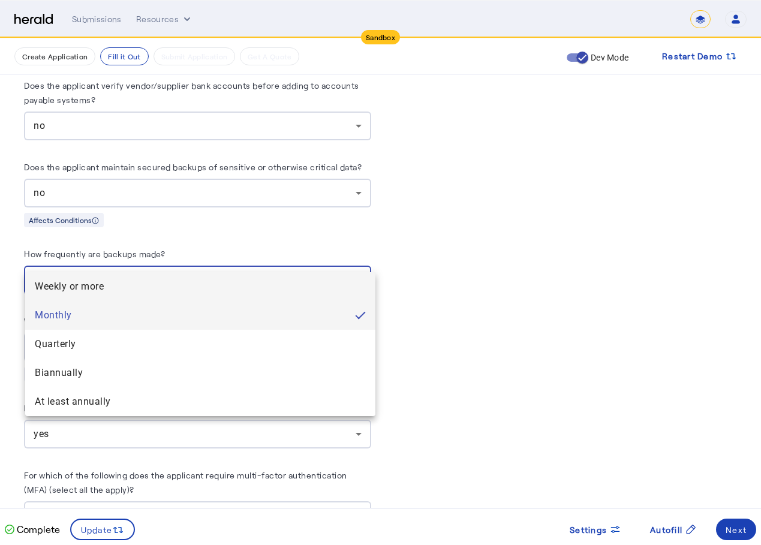
click at [191, 288] on span "Weekly or more" at bounding box center [200, 286] width 331 height 14
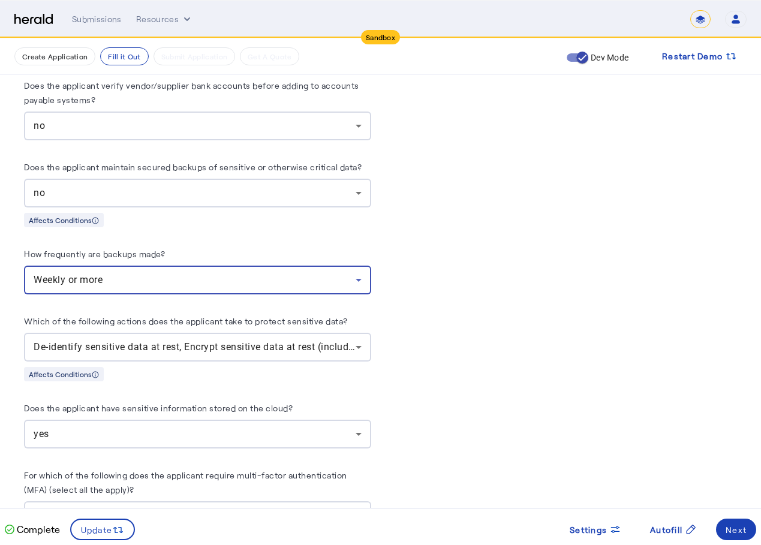
click at [264, 246] on div "How frequently are backups made?" at bounding box center [197, 255] width 347 height 19
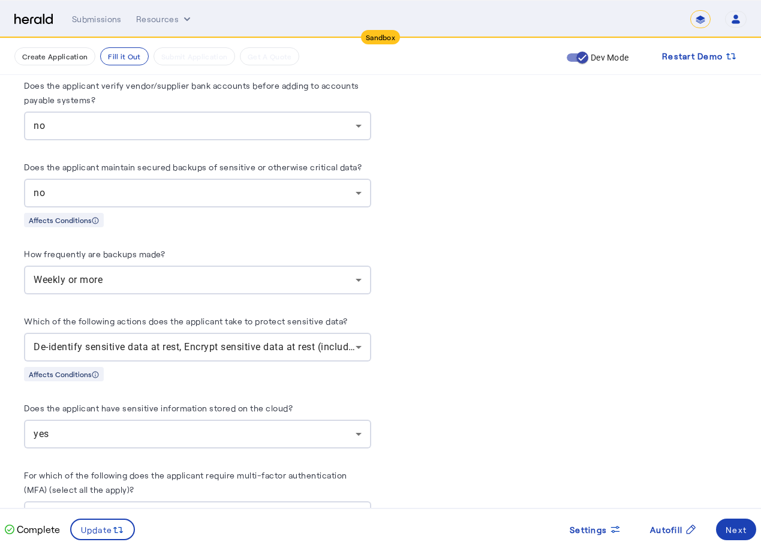
scroll to position [2578, 0]
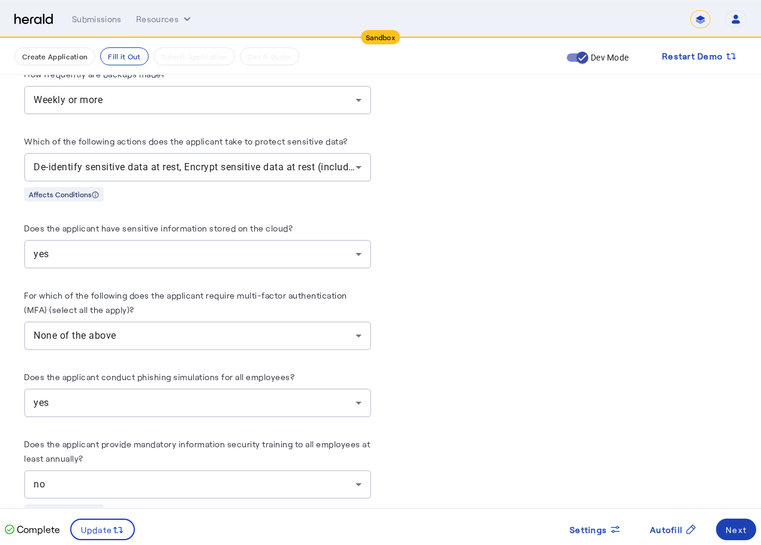
click at [173, 321] on div "None of the above" at bounding box center [198, 335] width 328 height 29
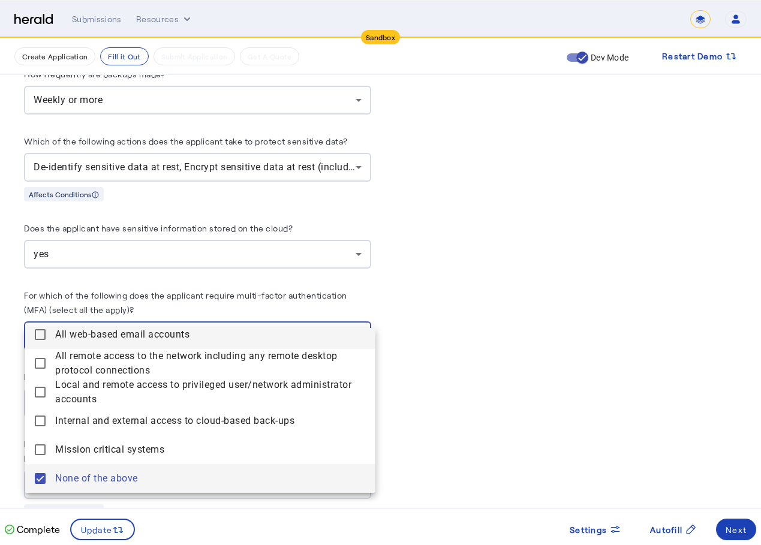
click at [168, 342] on accounts "All web-based email accounts" at bounding box center [200, 334] width 350 height 29
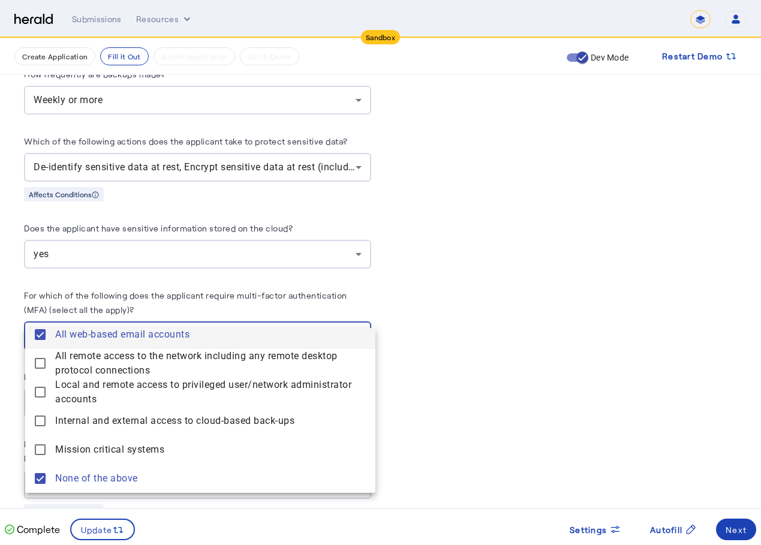
scroll to position [2, 0]
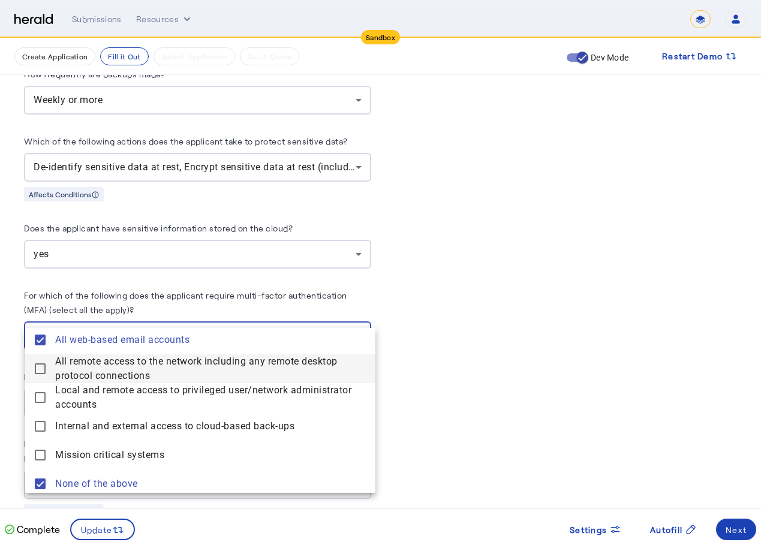
click at [162, 366] on span "All remote access to the network including any remote desktop protocol connecti…" at bounding box center [210, 368] width 311 height 29
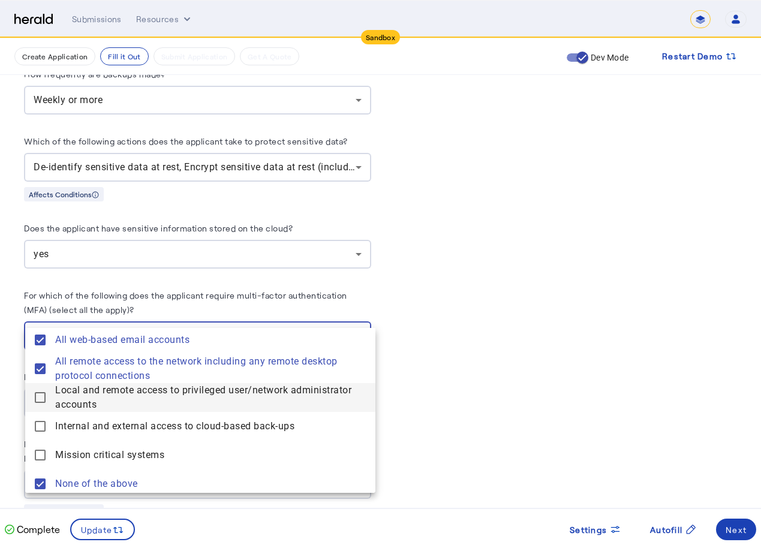
click at [165, 401] on span "Local and remote access to privileged user/network administrator accounts" at bounding box center [210, 397] width 311 height 29
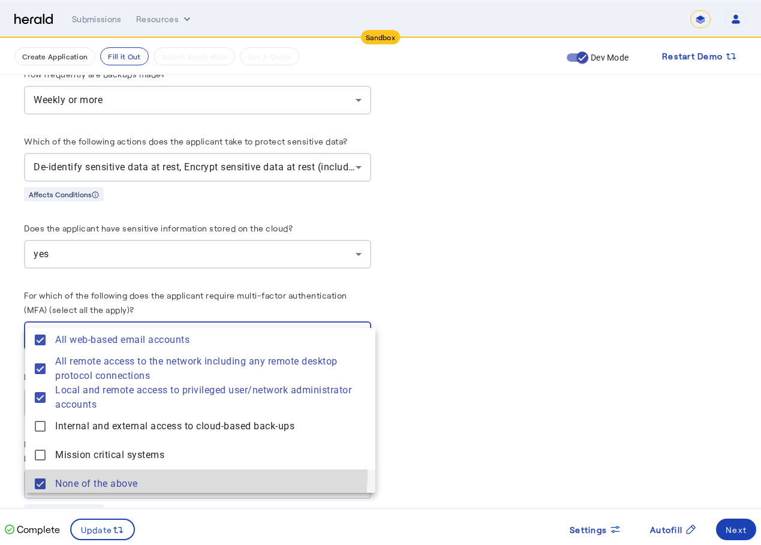
drag, startPoint x: 73, startPoint y: 470, endPoint x: 70, endPoint y: 478, distance: 8.6
click at [72, 471] on above "None of the above" at bounding box center [200, 483] width 350 height 29
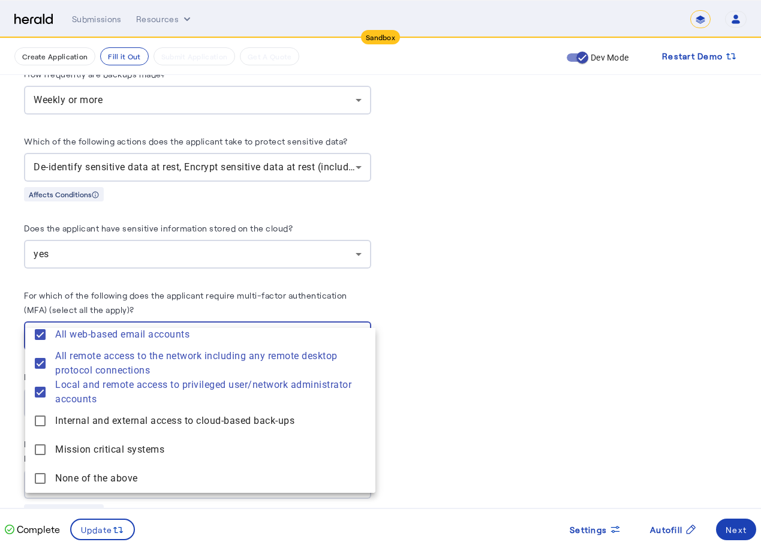
click at [616, 266] on div at bounding box center [380, 272] width 761 height 545
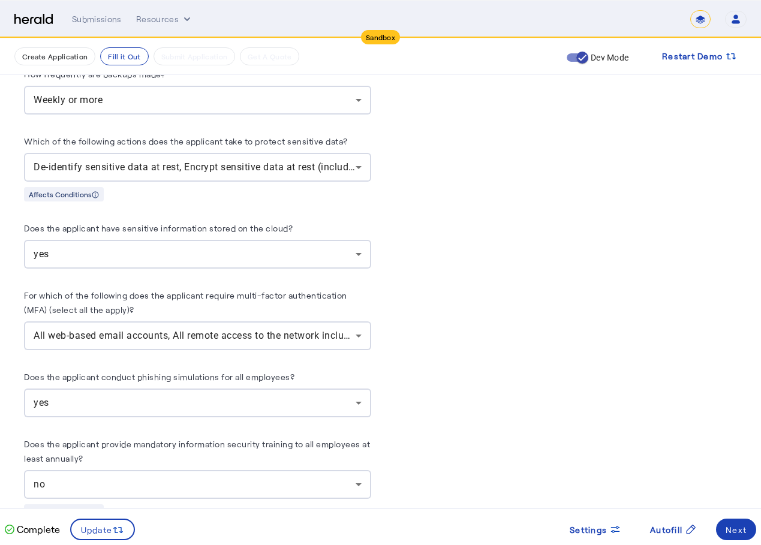
click at [306, 240] on div "yes" at bounding box center [198, 254] width 328 height 29
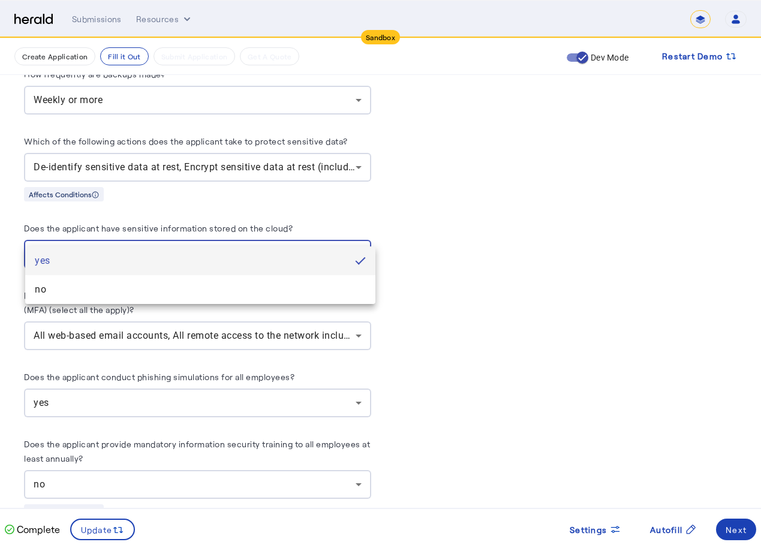
click at [367, 156] on div at bounding box center [380, 272] width 761 height 545
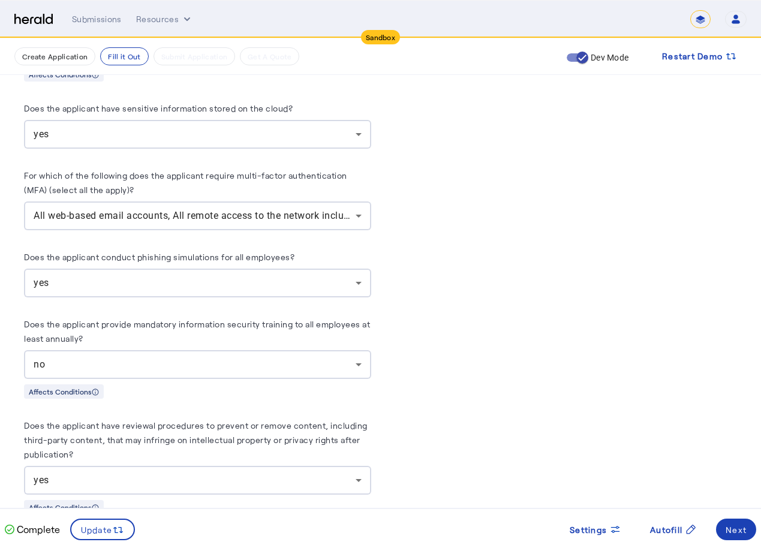
scroll to position [2757, 0]
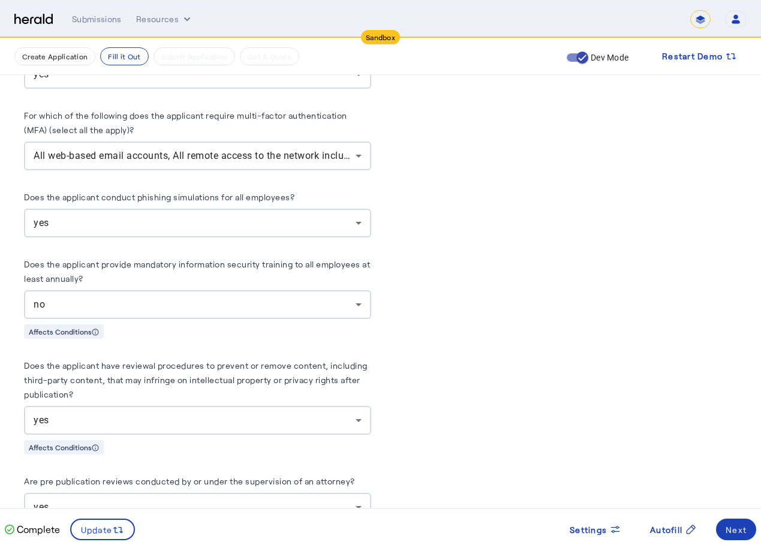
click at [234, 291] on div "no" at bounding box center [198, 304] width 328 height 29
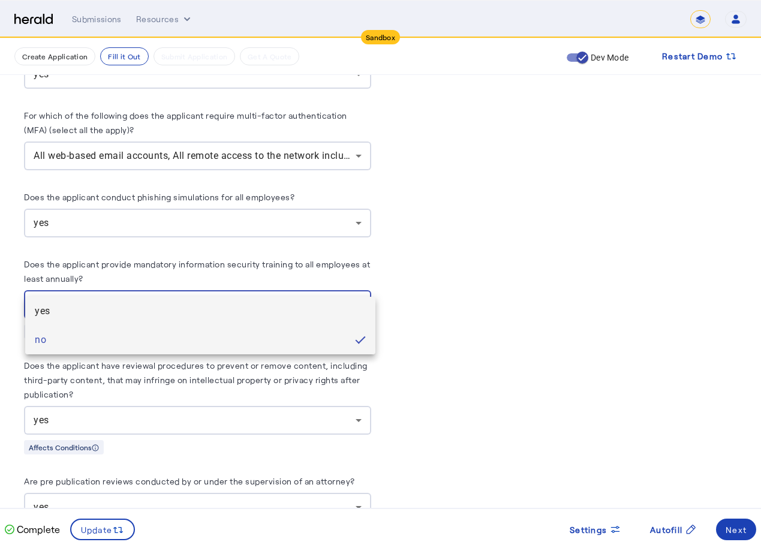
click at [225, 305] on span "yes" at bounding box center [200, 311] width 331 height 14
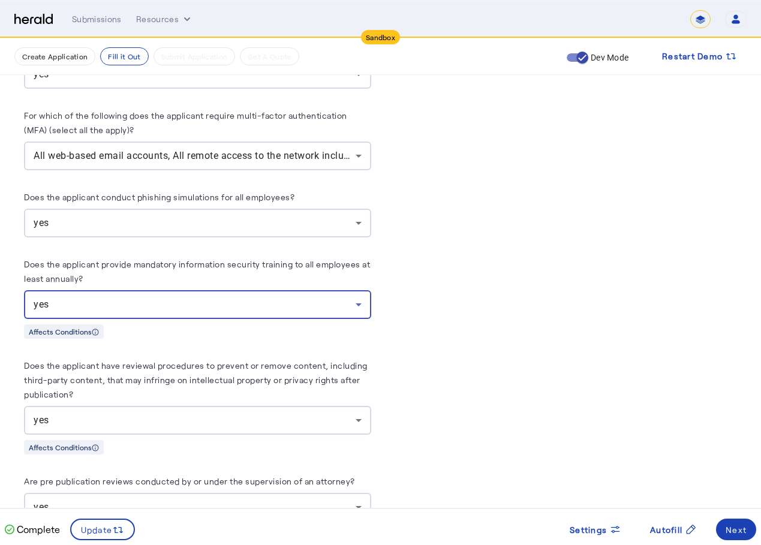
click at [191, 413] on div "yes" at bounding box center [195, 420] width 322 height 14
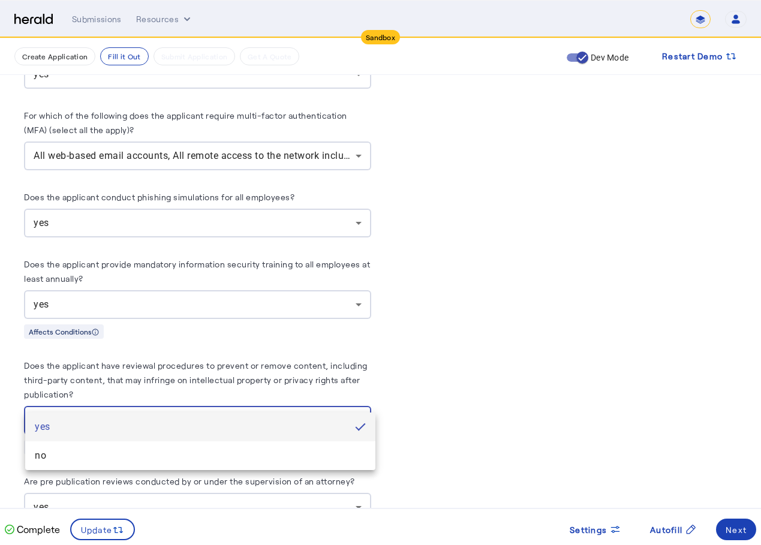
click at [426, 344] on div at bounding box center [380, 272] width 761 height 545
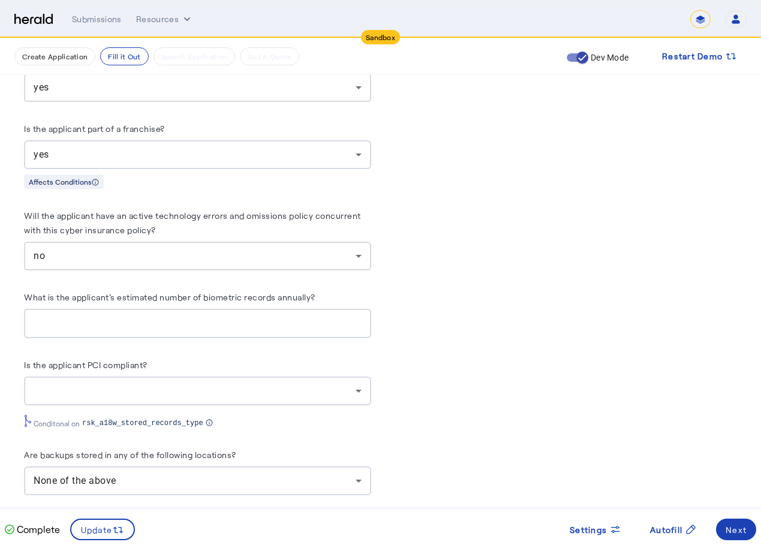
scroll to position [3297, 0]
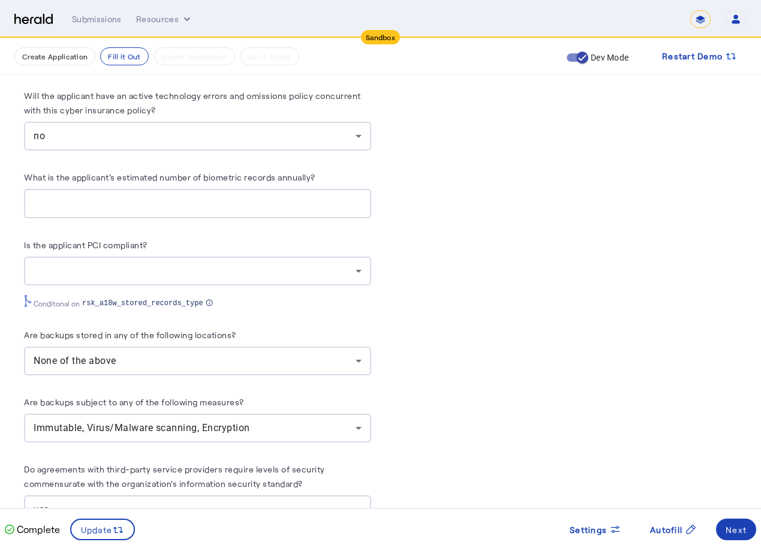
click at [263, 354] on div "None of the above" at bounding box center [195, 361] width 322 height 14
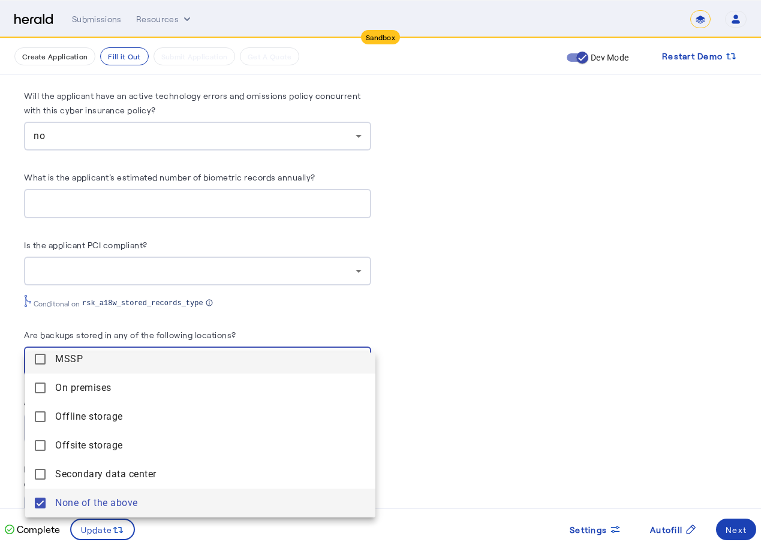
click at [144, 354] on span "MSSP" at bounding box center [210, 359] width 311 height 14
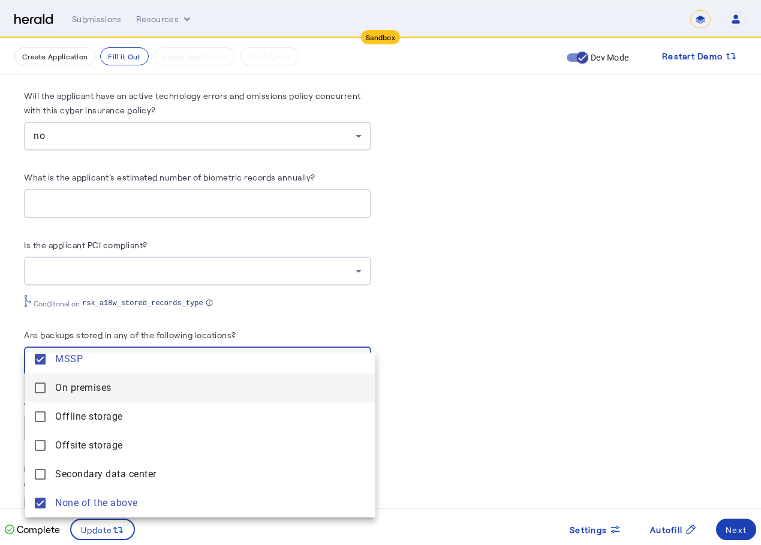
scroll to position [2, 0]
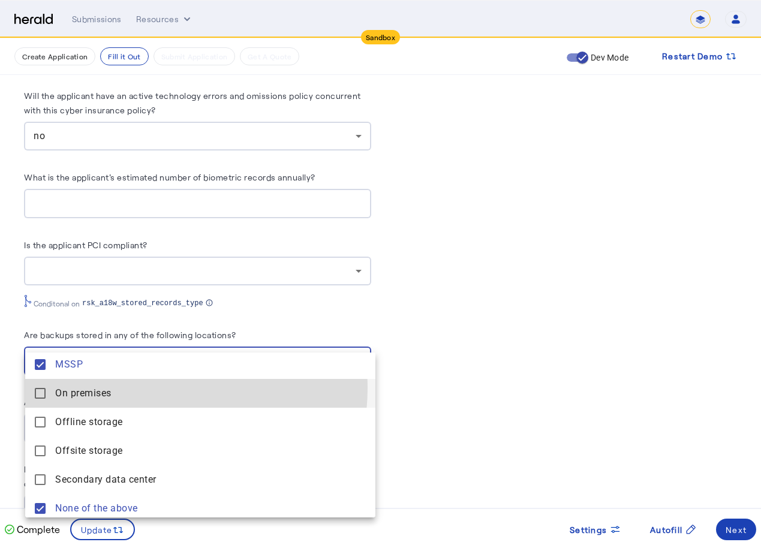
click at [140, 387] on span "On premises" at bounding box center [210, 393] width 311 height 14
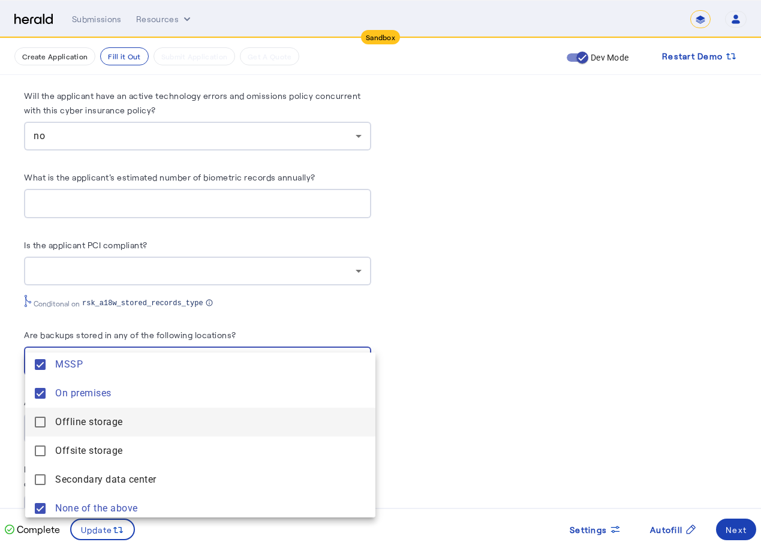
click at [131, 421] on span "Offline storage" at bounding box center [210, 422] width 311 height 14
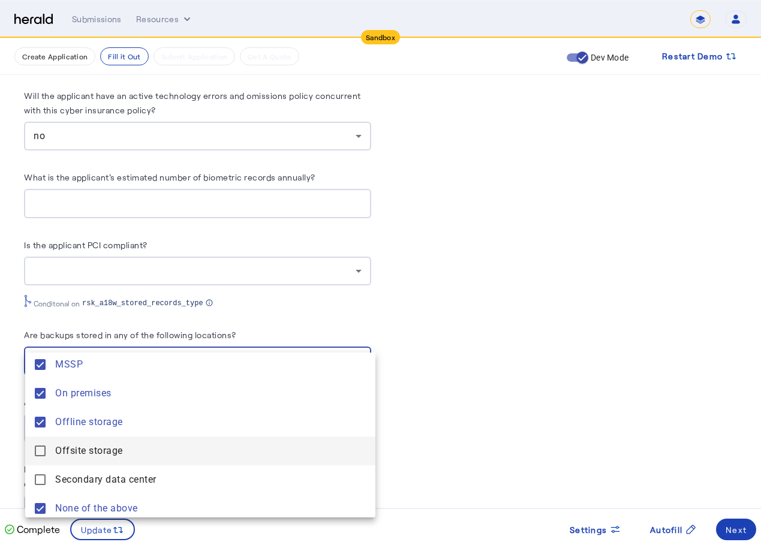
click at [124, 447] on span "Offsite storage" at bounding box center [210, 451] width 311 height 14
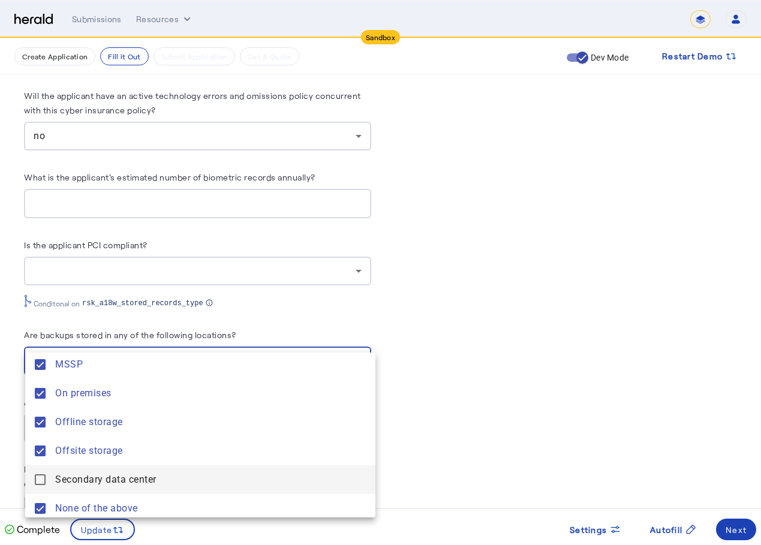
click at [123, 474] on span "Secondary data center" at bounding box center [210, 479] width 311 height 14
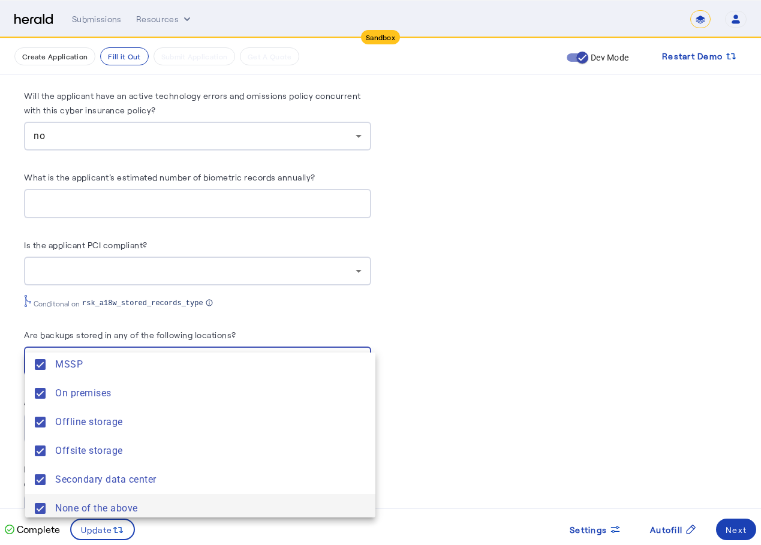
click at [123, 507] on span "None of the above" at bounding box center [210, 508] width 311 height 14
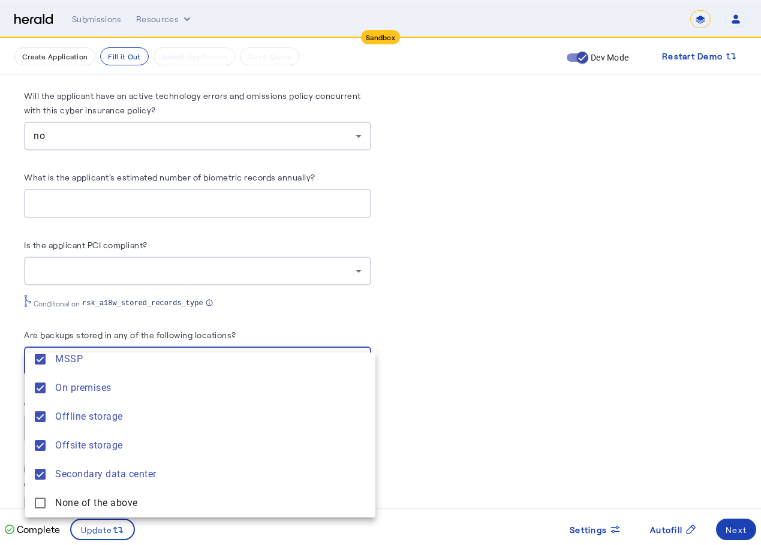
click at [496, 350] on div at bounding box center [380, 272] width 761 height 545
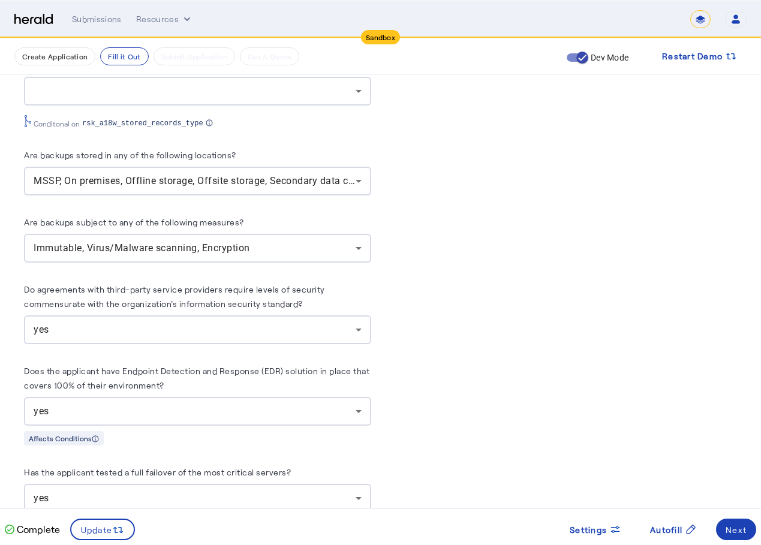
scroll to position [3657, 0]
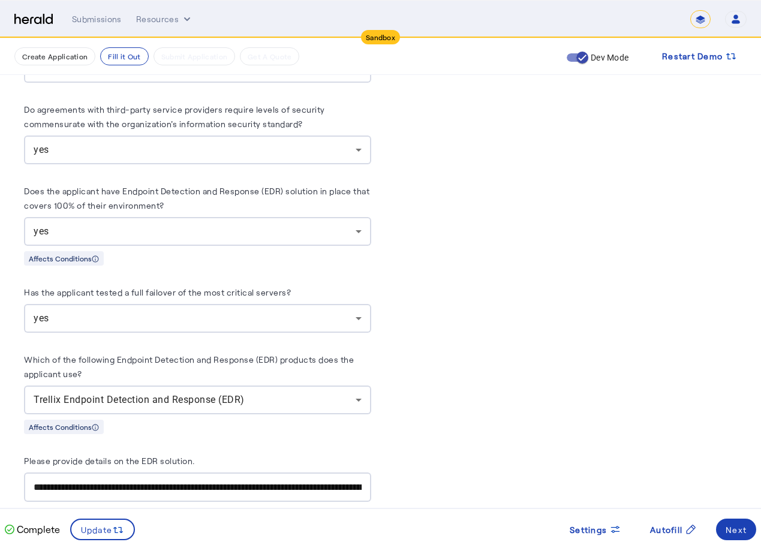
click at [263, 393] on div "Trellix Endpoint Detection and Response (EDR)" at bounding box center [195, 400] width 322 height 14
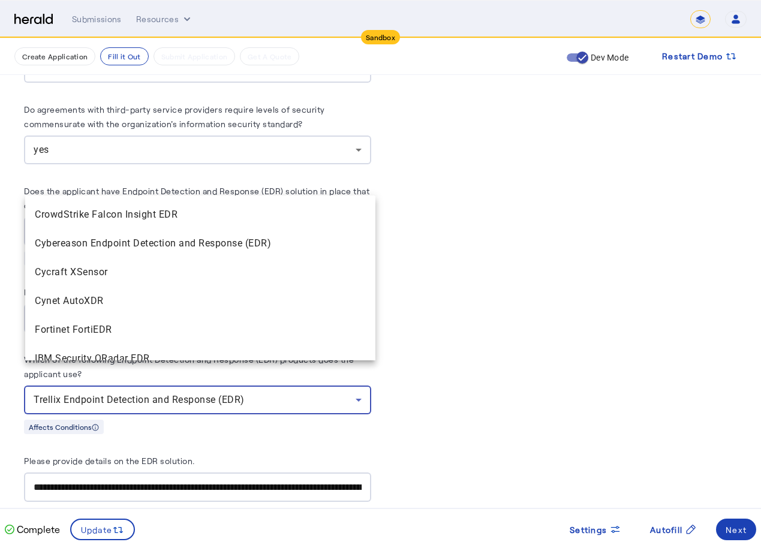
scroll to position [185, 0]
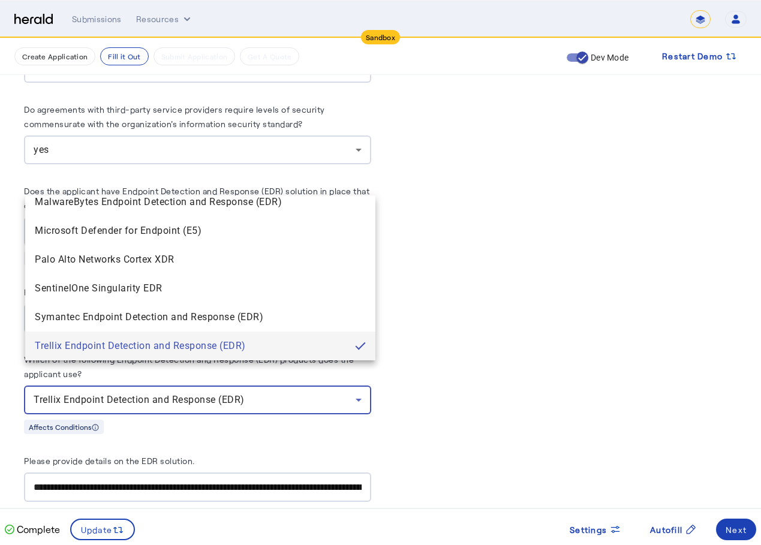
click at [424, 222] on div at bounding box center [380, 272] width 761 height 545
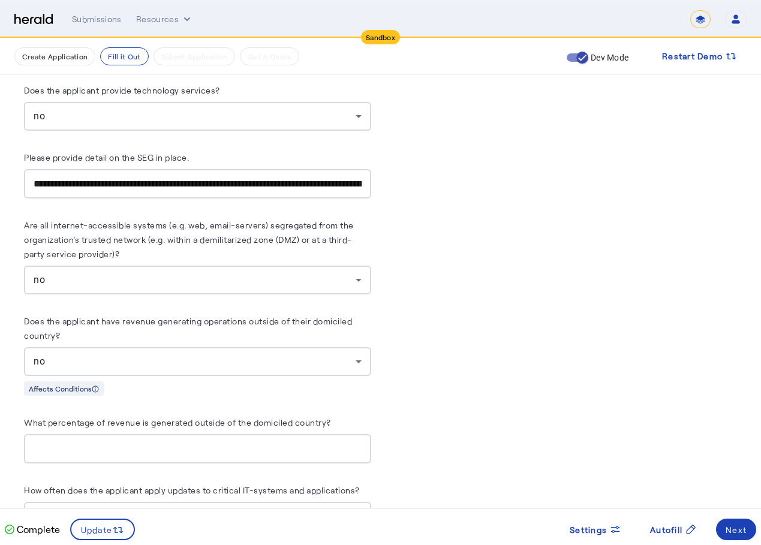
scroll to position [4376, 0]
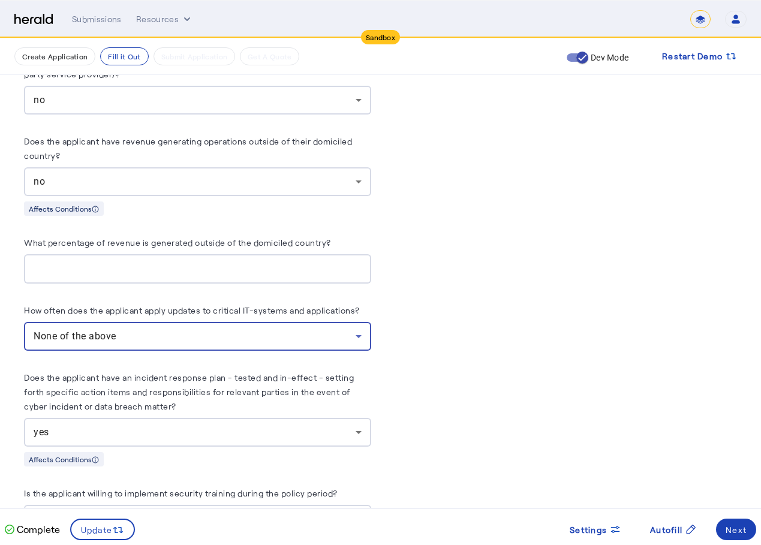
click at [210, 329] on div "None of the above" at bounding box center [195, 336] width 322 height 14
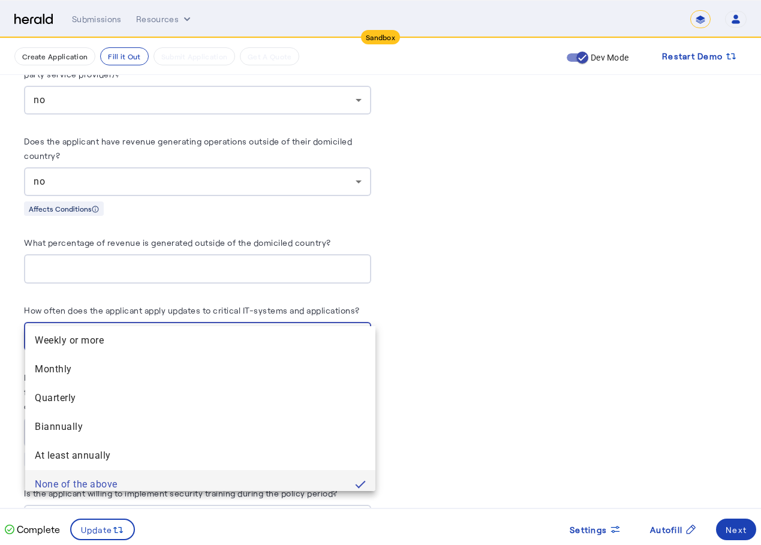
scroll to position [8, 0]
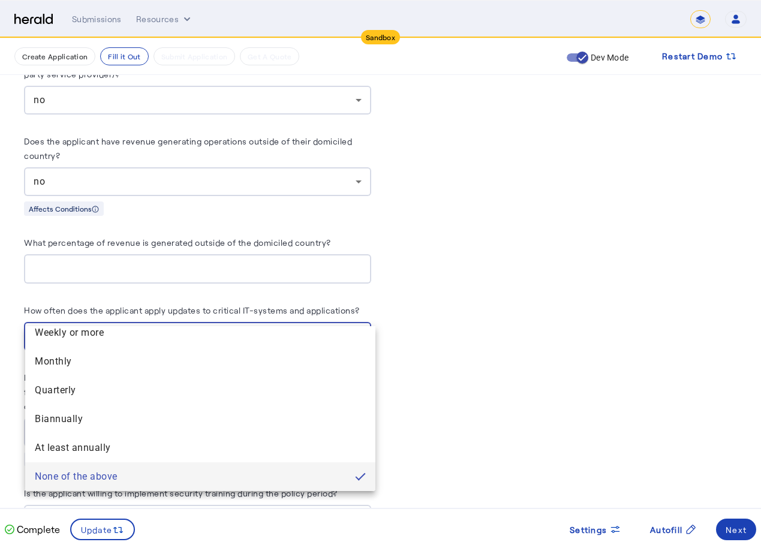
click at [210, 309] on div at bounding box center [380, 272] width 761 height 545
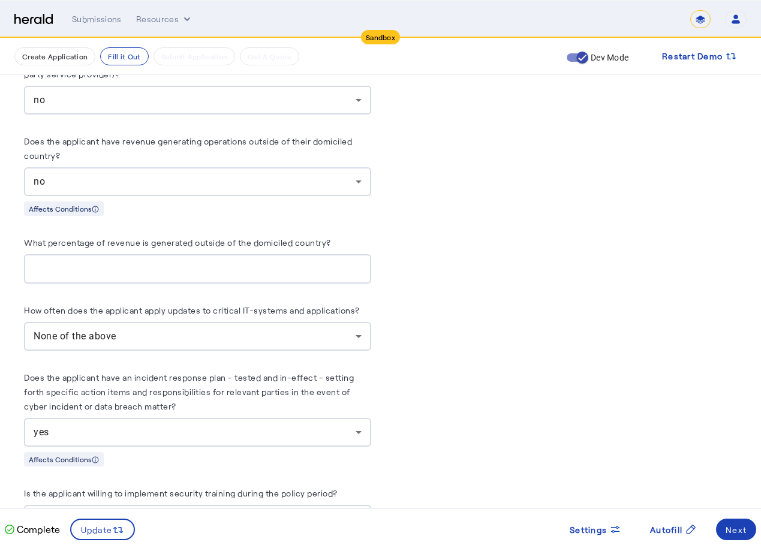
click at [204, 322] on div "None of the above" at bounding box center [198, 336] width 328 height 29
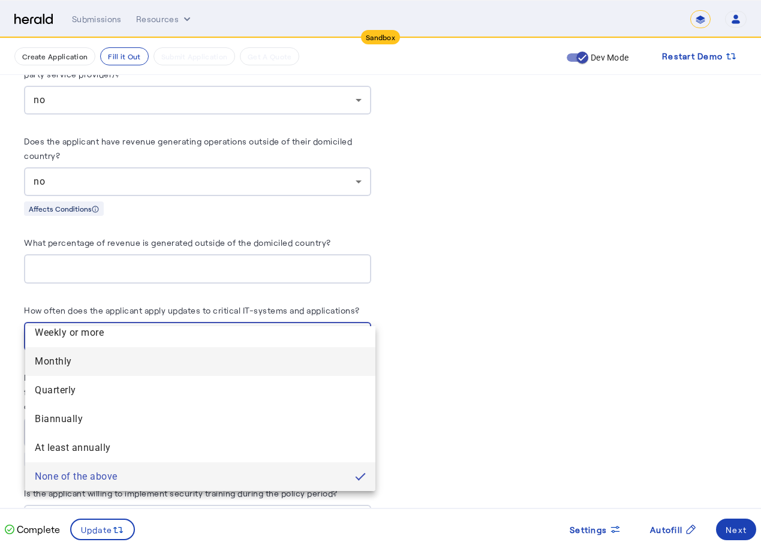
click at [195, 352] on mat-option "Monthly" at bounding box center [200, 361] width 350 height 29
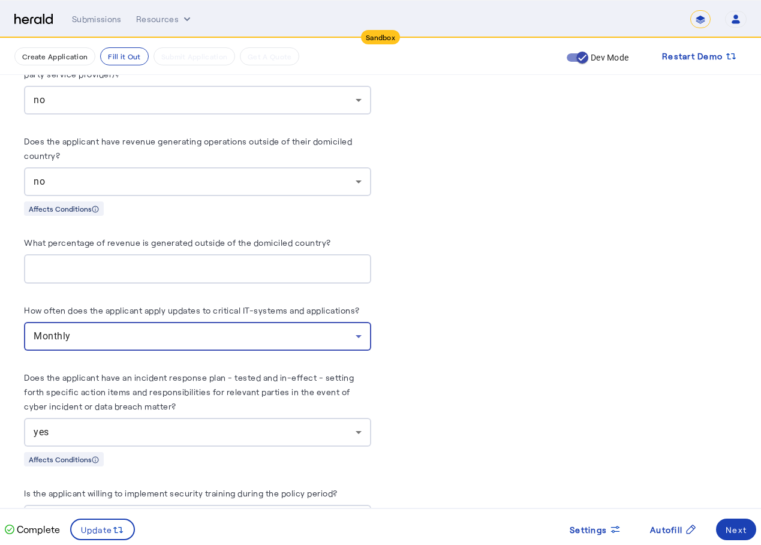
click at [206, 322] on div "Monthly" at bounding box center [198, 336] width 328 height 29
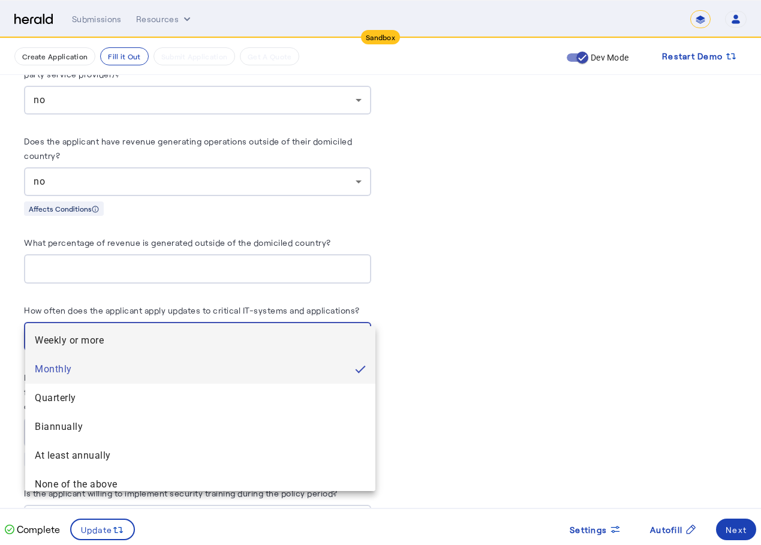
click at [198, 334] on span "Weekly or more" at bounding box center [200, 340] width 331 height 14
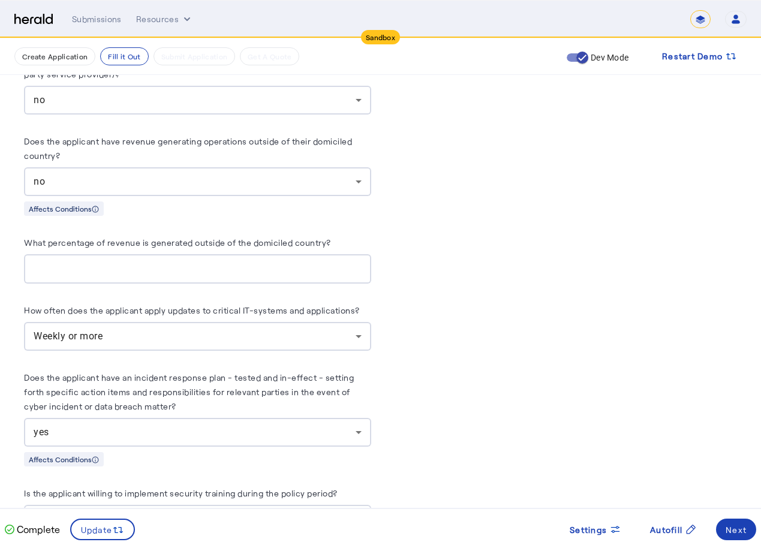
drag, startPoint x: 391, startPoint y: 297, endPoint x: 385, endPoint y: 296, distance: 6.1
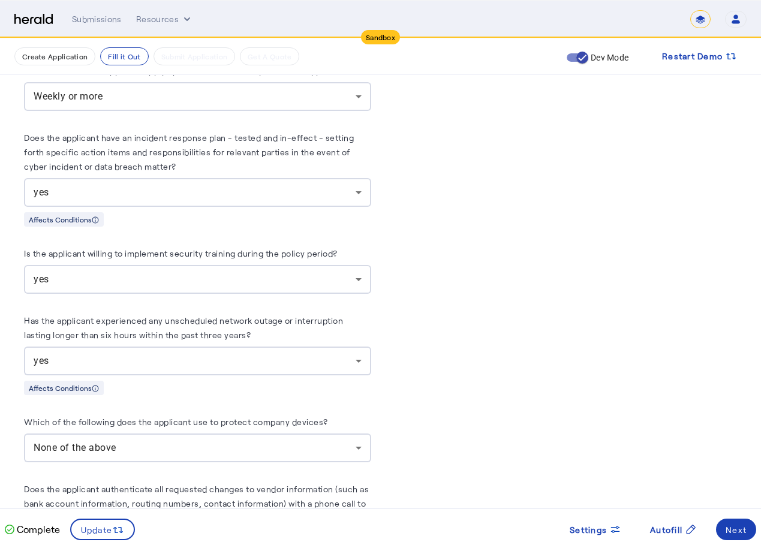
scroll to position [4676, 0]
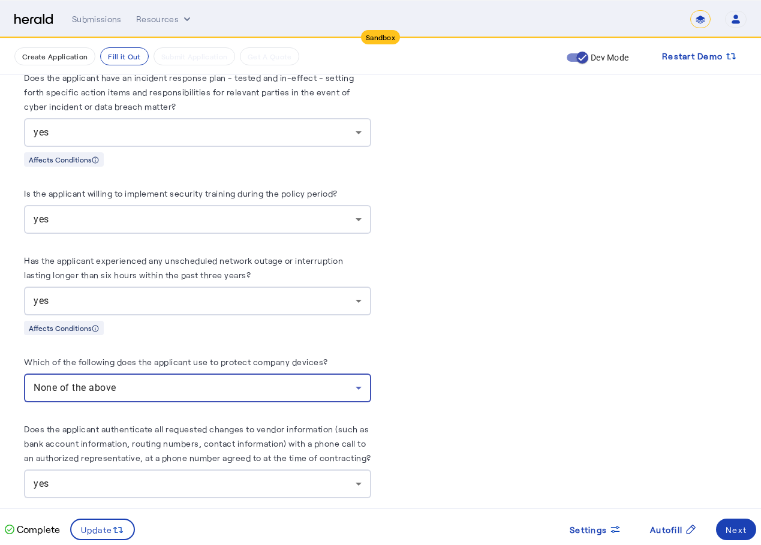
click at [308, 381] on div "None of the above" at bounding box center [195, 388] width 322 height 14
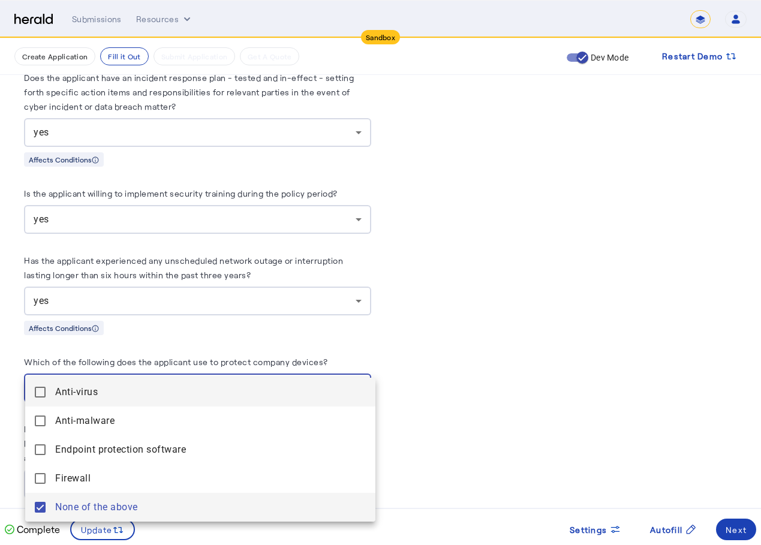
click at [296, 385] on span "Anti-virus" at bounding box center [210, 392] width 311 height 14
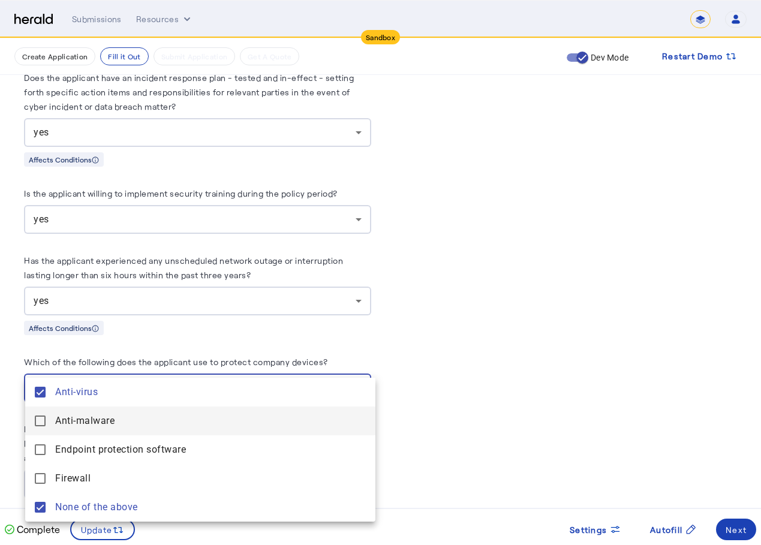
click at [283, 415] on span "Anti-malware" at bounding box center [210, 421] width 311 height 14
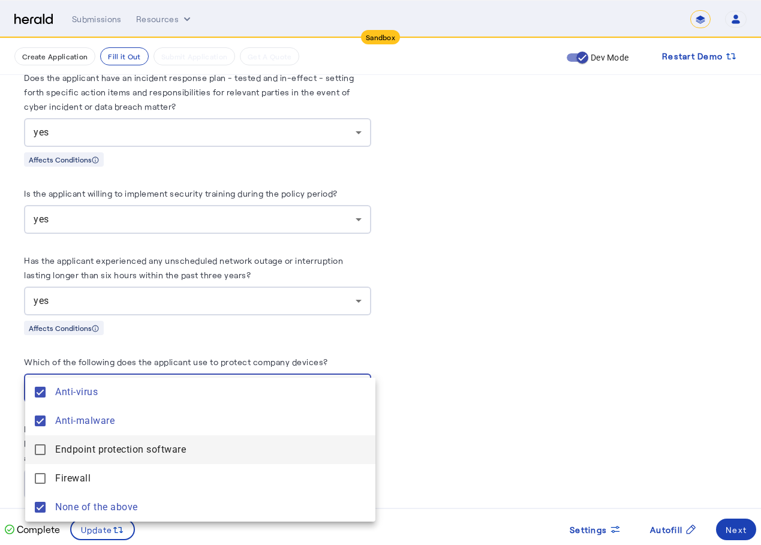
click at [279, 441] on software "Endpoint protection software" at bounding box center [200, 449] width 350 height 29
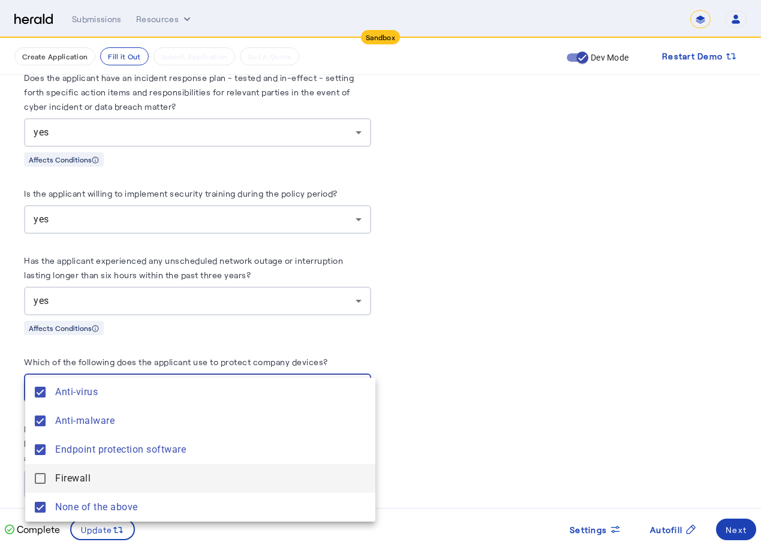
click at [278, 469] on mat-option "Firewall" at bounding box center [200, 478] width 350 height 29
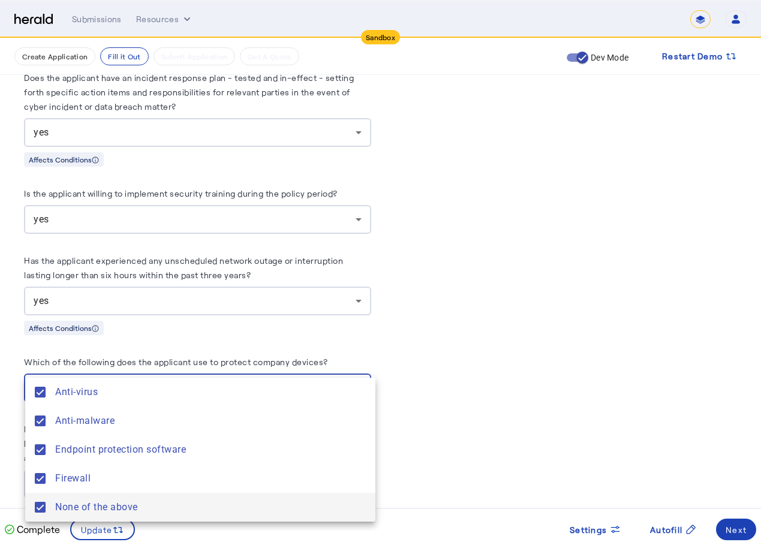
click at [269, 504] on span "None of the above" at bounding box center [210, 507] width 311 height 14
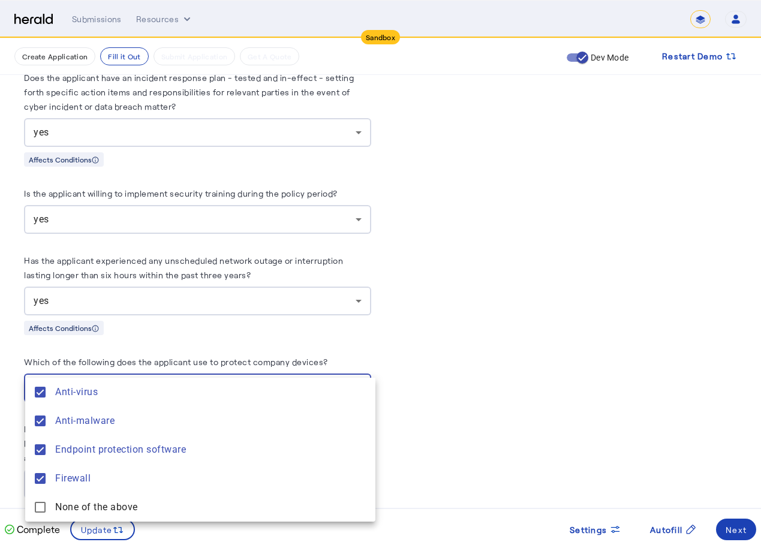
click at [504, 364] on div at bounding box center [380, 272] width 761 height 545
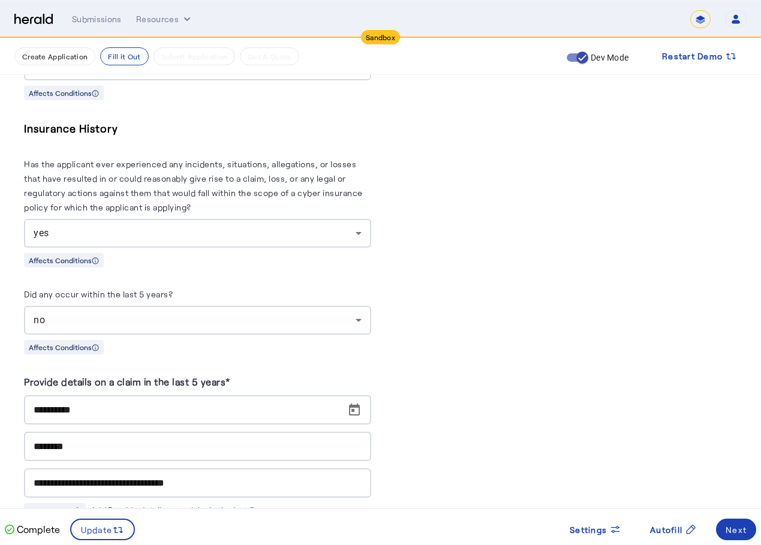
scroll to position [5695, 0]
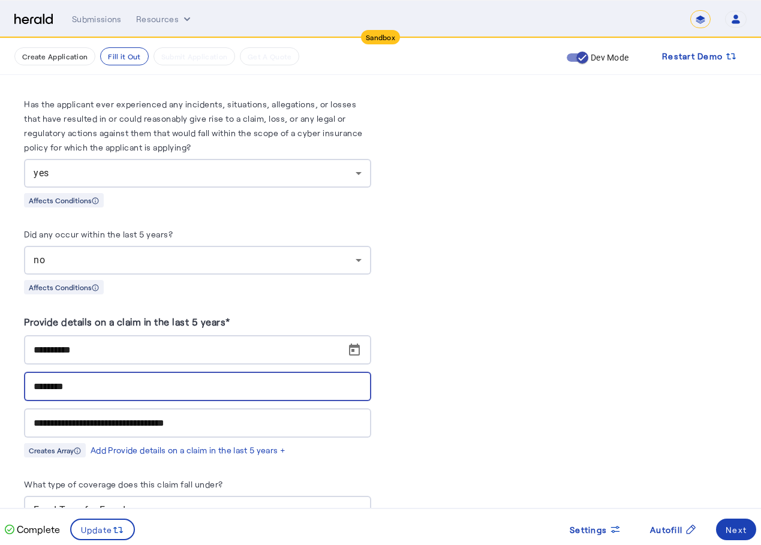
click at [225, 379] on input "********" at bounding box center [198, 386] width 328 height 14
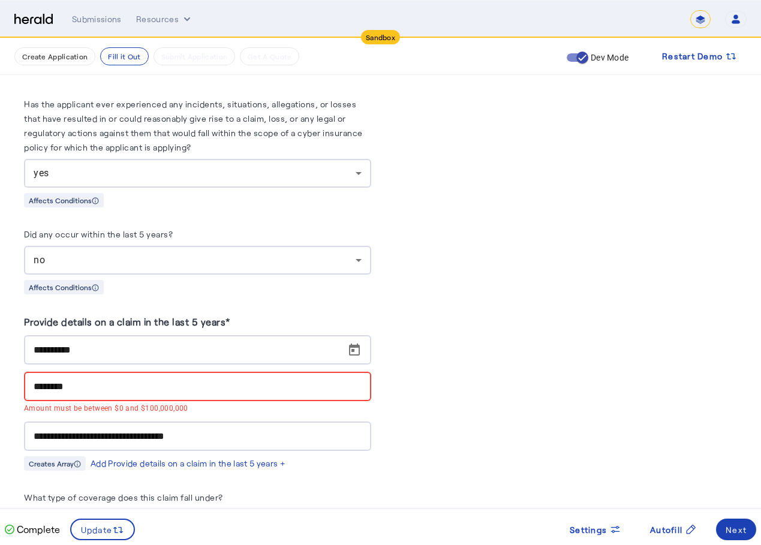
click at [333, 379] on input "********" at bounding box center [198, 386] width 328 height 14
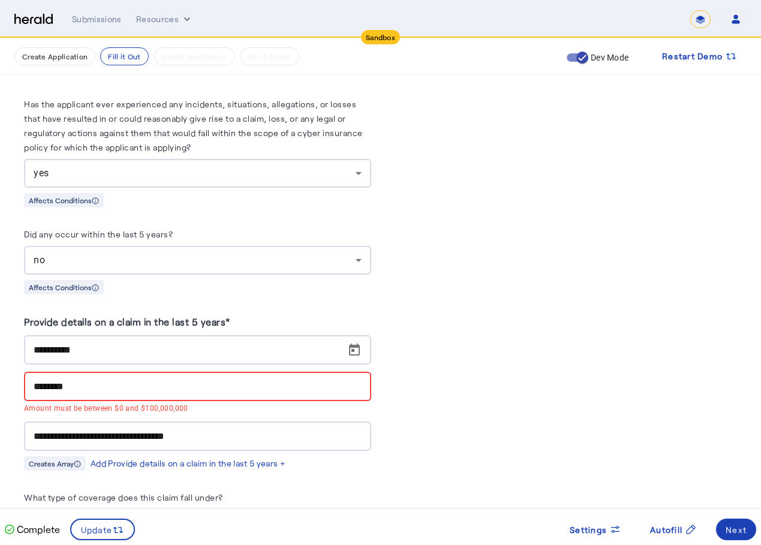
click at [354, 379] on input "********" at bounding box center [198, 386] width 328 height 14
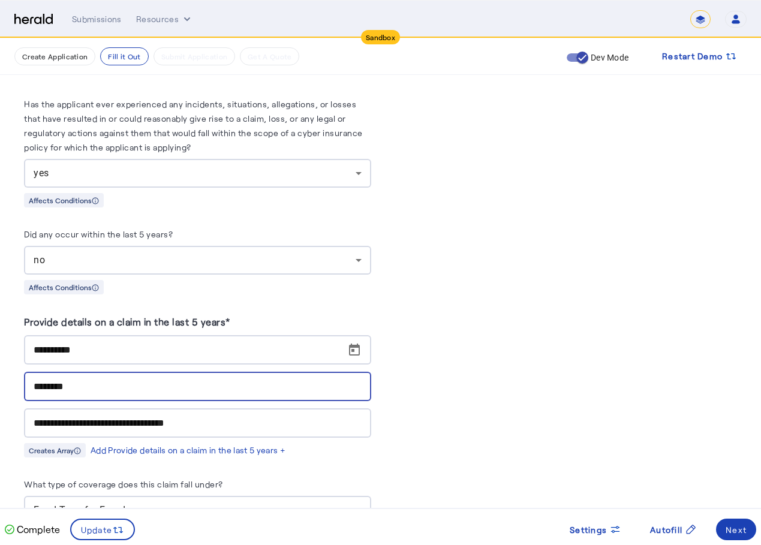
type input "********"
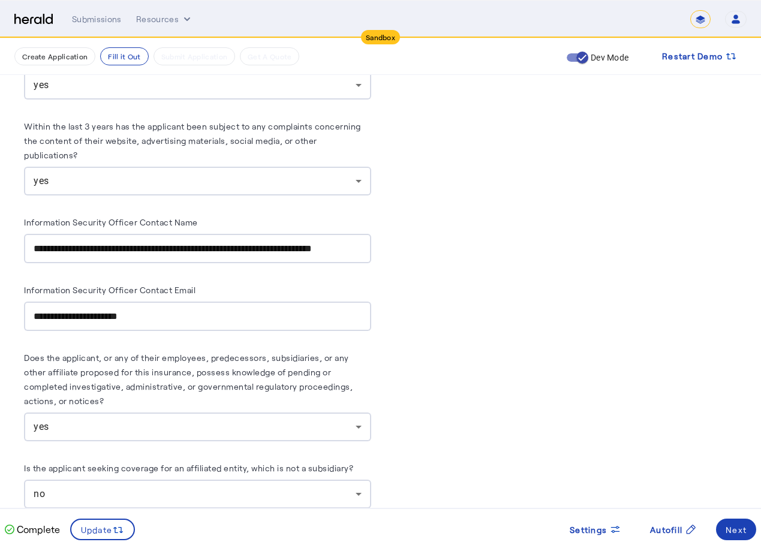
scroll to position [7102, 0]
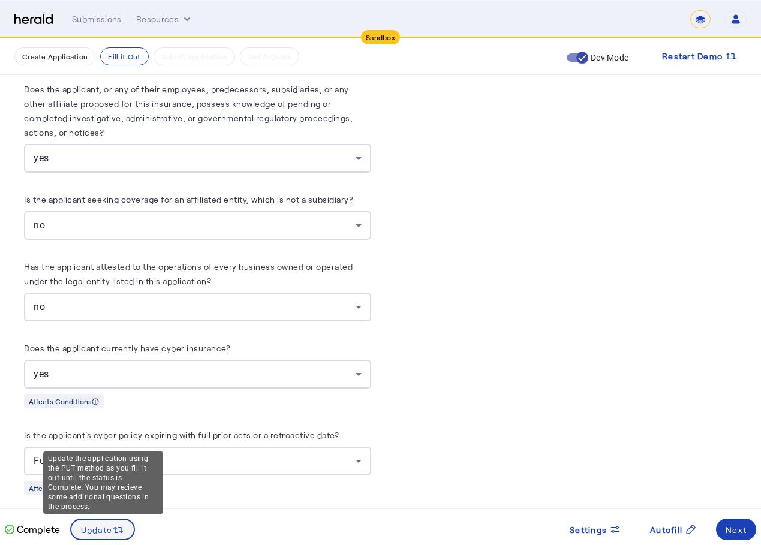
click at [112, 529] on span "Update" at bounding box center [97, 529] width 32 height 13
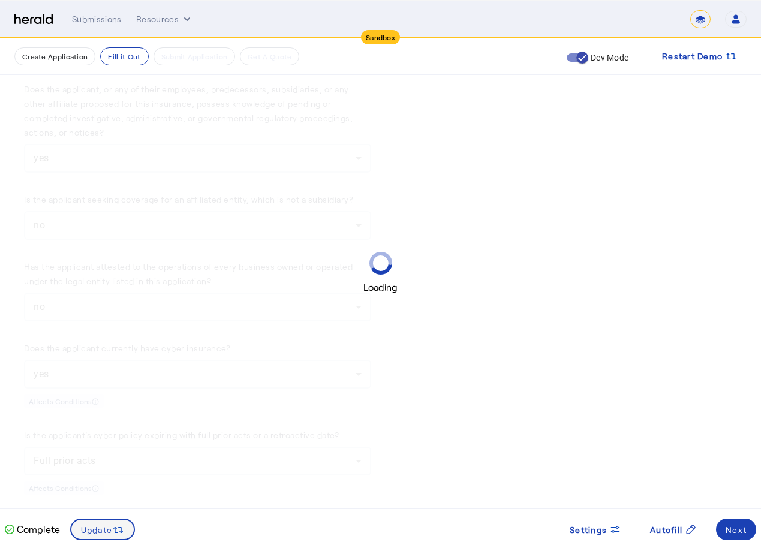
scroll to position [0, 0]
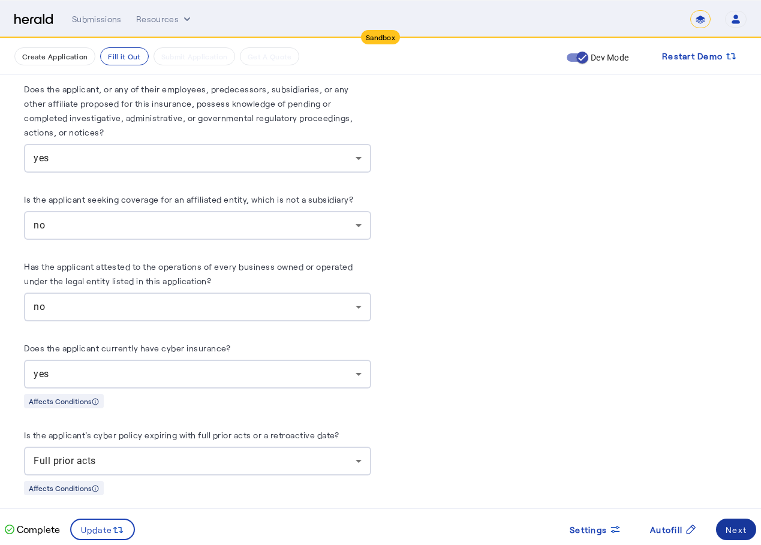
click at [746, 533] on span at bounding box center [736, 529] width 40 height 29
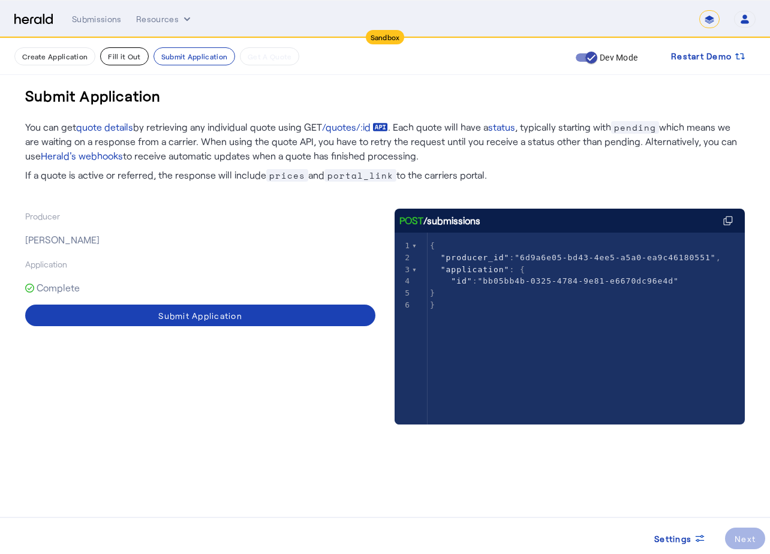
click at [118, 50] on button "Fill it Out" at bounding box center [124, 56] width 48 height 18
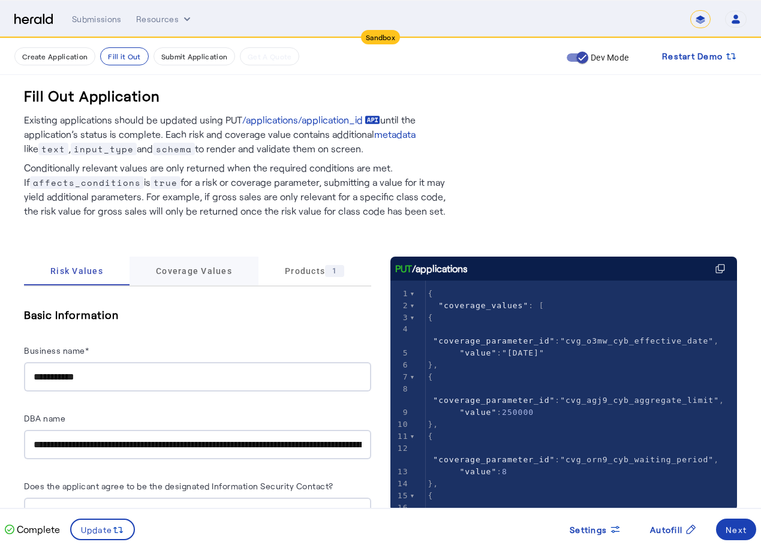
click at [192, 271] on span "Coverage Values" at bounding box center [194, 271] width 76 height 8
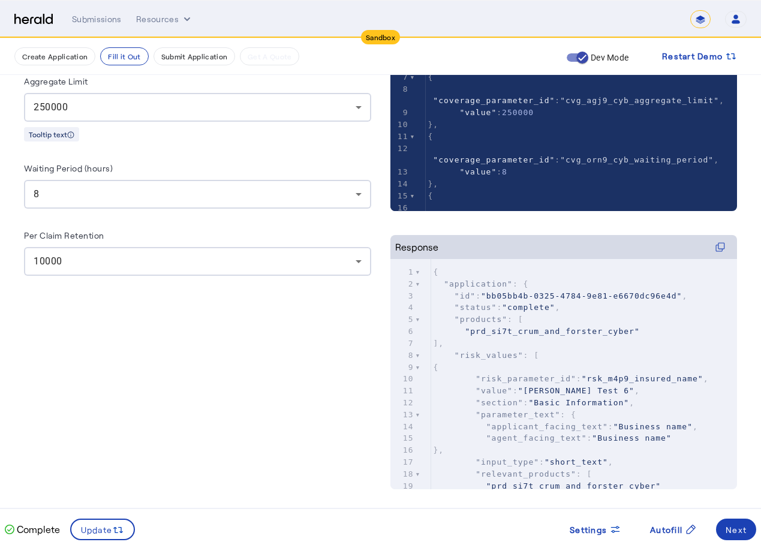
scroll to position [60, 0]
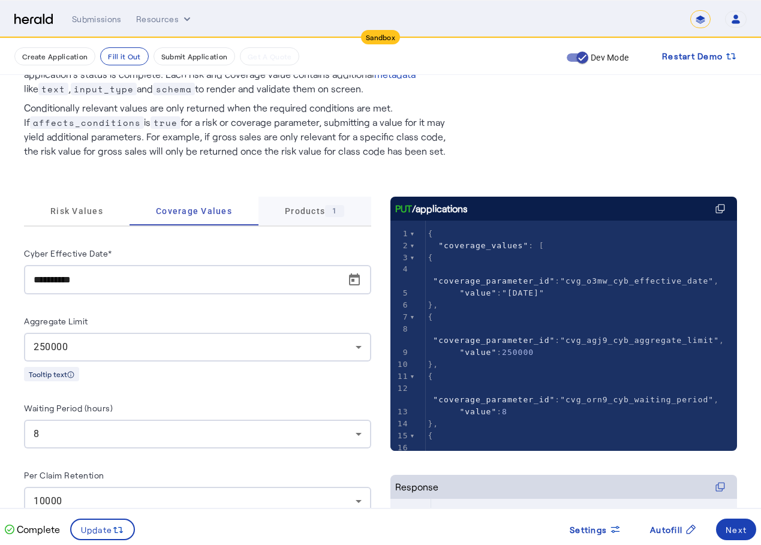
click at [319, 213] on span "Products 1" at bounding box center [314, 211] width 59 height 12
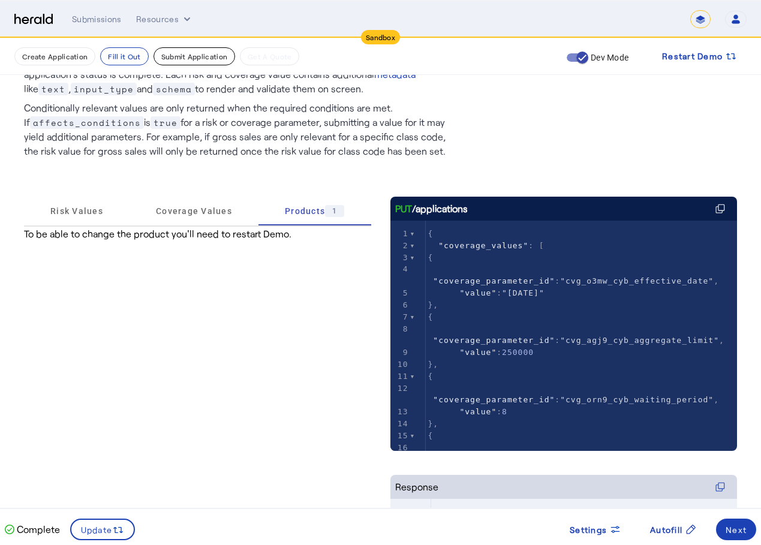
click at [186, 57] on button "Submit Application" at bounding box center [194, 56] width 82 height 18
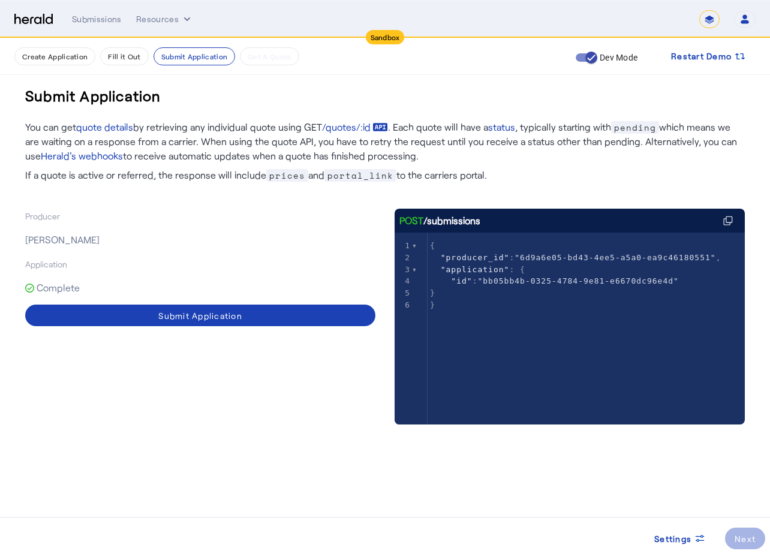
click at [221, 333] on div "Producer [PERSON_NAME] Application Complete Submit Application" at bounding box center [200, 329] width 350 height 240
click at [222, 319] on div "Submit Application" at bounding box center [200, 315] width 84 height 13
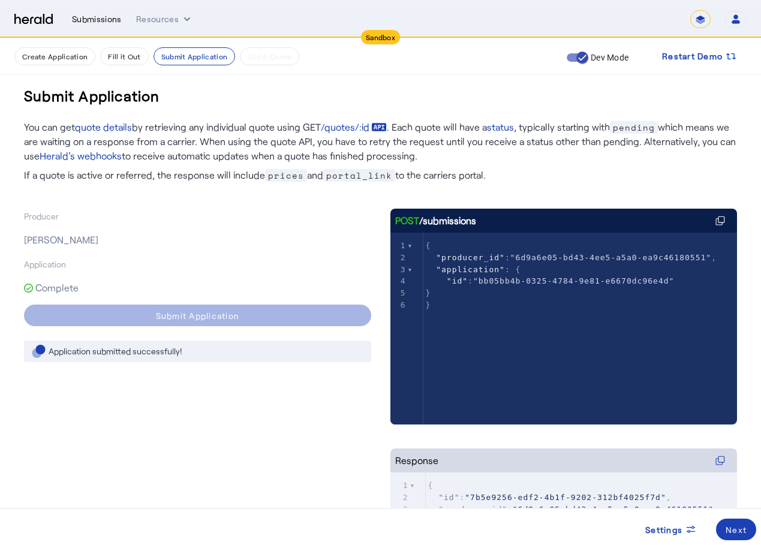
click at [105, 17] on div "Submissions" at bounding box center [97, 19] width 50 height 12
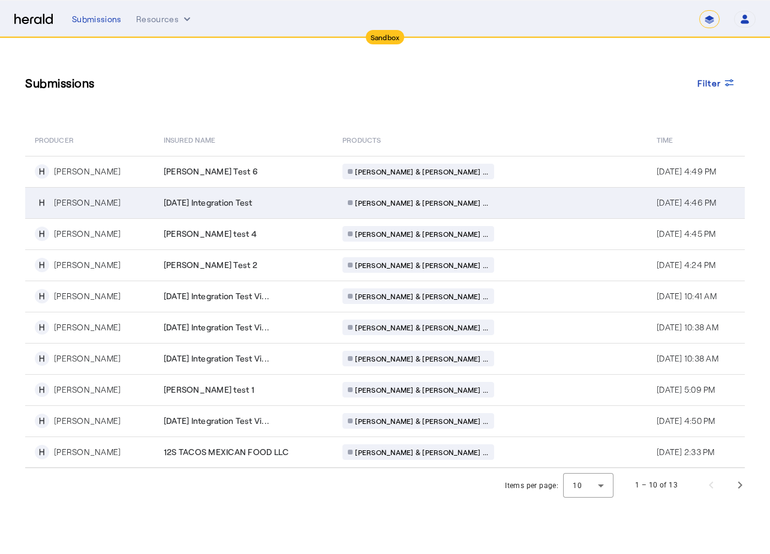
click at [291, 214] on td "[DATE] Integration Test" at bounding box center [243, 202] width 179 height 31
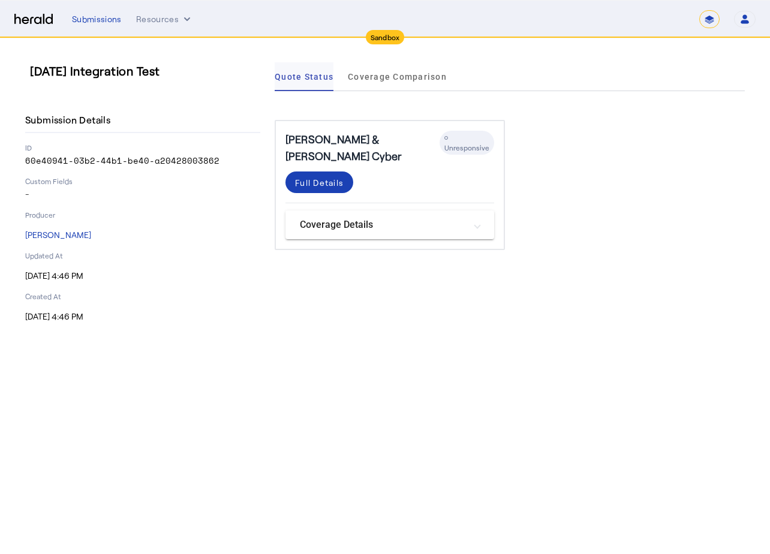
click at [290, 76] on span "Quote Status" at bounding box center [304, 77] width 59 height 8
click at [102, 13] on div "Submissions" at bounding box center [97, 19] width 50 height 12
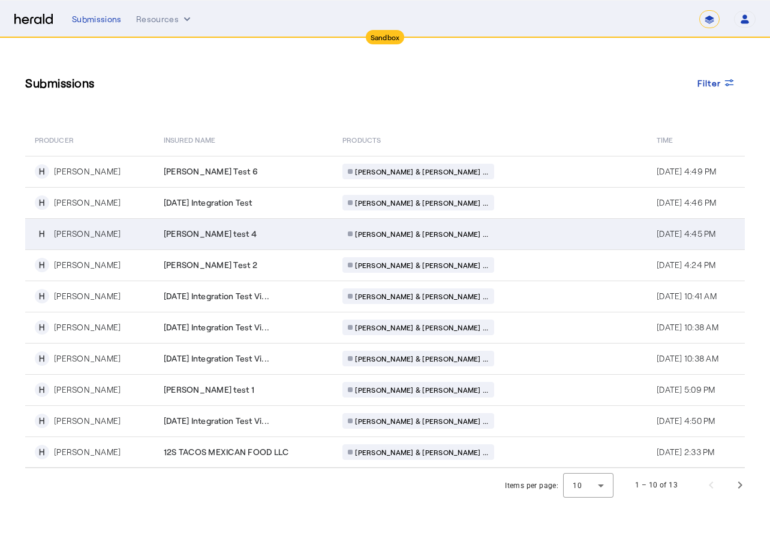
click at [215, 235] on span "[PERSON_NAME] test 4" at bounding box center [210, 234] width 93 height 12
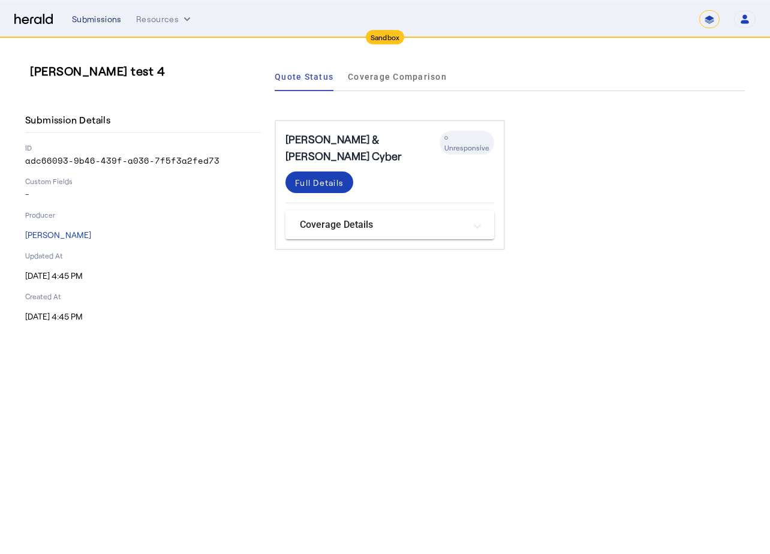
click at [98, 22] on div "Submissions" at bounding box center [97, 19] width 50 height 12
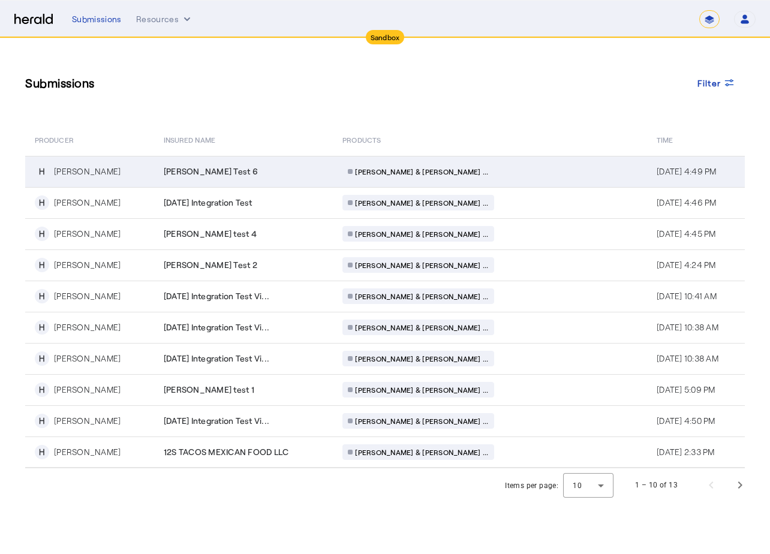
click at [221, 164] on td "[PERSON_NAME] Test 6" at bounding box center [243, 171] width 179 height 31
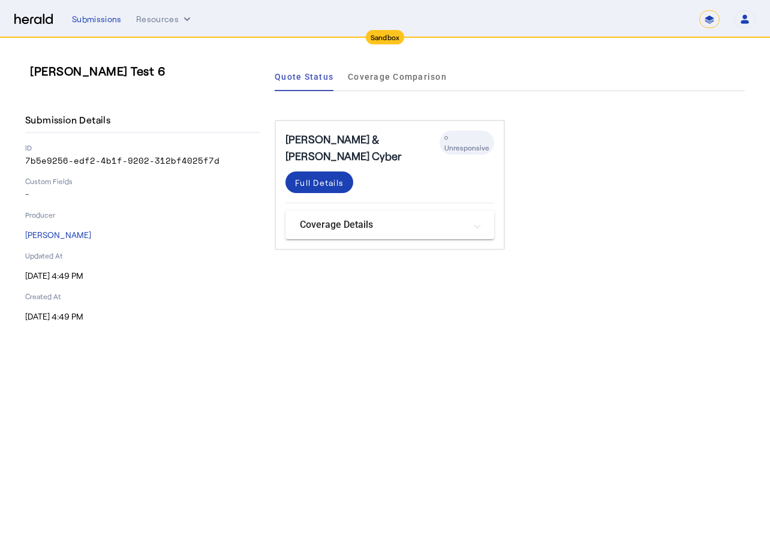
click at [91, 11] on div "Submissions Resources ******* Open user menu [PERSON_NAME] Herald API Profile M…" at bounding box center [413, 19] width 683 height 18
click at [91, 14] on div "Submissions" at bounding box center [97, 19] width 50 height 12
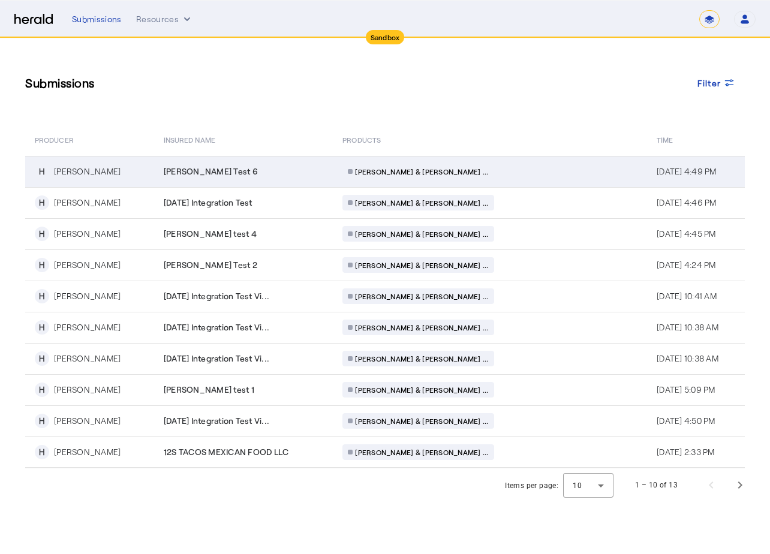
click at [197, 173] on span "[PERSON_NAME] Test 6" at bounding box center [211, 171] width 94 height 12
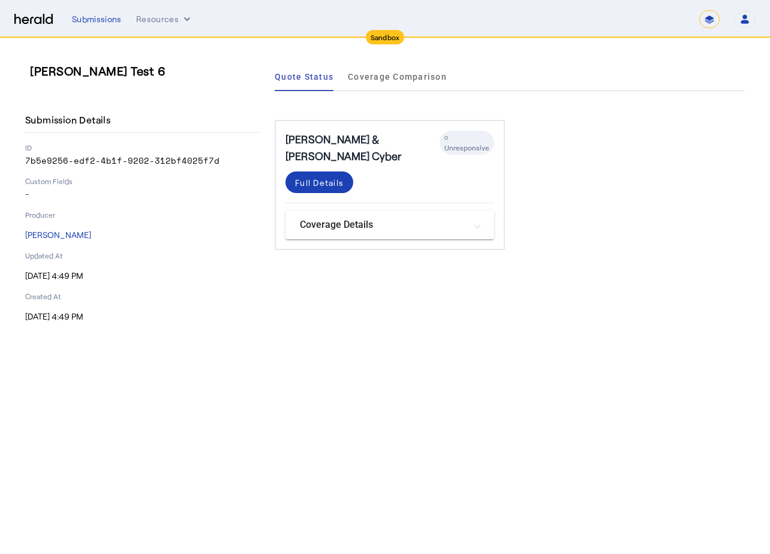
click at [79, 282] on div "Submission Details ID 7b5e9256-edf2-4b1f-9202-312bf4025f7d Custom Fields - Prod…" at bounding box center [142, 215] width 235 height 215
drag, startPoint x: 79, startPoint y: 282, endPoint x: 303, endPoint y: 167, distance: 251.5
click at [303, 176] on div "Full Details" at bounding box center [319, 182] width 49 height 13
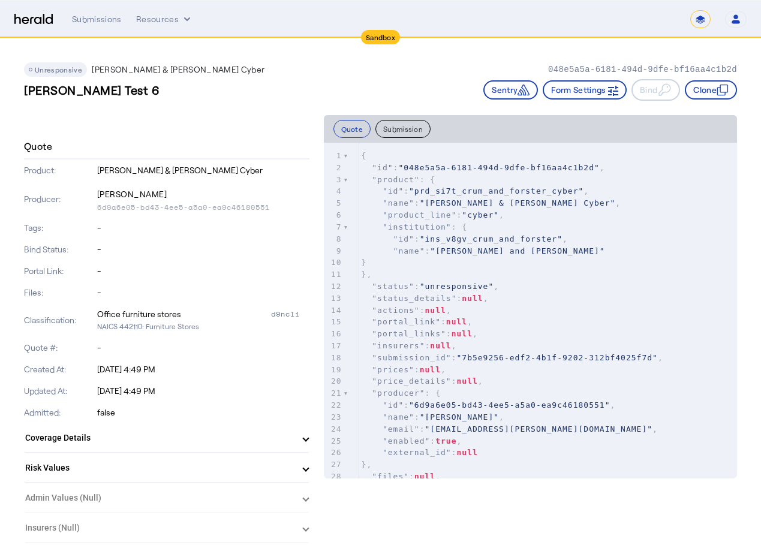
click at [152, 294] on p "-" at bounding box center [203, 293] width 212 height 12
click at [155, 315] on div "Office furniture stores" at bounding box center [139, 314] width 84 height 12
drag, startPoint x: 155, startPoint y: 315, endPoint x: 161, endPoint y: 333, distance: 19.2
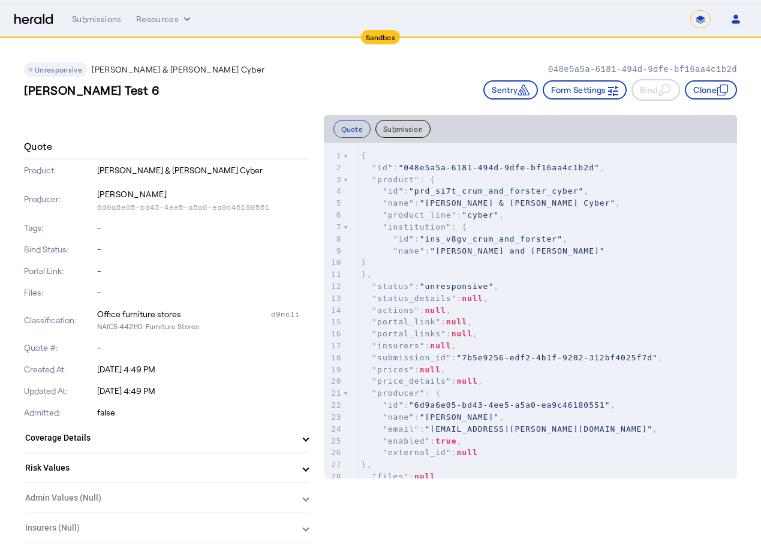
click at [161, 333] on div "Classification: Office furniture stores d9ncli NAICS 442110: Furniture Stores" at bounding box center [166, 320] width 285 height 34
click at [159, 346] on p "-" at bounding box center [203, 348] width 212 height 12
click at [95, 22] on div "Submissions" at bounding box center [97, 19] width 50 height 12
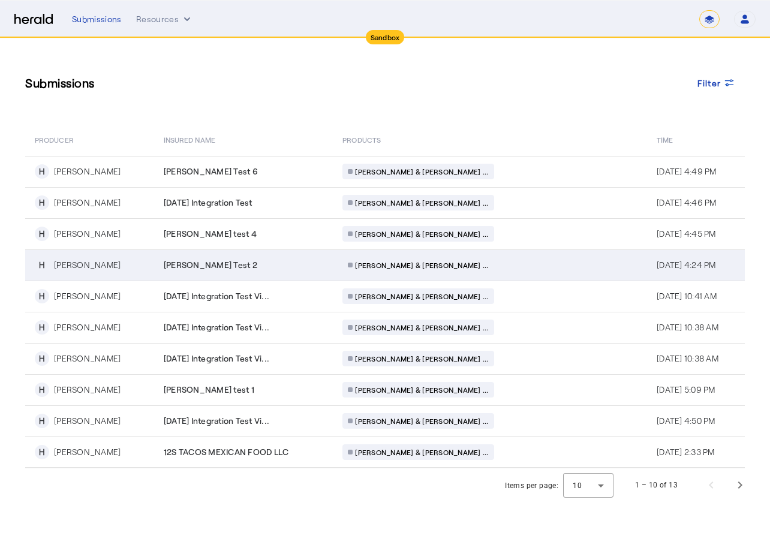
click at [292, 261] on div "[PERSON_NAME] Test 2" at bounding box center [246, 265] width 165 height 12
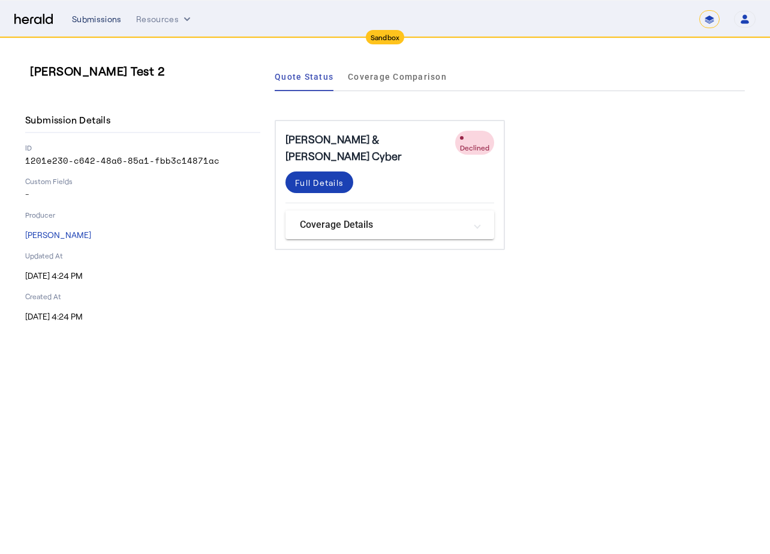
click at [101, 21] on div "Submissions" at bounding box center [97, 19] width 50 height 12
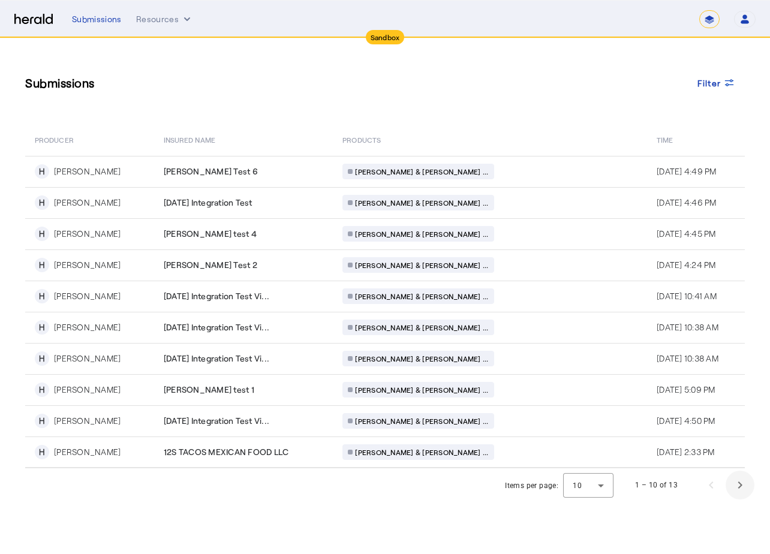
click at [745, 489] on span "Next page" at bounding box center [739, 485] width 29 height 29
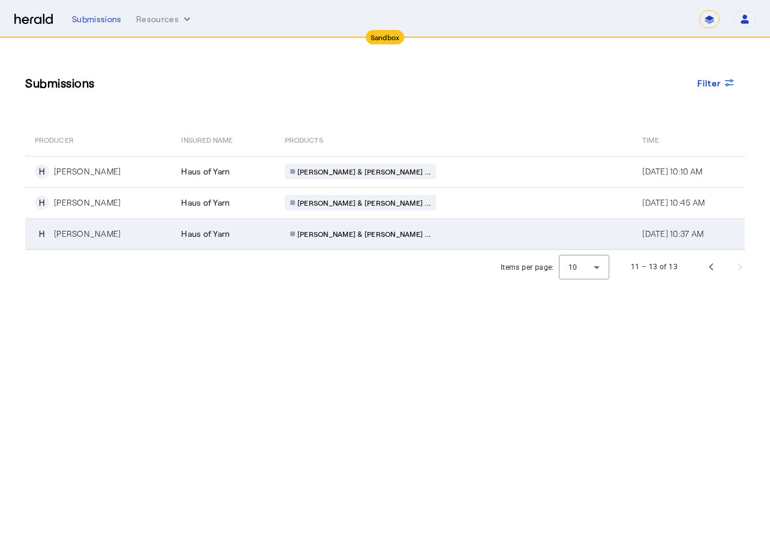
click at [212, 229] on span "Haus of Yarn" at bounding box center [205, 234] width 49 height 12
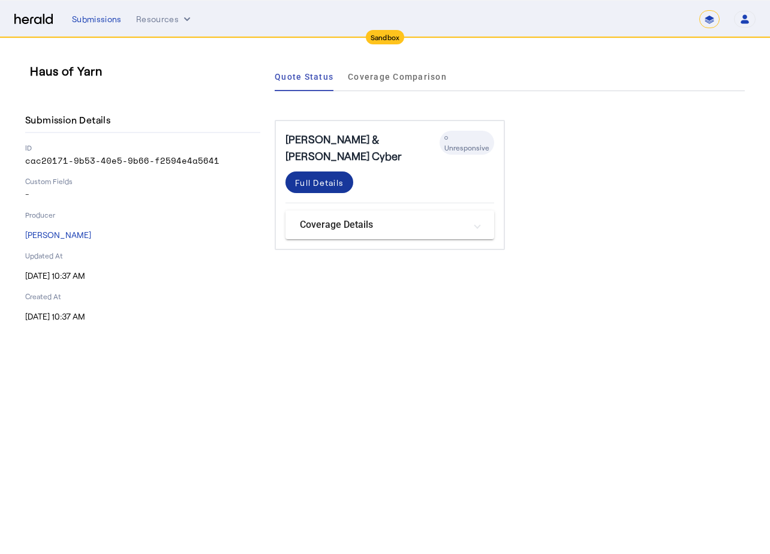
click at [341, 176] on div "Full Details" at bounding box center [319, 182] width 49 height 13
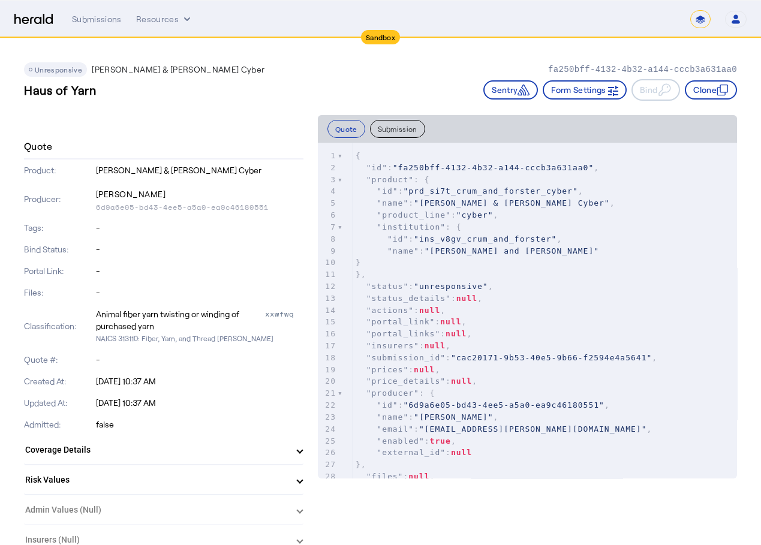
scroll to position [60, 0]
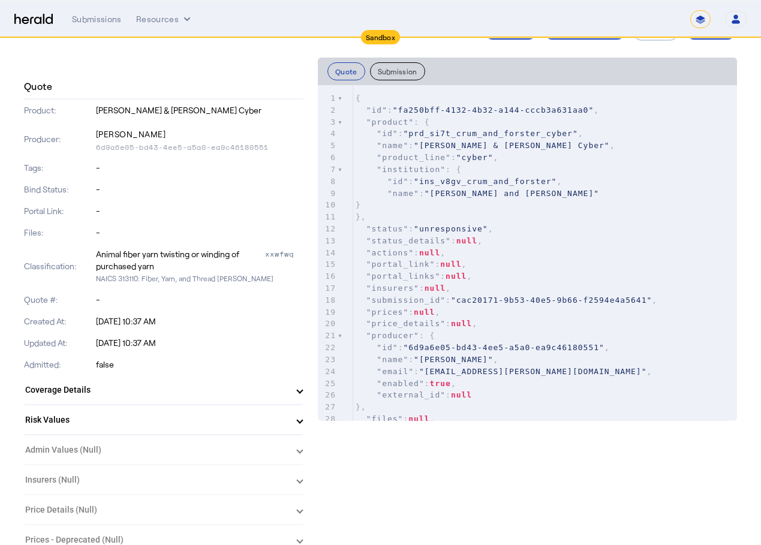
click at [261, 378] on mat-expansion-panel-header "Coverage Details" at bounding box center [163, 389] width 279 height 29
click at [260, 320] on p "[DATE] 10:37 AM" at bounding box center [200, 321] width 208 height 12
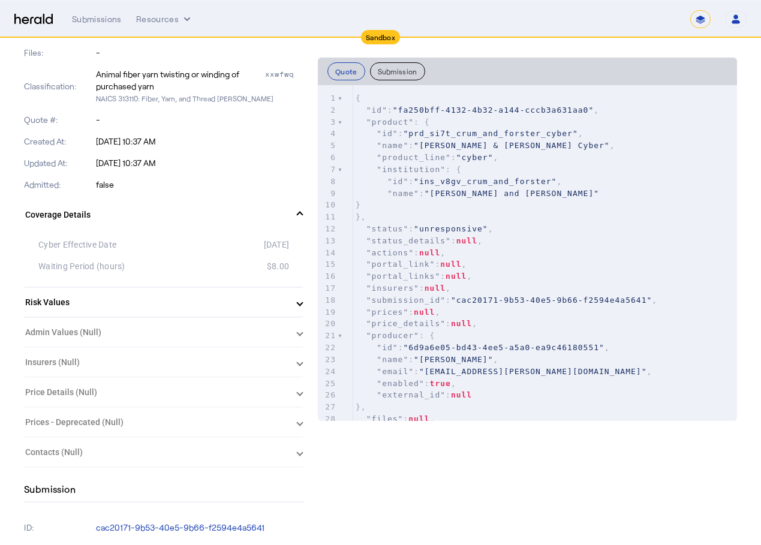
scroll to position [300, 0]
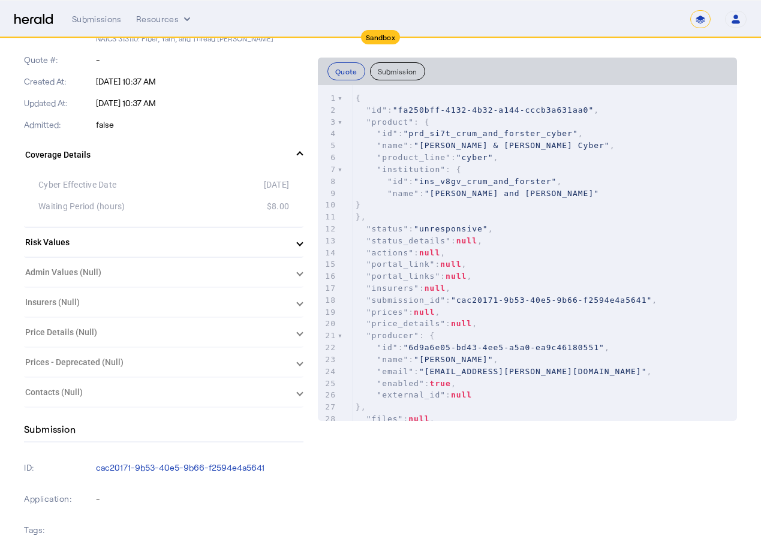
click at [302, 159] on span at bounding box center [299, 155] width 5 height 13
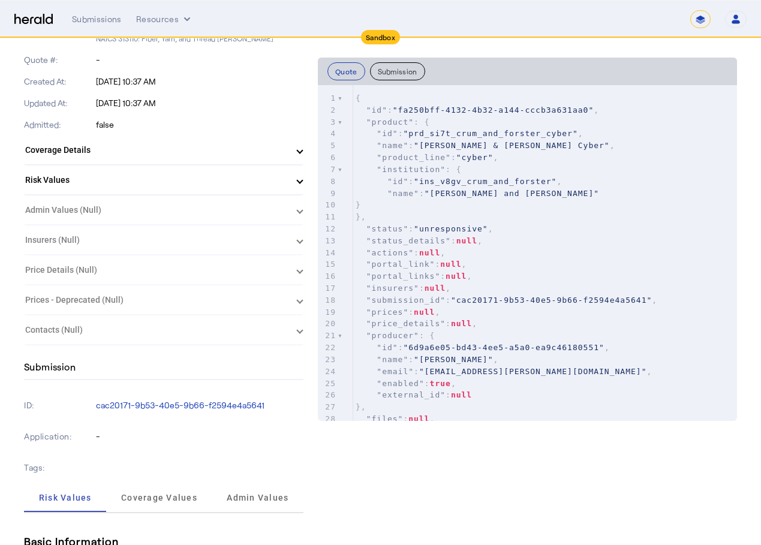
click at [302, 183] on span at bounding box center [299, 180] width 5 height 13
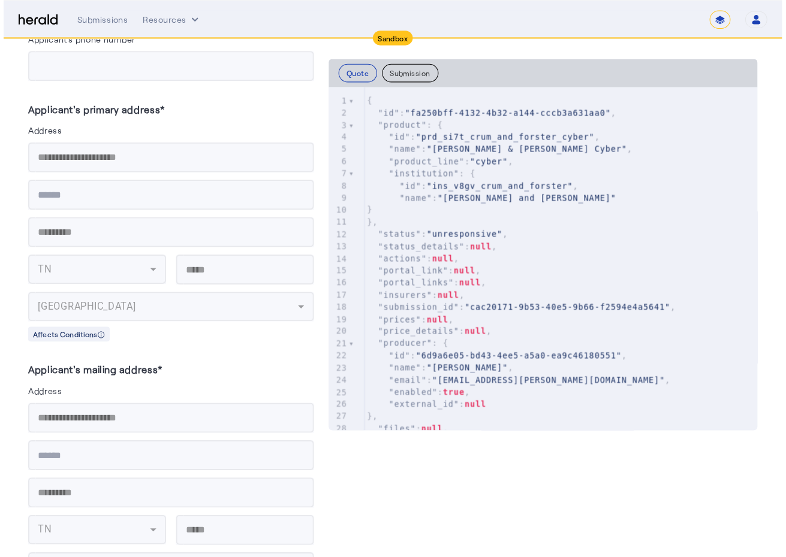
scroll to position [5455, 0]
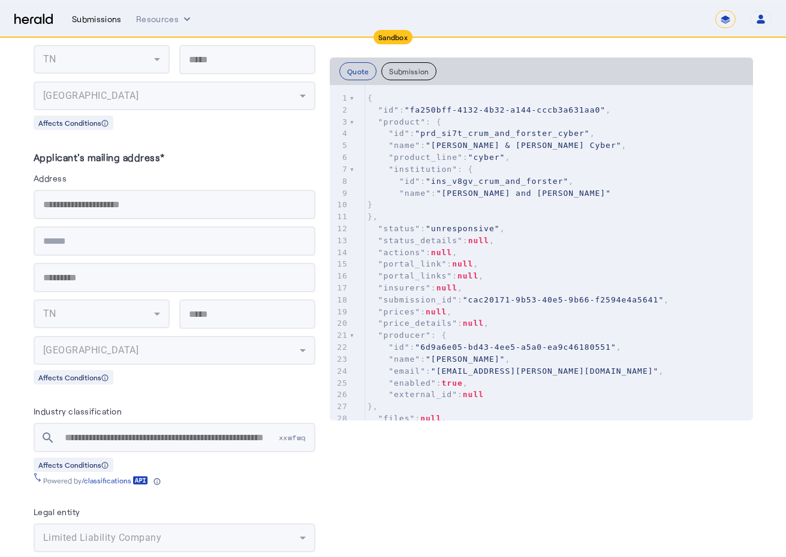
click at [89, 18] on div "Submissions" at bounding box center [97, 19] width 50 height 12
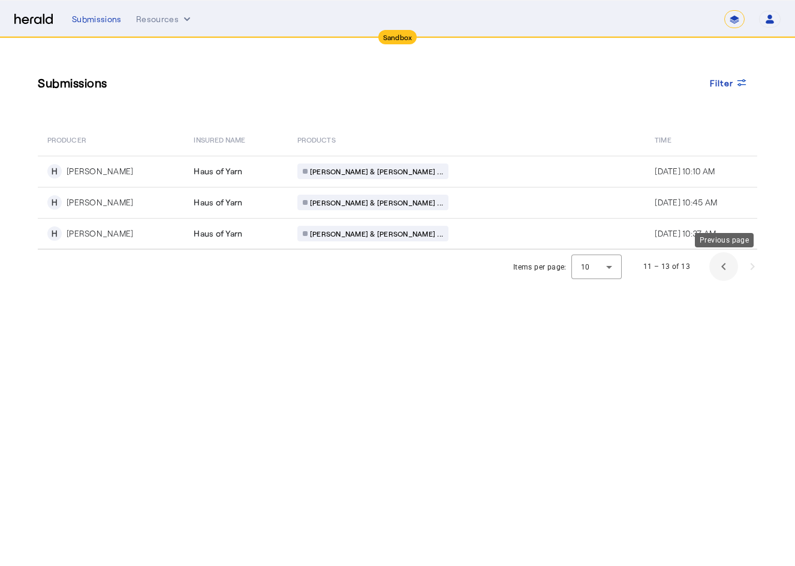
click at [719, 265] on span "Previous page" at bounding box center [723, 266] width 29 height 29
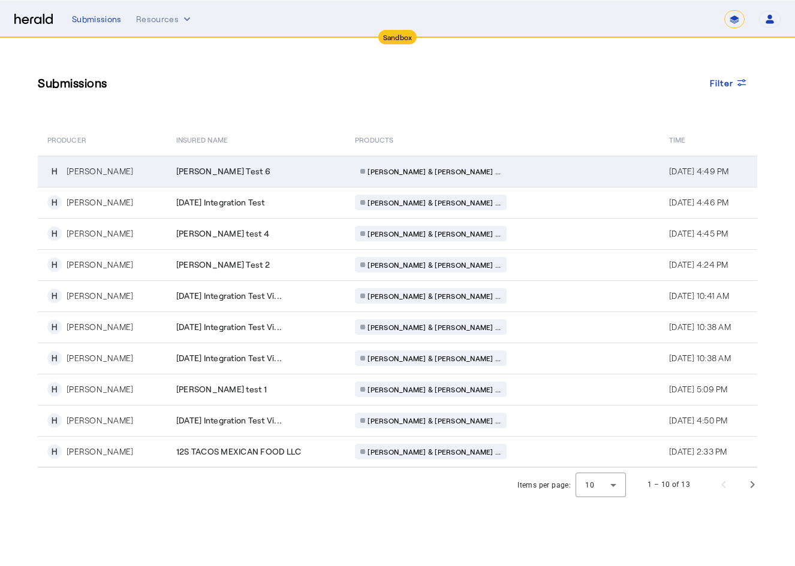
click at [218, 180] on td "[PERSON_NAME] Test 6" at bounding box center [256, 171] width 179 height 31
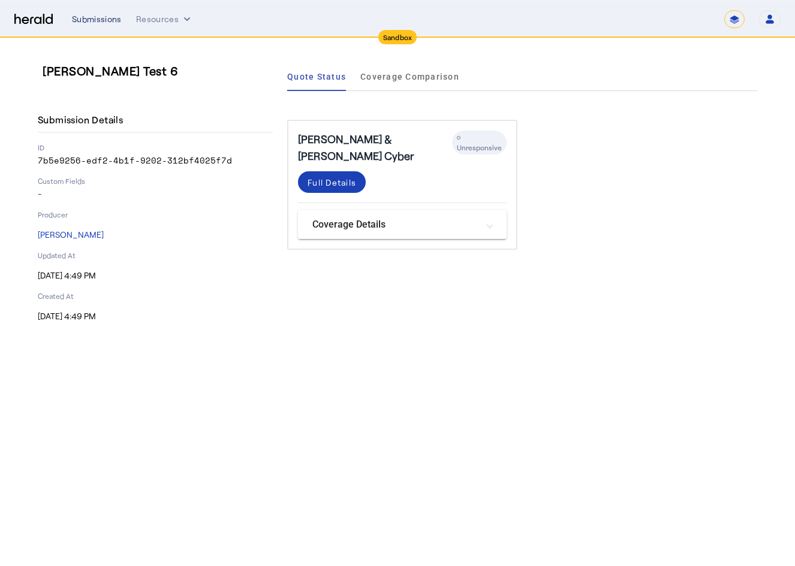
click at [88, 21] on div "Submissions" at bounding box center [97, 19] width 50 height 12
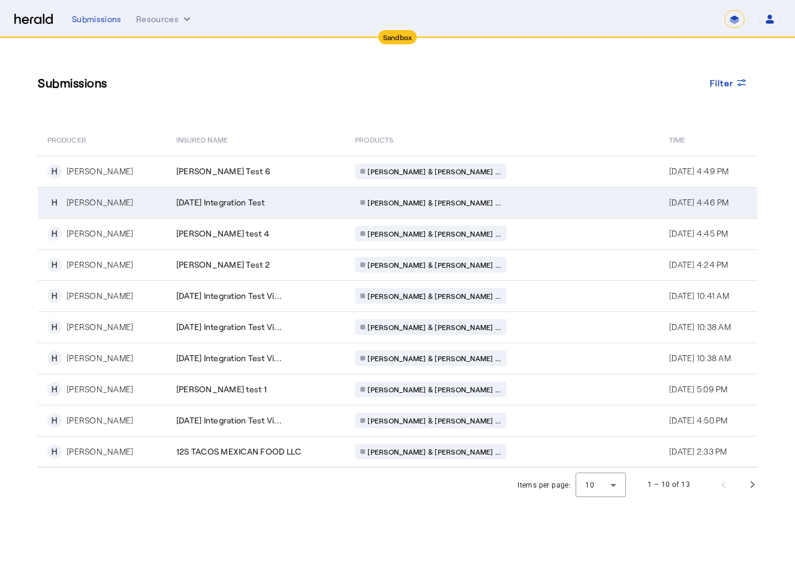
click at [233, 207] on span "[DATE] Integration Test" at bounding box center [220, 203] width 89 height 12
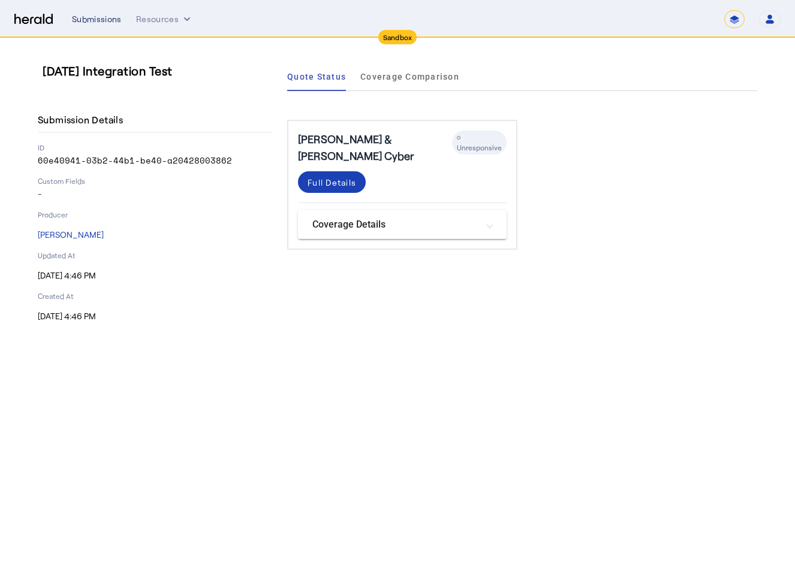
click at [103, 20] on div "Submissions" at bounding box center [97, 19] width 50 height 12
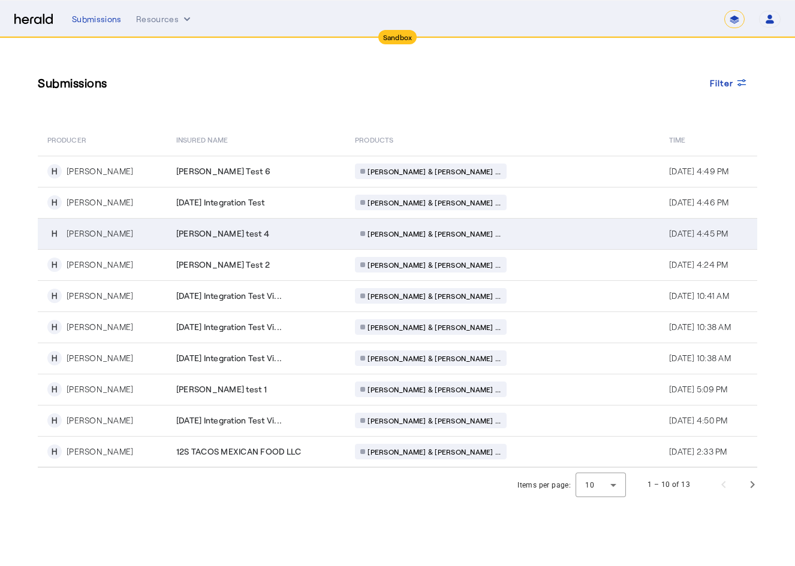
click at [233, 239] on div "[PERSON_NAME] test 4" at bounding box center [258, 234] width 165 height 12
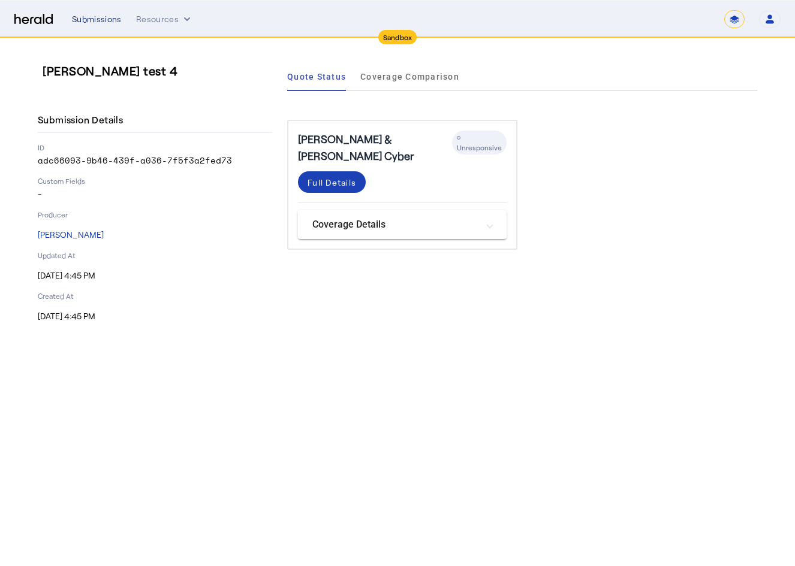
click at [89, 16] on div "Submissions" at bounding box center [97, 19] width 50 height 12
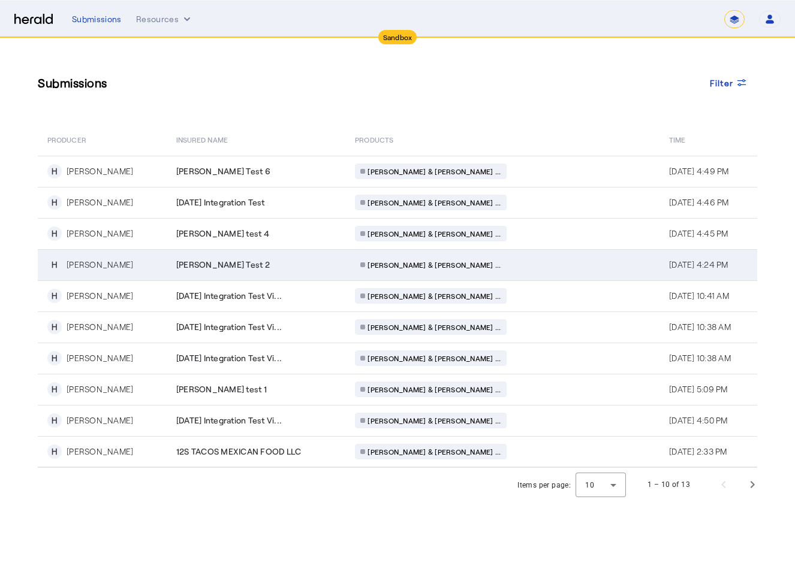
click at [303, 270] on div "[PERSON_NAME] Test 2" at bounding box center [258, 265] width 165 height 12
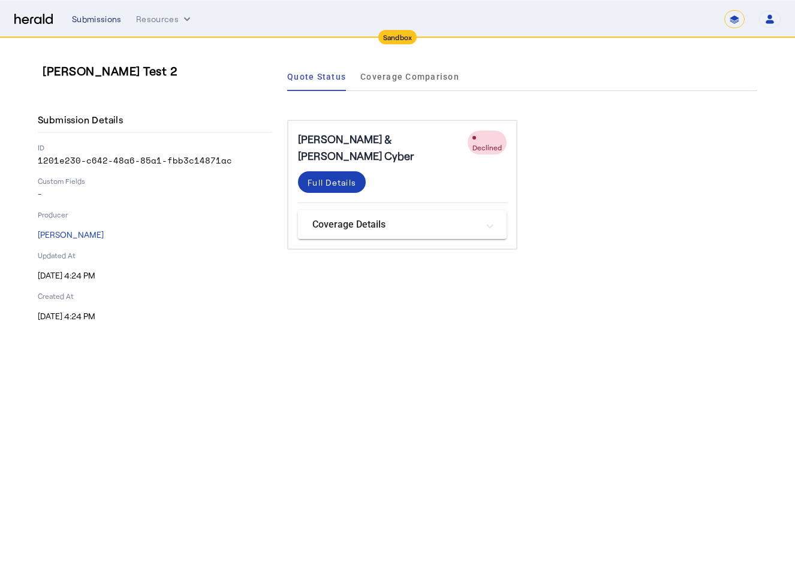
click at [100, 22] on div "Submissions" at bounding box center [97, 19] width 50 height 12
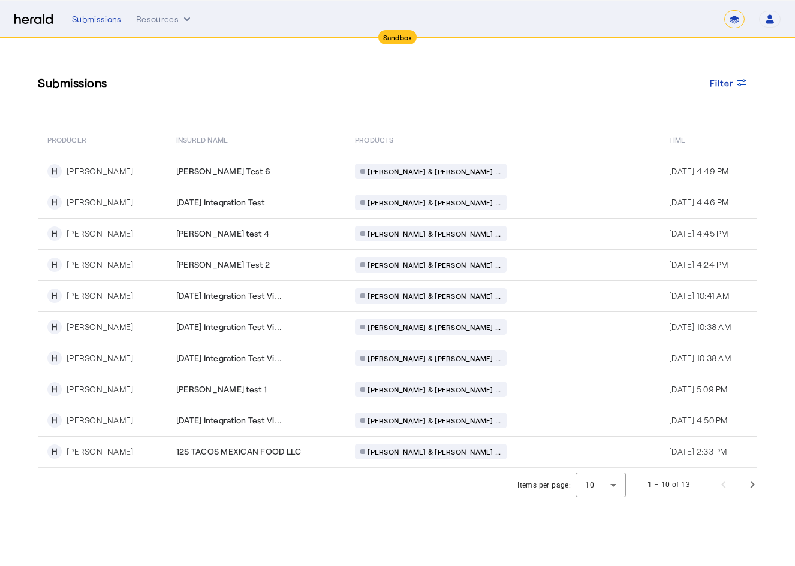
click at [260, 58] on div "Submissions Filter PRODUCER Insured Name PRODUCTS Time H [PERSON_NAME] [PERSON_…" at bounding box center [397, 253] width 767 height 430
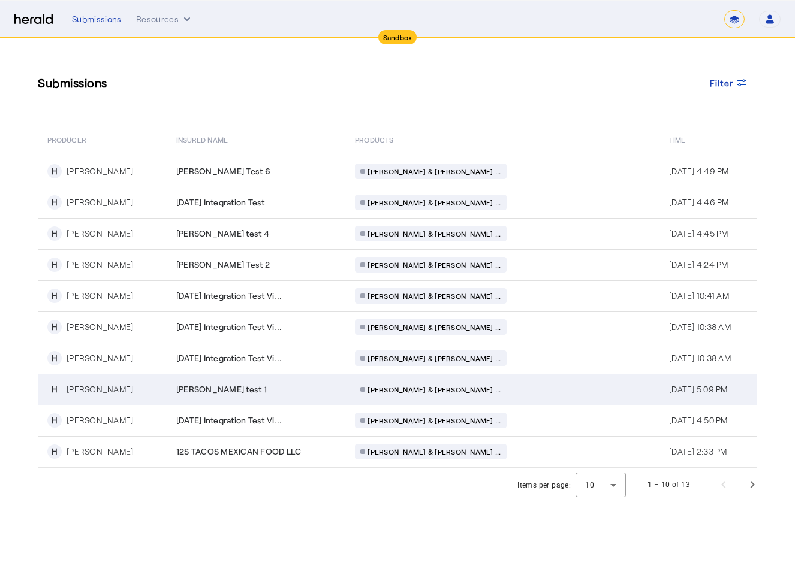
click at [264, 394] on div "[PERSON_NAME] test 1" at bounding box center [258, 390] width 165 height 12
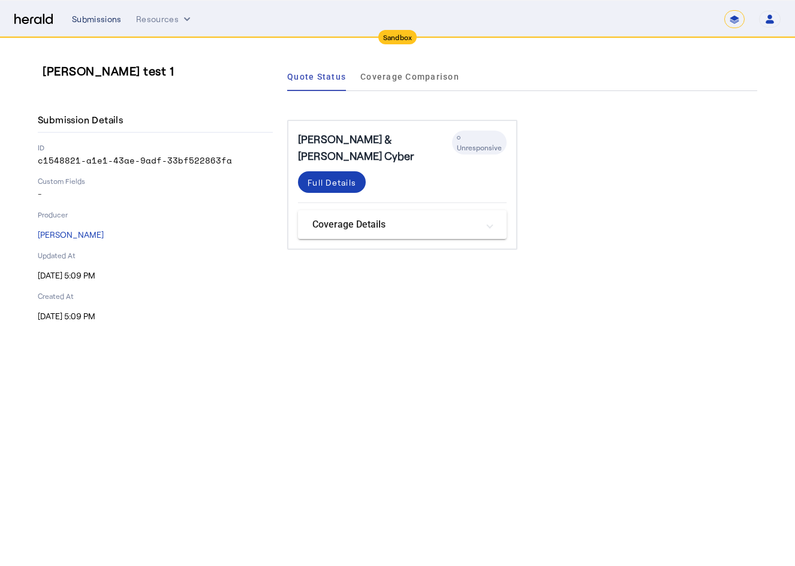
click at [105, 17] on div "Submissions" at bounding box center [97, 19] width 50 height 12
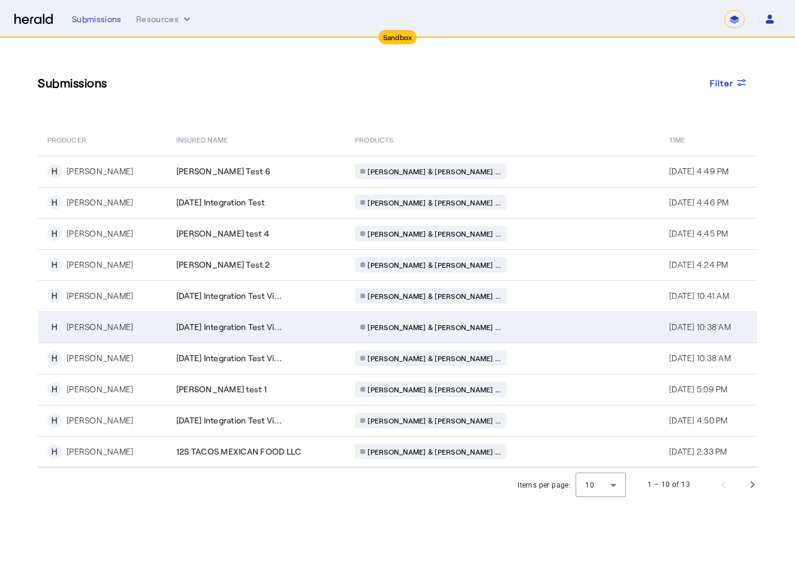
click at [209, 321] on span "[DATE] Integration Test Vi..." at bounding box center [228, 327] width 105 height 12
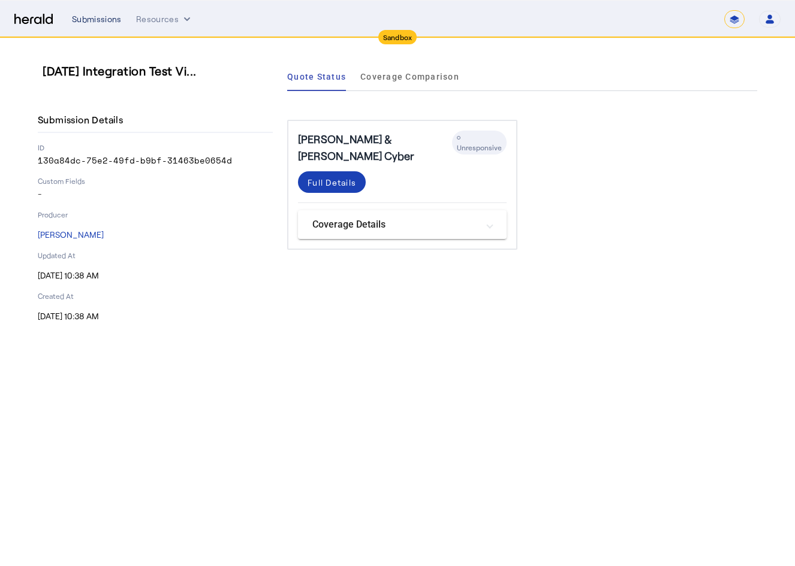
click at [92, 16] on div "Submissions" at bounding box center [97, 19] width 50 height 12
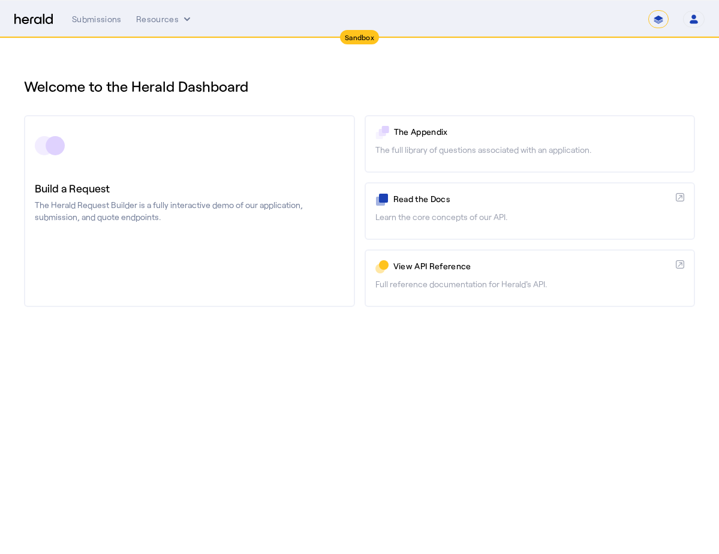
drag, startPoint x: 516, startPoint y: 79, endPoint x: 432, endPoint y: 44, distance: 90.8
click at [516, 79] on h1 "Welcome to the Herald Dashboard" at bounding box center [359, 86] width 671 height 19
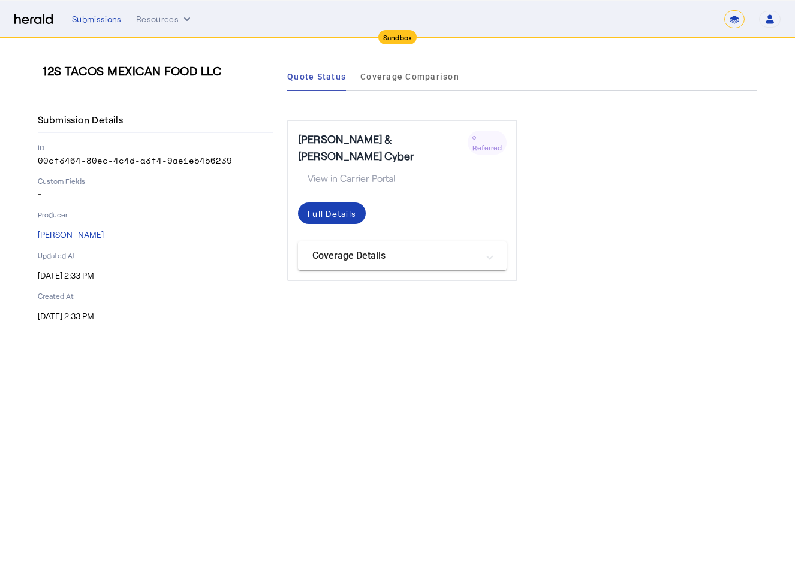
click at [483, 143] on span "Referred" at bounding box center [486, 147] width 29 height 8
click at [355, 171] on span "View in Carrier Portal" at bounding box center [347, 178] width 98 height 14
click at [352, 199] on span at bounding box center [332, 213] width 68 height 29
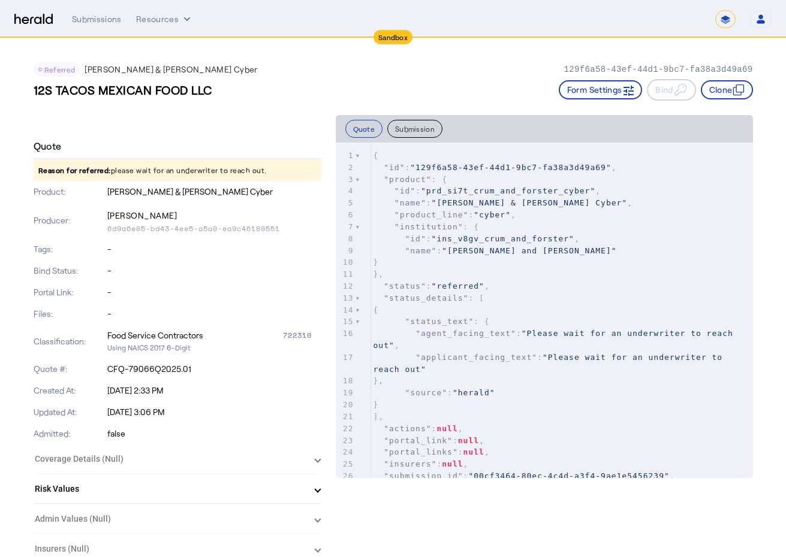
click at [167, 361] on div "Quote #: CFQ-79066Q2025.01" at bounding box center [178, 369] width 288 height 22
copy div "CFQ-79066Q2025.01"
click at [91, 18] on div "Submissions" at bounding box center [97, 19] width 50 height 12
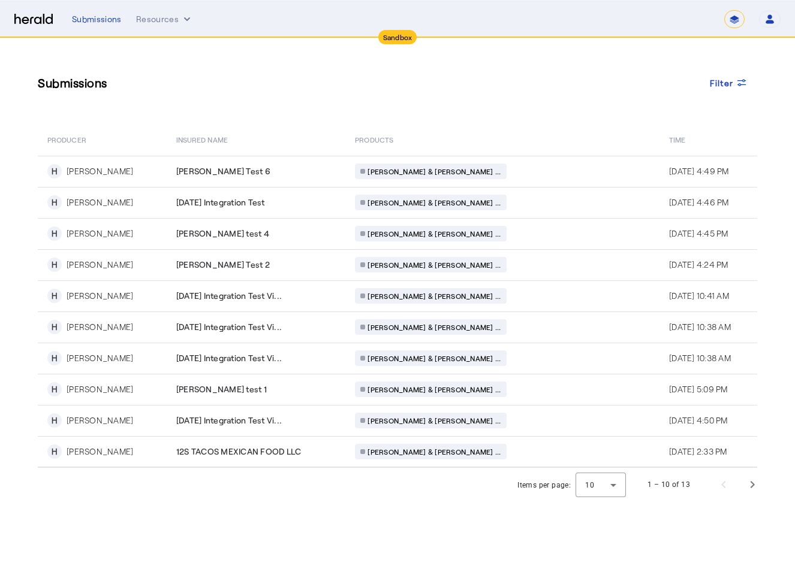
click at [343, 89] on div "Submissions Filter" at bounding box center [397, 82] width 719 height 41
click at [250, 84] on div "Submissions Filter" at bounding box center [397, 82] width 719 height 41
click at [89, 13] on div "Submissions Resources ******* Open user menu [PERSON_NAME] Herald API Profile M…" at bounding box center [426, 19] width 709 height 18
click at [38, 20] on img at bounding box center [33, 19] width 38 height 11
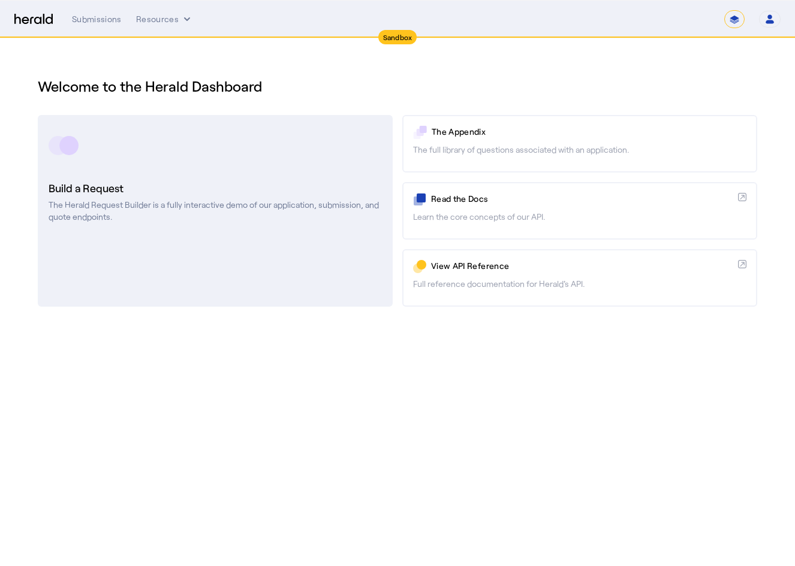
click at [170, 179] on link "Build a Request The Herald Request Builder is a fully interactive demo of our a…" at bounding box center [215, 211] width 355 height 192
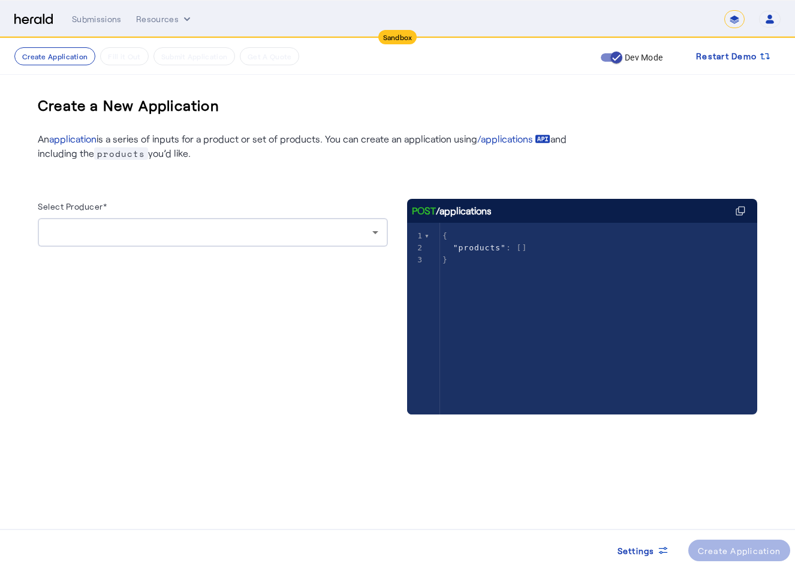
click at [260, 227] on div at bounding box center [209, 232] width 325 height 14
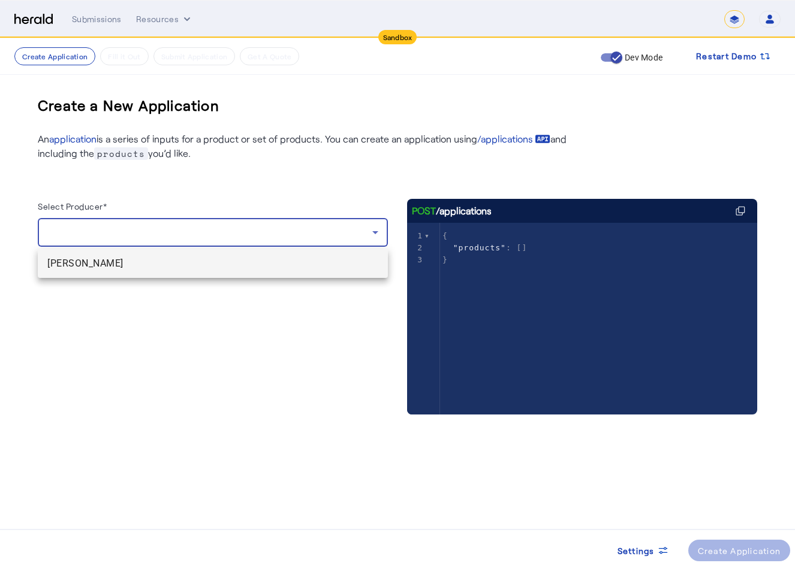
click at [176, 275] on mat-option "[PERSON_NAME]" at bounding box center [213, 263] width 350 height 29
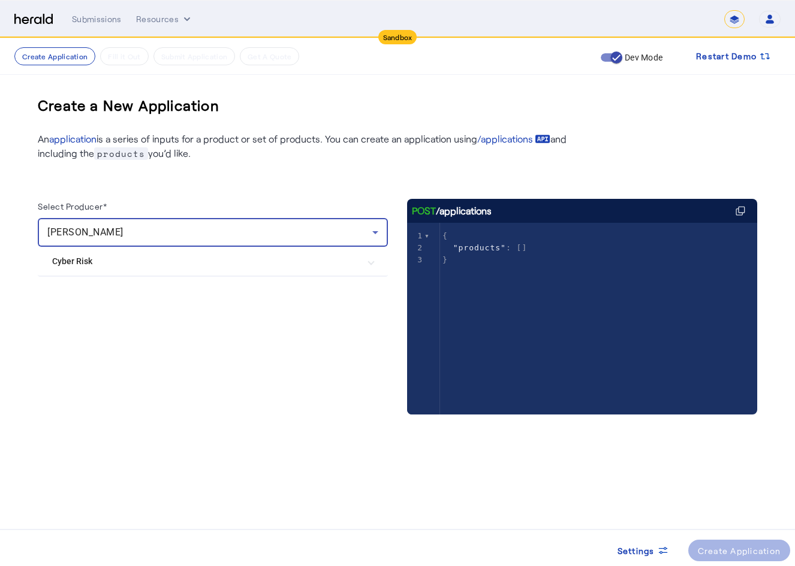
click at [149, 266] on Risk "Cyber Risk" at bounding box center [205, 261] width 307 height 13
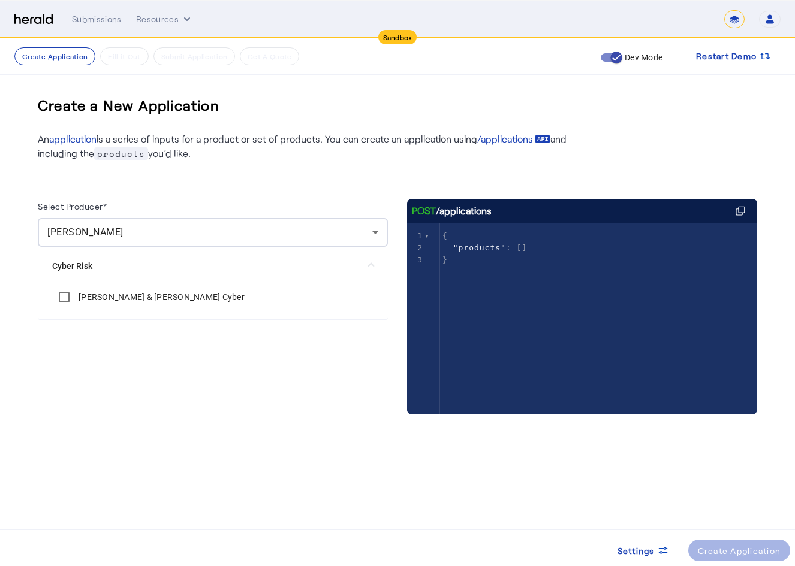
click at [111, 299] on label "[PERSON_NAME] & [PERSON_NAME] Cyber" at bounding box center [160, 297] width 168 height 12
drag, startPoint x: 144, startPoint y: 345, endPoint x: 165, endPoint y: 349, distance: 22.0
click at [144, 345] on div "Select Producer* [PERSON_NAME] Cyber Risk [PERSON_NAME] & [PERSON_NAME] Cyber" at bounding box center [213, 319] width 350 height 240
click at [725, 545] on div "Create Application" at bounding box center [739, 551] width 83 height 13
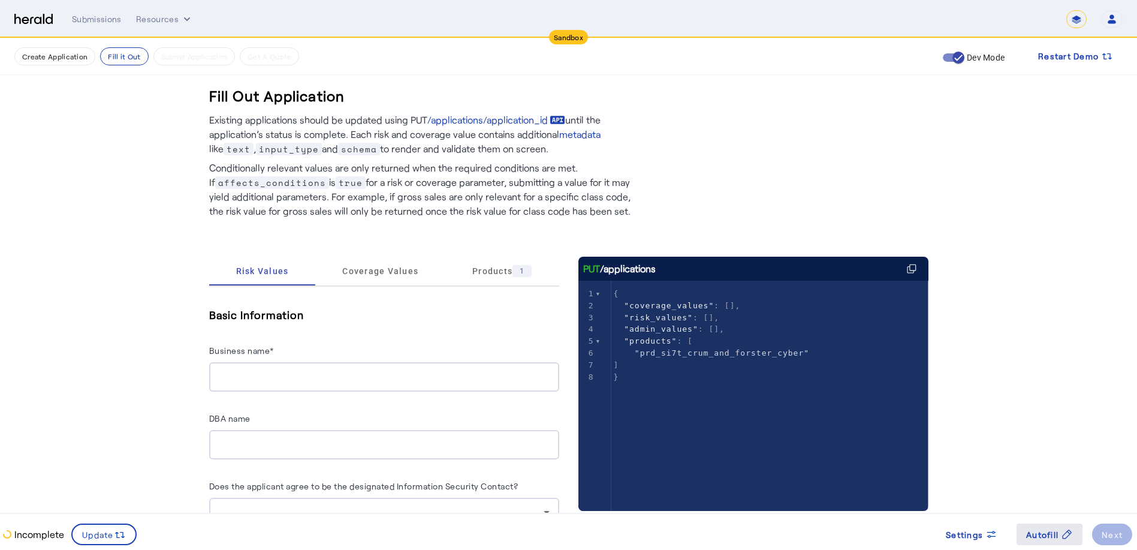
click at [794, 533] on icon at bounding box center [1067, 534] width 12 height 12
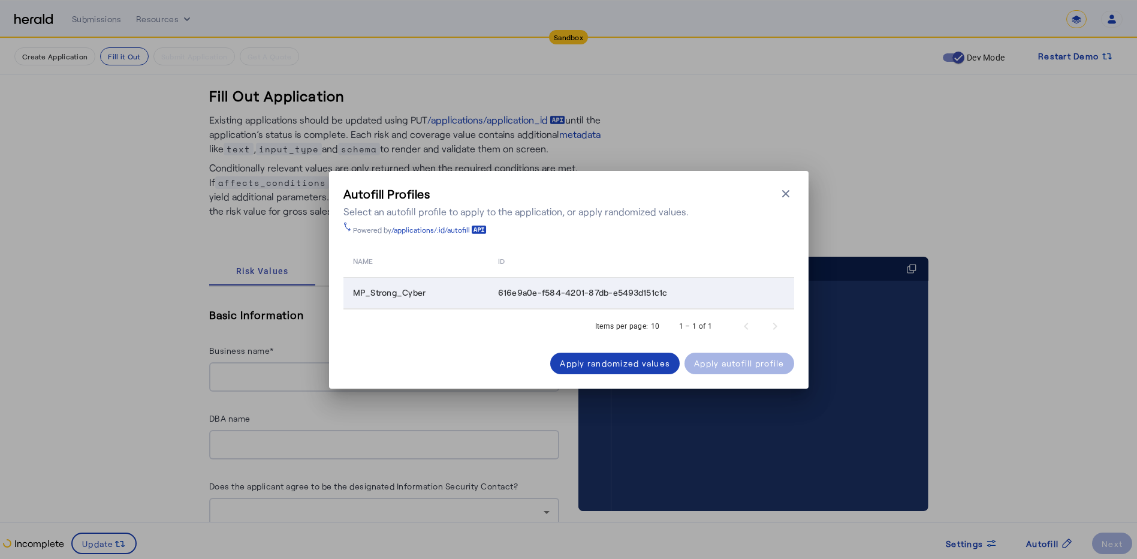
click at [682, 291] on div "616e9a0e-f584-4201-87db-e5493d151c1c" at bounding box center [643, 293] width 291 height 12
click at [743, 362] on div "Apply autofill profile" at bounding box center [739, 363] width 91 height 13
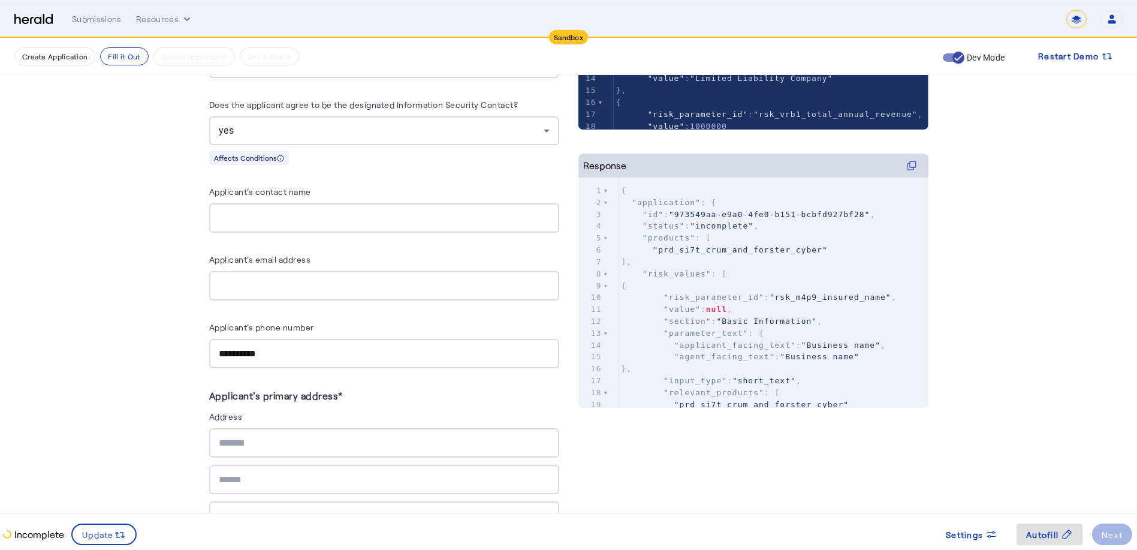
scroll to position [561, 0]
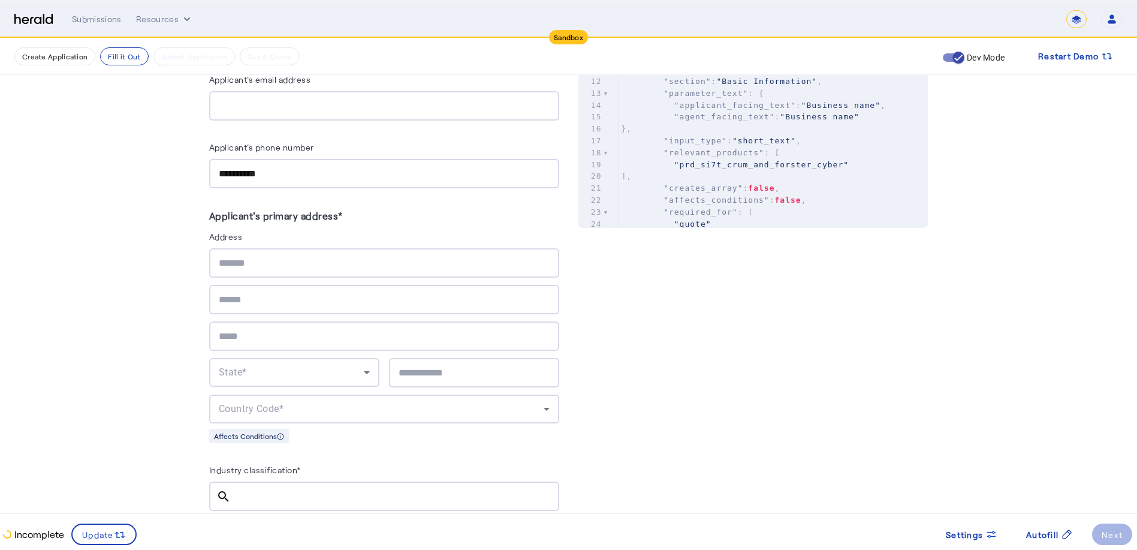
click at [351, 251] on div at bounding box center [384, 262] width 331 height 29
click at [347, 256] on input "text" at bounding box center [384, 263] width 331 height 14
type input "**********"
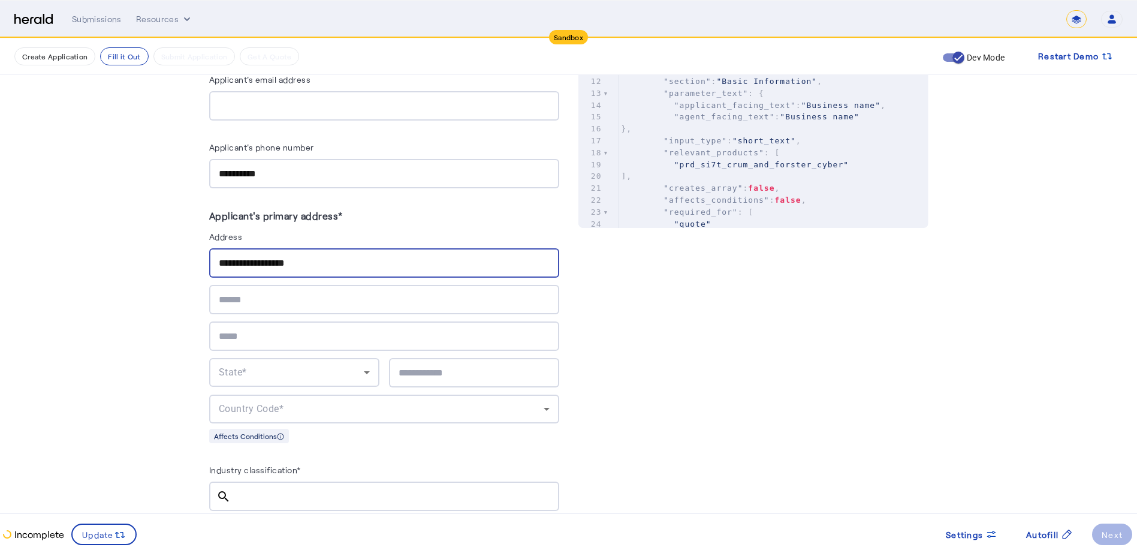
type input "**"
type input "**********"
type input "*****"
type input "***"
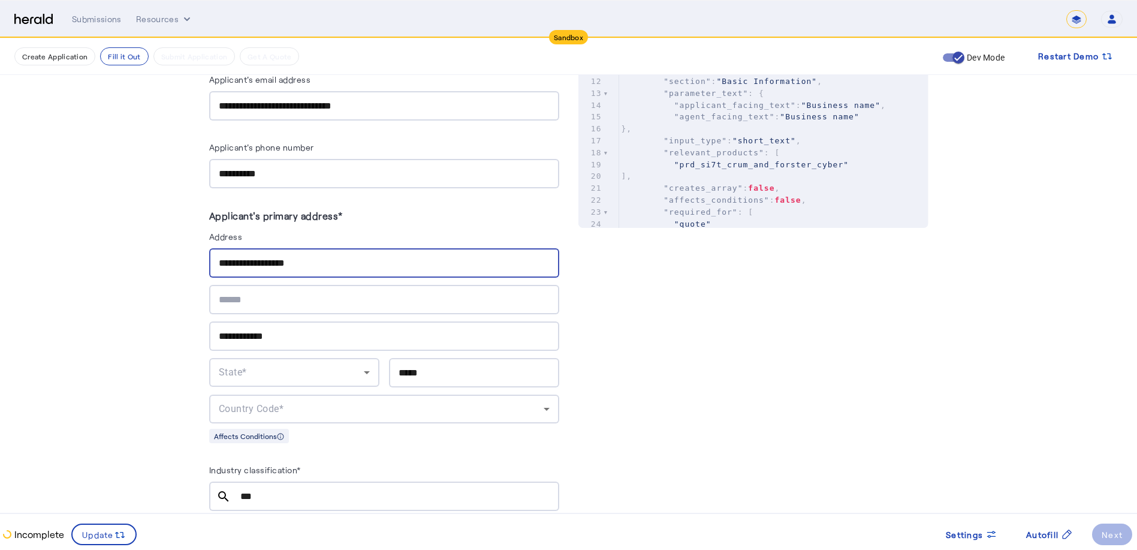
type input "*********"
type input "**********"
type input "********"
type input "**********"
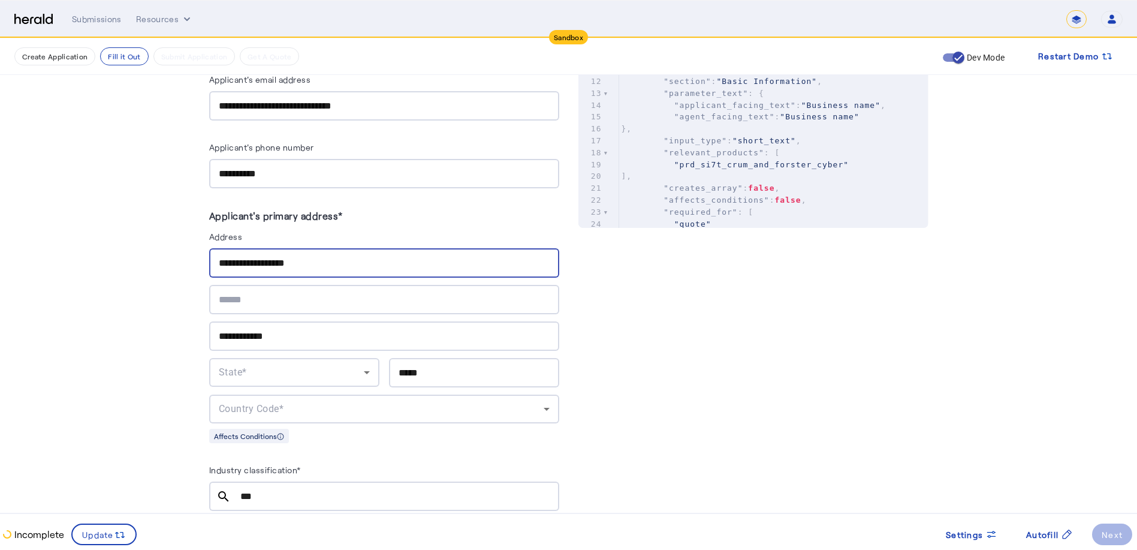
type input "**********"
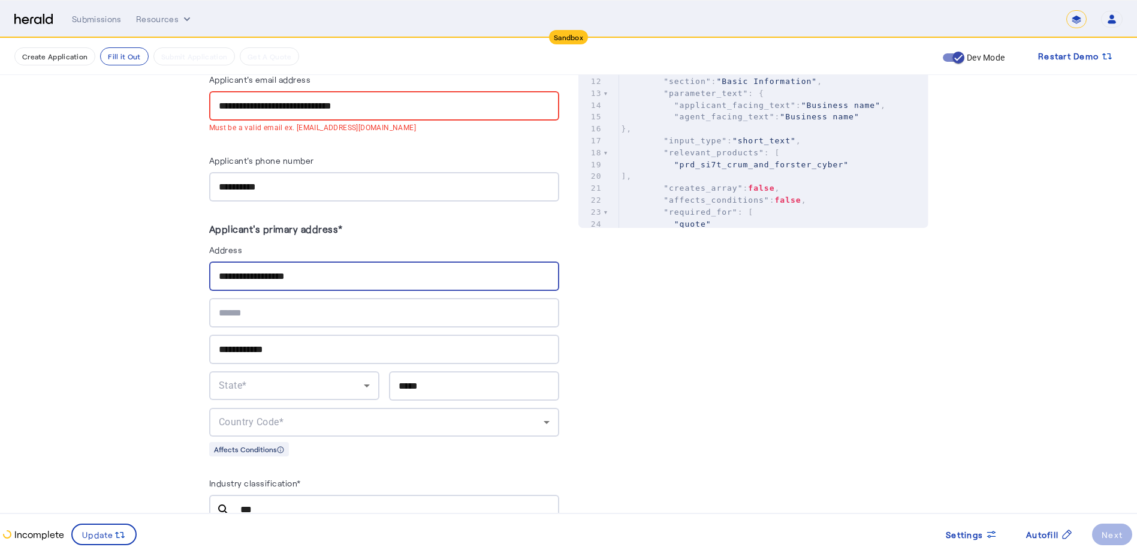
click at [303, 307] on input "text" at bounding box center [384, 313] width 331 height 14
click at [238, 388] on div "State*" at bounding box center [294, 385] width 151 height 29
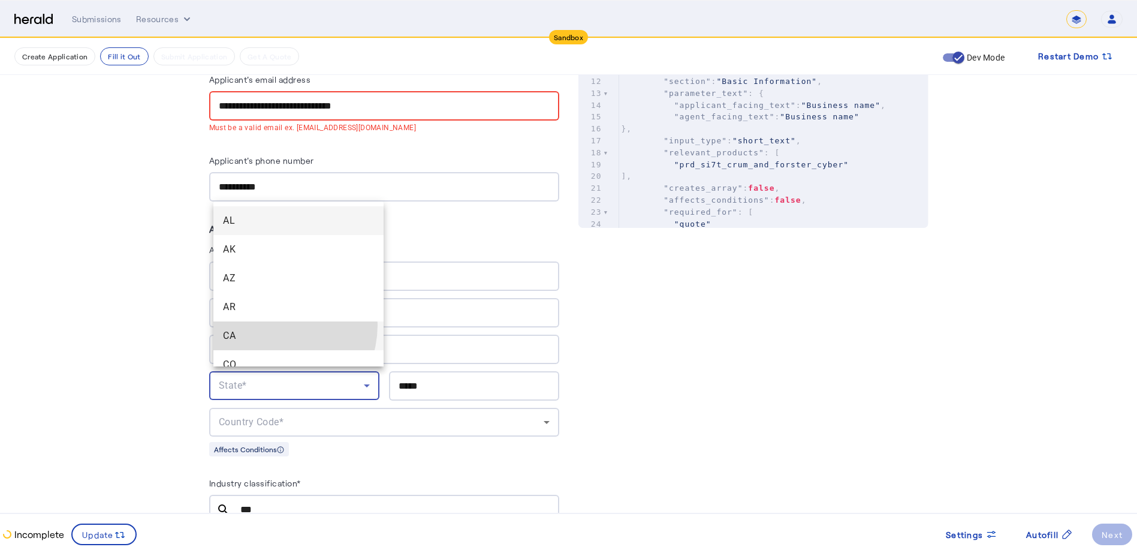
click at [272, 325] on mat-option "CA" at bounding box center [298, 335] width 170 height 29
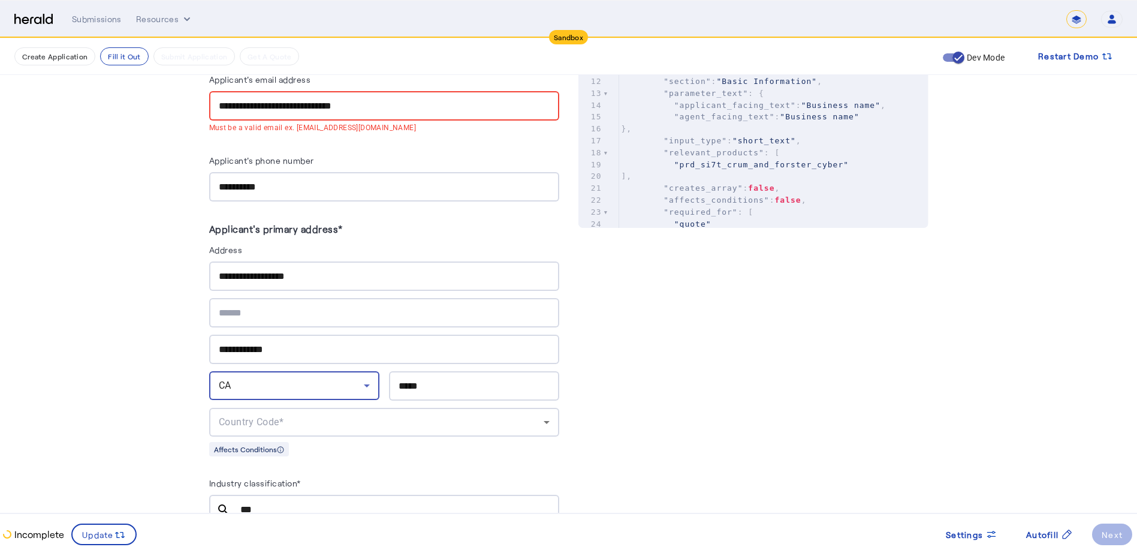
click at [444, 386] on input "*****" at bounding box center [474, 386] width 151 height 14
click at [364, 408] on div "Country Code*" at bounding box center [384, 422] width 331 height 29
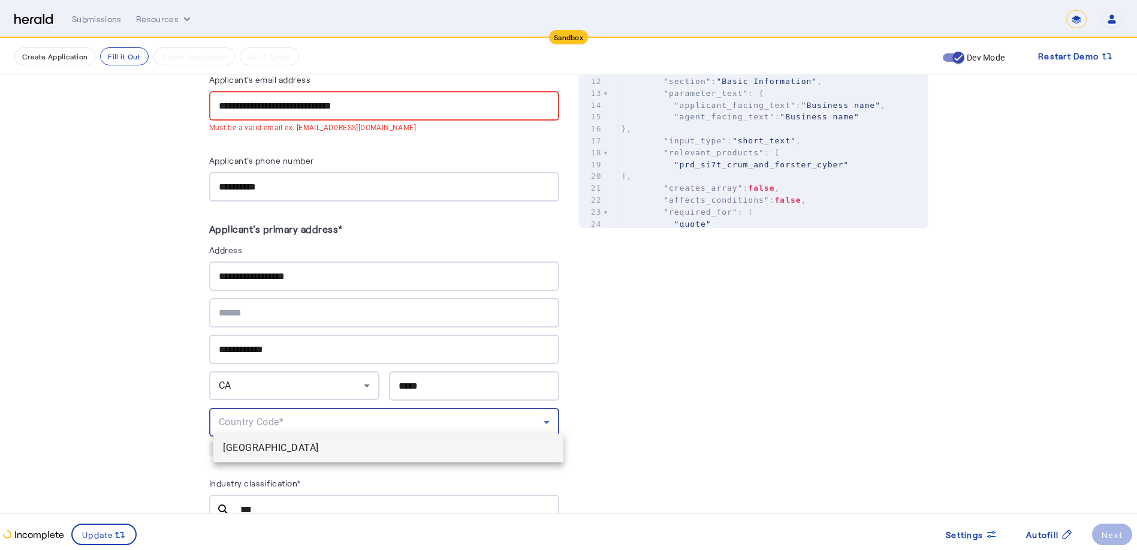
click at [341, 436] on mat-option "[GEOGRAPHIC_DATA]" at bounding box center [388, 447] width 350 height 29
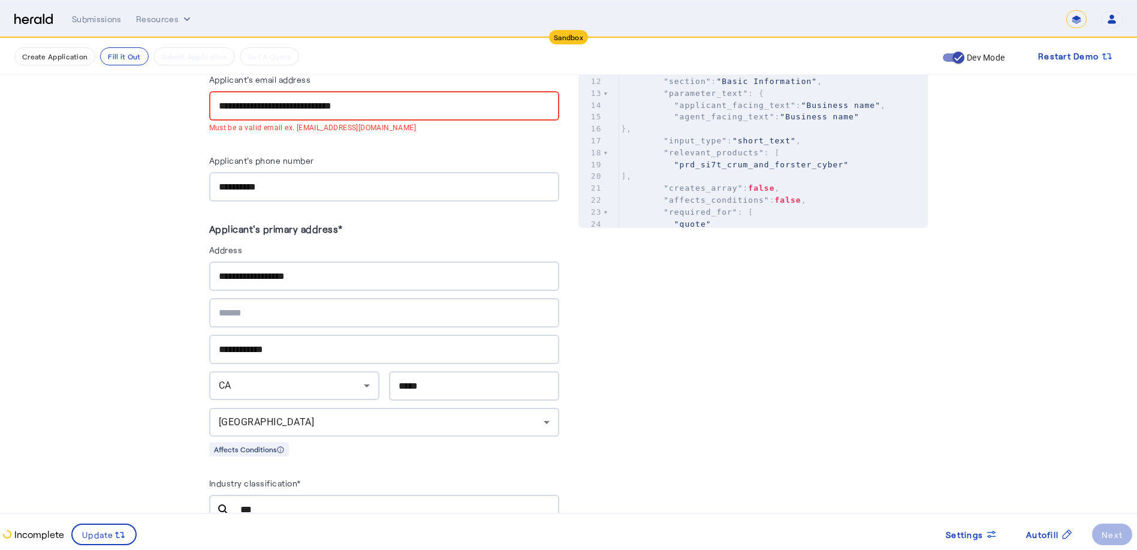
click at [345, 108] on input "**********" at bounding box center [384, 106] width 331 height 14
type input "**********"
drag, startPoint x: 420, startPoint y: 101, endPoint x: 169, endPoint y: 92, distance: 251.3
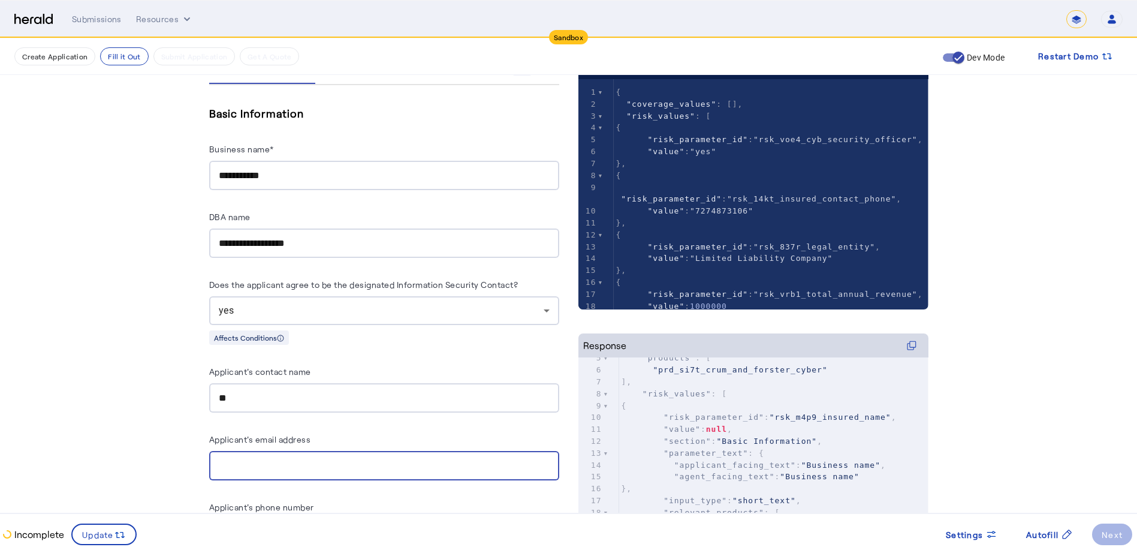
scroll to position [0, 0]
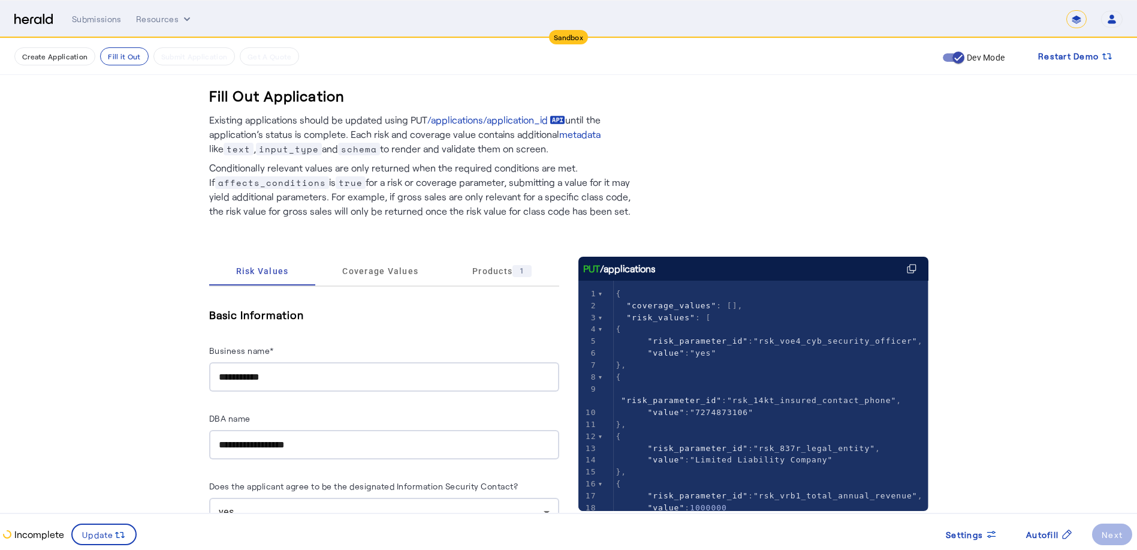
click at [346, 374] on input "**********" at bounding box center [384, 377] width 331 height 14
type input "**********"
click at [448, 324] on div "**********" at bounding box center [384, 349] width 350 height 86
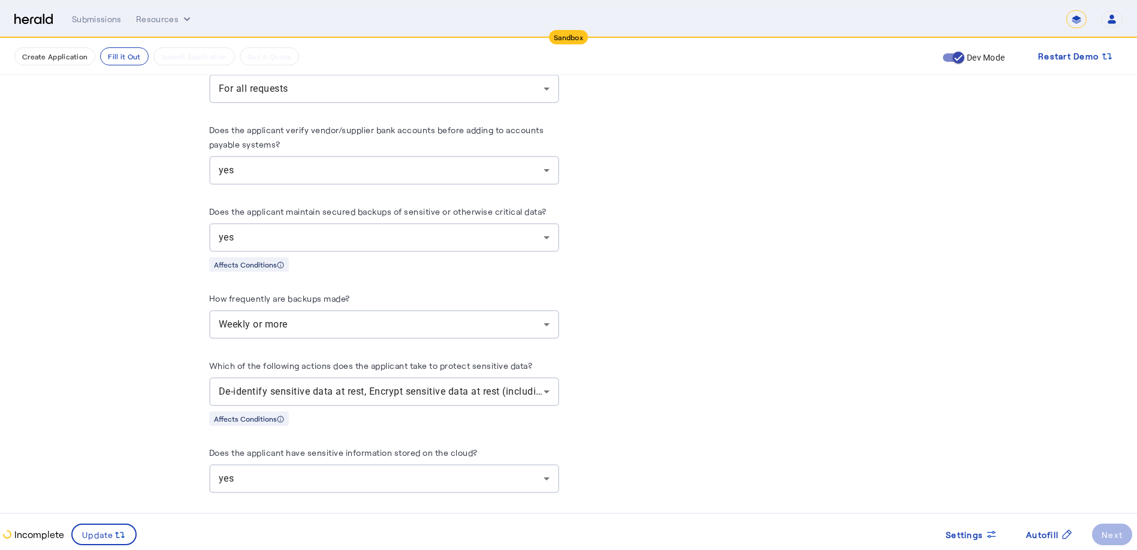
scroll to position [2518, 0]
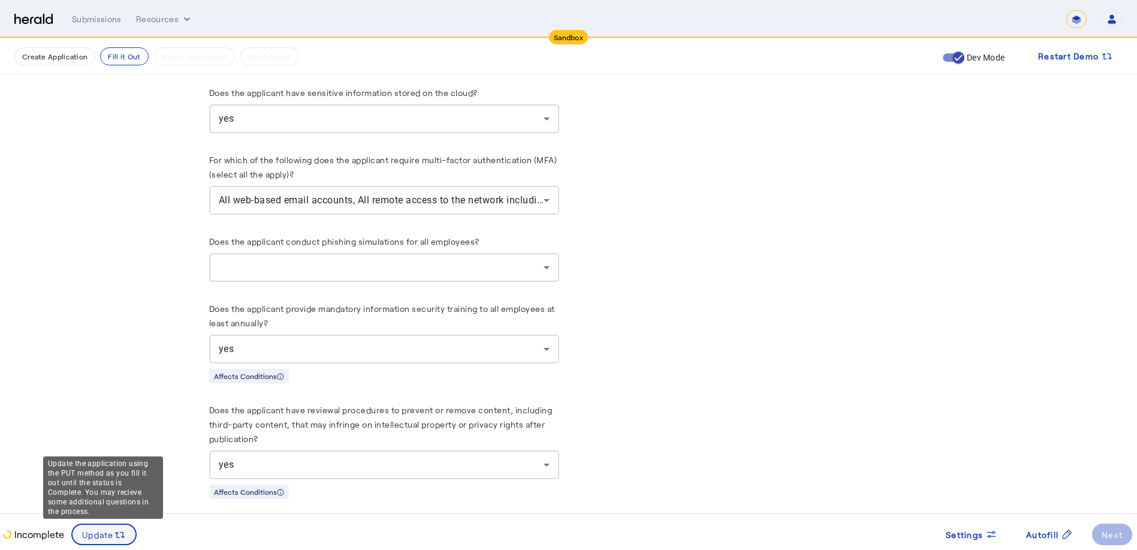
click at [127, 525] on span at bounding box center [104, 534] width 63 height 29
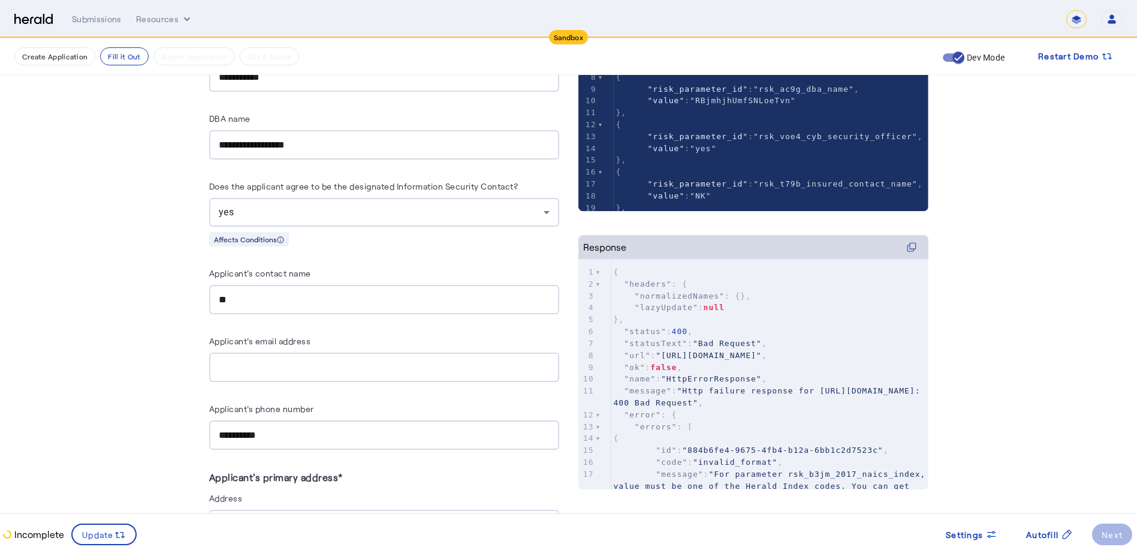
scroll to position [0, 0]
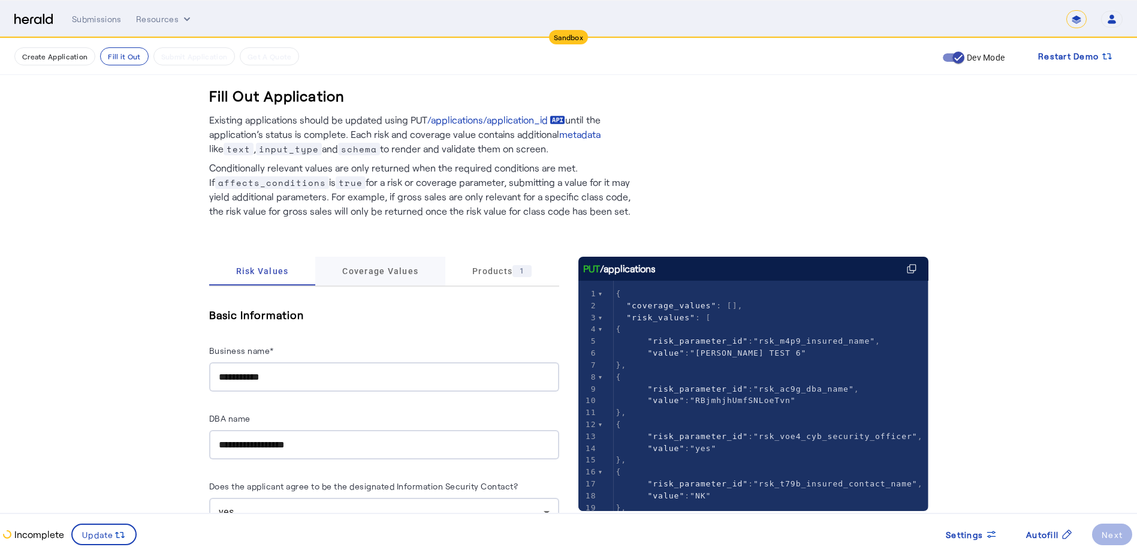
click at [383, 267] on span "Coverage Values" at bounding box center [380, 271] width 76 height 8
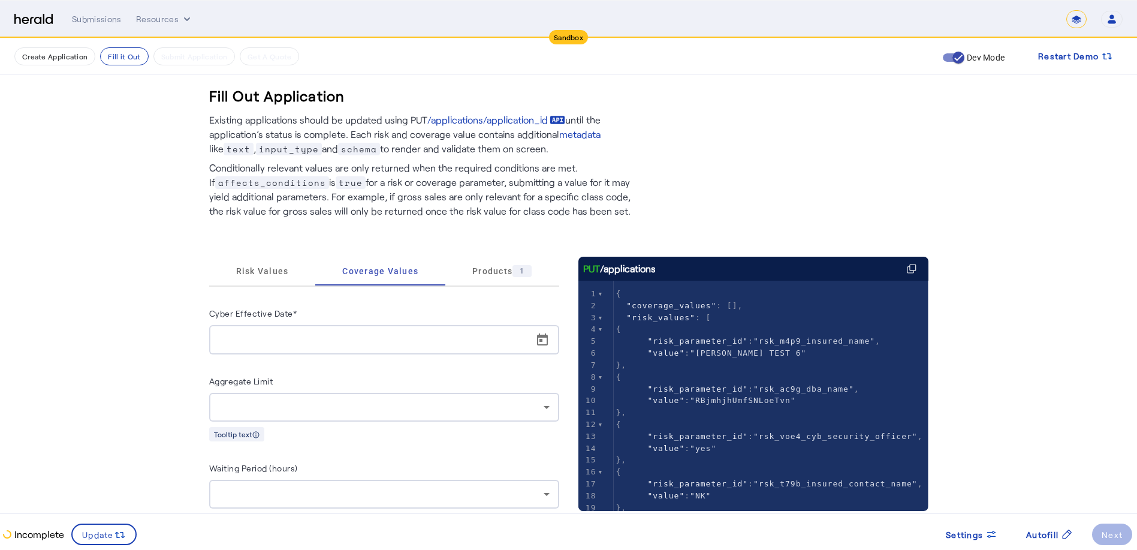
scroll to position [240, 0]
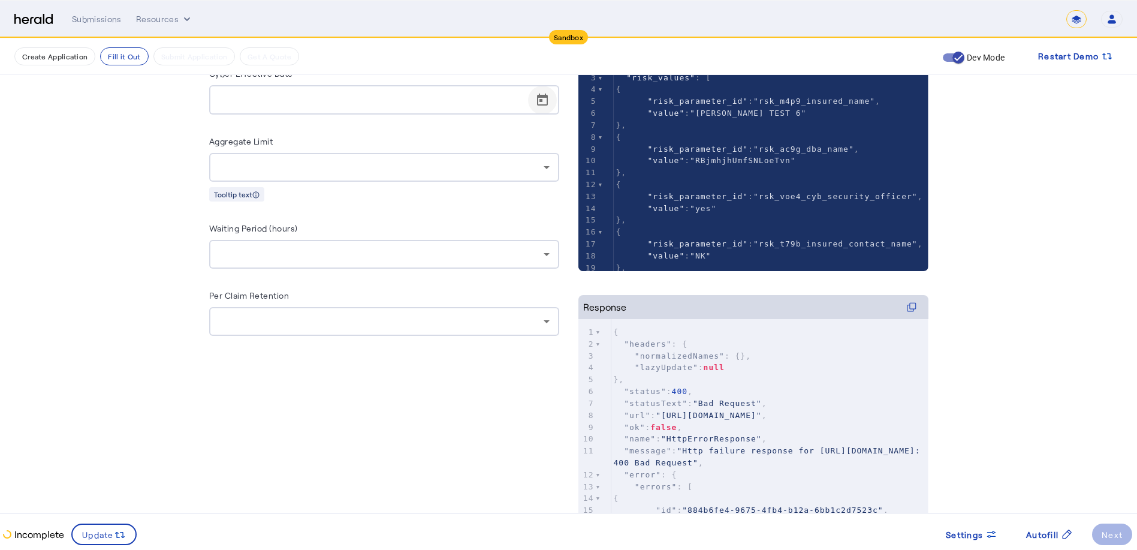
click at [544, 100] on span "Open calendar" at bounding box center [542, 100] width 29 height 29
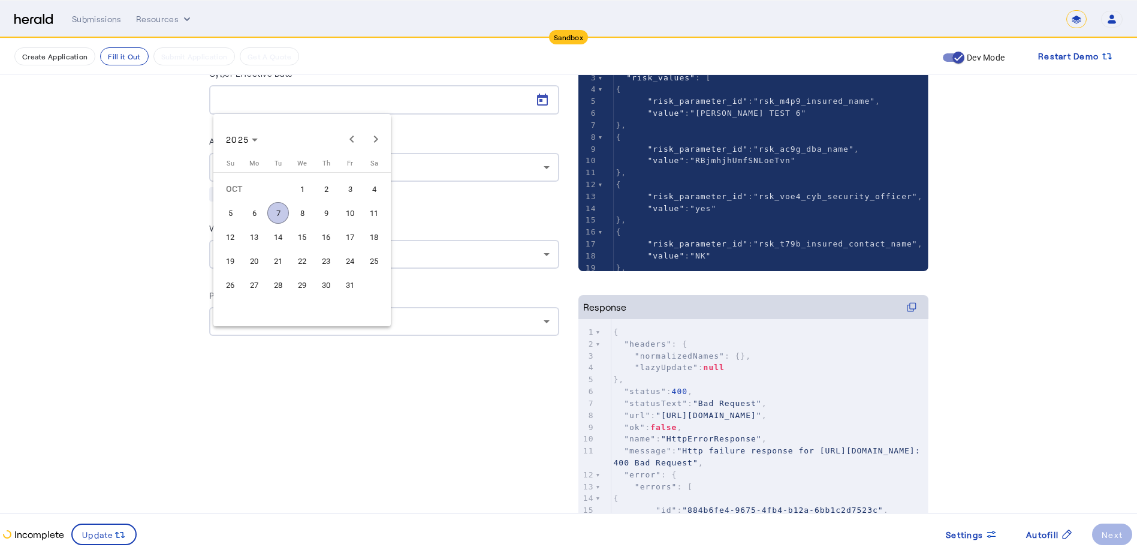
click at [346, 277] on span "31" at bounding box center [350, 285] width 22 height 22
type input "**********"
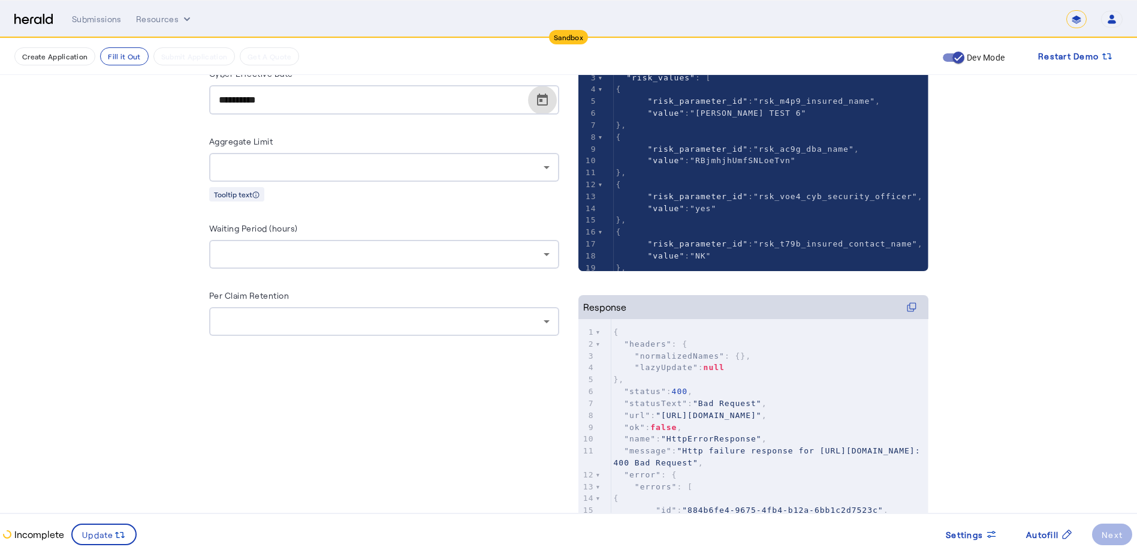
click at [416, 170] on div at bounding box center [381, 167] width 325 height 14
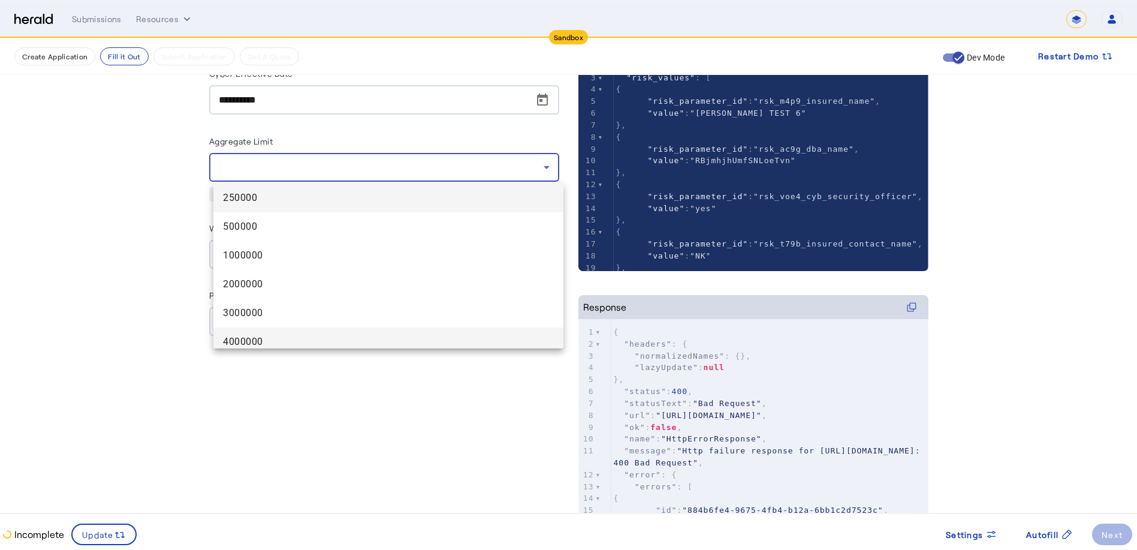
click at [324, 337] on span "4000000" at bounding box center [388, 341] width 331 height 14
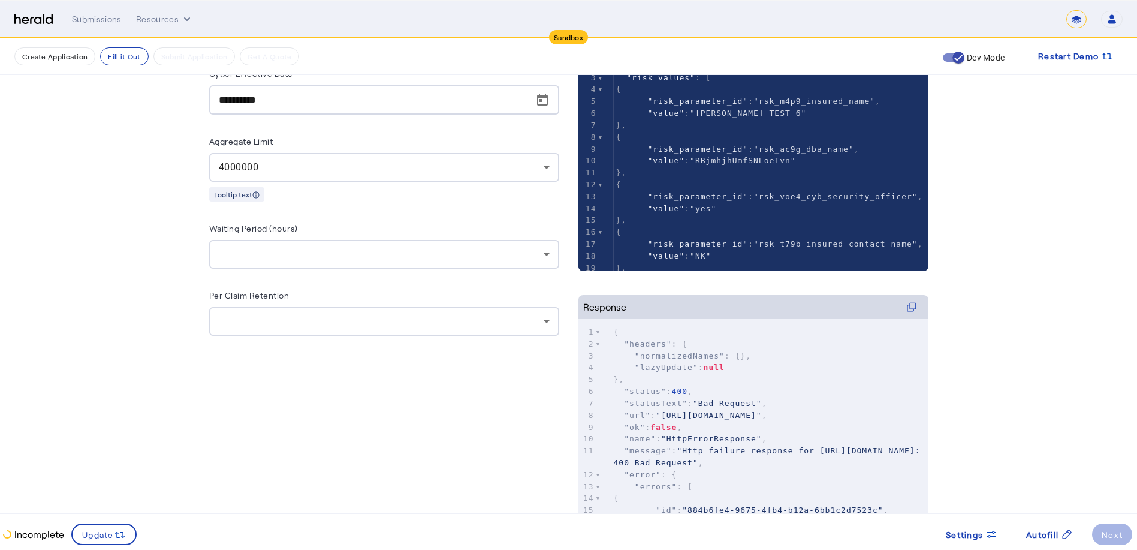
click at [386, 240] on div at bounding box center [384, 254] width 331 height 29
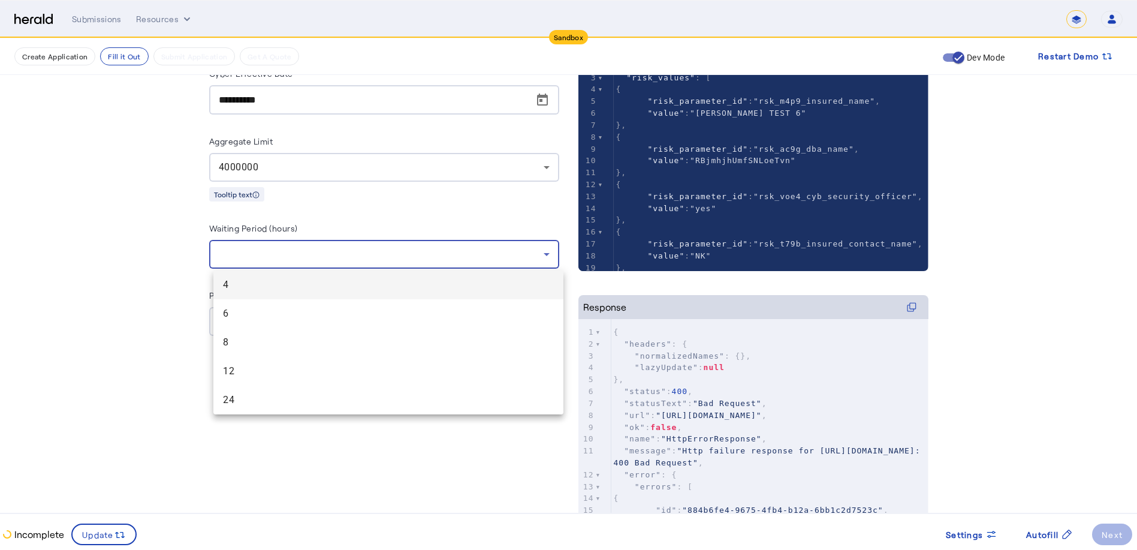
click at [323, 339] on span "8" at bounding box center [388, 342] width 331 height 14
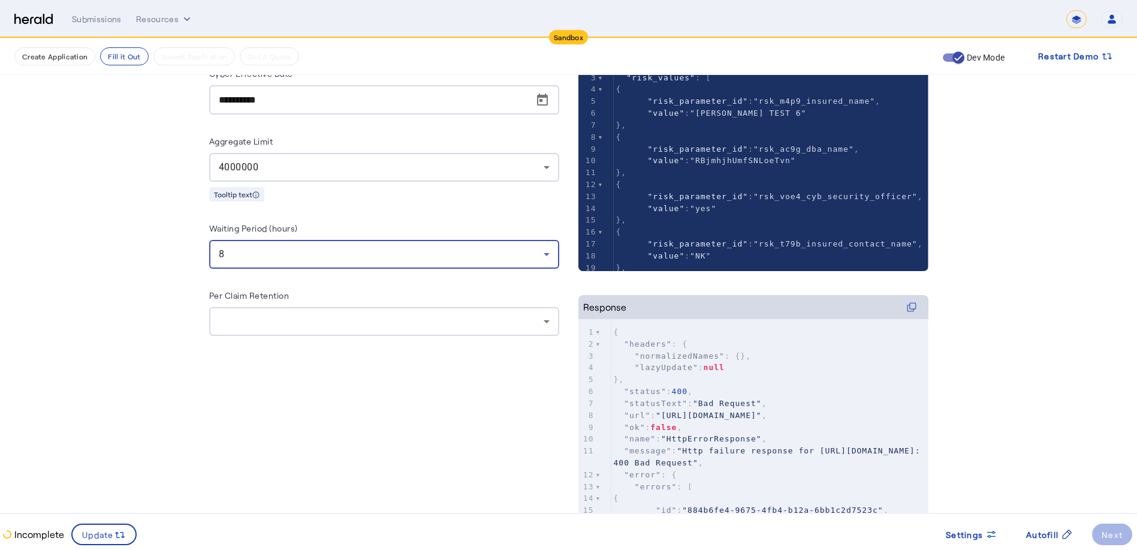
click at [402, 305] on div "Per Claim Retention" at bounding box center [384, 297] width 350 height 19
click at [402, 330] on div at bounding box center [384, 321] width 331 height 29
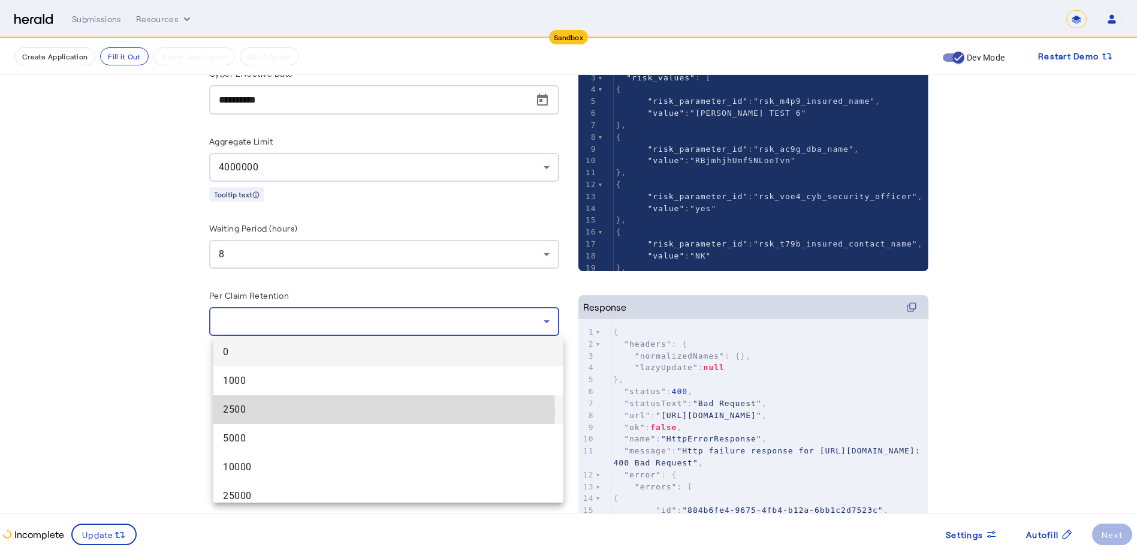
click at [349, 411] on span "2500" at bounding box center [388, 409] width 331 height 14
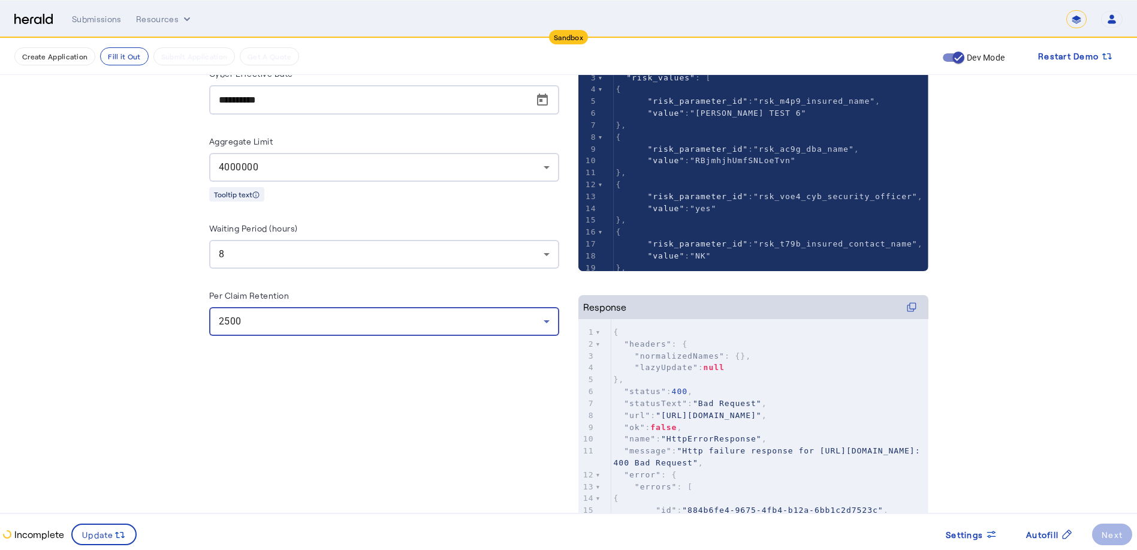
click at [312, 412] on div "**********" at bounding box center [384, 295] width 350 height 556
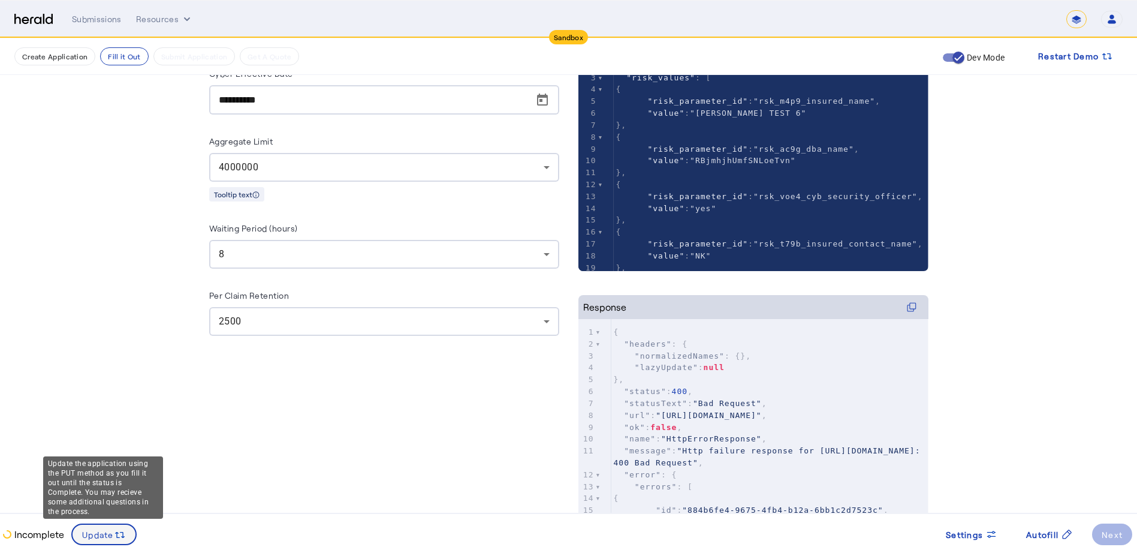
click at [107, 539] on span "Update" at bounding box center [98, 534] width 32 height 13
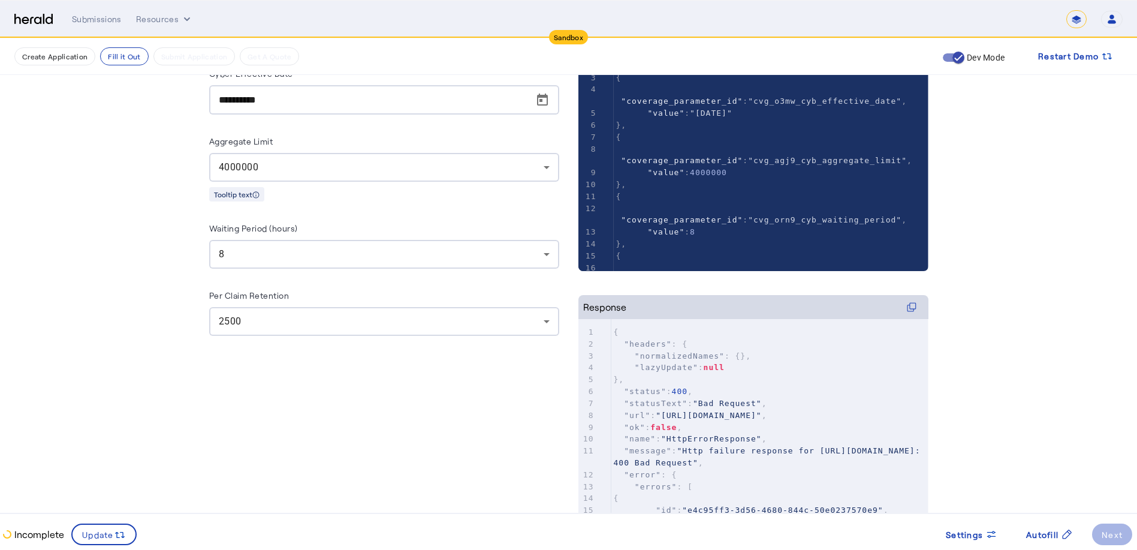
click at [345, 333] on div "2500" at bounding box center [384, 321] width 331 height 29
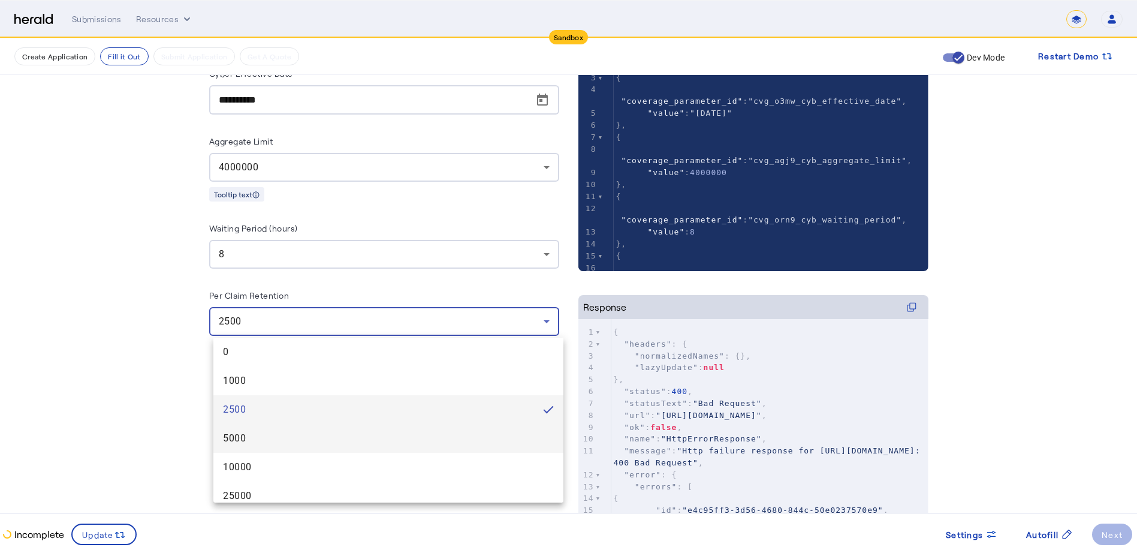
click at [313, 427] on mat-option "5000" at bounding box center [388, 438] width 350 height 29
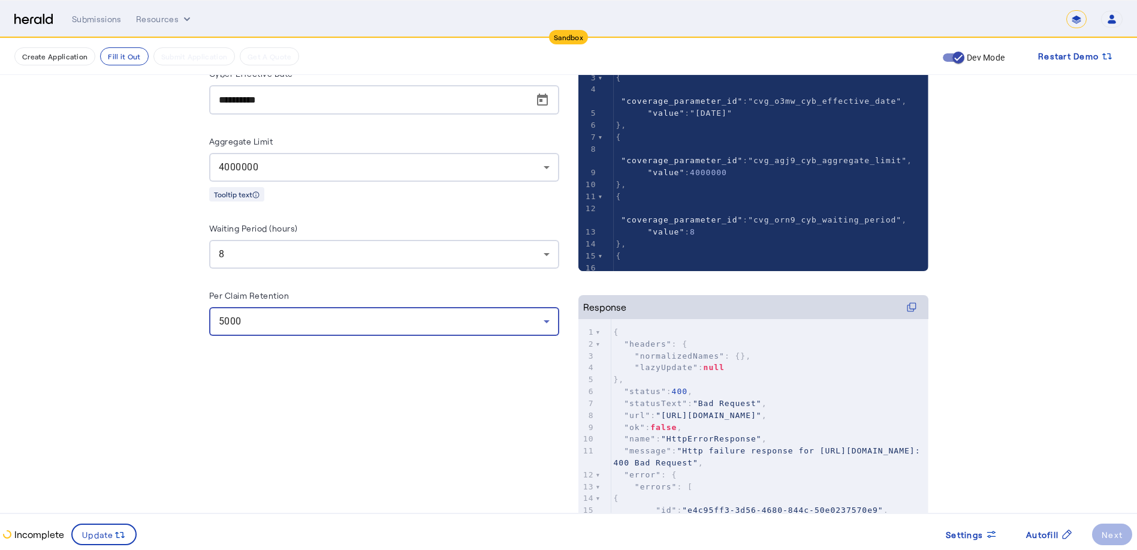
click at [387, 411] on div "**********" at bounding box center [384, 295] width 350 height 556
click at [115, 533] on icon at bounding box center [117, 535] width 5 height 6
click at [228, 490] on div "**********" at bounding box center [384, 295] width 350 height 556
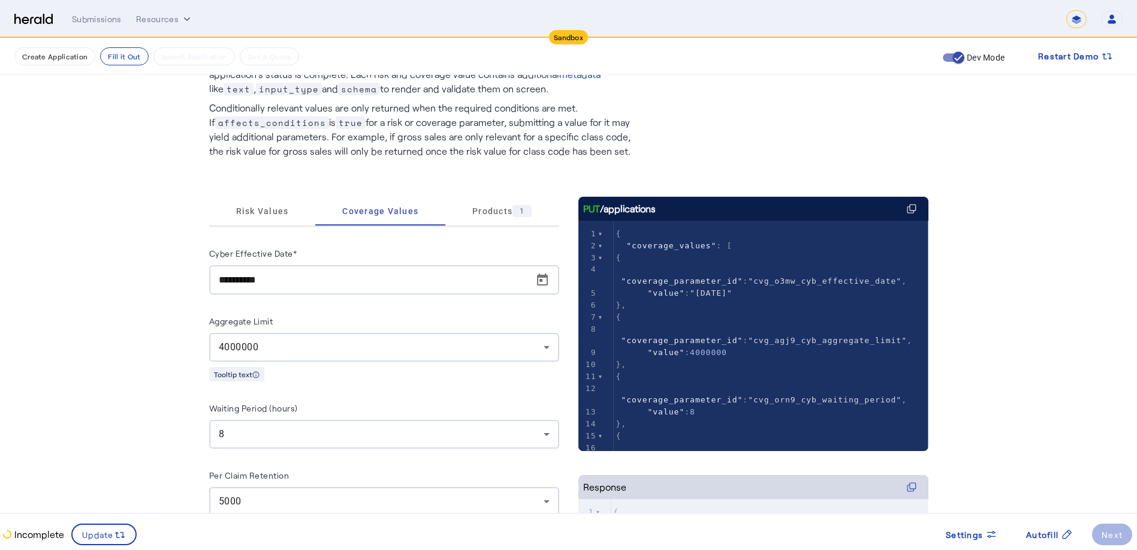
scroll to position [0, 0]
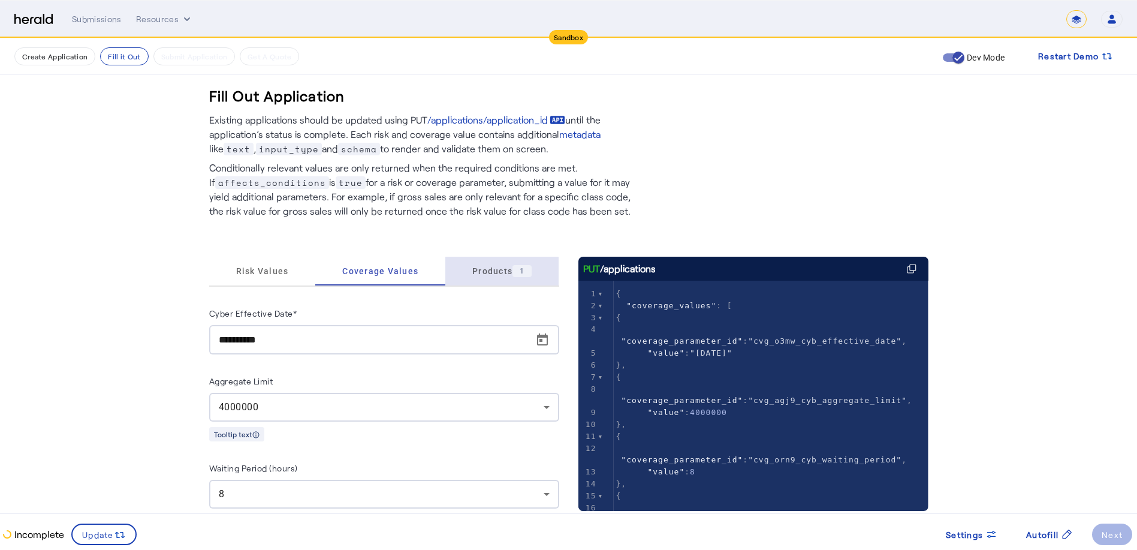
click at [477, 270] on span "Products 1" at bounding box center [501, 271] width 59 height 12
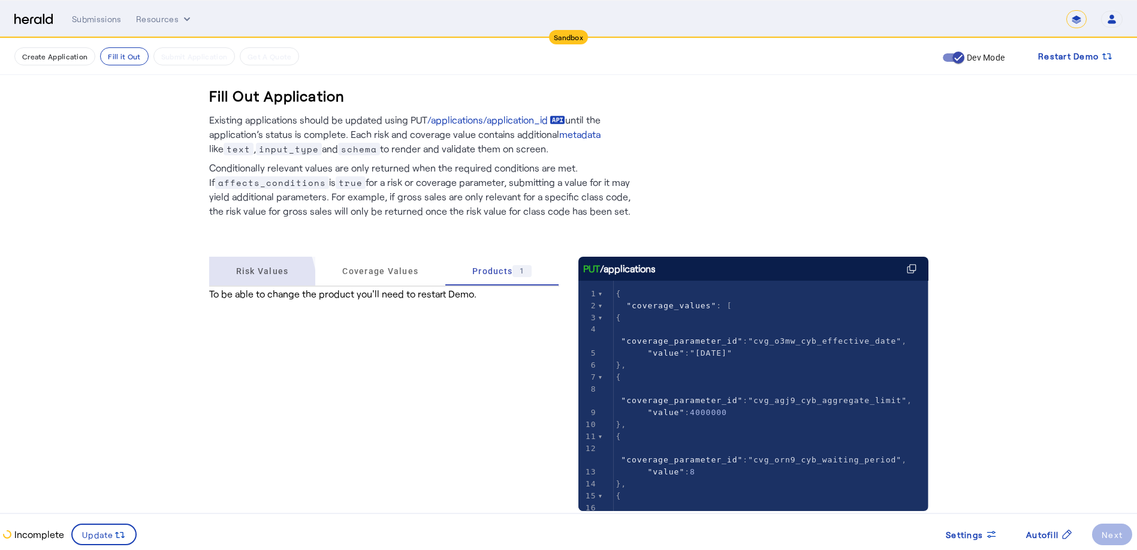
click at [234, 284] on div "Risk Values" at bounding box center [262, 271] width 107 height 29
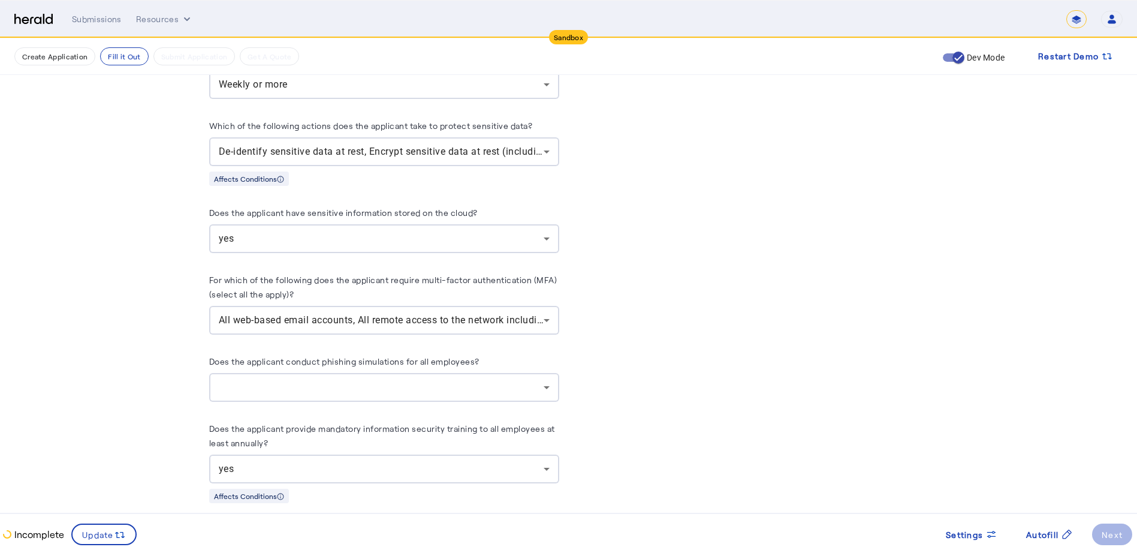
scroll to position [2637, 0]
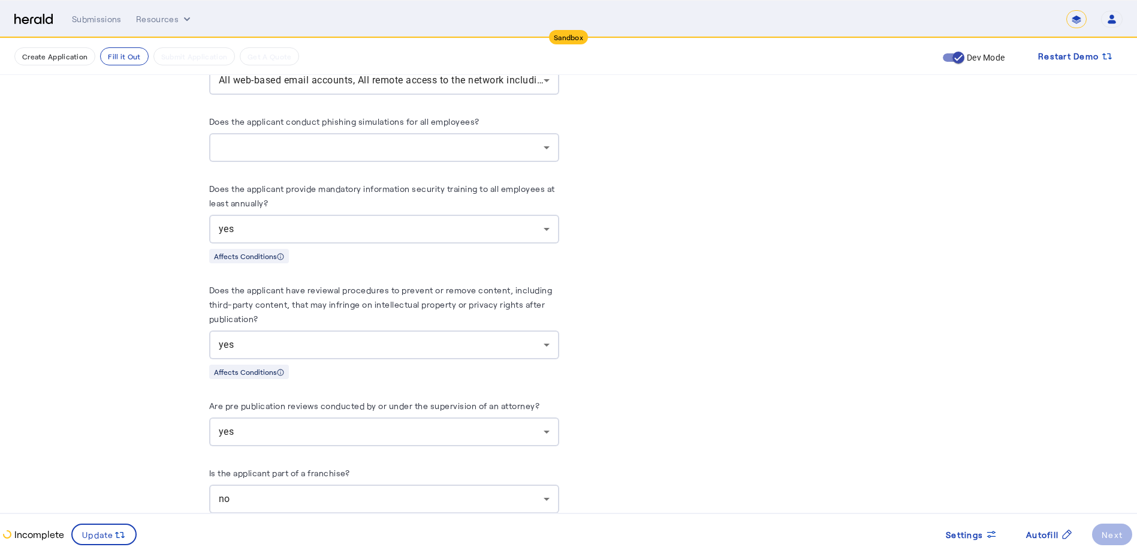
click at [492, 142] on div at bounding box center [381, 147] width 325 height 14
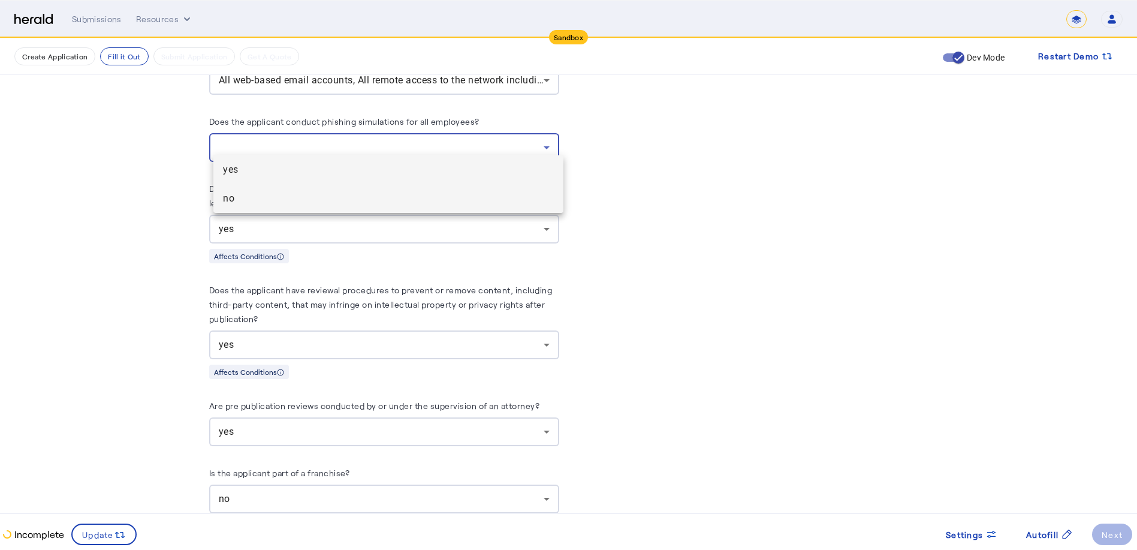
click at [459, 189] on mat-option "no" at bounding box center [388, 198] width 350 height 29
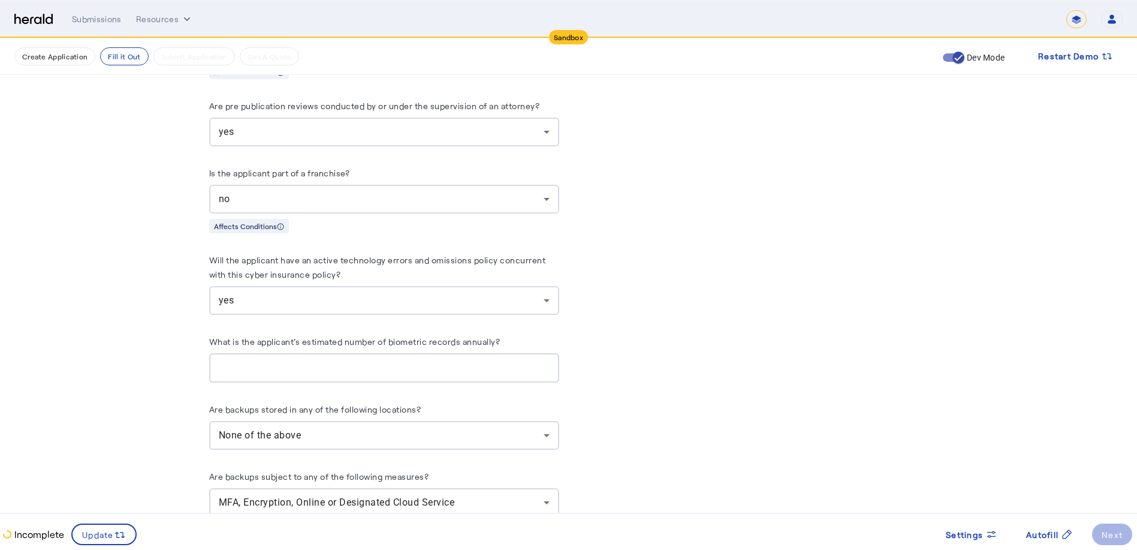
scroll to position [3117, 0]
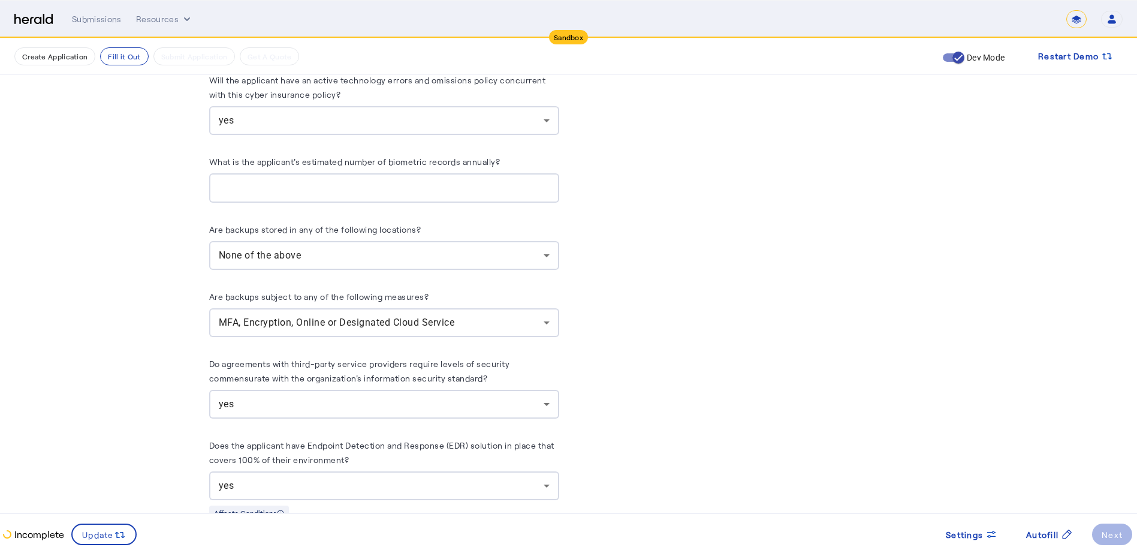
click at [348, 185] on input "What is the applicant's estimated number of biometric records annually?" at bounding box center [384, 188] width 331 height 14
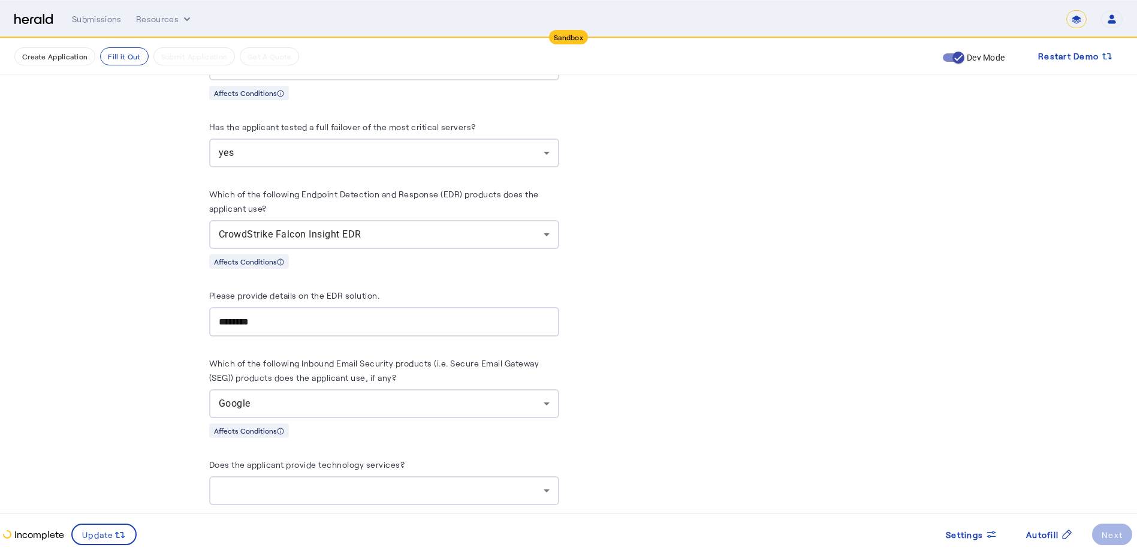
scroll to position [3657, 0]
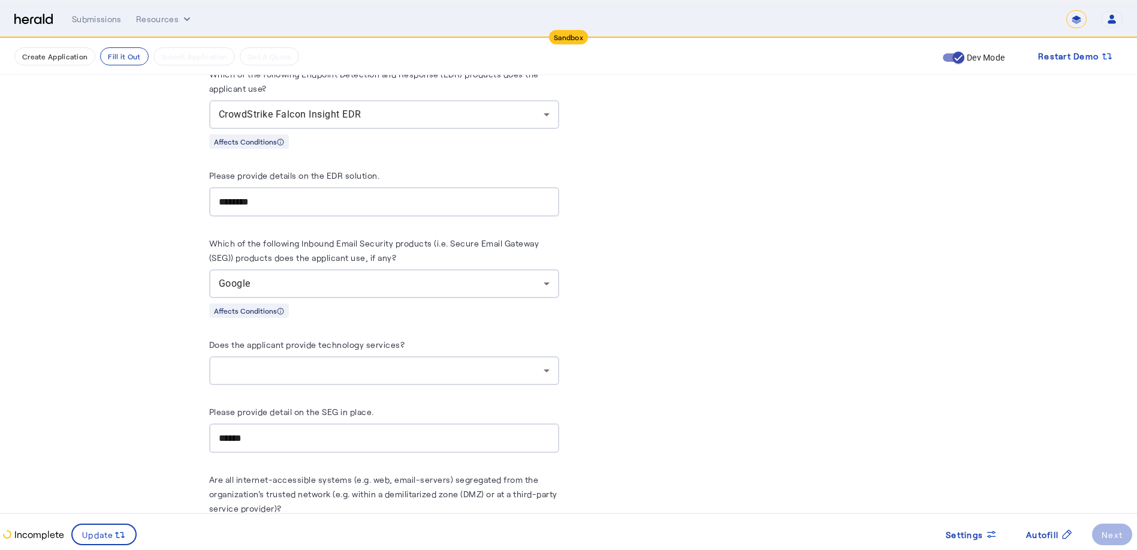
click at [283, 364] on div at bounding box center [381, 370] width 325 height 14
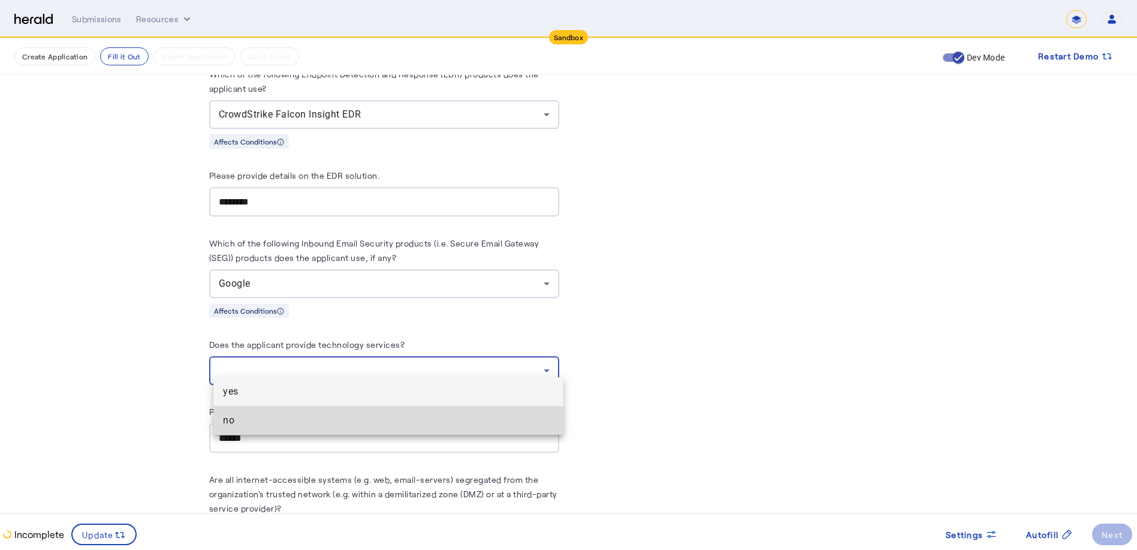
click at [246, 427] on span "no" at bounding box center [388, 420] width 331 height 14
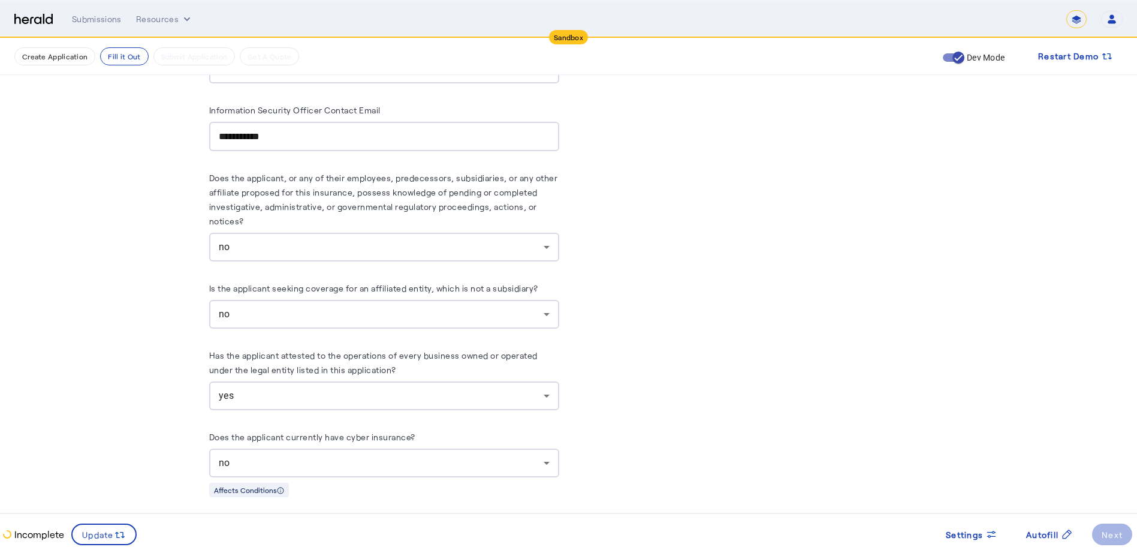
scroll to position [6827, 0]
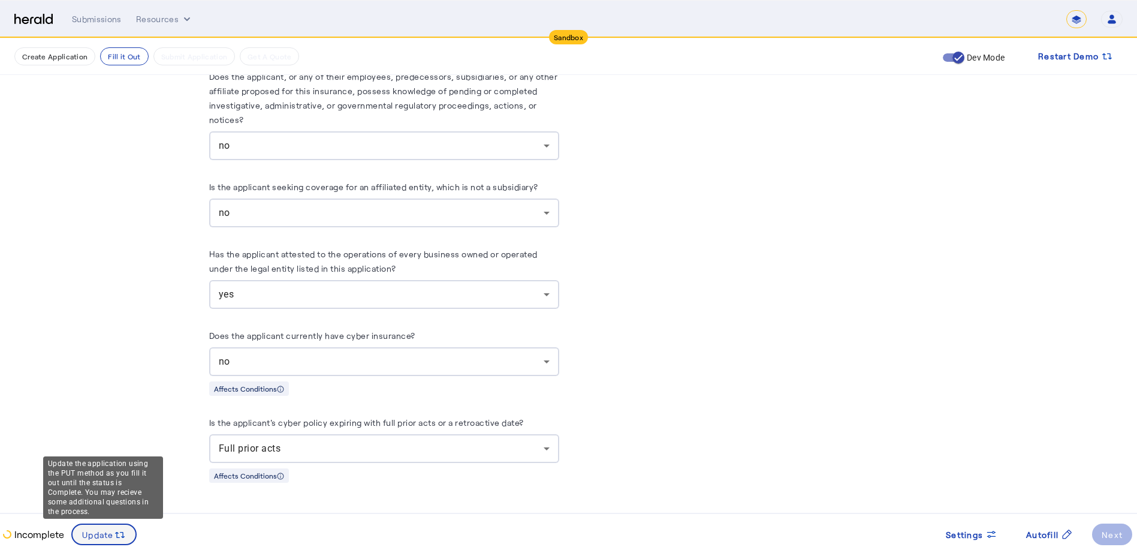
click at [107, 530] on span "Update" at bounding box center [98, 534] width 32 height 13
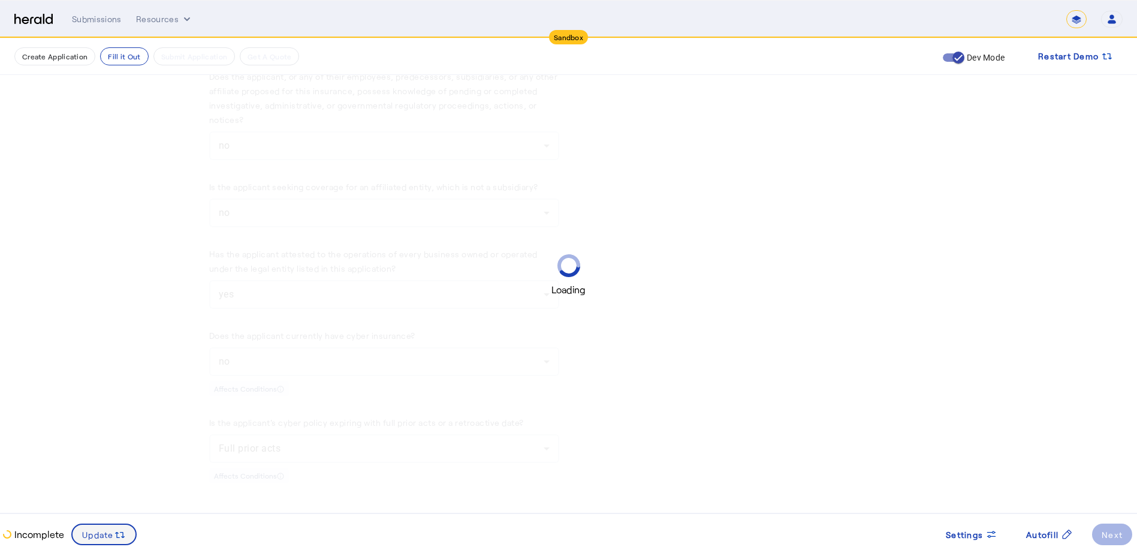
scroll to position [0, 0]
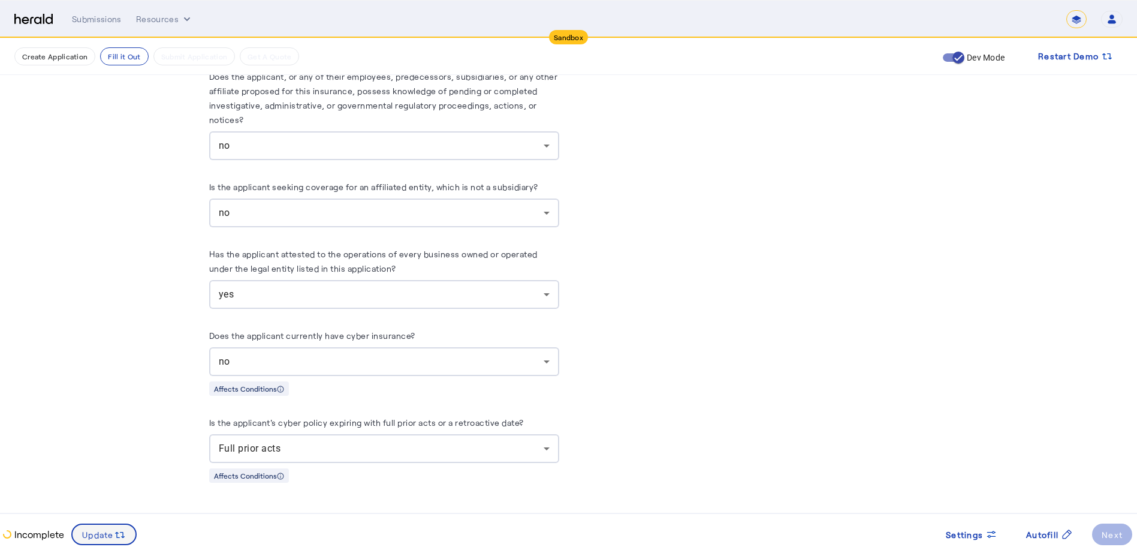
click at [107, 527] on div "Update" at bounding box center [104, 533] width 44 height 13
click at [794, 530] on span "Autofill" at bounding box center [1042, 534] width 32 height 13
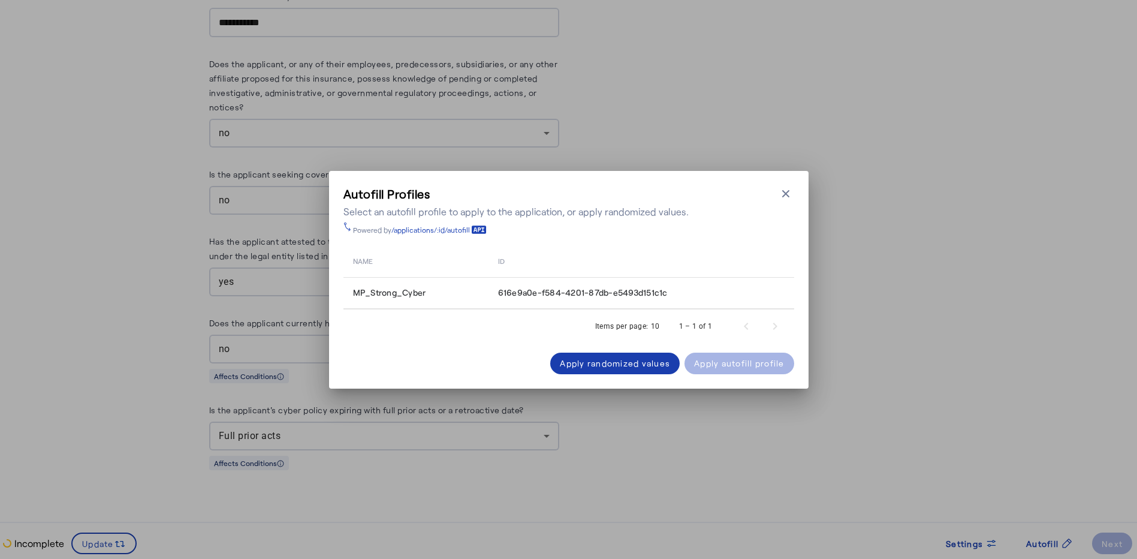
click at [590, 366] on div "Apply randomized values" at bounding box center [615, 363] width 110 height 13
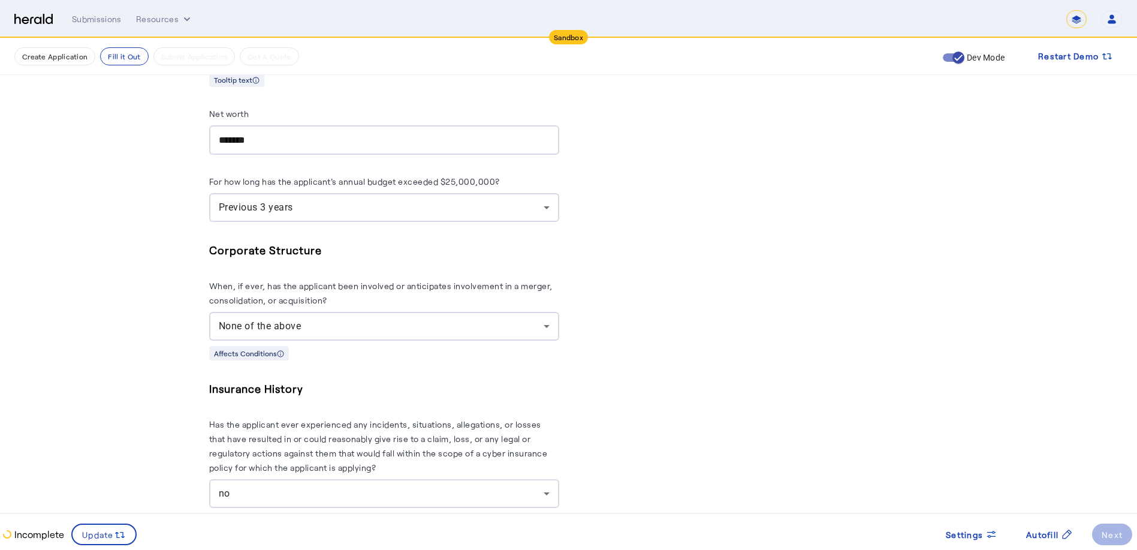
scroll to position [4789, 0]
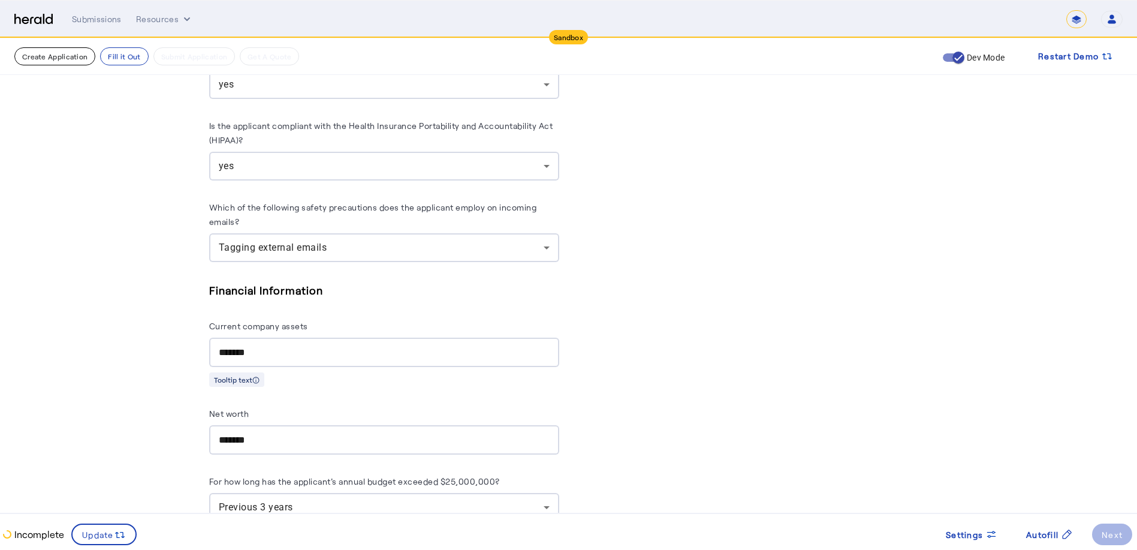
click at [73, 53] on button "Create Application" at bounding box center [54, 56] width 81 height 18
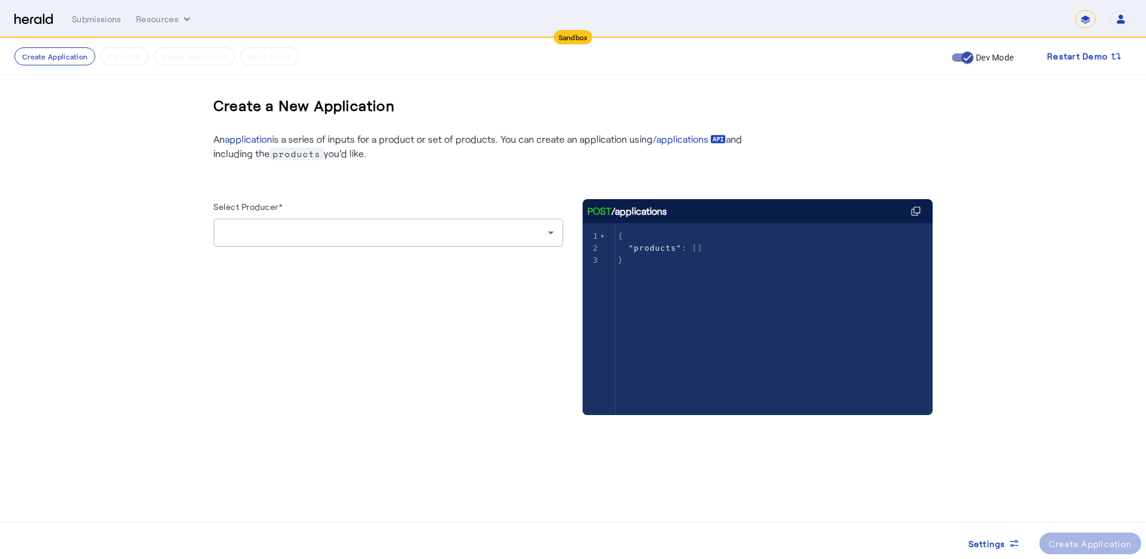
click at [340, 241] on div at bounding box center [388, 232] width 331 height 29
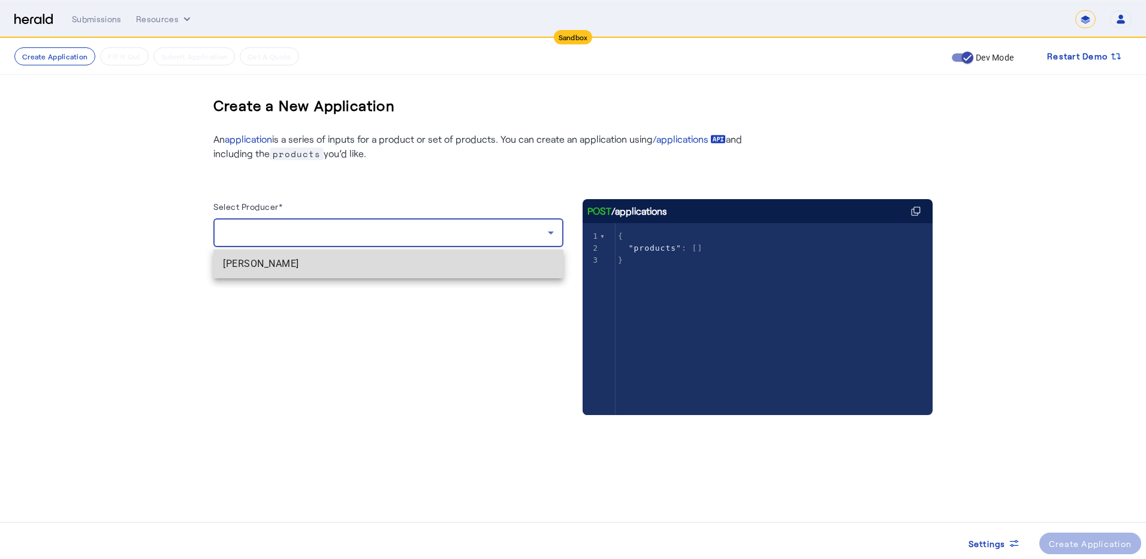
click at [337, 268] on span "[PERSON_NAME]" at bounding box center [388, 264] width 331 height 14
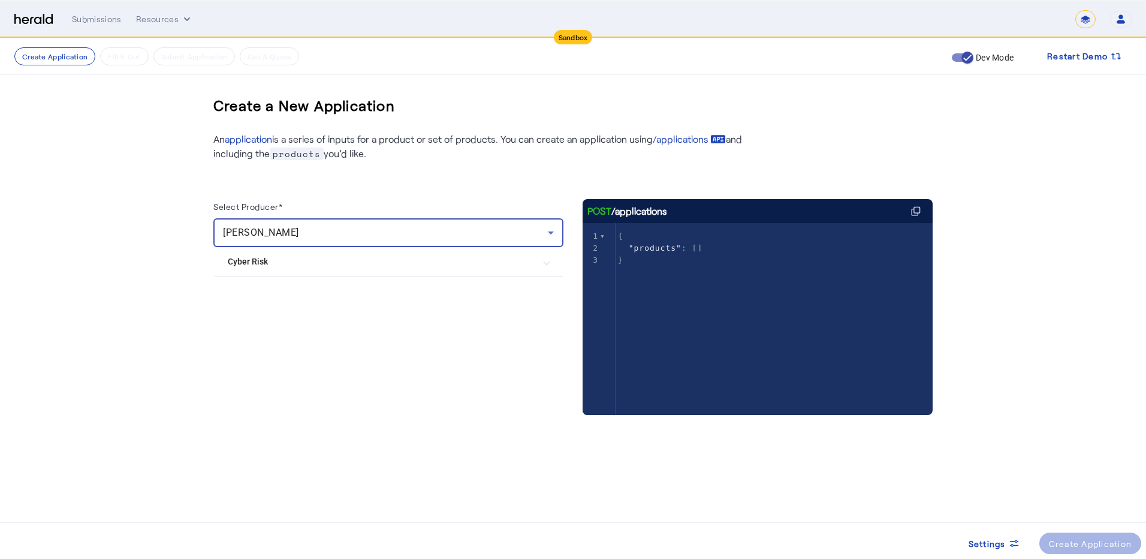
click at [334, 288] on div at bounding box center [388, 286] width 350 height 19
click at [336, 273] on mat-expansion-panel-header "Cyber Risk" at bounding box center [388, 261] width 350 height 29
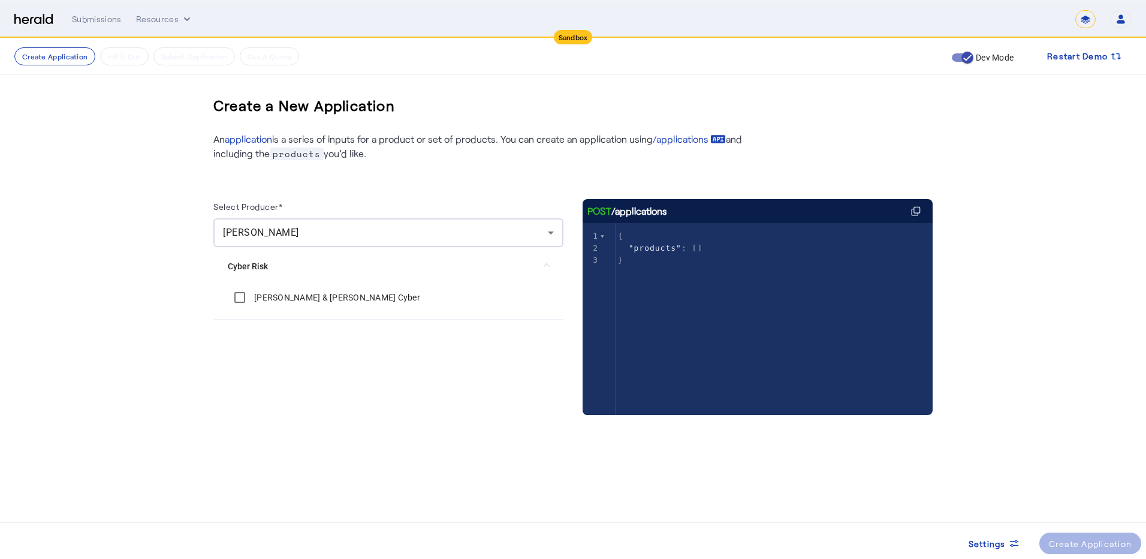
click at [315, 299] on label "[PERSON_NAME] & [PERSON_NAME] Cyber" at bounding box center [336, 297] width 168 height 12
click at [794, 541] on div "Create Application" at bounding box center [1090, 543] width 83 height 13
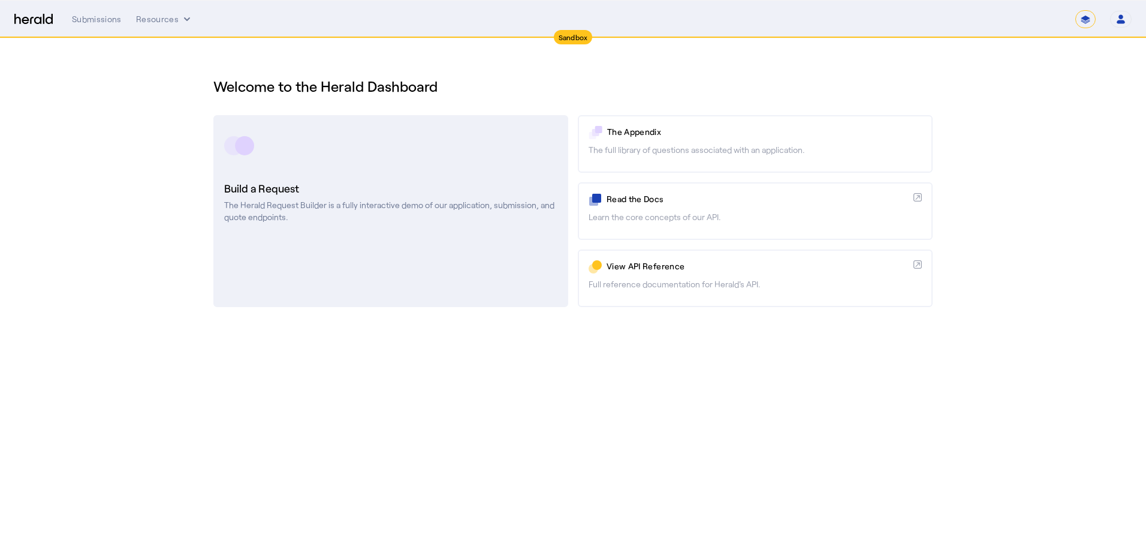
click at [417, 142] on div at bounding box center [390, 146] width 333 height 30
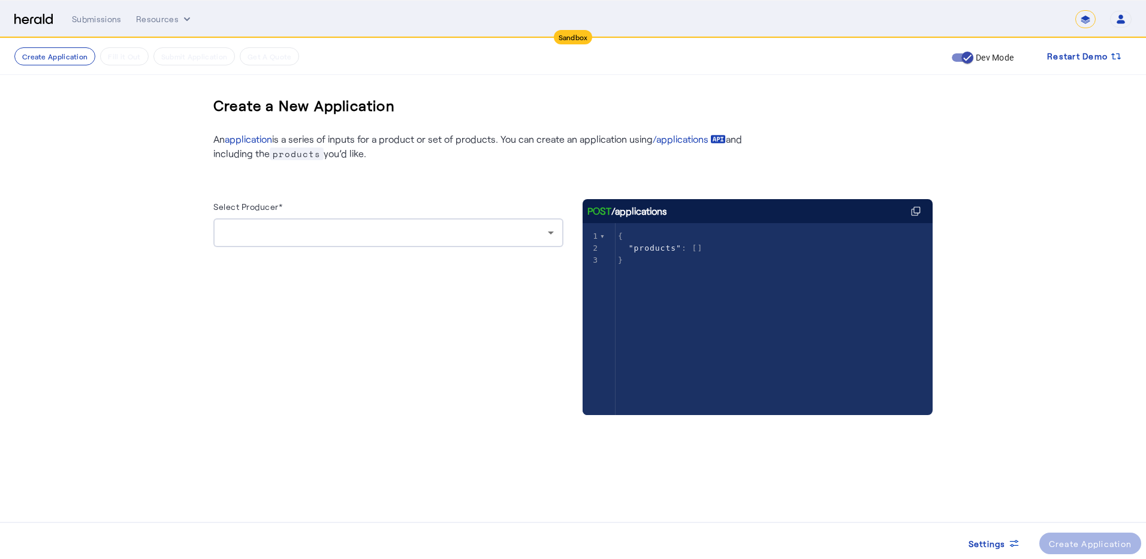
click at [303, 229] on div at bounding box center [385, 232] width 325 height 14
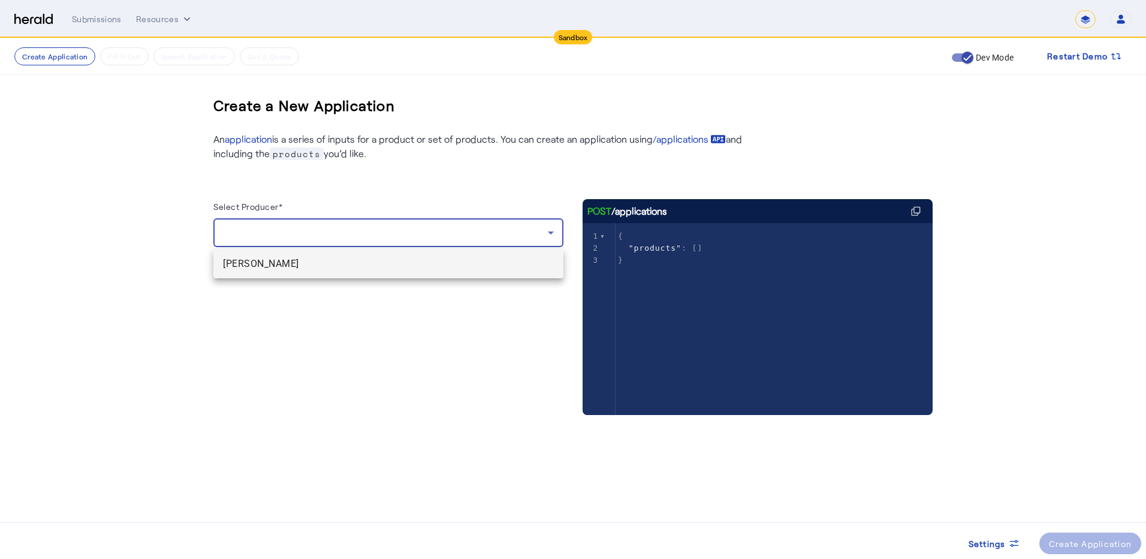
click at [269, 267] on span "[PERSON_NAME]" at bounding box center [388, 264] width 331 height 14
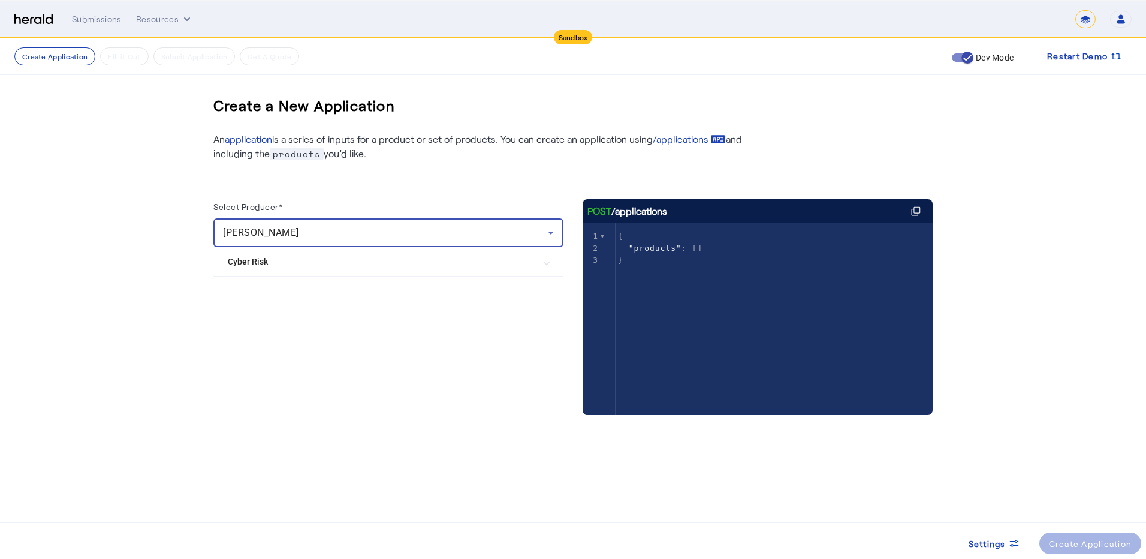
click at [269, 273] on mat-expansion-panel-header "Cyber Risk" at bounding box center [388, 261] width 350 height 29
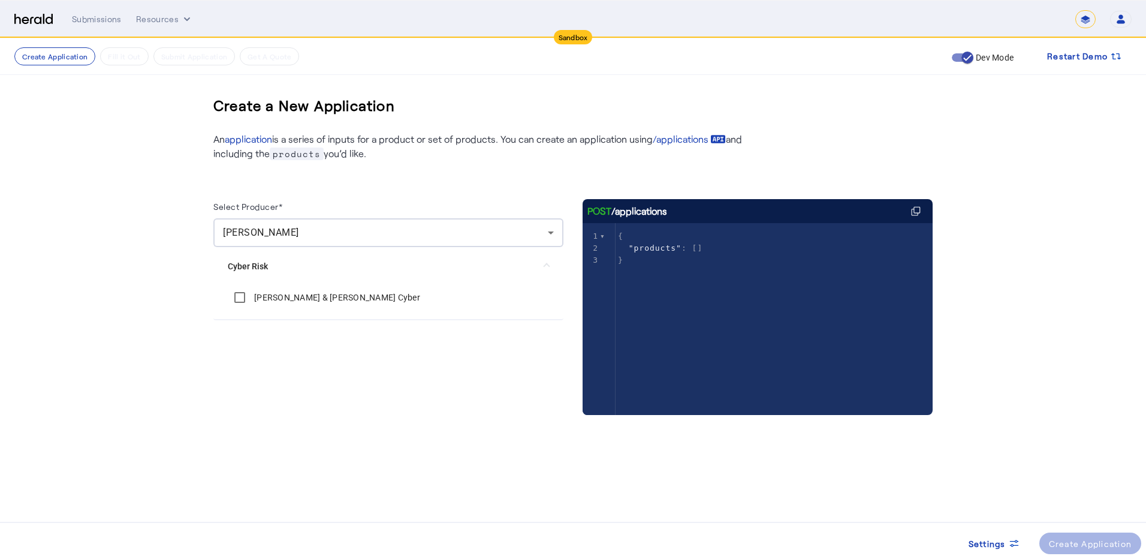
click at [326, 281] on mat-expansion-panel-header "Cyber Risk" at bounding box center [388, 266] width 350 height 38
click at [333, 293] on div at bounding box center [388, 286] width 350 height 19
click at [333, 253] on mat-expansion-panel-header "Cyber Risk" at bounding box center [388, 261] width 350 height 29
click at [294, 297] on label "[PERSON_NAME] & [PERSON_NAME] Cyber" at bounding box center [336, 297] width 168 height 12
click at [794, 545] on div "Create Application" at bounding box center [1090, 543] width 83 height 13
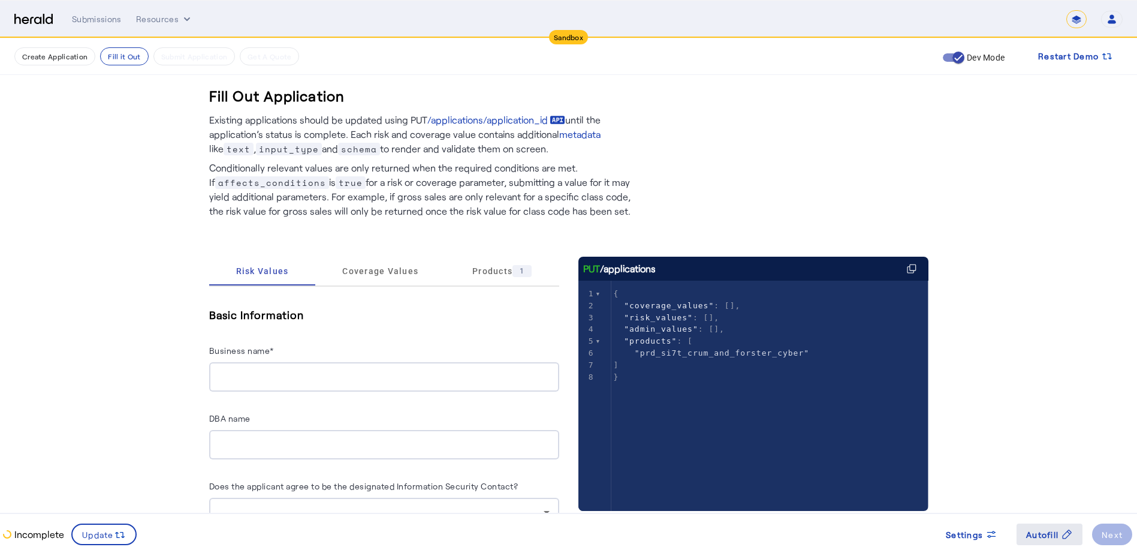
click at [794, 535] on span "Autofill" at bounding box center [1042, 534] width 32 height 13
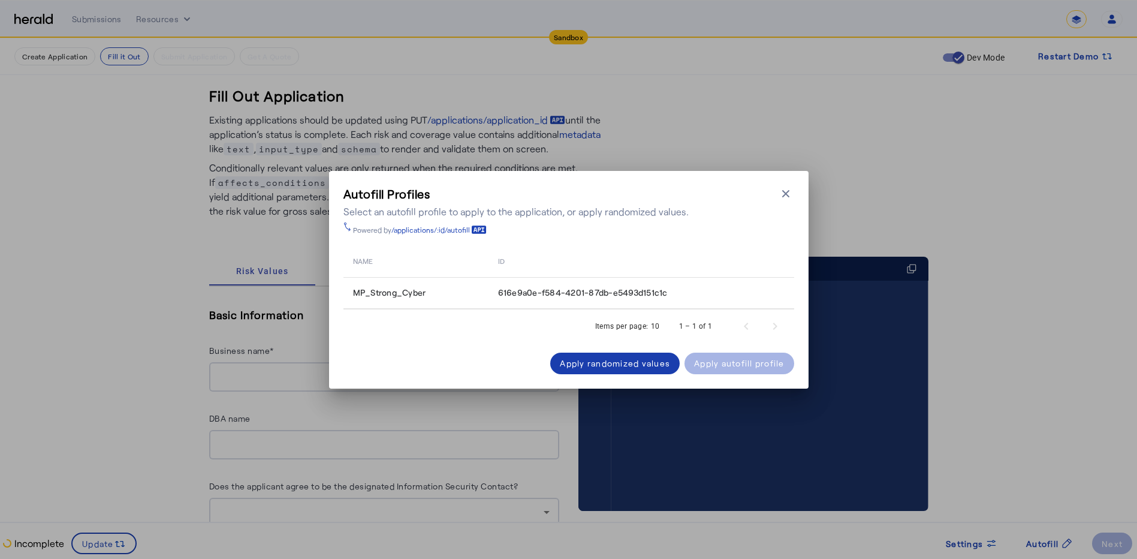
click at [657, 361] on div "Apply randomized values" at bounding box center [615, 363] width 110 height 13
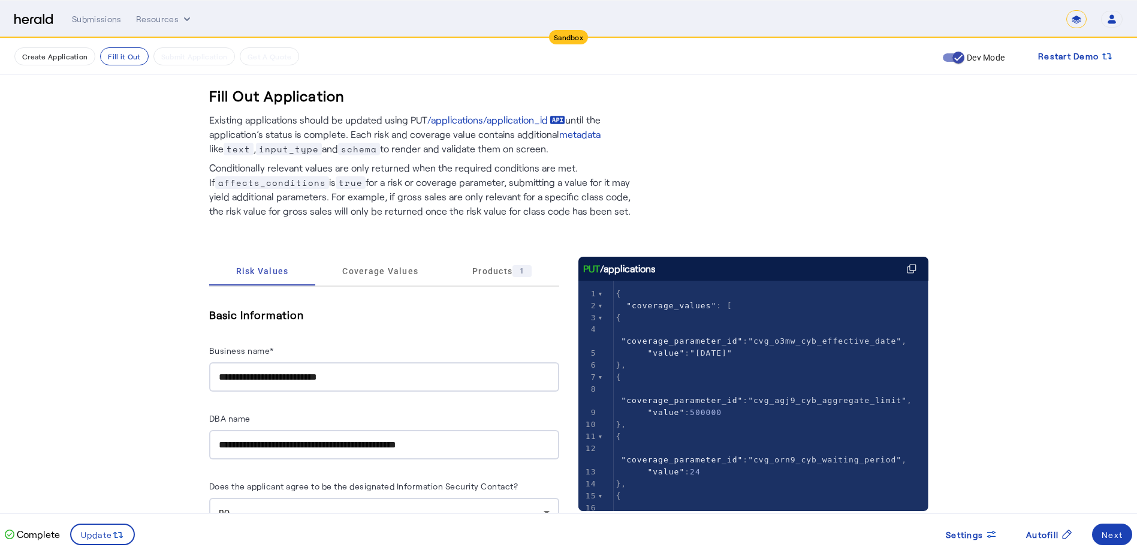
click at [416, 364] on div "**********" at bounding box center [384, 376] width 331 height 29
click at [413, 371] on input "**********" at bounding box center [384, 377] width 331 height 14
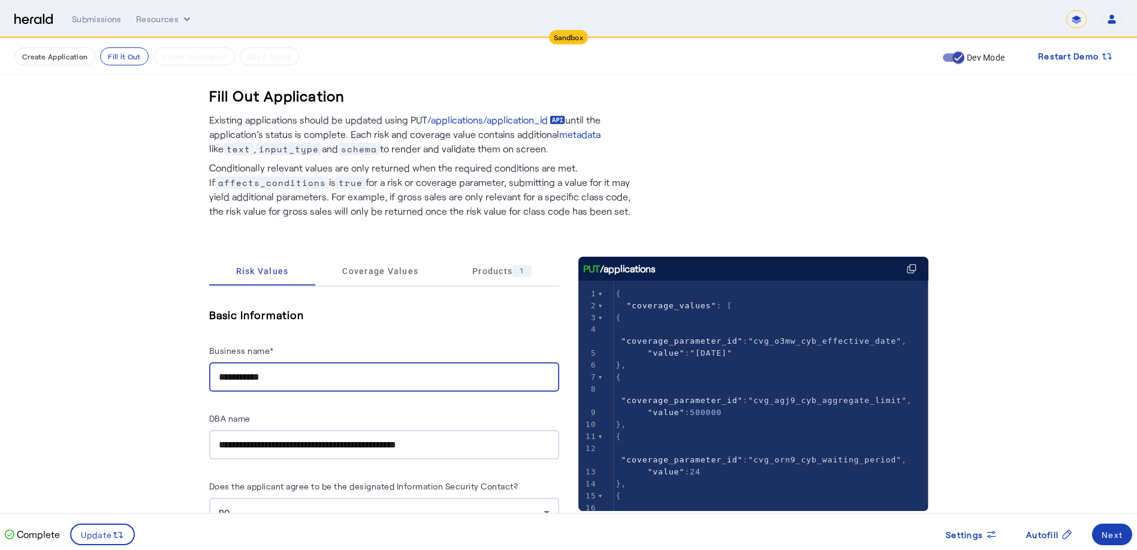
type input "**********"
click at [445, 333] on div "**********" at bounding box center [384, 349] width 350 height 86
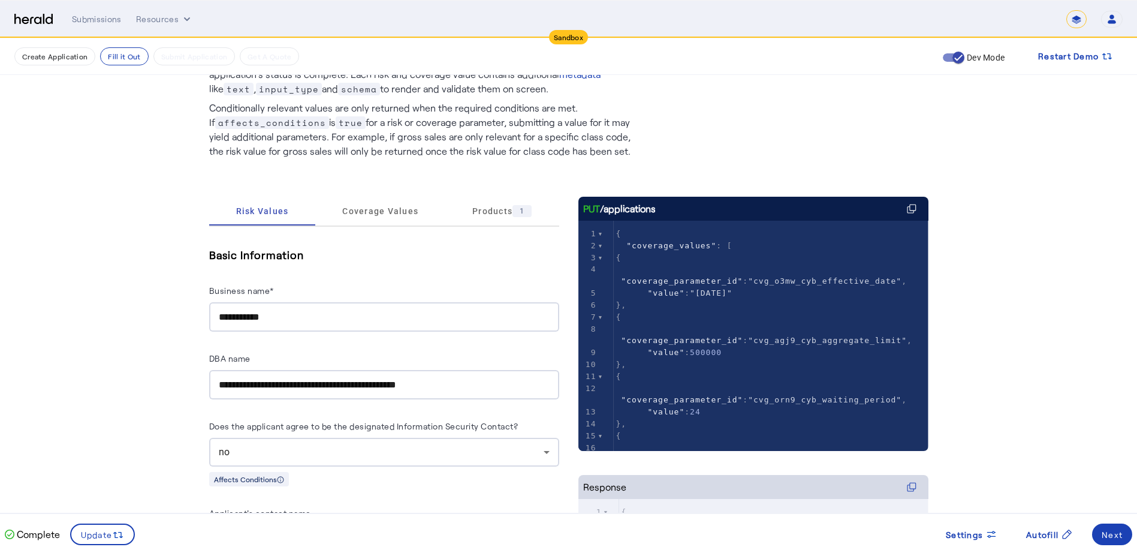
scroll to position [120, 0]
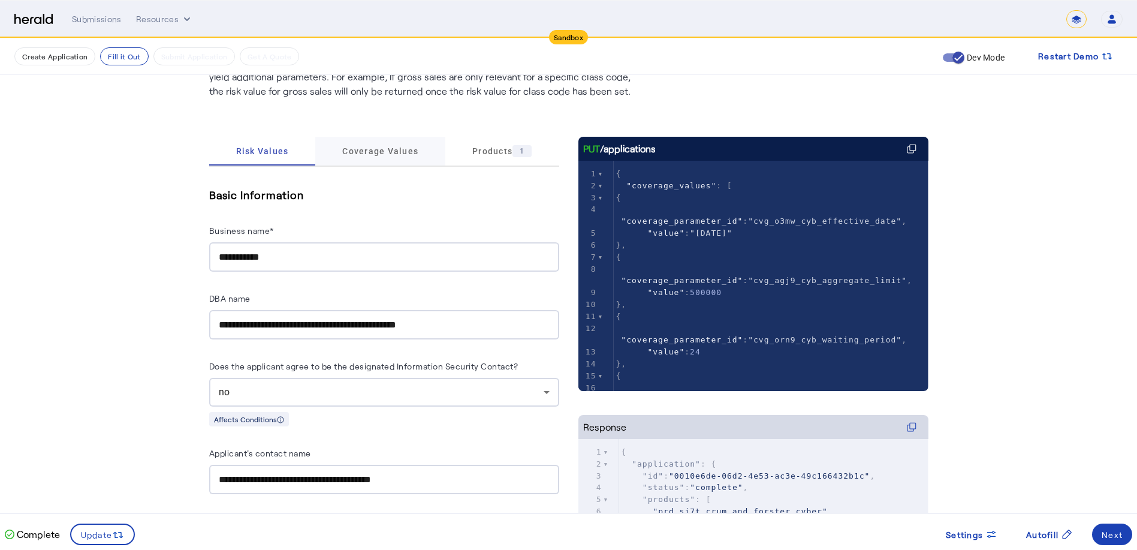
click at [397, 151] on span "Coverage Values" at bounding box center [380, 151] width 76 height 8
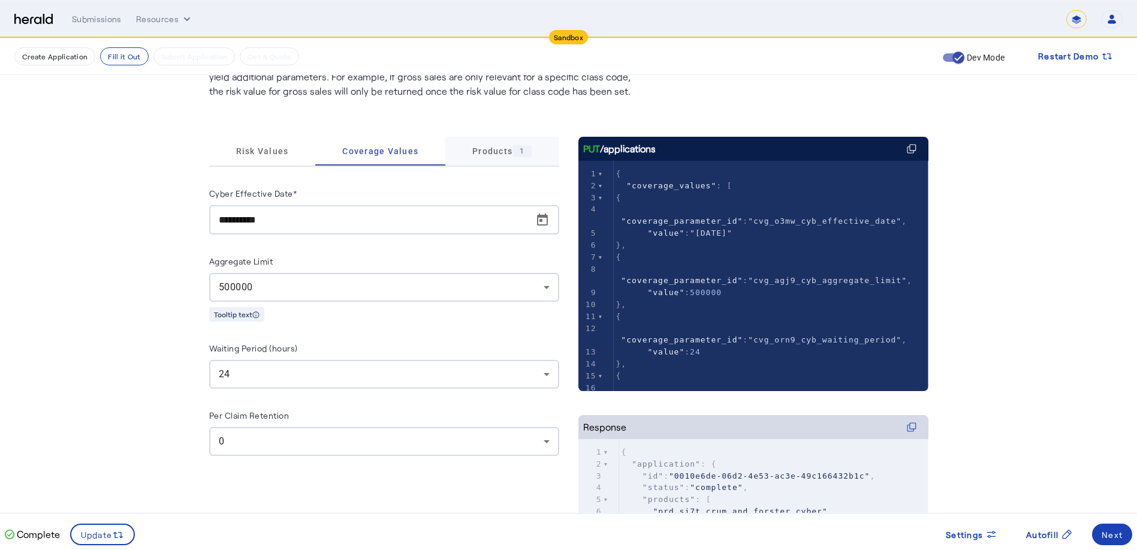
click at [503, 150] on span "Products 1" at bounding box center [501, 151] width 59 height 12
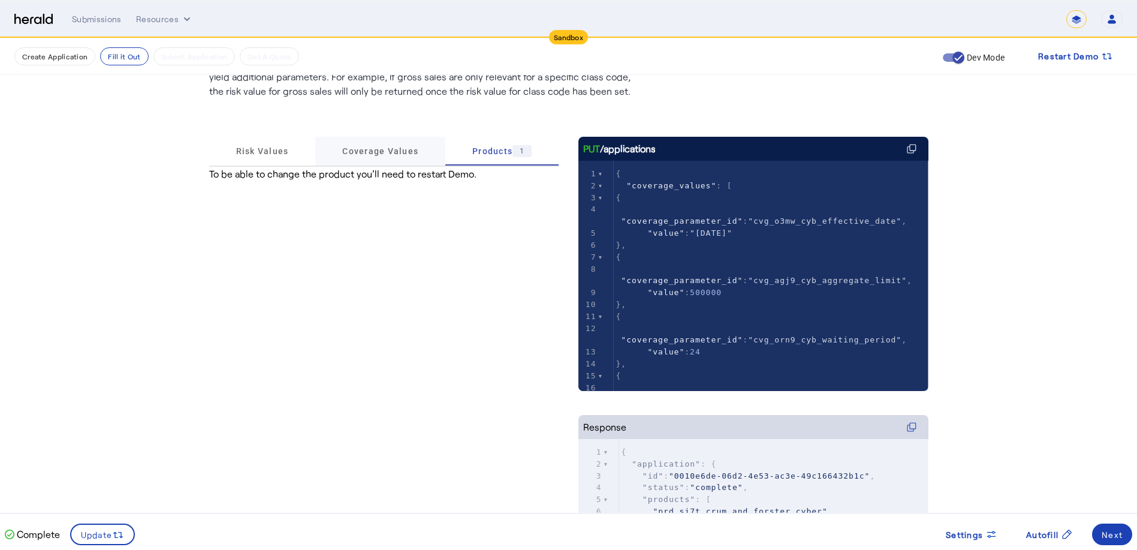
drag, startPoint x: 402, startPoint y: 147, endPoint x: 404, endPoint y: 161, distance: 14.6
click at [402, 147] on span "Coverage Values" at bounding box center [380, 151] width 76 height 8
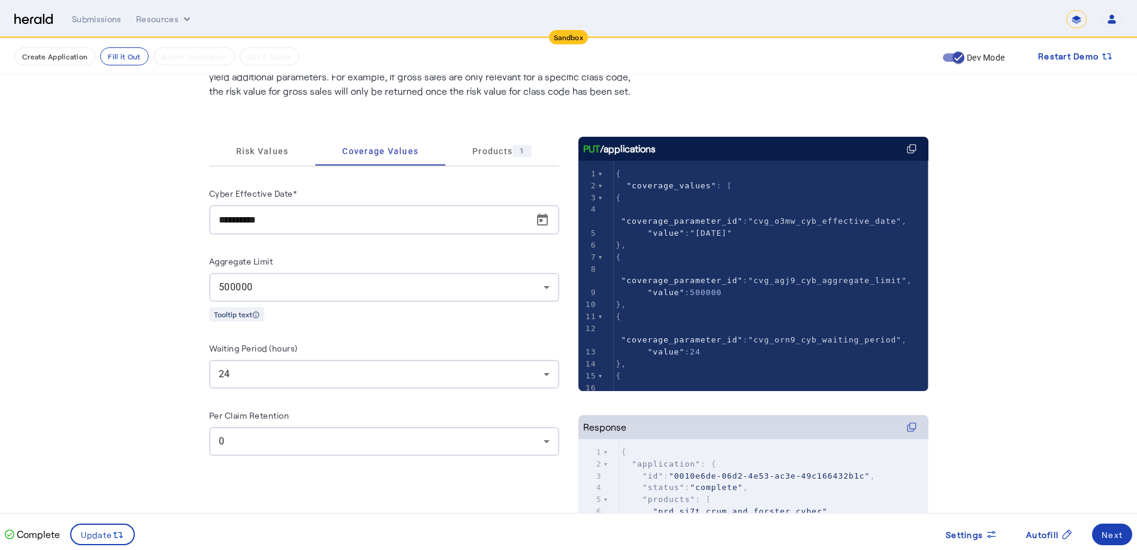
click at [328, 445] on div "0" at bounding box center [381, 441] width 325 height 14
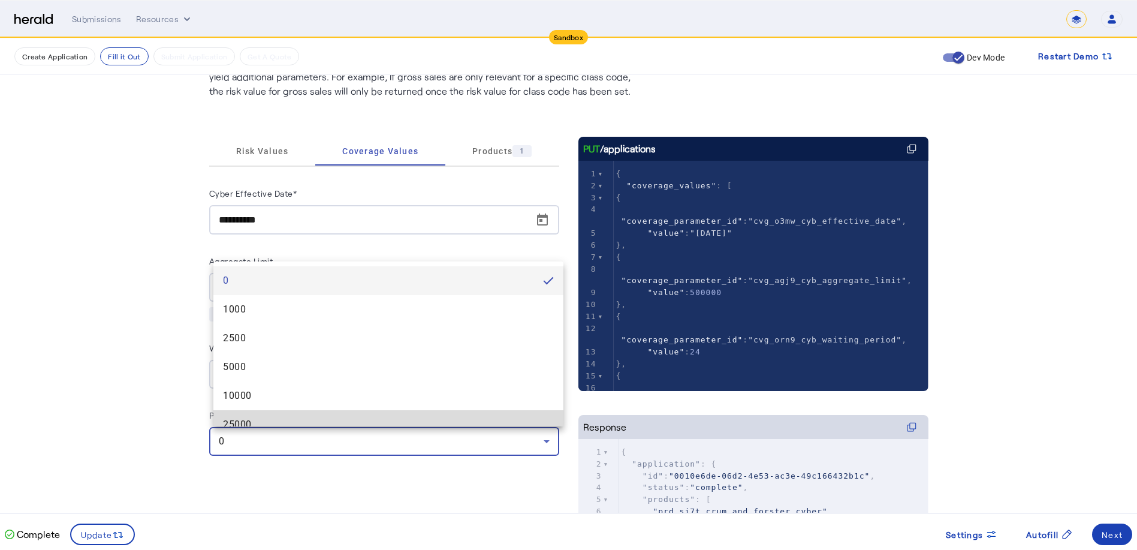
click at [391, 411] on mat-option "25000" at bounding box center [388, 424] width 350 height 29
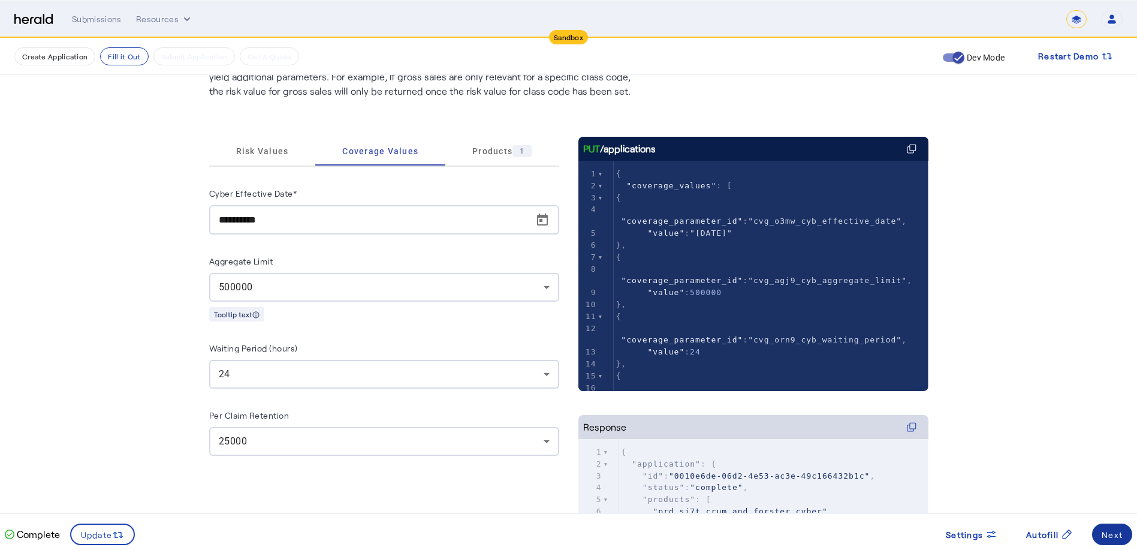
click at [794, 534] on div "Next" at bounding box center [1112, 534] width 21 height 13
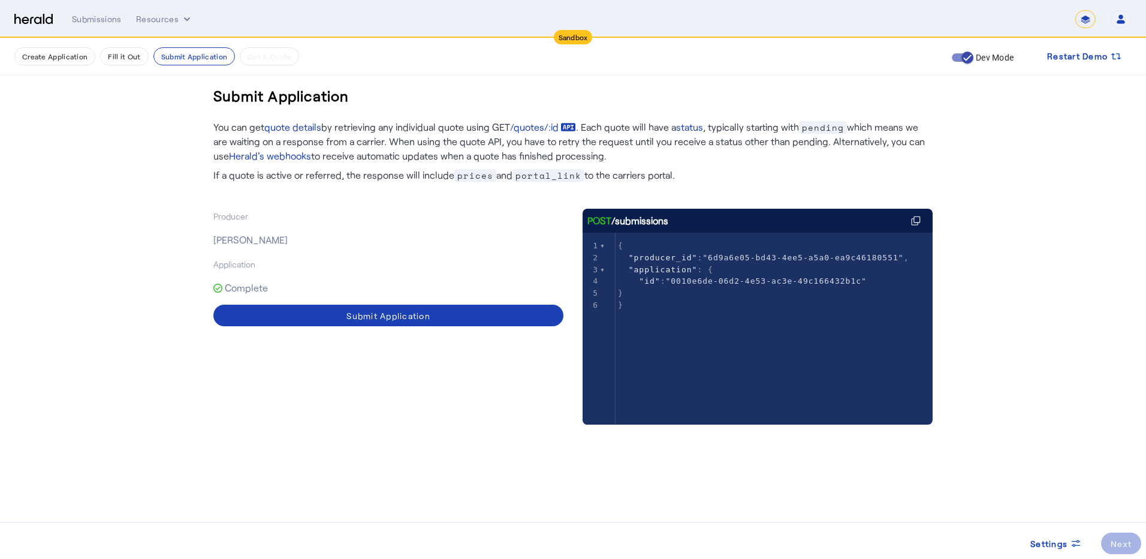
click at [519, 331] on div "Producer [PERSON_NAME] Application Complete Submit Application" at bounding box center [388, 329] width 350 height 240
click at [513, 318] on span at bounding box center [388, 315] width 350 height 29
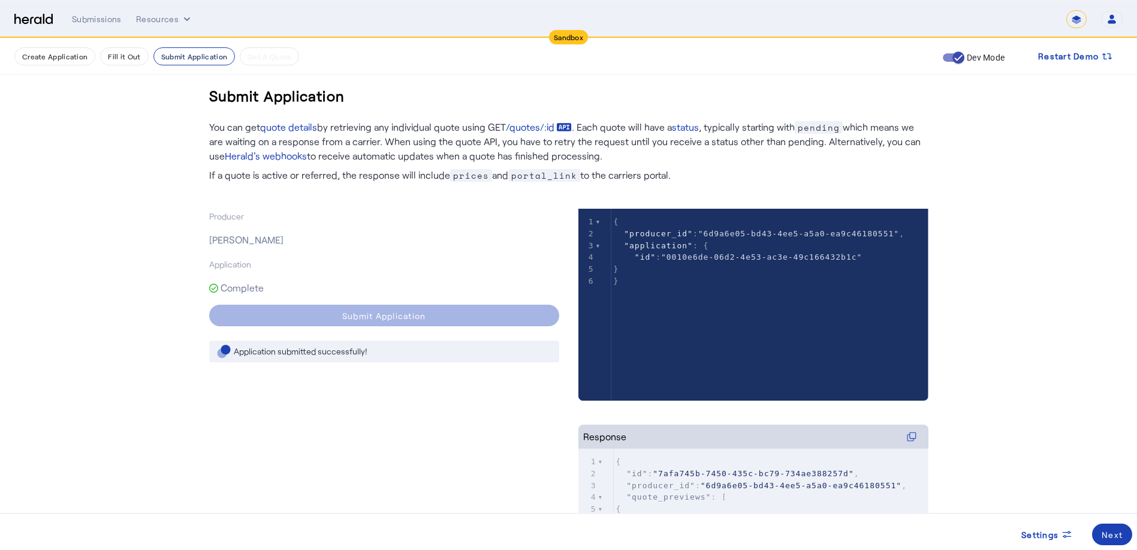
click at [189, 59] on button "Submit Application" at bounding box center [194, 56] width 82 height 18
click at [110, 13] on div "Submissions Resources ******* Open user menu [PERSON_NAME] Herald API Profile M…" at bounding box center [597, 19] width 1051 height 18
click at [104, 17] on div "Submissions" at bounding box center [97, 19] width 50 height 12
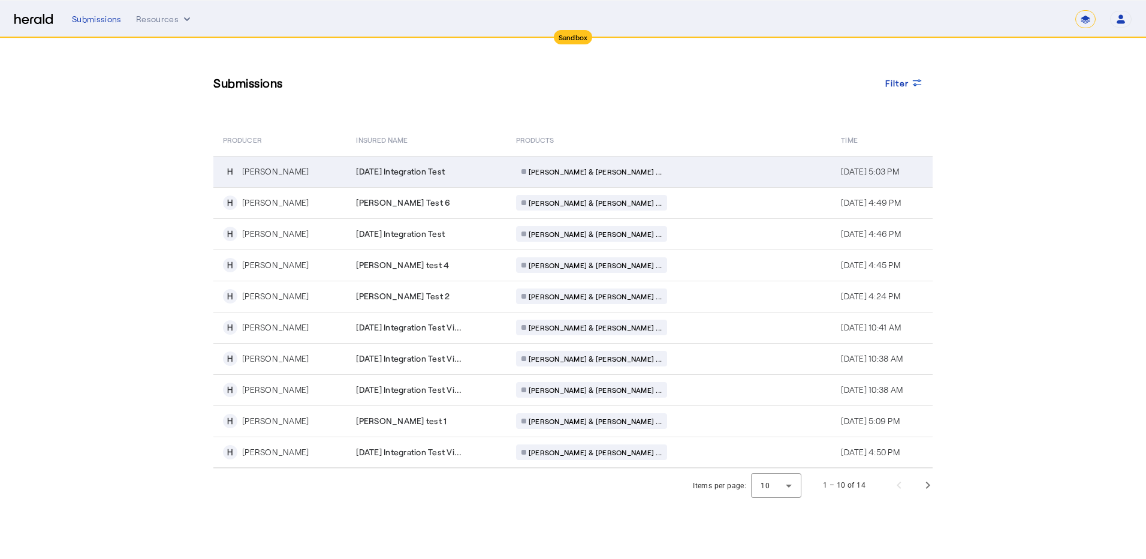
click at [418, 173] on span "[DATE] Integration Test" at bounding box center [400, 171] width 89 height 12
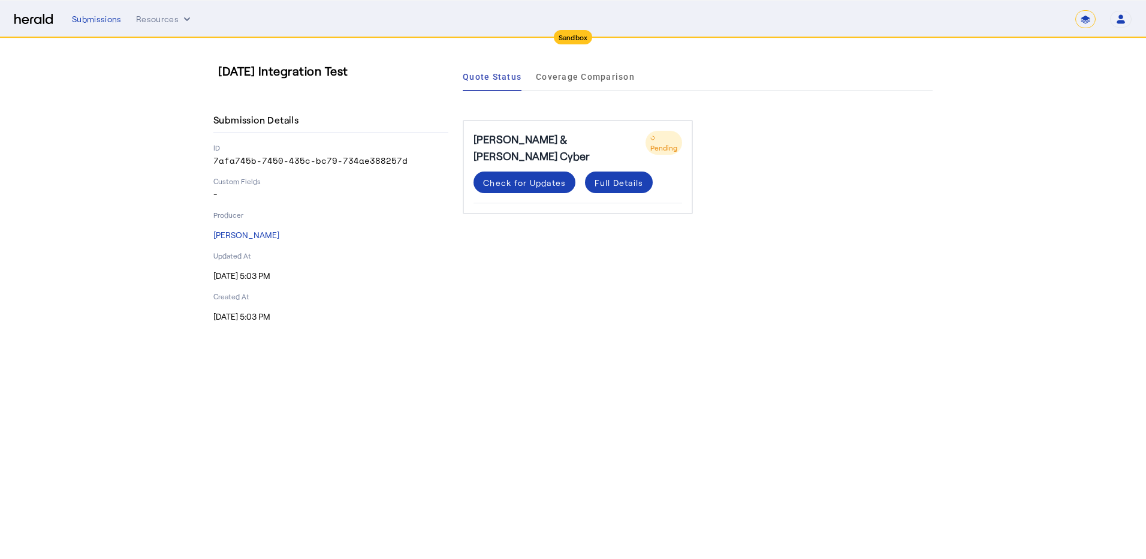
drag, startPoint x: 426, startPoint y: 195, endPoint x: 411, endPoint y: 183, distance: 18.7
click at [426, 195] on p "-" at bounding box center [330, 194] width 235 height 12
click at [370, 85] on div "2025-10-07 Integration Test Submission Details ID 7afa745b-7450-435c-bc79-734ae…" at bounding box center [330, 192] width 235 height 260
click at [346, 74] on h3 "[DATE] Integration Test" at bounding box center [335, 70] width 235 height 17
click at [345, 74] on h3 "[DATE] Integration Test" at bounding box center [335, 70] width 235 height 17
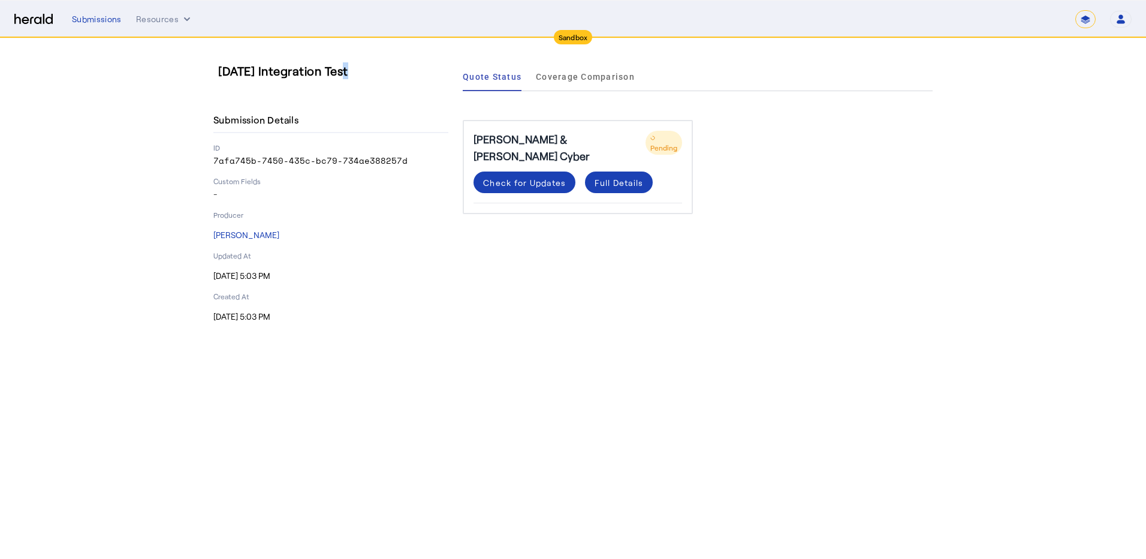
drag, startPoint x: 345, startPoint y: 74, endPoint x: 389, endPoint y: 72, distance: 43.8
click at [344, 74] on h3 "[DATE] Integration Test" at bounding box center [335, 70] width 235 height 17
click at [551, 73] on span "Coverage Comparison" at bounding box center [585, 77] width 99 height 8
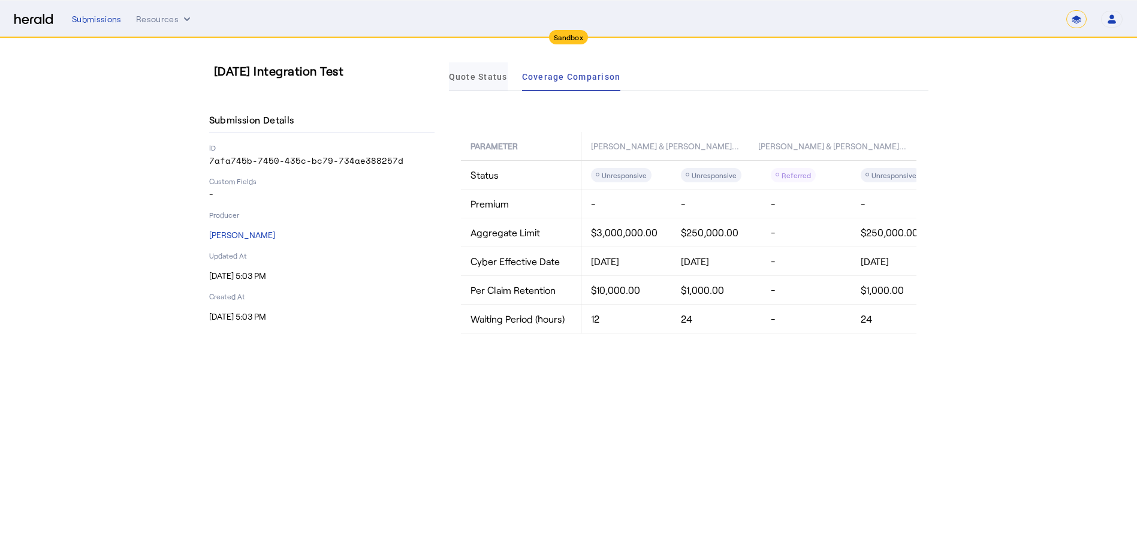
click at [506, 79] on span "Quote Status" at bounding box center [478, 77] width 59 height 8
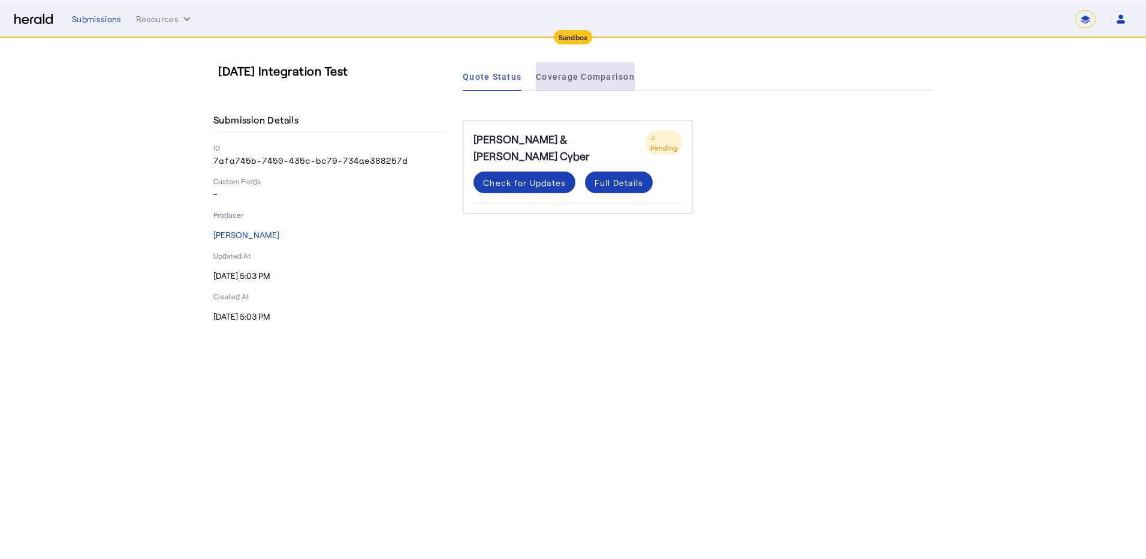
click at [580, 83] on span "Coverage Comparison" at bounding box center [585, 76] width 99 height 29
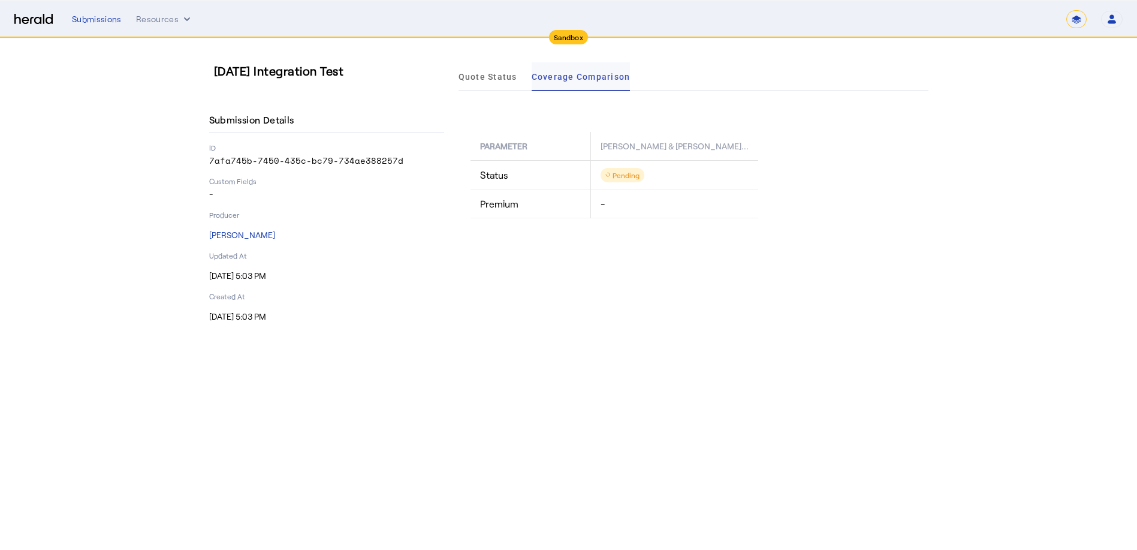
click at [549, 77] on span "Coverage Comparison" at bounding box center [581, 77] width 99 height 8
click at [493, 79] on span "Quote Status" at bounding box center [488, 77] width 59 height 8
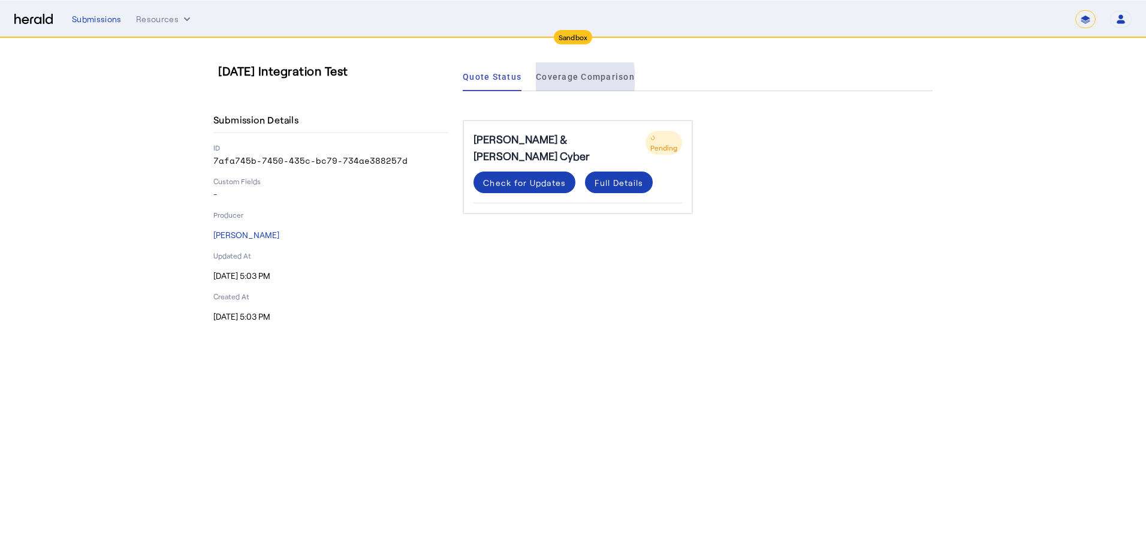
click at [559, 79] on span "Coverage Comparison" at bounding box center [585, 77] width 99 height 8
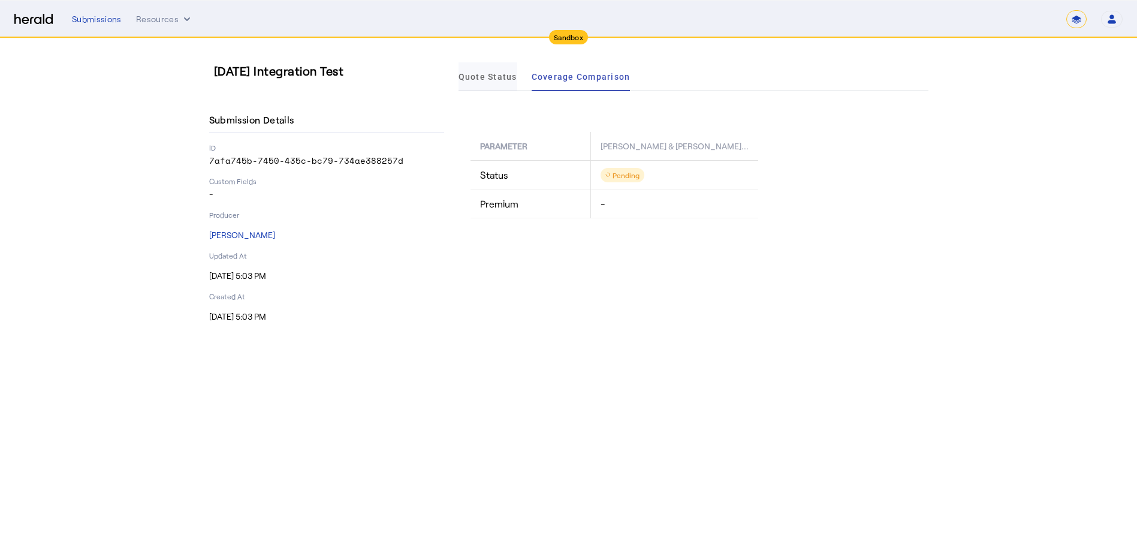
click at [504, 82] on span "Quote Status" at bounding box center [488, 76] width 59 height 29
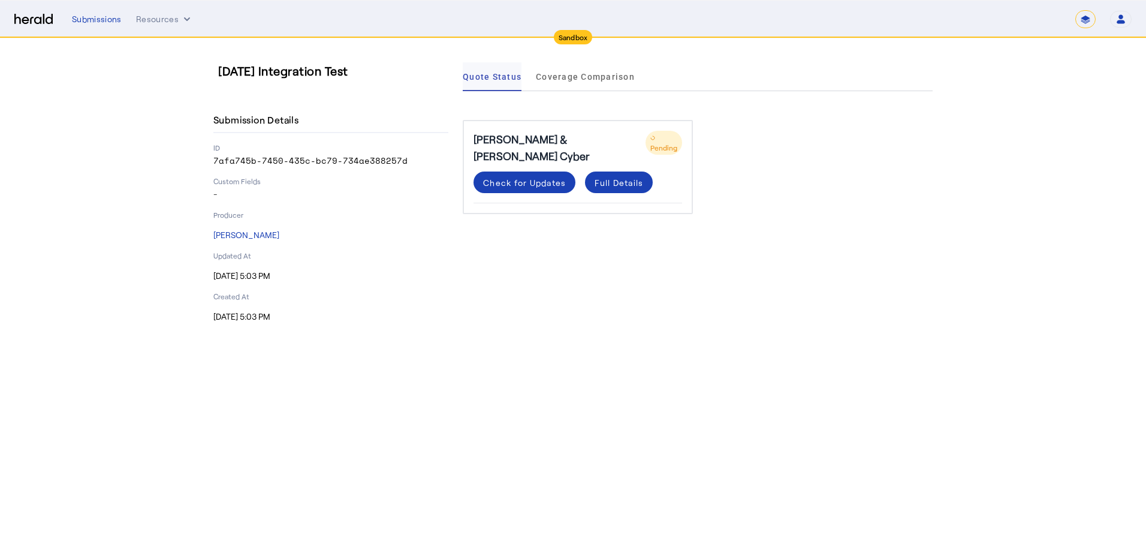
click at [490, 85] on span "Quote Status" at bounding box center [492, 76] width 59 height 29
click at [614, 178] on span at bounding box center [619, 182] width 68 height 29
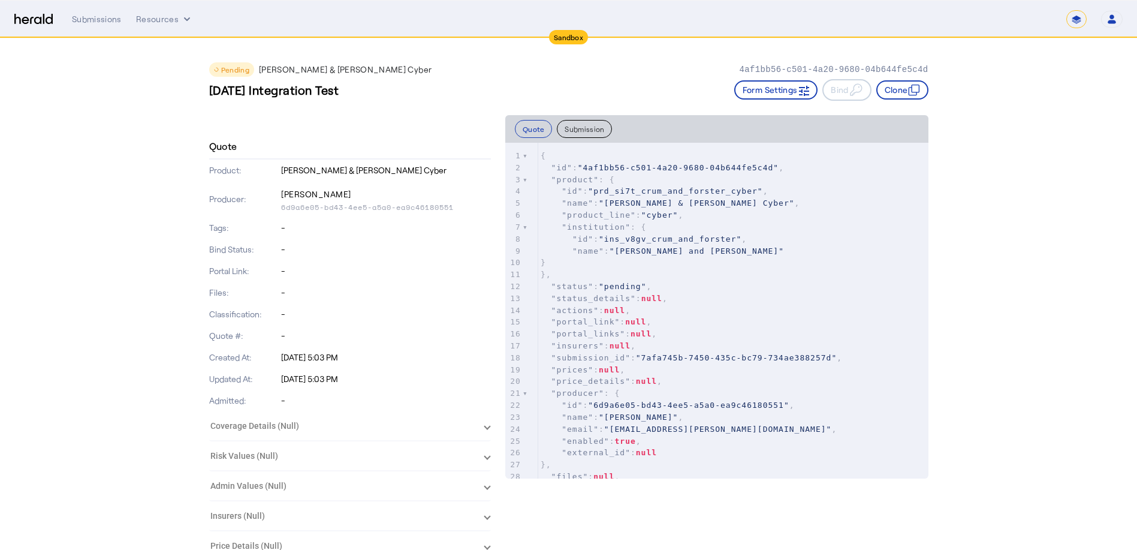
click at [248, 69] on span "Pending" at bounding box center [235, 69] width 28 height 8
click at [103, 20] on div "Submissions" at bounding box center [97, 19] width 50 height 12
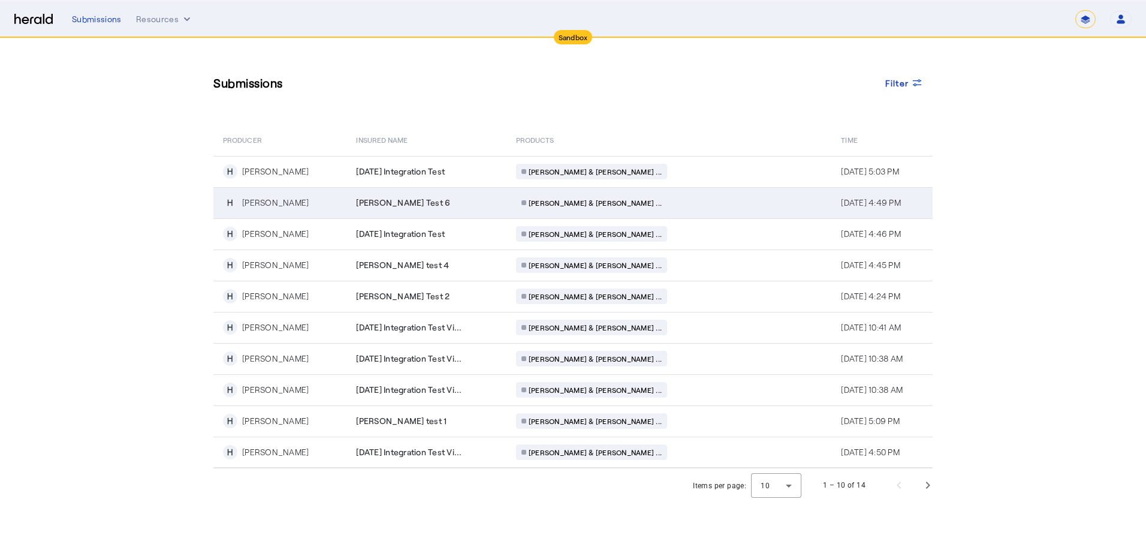
click at [468, 206] on div "[PERSON_NAME] Test 6" at bounding box center [428, 203] width 145 height 12
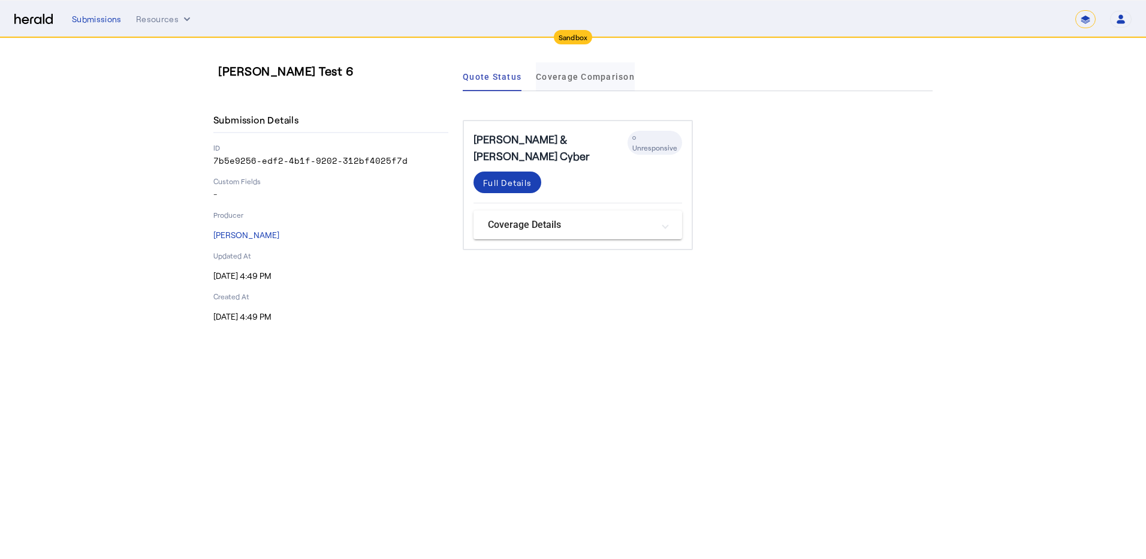
click at [586, 75] on span "Coverage Comparison" at bounding box center [585, 77] width 99 height 8
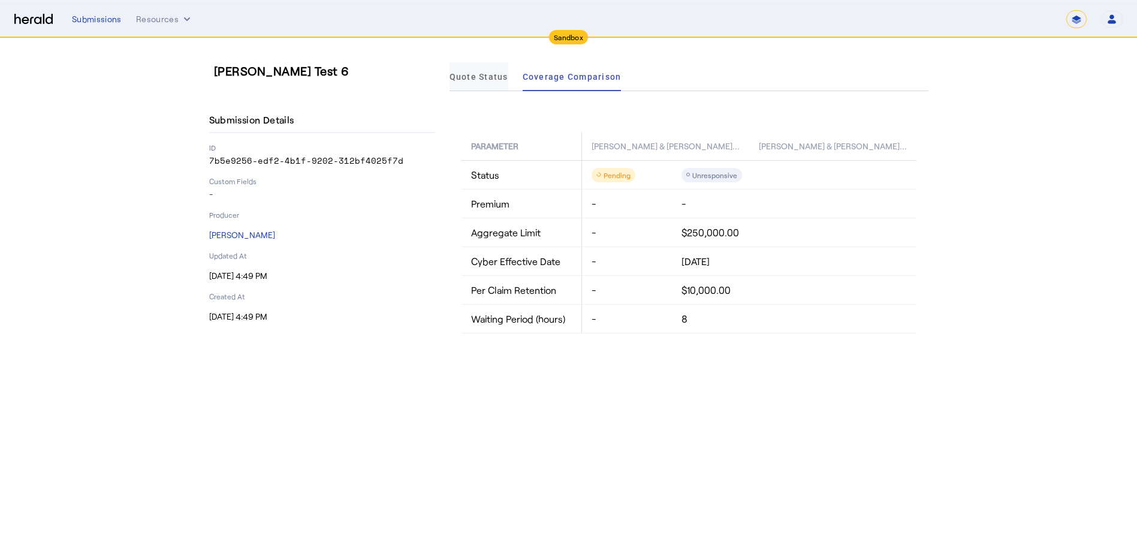
click at [487, 76] on span "Quote Status" at bounding box center [479, 77] width 59 height 8
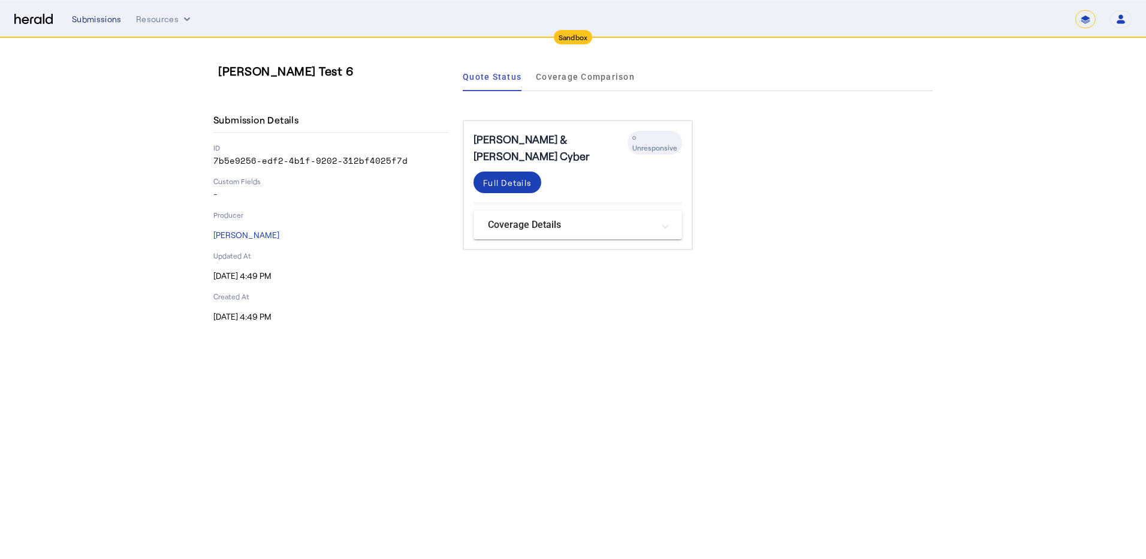
click at [85, 14] on div "Submissions" at bounding box center [97, 19] width 50 height 12
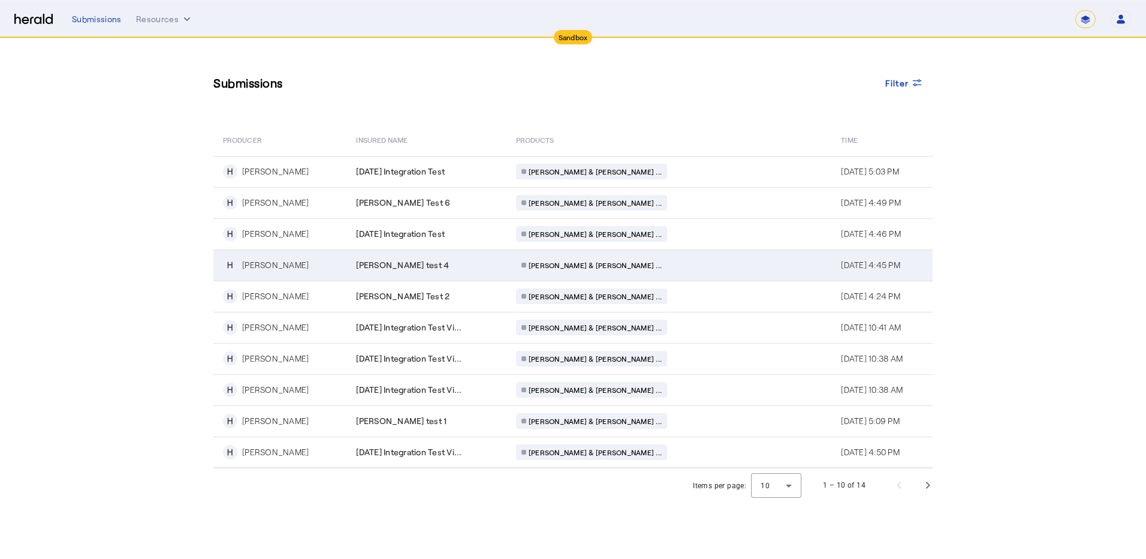
click at [403, 273] on td "[PERSON_NAME] test 4" at bounding box center [425, 264] width 159 height 31
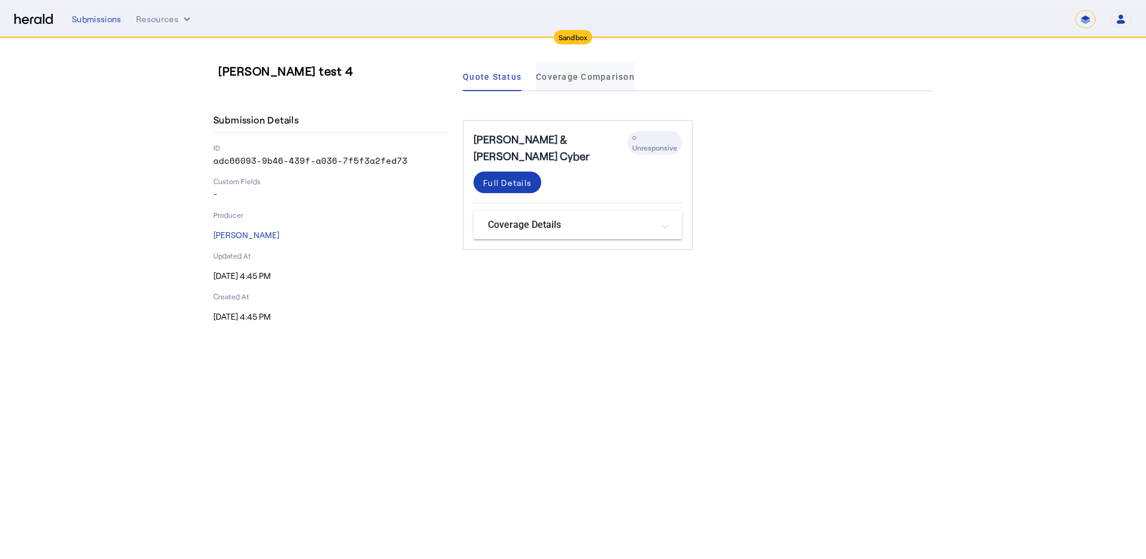
click at [581, 76] on span "Coverage Comparison" at bounding box center [585, 77] width 99 height 8
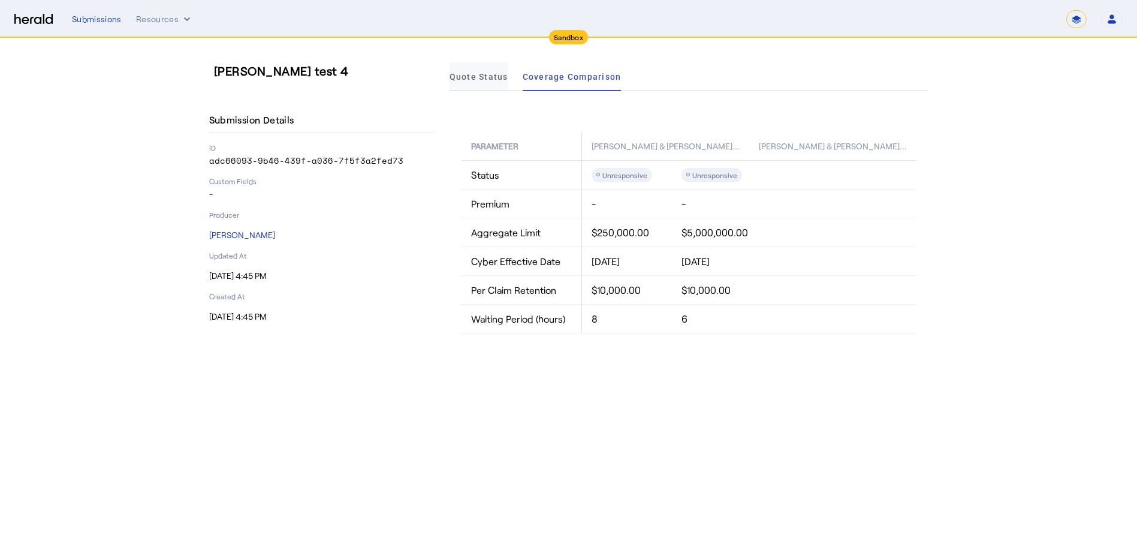
click at [483, 81] on span "Quote Status" at bounding box center [479, 77] width 59 height 8
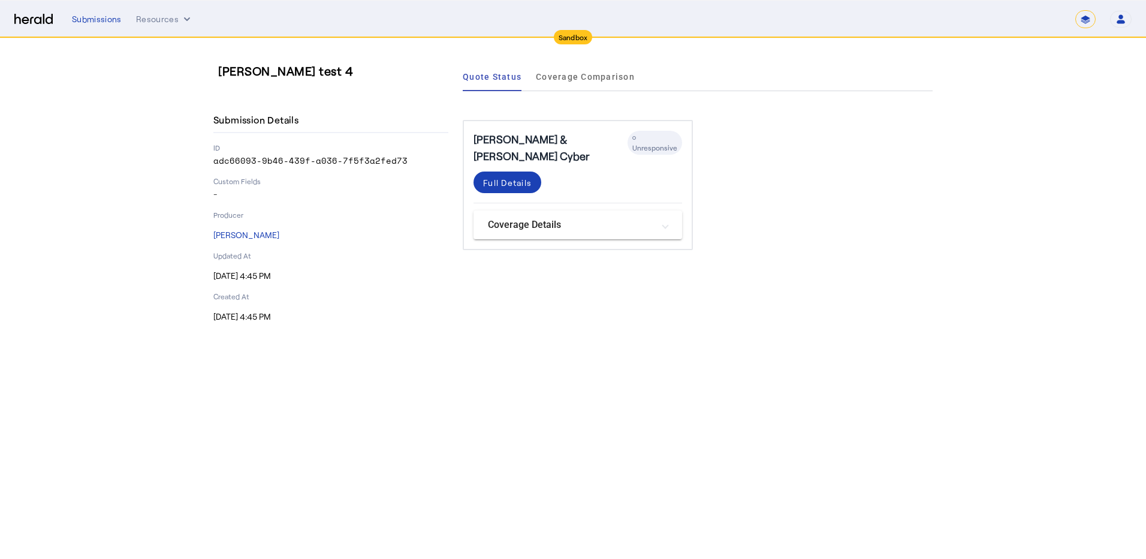
click at [89, 28] on div "Submissions Resources ******* Open user menu [PERSON_NAME] Herald API Profile M…" at bounding box center [602, 19] width 1060 height 18
click at [91, 17] on div "Submissions" at bounding box center [97, 19] width 50 height 12
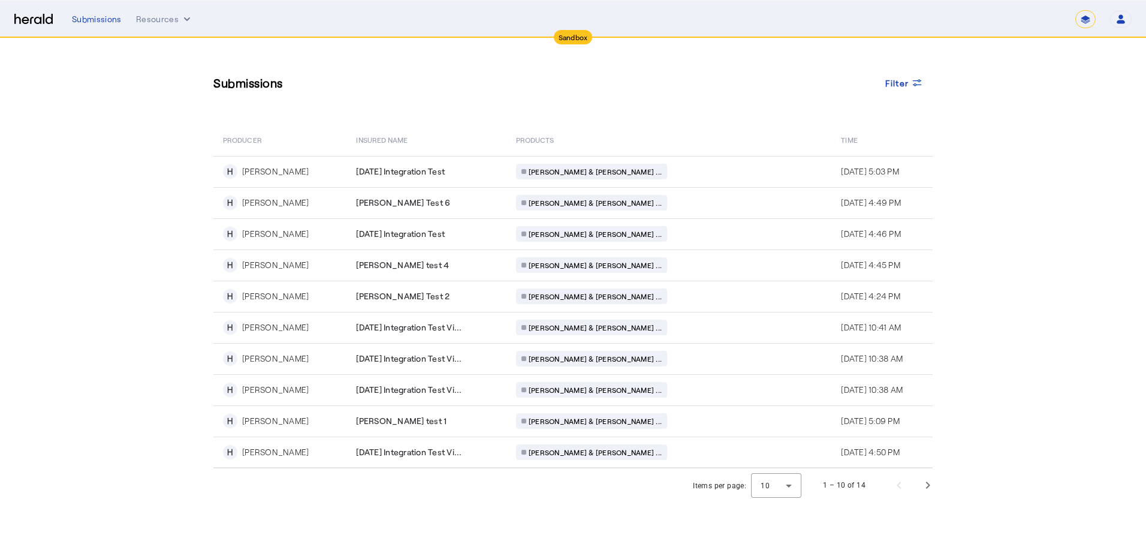
click at [579, 70] on div "Submissions Filter" at bounding box center [572, 82] width 719 height 41
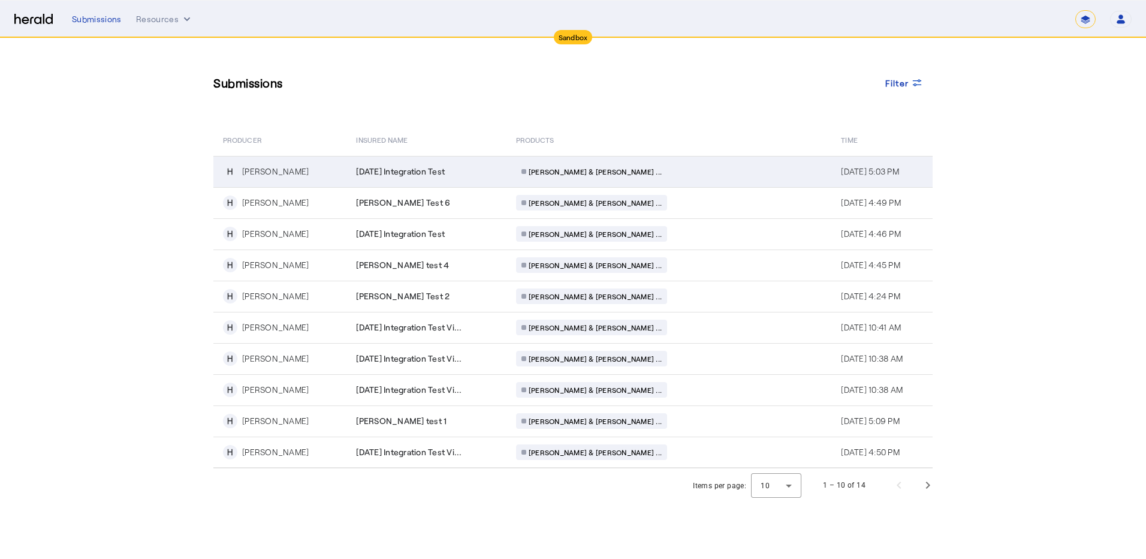
click at [445, 173] on span "[DATE] Integration Test" at bounding box center [400, 171] width 89 height 12
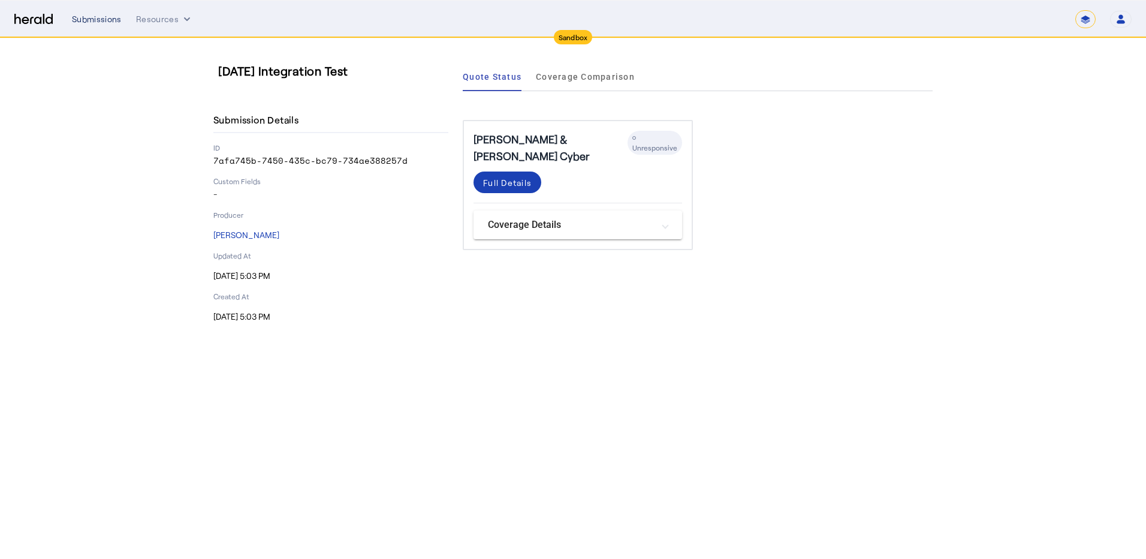
click at [99, 23] on div "Submissions" at bounding box center [97, 19] width 50 height 12
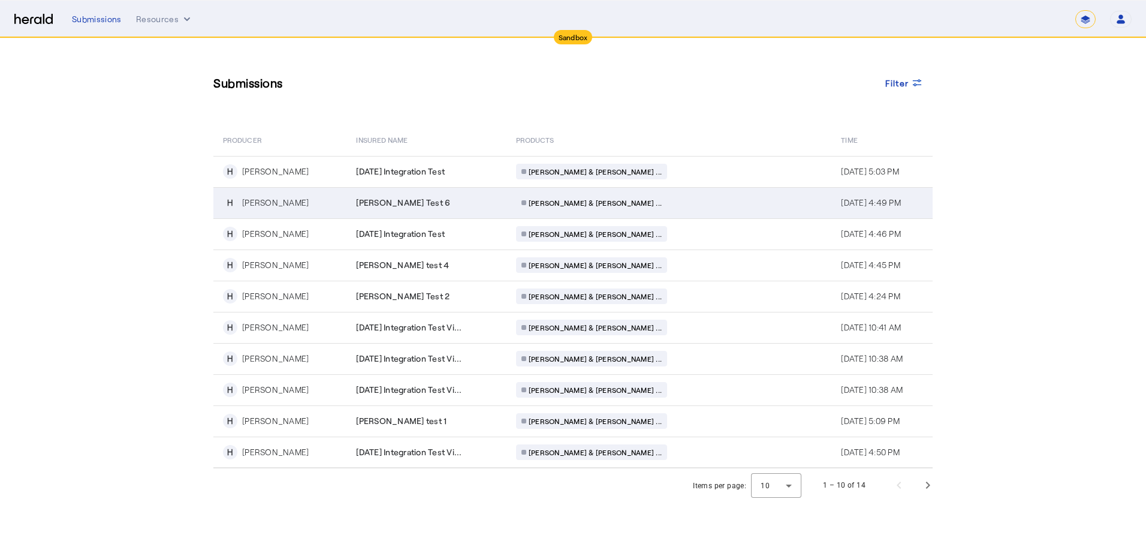
click at [391, 208] on span "[PERSON_NAME] Test 6" at bounding box center [403, 203] width 94 height 12
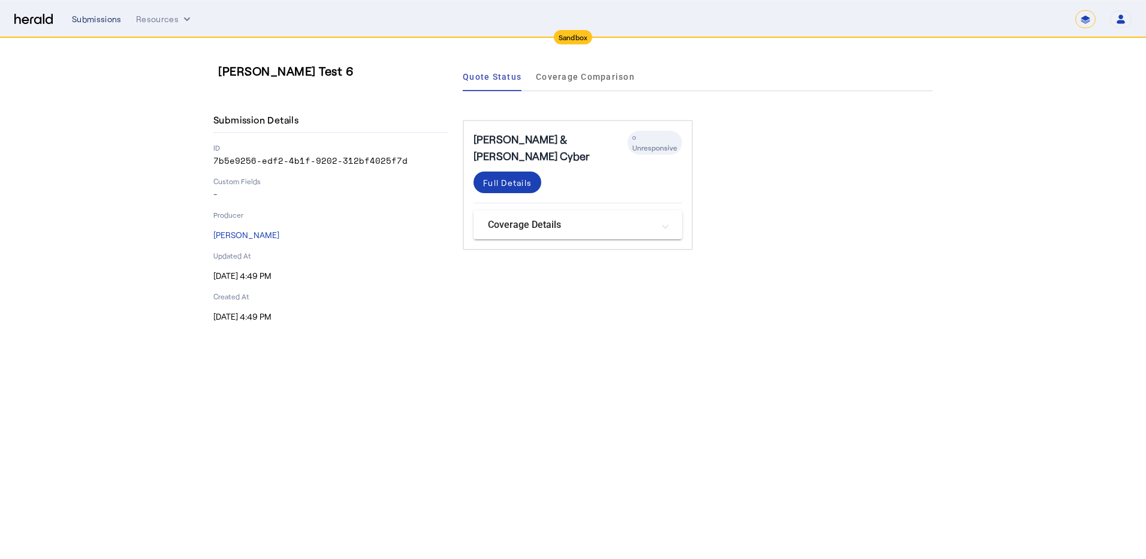
click at [111, 14] on div "Submissions" at bounding box center [97, 19] width 50 height 12
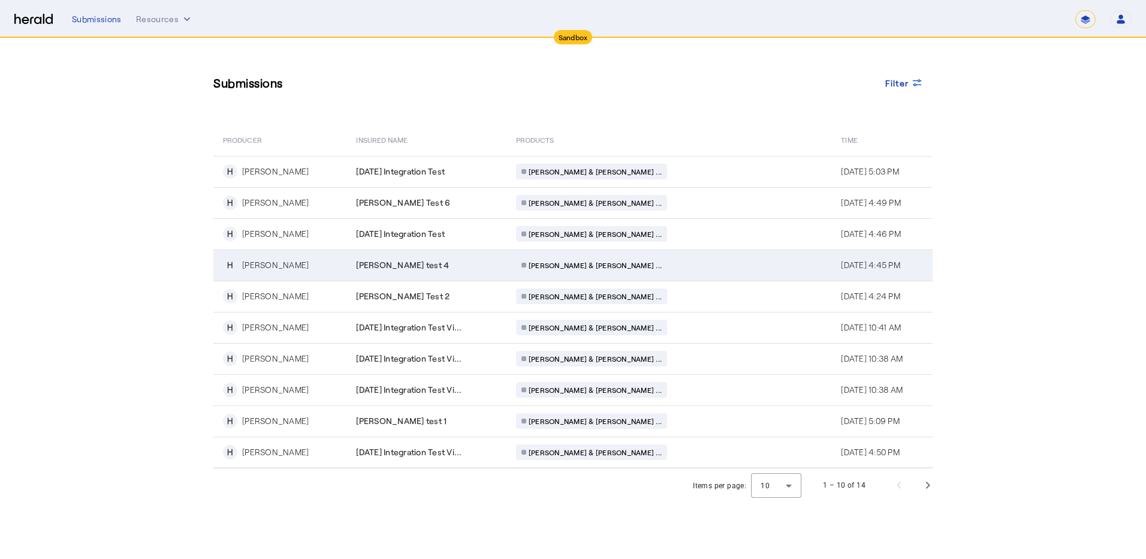
click at [469, 270] on div "[PERSON_NAME] test 4" at bounding box center [428, 265] width 145 height 12
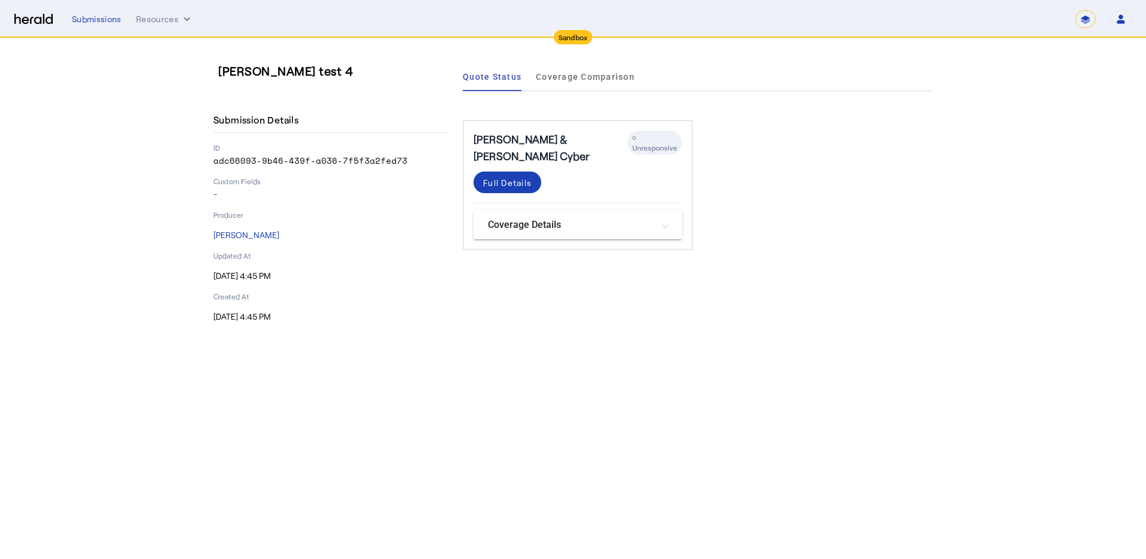
click at [117, 13] on div "Submissions Resources ******* Open user menu [PERSON_NAME] Herald API Profile M…" at bounding box center [602, 19] width 1060 height 18
click at [112, 17] on div "Submissions" at bounding box center [97, 19] width 50 height 12
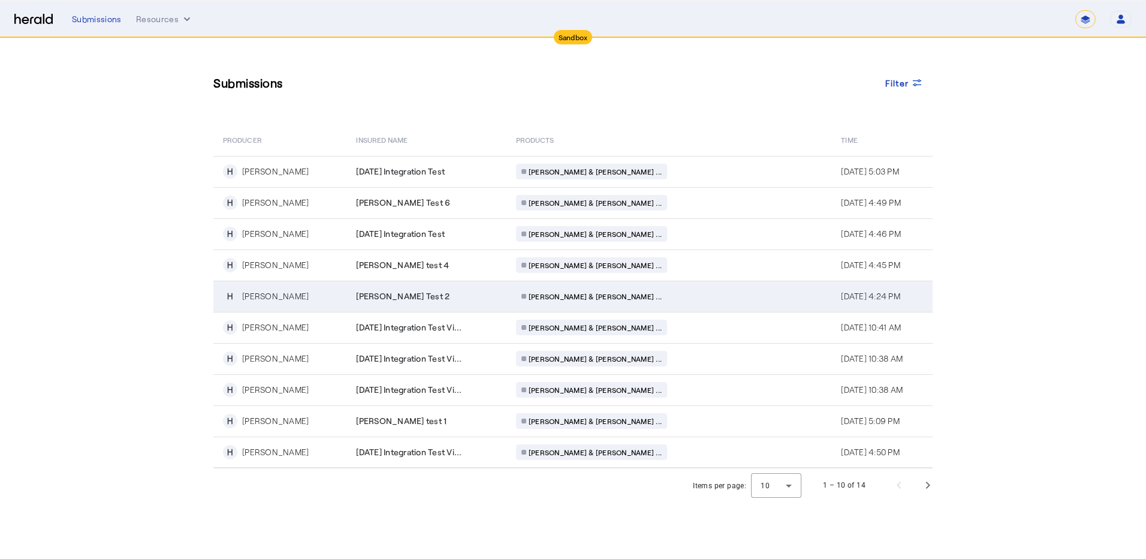
click at [501, 294] on div "[PERSON_NAME] Test 2" at bounding box center [428, 296] width 145 height 12
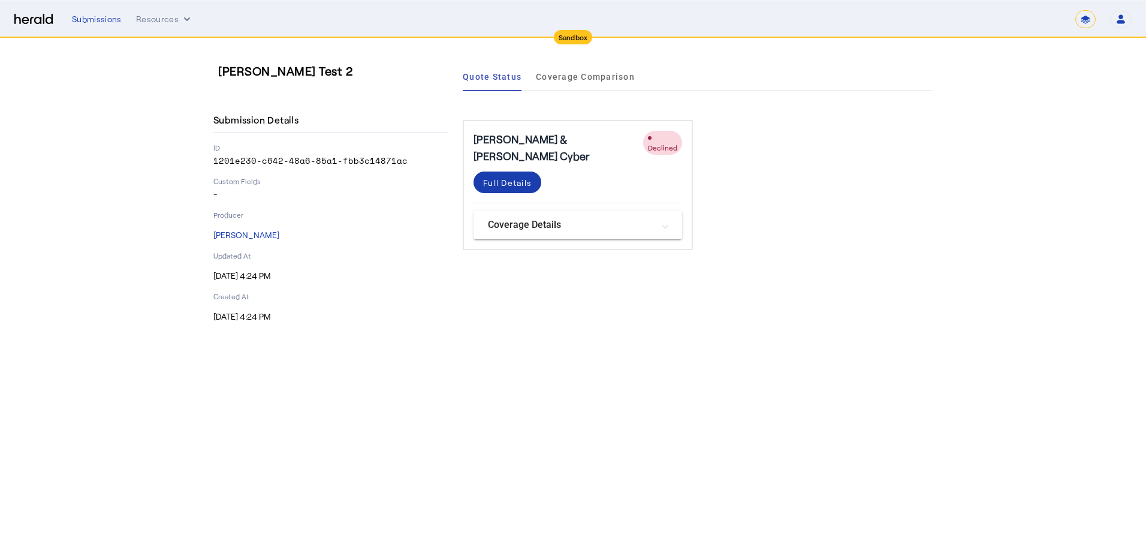
click at [529, 176] on div "Full Details" at bounding box center [507, 182] width 49 height 13
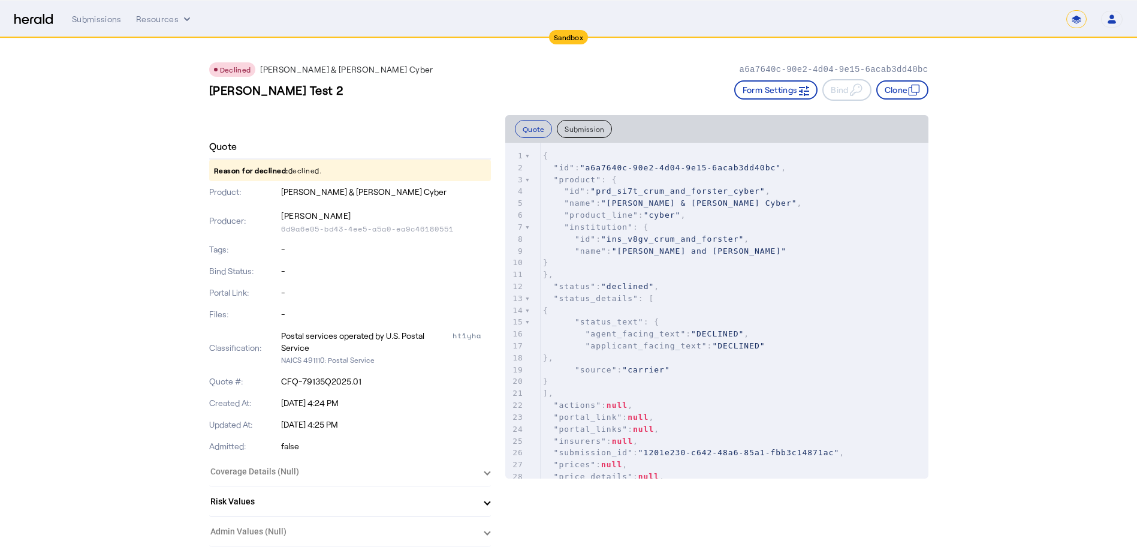
scroll to position [120, 0]
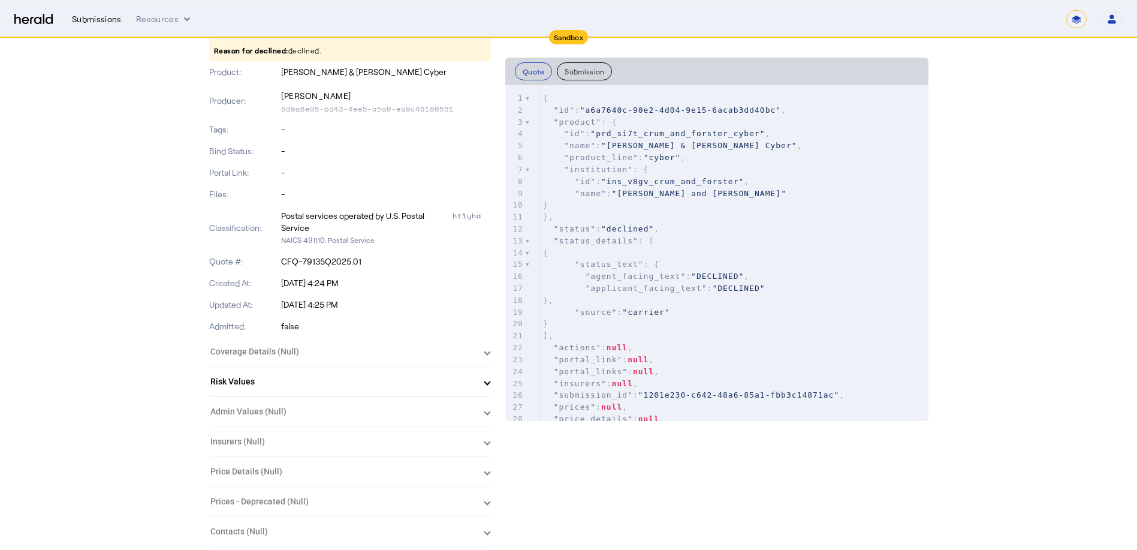
click at [105, 14] on div "Submissions" at bounding box center [97, 19] width 50 height 12
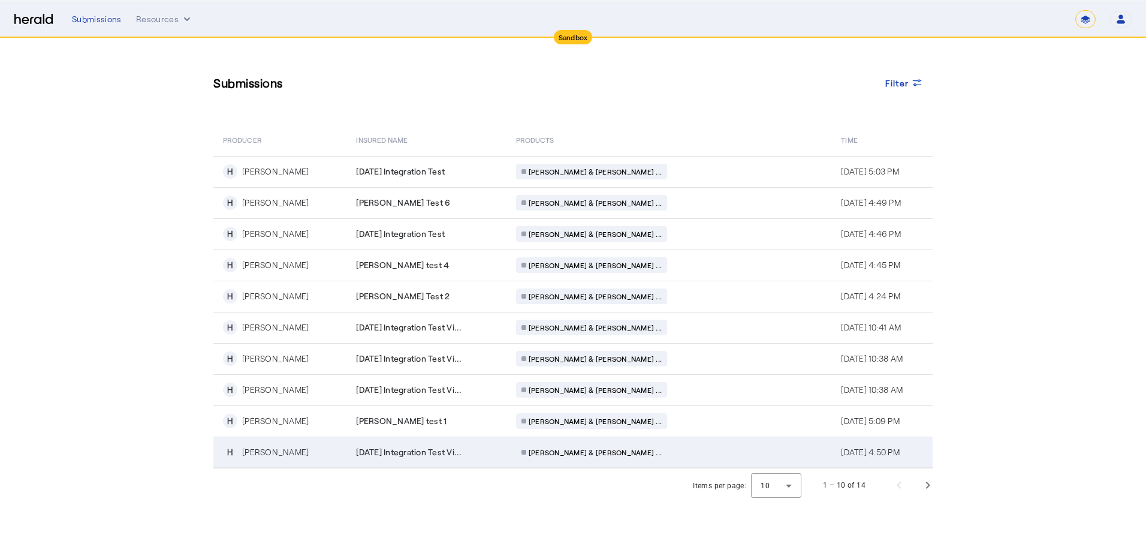
click at [438, 447] on span "[DATE] Integration Test Vi..." at bounding box center [408, 452] width 105 height 12
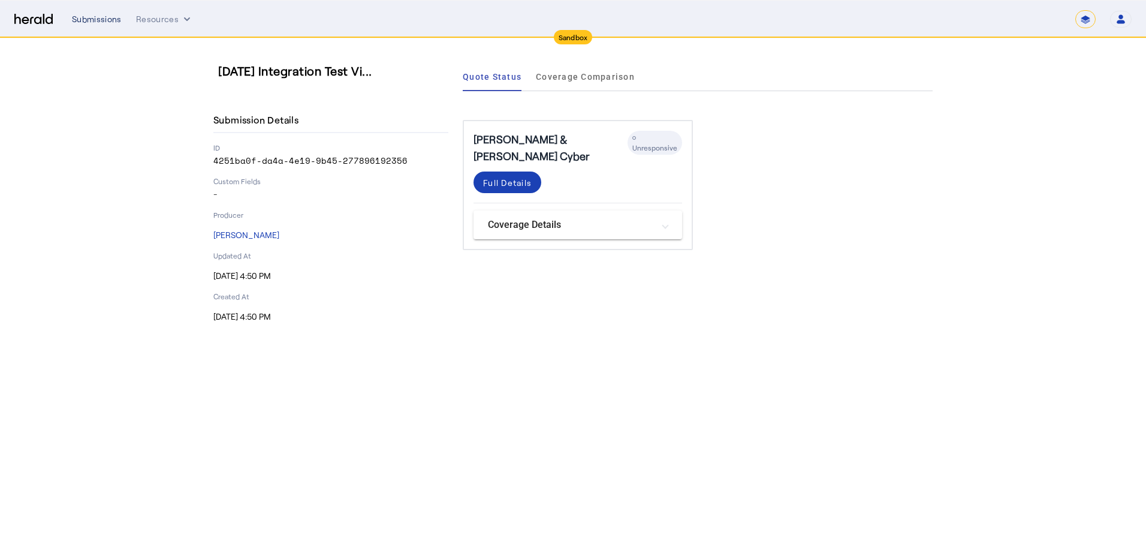
click at [106, 23] on div "Submissions" at bounding box center [97, 19] width 50 height 12
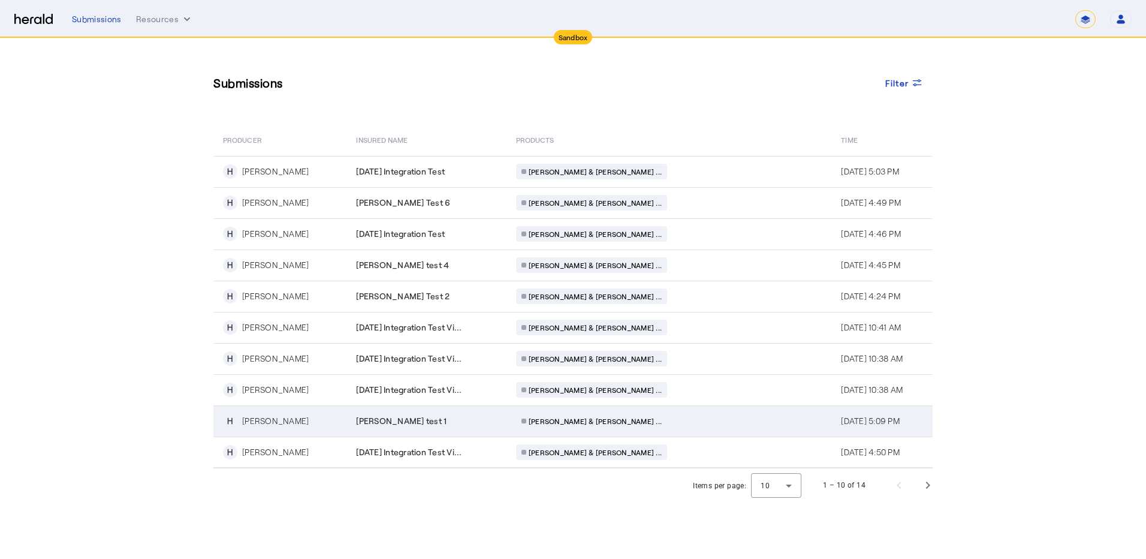
click at [395, 418] on span "[PERSON_NAME] test 1" at bounding box center [401, 421] width 91 height 12
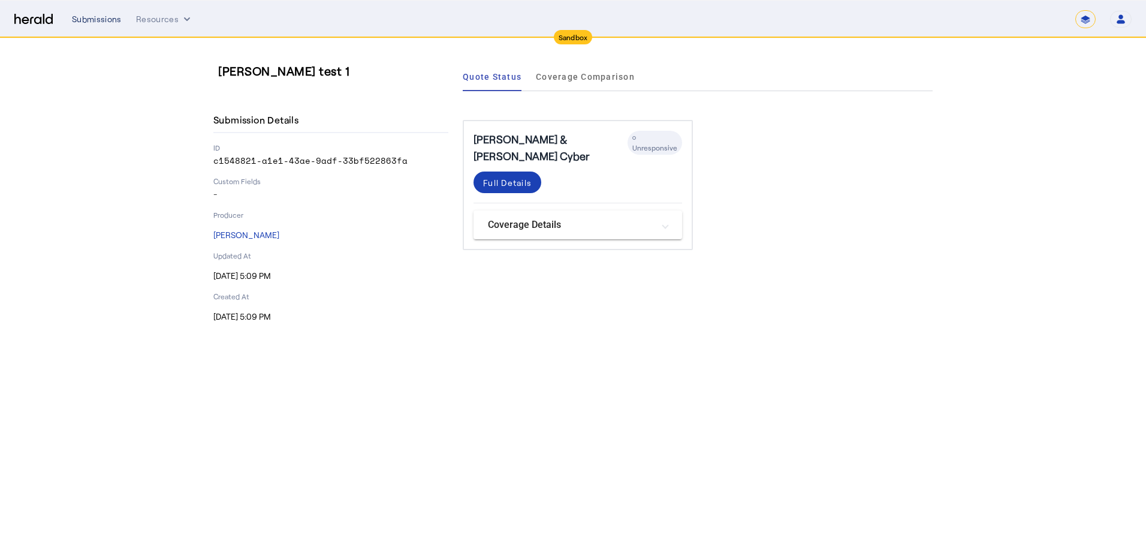
click at [104, 19] on div "Submissions" at bounding box center [97, 19] width 50 height 12
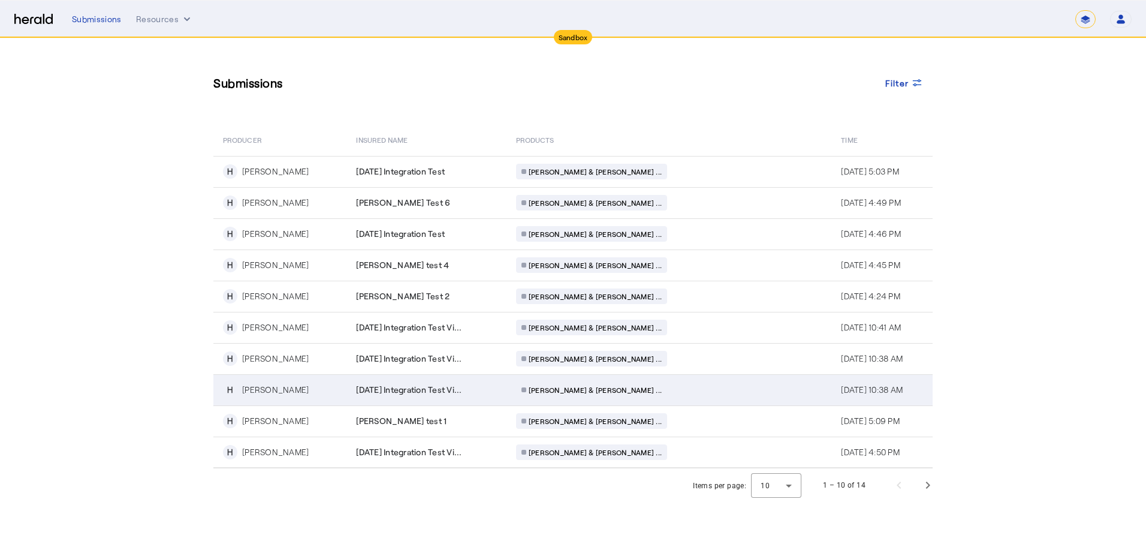
click at [399, 379] on td "[DATE] Integration Test Vi..." at bounding box center [425, 389] width 159 height 31
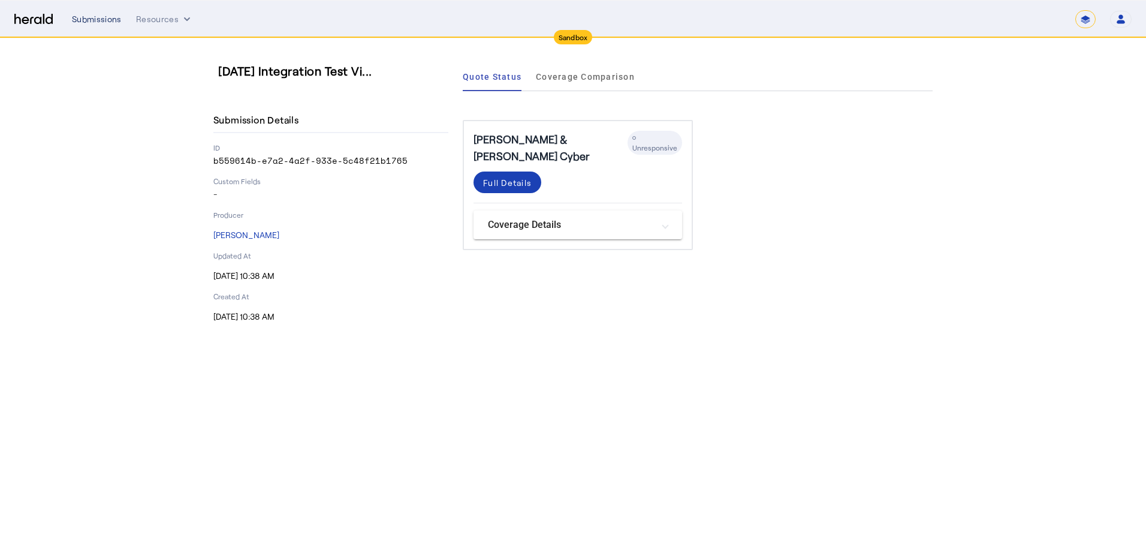
click at [102, 17] on div "Submissions" at bounding box center [97, 19] width 50 height 12
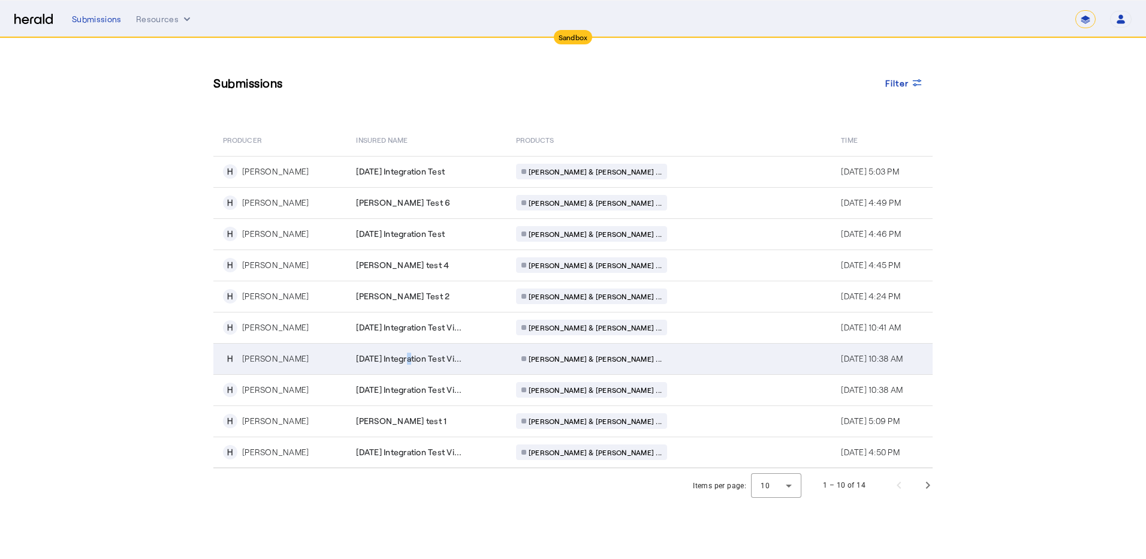
click at [420, 357] on span "[DATE] Integration Test Vi..." at bounding box center [408, 358] width 105 height 12
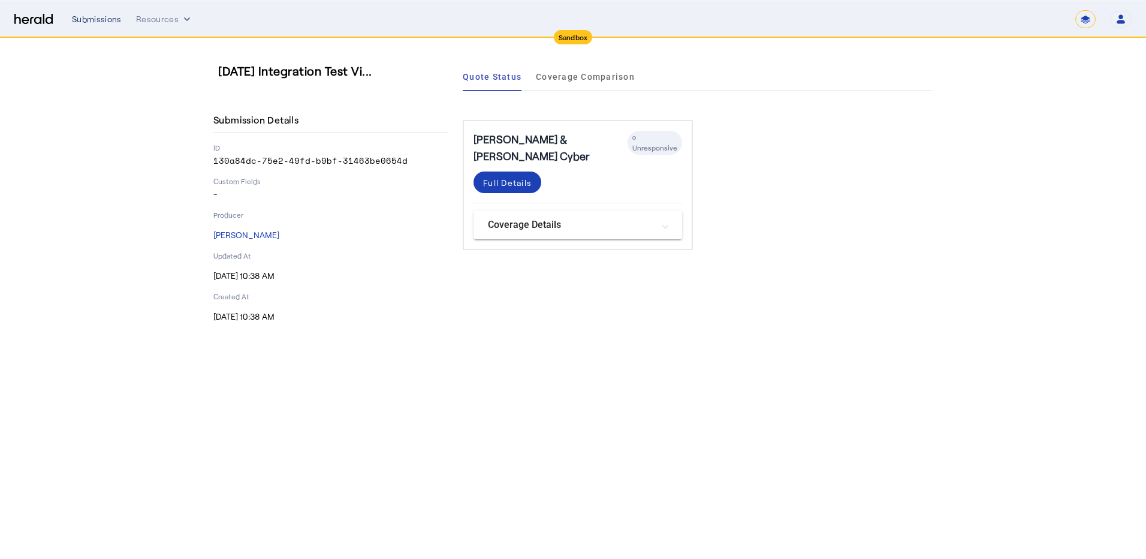
click at [103, 20] on div "Submissions" at bounding box center [97, 19] width 50 height 12
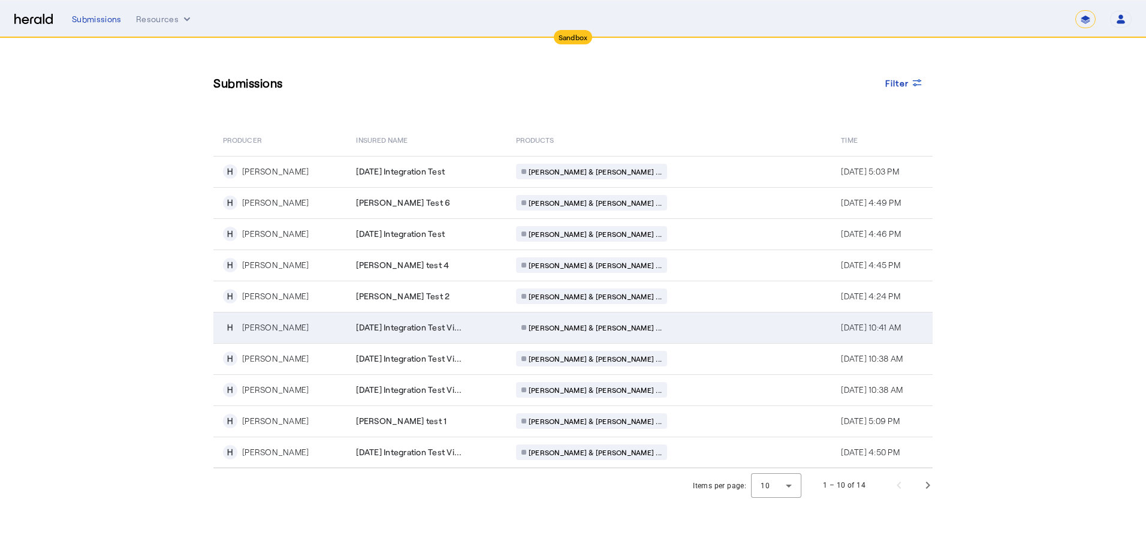
click at [462, 324] on span "[DATE] Integration Test Vi..." at bounding box center [408, 327] width 105 height 12
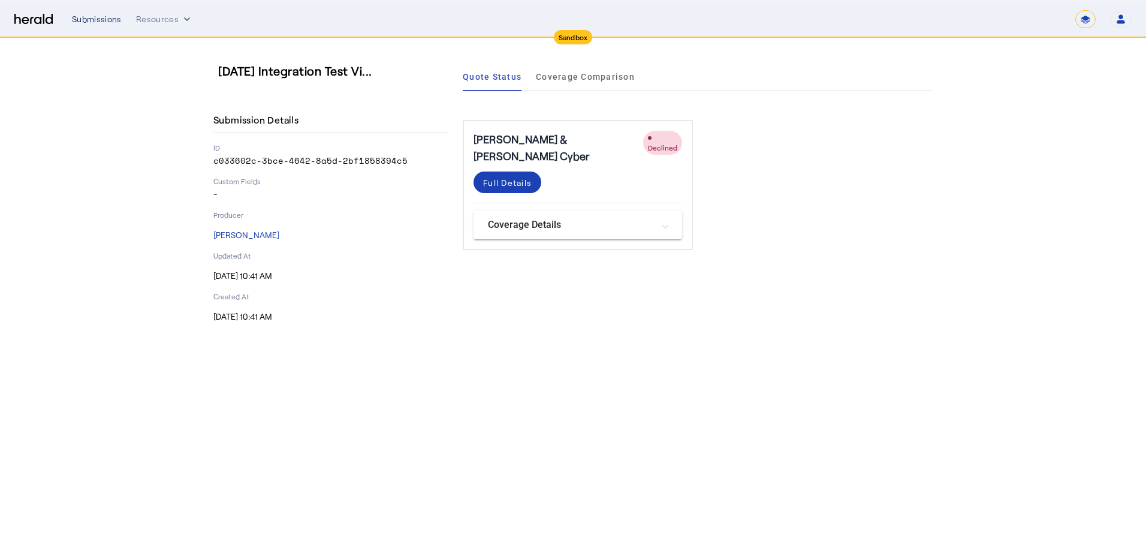
click at [100, 16] on div "Submissions" at bounding box center [97, 19] width 50 height 12
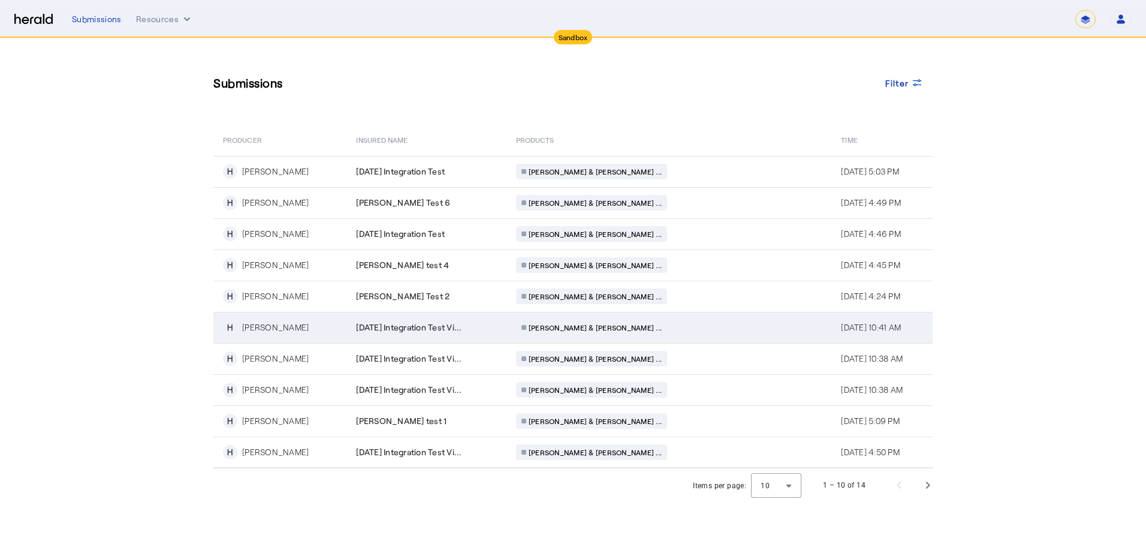
click at [404, 312] on td "[DATE] Integration Test Vi..." at bounding box center [425, 327] width 159 height 31
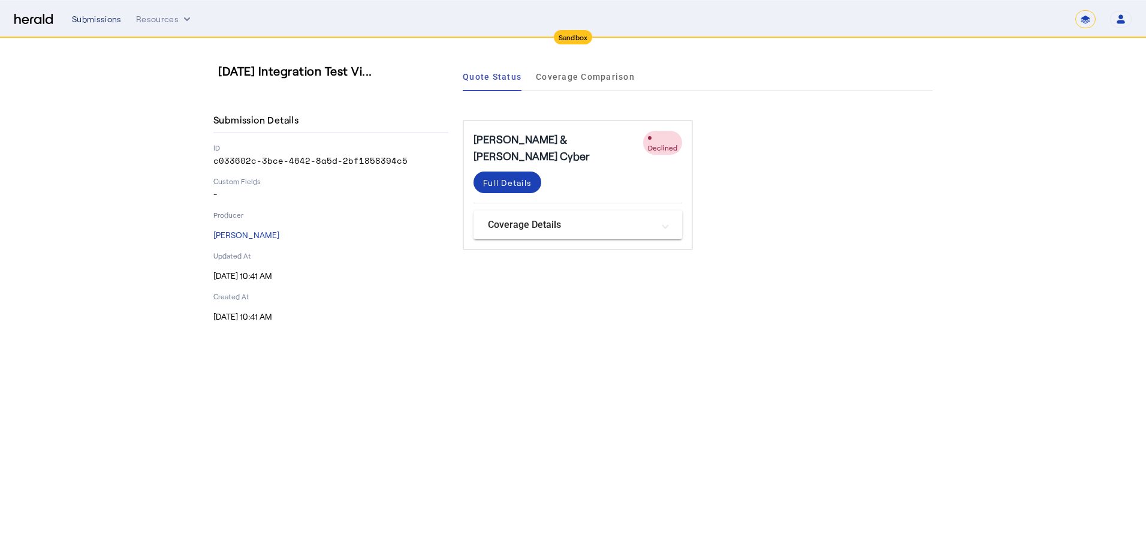
click at [90, 22] on div "Submissions" at bounding box center [97, 19] width 50 height 12
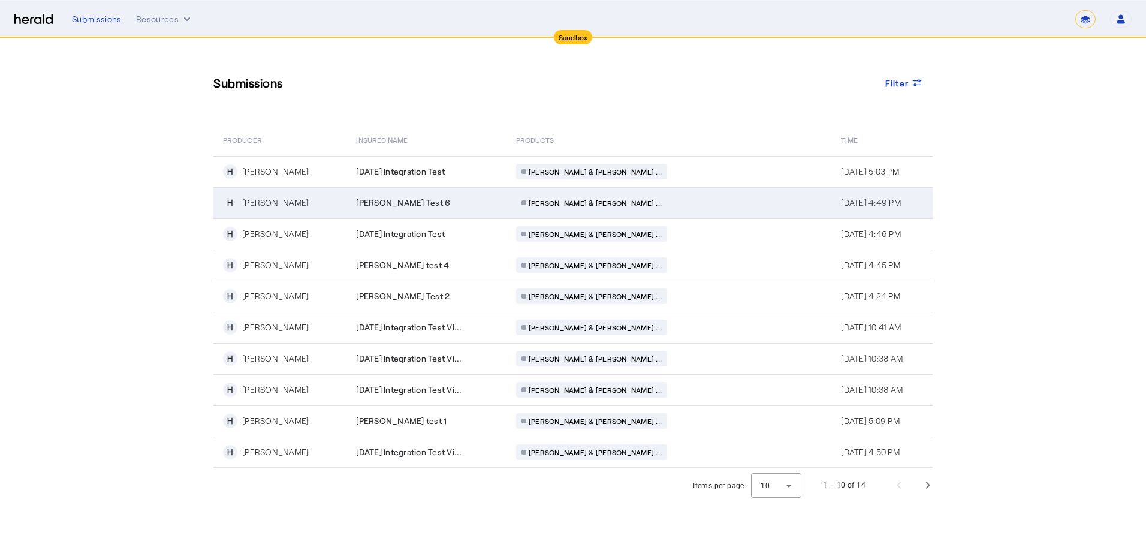
click at [439, 209] on td "[PERSON_NAME] Test 6" at bounding box center [425, 202] width 159 height 31
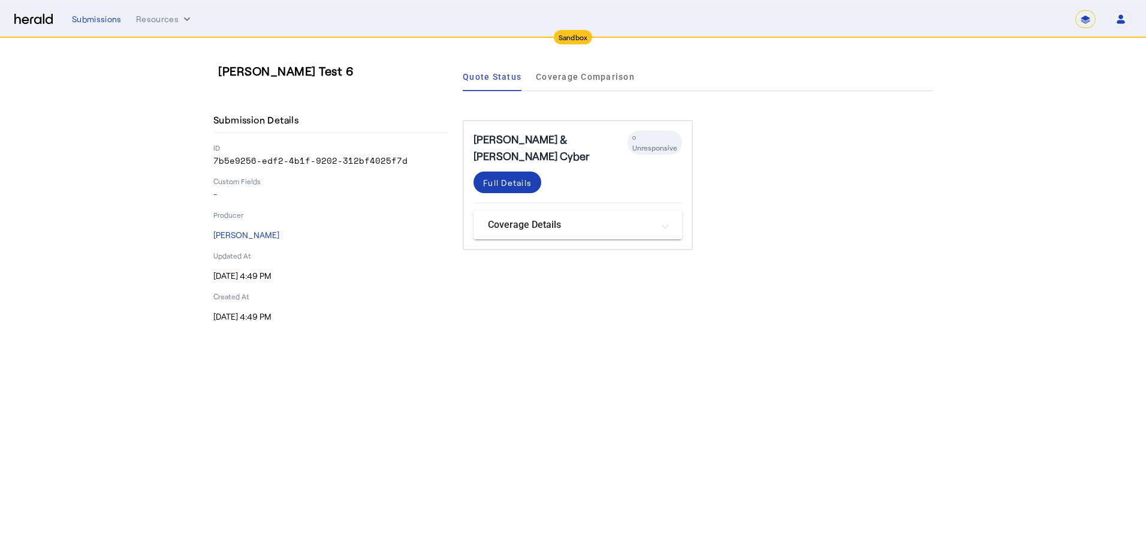
click at [80, 12] on div "Submissions Resources ******* Open user menu [PERSON_NAME] Herald API Profile M…" at bounding box center [602, 19] width 1060 height 18
click at [96, 19] on div "Submissions" at bounding box center [97, 19] width 50 height 12
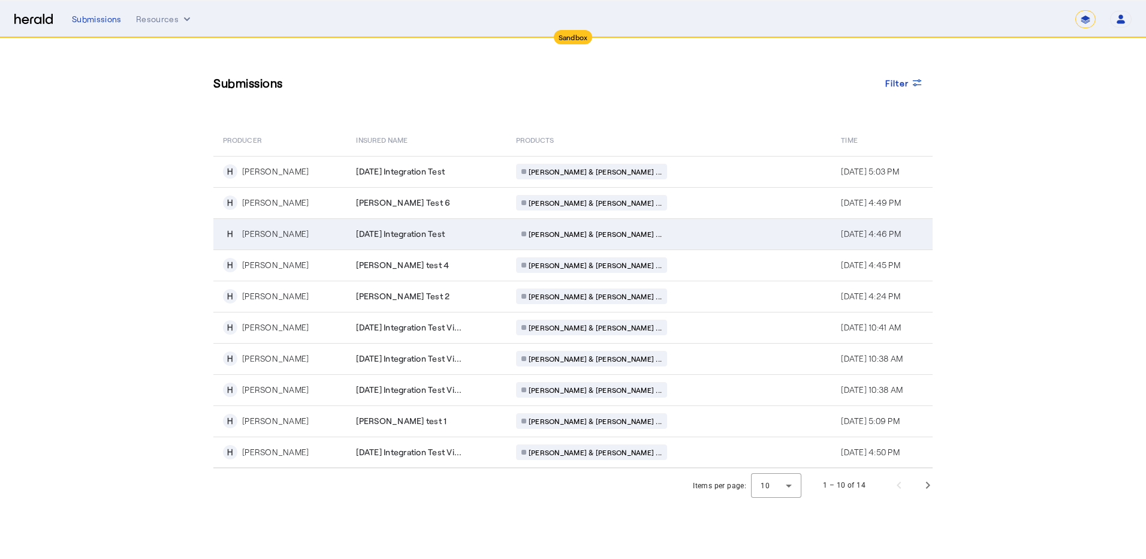
click at [451, 242] on td "[DATE] Integration Test" at bounding box center [425, 233] width 159 height 31
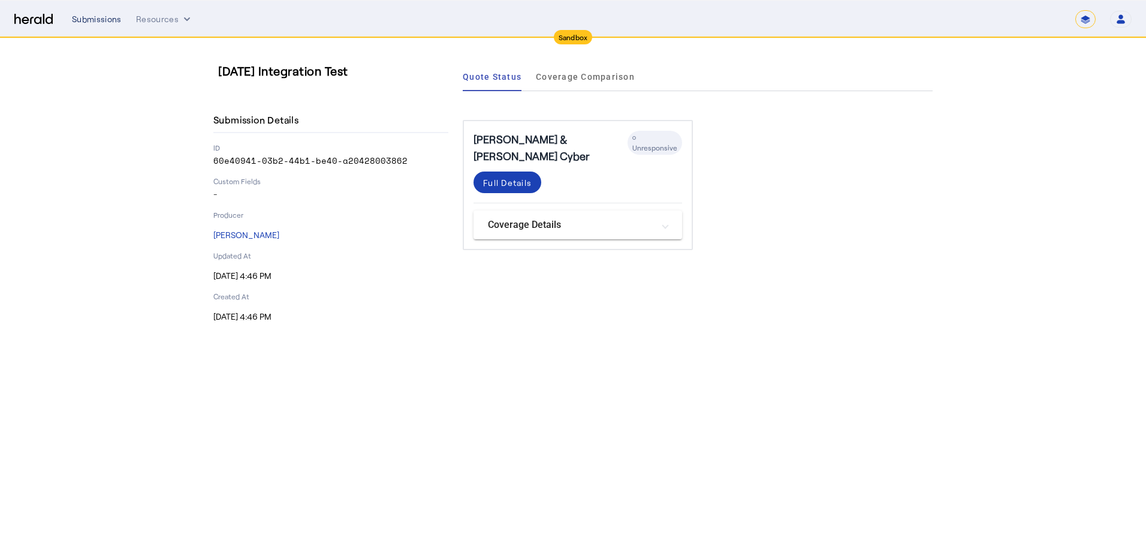
click at [102, 18] on div "Submissions" at bounding box center [97, 19] width 50 height 12
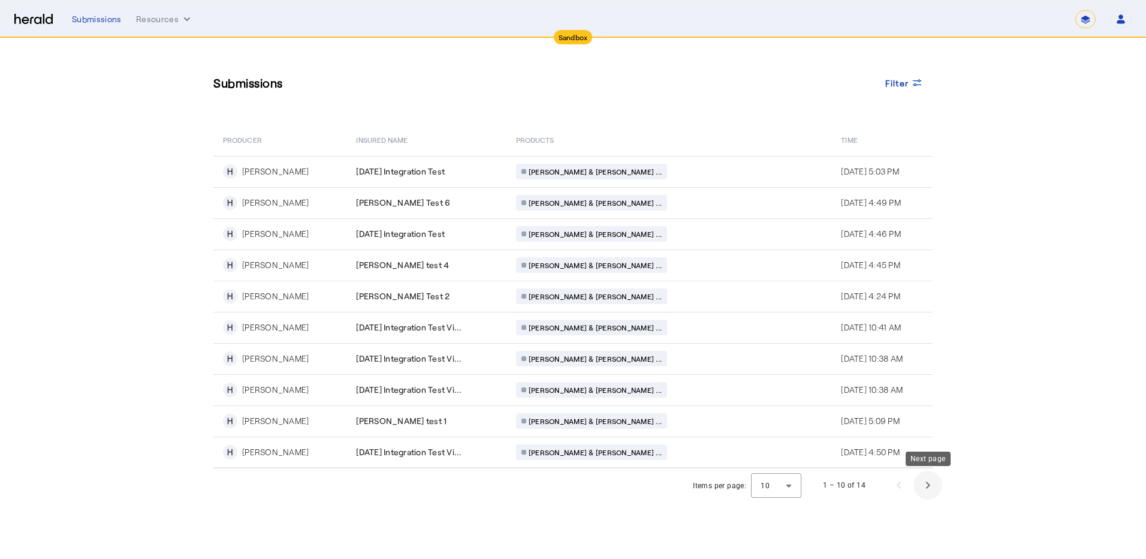
click at [794, 489] on span "Next page" at bounding box center [928, 485] width 29 height 29
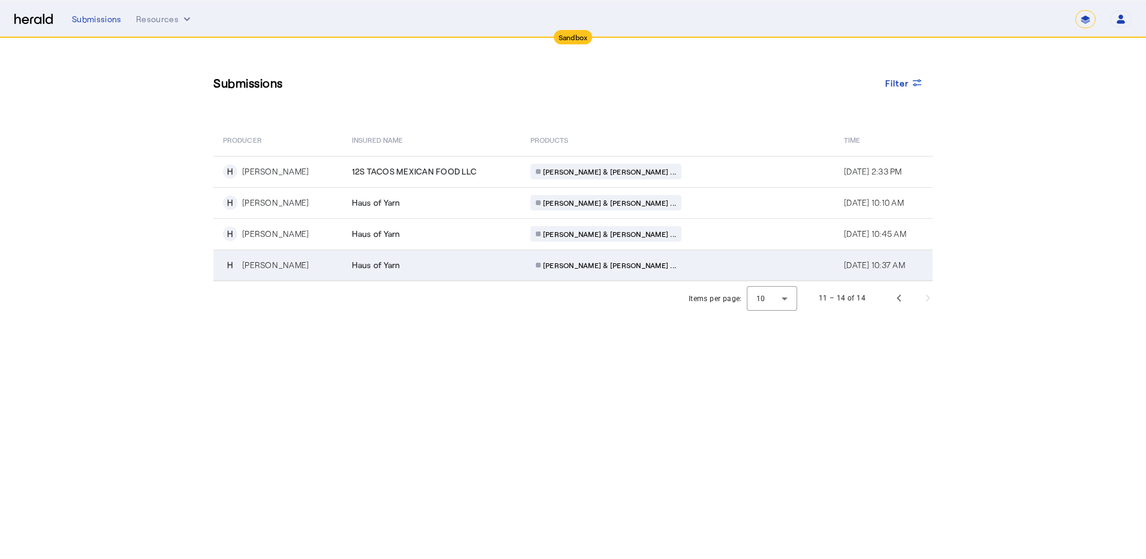
click at [526, 263] on td "[PERSON_NAME] & [PERSON_NAME] ..." at bounding box center [678, 264] width 314 height 31
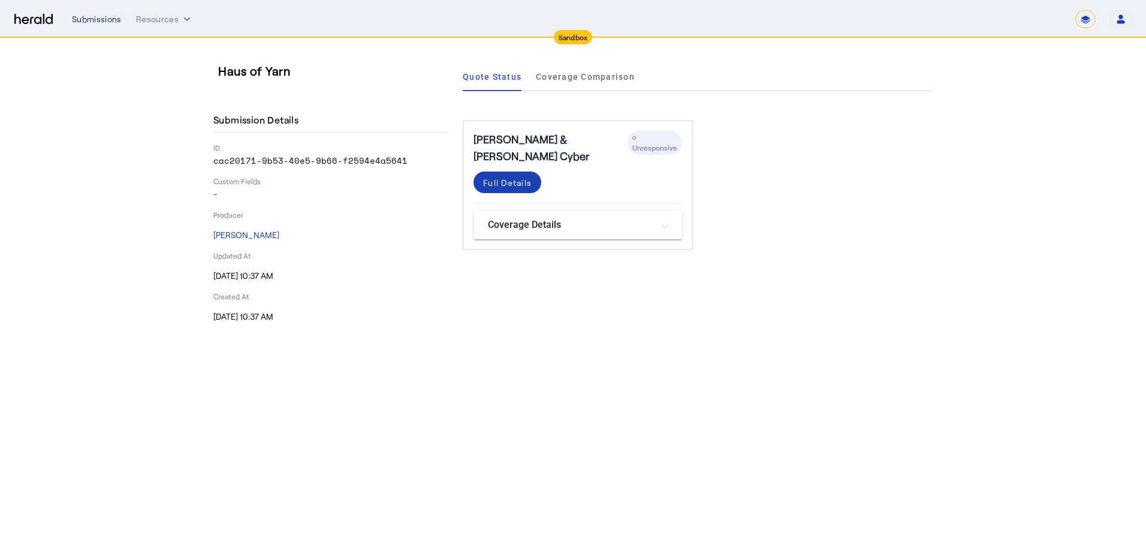
click at [96, 23] on div "Submissions" at bounding box center [97, 19] width 50 height 12
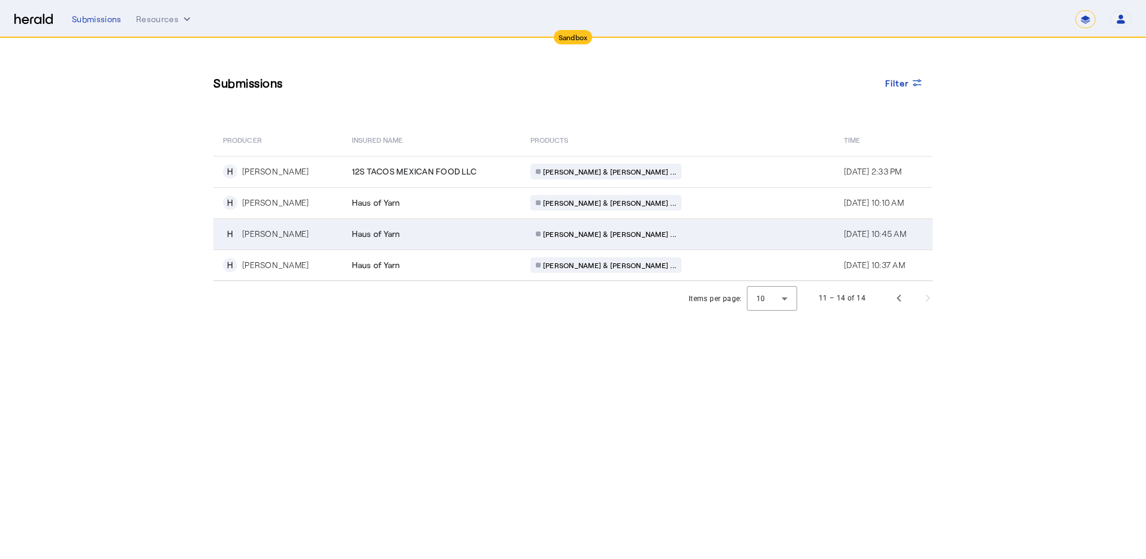
click at [399, 244] on td "Haus of Yarn" at bounding box center [431, 233] width 179 height 31
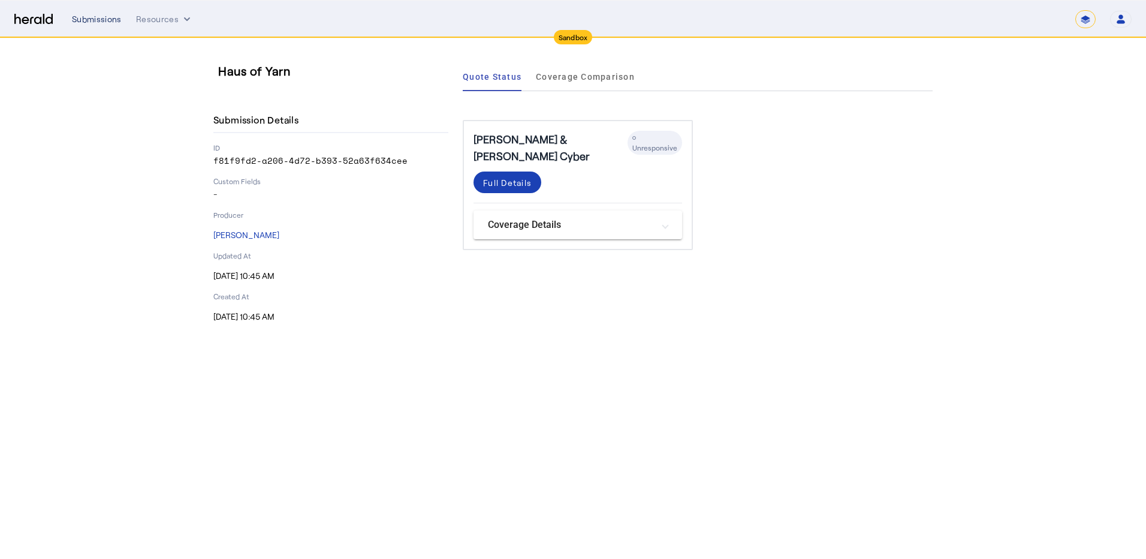
click at [110, 14] on div "Submissions" at bounding box center [97, 19] width 50 height 12
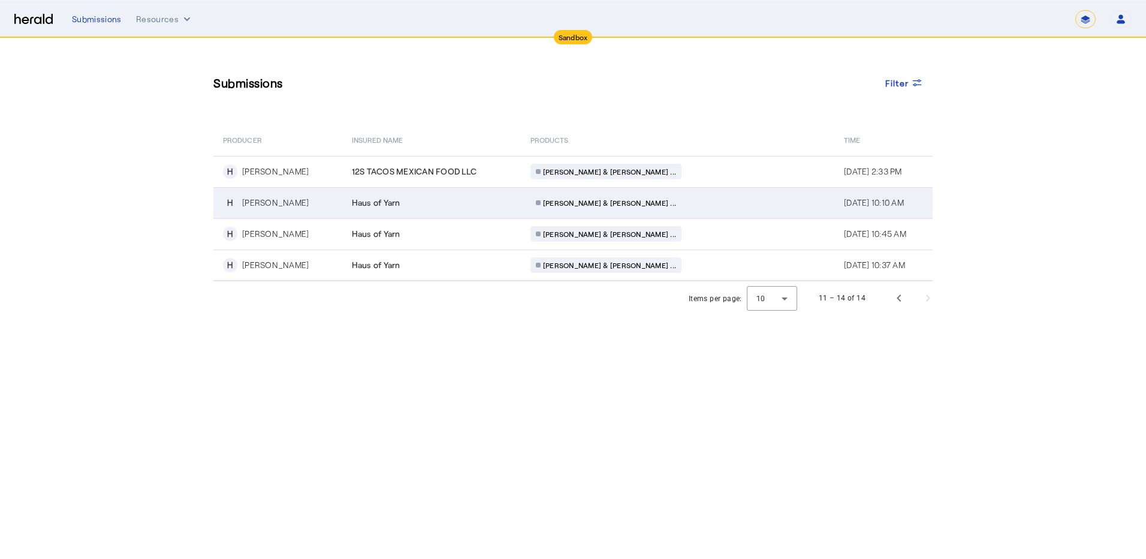
click at [400, 204] on span "Haus of Yarn" at bounding box center [376, 203] width 49 height 12
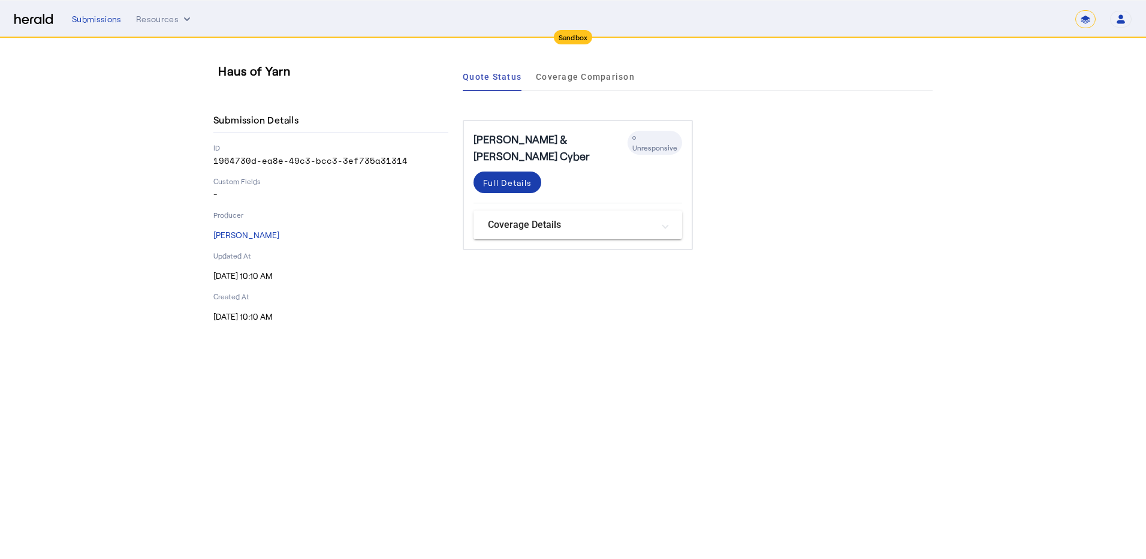
click at [502, 174] on span at bounding box center [508, 182] width 68 height 29
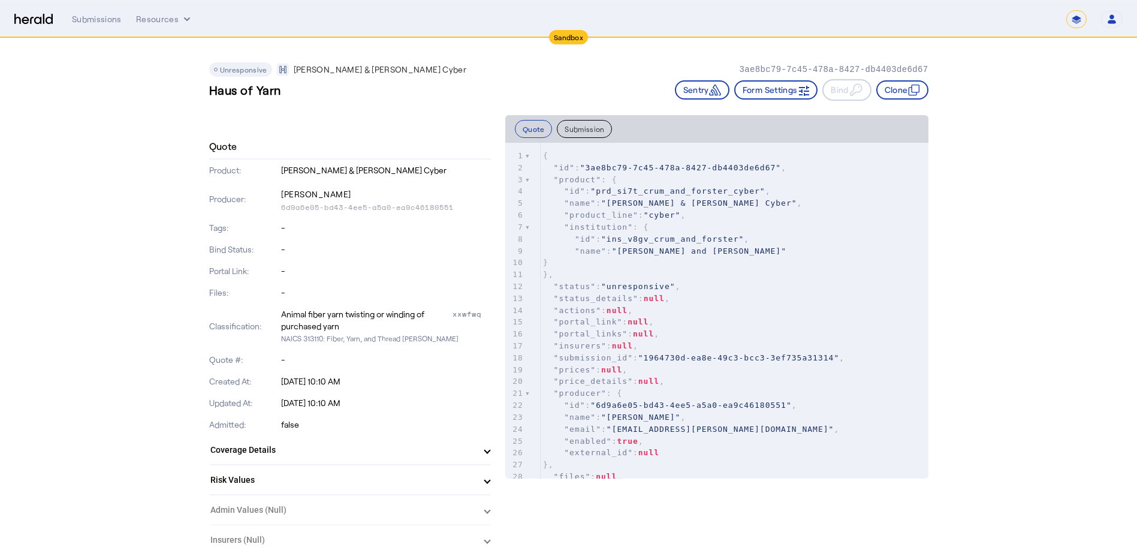
click at [245, 67] on span "Unresponsive" at bounding box center [243, 69] width 47 height 8
click at [96, 15] on div "Submissions" at bounding box center [97, 19] width 50 height 12
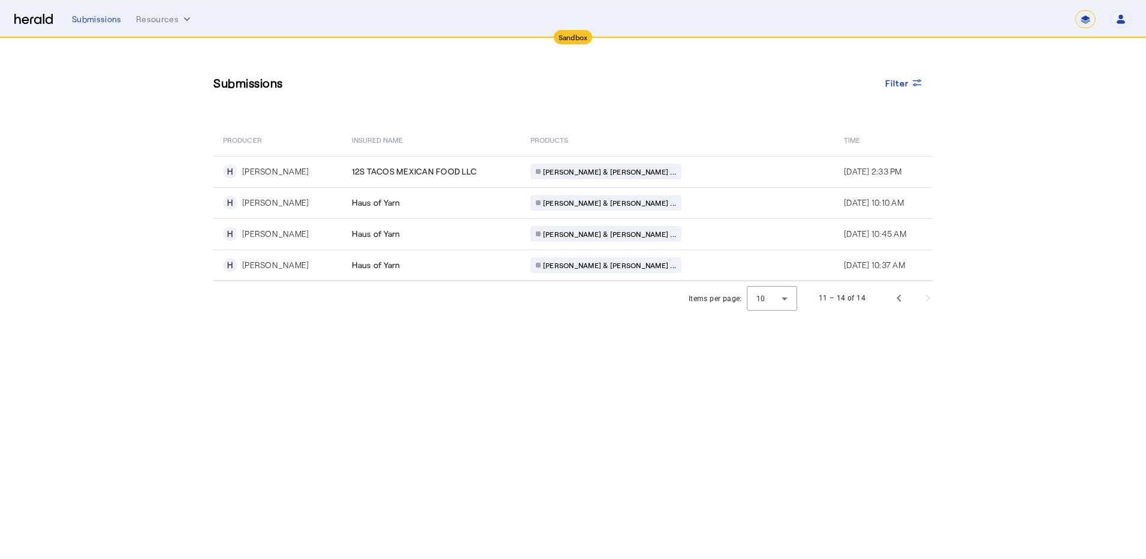
click at [140, 181] on section "Submissions Filter PRODUCER Insured Name PRODUCTS Time H Heather vandervelden 1…" at bounding box center [573, 176] width 1146 height 276
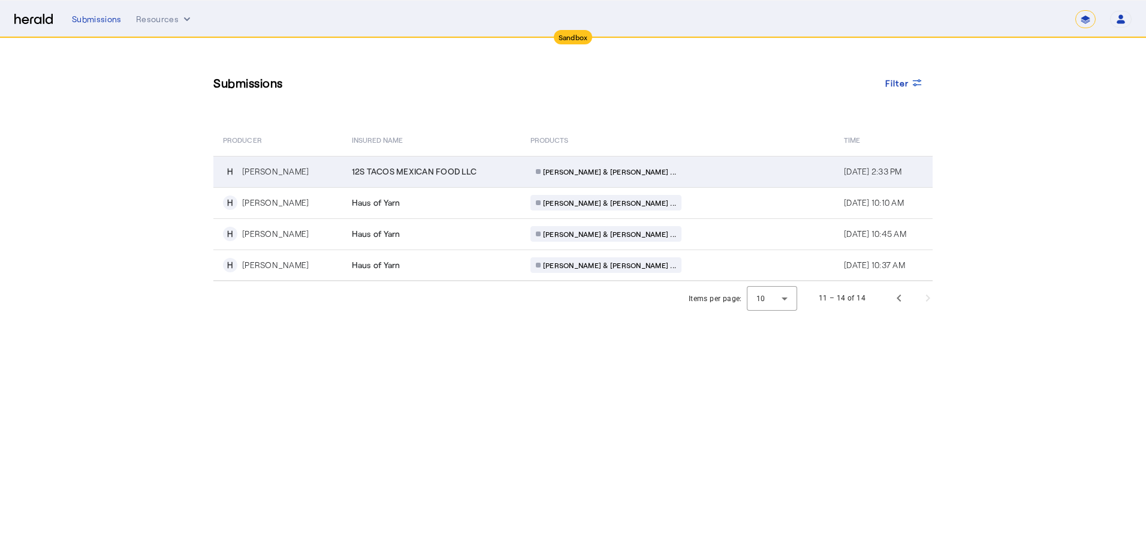
click at [266, 171] on div "[PERSON_NAME]" at bounding box center [275, 171] width 67 height 12
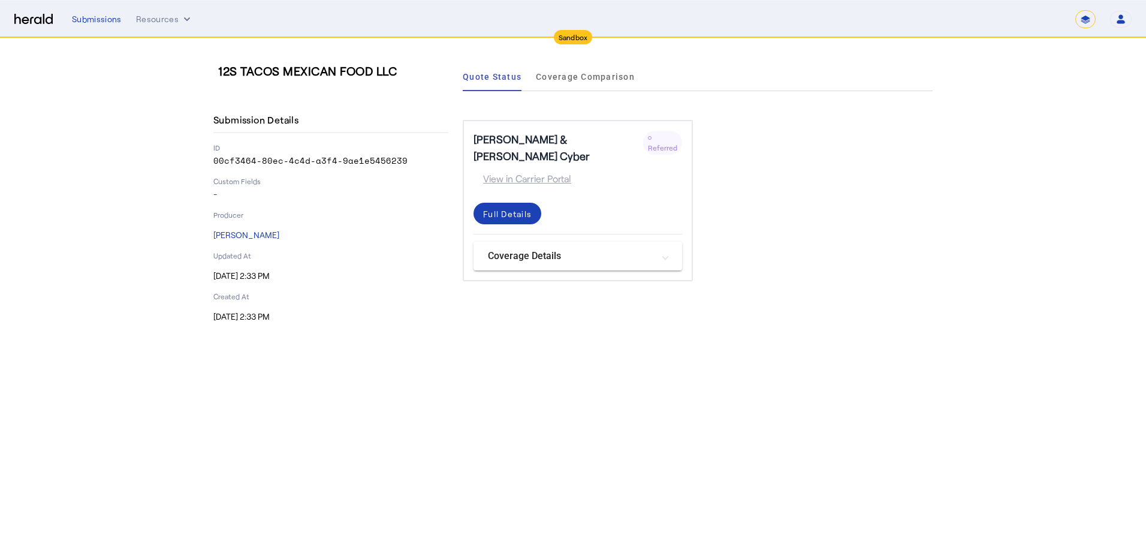
click at [126, 133] on section "12S TACOS MEXICAN FOOD LLC Submission Details ID 00cf3464-80ec-4c4d-a3f4-9ae1e5…" at bounding box center [573, 192] width 1146 height 308
click at [511, 86] on span "Quote Status" at bounding box center [492, 76] width 59 height 29
click at [88, 20] on div "Submissions" at bounding box center [97, 19] width 50 height 12
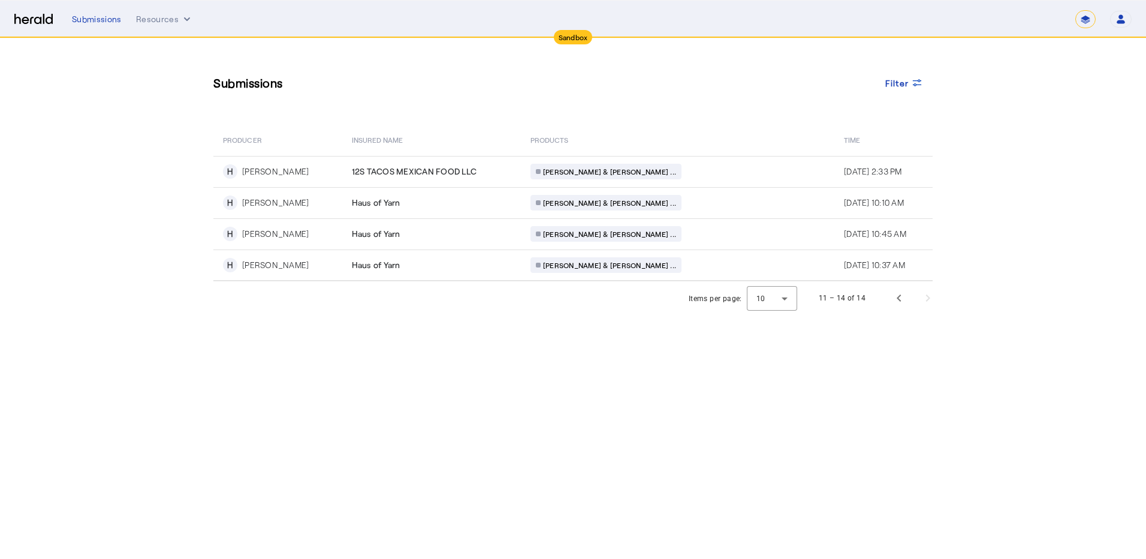
drag, startPoint x: 465, startPoint y: 116, endPoint x: 426, endPoint y: 174, distance: 69.2
click at [465, 116] on div "Submissions Filter PRODUCER Insured Name PRODUCTS Time H Heather vandervelden 1…" at bounding box center [572, 159] width 767 height 243
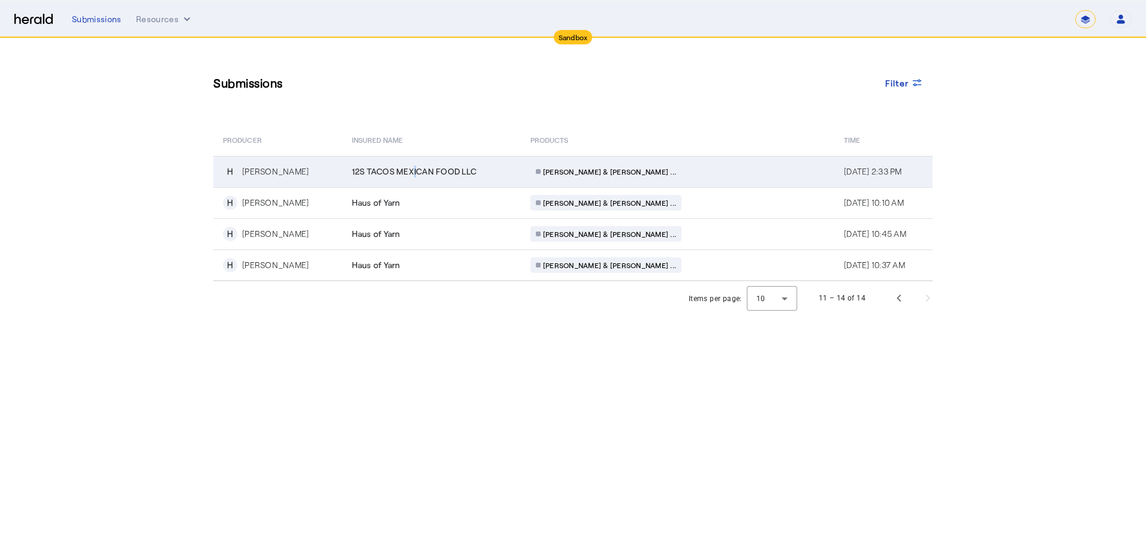
click at [427, 174] on span "12S TACOS MEXICAN FOOD LLC" at bounding box center [414, 171] width 125 height 12
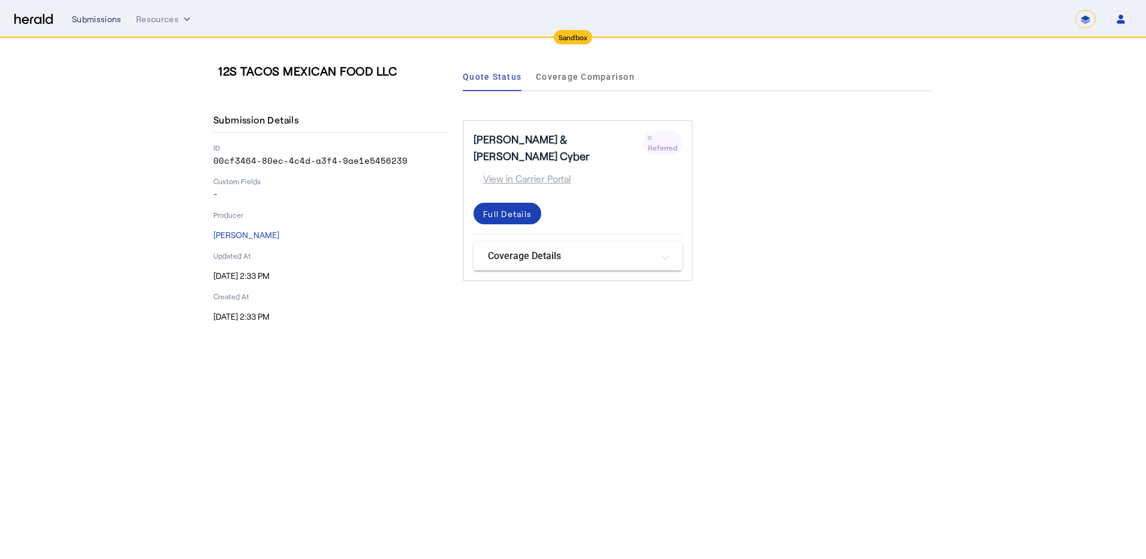
click at [94, 19] on div "Submissions" at bounding box center [97, 19] width 50 height 12
